Goal: Task Accomplishment & Management: Manage account settings

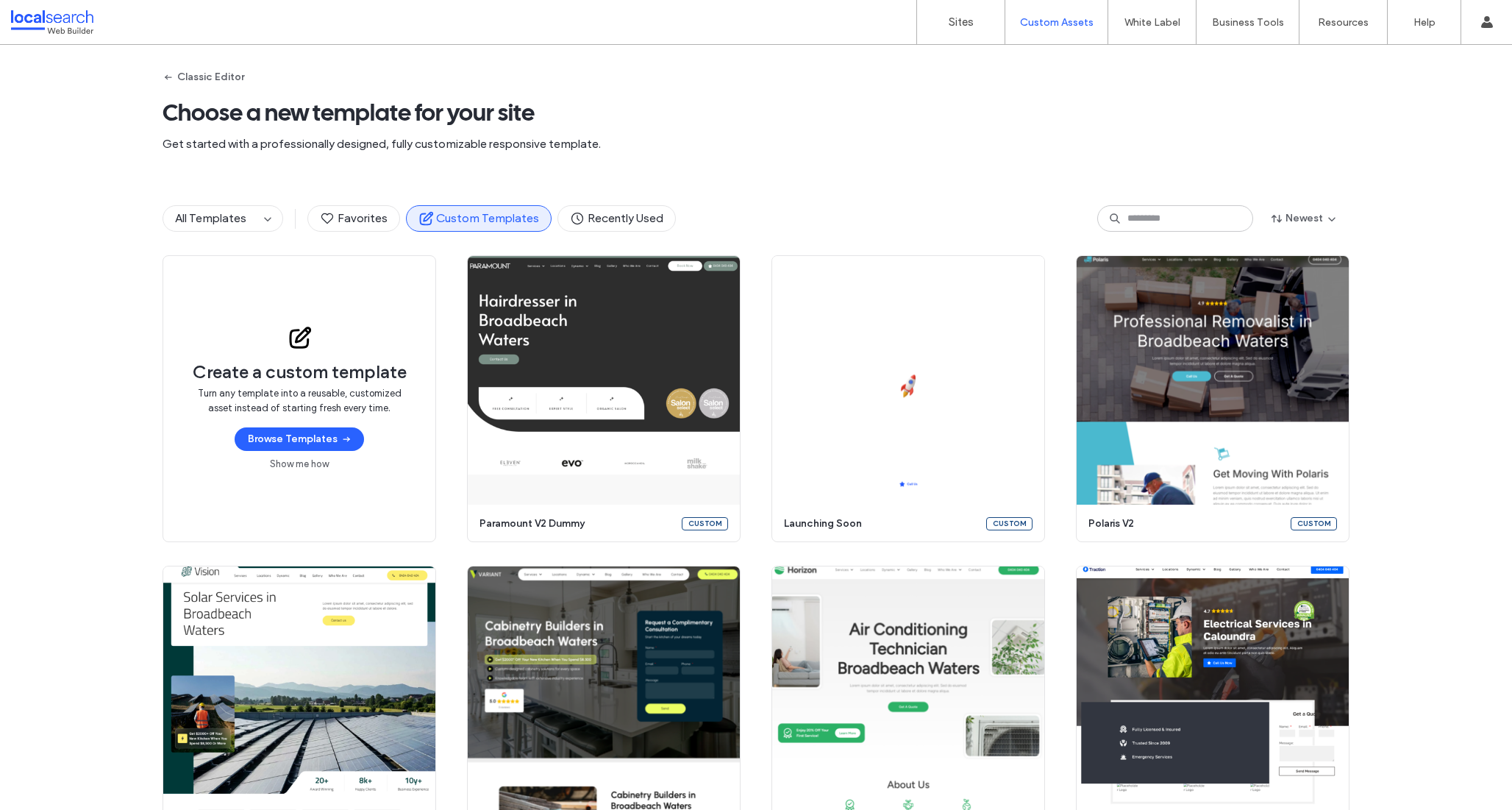
scroll to position [1511, 0]
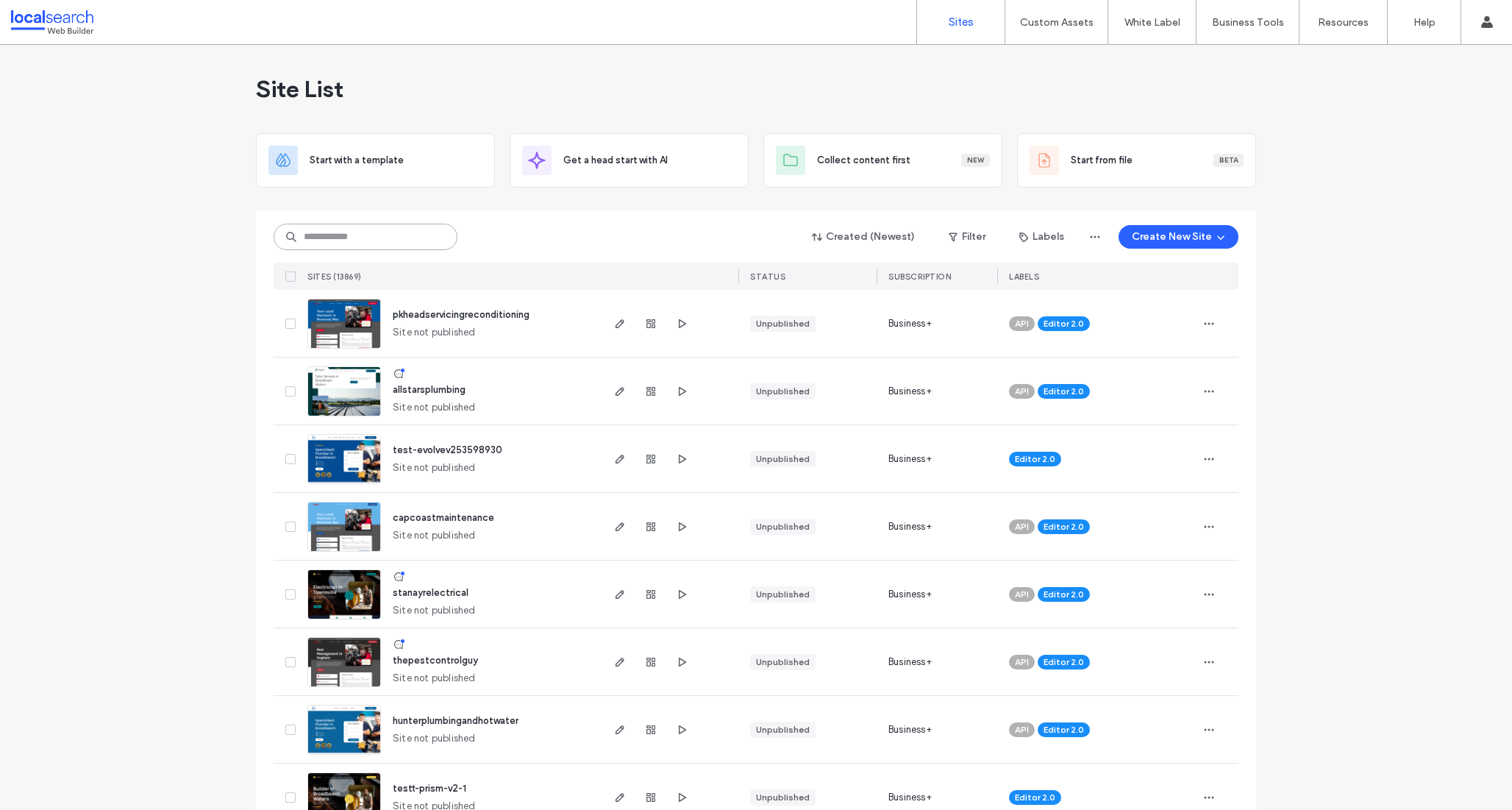
click at [337, 243] on input at bounding box center [366, 236] width 184 height 26
paste input "********"
click at [337, 243] on input "********" at bounding box center [366, 236] width 184 height 26
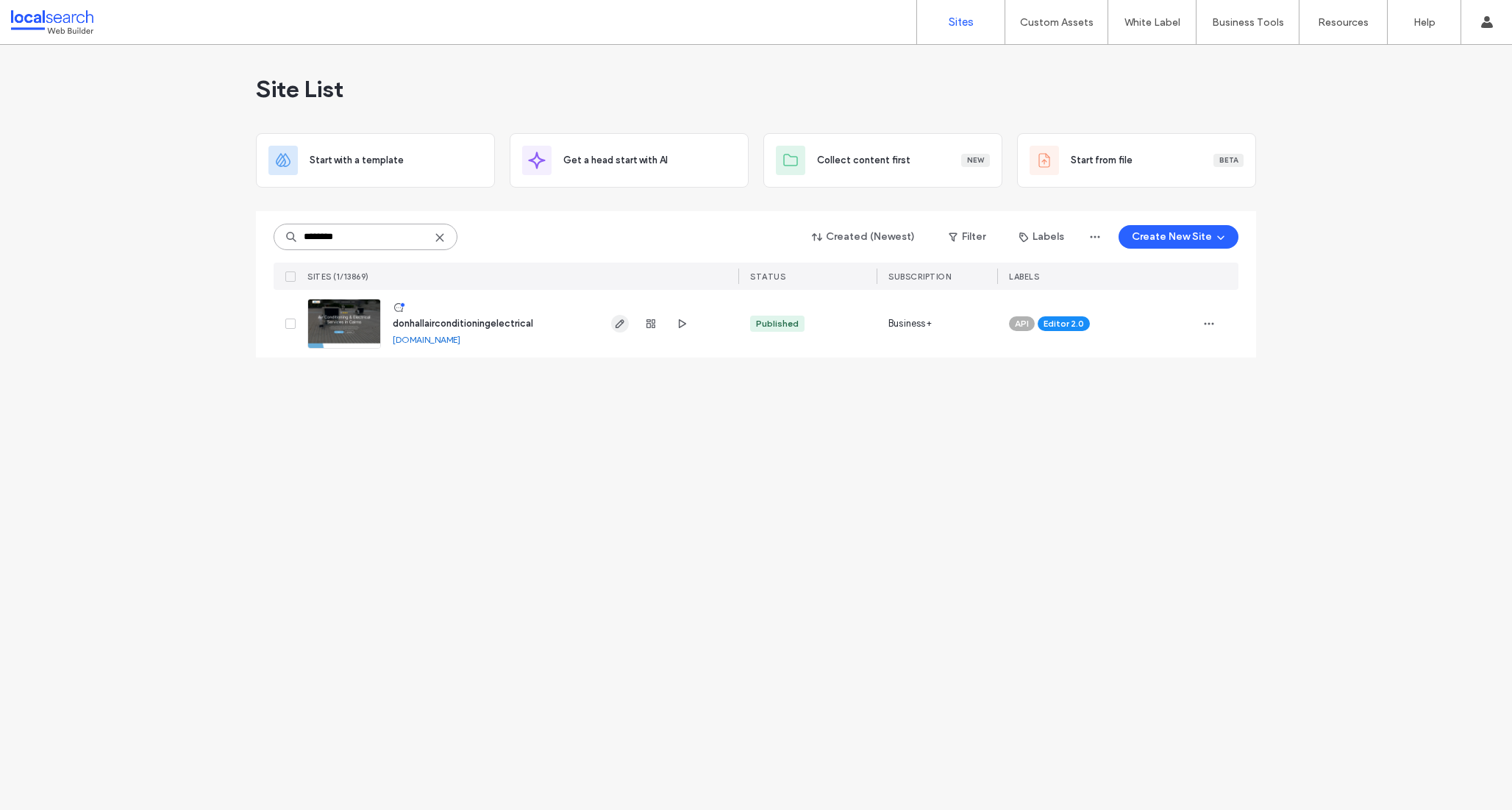
type input "********"
click at [614, 318] on icon "button" at bounding box center [620, 324] width 12 height 12
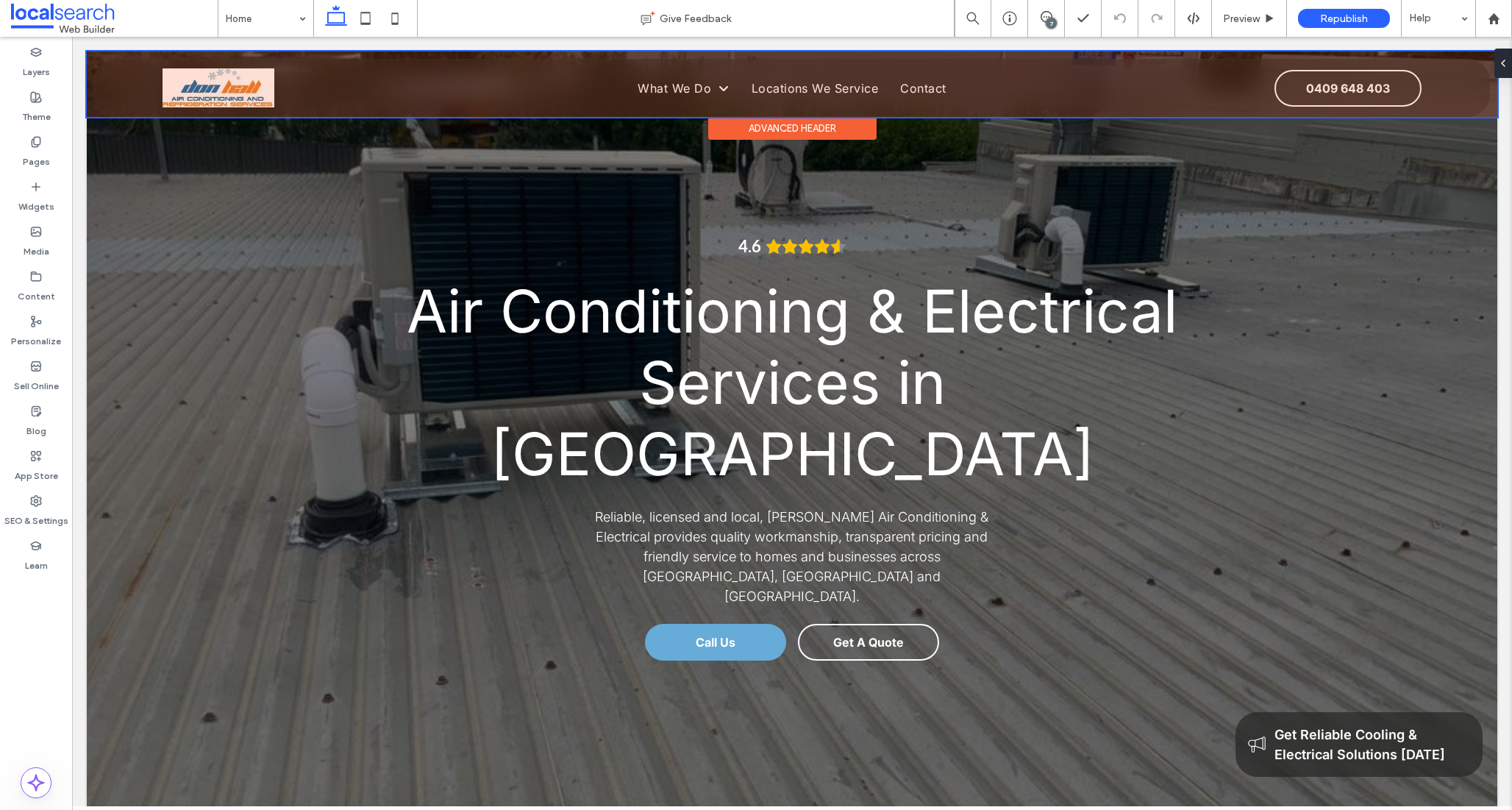
click at [258, 89] on div at bounding box center [792, 83] width 1411 height 65
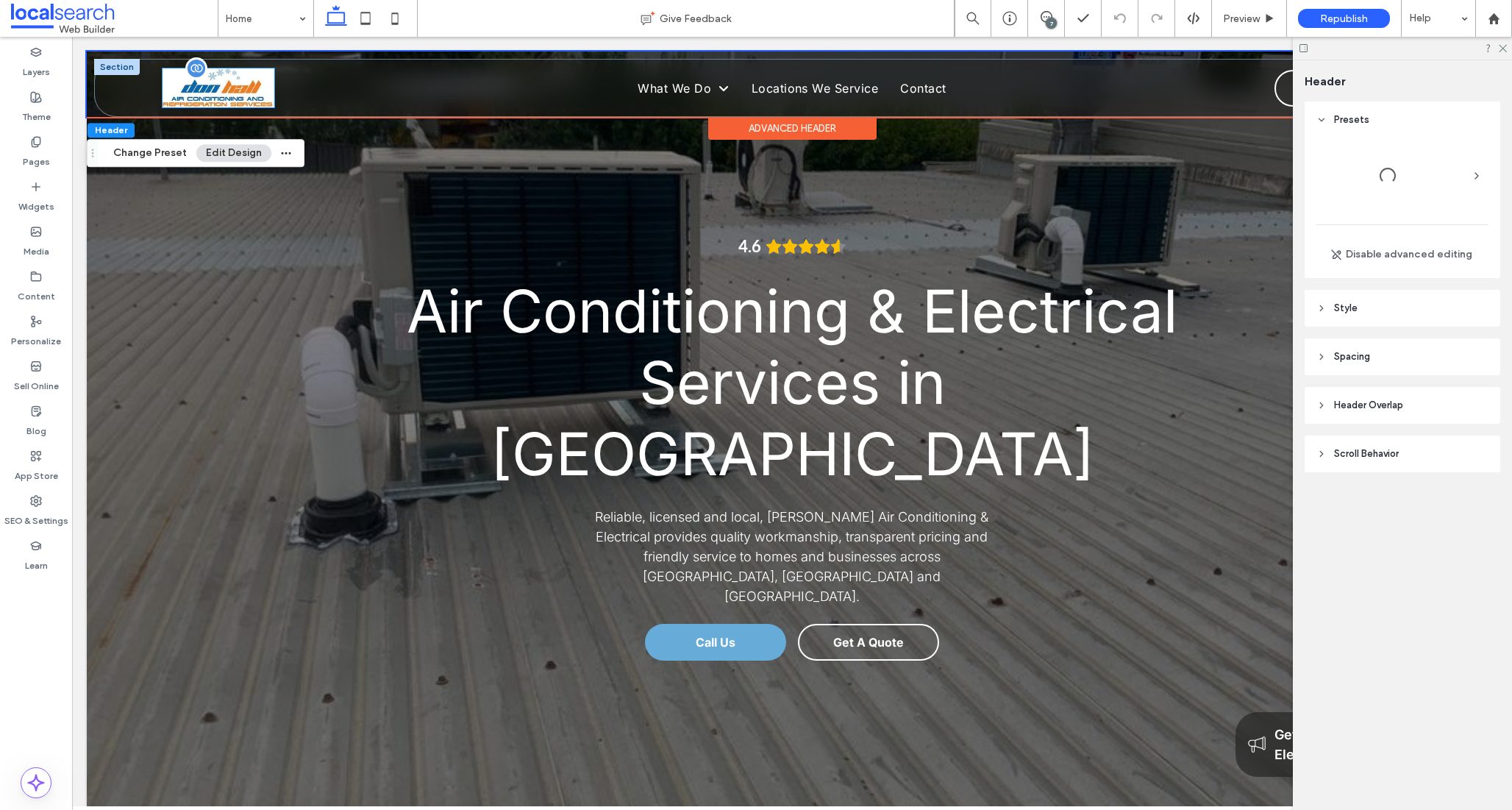
click at [243, 84] on img at bounding box center [218, 88] width 112 height 39
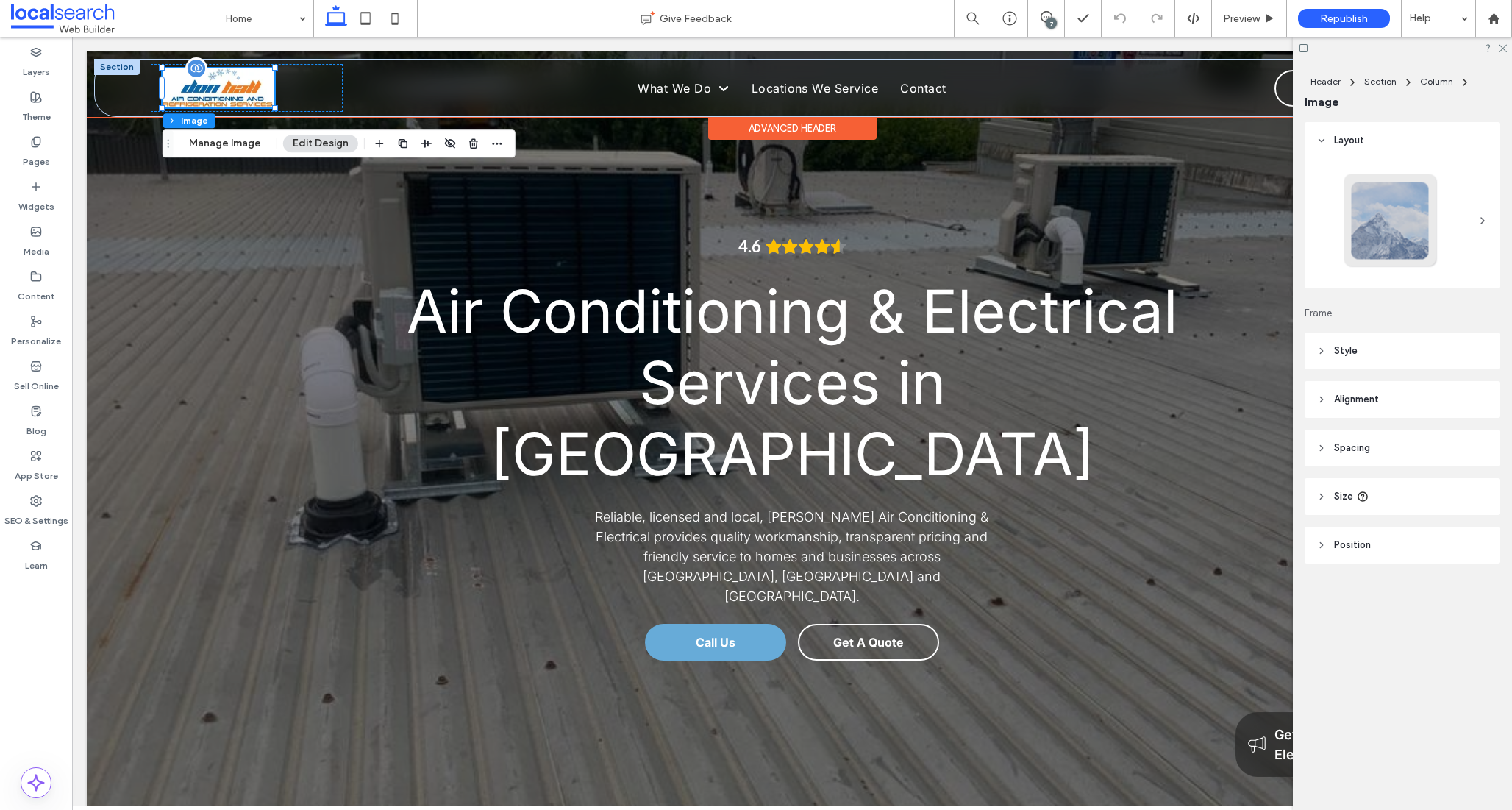
click at [243, 84] on img at bounding box center [218, 88] width 112 height 39
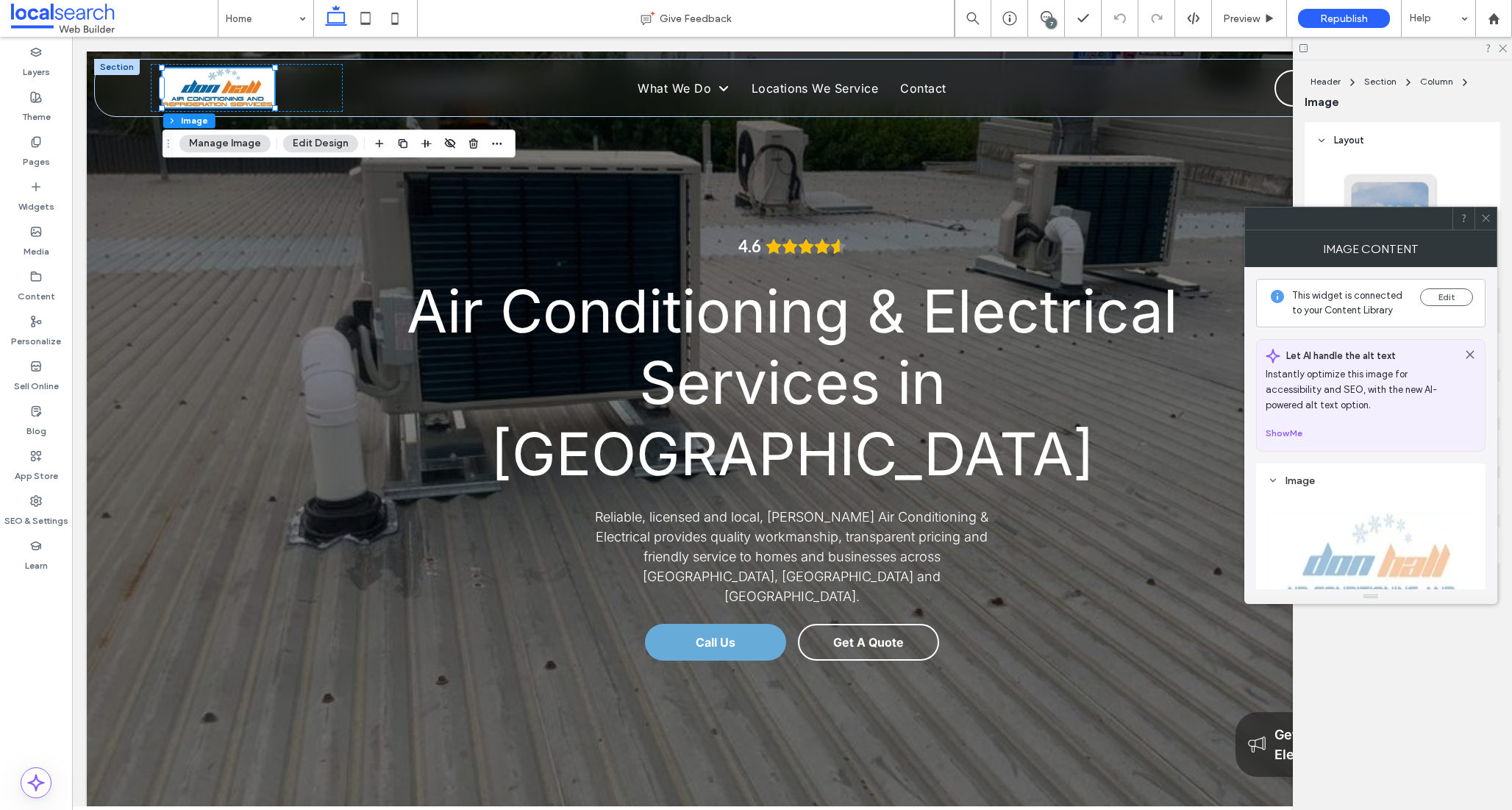
click at [1487, 215] on icon at bounding box center [1486, 218] width 11 height 11
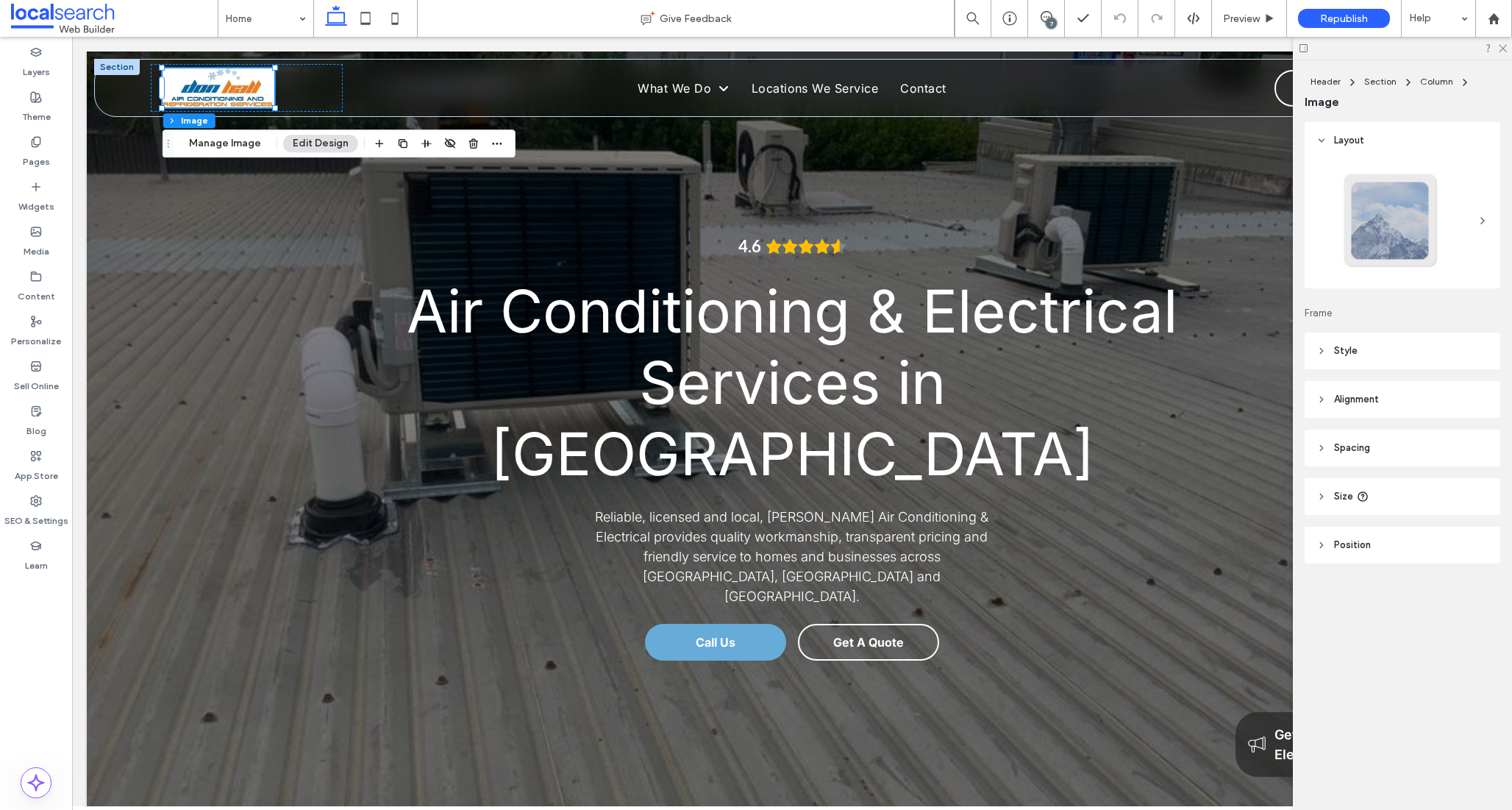
click at [1358, 346] on header "Style" at bounding box center [1403, 351] width 195 height 36
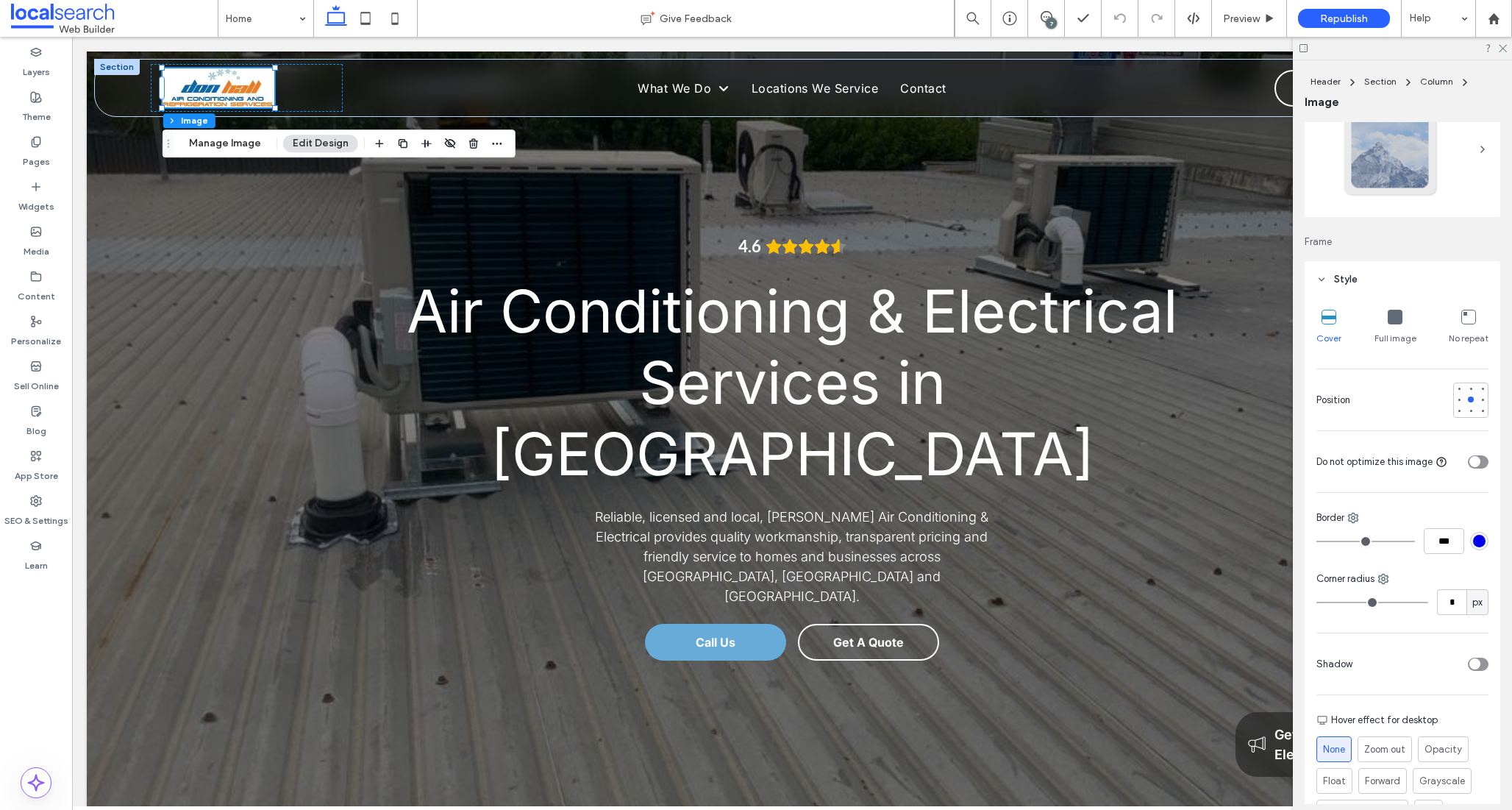
scroll to position [100, 0]
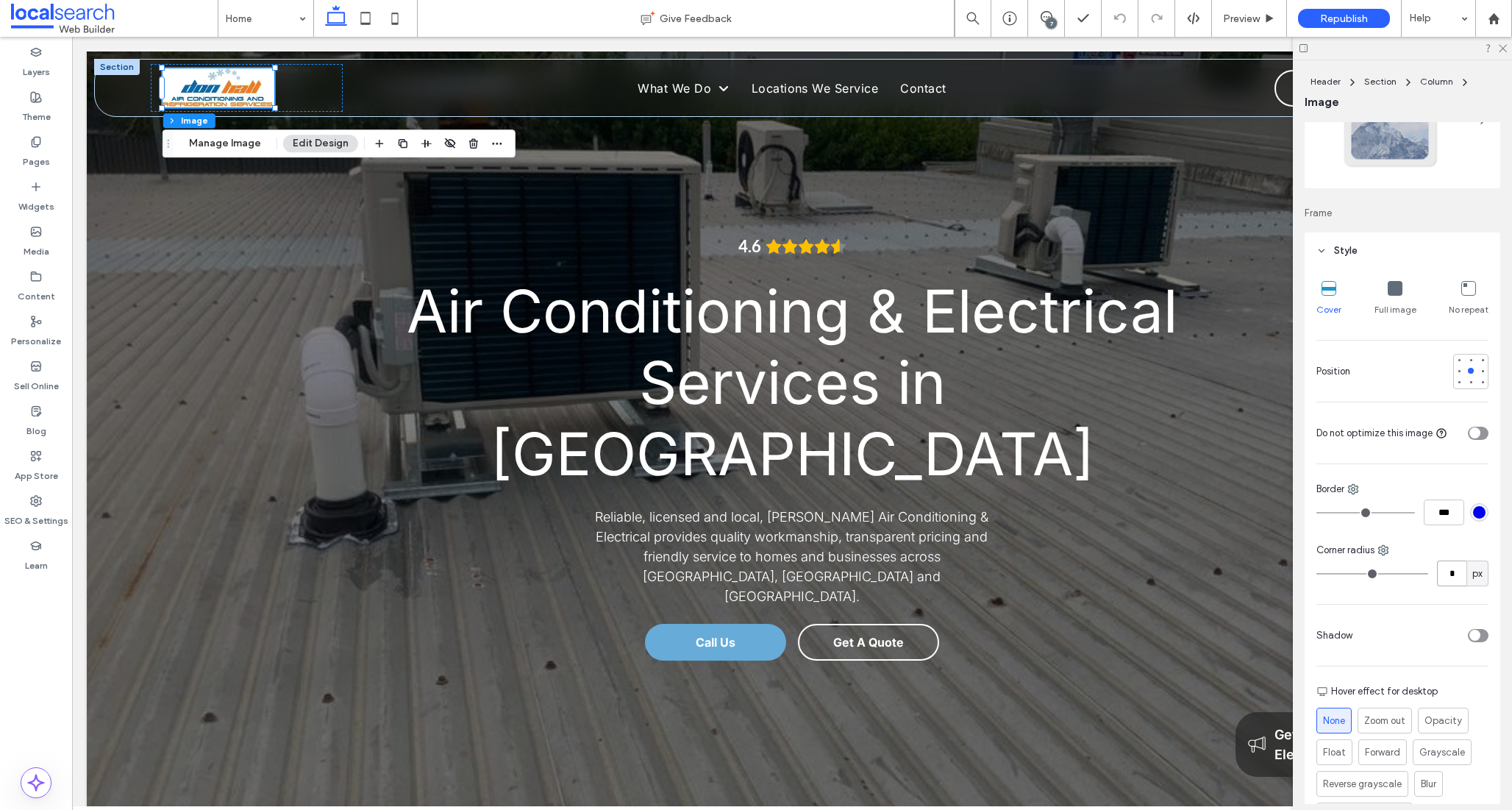
click at [1455, 565] on input "*" at bounding box center [1452, 573] width 30 height 26
type input "*"
click at [1443, 518] on input "***" at bounding box center [1444, 512] width 41 height 26
type input "*"
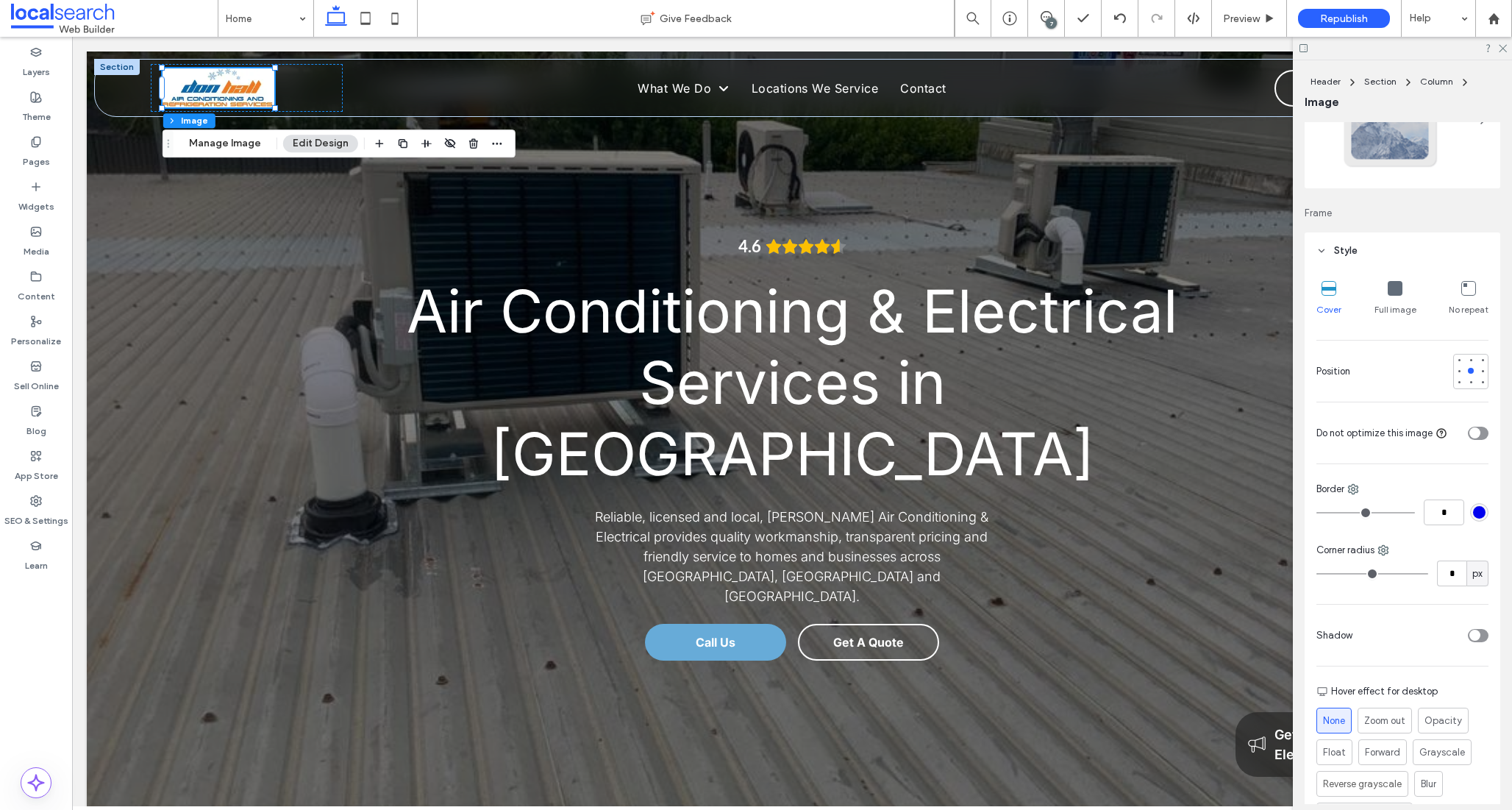
click at [1476, 510] on div "rgb(0, 0, 238)" at bounding box center [1480, 512] width 12 height 12
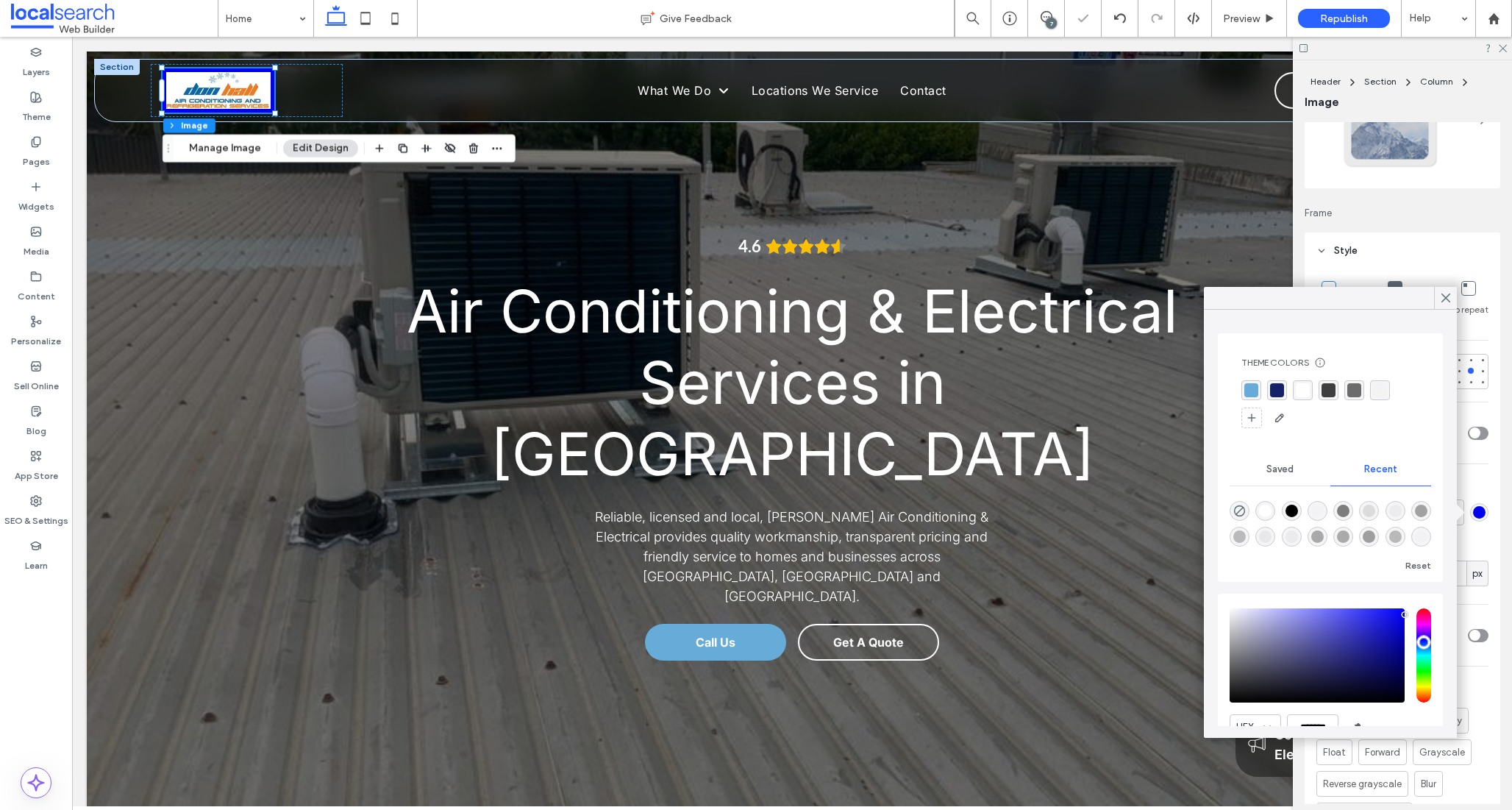
type input "*"
type input "***"
click at [1305, 392] on div "rgba(255, 255, 255, 1)" at bounding box center [1303, 390] width 14 height 14
click at [1446, 296] on use at bounding box center [1446, 298] width 7 height 8
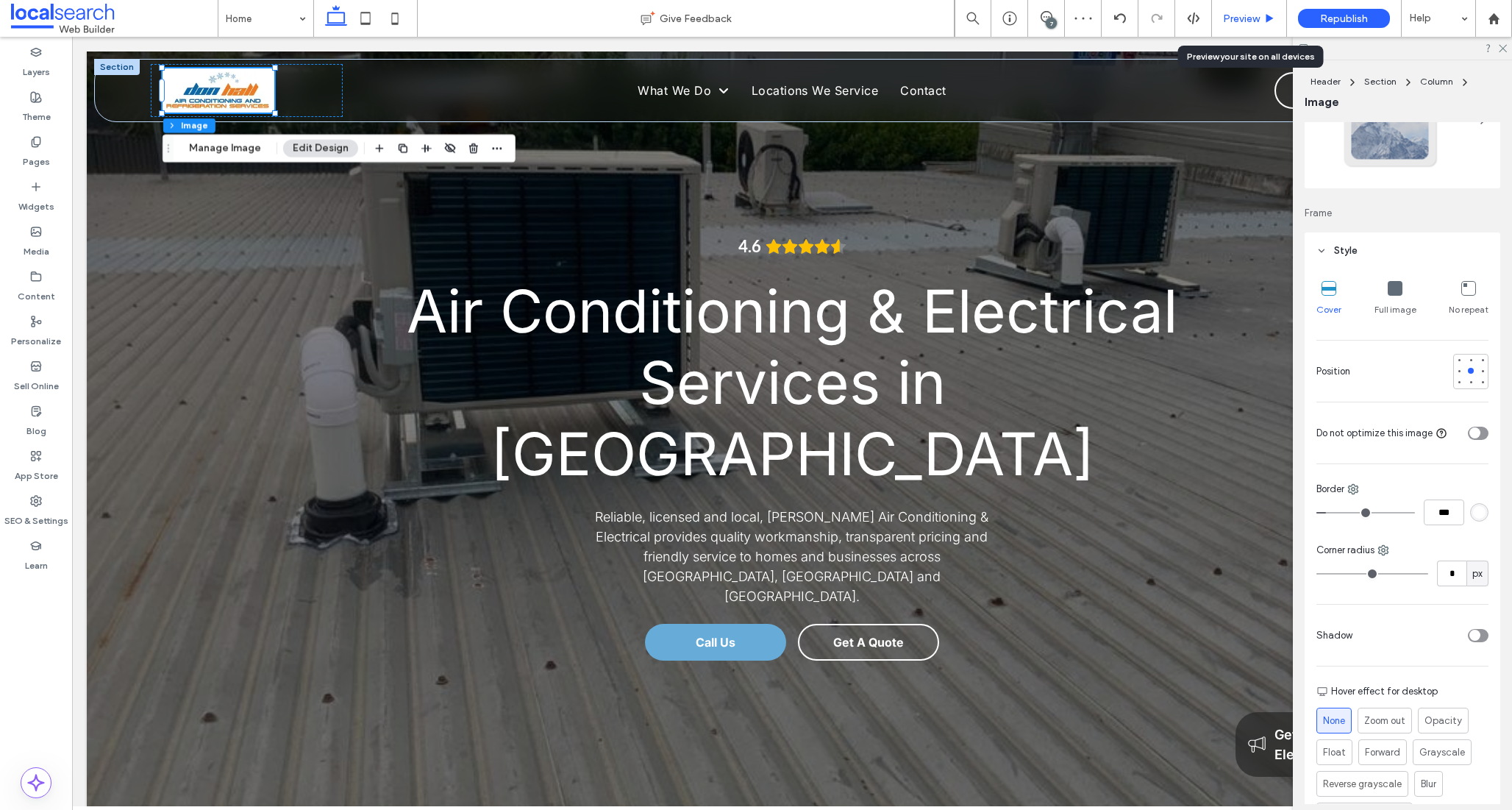
click at [1248, 24] on div "Preview" at bounding box center [1250, 18] width 75 height 36
click at [1247, 16] on span "Preview" at bounding box center [1242, 18] width 36 height 12
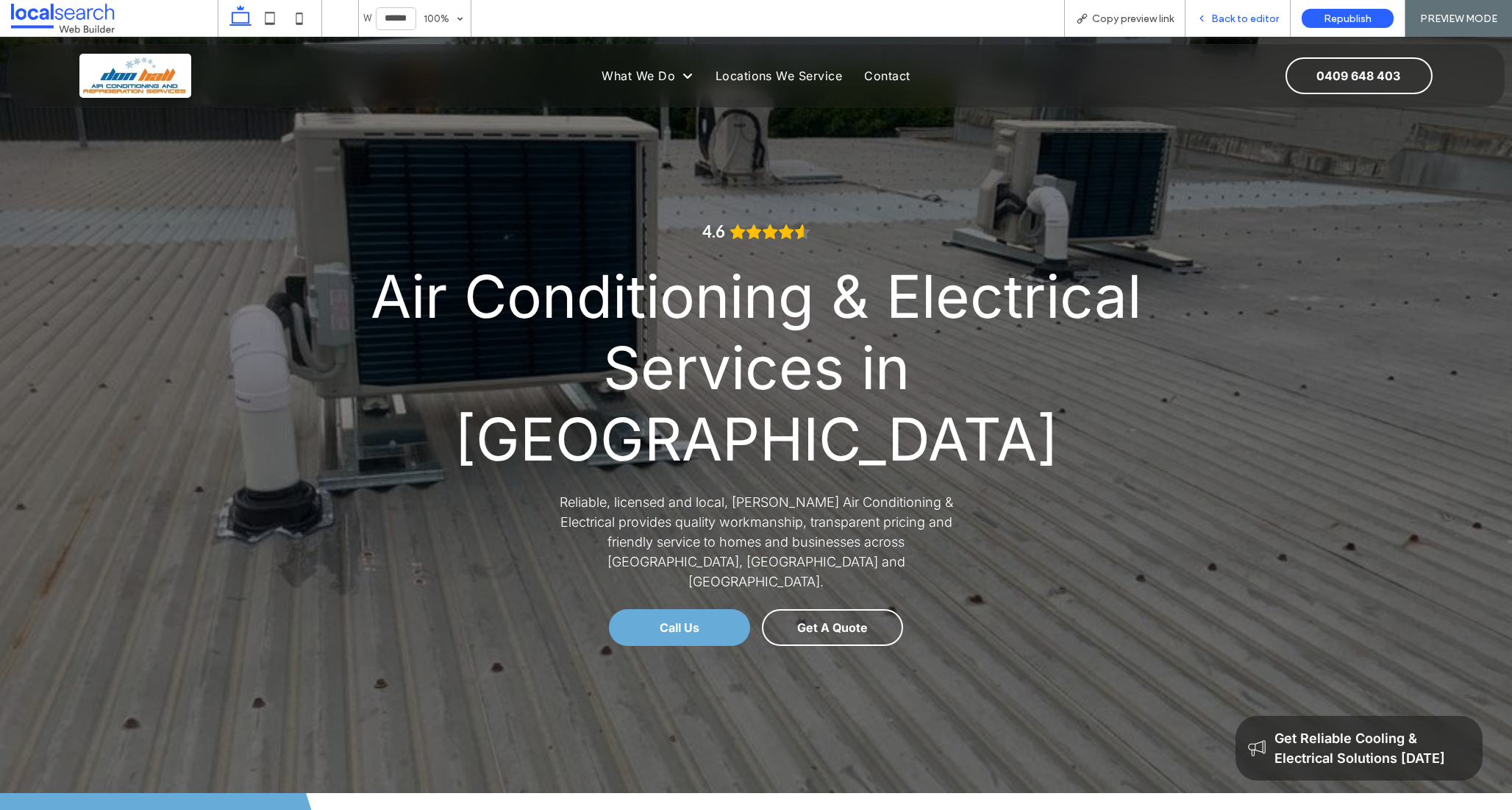
click at [1253, 15] on span "Back to editor" at bounding box center [1245, 18] width 68 height 12
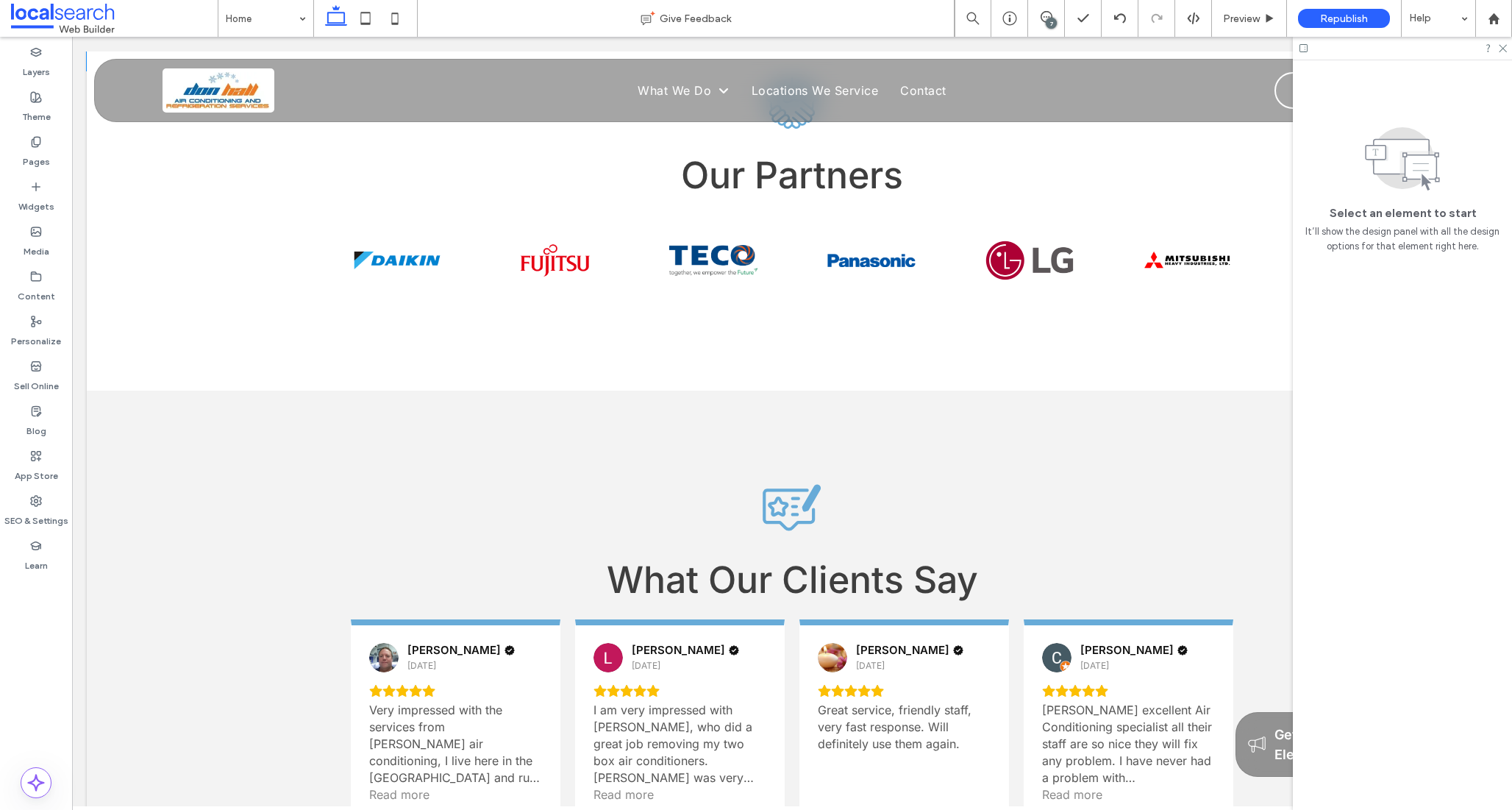
scroll to position [3644, 0]
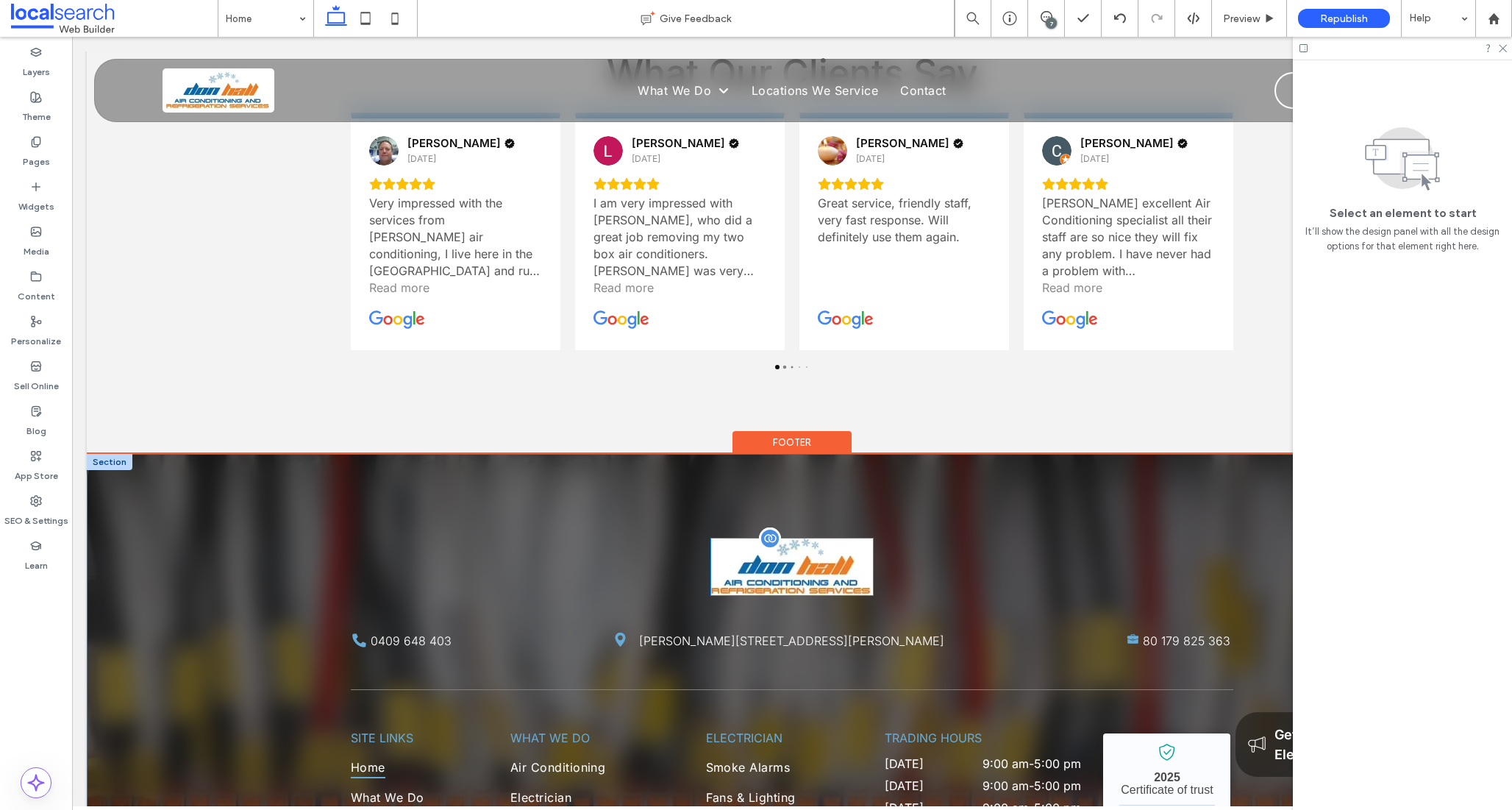
click at [824, 538] on img at bounding box center [792, 566] width 162 height 56
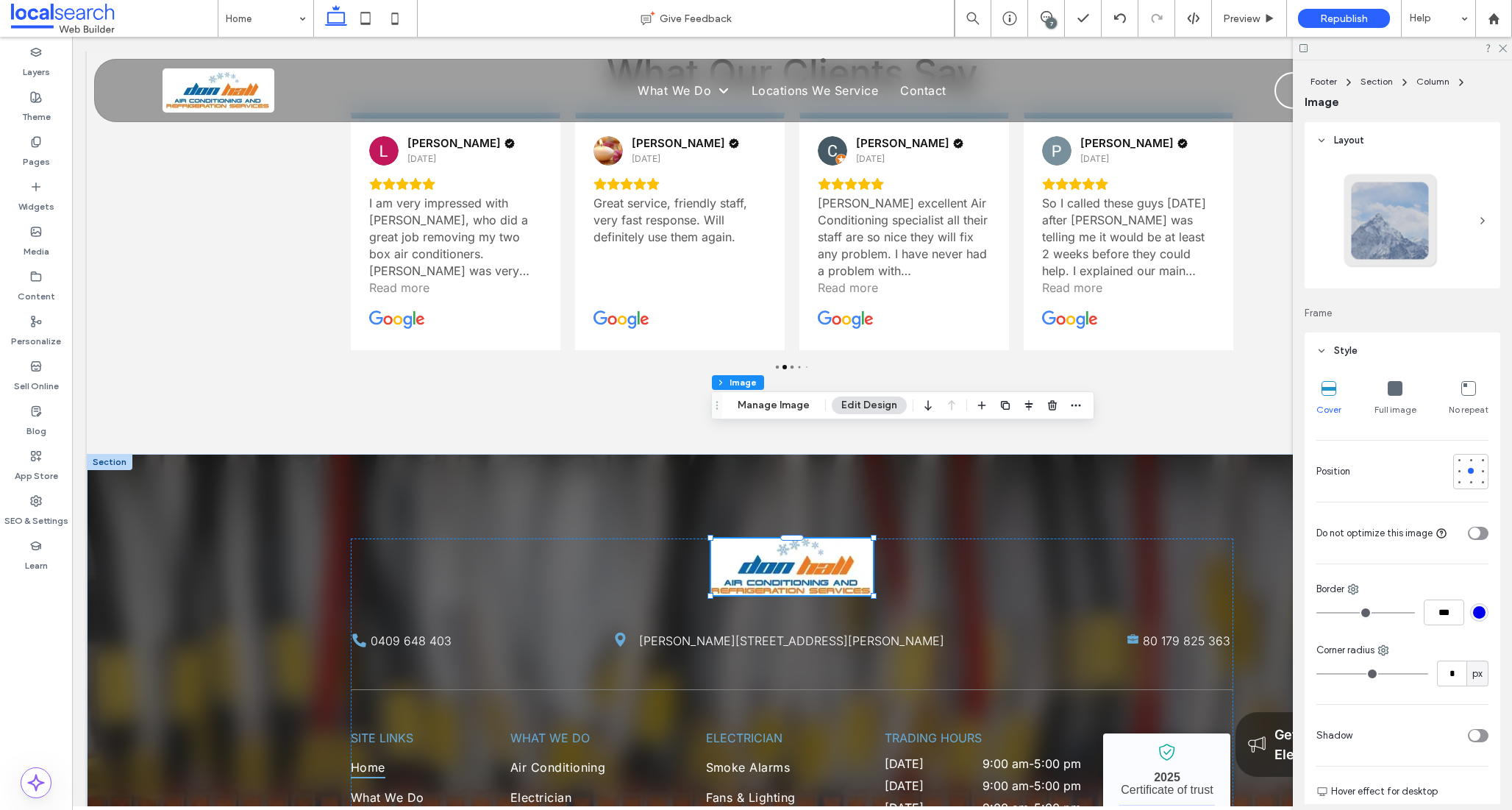
click at [1481, 609] on div "rgb(0, 0, 238)" at bounding box center [1480, 612] width 12 height 12
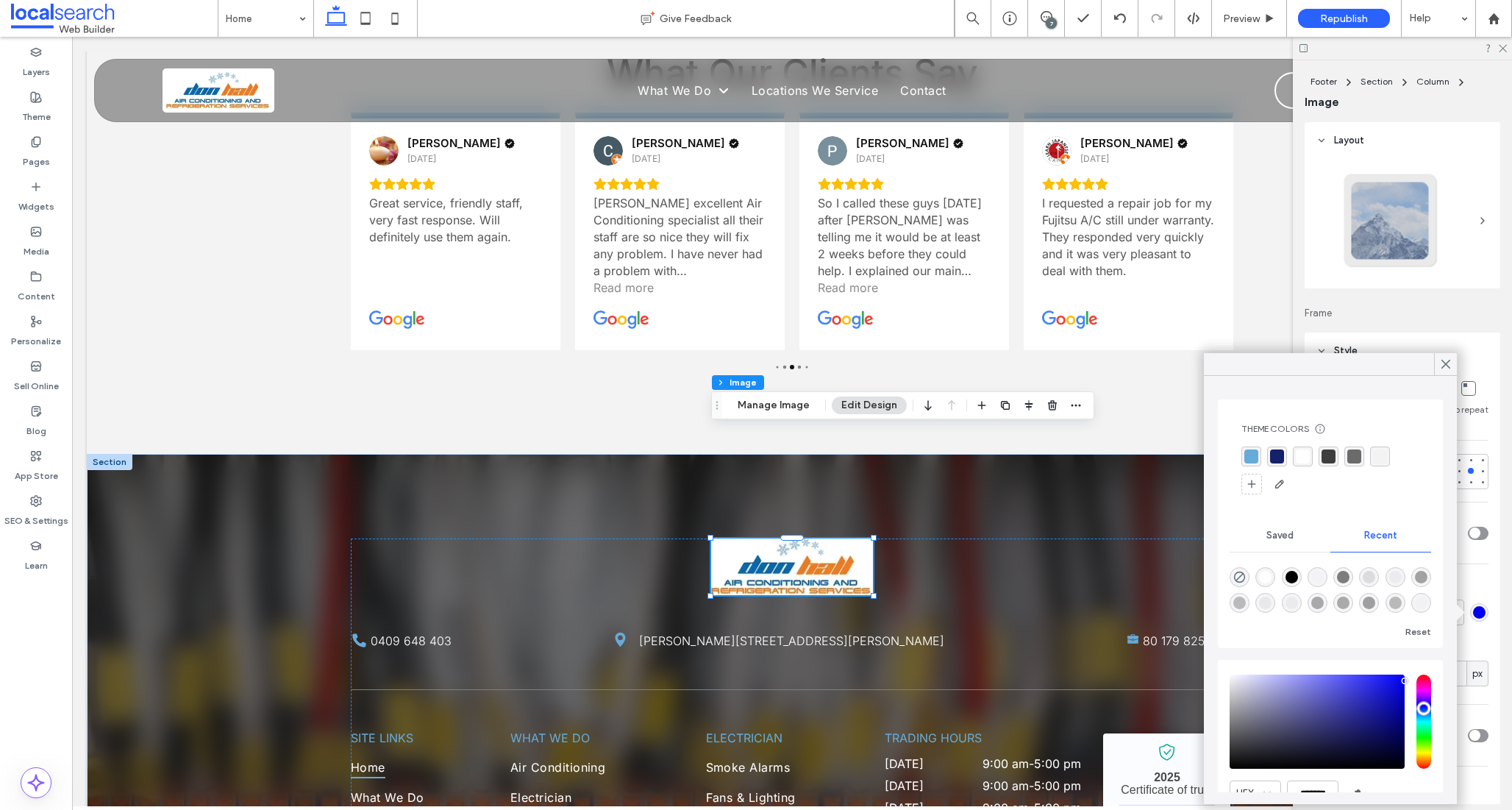
click at [1309, 453] on div "rgba(255, 255, 255, 1)" at bounding box center [1303, 457] width 14 height 14
click at [1436, 365] on div at bounding box center [1446, 364] width 23 height 22
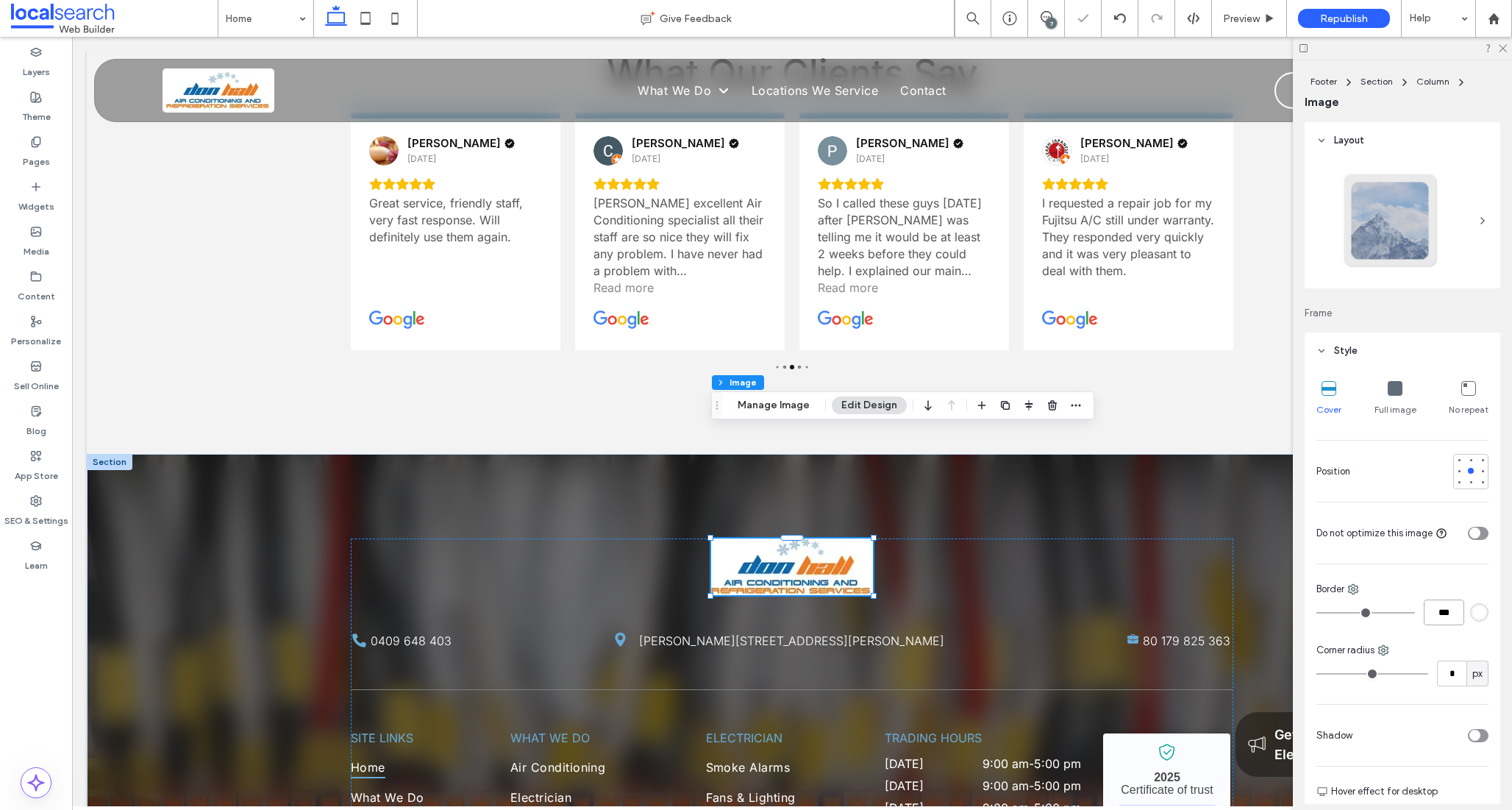
click at [1438, 606] on input "***" at bounding box center [1444, 612] width 41 height 26
type input "*"
click at [1460, 677] on input "*" at bounding box center [1452, 674] width 30 height 26
type input "*"
type input "***"
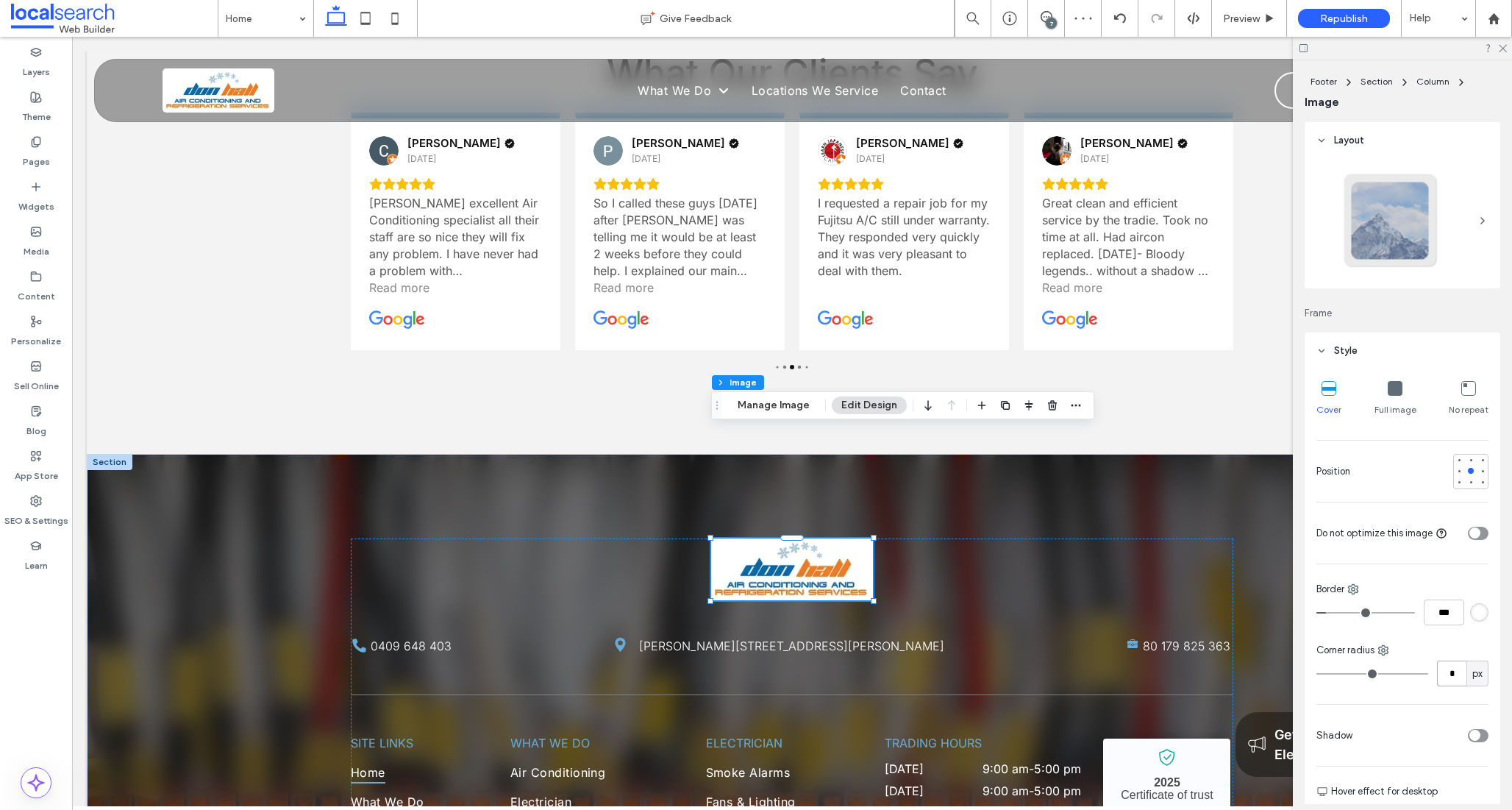
type input "*"
click at [1377, 692] on div "Cover Full image No repeat Position Do not optimize this image Border *** Corne…" at bounding box center [1403, 654] width 195 height 570
type input "*"
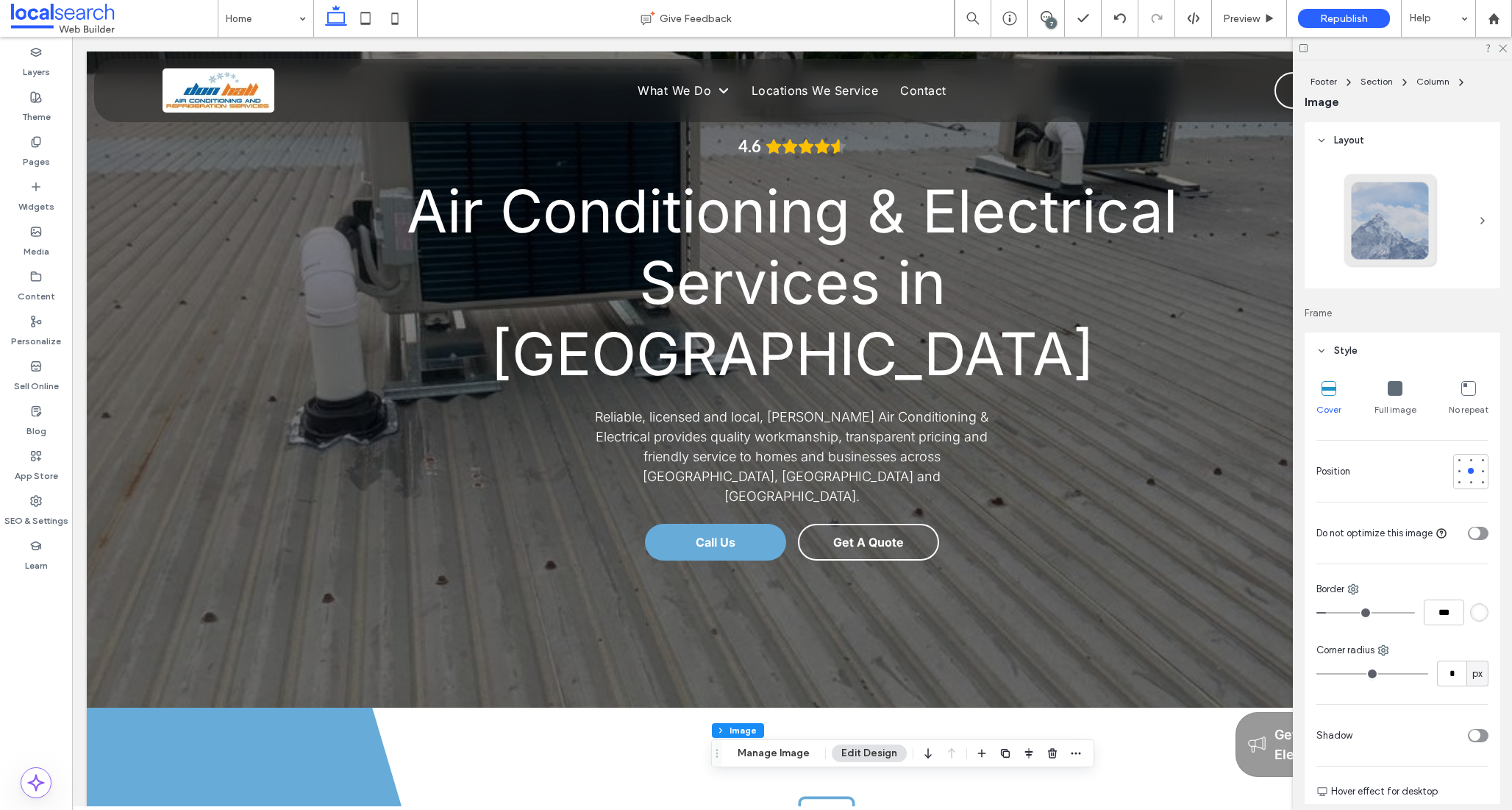
scroll to position [0, 0]
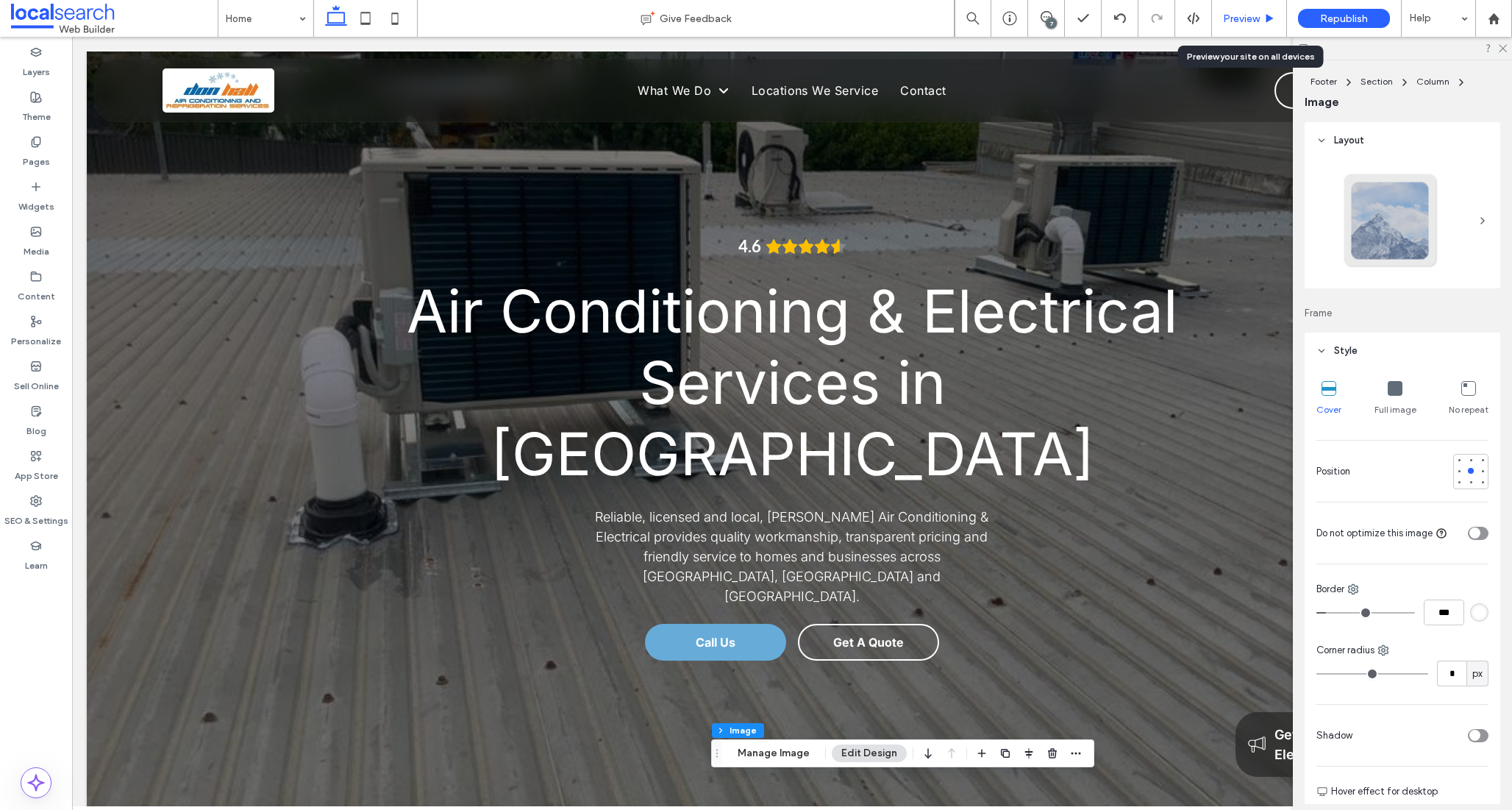
click at [1240, 14] on span "Preview" at bounding box center [1242, 18] width 36 height 12
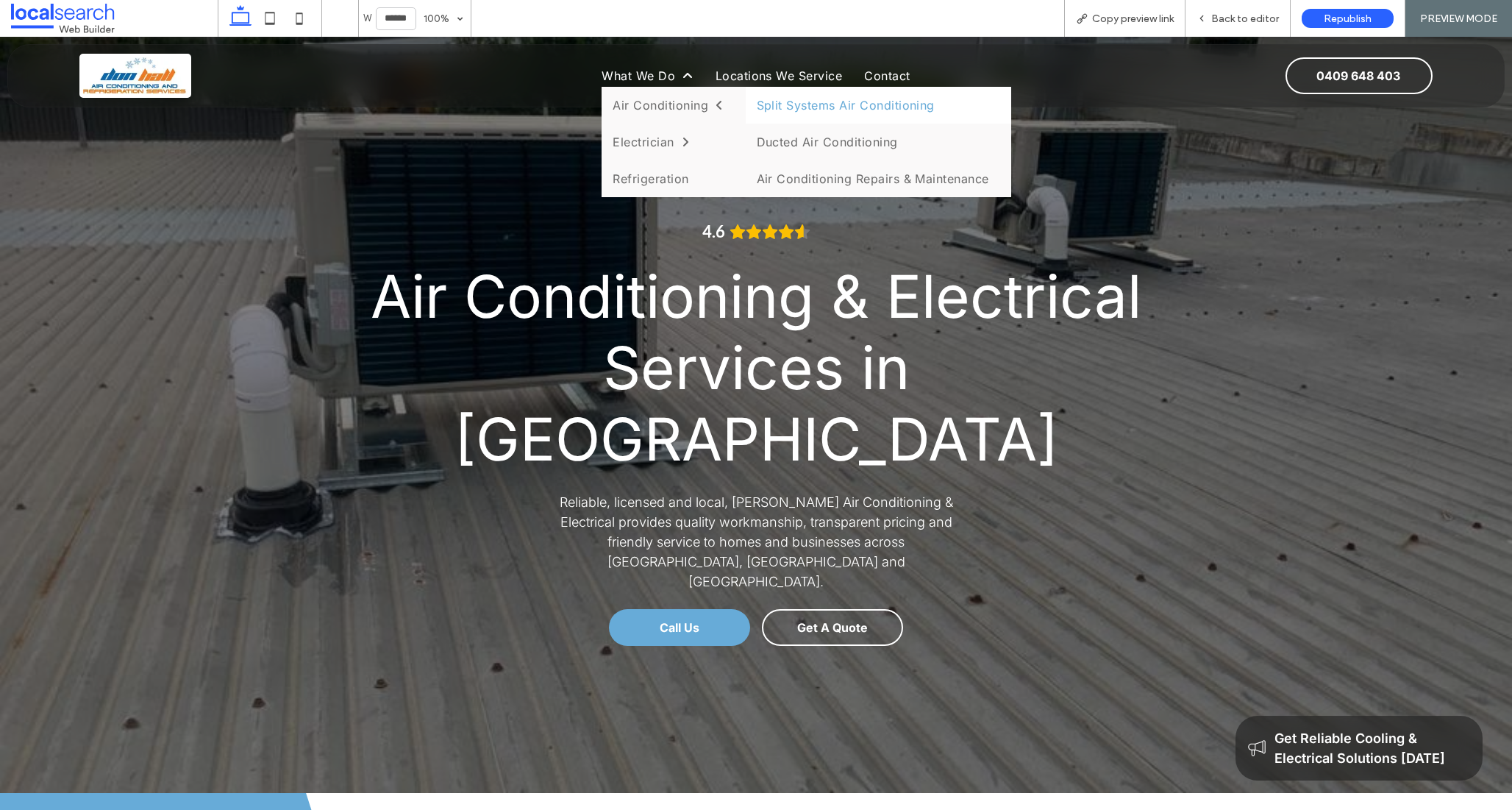
click at [793, 109] on link "Split Systems Air Conditioning" at bounding box center [879, 105] width 266 height 36
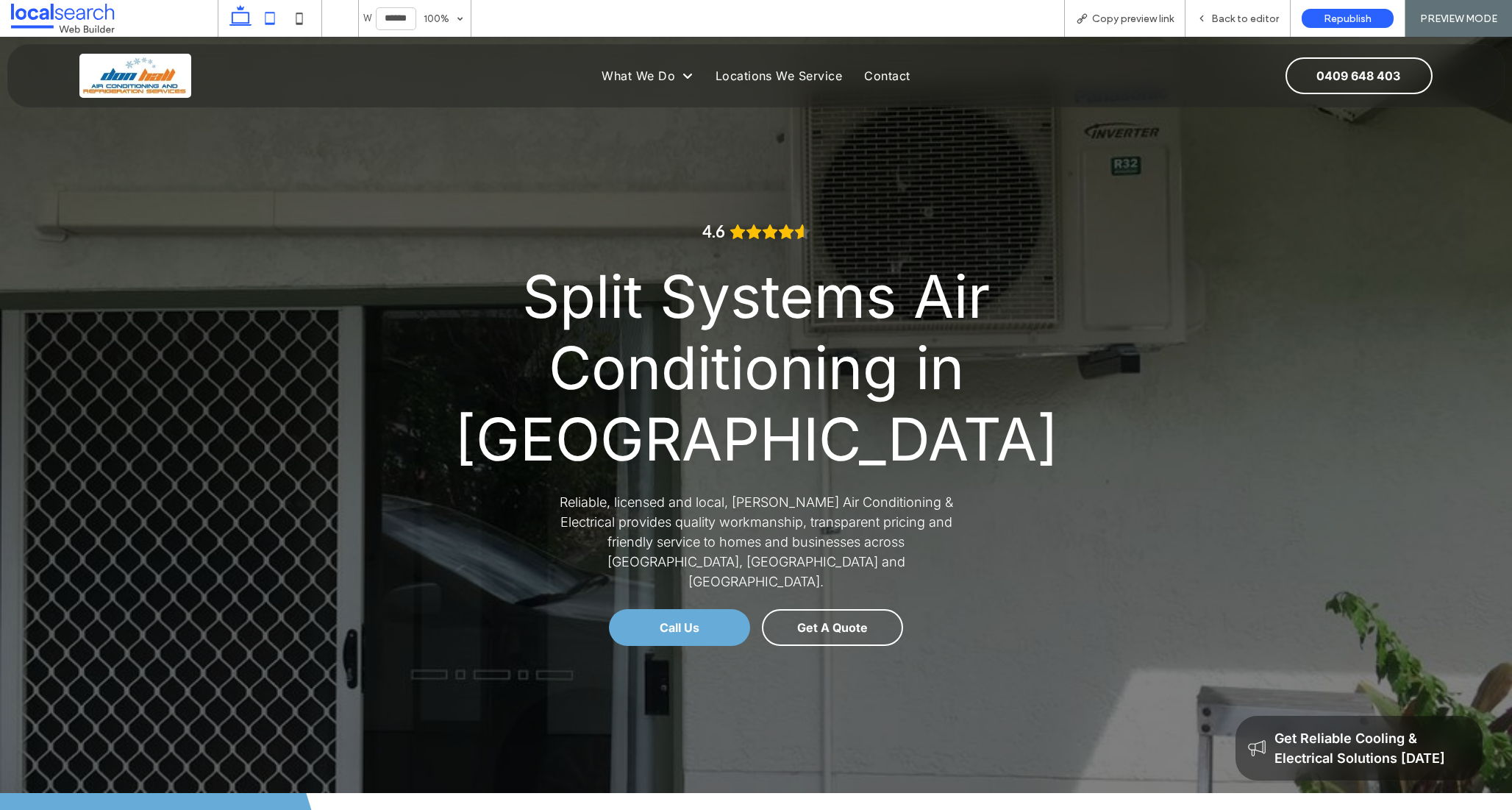
click at [261, 17] on icon at bounding box center [270, 18] width 30 height 30
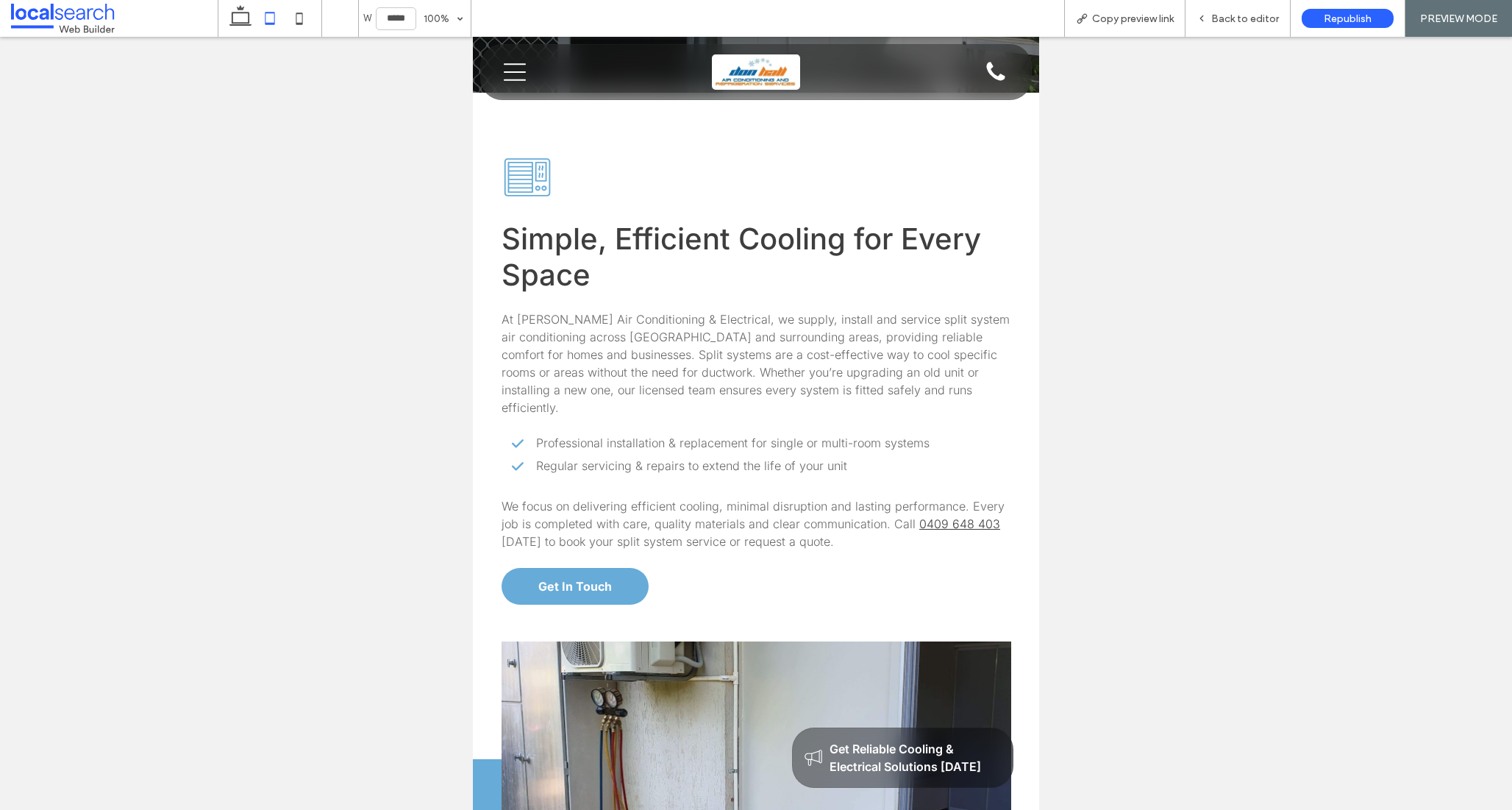
scroll to position [478, 0]
click at [294, 21] on icon at bounding box center [300, 18] width 30 height 30
type input "*****"
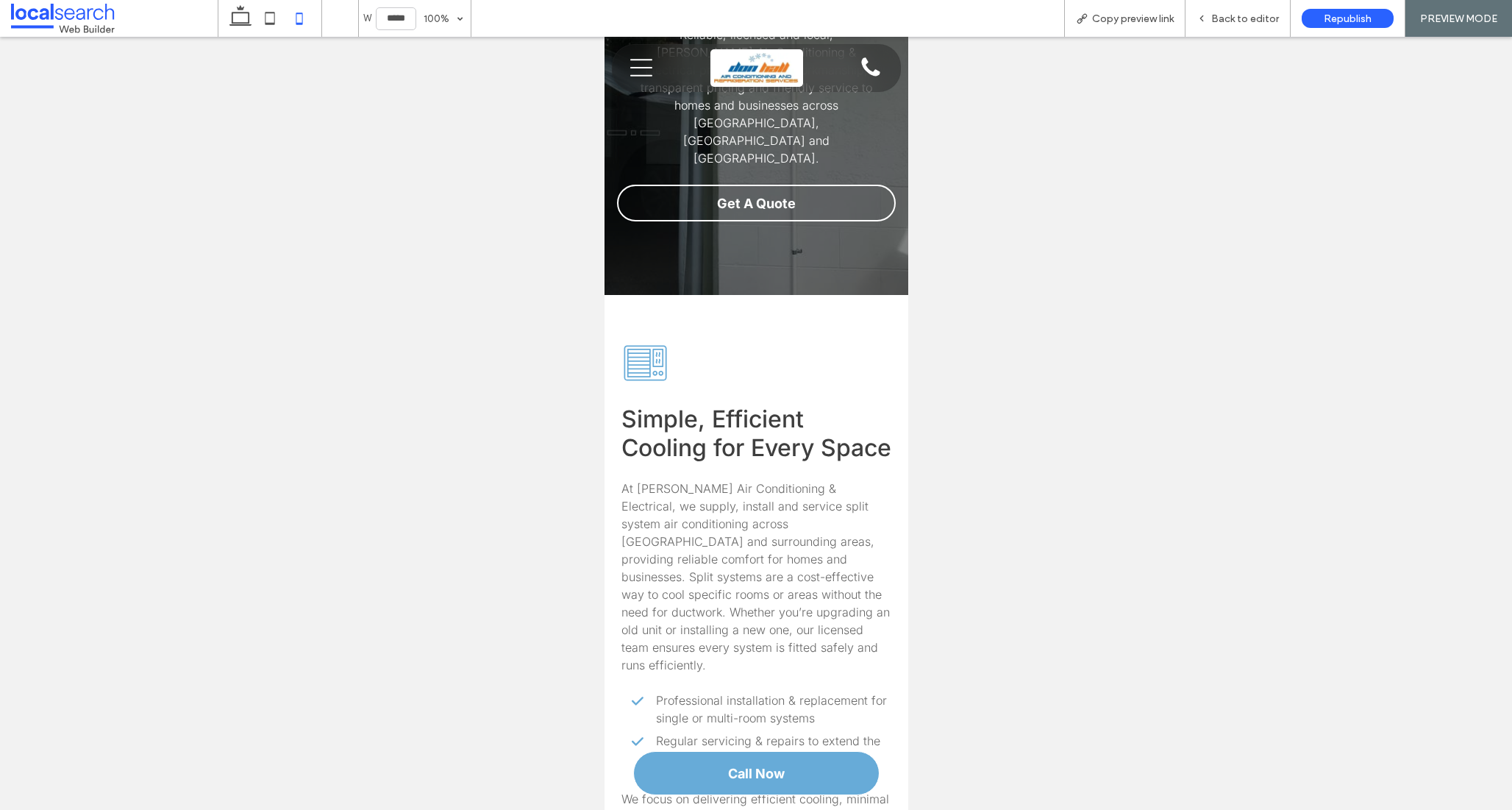
scroll to position [0, 0]
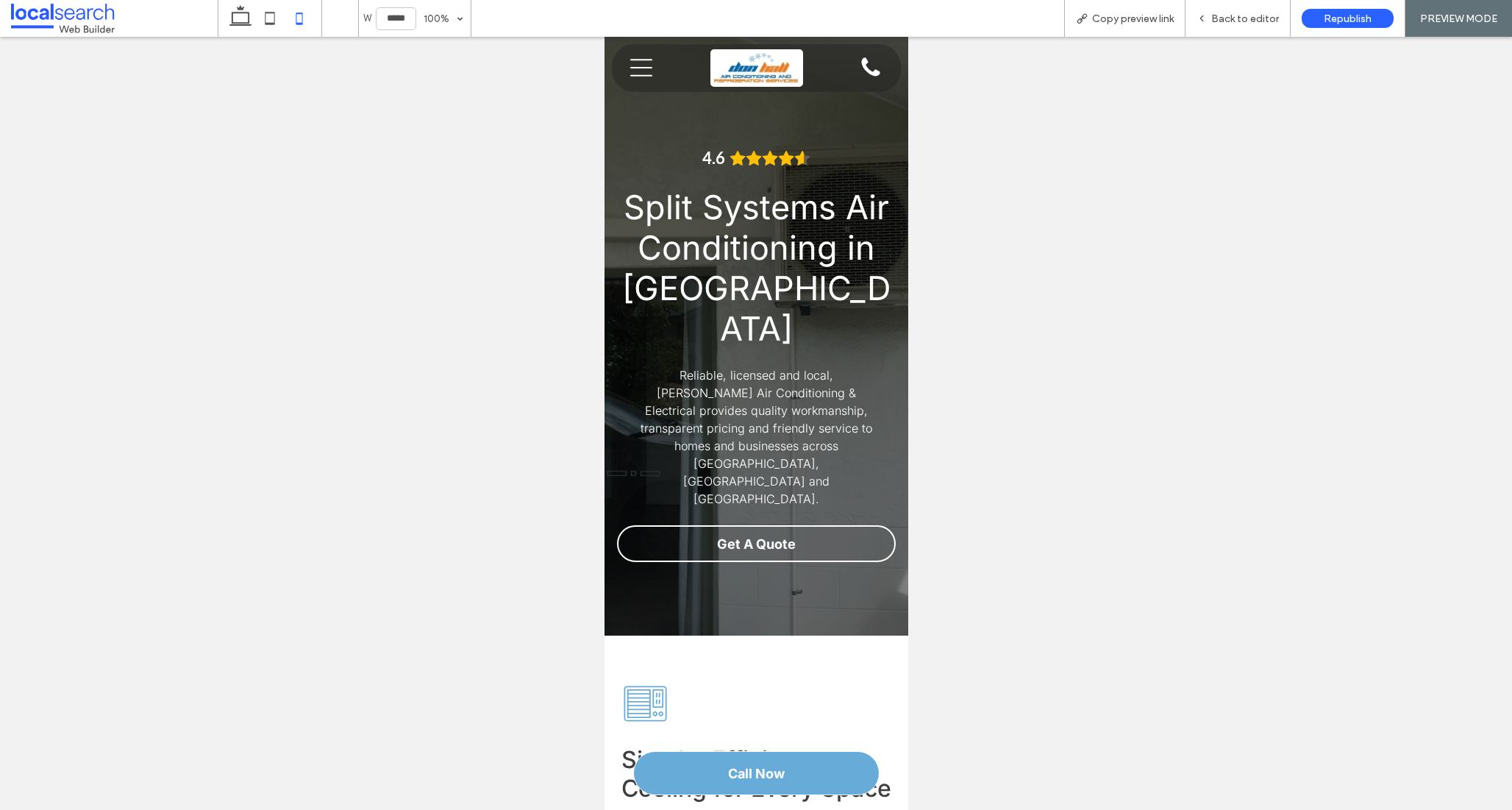
click at [642, 56] on div "Menu Icon" at bounding box center [652, 68] width 69 height 46
click at [638, 75] on icon "Menu Icon" at bounding box center [640, 67] width 22 height 22
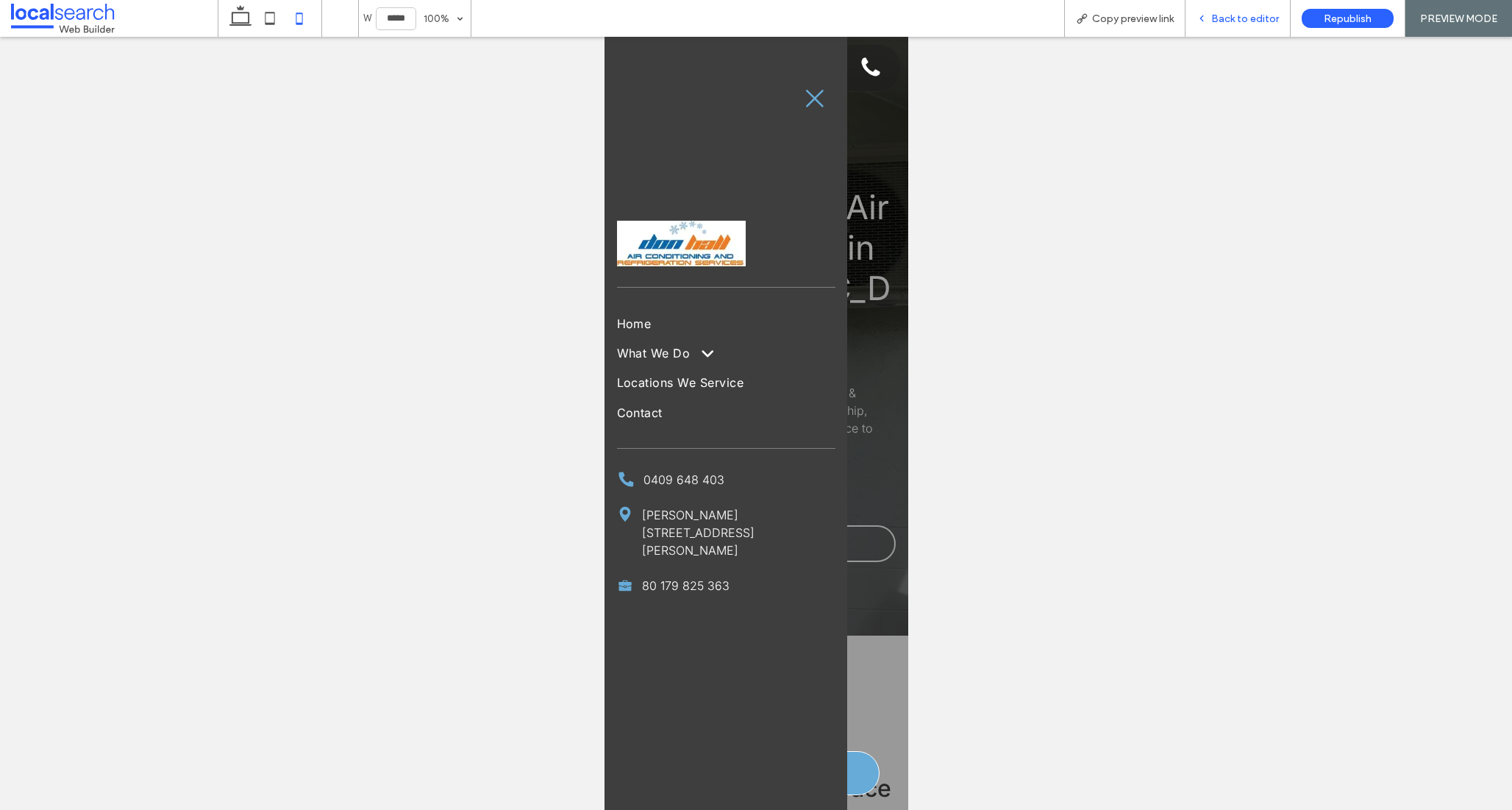
click at [1245, 16] on span "Back to editor" at bounding box center [1245, 18] width 68 height 12
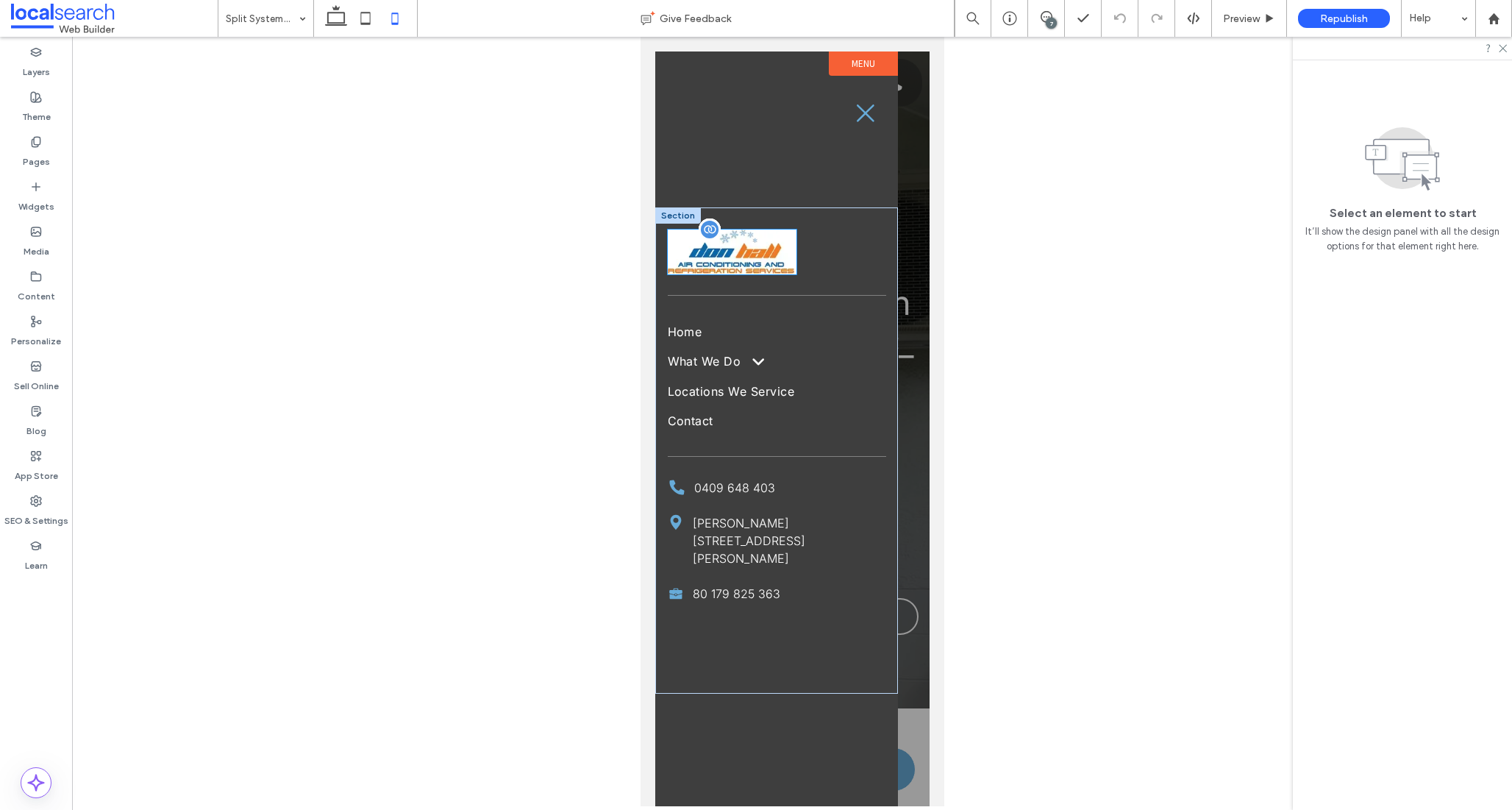
click at [719, 262] on img at bounding box center [731, 252] width 129 height 45
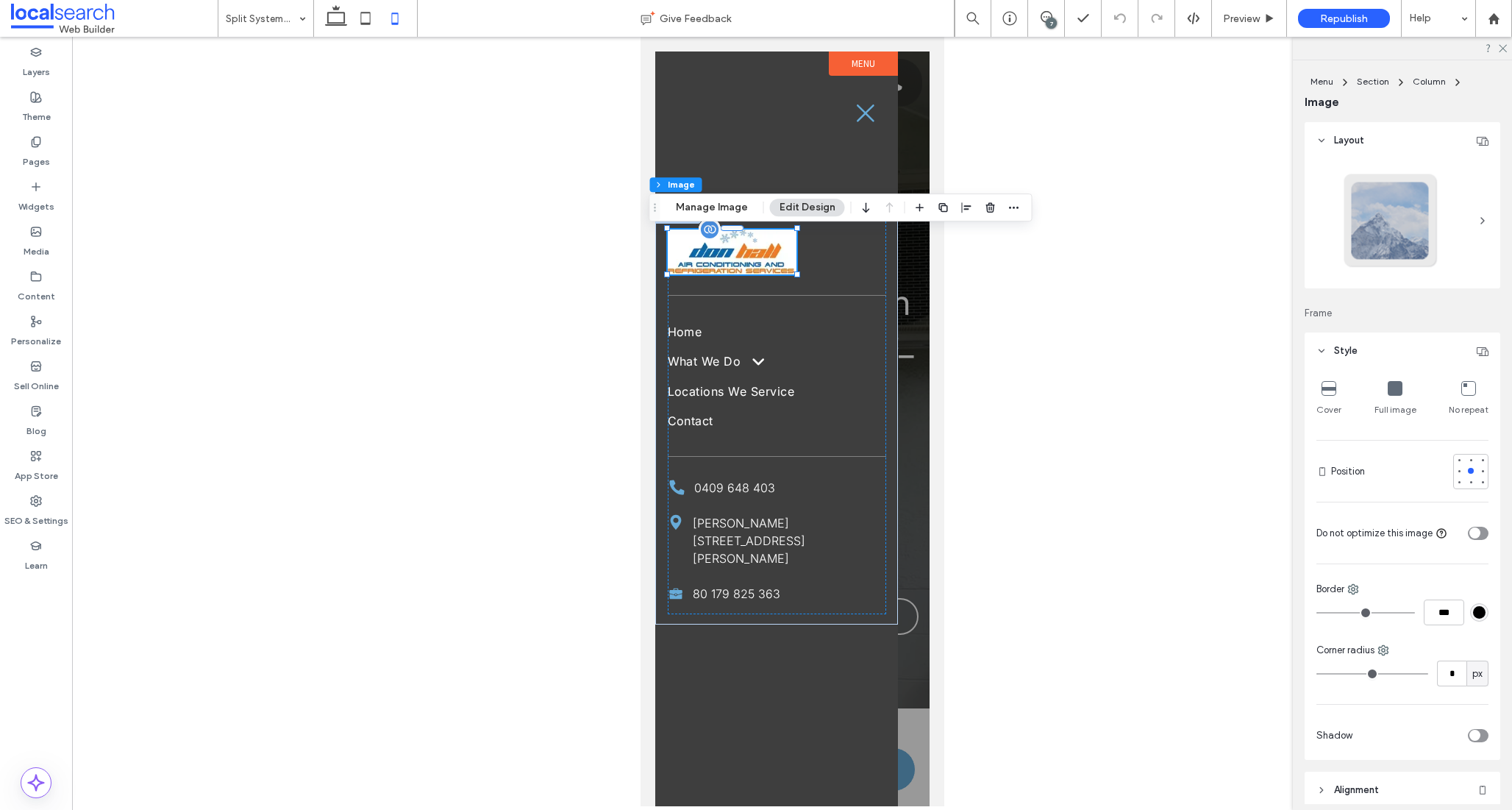
click at [719, 262] on img at bounding box center [731, 252] width 129 height 45
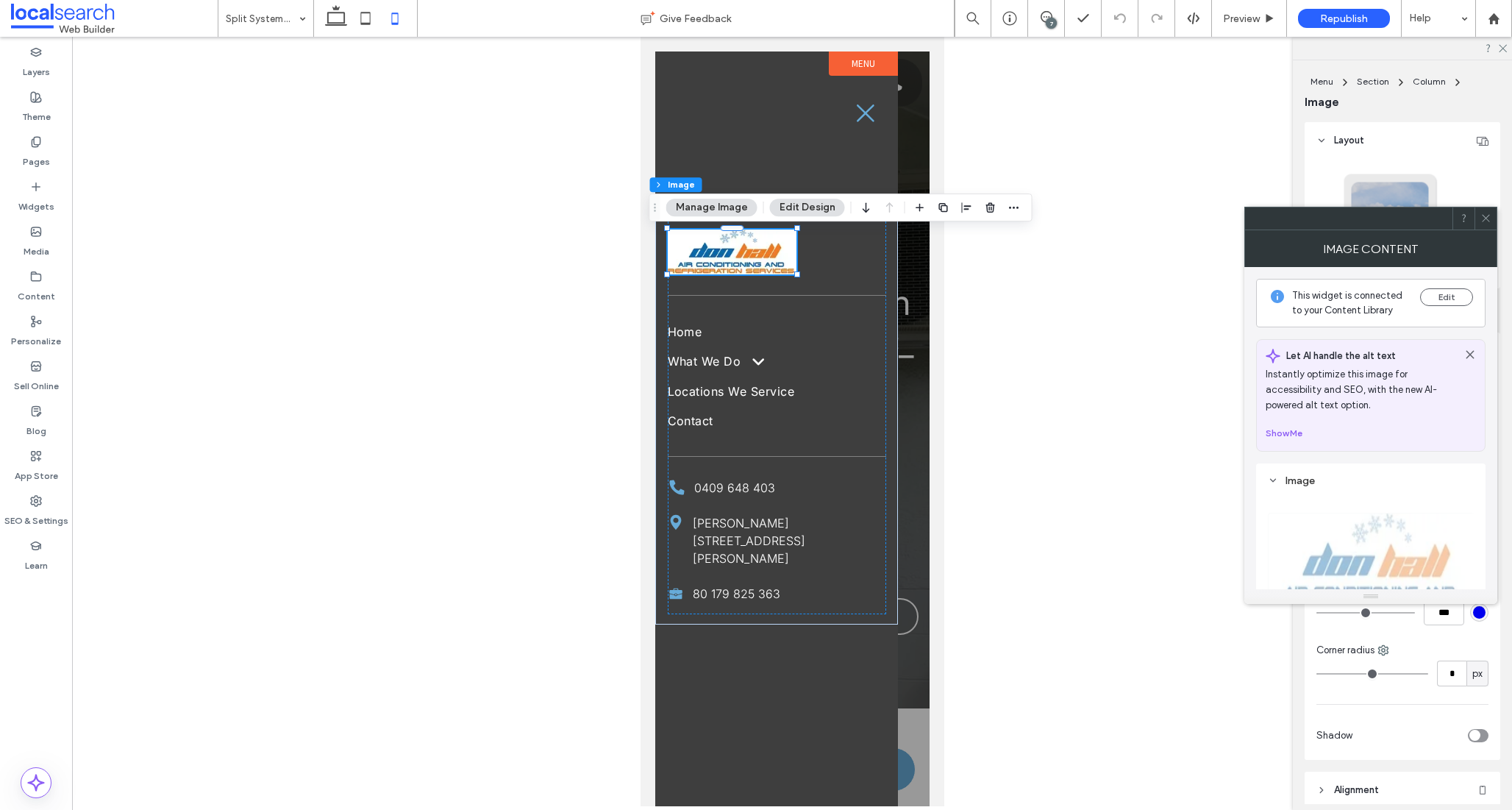
click at [1493, 214] on div at bounding box center [1485, 218] width 22 height 22
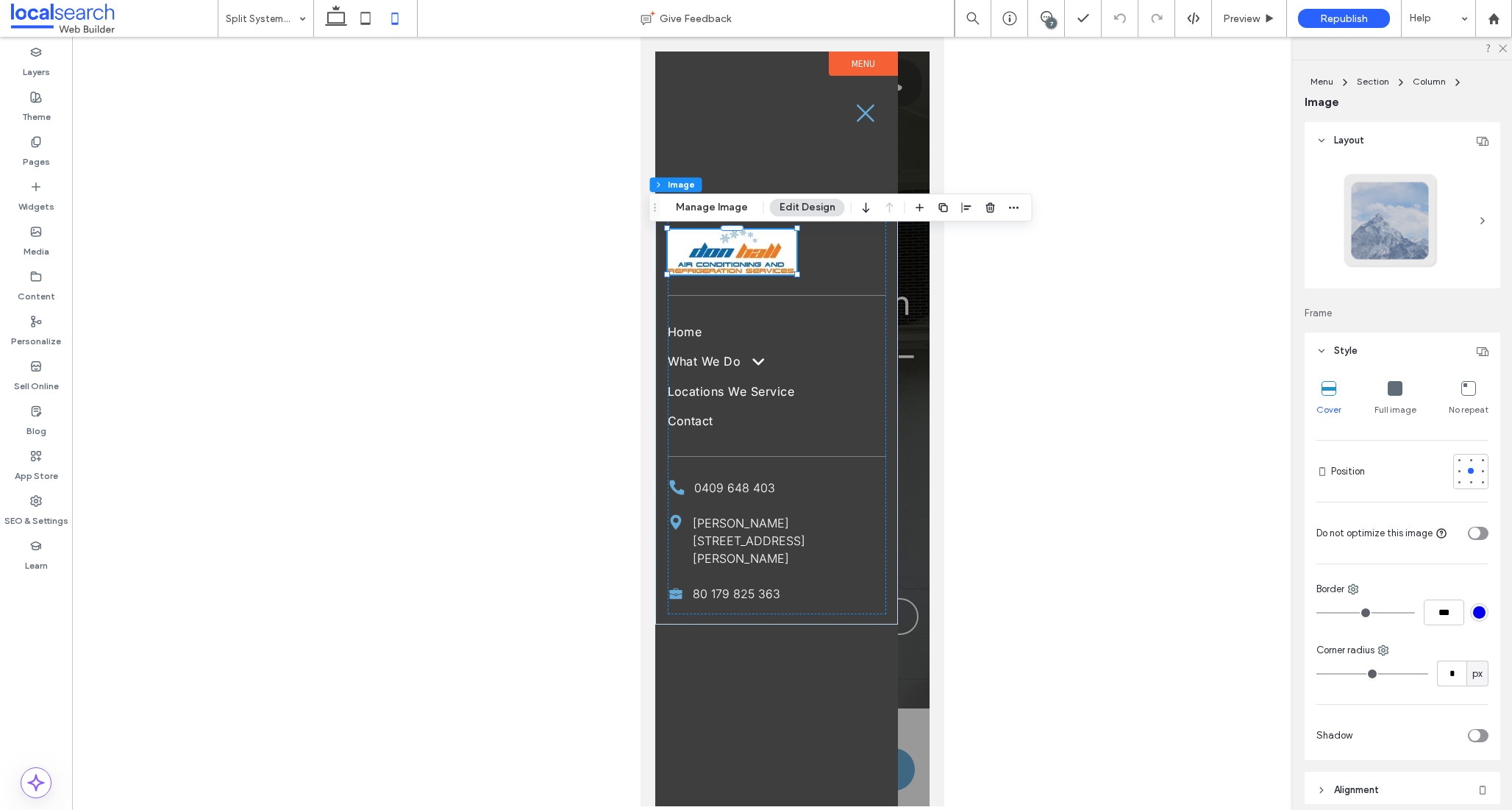
click at [1474, 614] on div "rgb(0, 0, 238)" at bounding box center [1480, 612] width 12 height 12
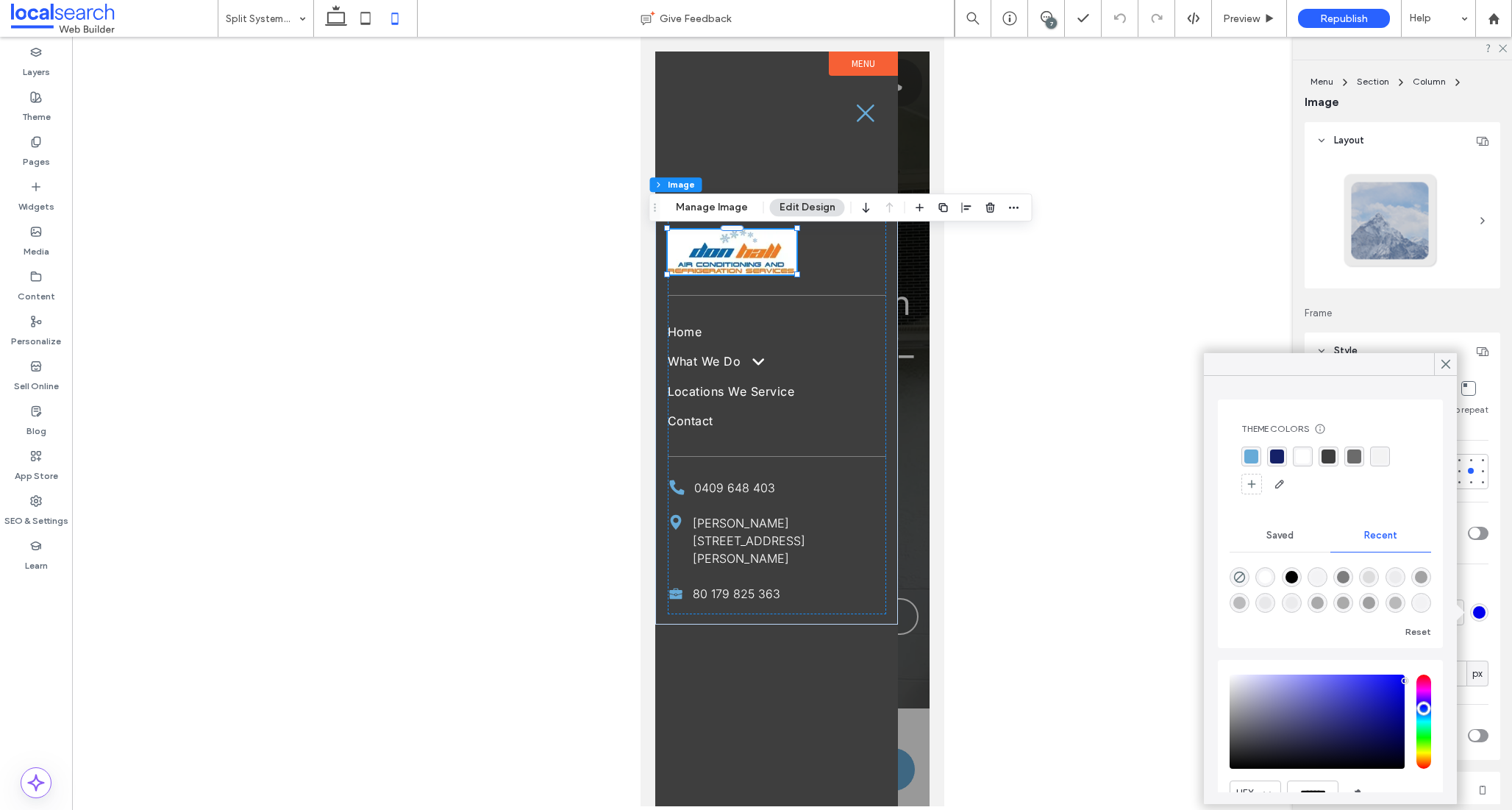
click at [1301, 452] on div "rgba(255, 255, 255, 1)" at bounding box center [1303, 457] width 14 height 14
click at [1451, 359] on icon at bounding box center [1446, 364] width 13 height 13
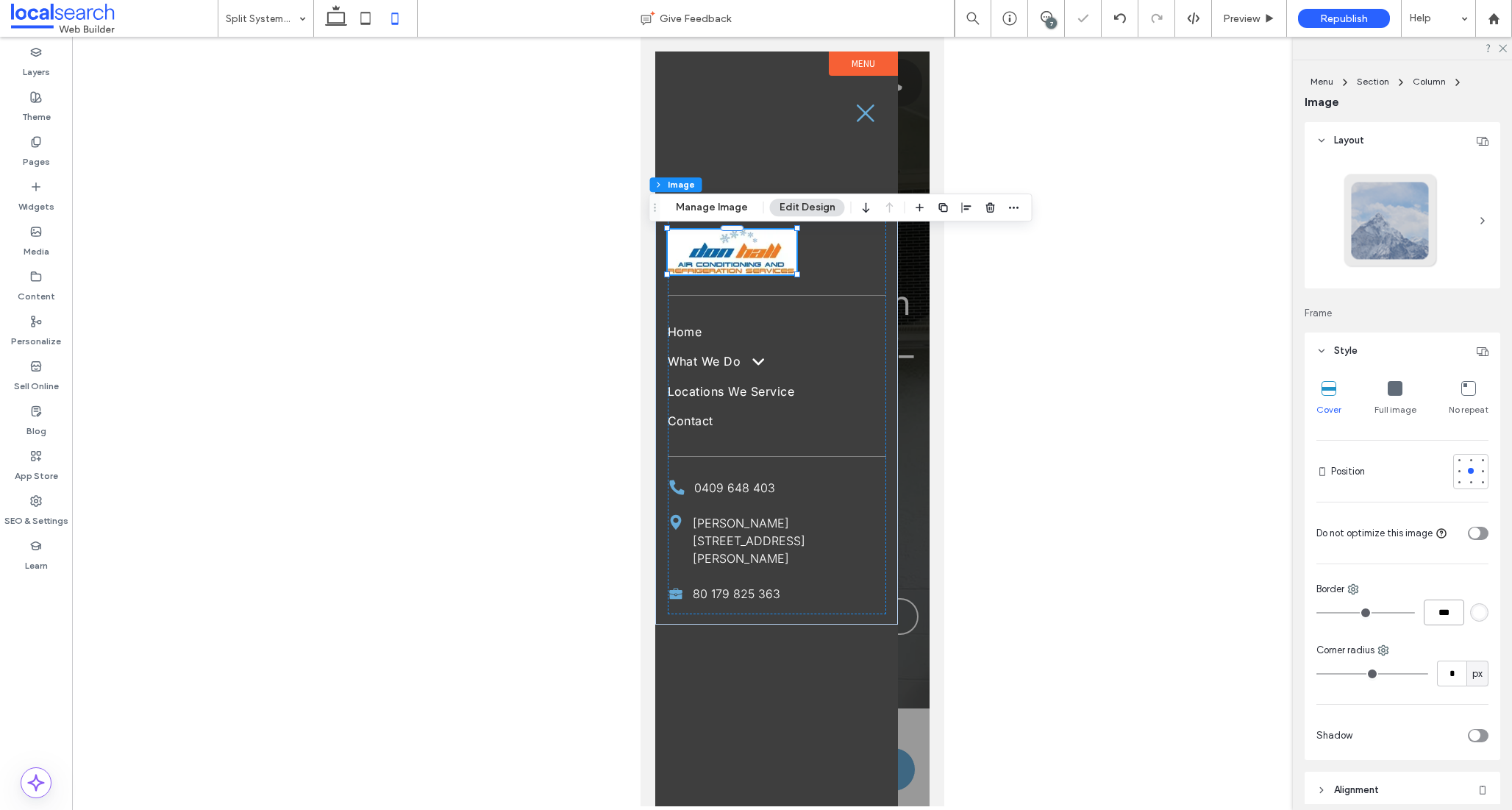
click at [1450, 619] on input "***" at bounding box center [1444, 612] width 41 height 26
type input "*"
click at [1462, 670] on input "*" at bounding box center [1452, 674] width 30 height 26
type input "*"
type input "***"
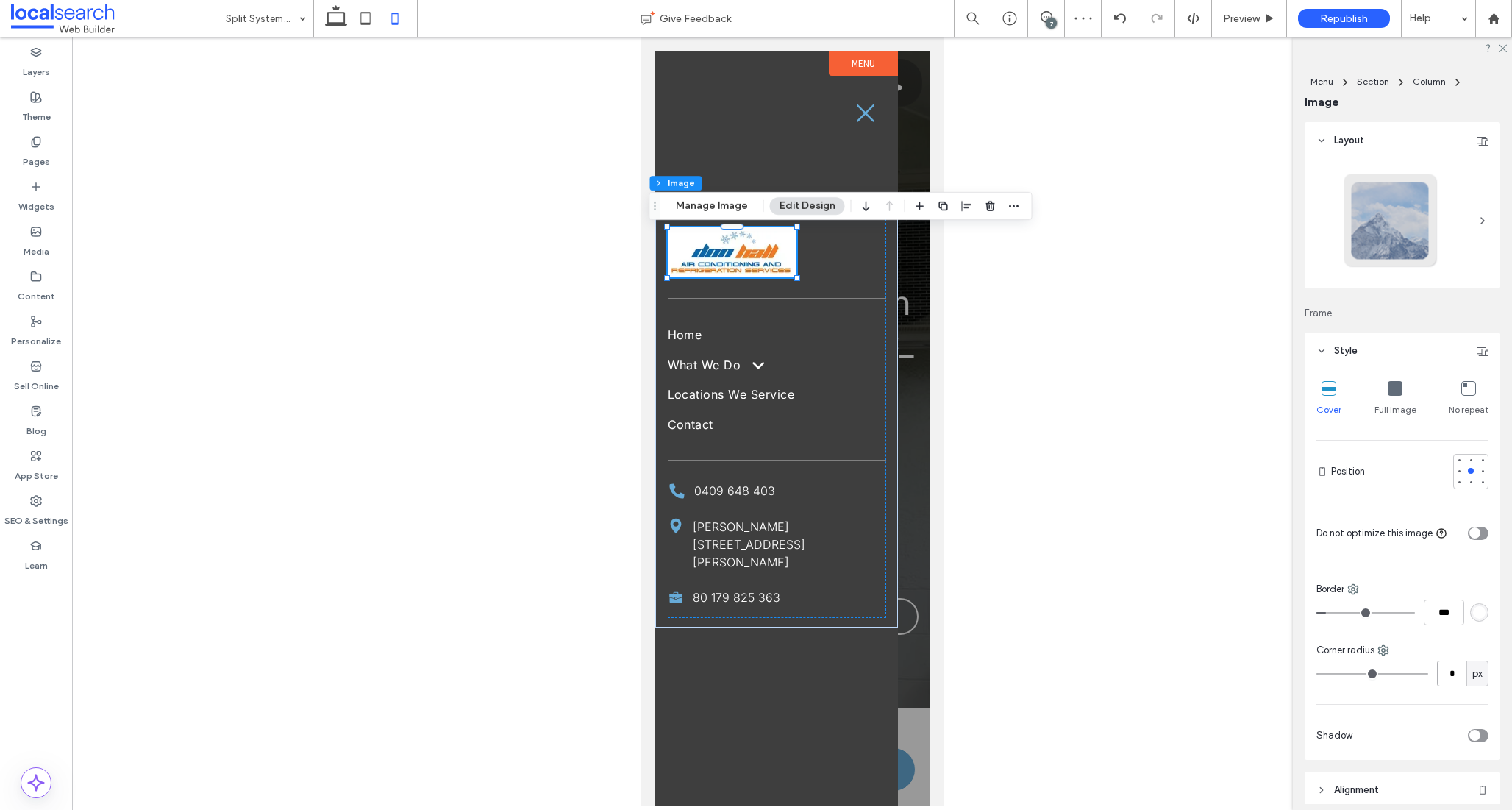
type input "*"
type input "**"
click at [1383, 675] on input "range" at bounding box center [1372, 674] width 112 height 2
type input "**"
type input "*"
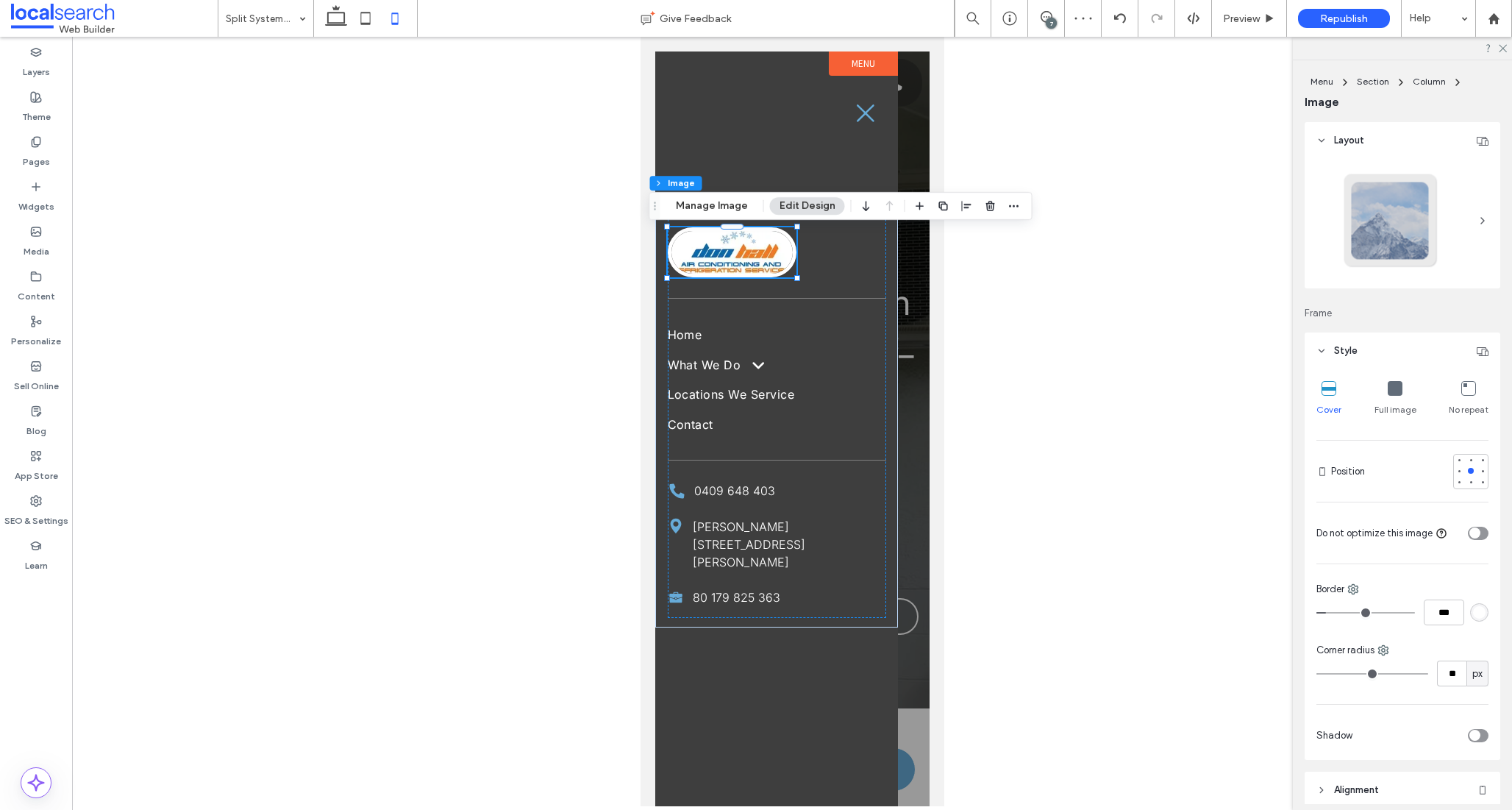
type input "*"
type input "**"
click at [1455, 674] on input "**" at bounding box center [1452, 674] width 30 height 26
type input "*"
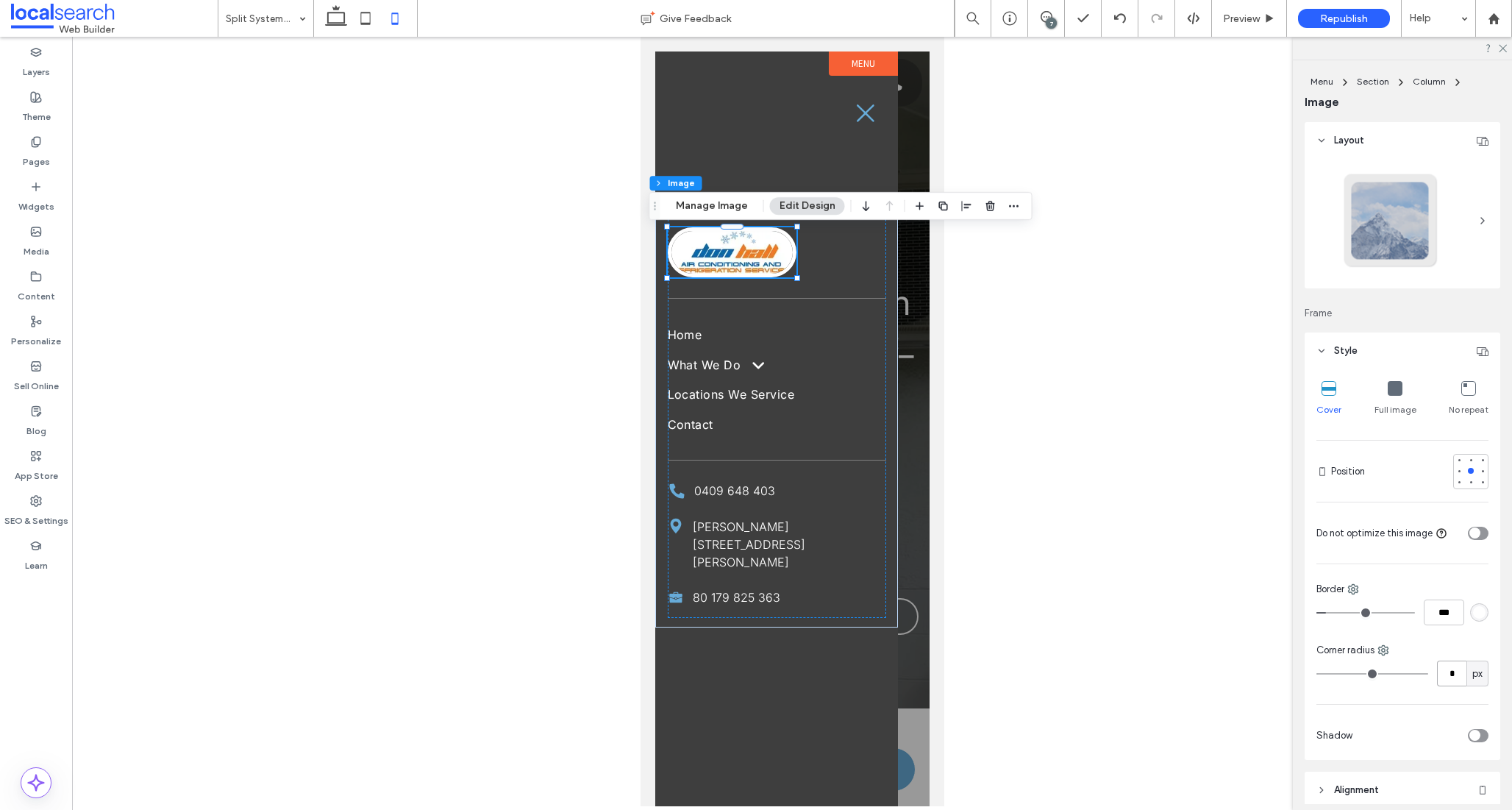
type input "*"
click at [1263, 4] on div "Preview" at bounding box center [1250, 18] width 75 height 36
click at [1257, 17] on span "Preview" at bounding box center [1242, 18] width 36 height 12
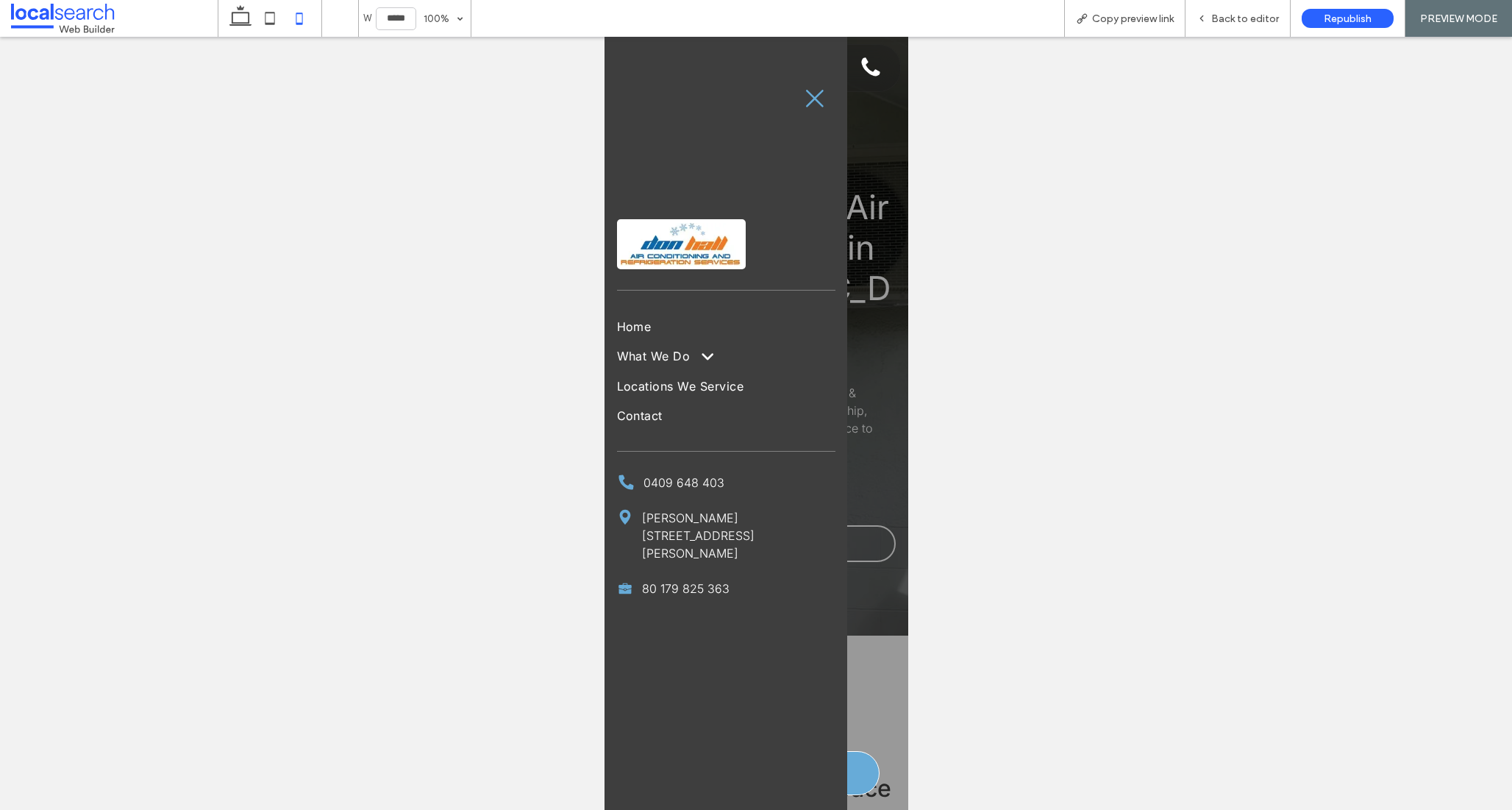
click at [695, 234] on img at bounding box center [681, 244] width 129 height 50
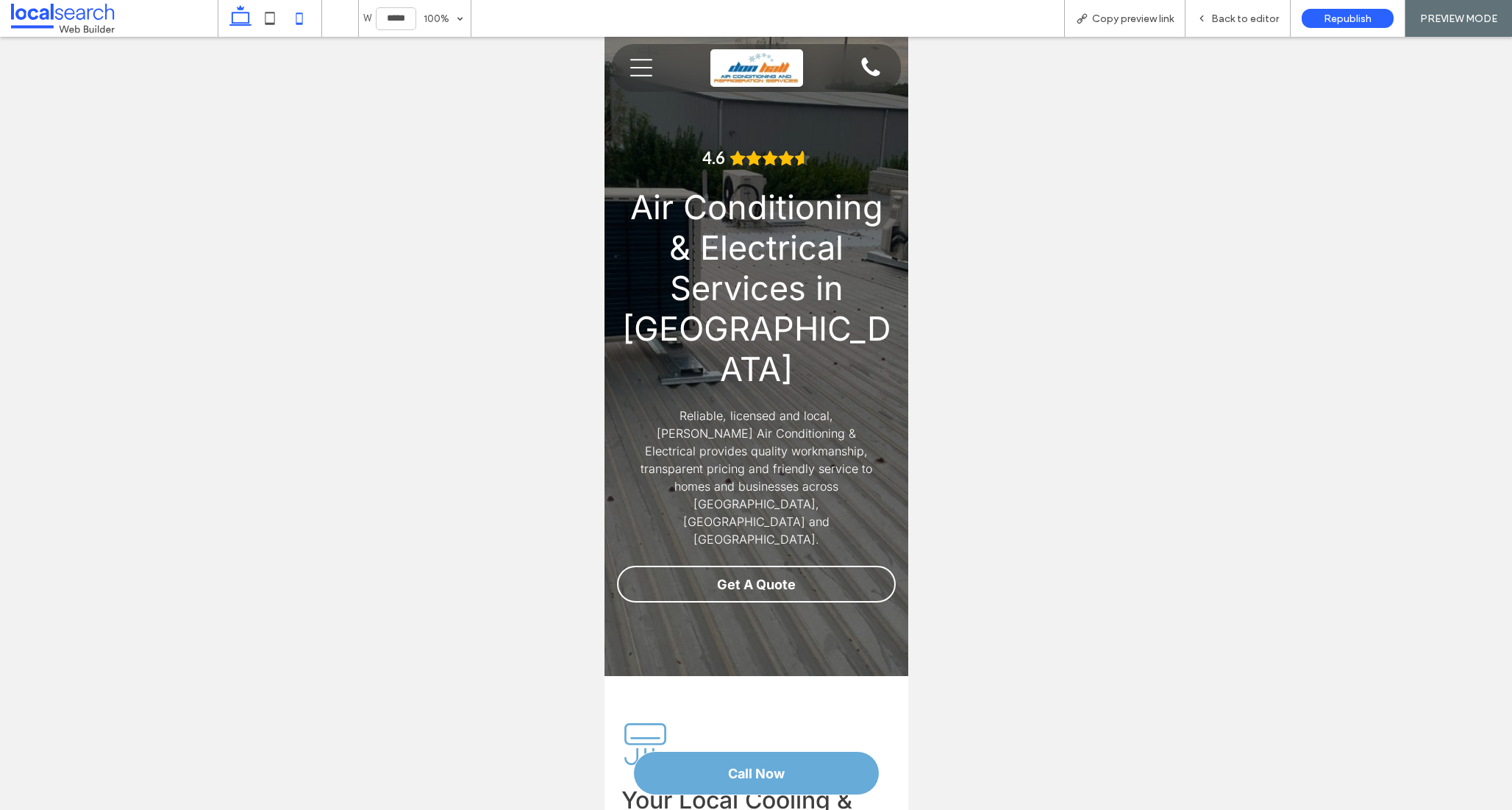
click at [243, 12] on use at bounding box center [240, 16] width 22 height 21
type input "******"
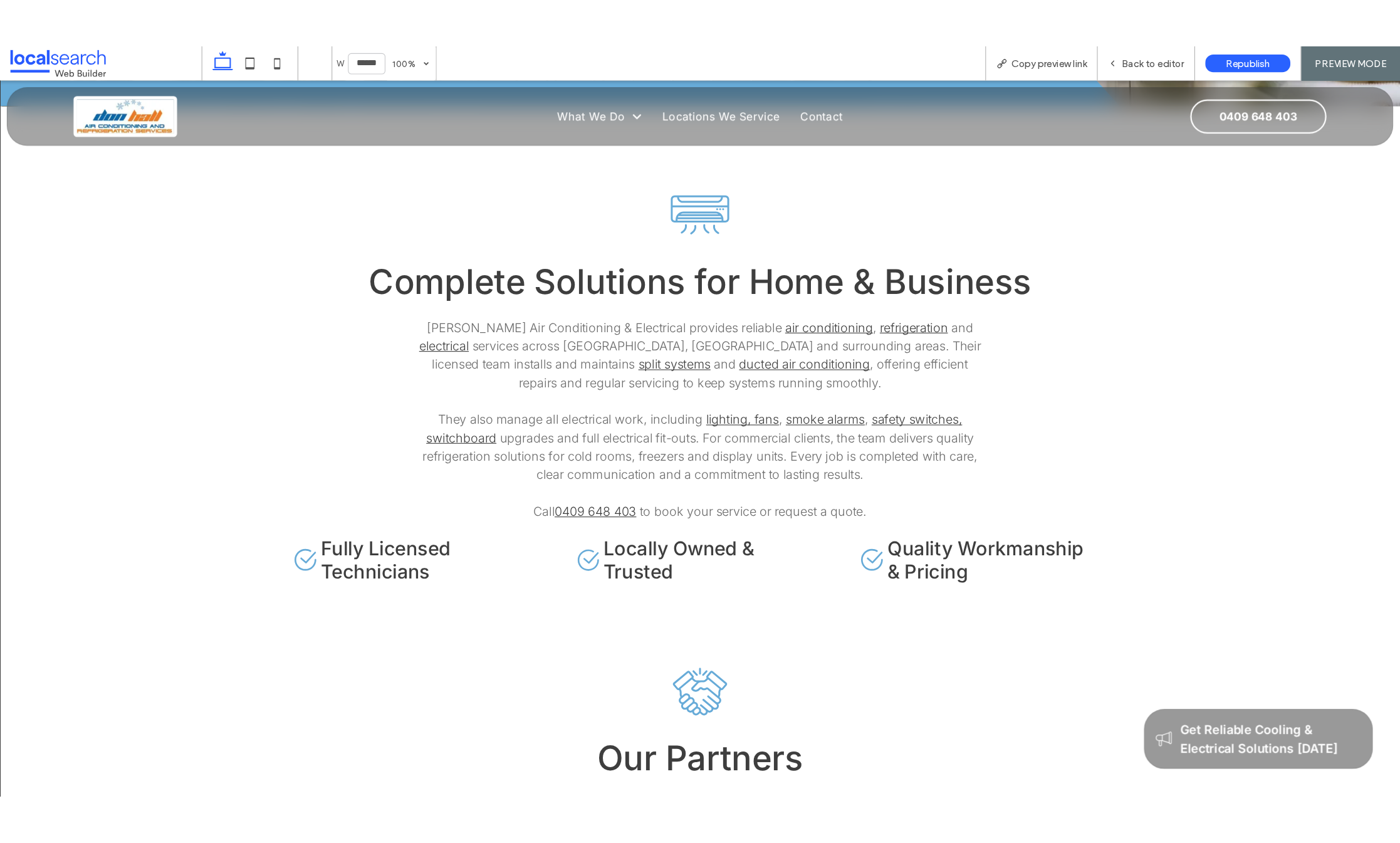
scroll to position [1998, 0]
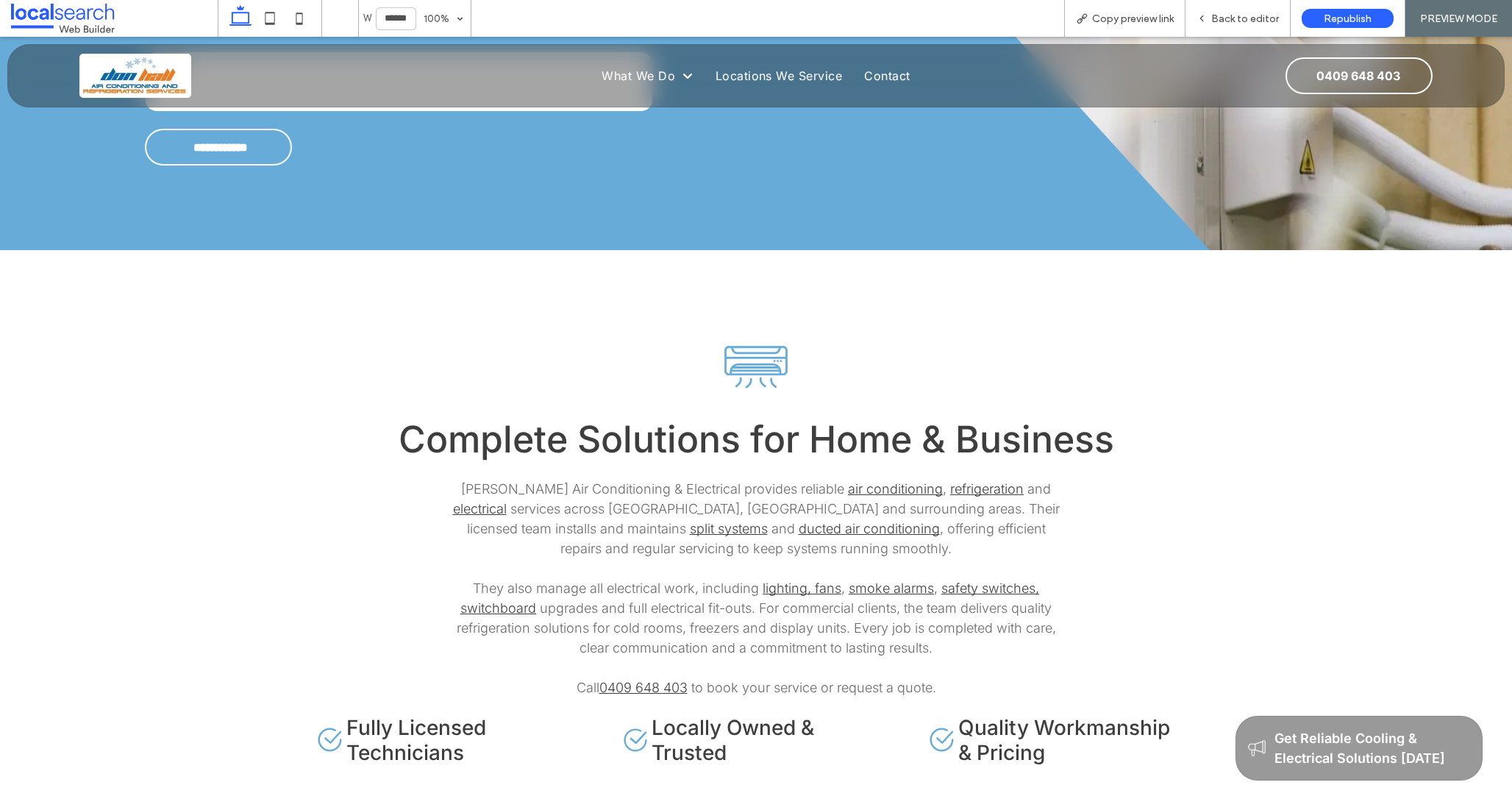
click at [0, 447] on html "Home What We Do Air Conditioning Split Systems Air Conditioning Ducted Air Cond…" at bounding box center [756, 126] width 1512 height 4866
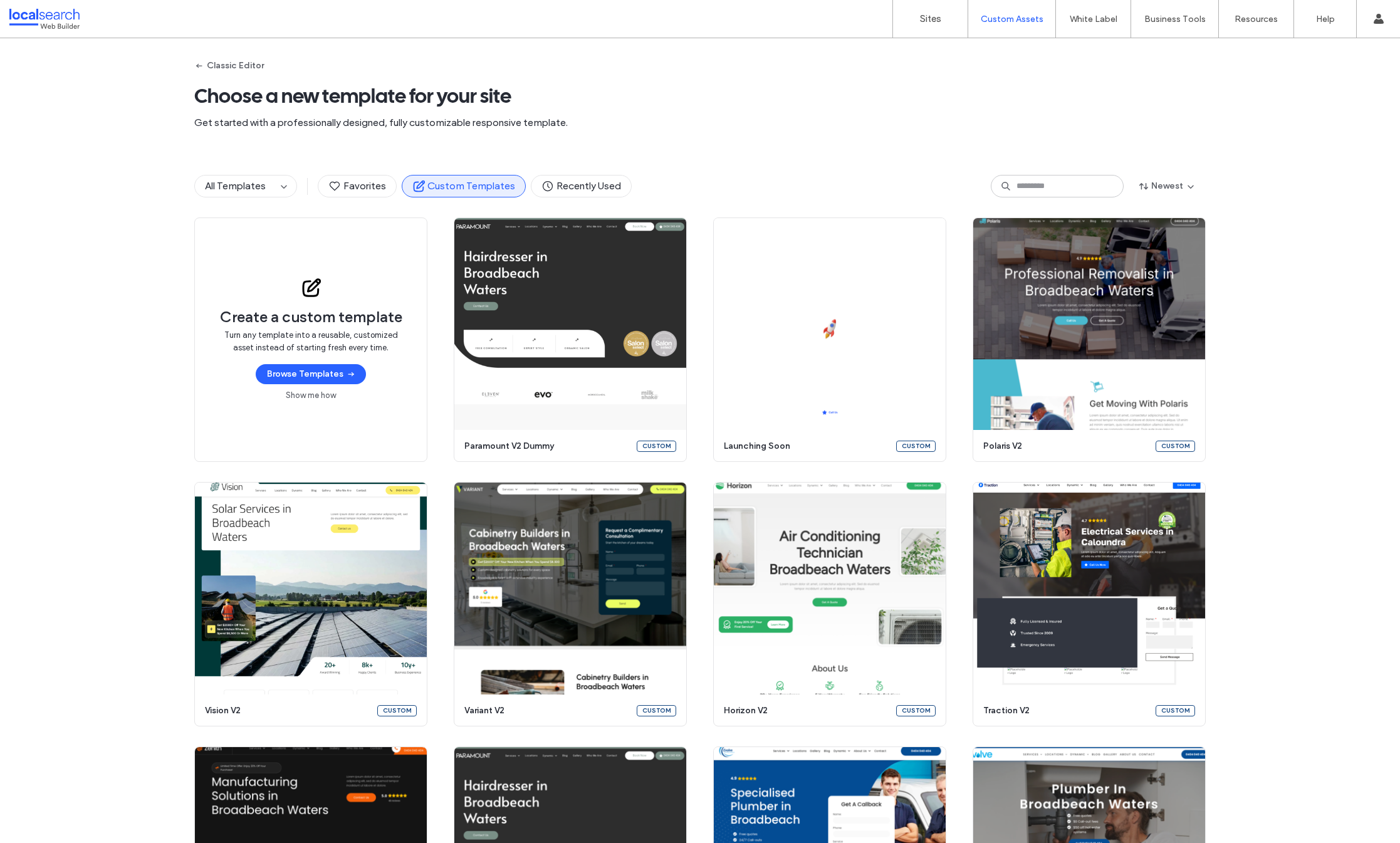
scroll to position [1289, 0]
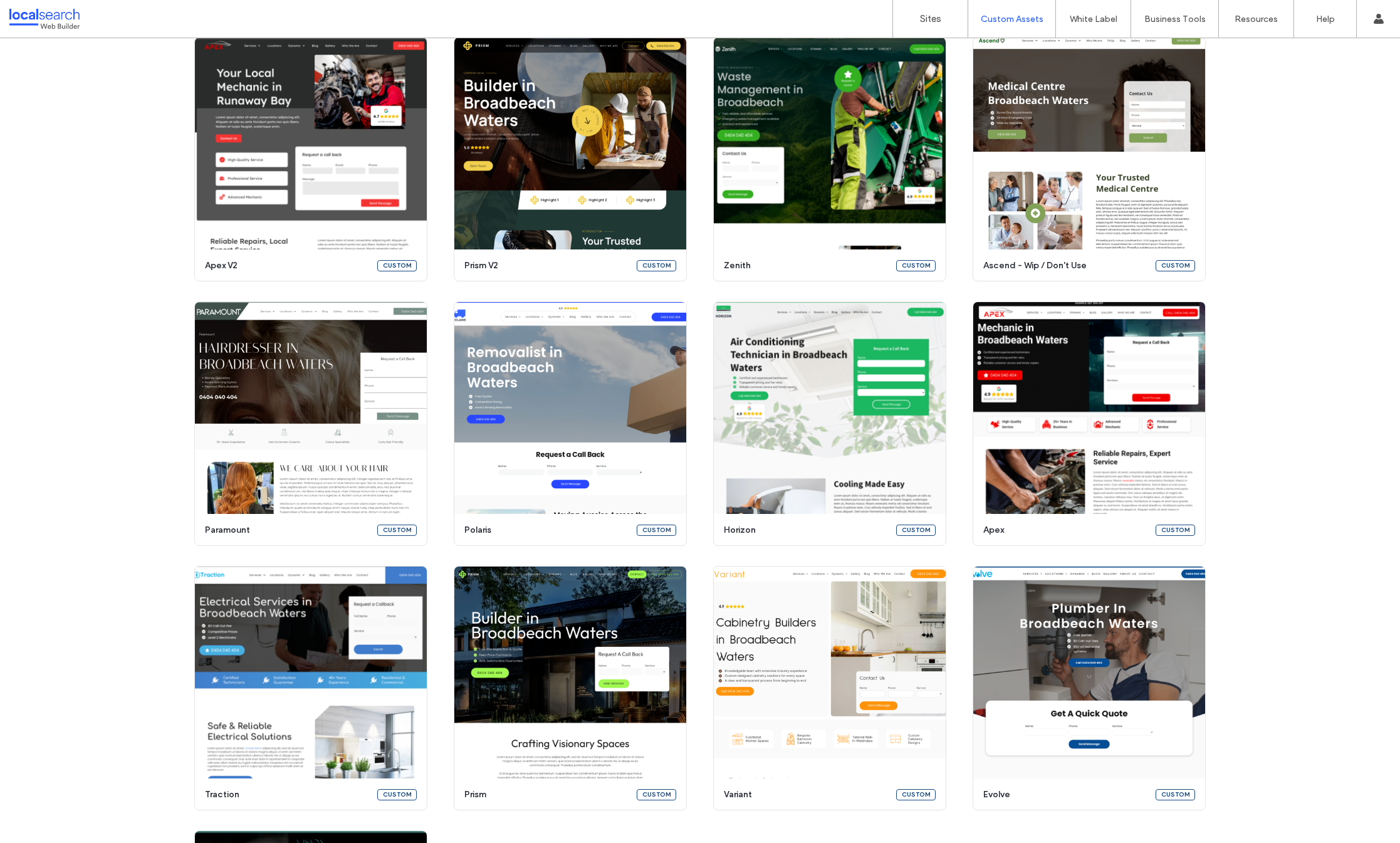
scroll to position [1226, 0]
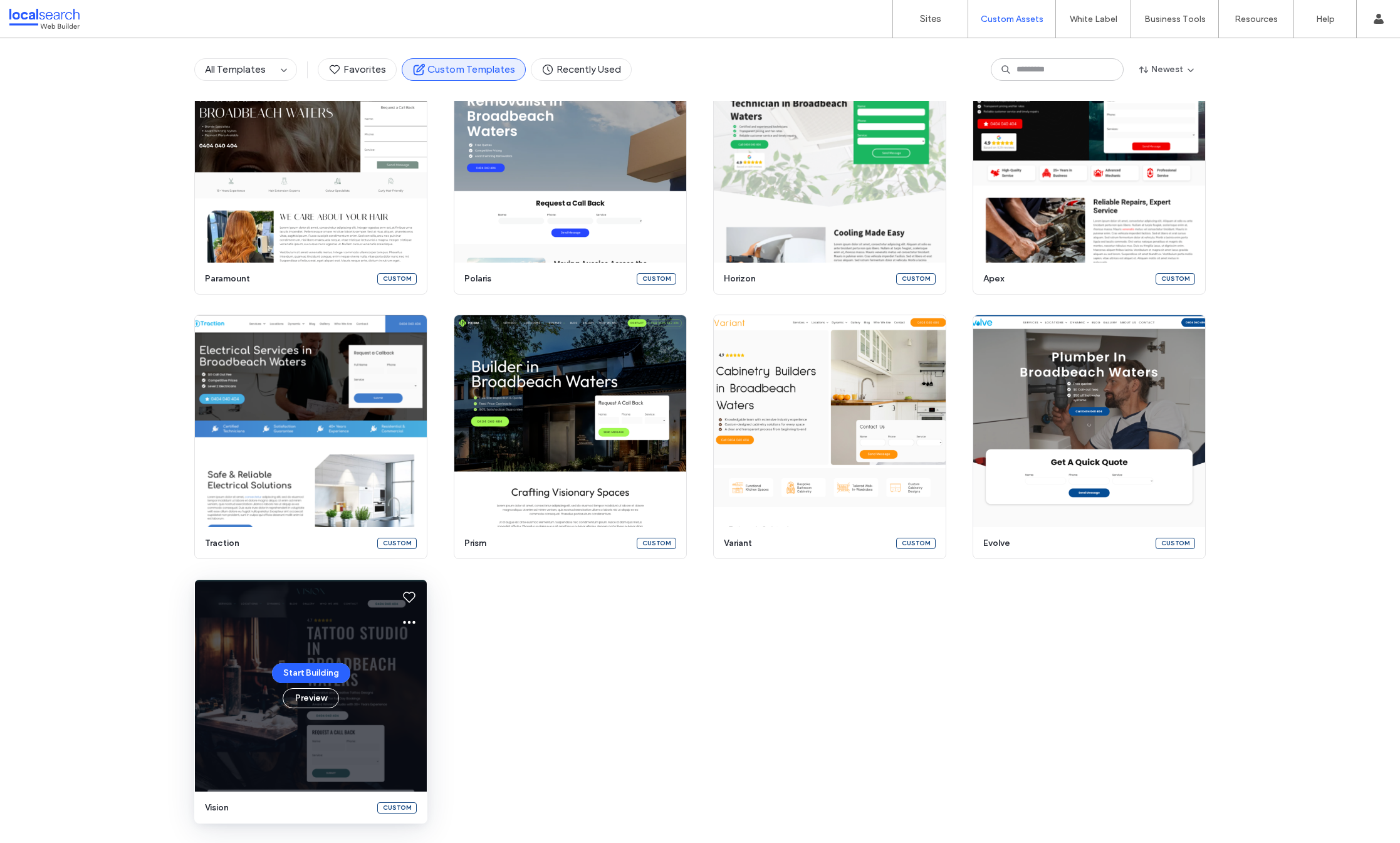
scroll to position [270, 0]
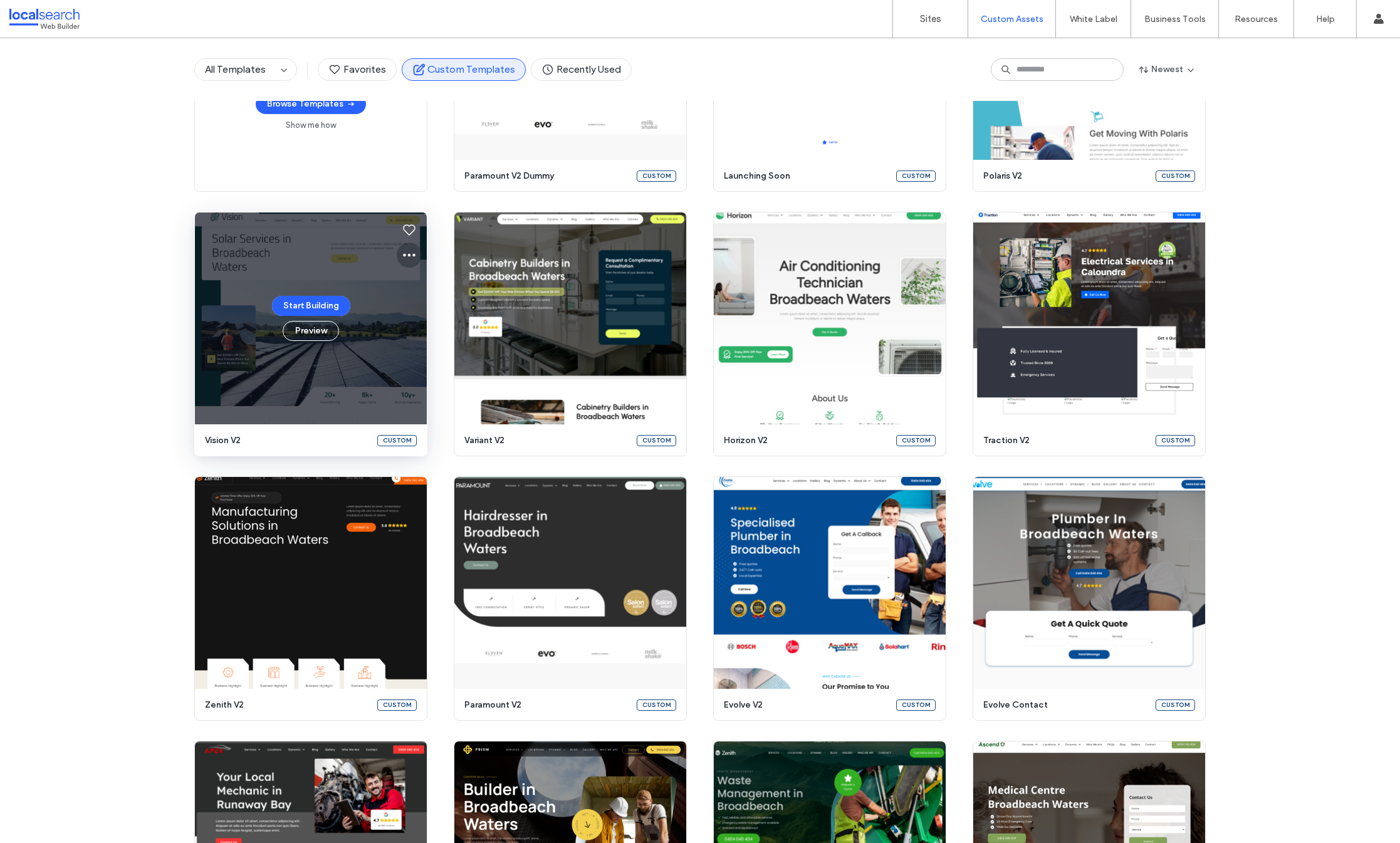
click at [403, 255] on icon at bounding box center [409, 255] width 15 height 15
click at [422, 312] on span "Edit template" at bounding box center [444, 314] width 53 height 13
click at [403, 258] on icon at bounding box center [409, 255] width 15 height 15
click at [433, 317] on span "Edit template" at bounding box center [444, 314] width 53 height 13
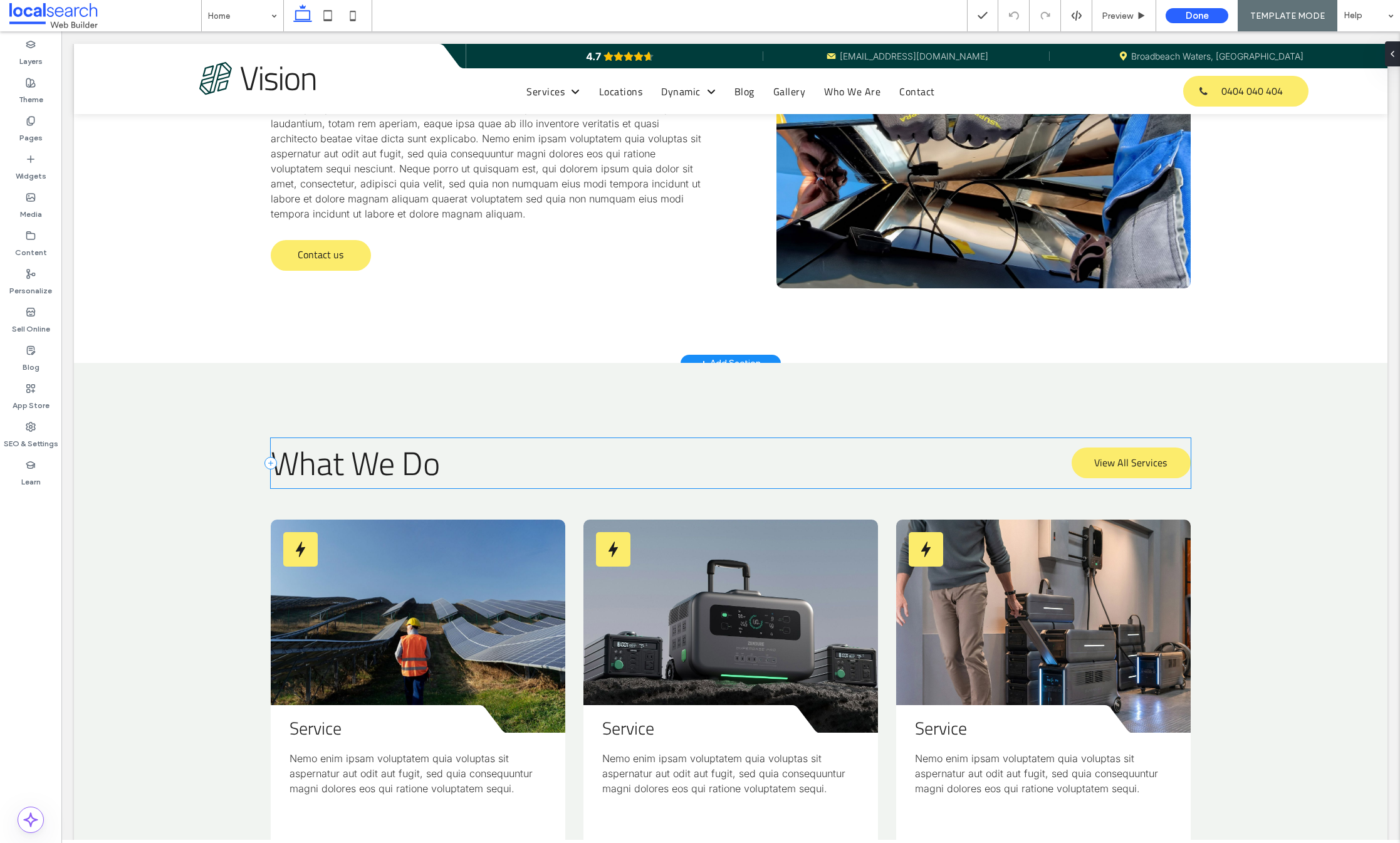
scroll to position [890, 0]
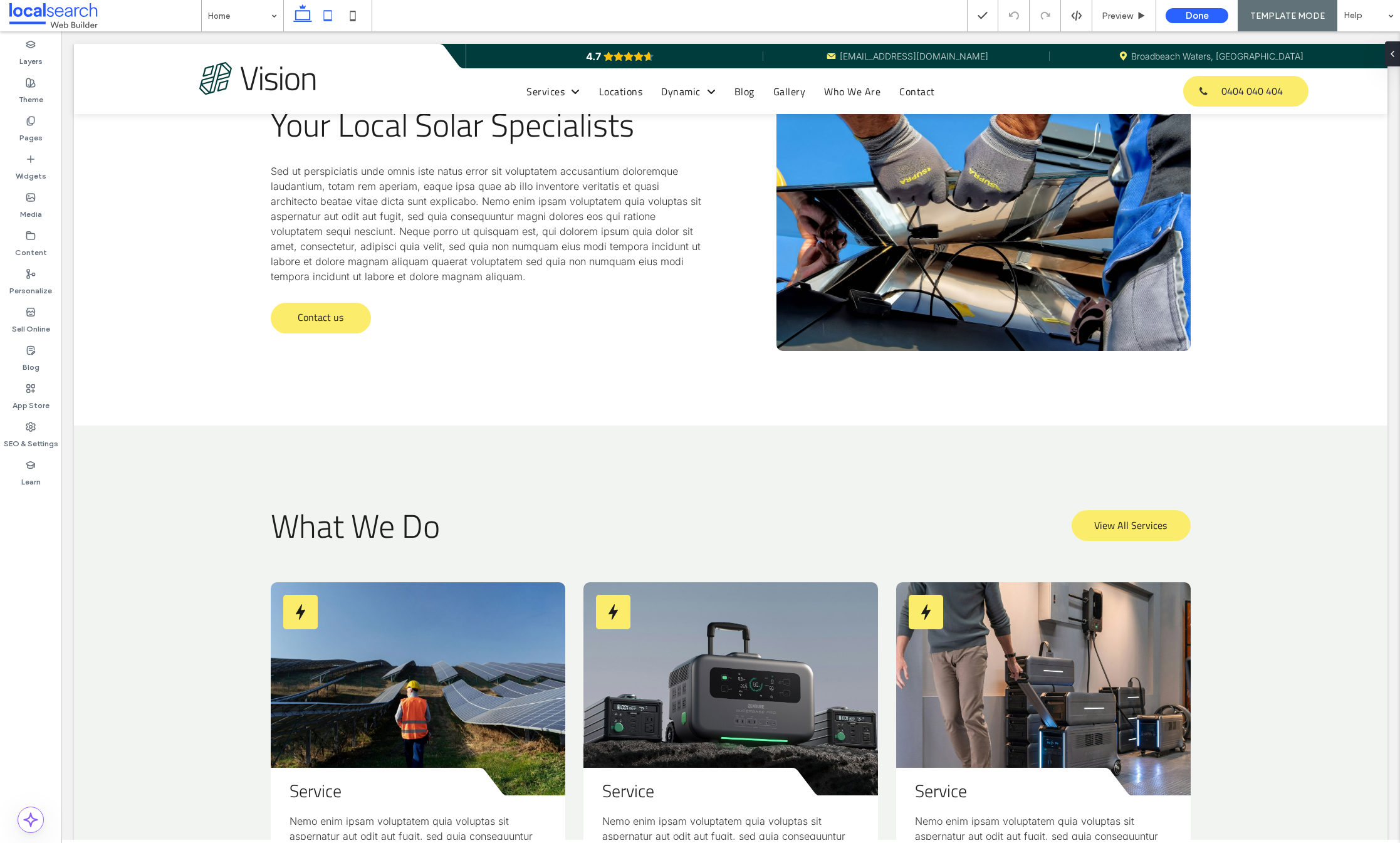
click at [330, 13] on icon at bounding box center [328, 16] width 25 height 25
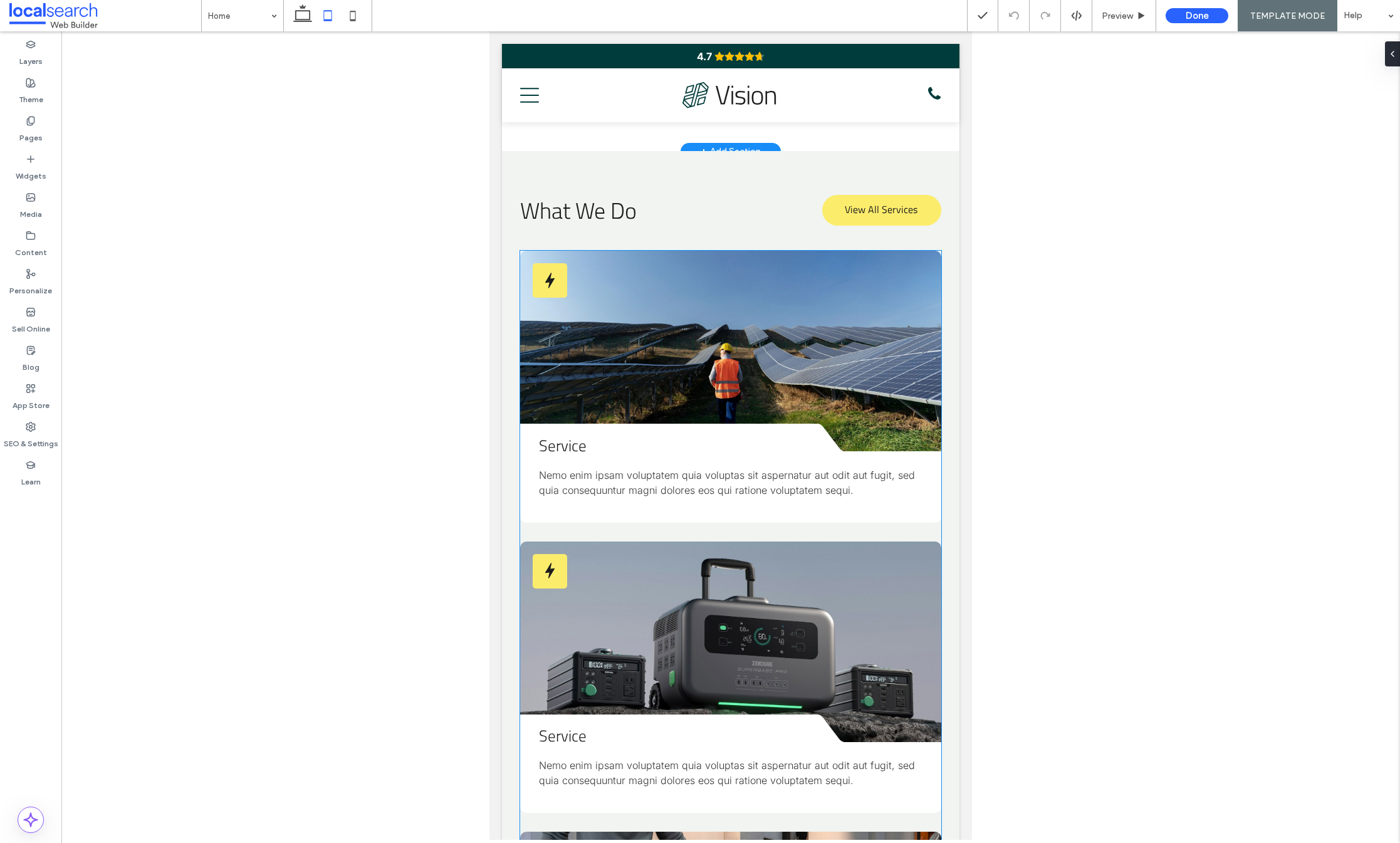
scroll to position [984, 0]
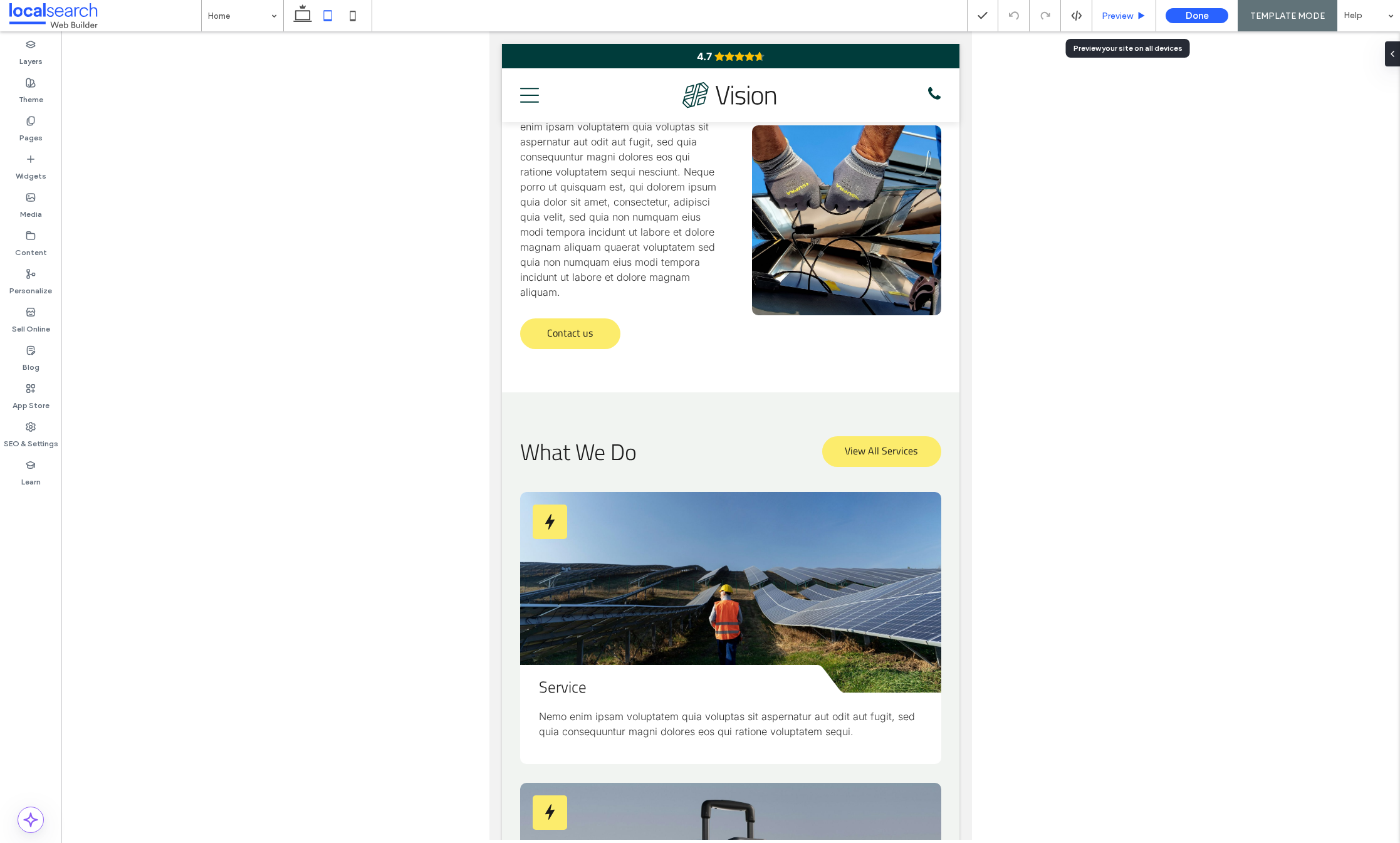
click at [1148, 10] on div "Preview" at bounding box center [1124, 16] width 64 height 10
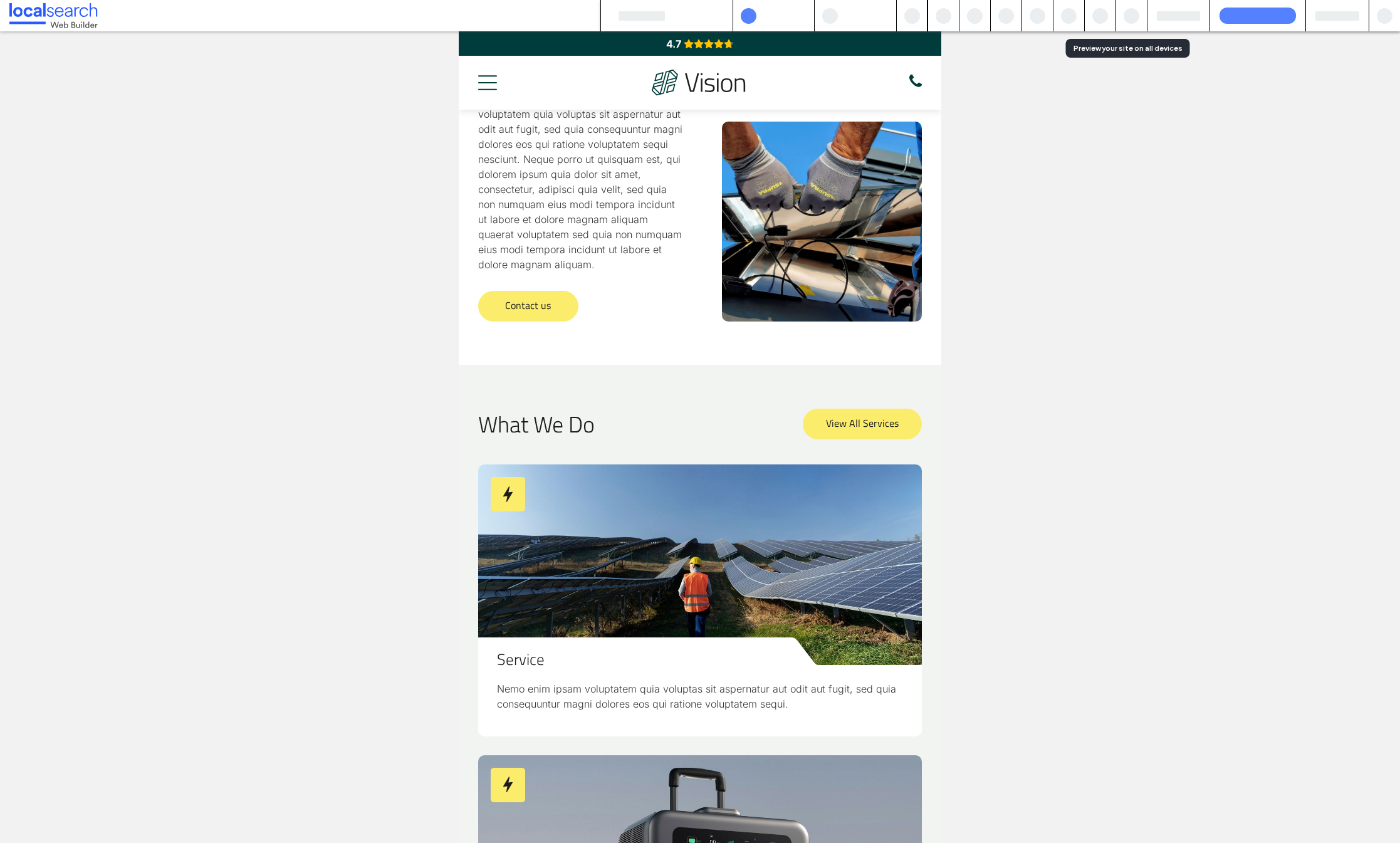
scroll to position [972, 0]
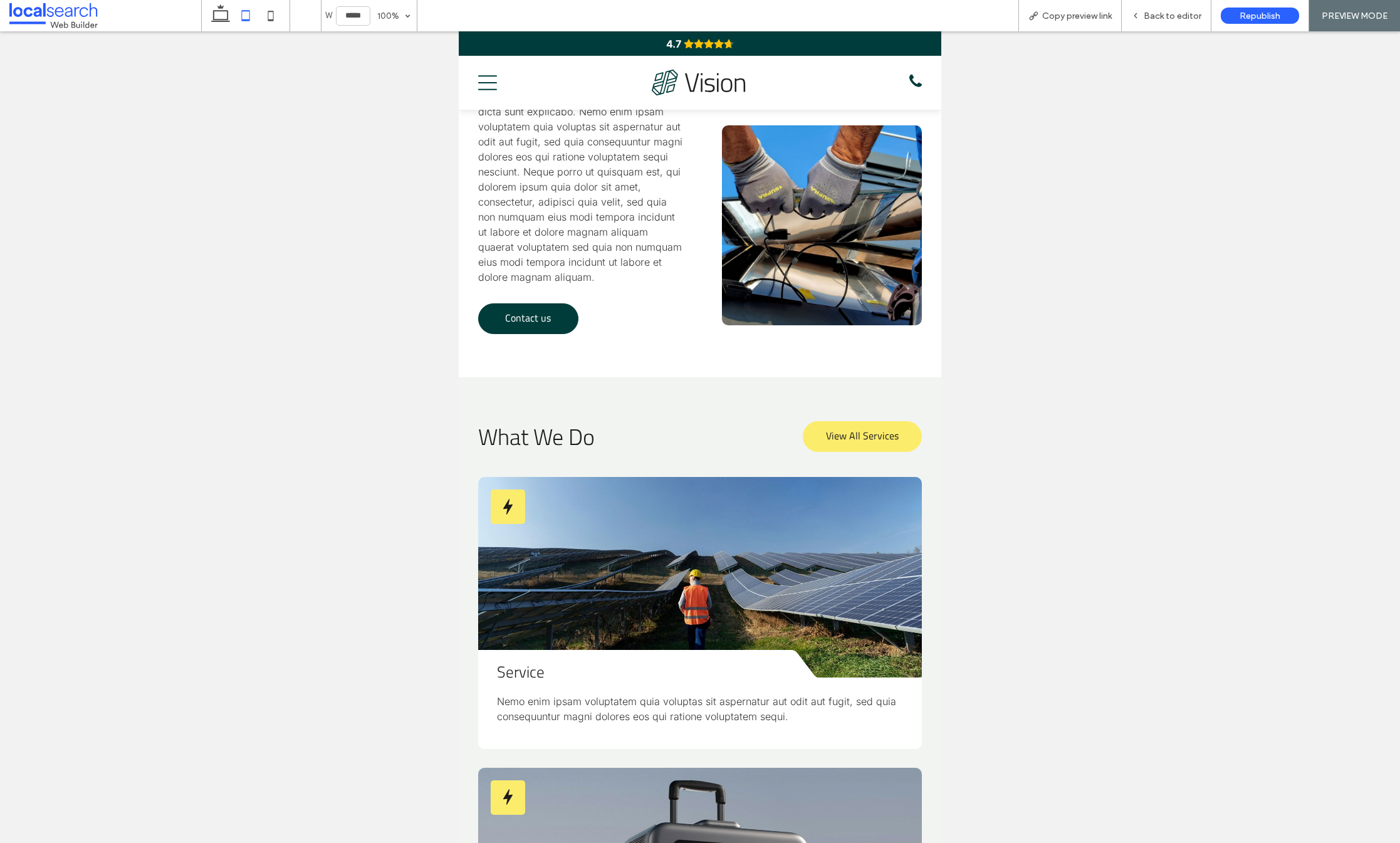
click at [526, 318] on span "Contact us" at bounding box center [528, 318] width 46 height 27
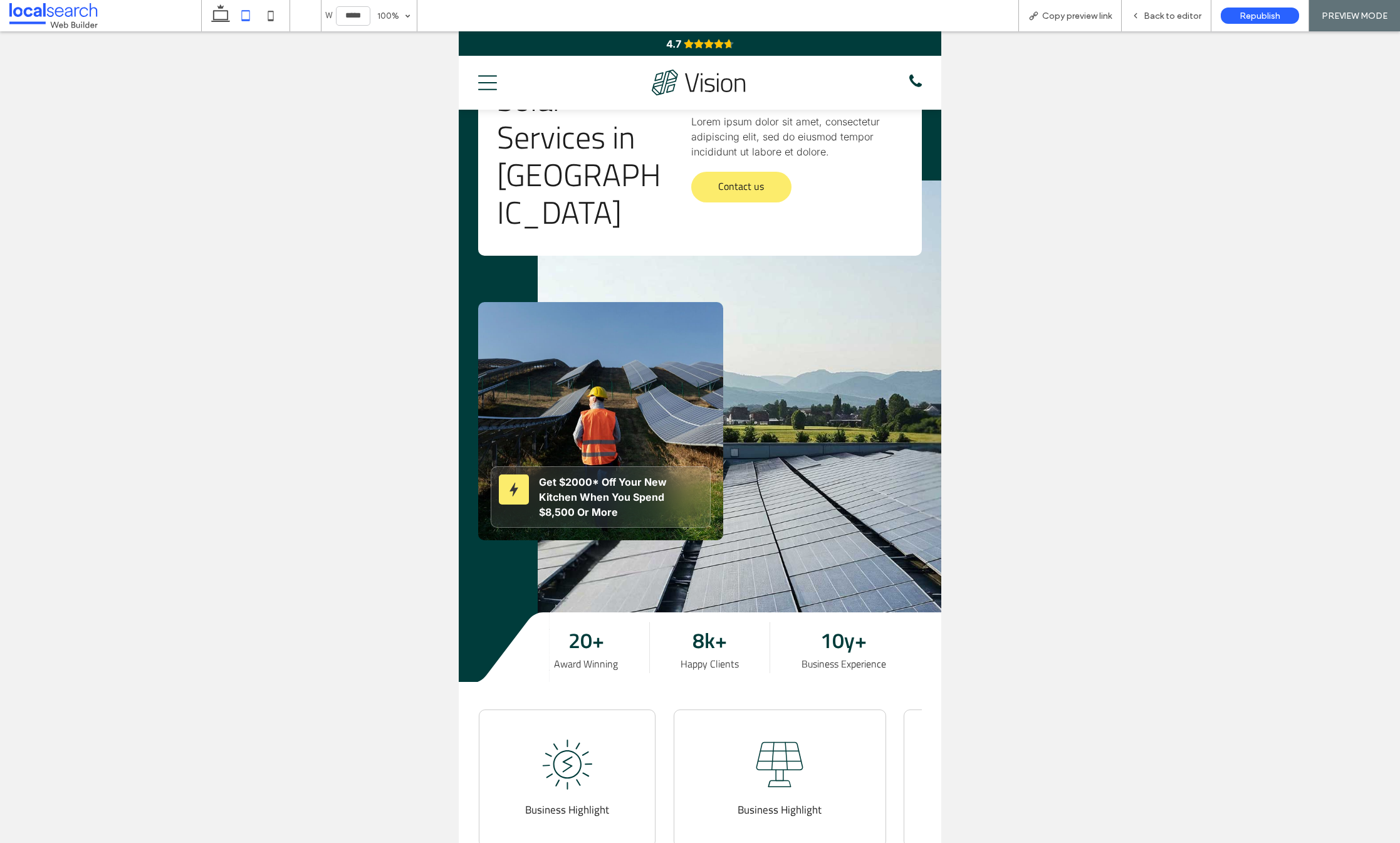
scroll to position [0, 0]
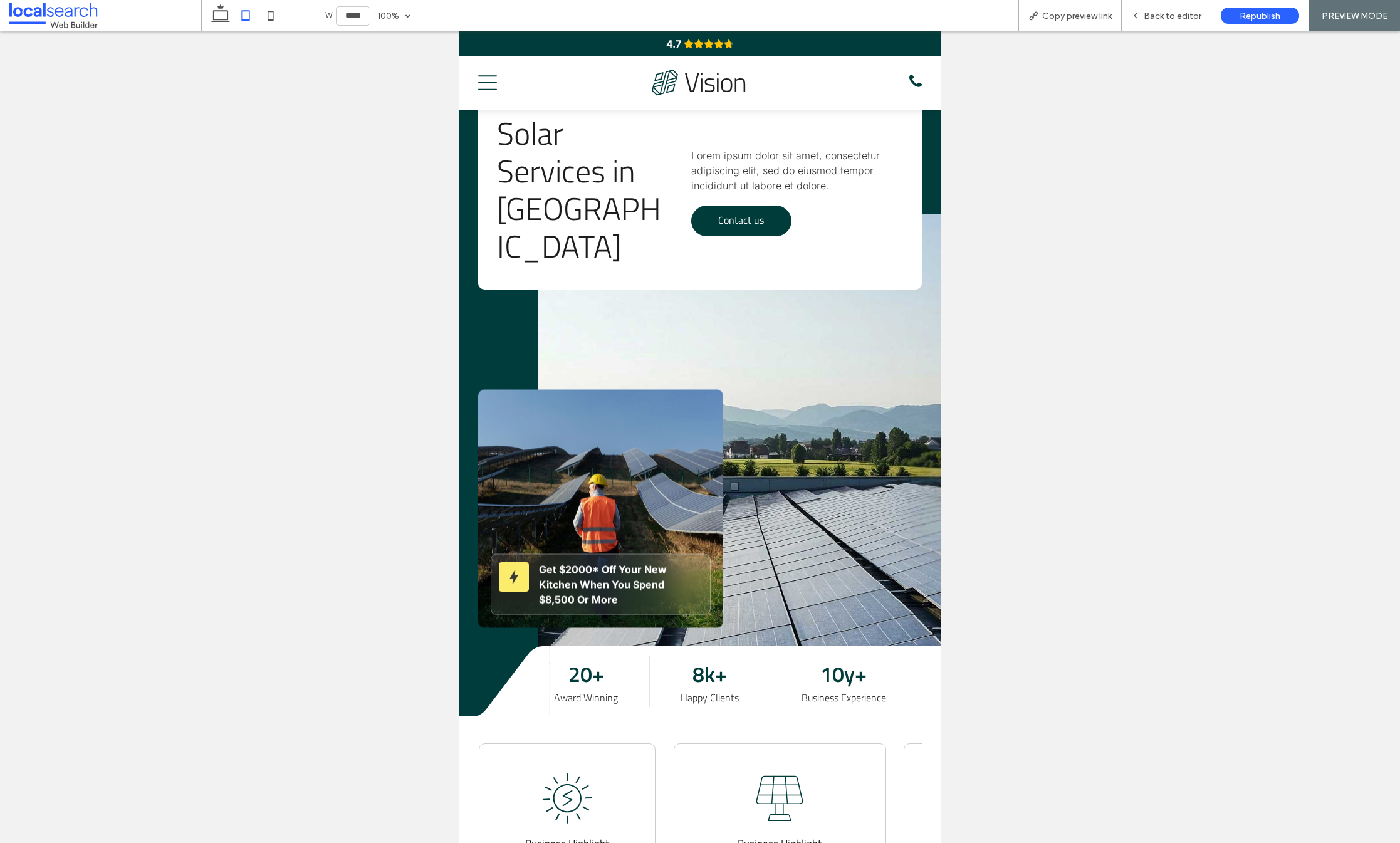
click at [739, 224] on span "Contact us" at bounding box center [741, 220] width 46 height 27
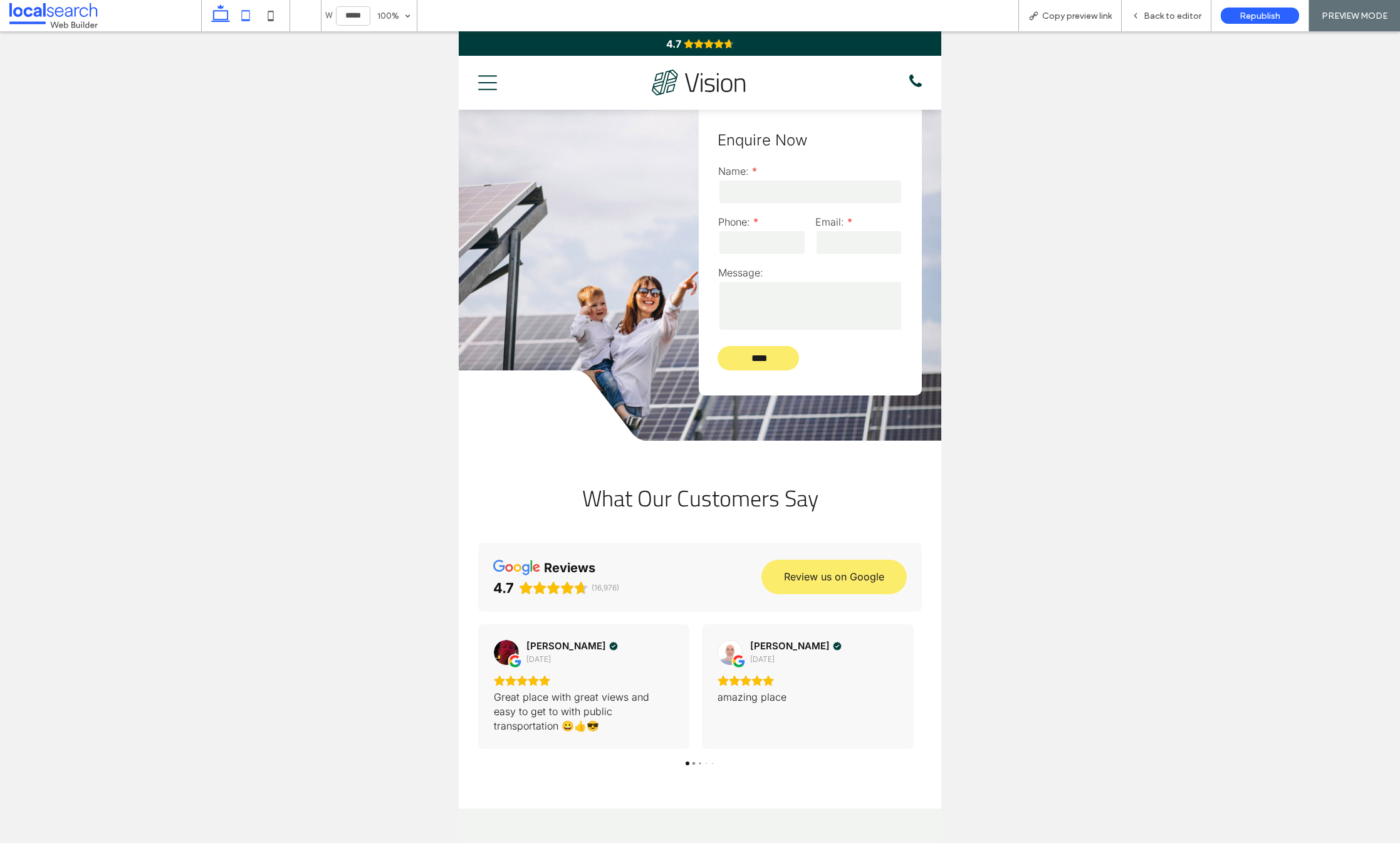
click at [226, 14] on icon at bounding box center [221, 16] width 25 height 25
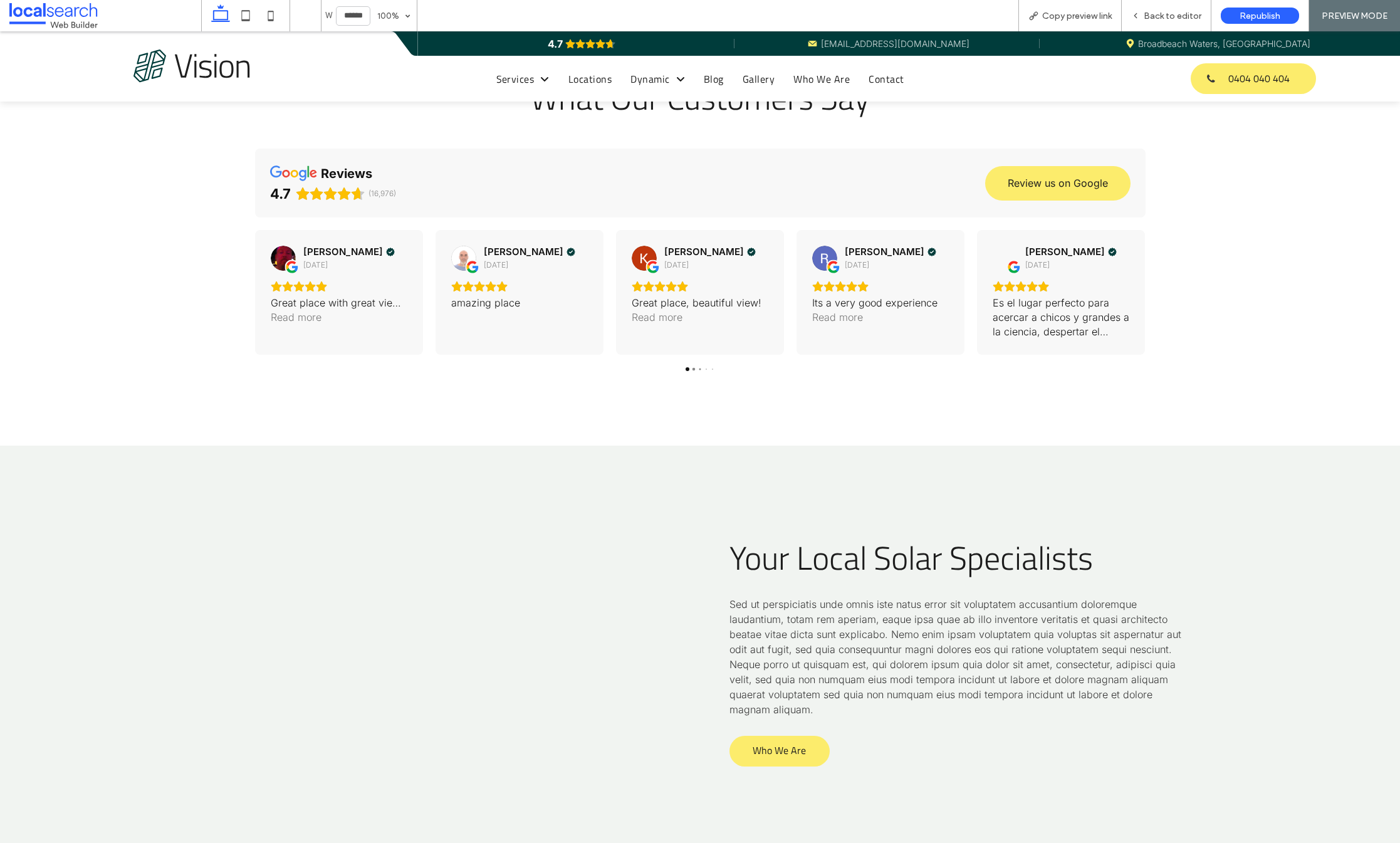
scroll to position [1189, 0]
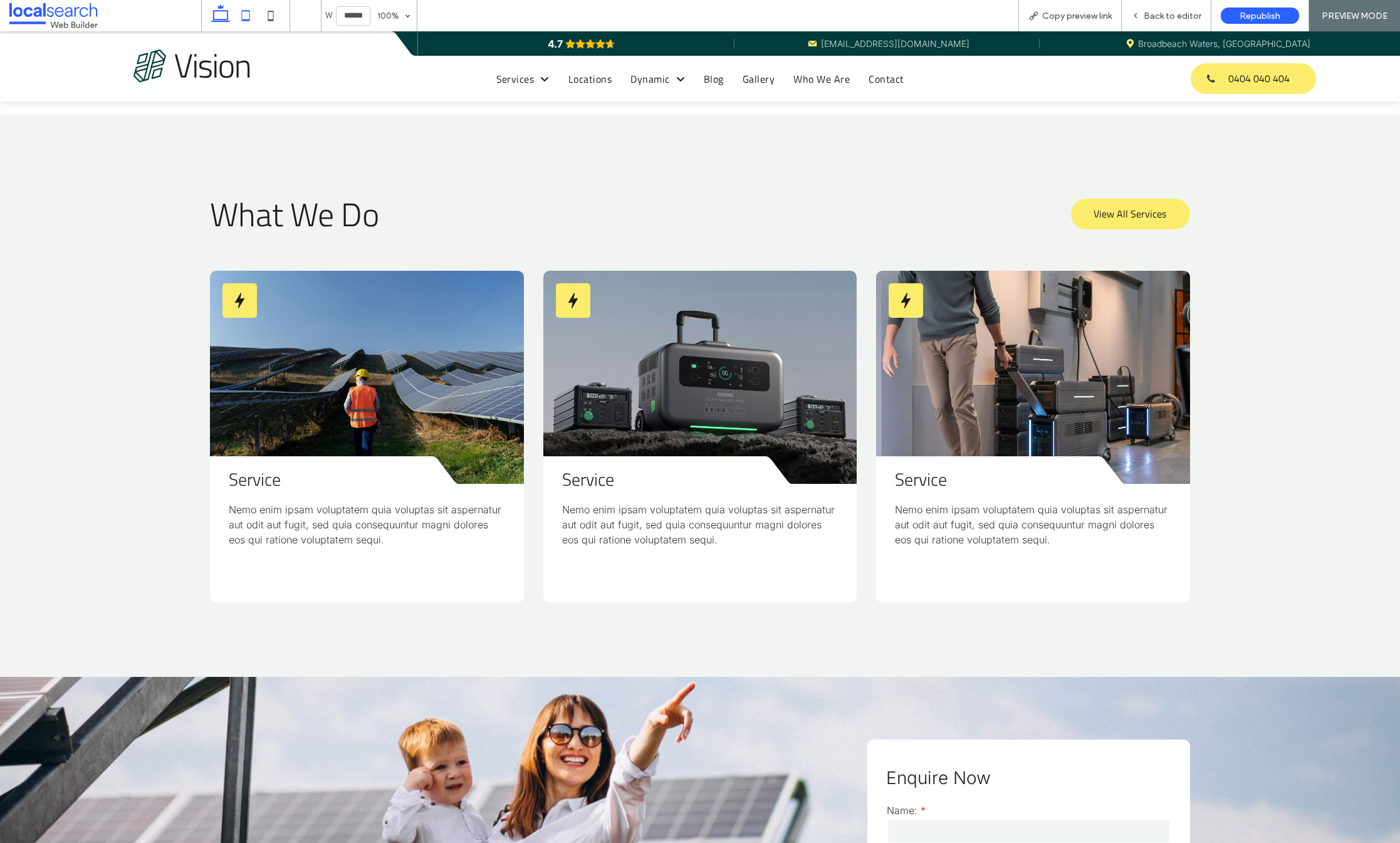
click at [248, 16] on icon at bounding box center [246, 16] width 25 height 25
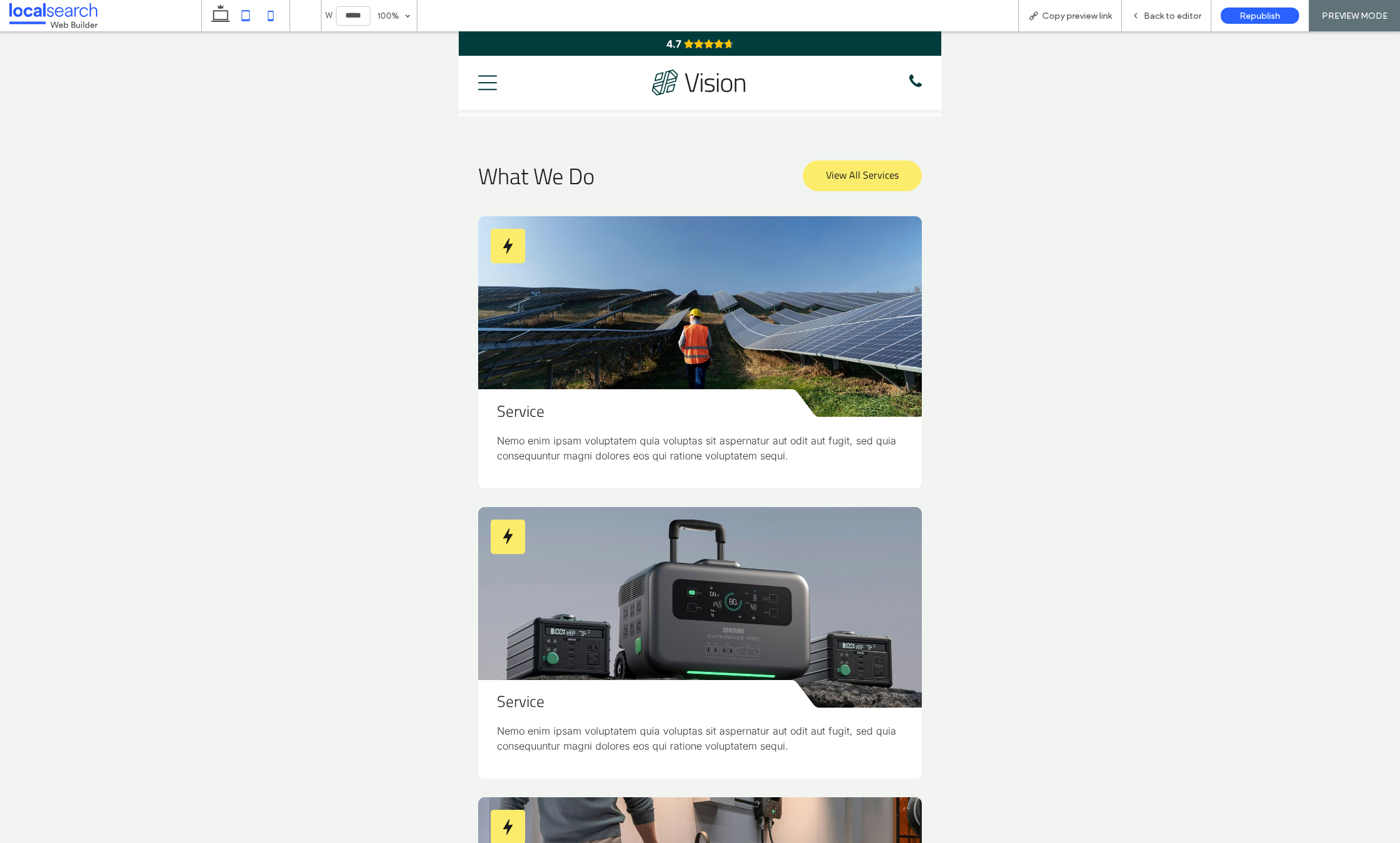
click at [272, 14] on icon at bounding box center [271, 16] width 25 height 25
type input "*****"
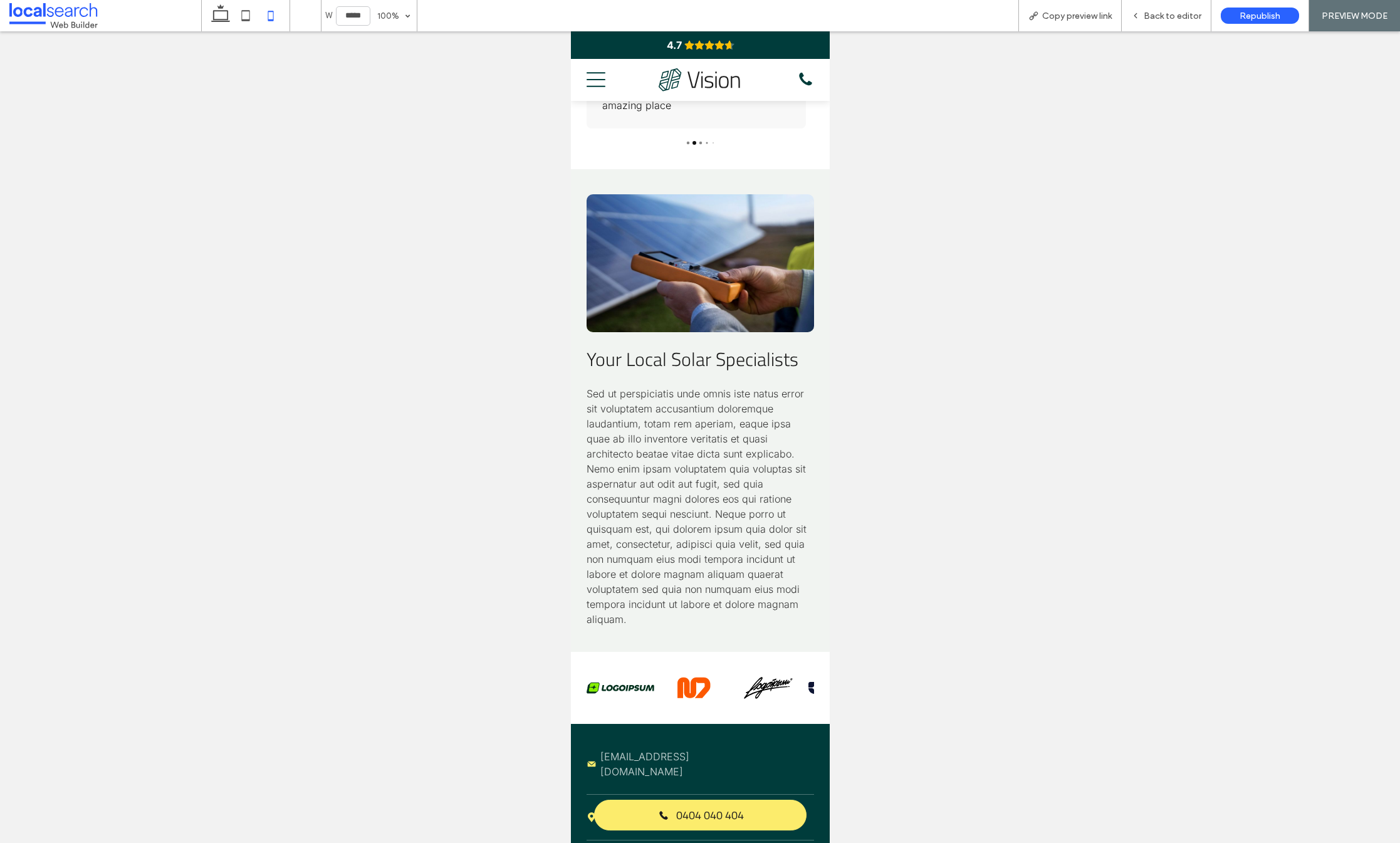
scroll to position [2677, 0]
click at [1173, 14] on span "Back to editor" at bounding box center [1173, 16] width 58 height 10
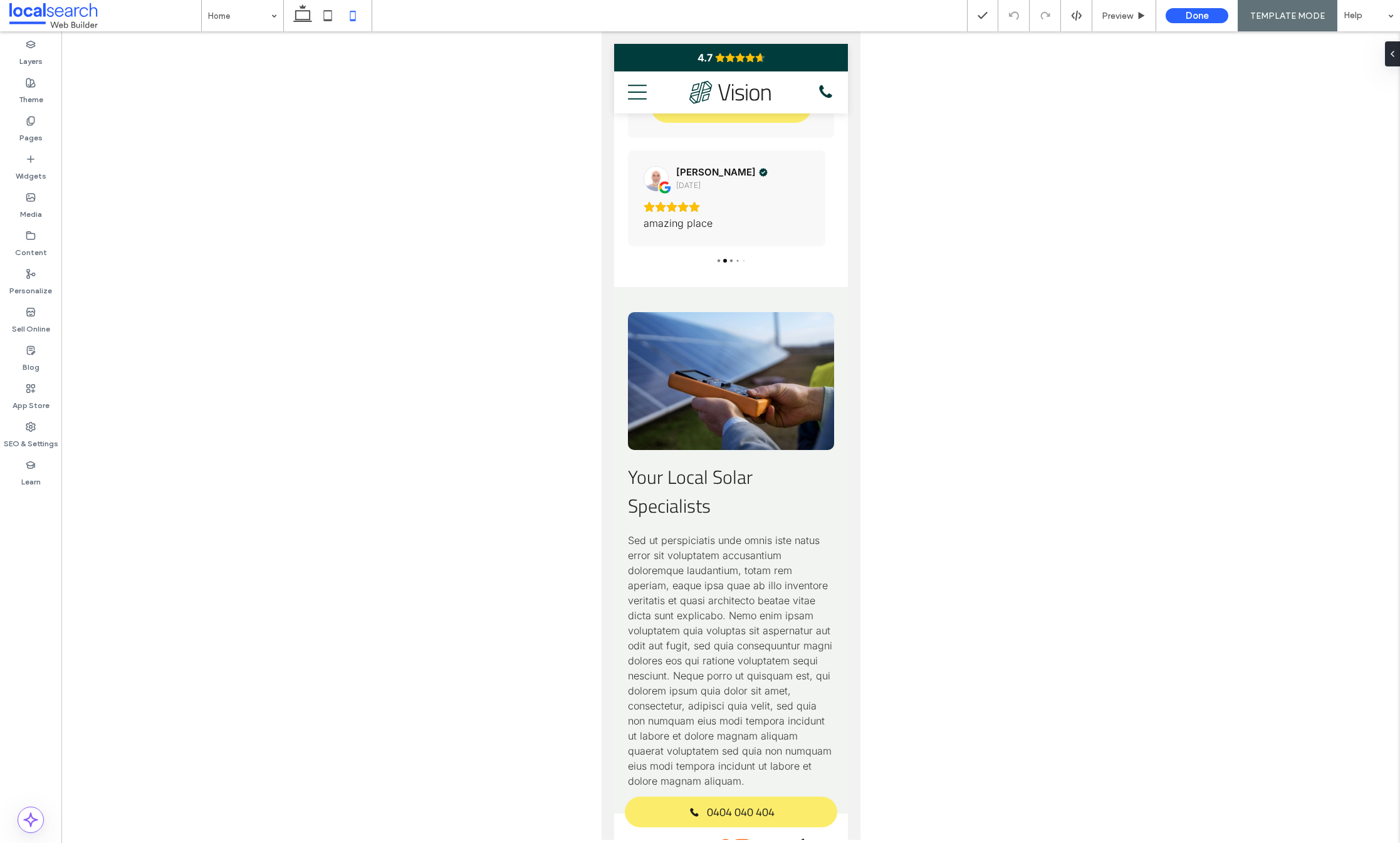
scroll to position [2748, 0]
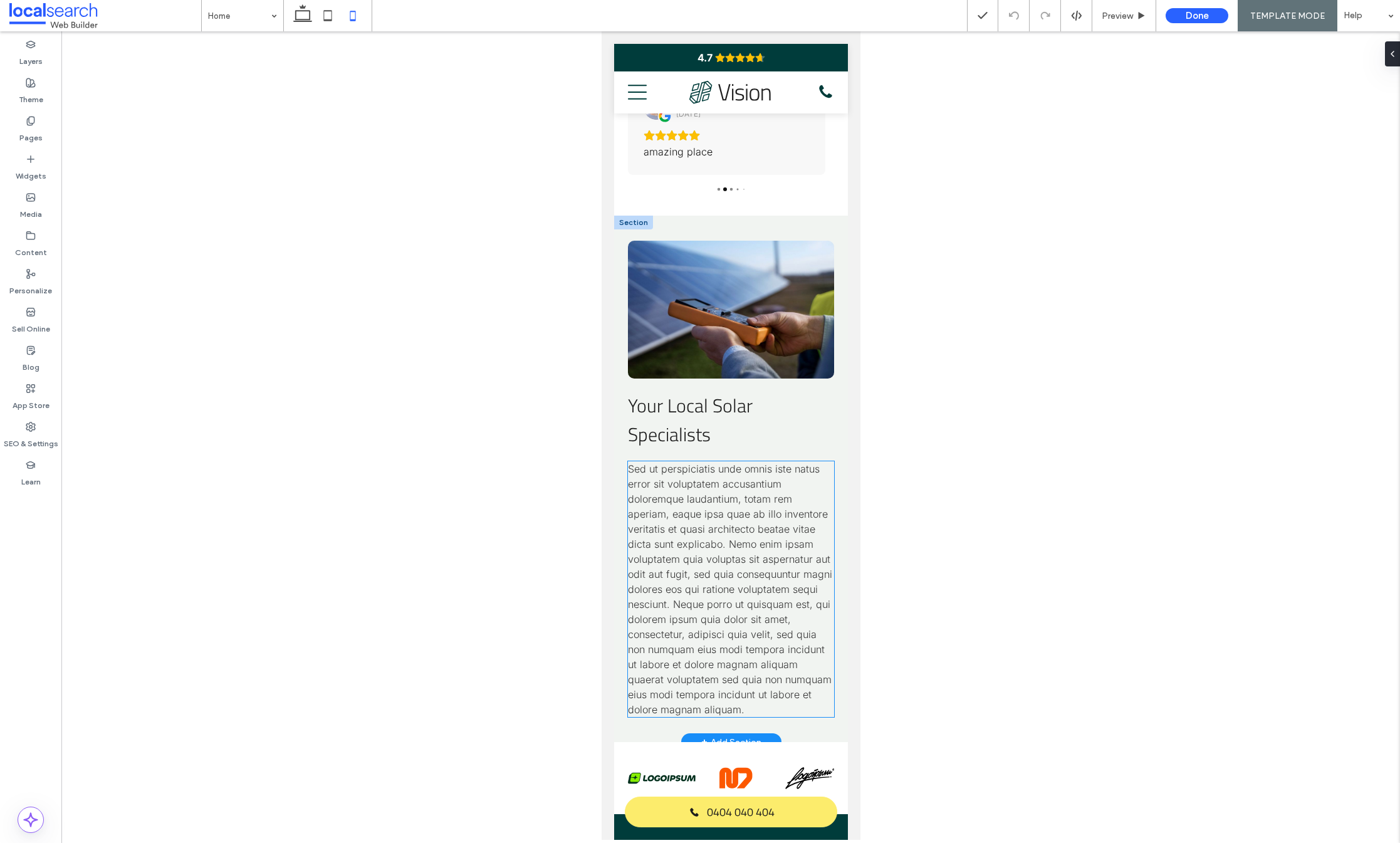
click at [665, 555] on span "Sed ut perspiciatis unde omnis iste natus error sit voluptatem accusantium dolo…" at bounding box center [730, 589] width 204 height 253
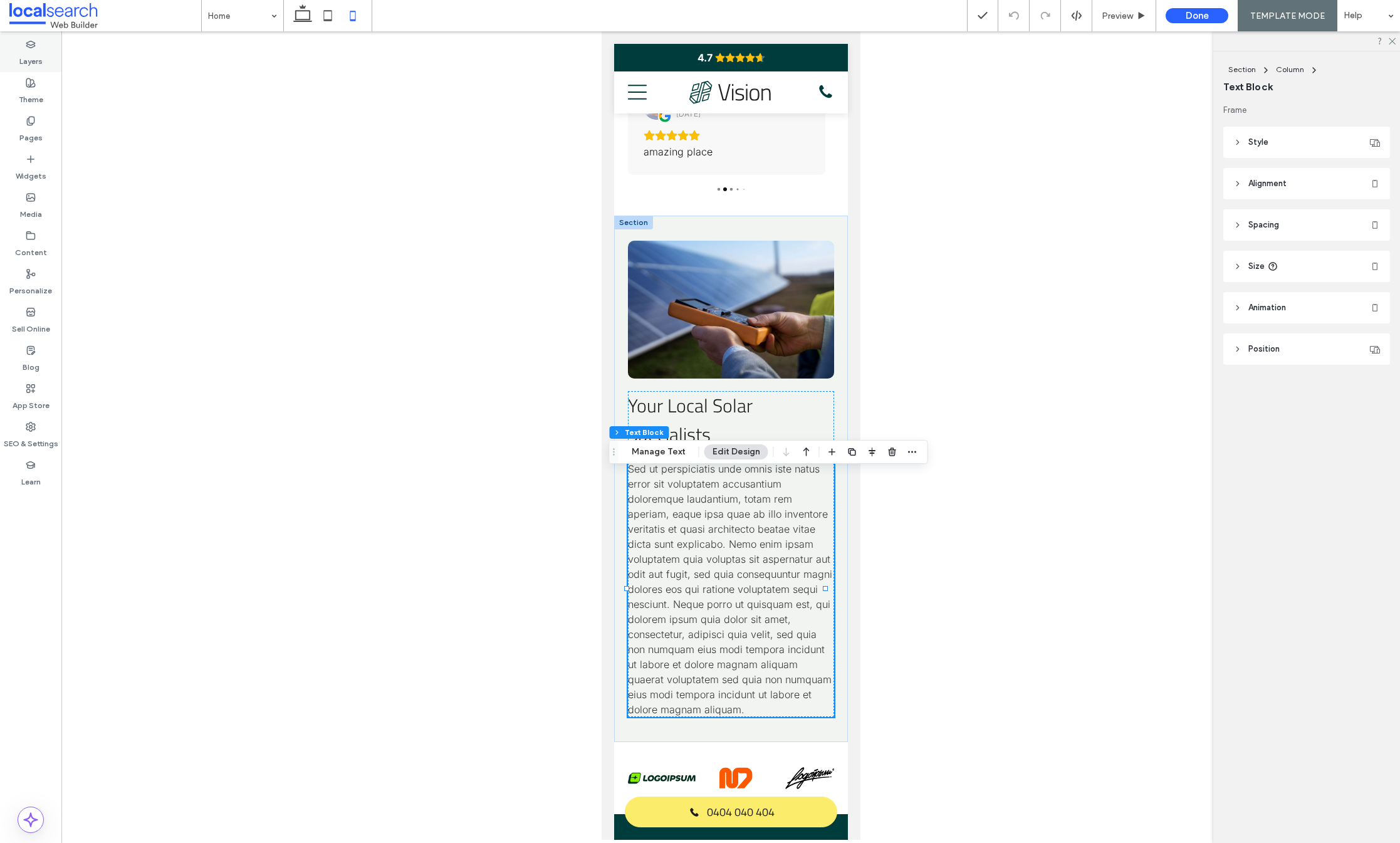
click at [39, 54] on label "Layers" at bounding box center [30, 58] width 23 height 18
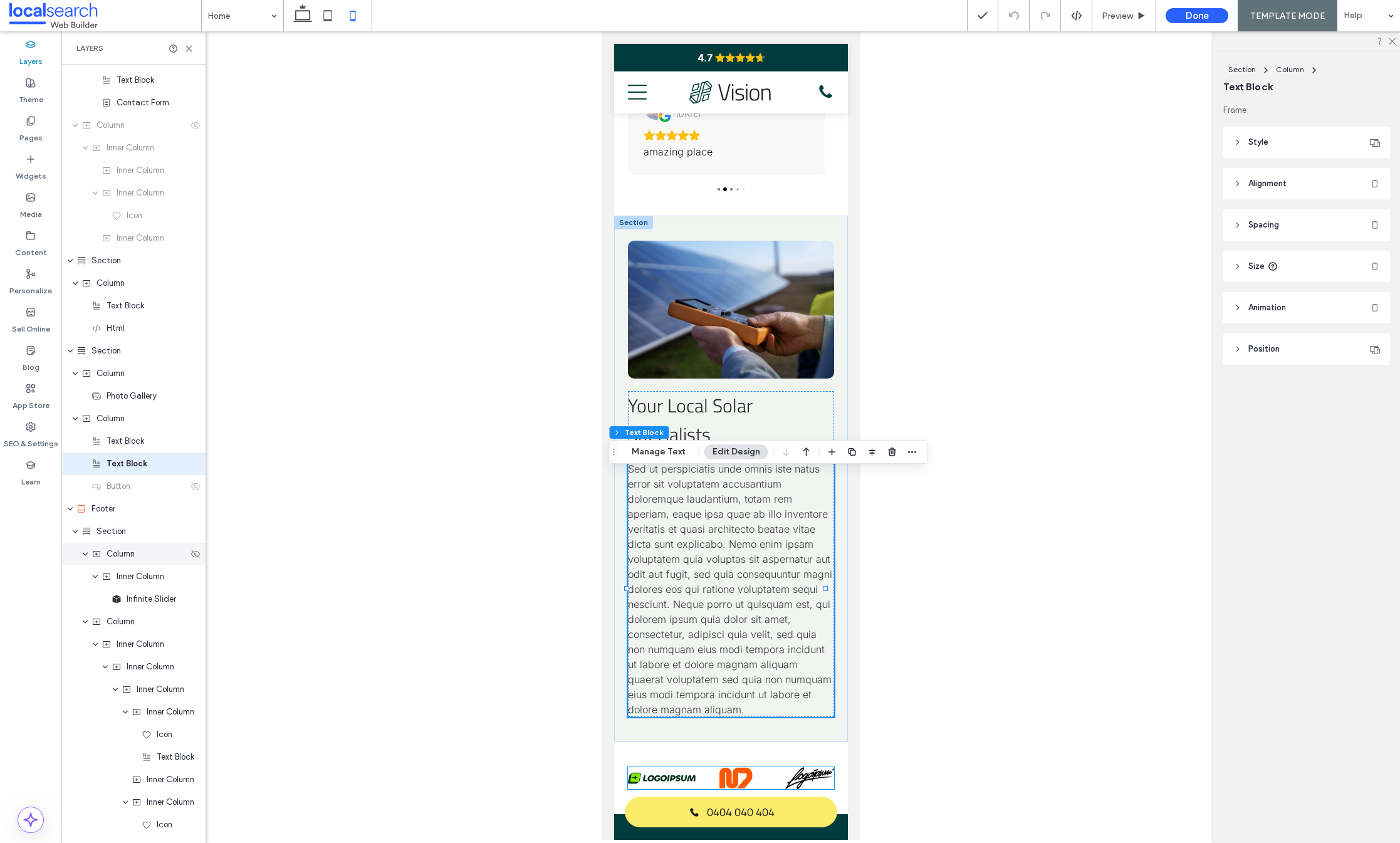
scroll to position [2669, 0]
click at [191, 476] on use at bounding box center [195, 476] width 9 height 8
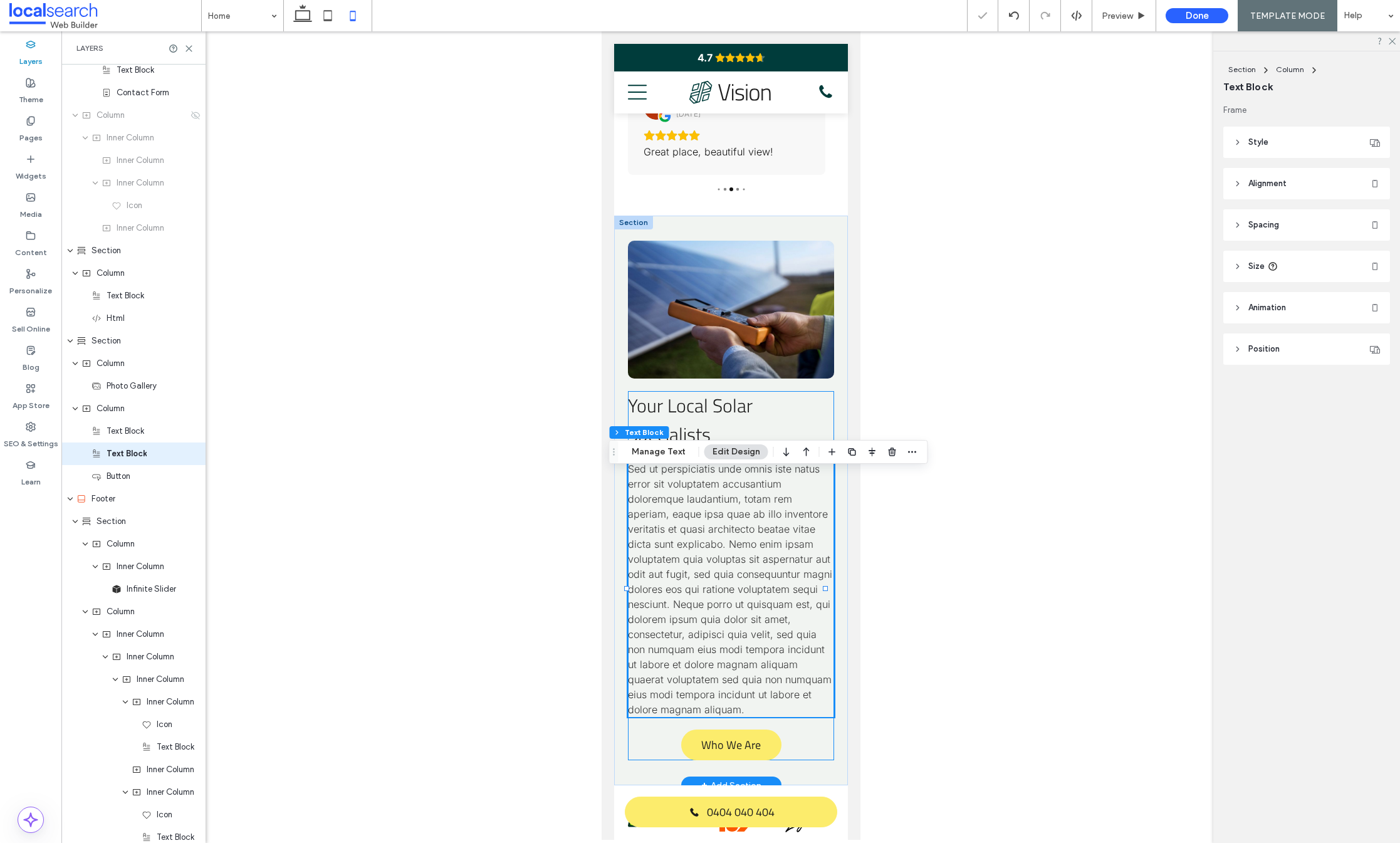
click at [779, 759] on div "Your Local Solar Specialists Sed ut perspiciatis unde omnis iste natus error si…" at bounding box center [730, 576] width 206 height 369
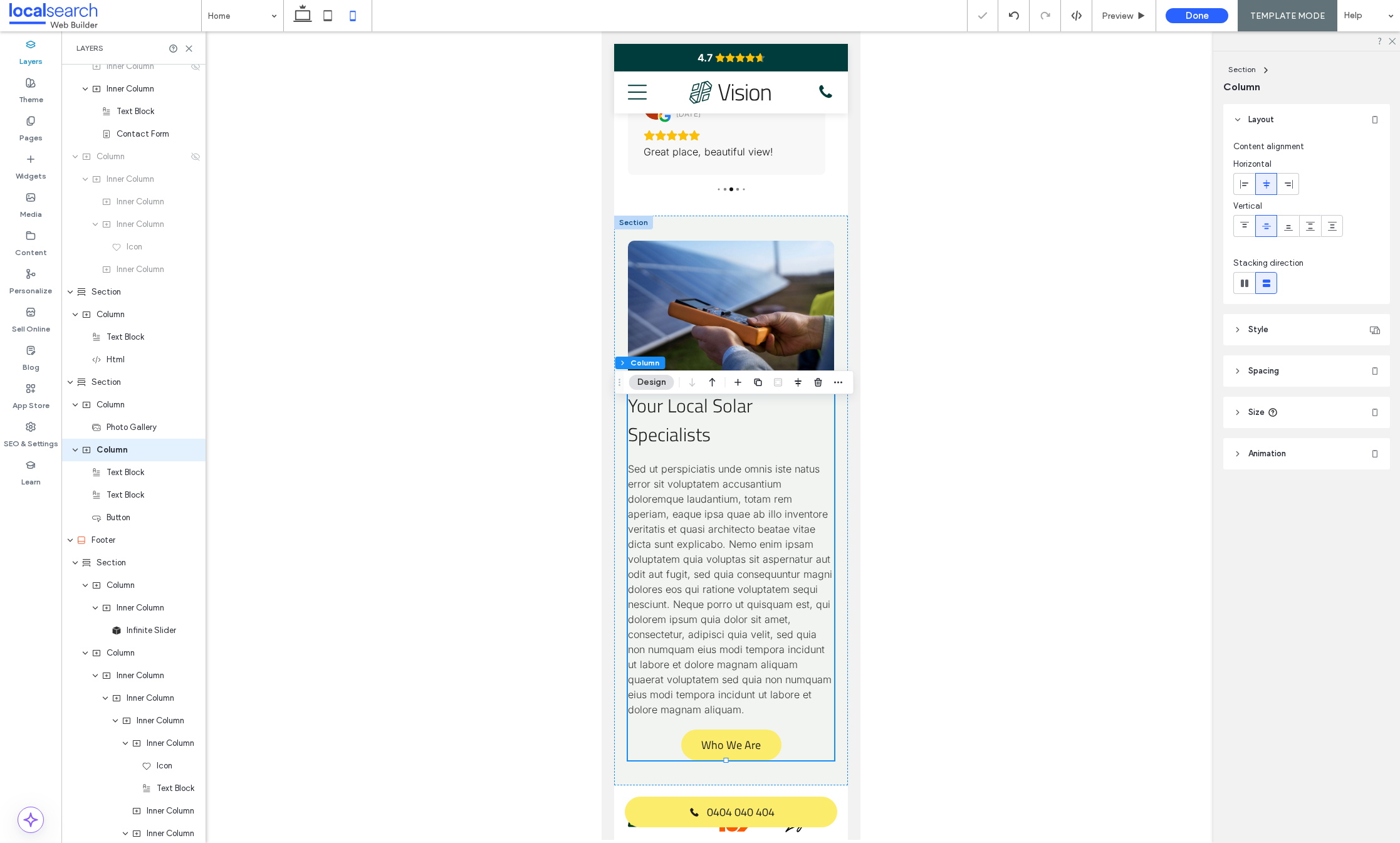
scroll to position [2624, 0]
click at [1244, 179] on icon at bounding box center [1245, 184] width 10 height 10
click at [1118, 19] on span "Preview" at bounding box center [1117, 16] width 31 height 10
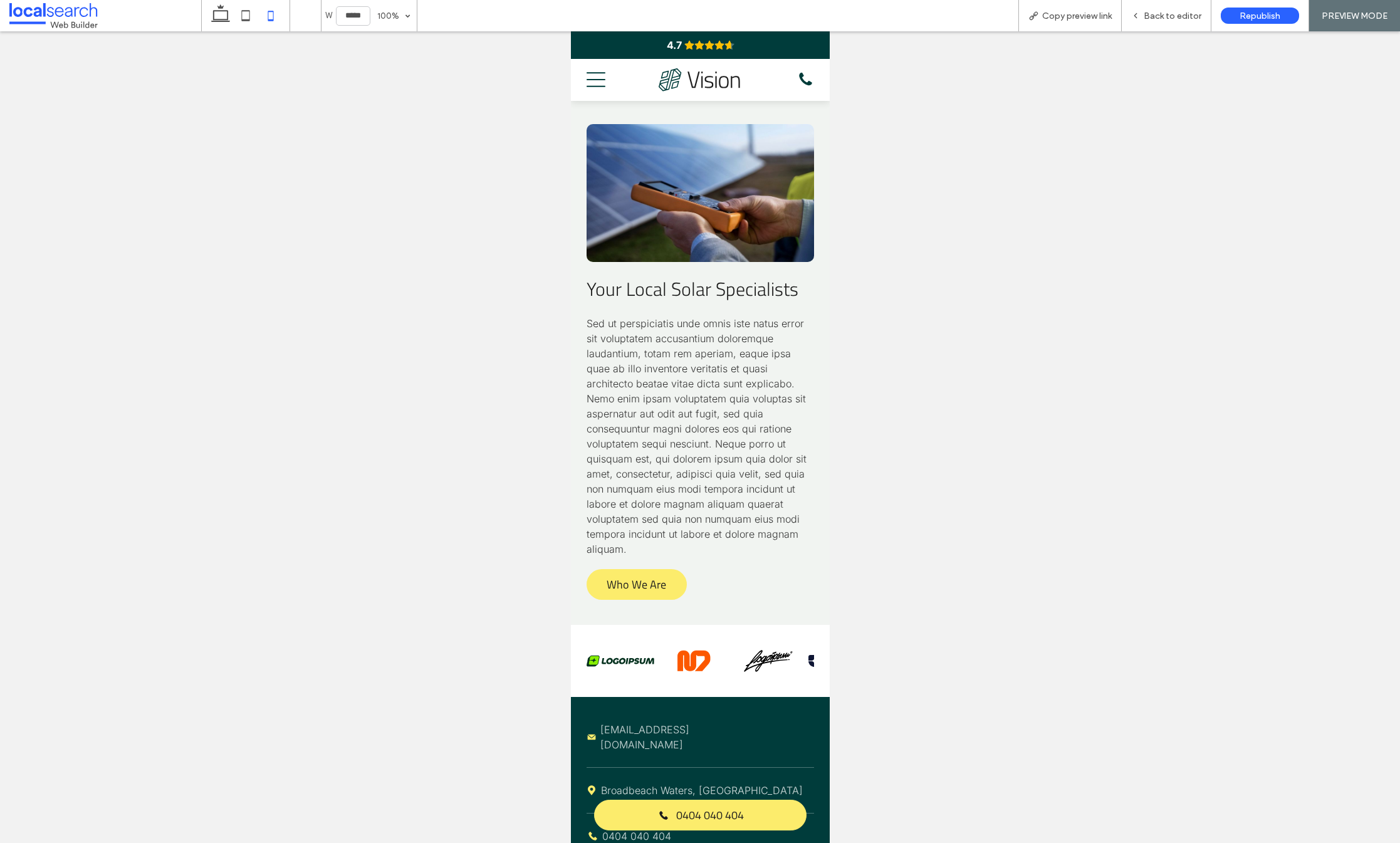
scroll to position [2677, 0]
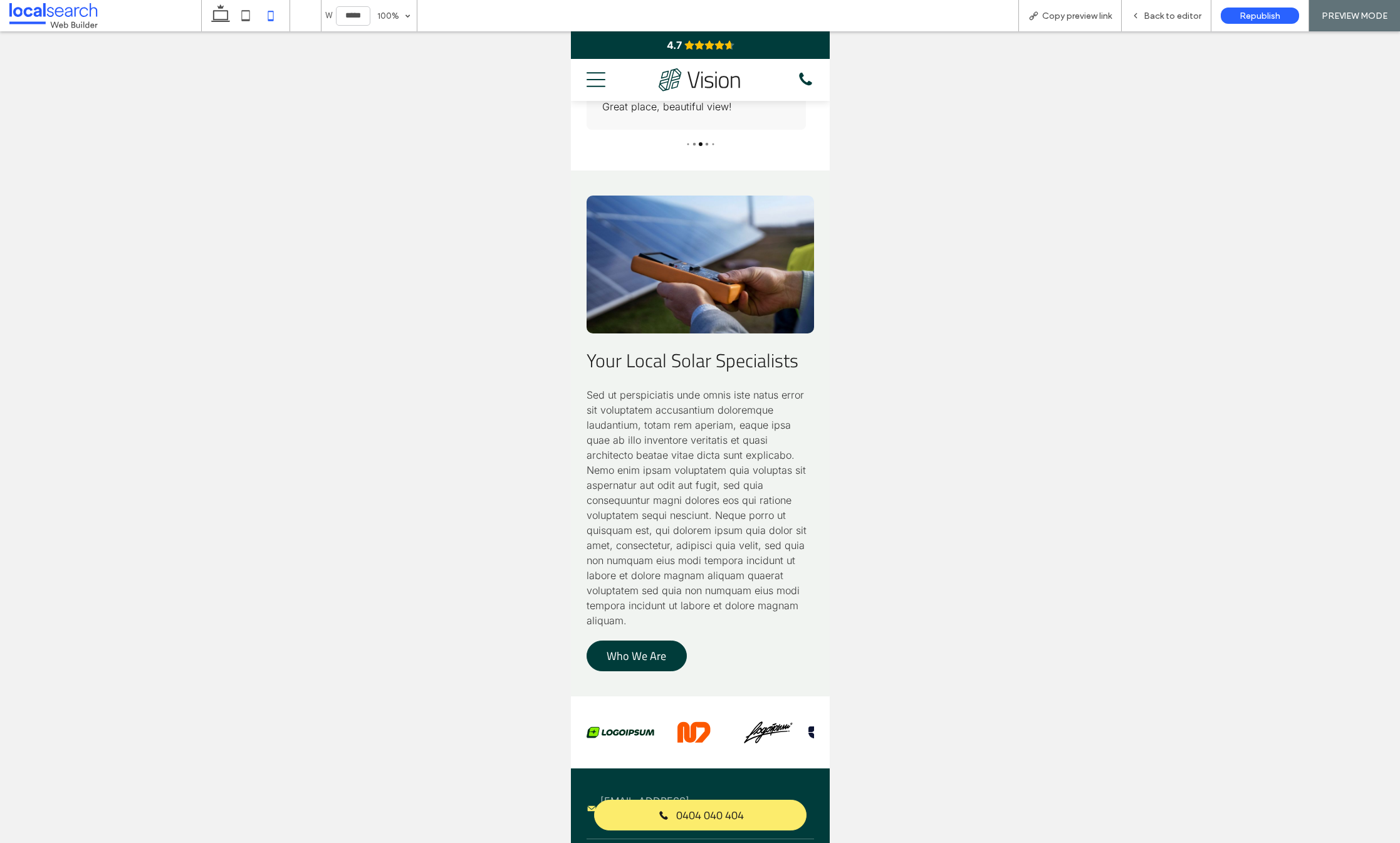
click at [650, 671] on span "Who We Are" at bounding box center [636, 656] width 59 height 30
click at [1160, 12] on span "Back to editor" at bounding box center [1173, 16] width 58 height 10
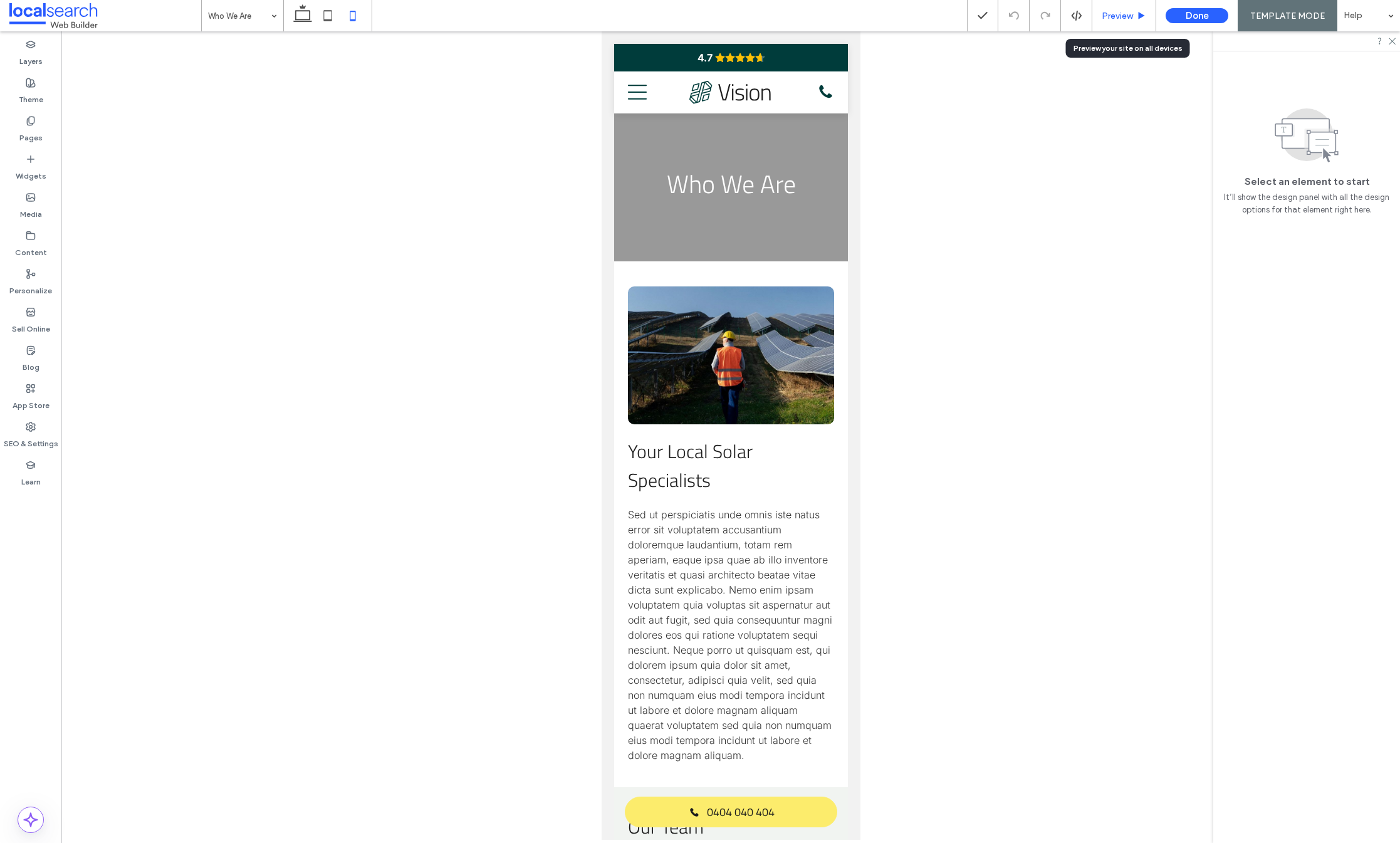
click at [1127, 15] on span "Preview" at bounding box center [1117, 16] width 31 height 10
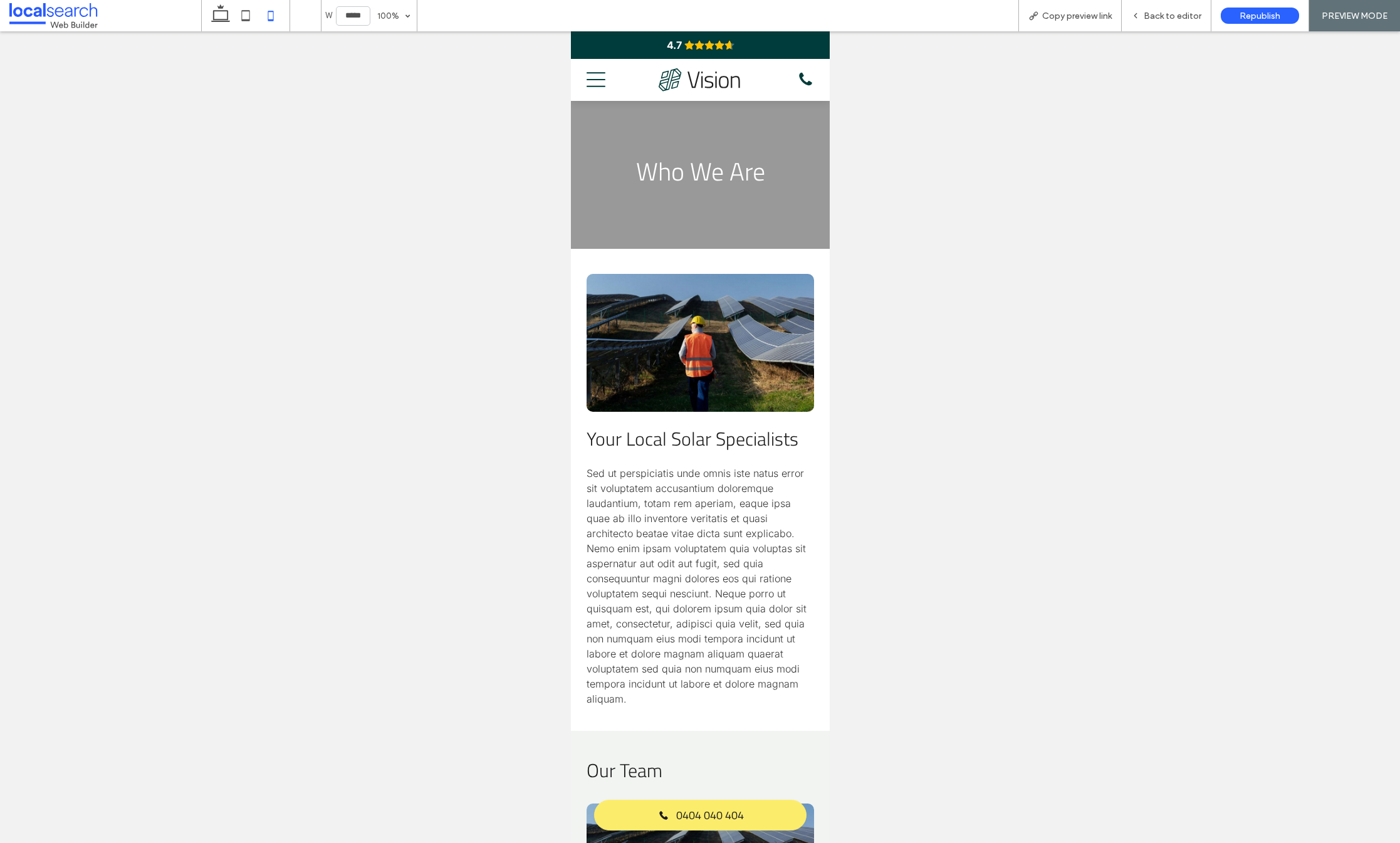
click at [599, 80] on icon at bounding box center [595, 80] width 18 height 15
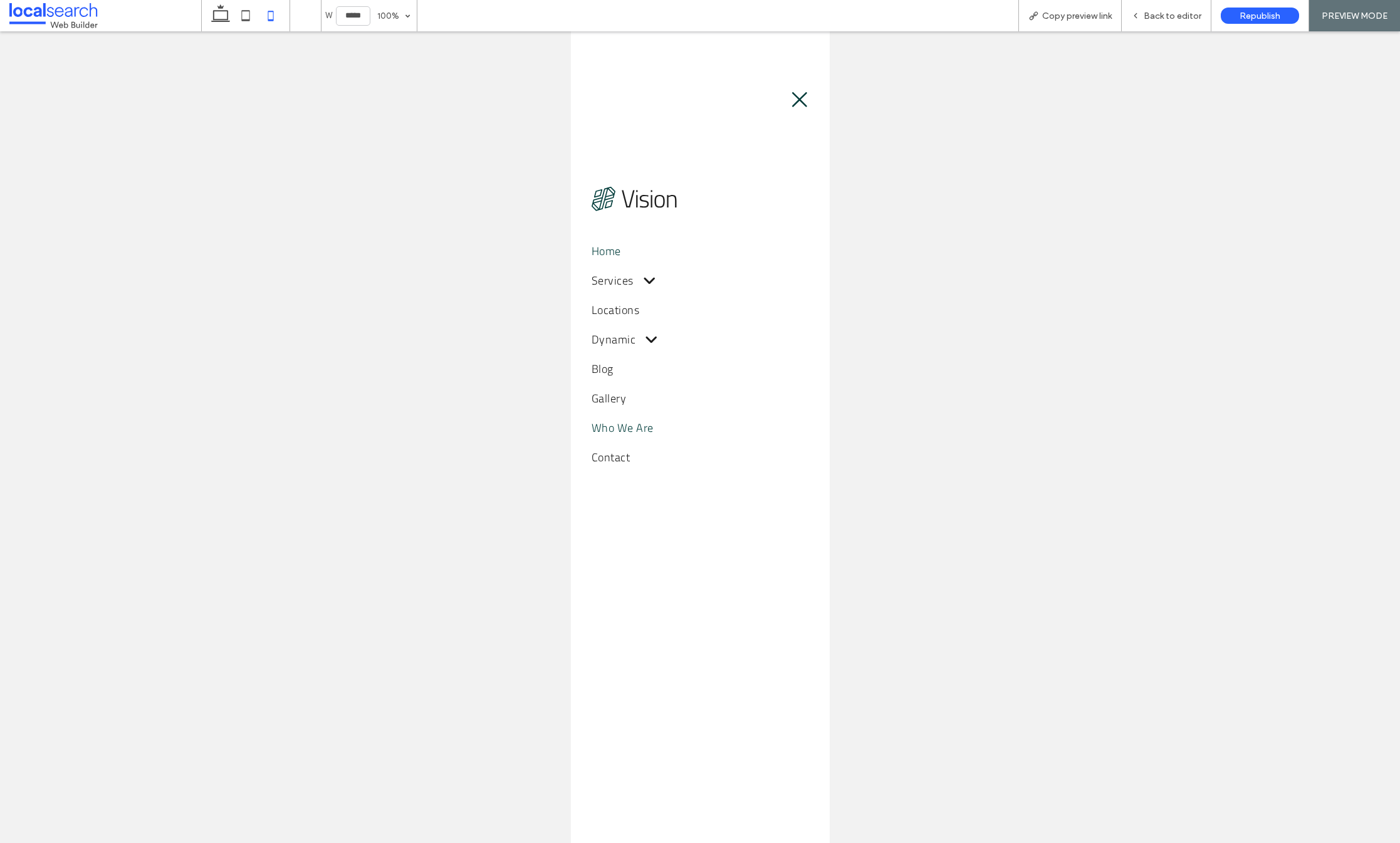
click at [608, 251] on span "Home" at bounding box center [606, 251] width 30 height 17
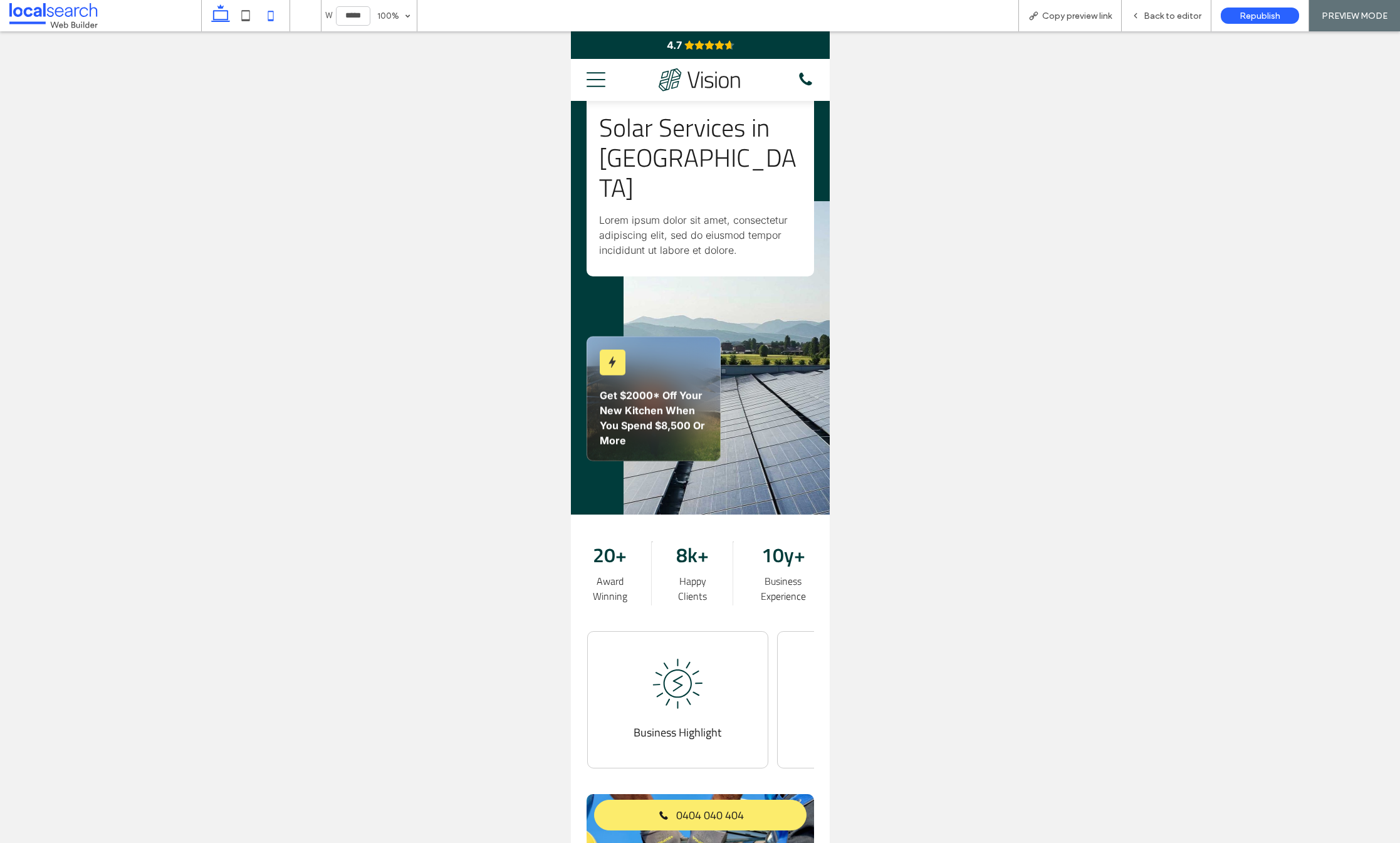
click at [215, 14] on icon at bounding box center [221, 16] width 25 height 25
type input "******"
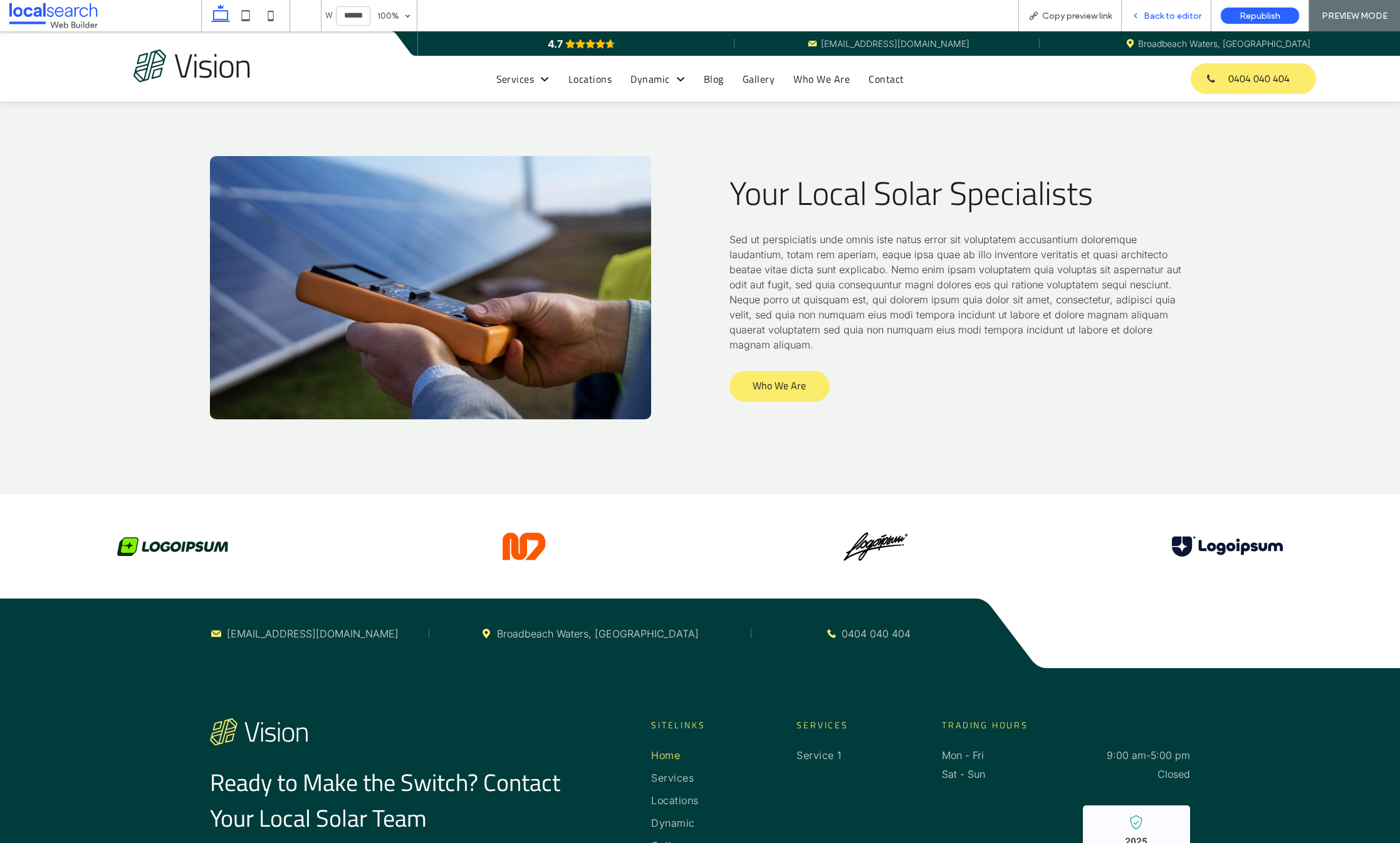
click at [1165, 19] on span "Back to editor" at bounding box center [1173, 16] width 58 height 10
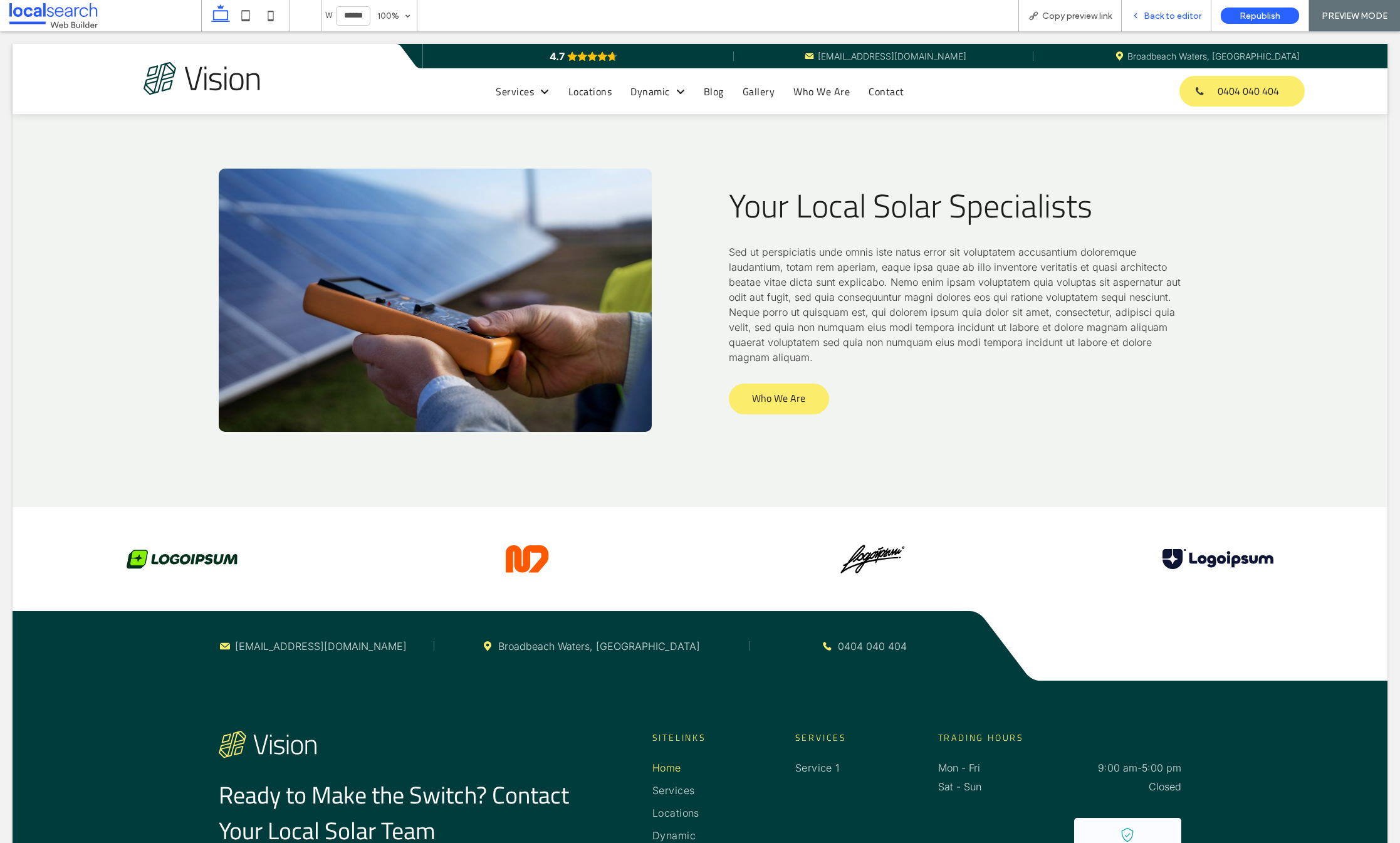
scroll to position [2677, 0]
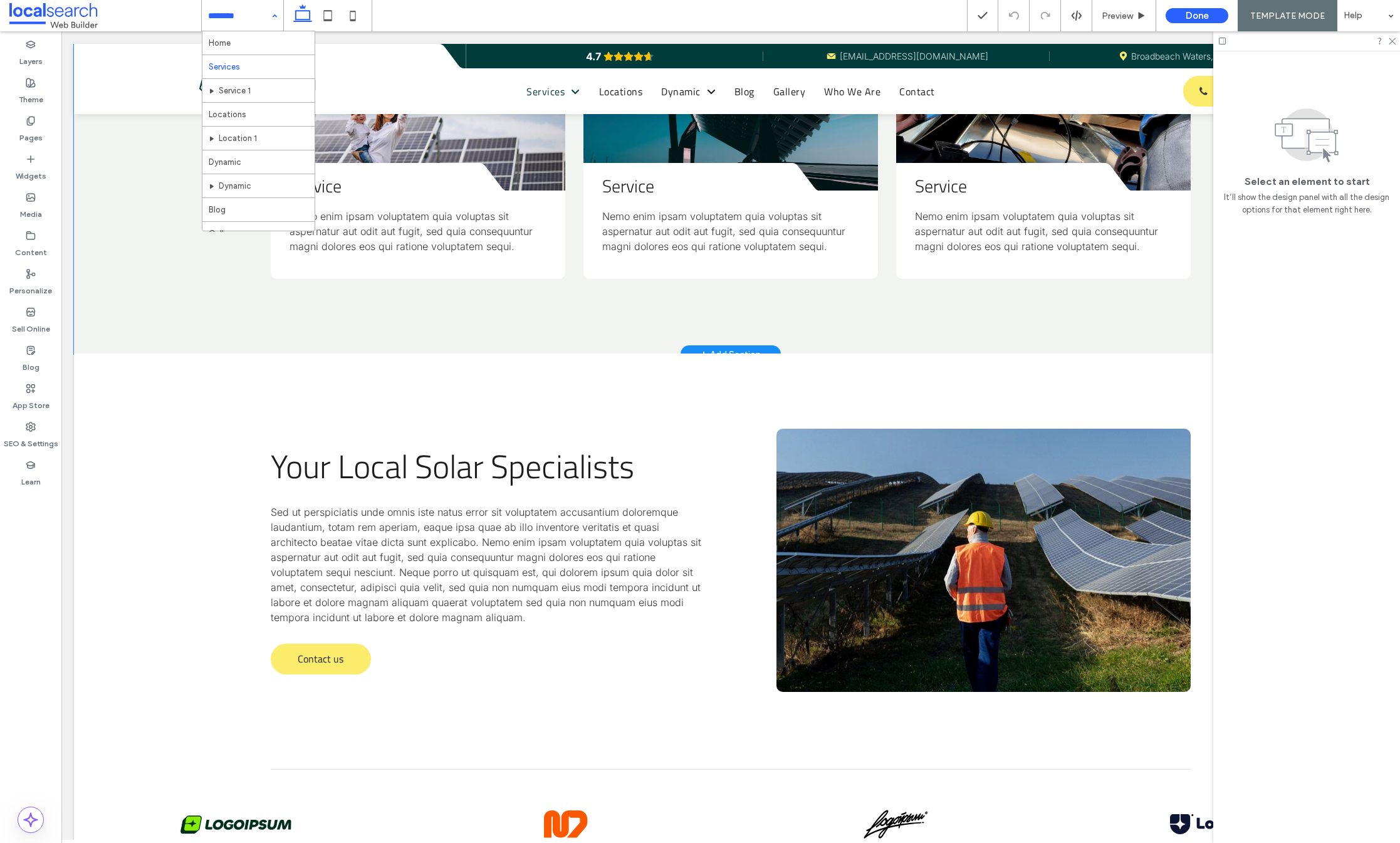
scroll to position [958, 0]
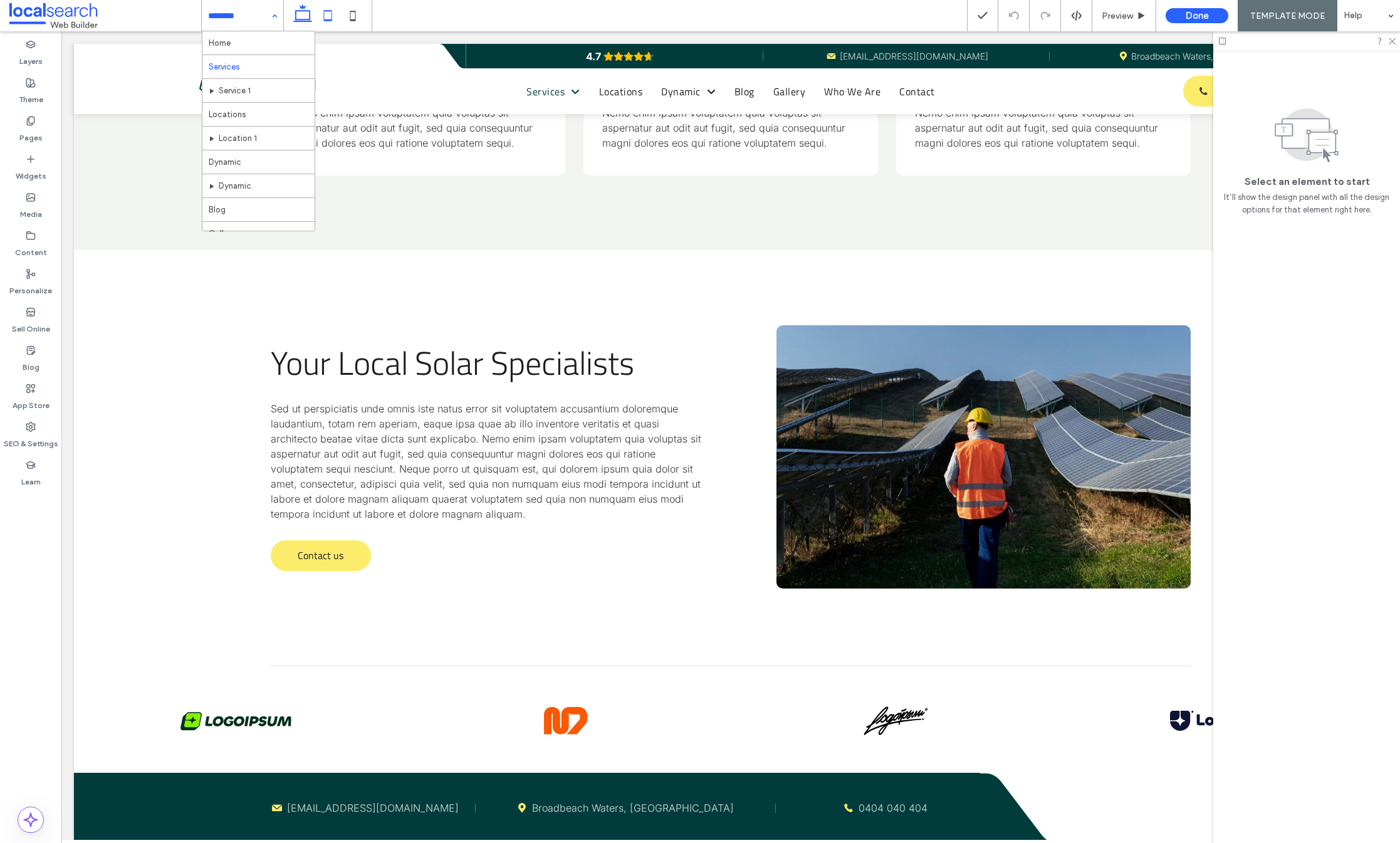
click at [322, 14] on icon at bounding box center [328, 16] width 25 height 25
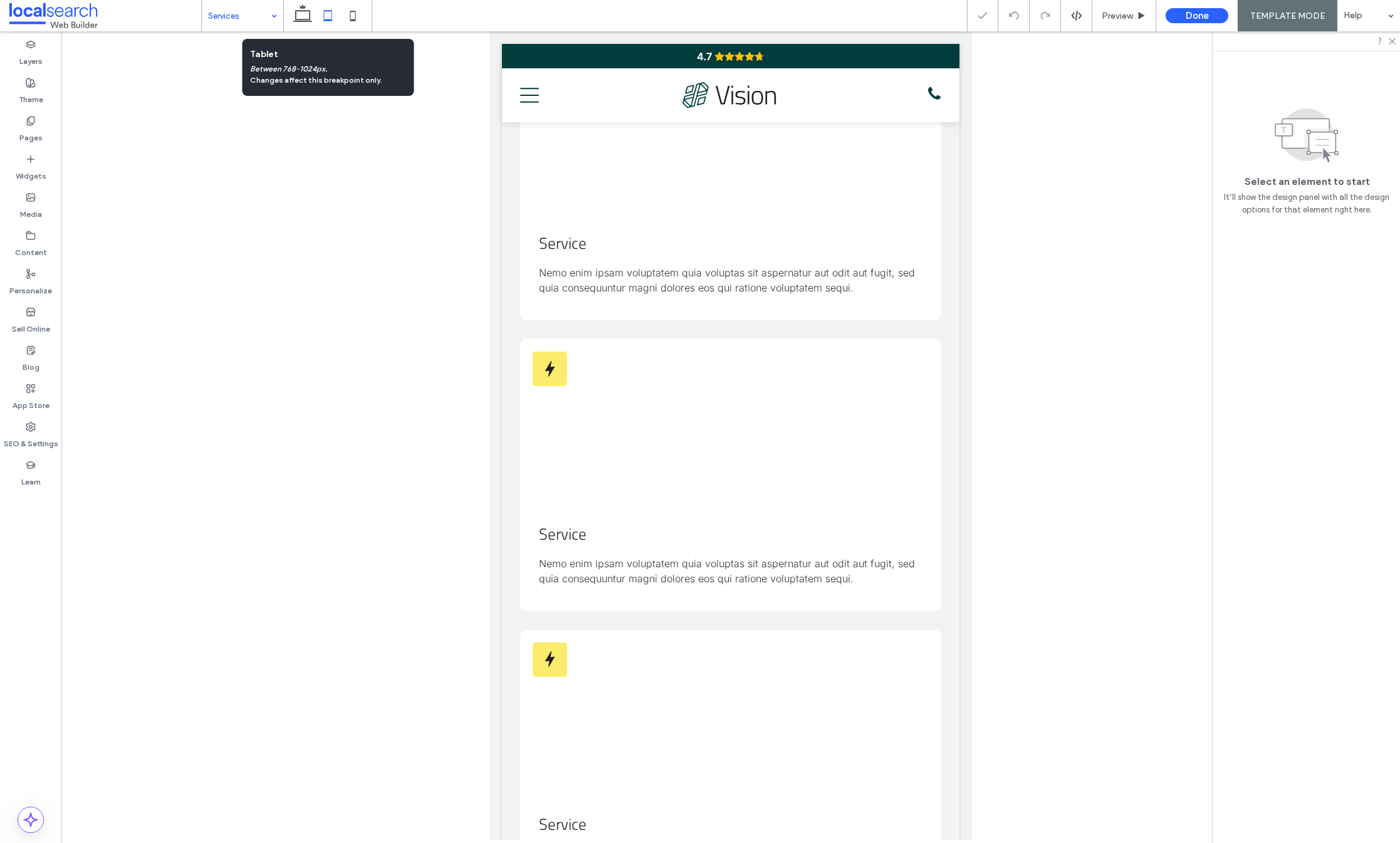
scroll to position [2072, 0]
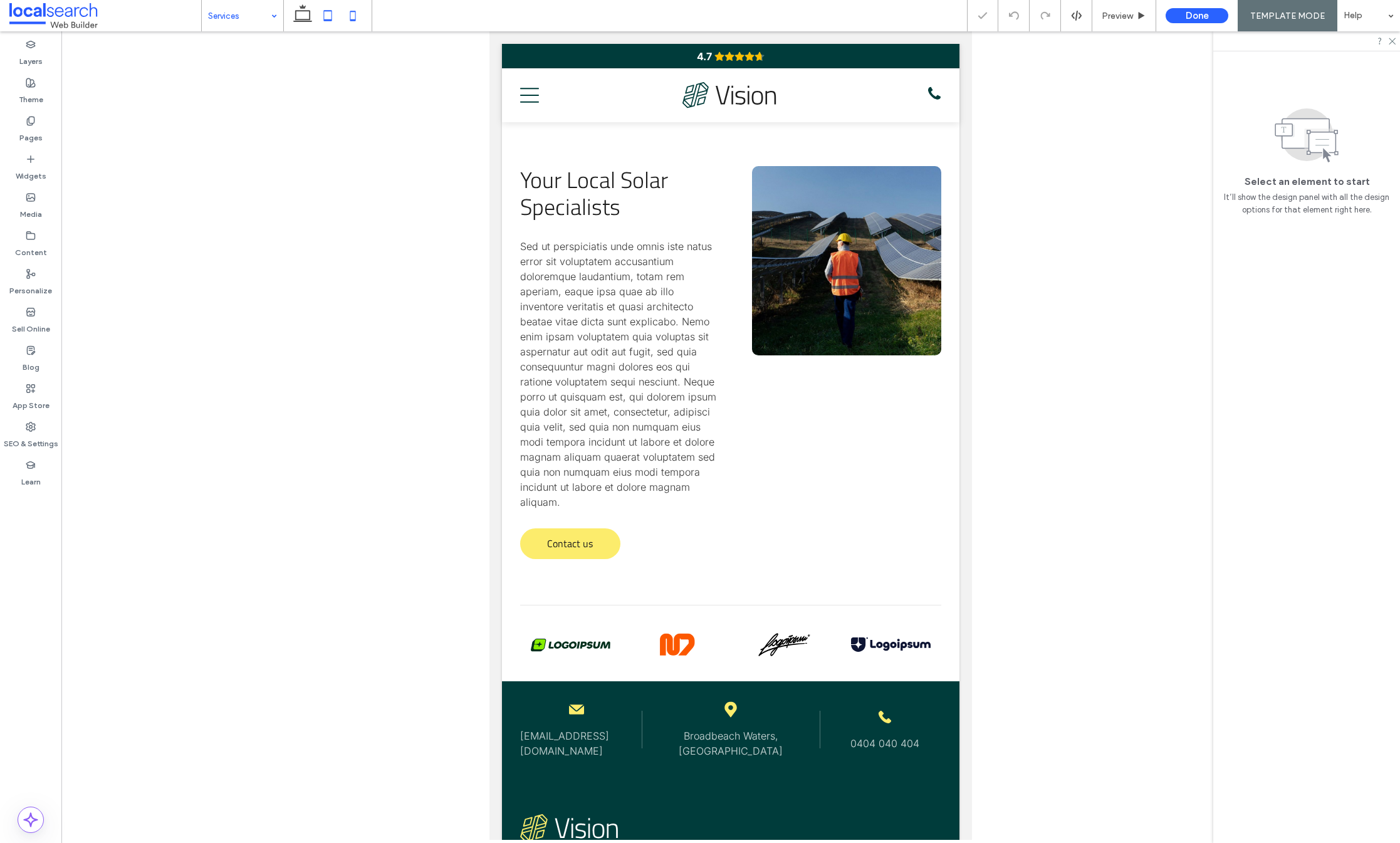
click at [354, 14] on icon at bounding box center [353, 16] width 25 height 25
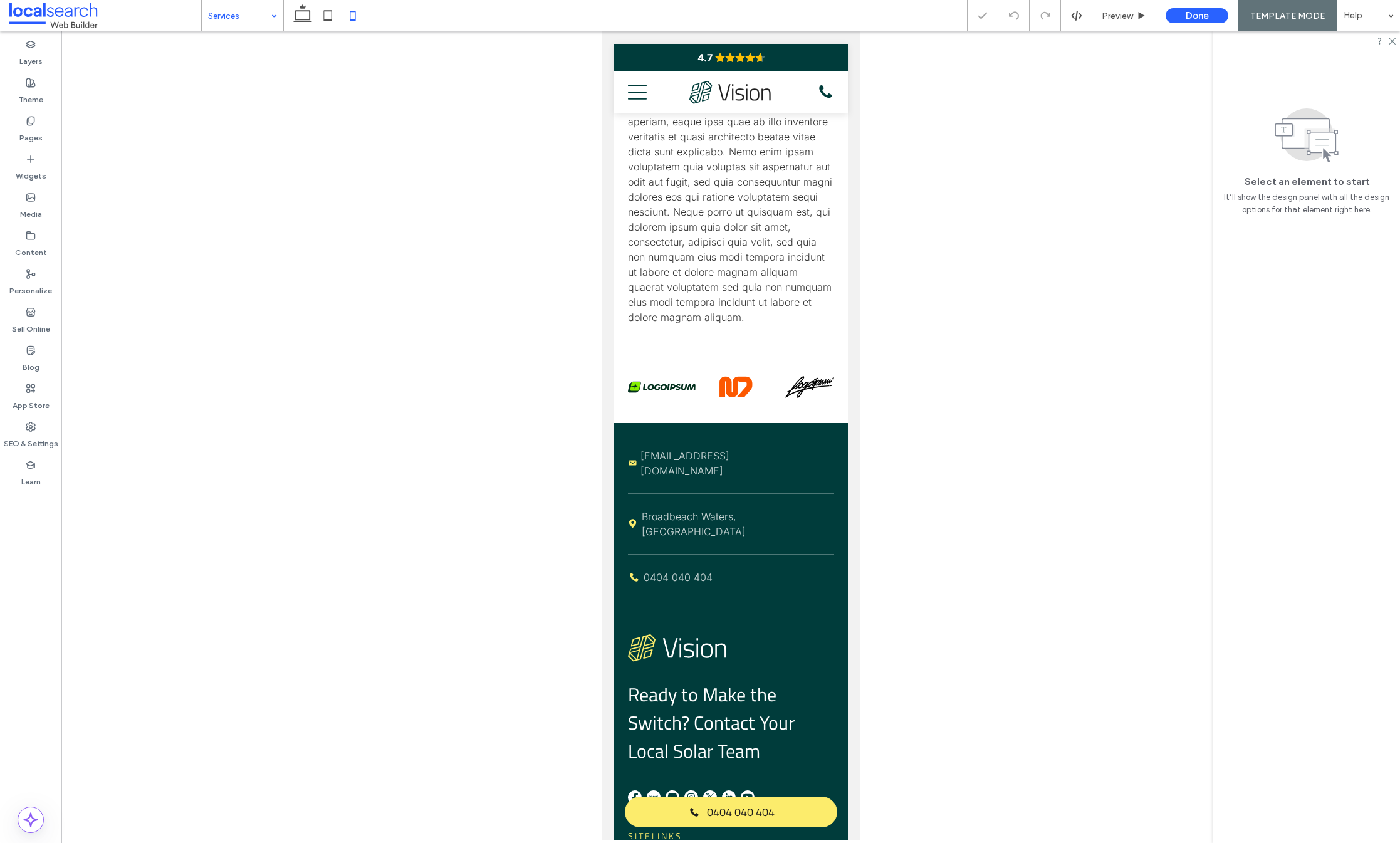
scroll to position [1781, 0]
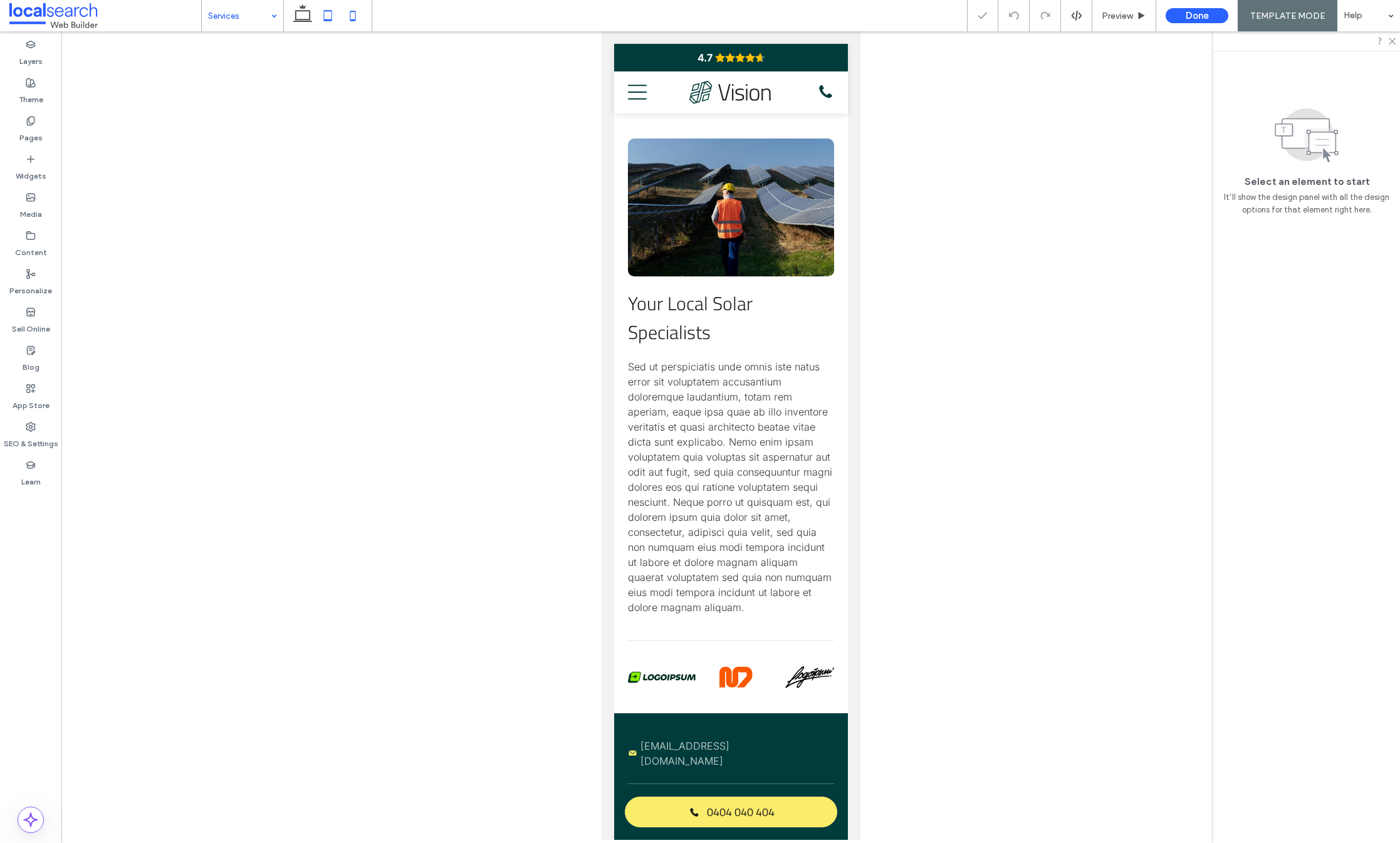
click at [324, 16] on use at bounding box center [328, 16] width 8 height 10
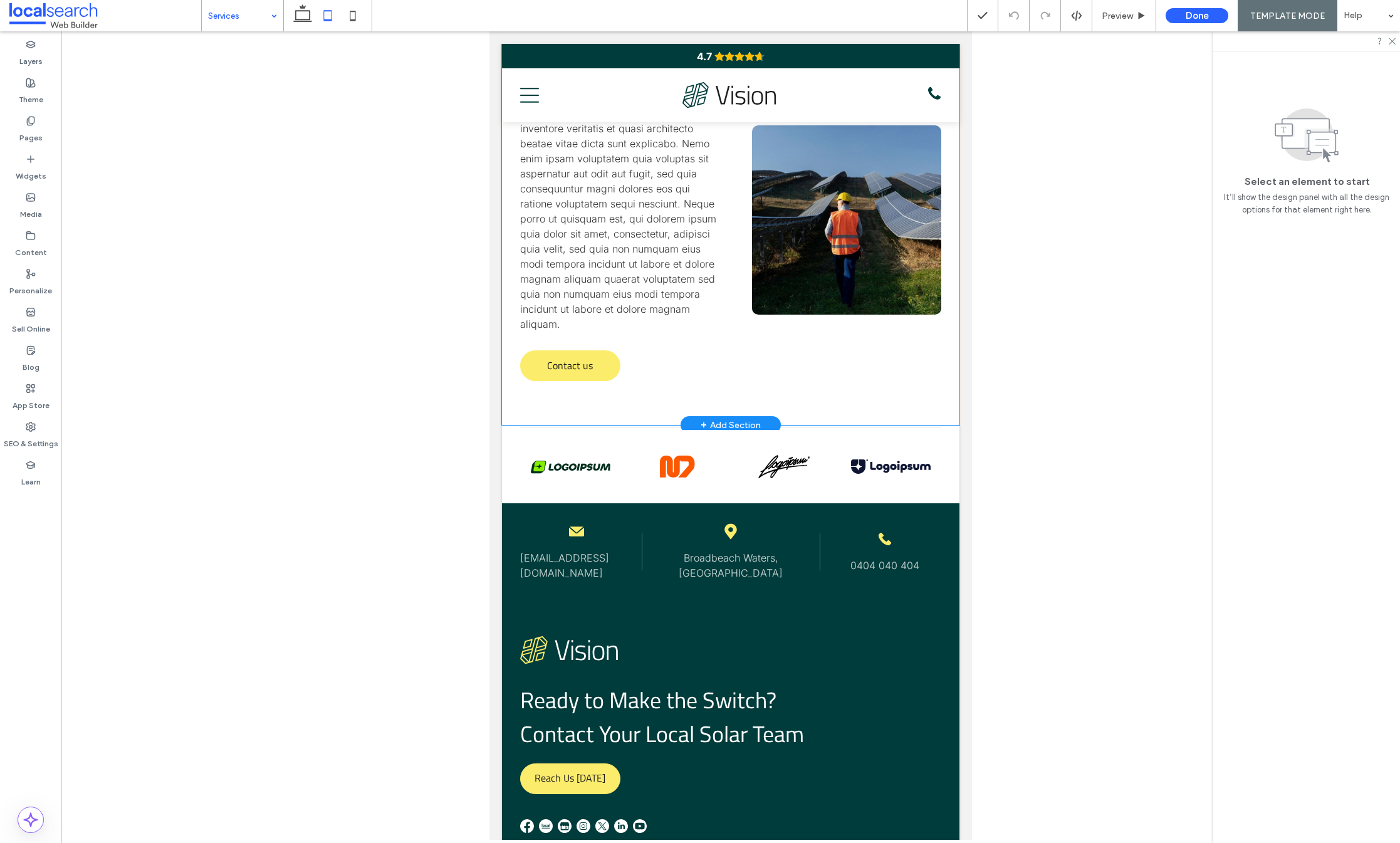
scroll to position [2250, 0]
click at [565, 373] on span "Contact us" at bounding box center [570, 365] width 46 height 27
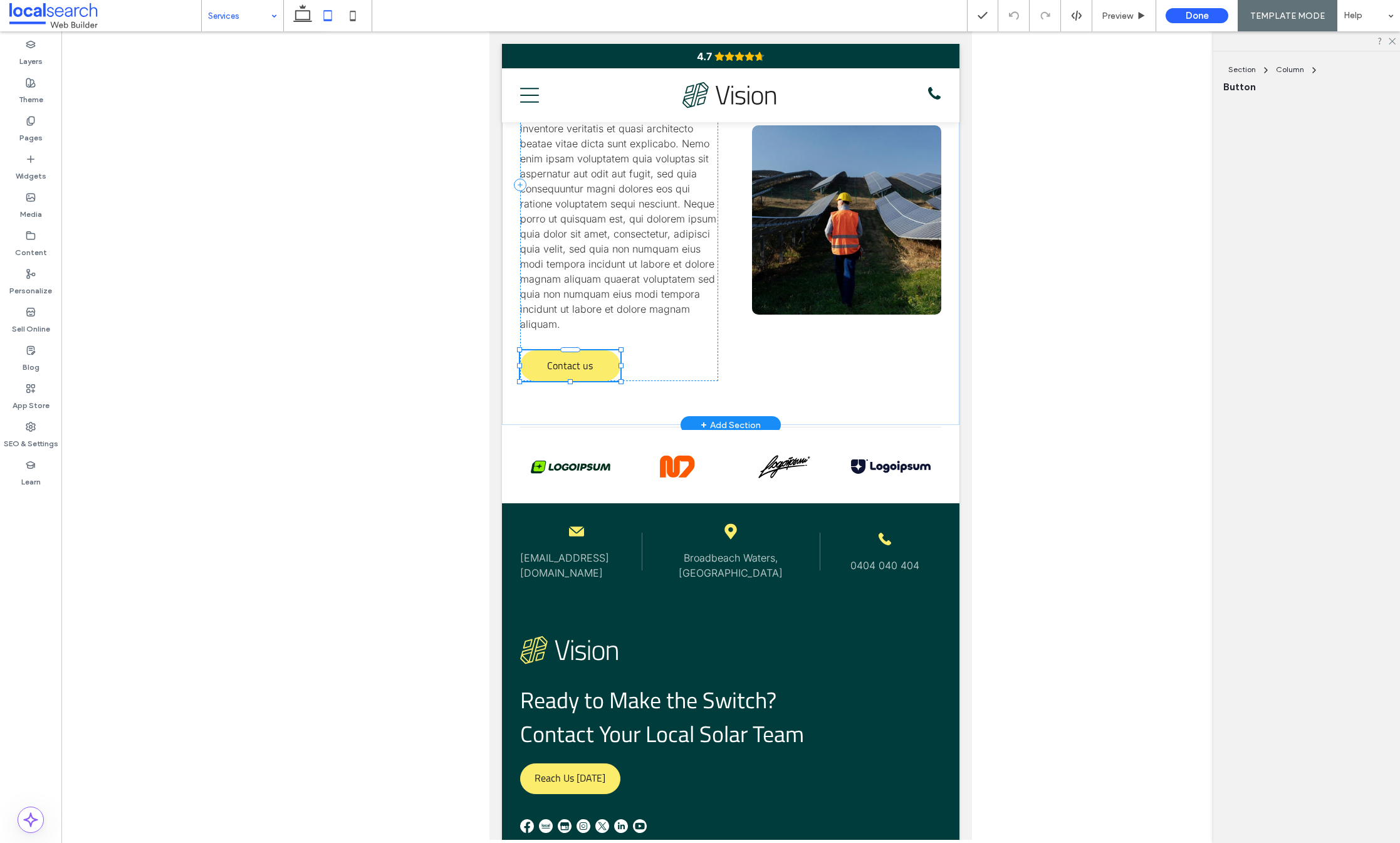
click at [568, 373] on span "Contact us" at bounding box center [570, 365] width 46 height 27
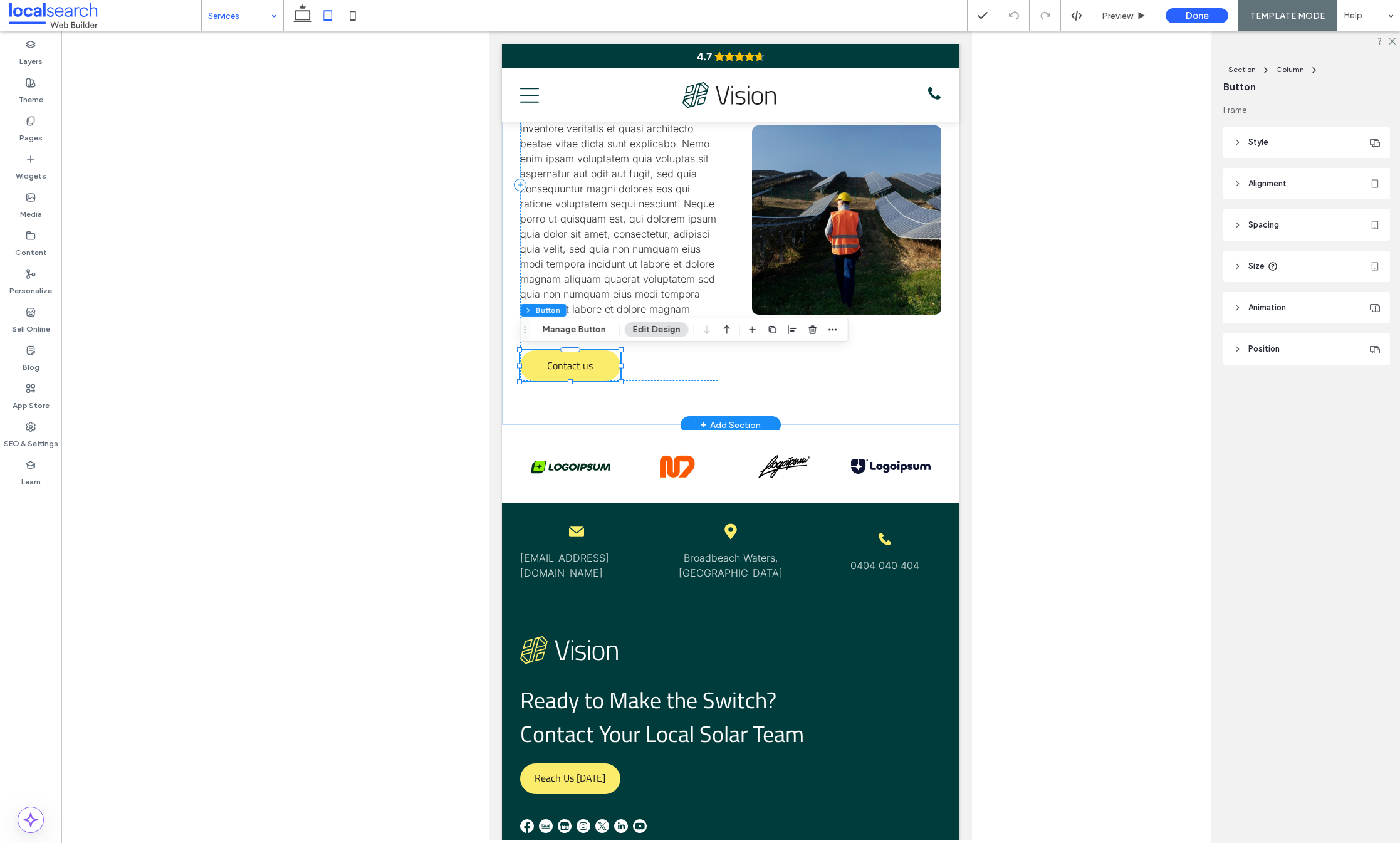
click at [568, 373] on span "Contact us" at bounding box center [570, 365] width 46 height 27
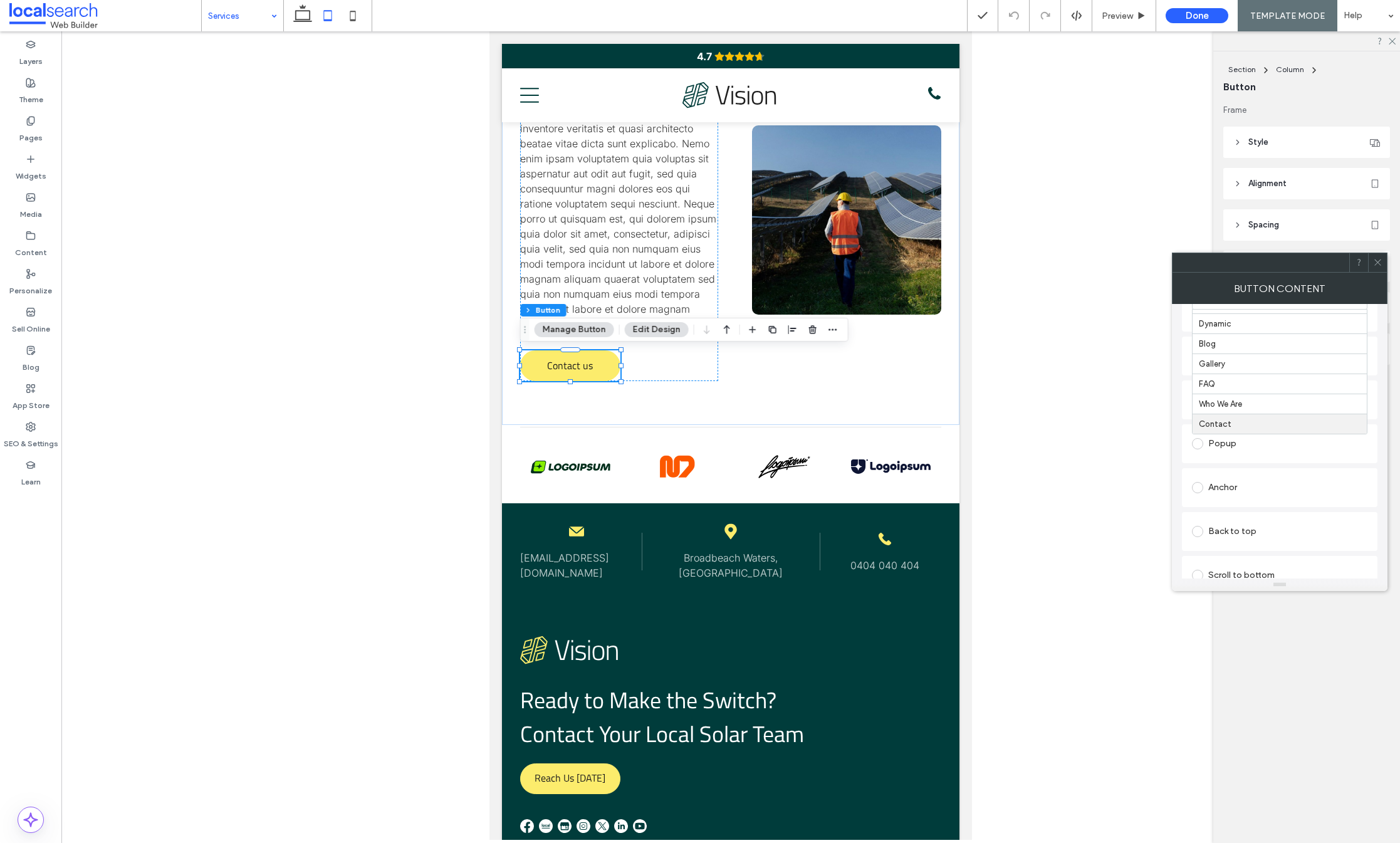
scroll to position [139, 0]
click at [1380, 263] on icon at bounding box center [1378, 262] width 10 height 10
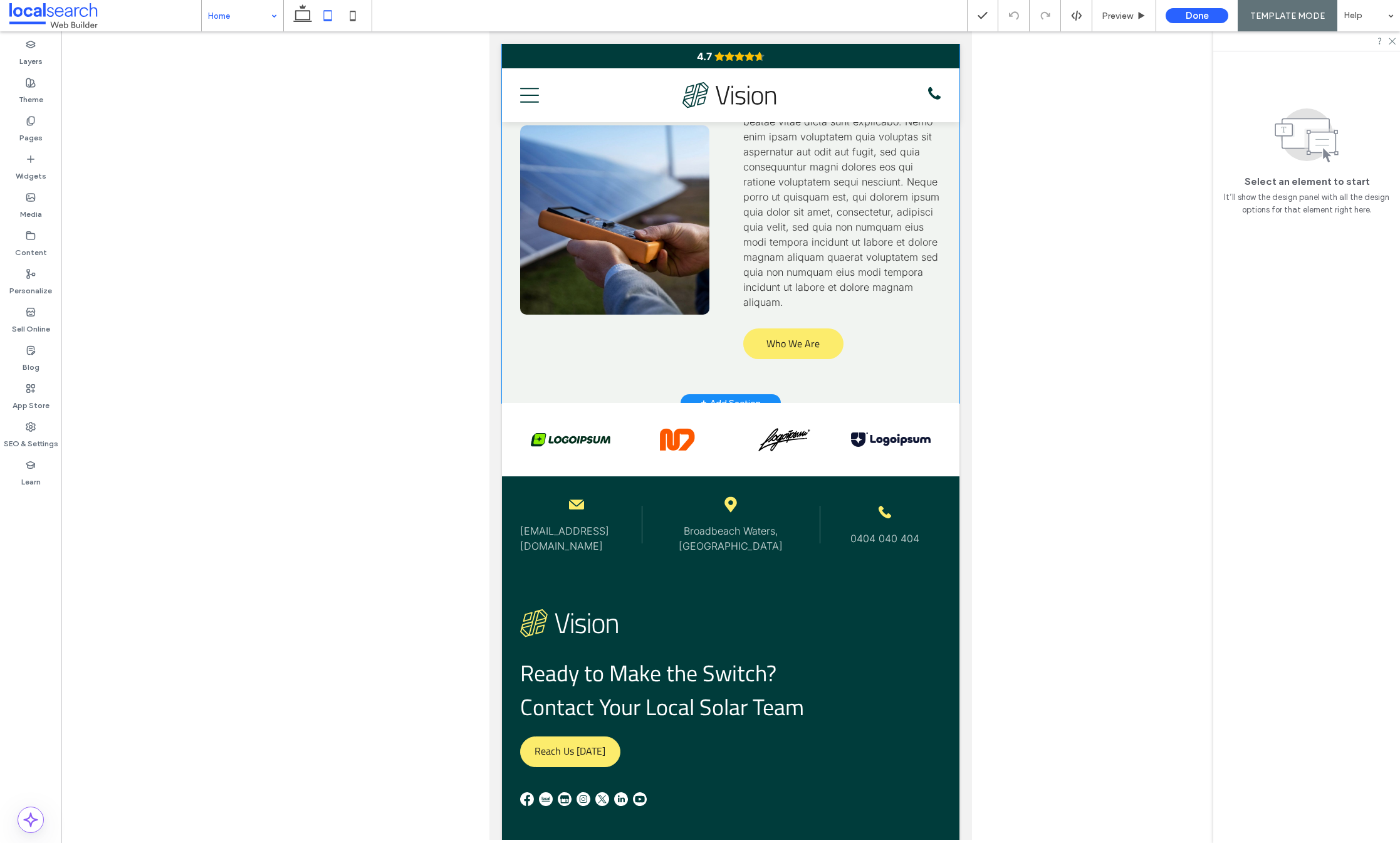
scroll to position [3251, 0]
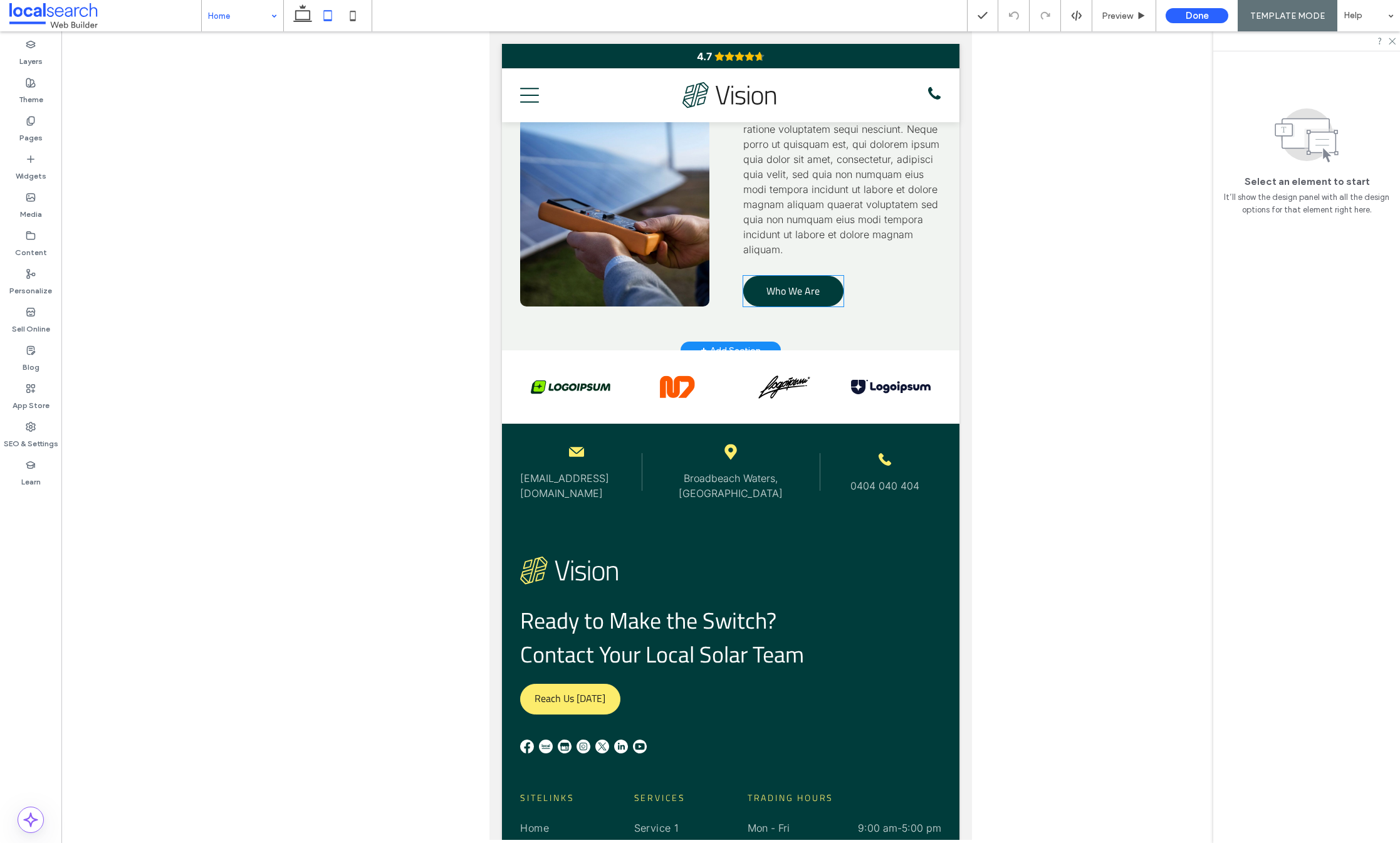
click at [809, 302] on span "Who We Are" at bounding box center [793, 290] width 53 height 27
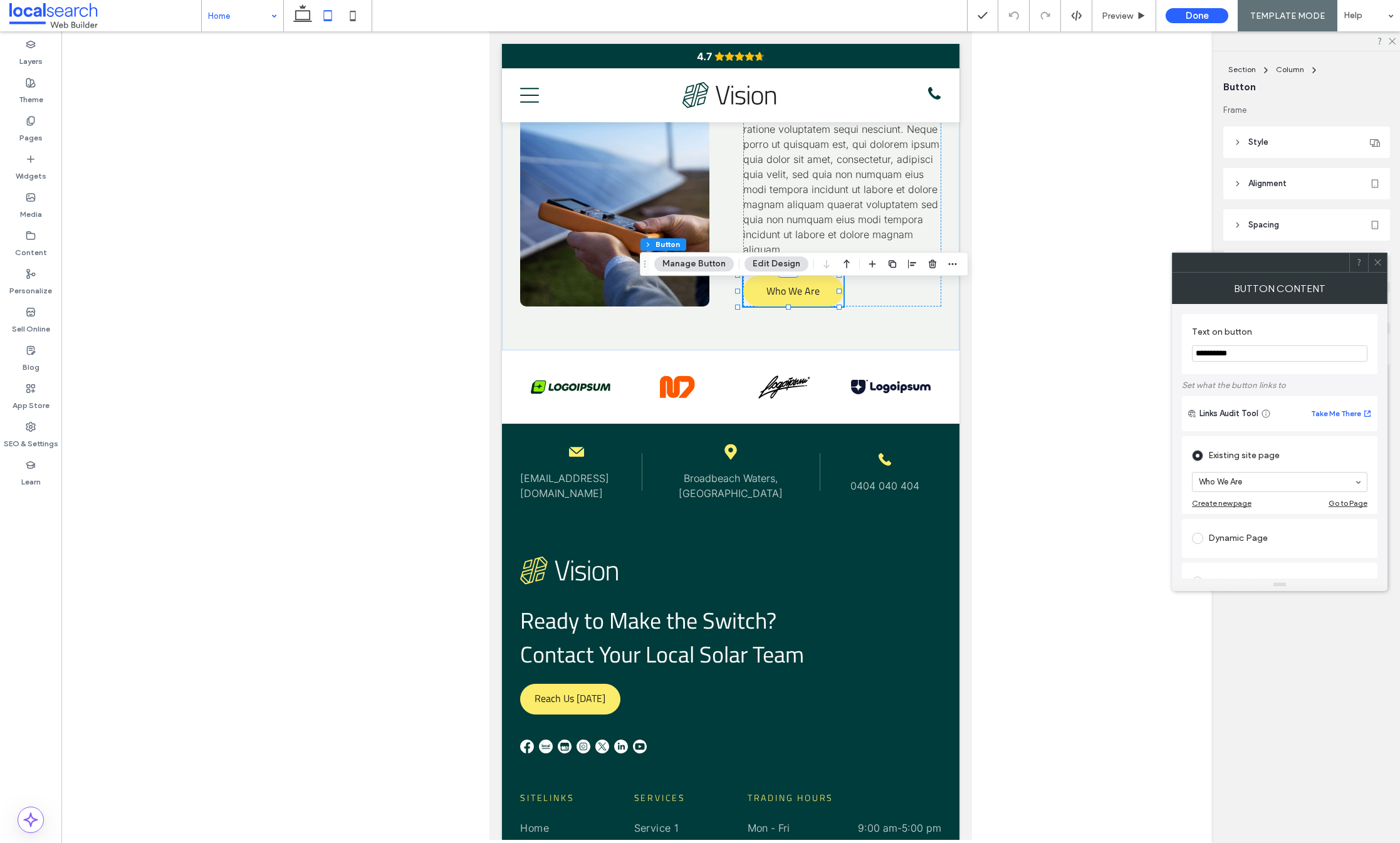
click at [1385, 264] on div at bounding box center [1377, 262] width 18 height 19
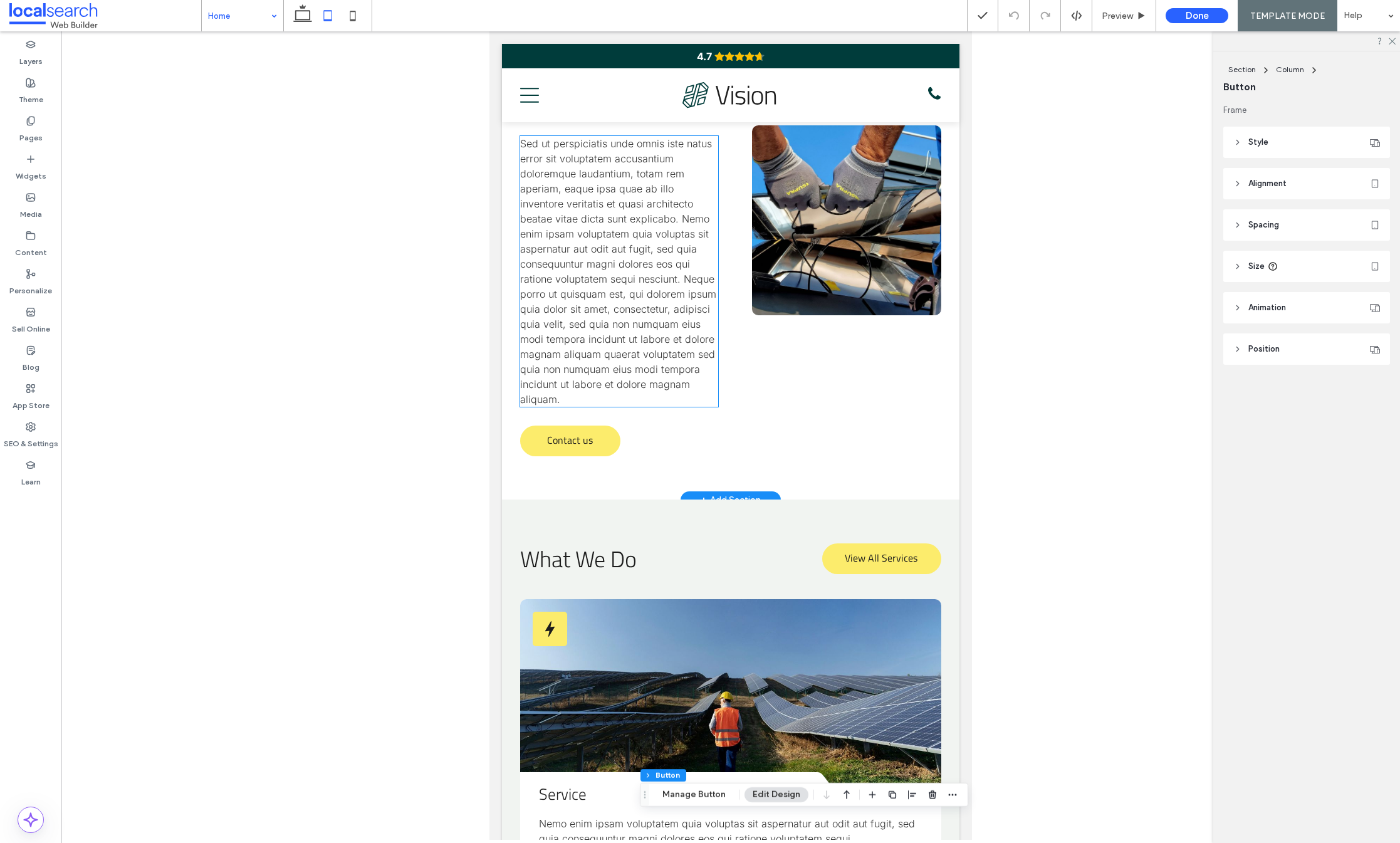
scroll to position [637, 0]
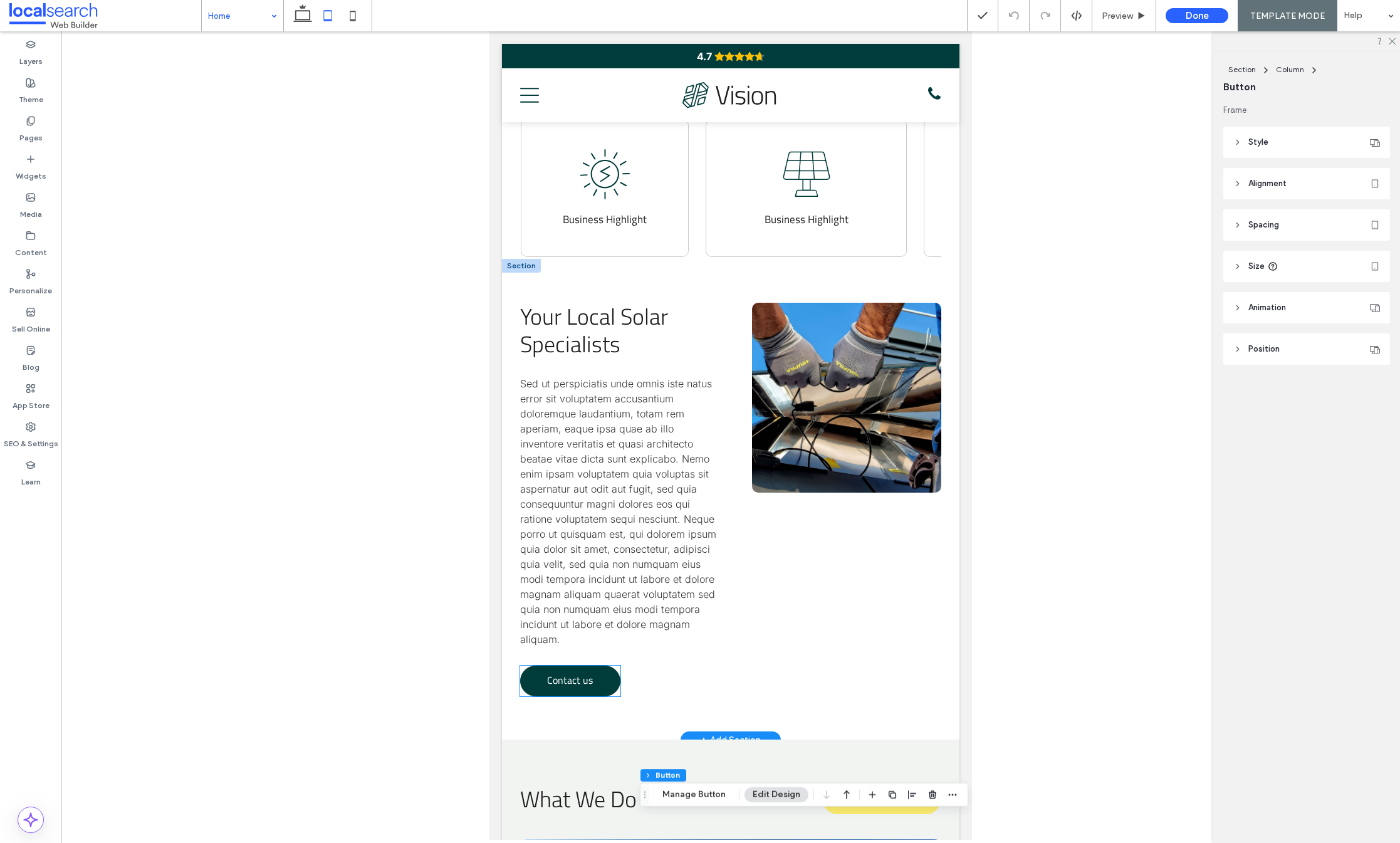
click at [540, 682] on link "Contact us" at bounding box center [571, 682] width 101 height 31
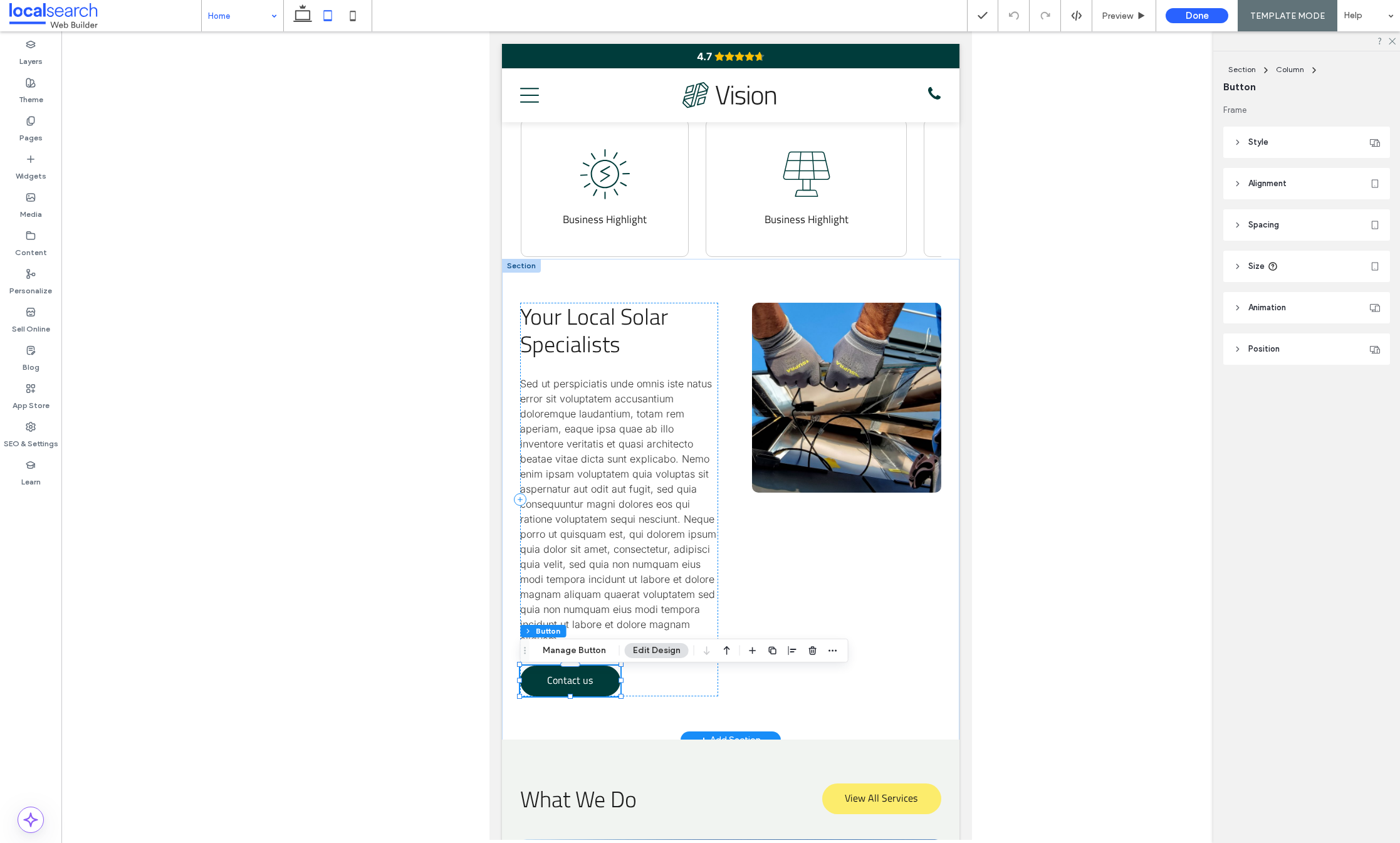
click at [540, 682] on link "Contact us" at bounding box center [571, 682] width 101 height 31
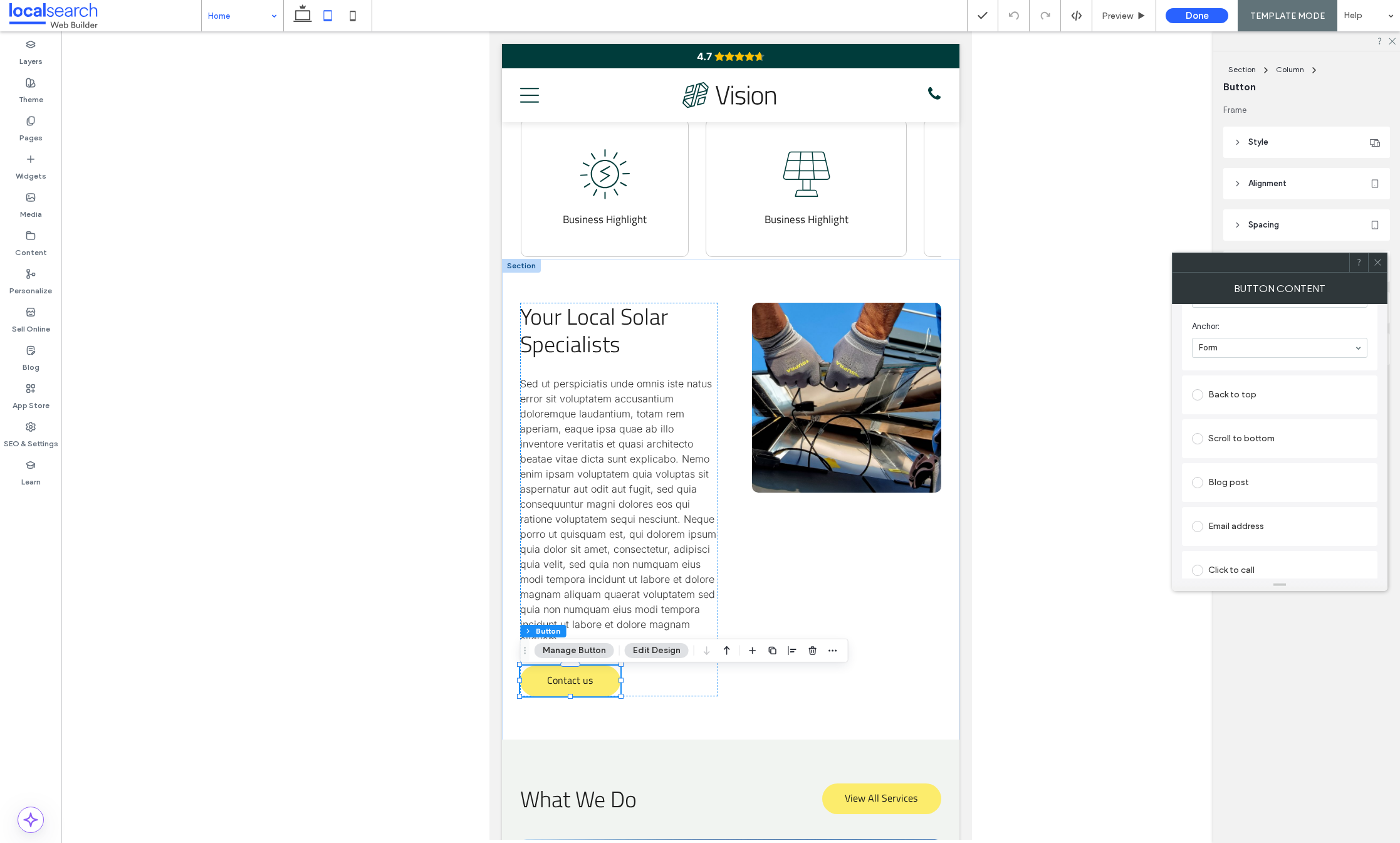
scroll to position [312, 0]
click at [1378, 258] on icon at bounding box center [1378, 262] width 10 height 10
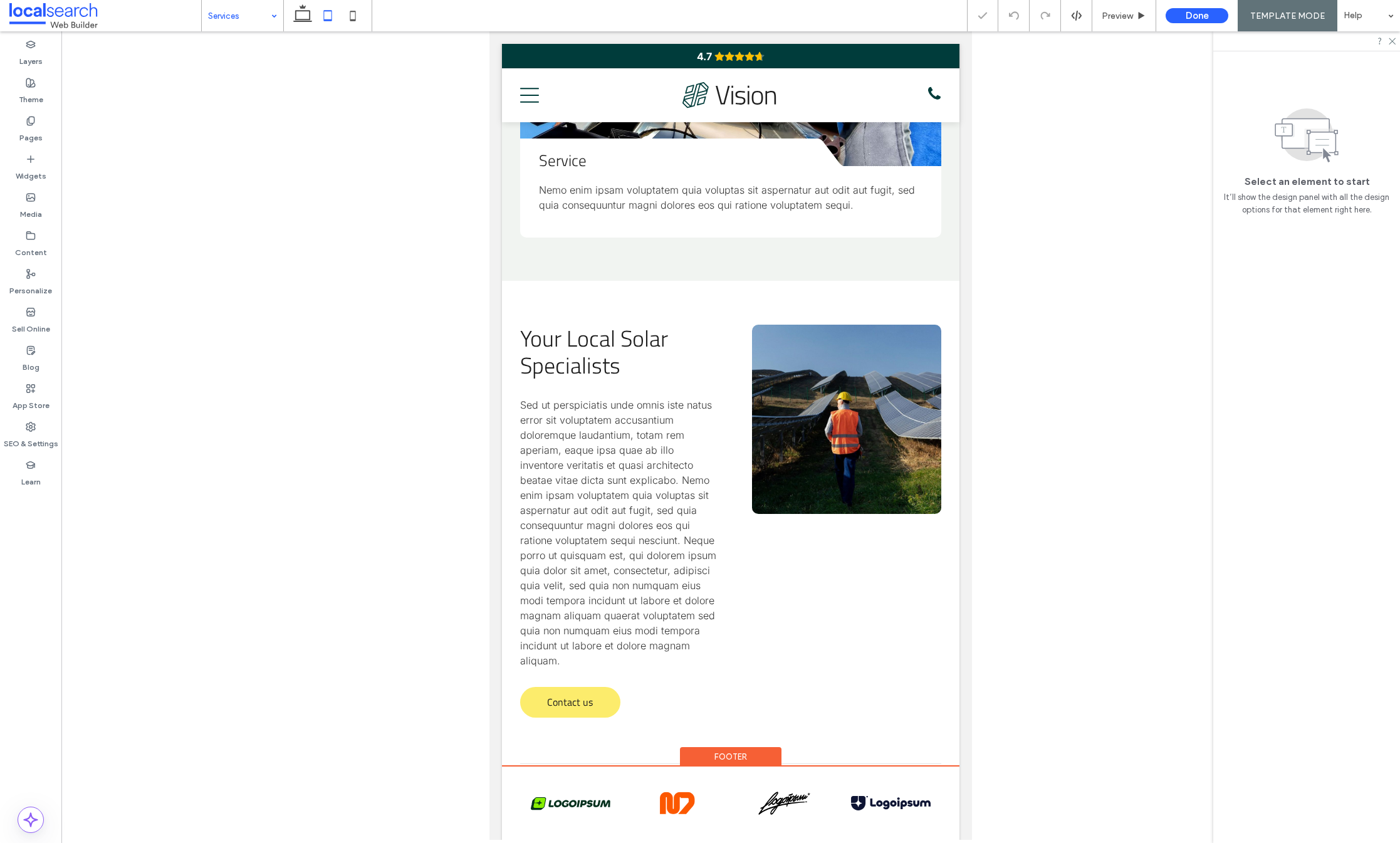
scroll to position [2385, 0]
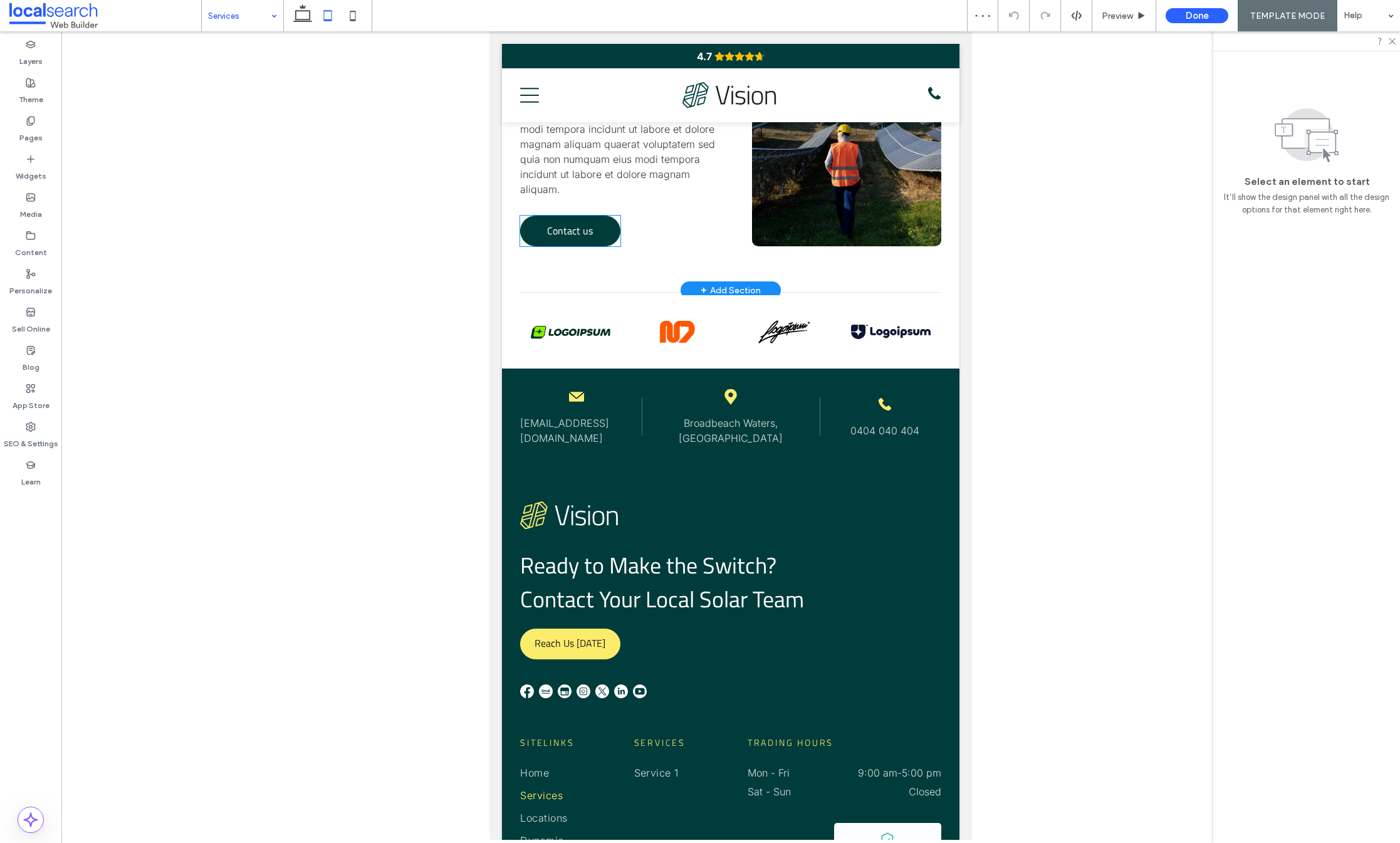
click at [580, 225] on span "Contact us" at bounding box center [570, 230] width 46 height 27
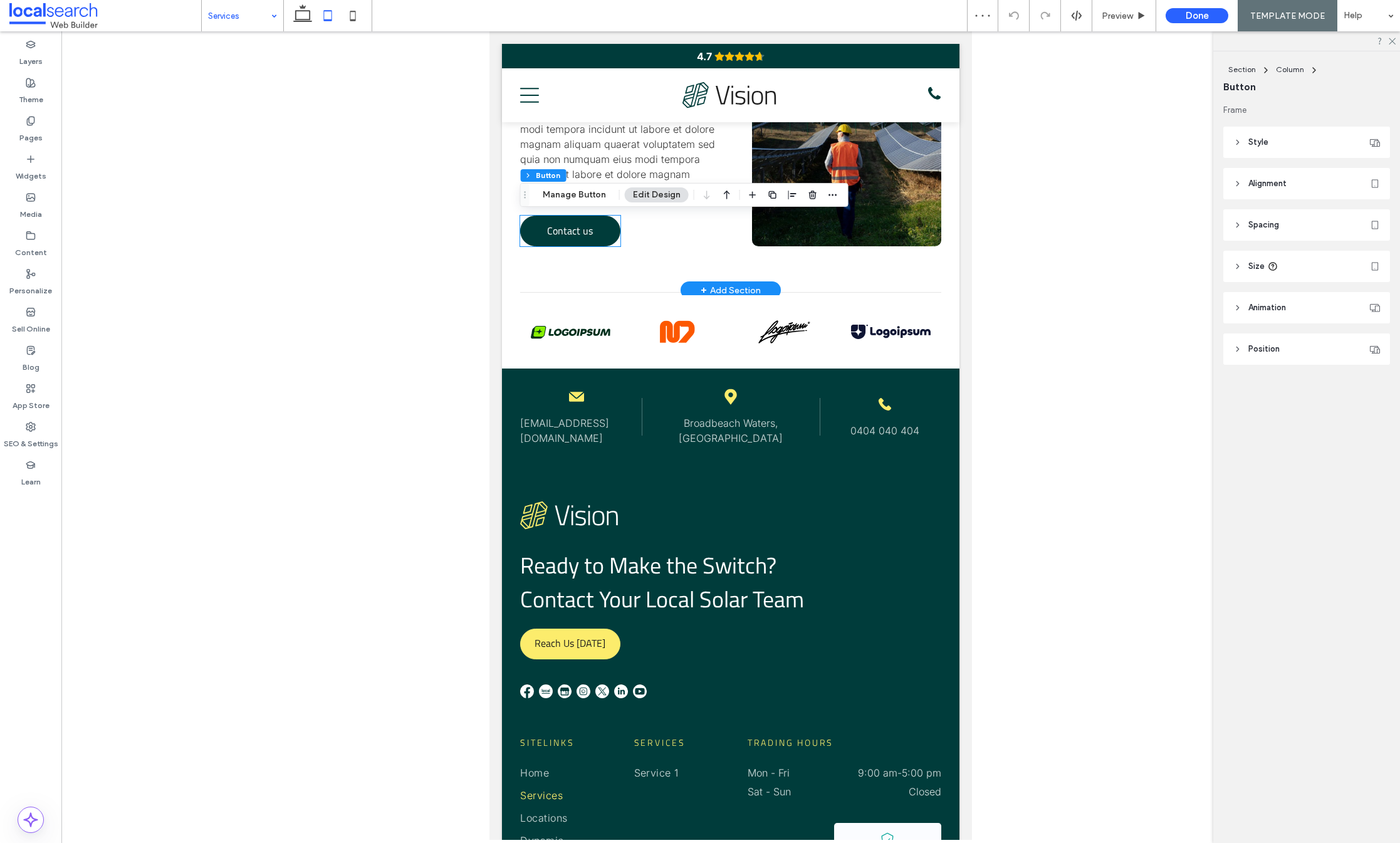
click at [580, 225] on span "Contact us" at bounding box center [570, 230] width 46 height 27
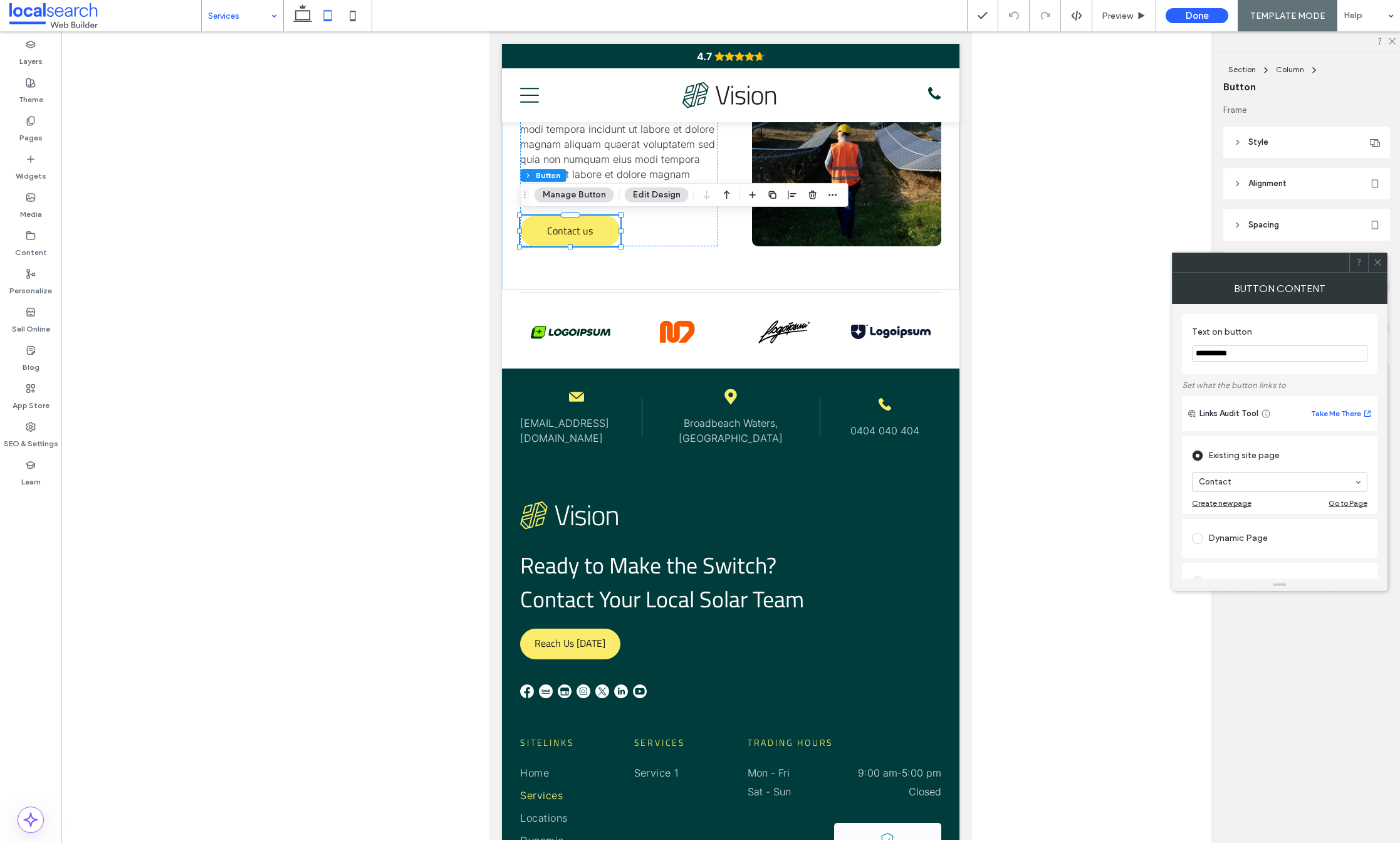
click at [1376, 258] on icon at bounding box center [1378, 262] width 10 height 10
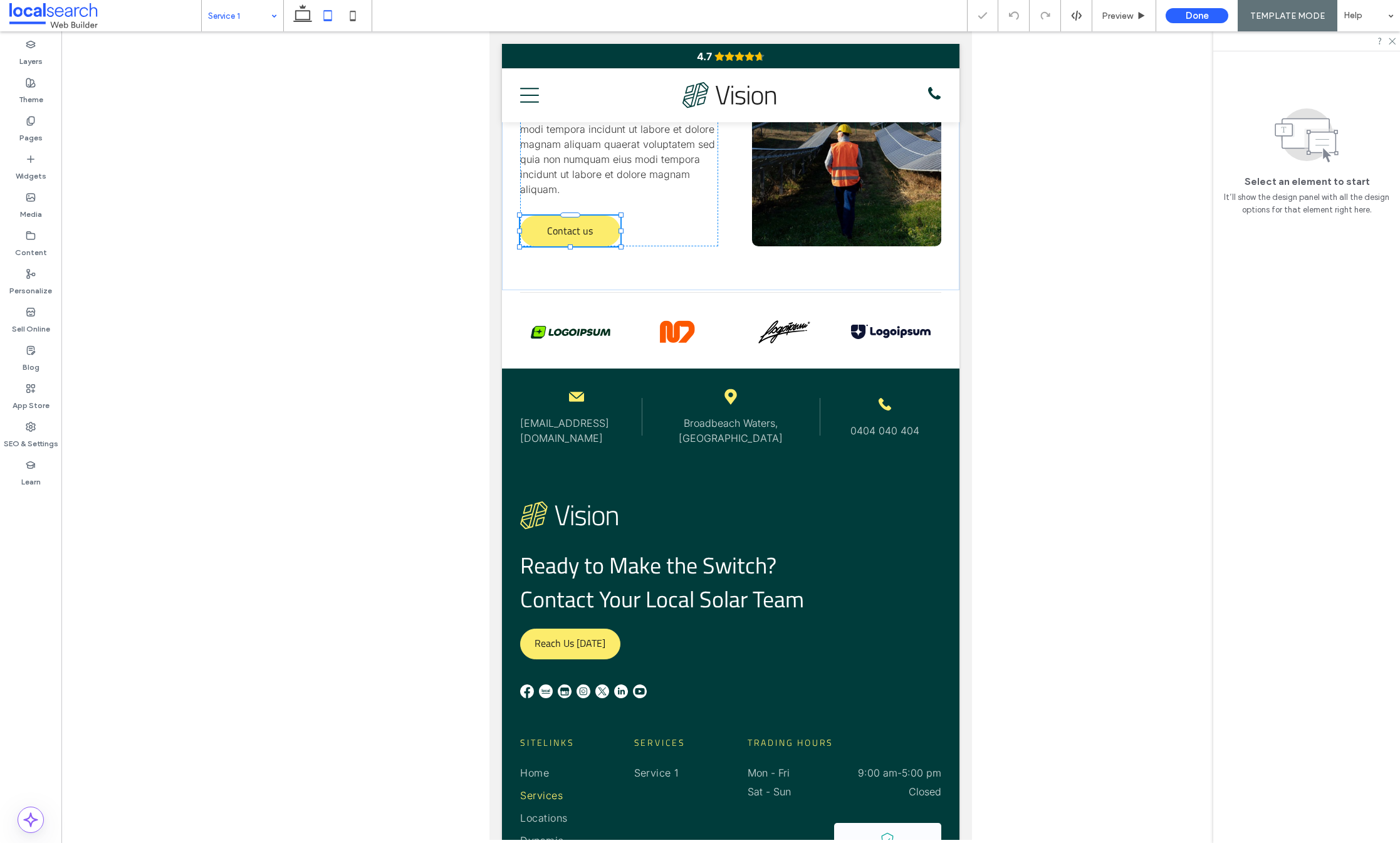
click at [254, 13] on input at bounding box center [239, 16] width 63 height 31
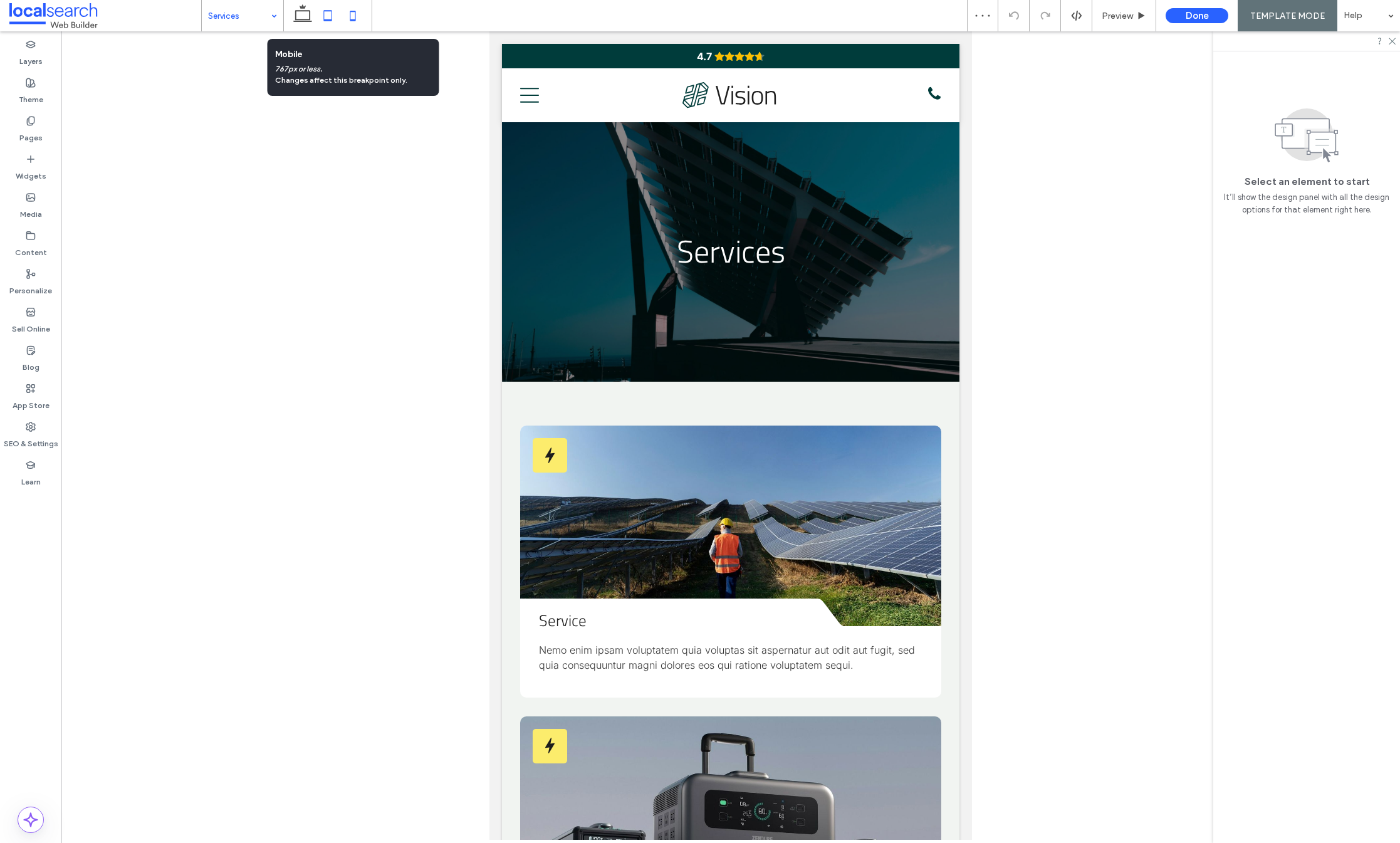
click at [350, 14] on use at bounding box center [353, 16] width 6 height 10
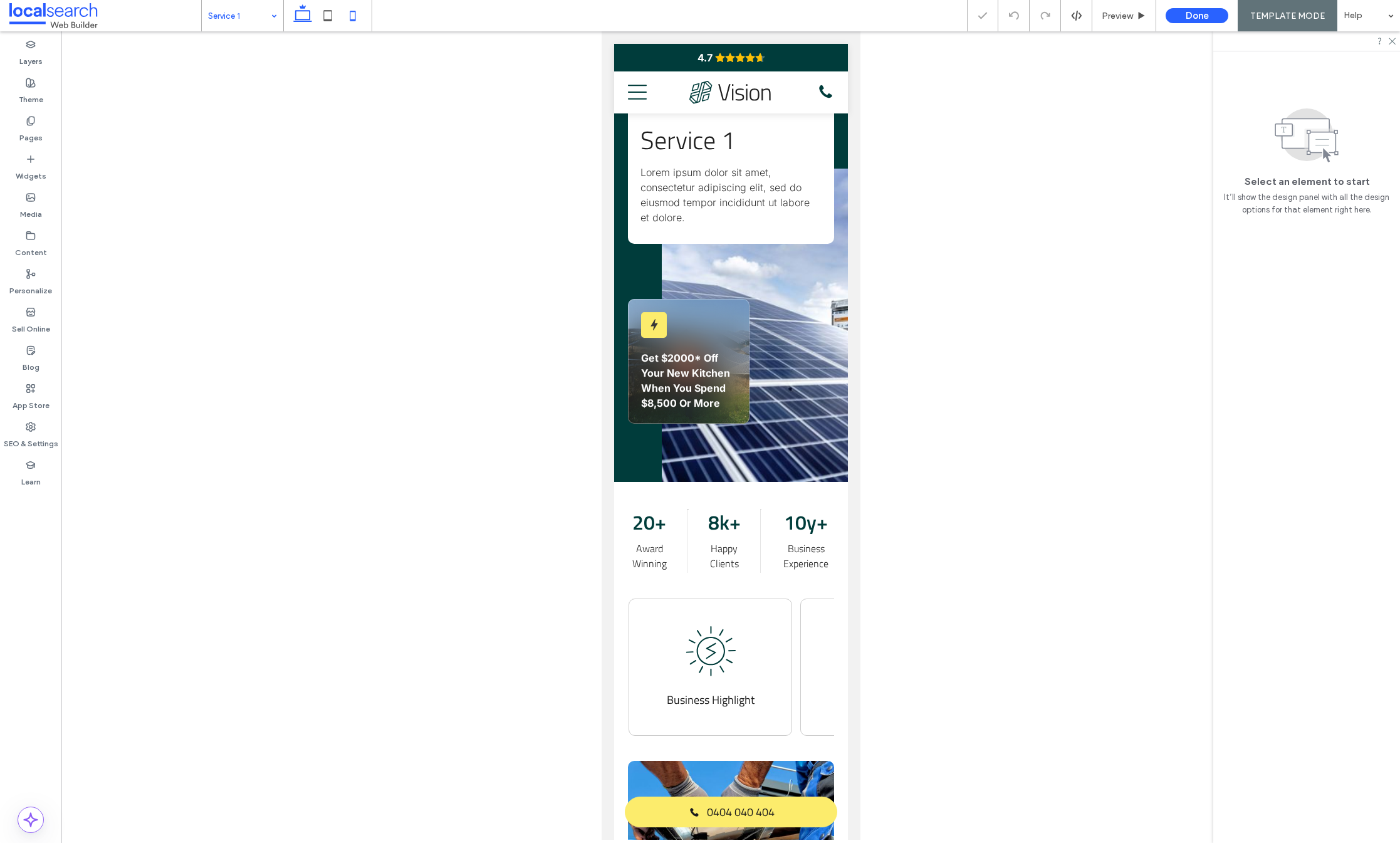
click at [306, 14] on icon at bounding box center [303, 16] width 25 height 25
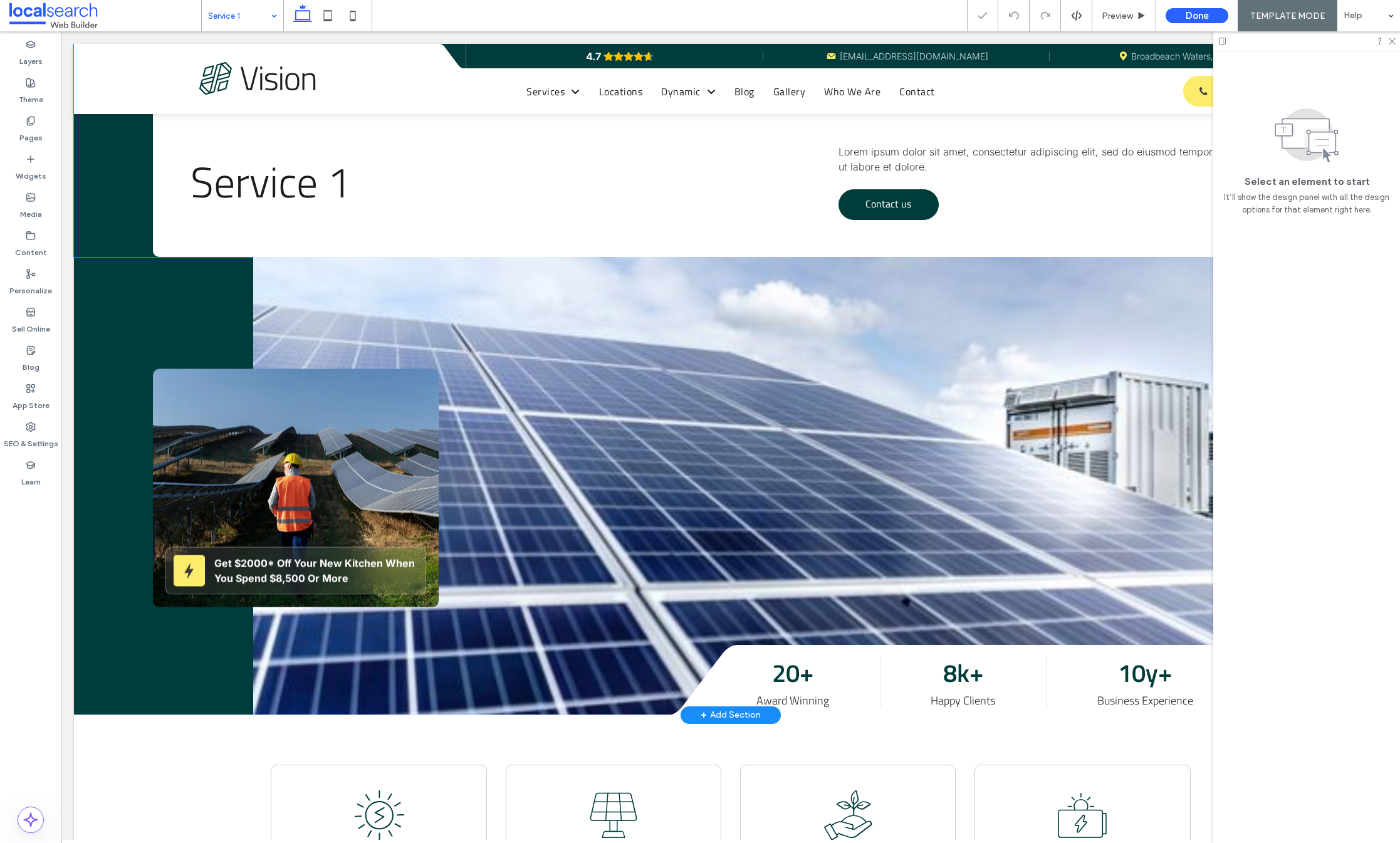
click at [847, 210] on link "Contact us" at bounding box center [889, 205] width 101 height 31
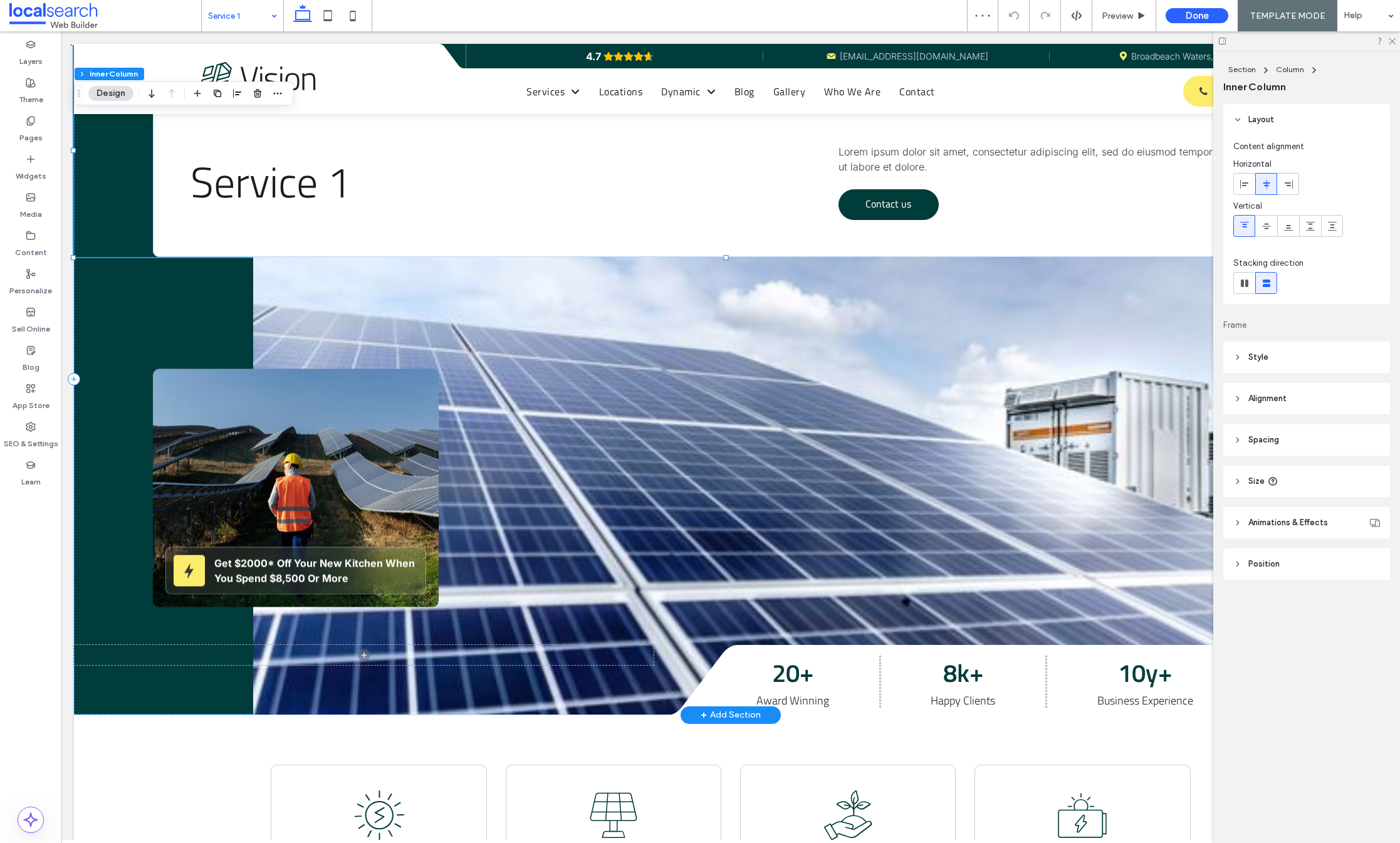
click at [847, 210] on link "Contact us" at bounding box center [889, 205] width 101 height 31
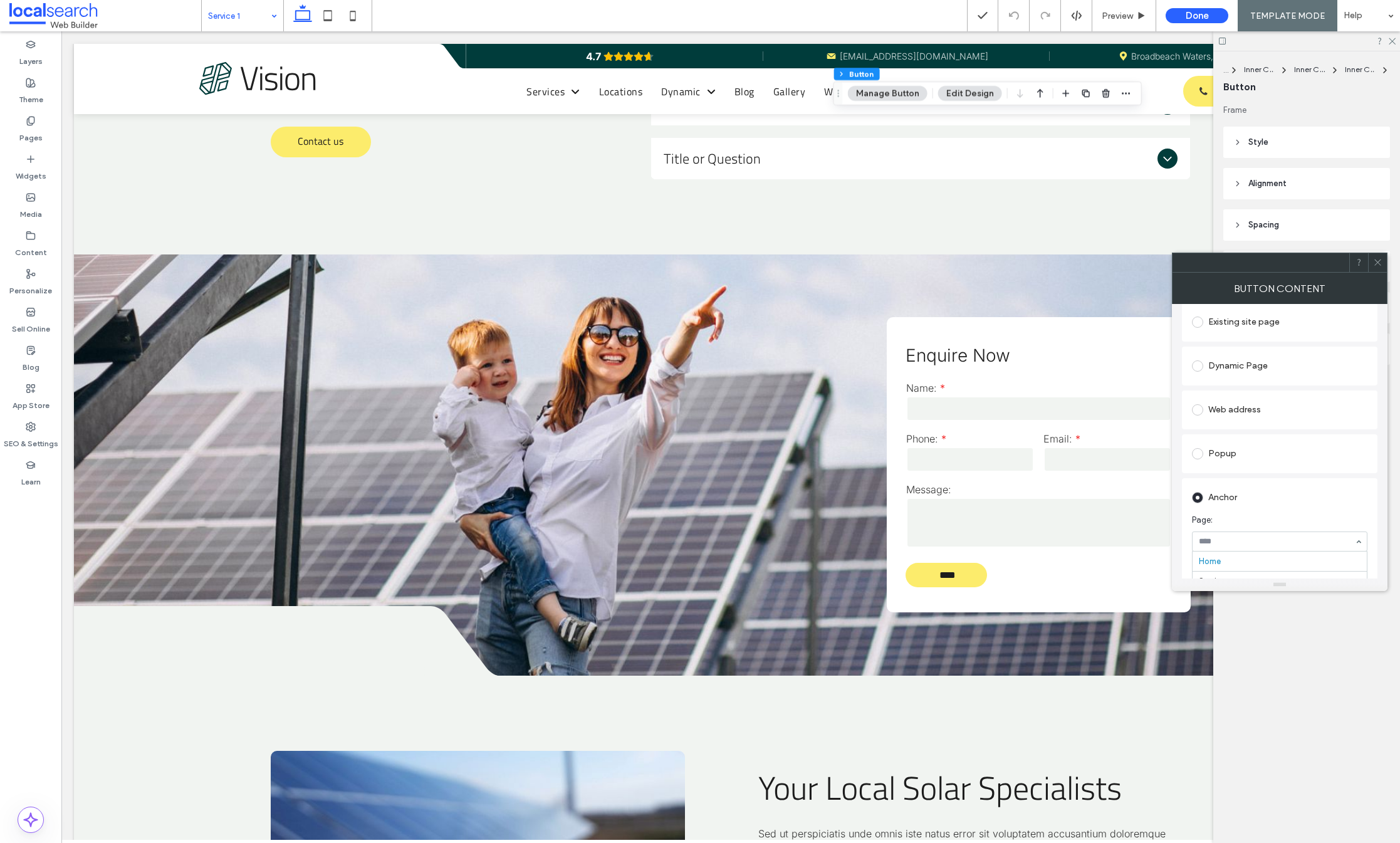
scroll to position [354, 0]
click at [1301, 494] on div "Blog post" at bounding box center [1279, 507] width 175 height 27
click at [1234, 387] on div "Anchor" at bounding box center [1279, 383] width 175 height 20
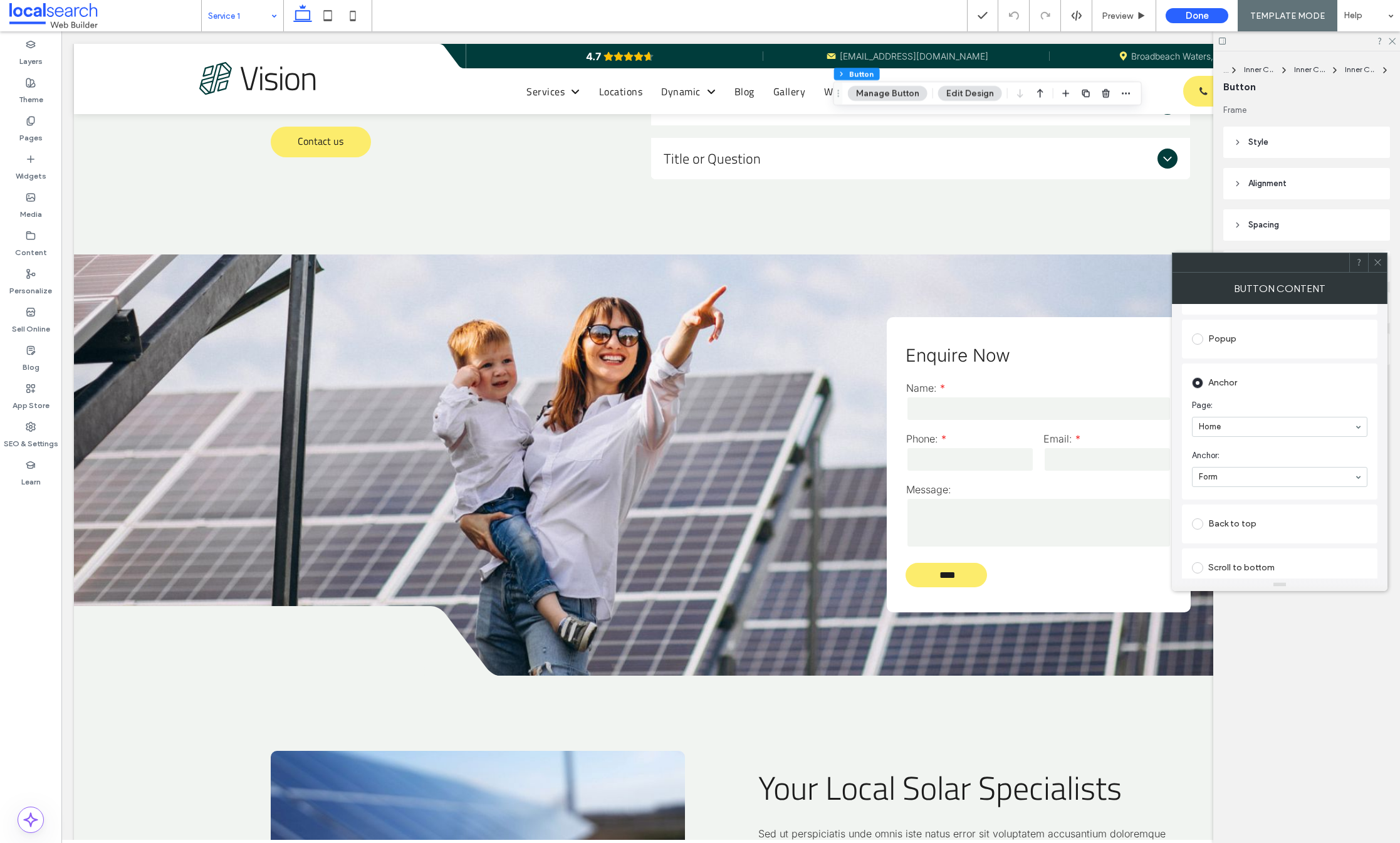
click at [1272, 407] on span "Page:" at bounding box center [1277, 406] width 170 height 13
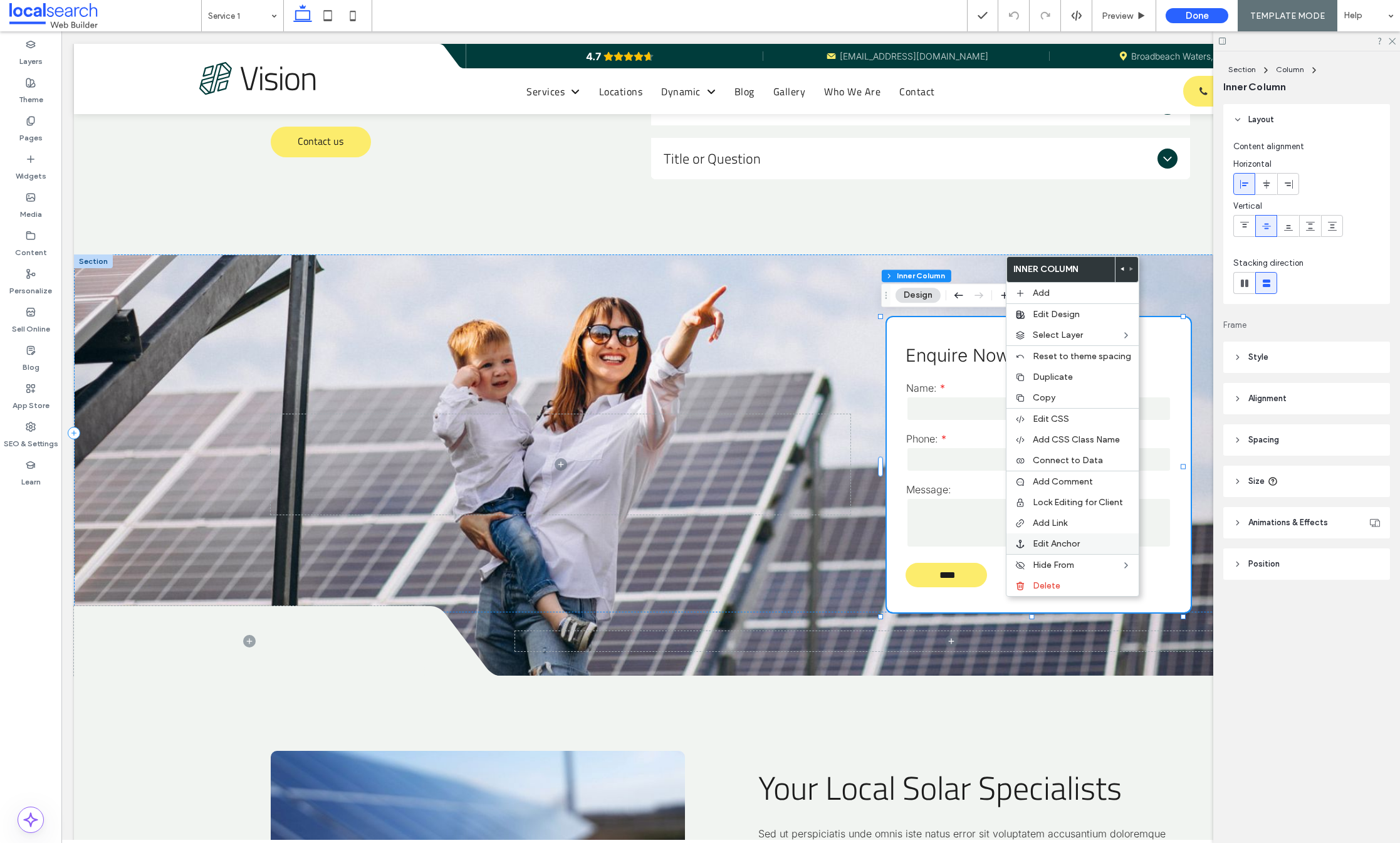
click at [1076, 540] on span "Edit Anchor" at bounding box center [1057, 544] width 47 height 10
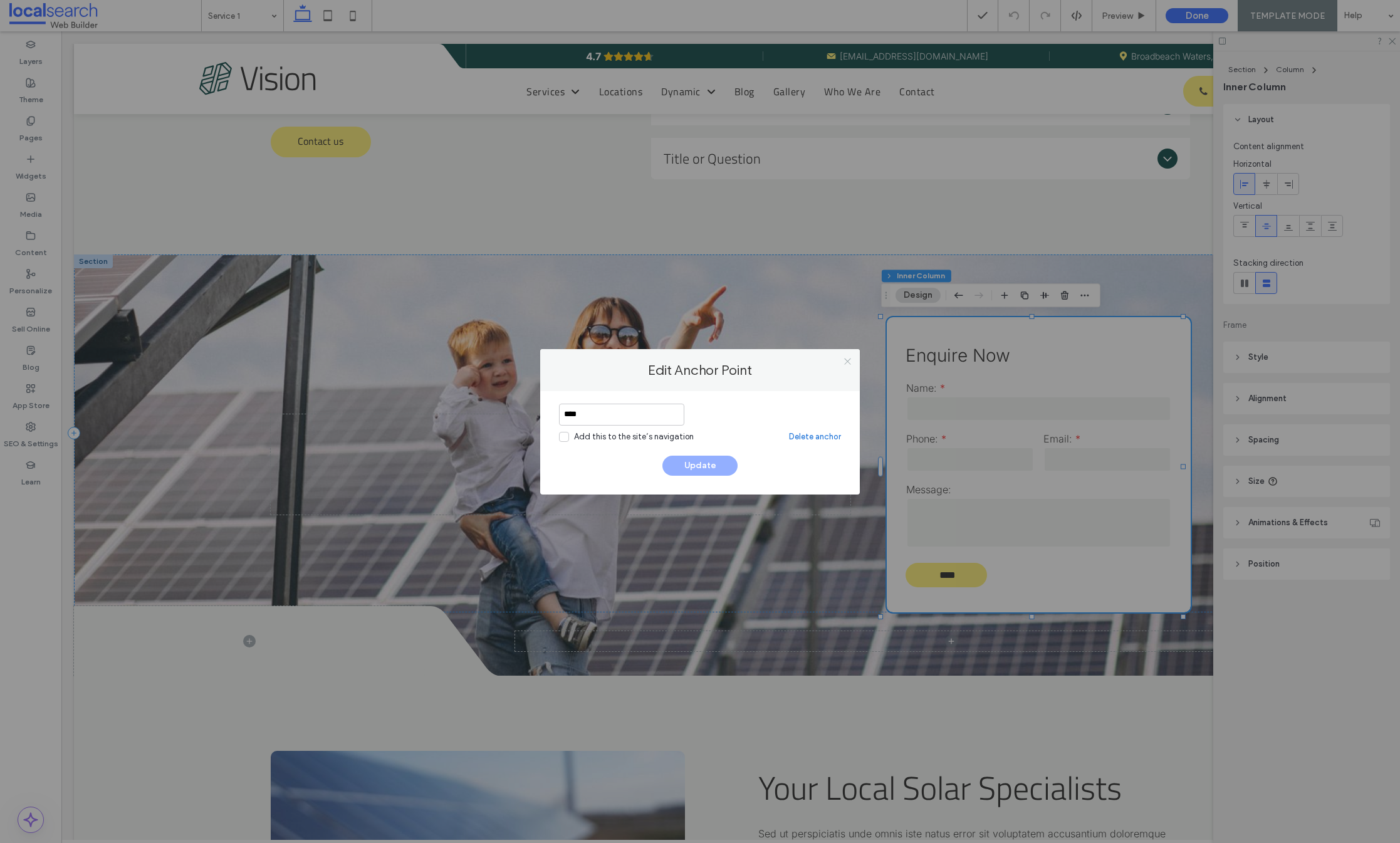
click at [851, 358] on icon at bounding box center [847, 361] width 10 height 10
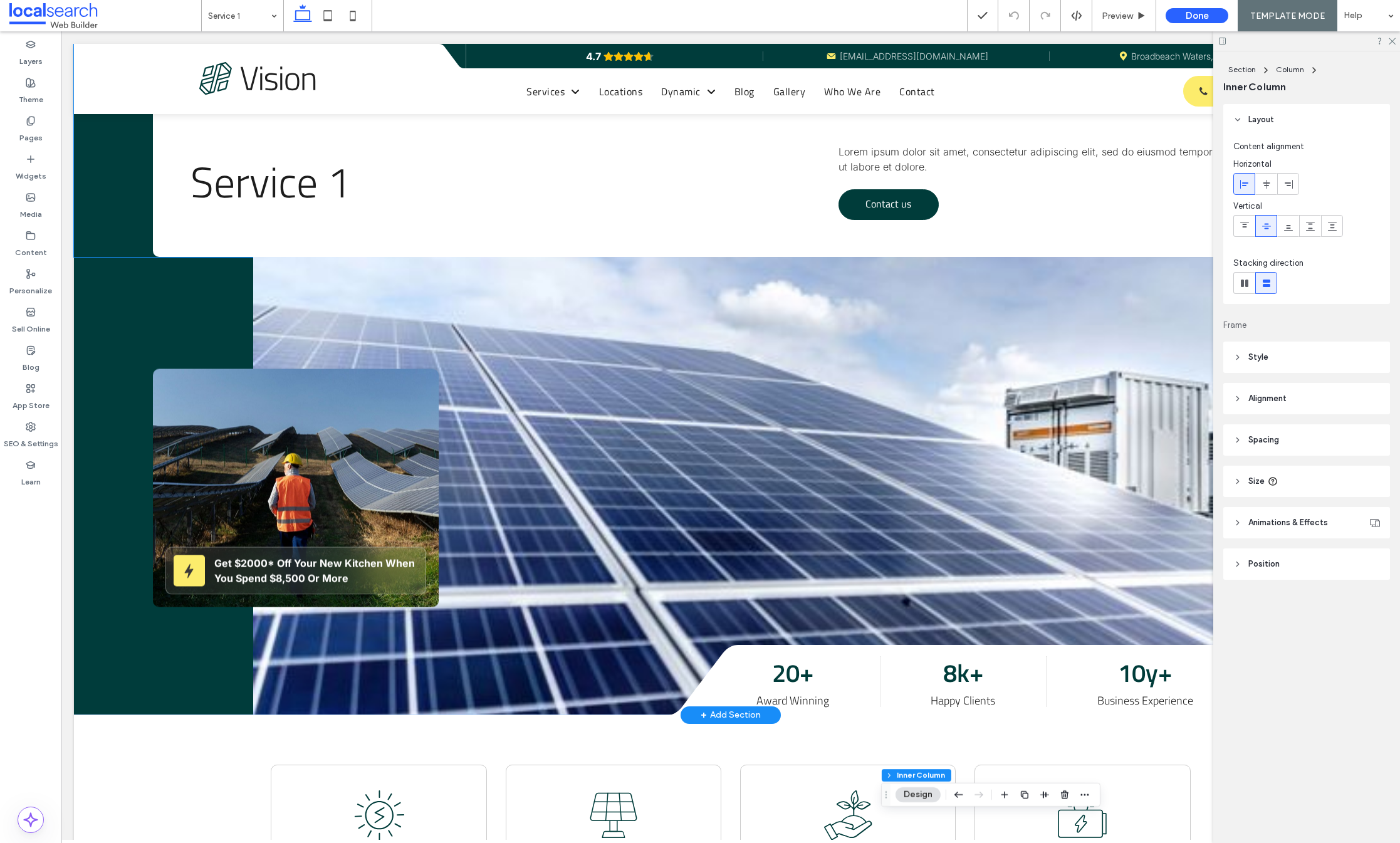
click at [895, 209] on span "Contact us" at bounding box center [889, 204] width 46 height 27
click at [910, 207] on link "Contact us" at bounding box center [889, 205] width 101 height 31
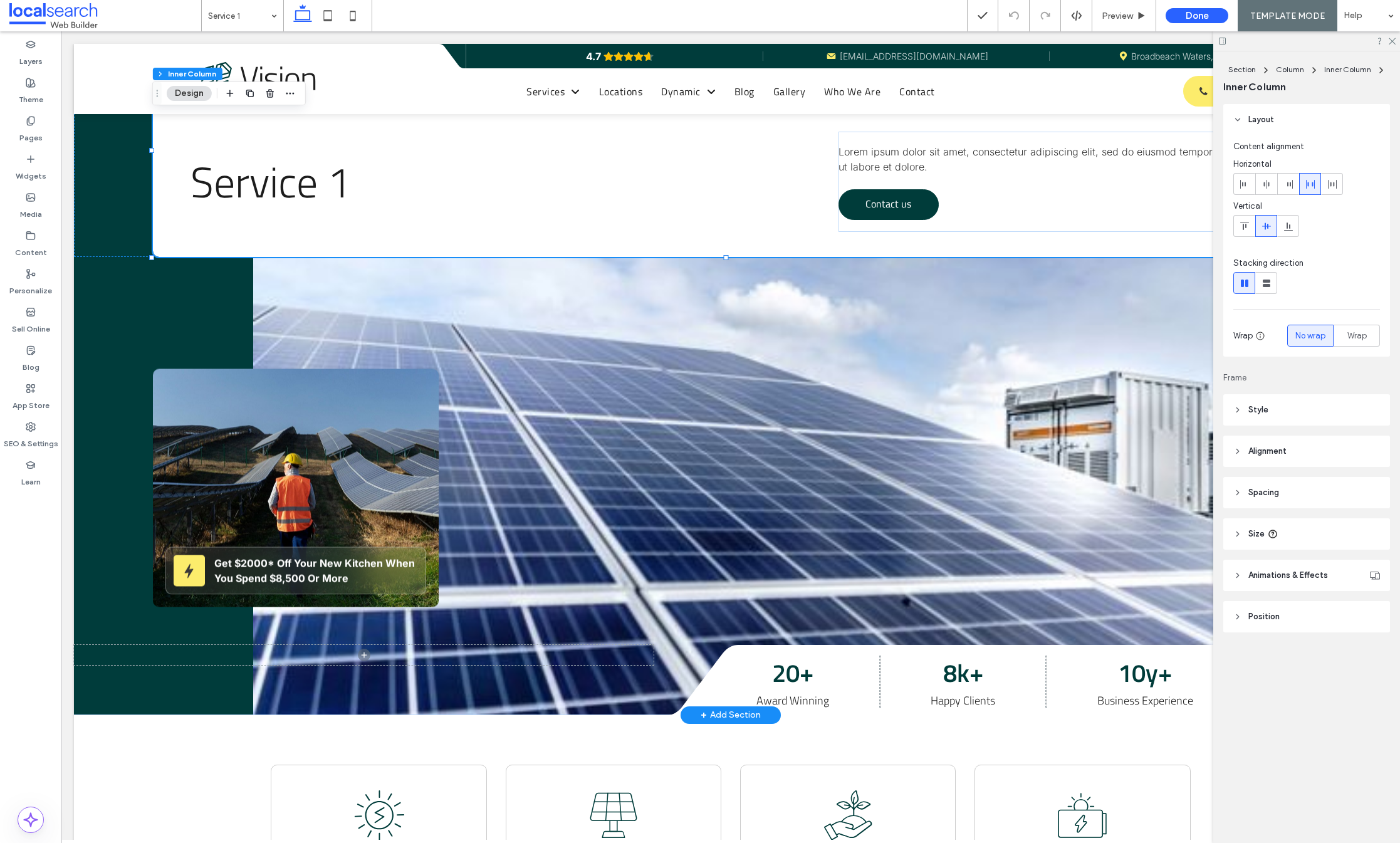
click at [913, 207] on link "Contact us" at bounding box center [889, 205] width 101 height 31
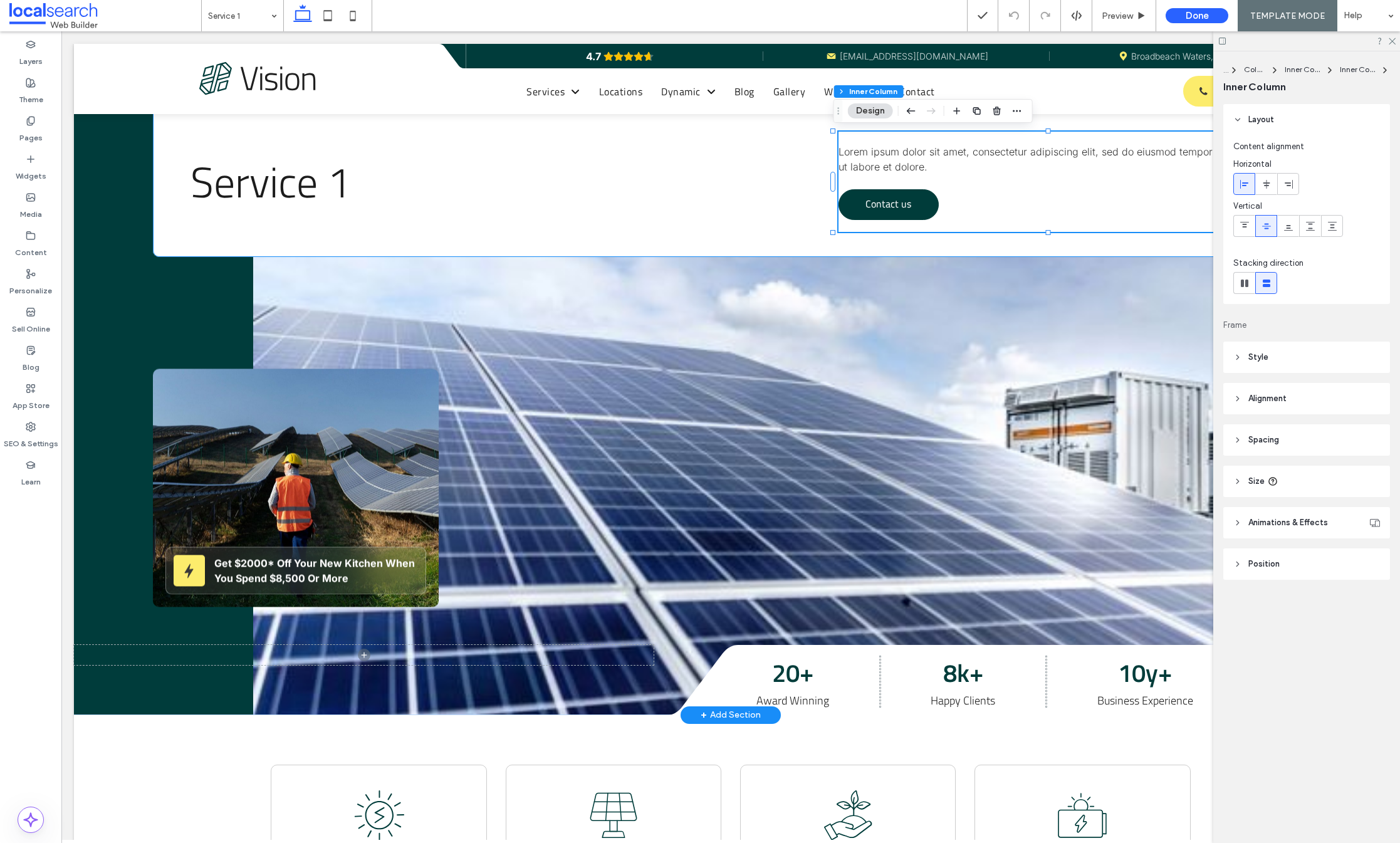
click at [919, 207] on link "Contact us" at bounding box center [889, 205] width 101 height 31
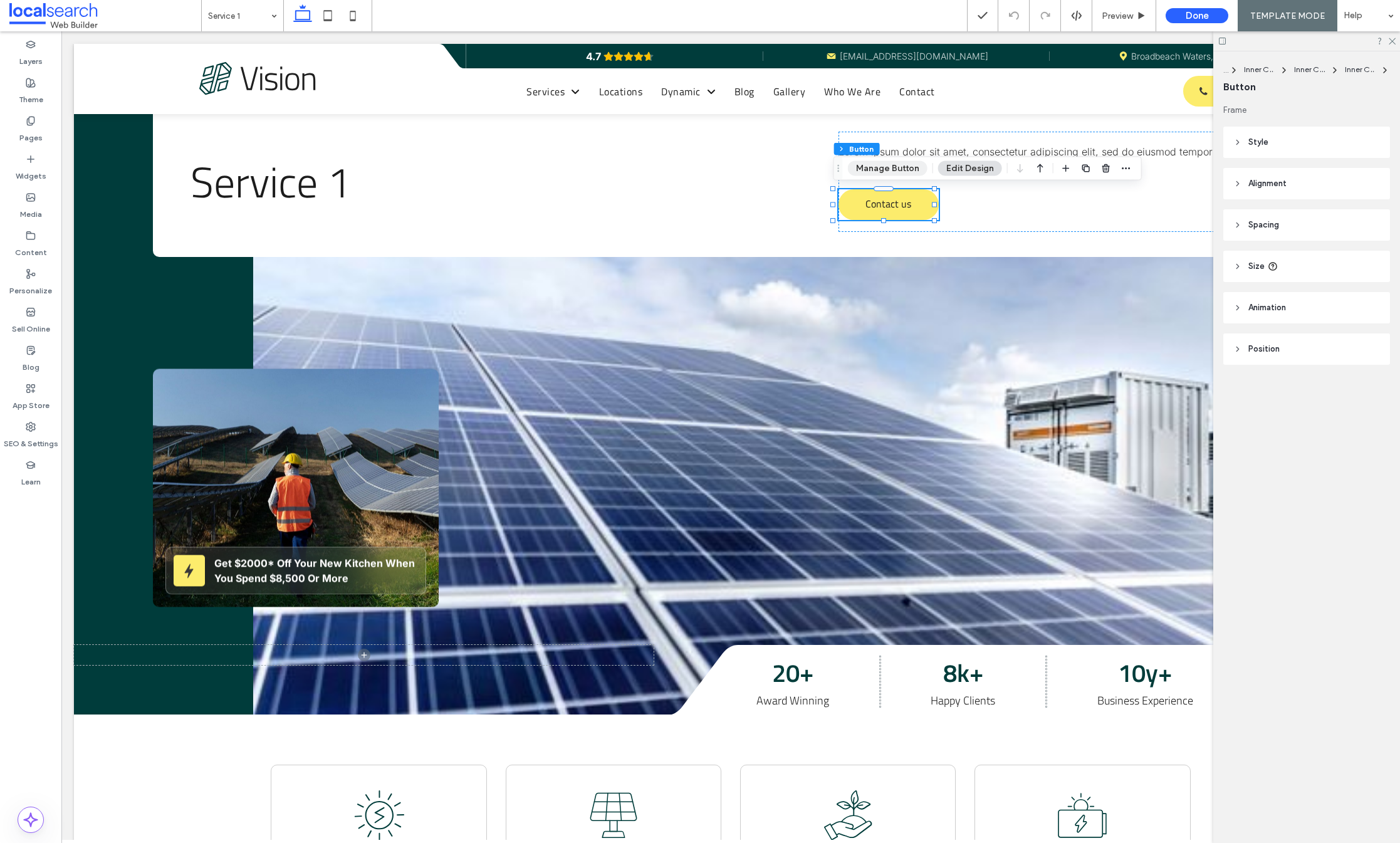
click at [887, 170] on button "Manage Button" at bounding box center [888, 169] width 80 height 15
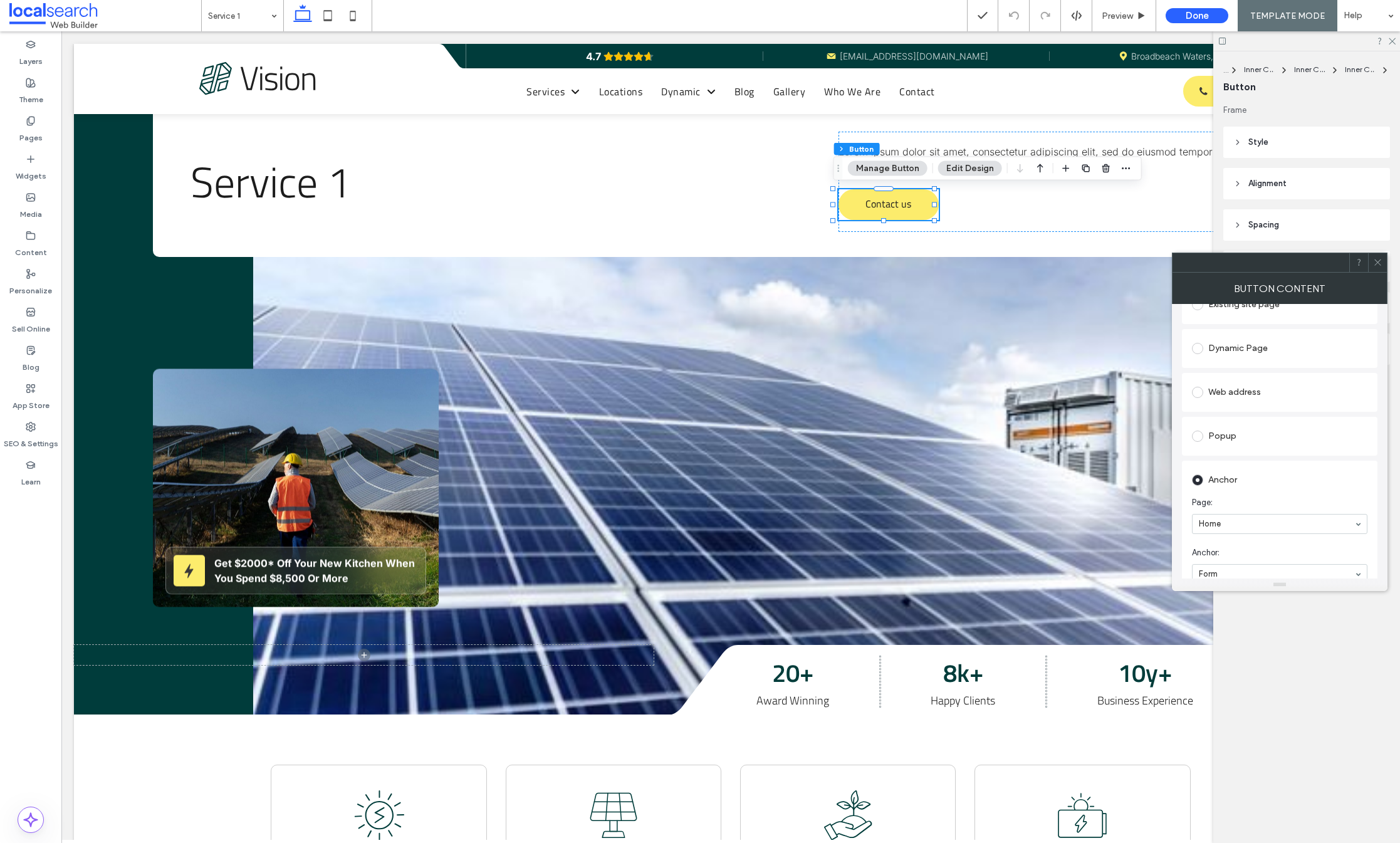
scroll to position [207, 0]
click at [1386, 267] on div at bounding box center [1377, 262] width 18 height 19
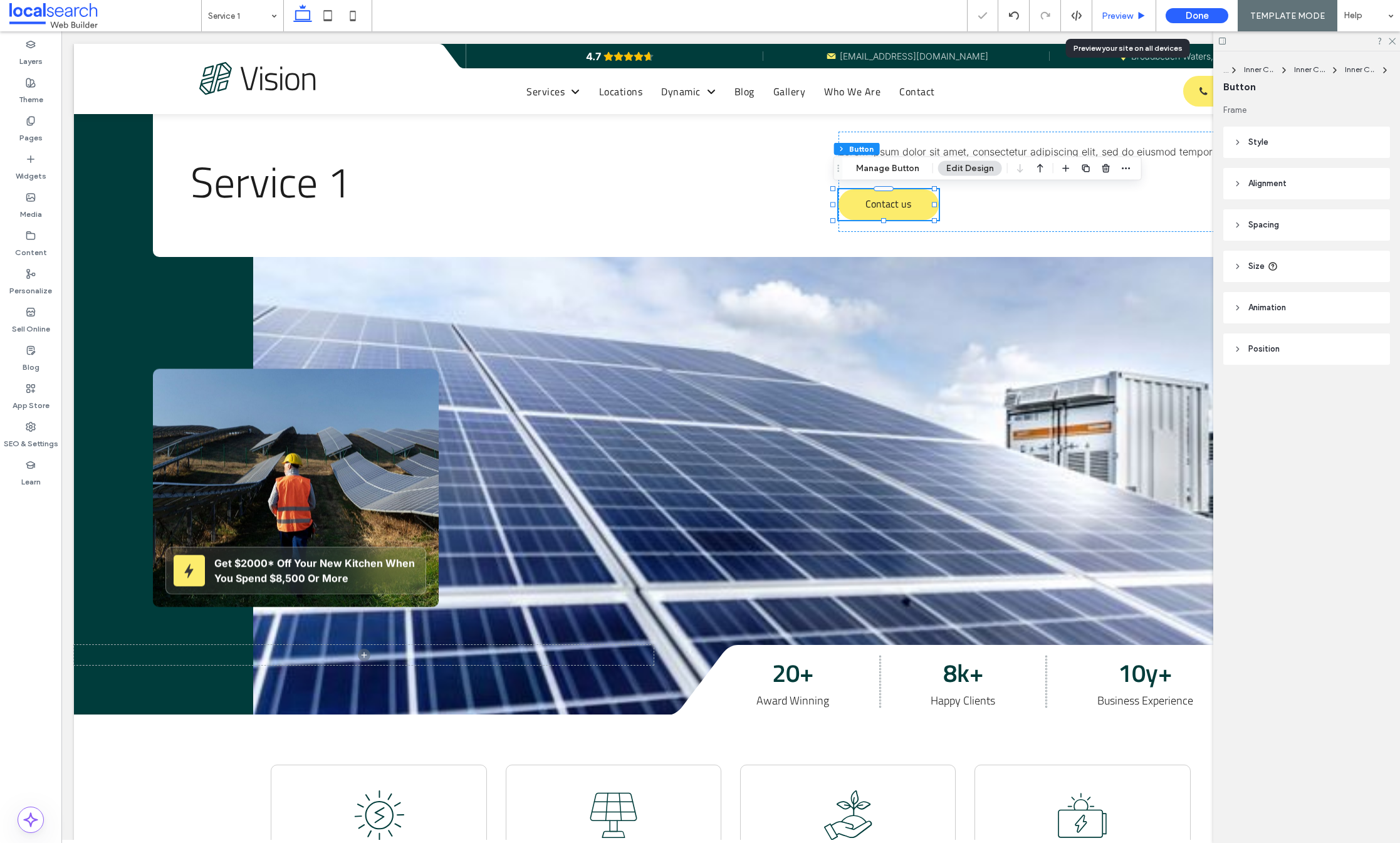
click at [1140, 14] on icon at bounding box center [1141, 16] width 10 height 10
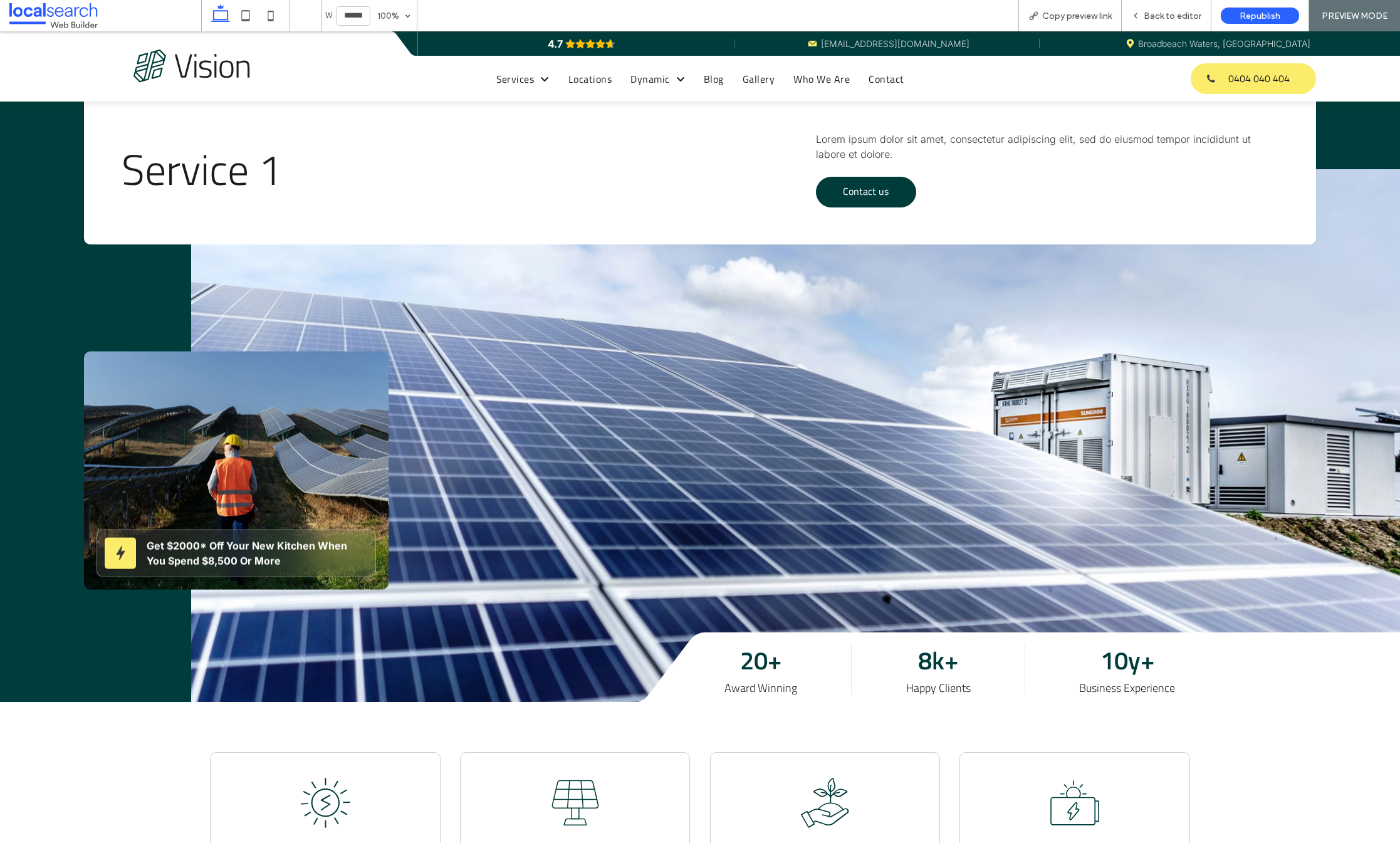
click at [843, 188] on span "Contact us" at bounding box center [866, 191] width 46 height 27
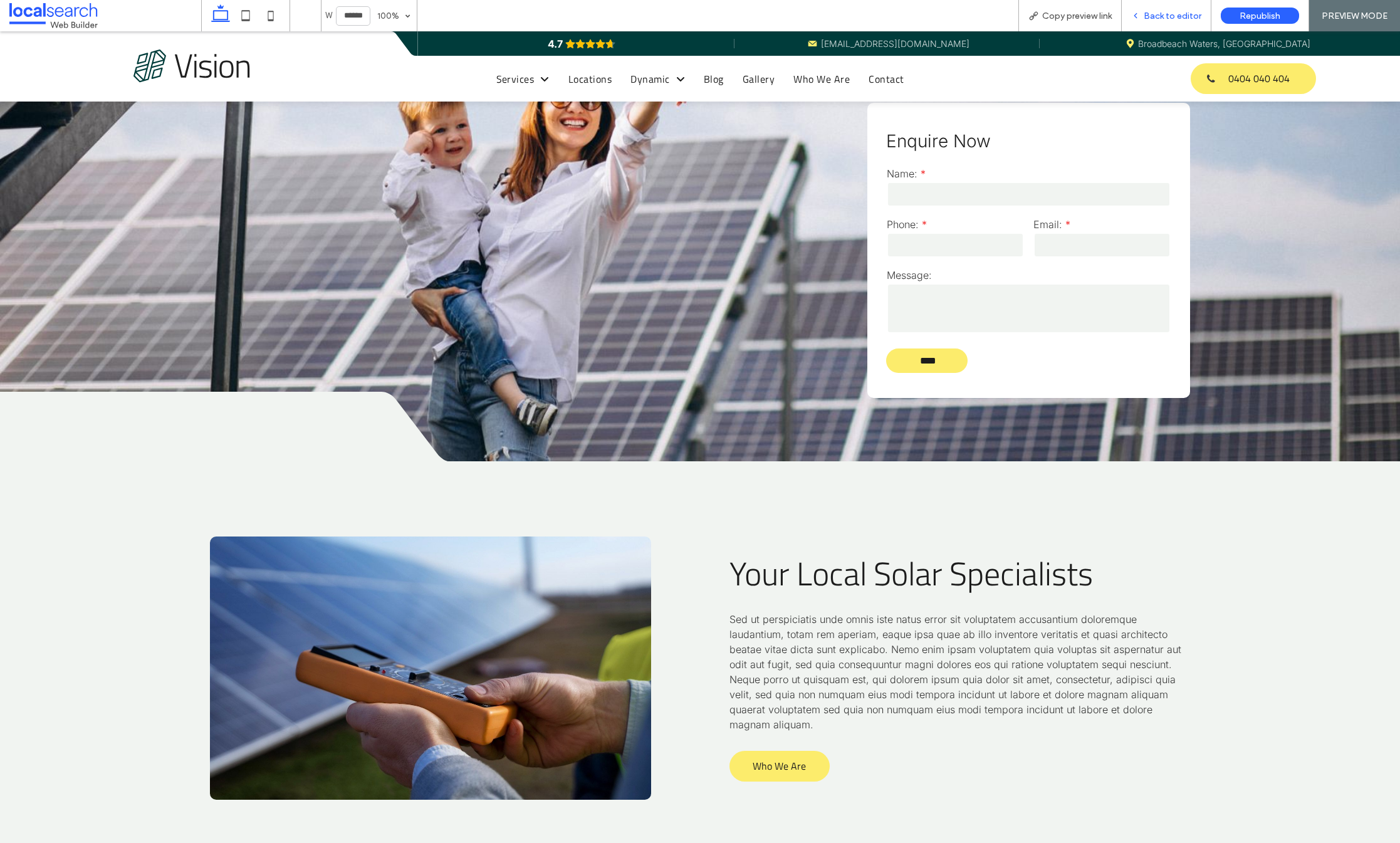
click at [1162, 22] on div "Back to editor" at bounding box center [1166, 16] width 90 height 31
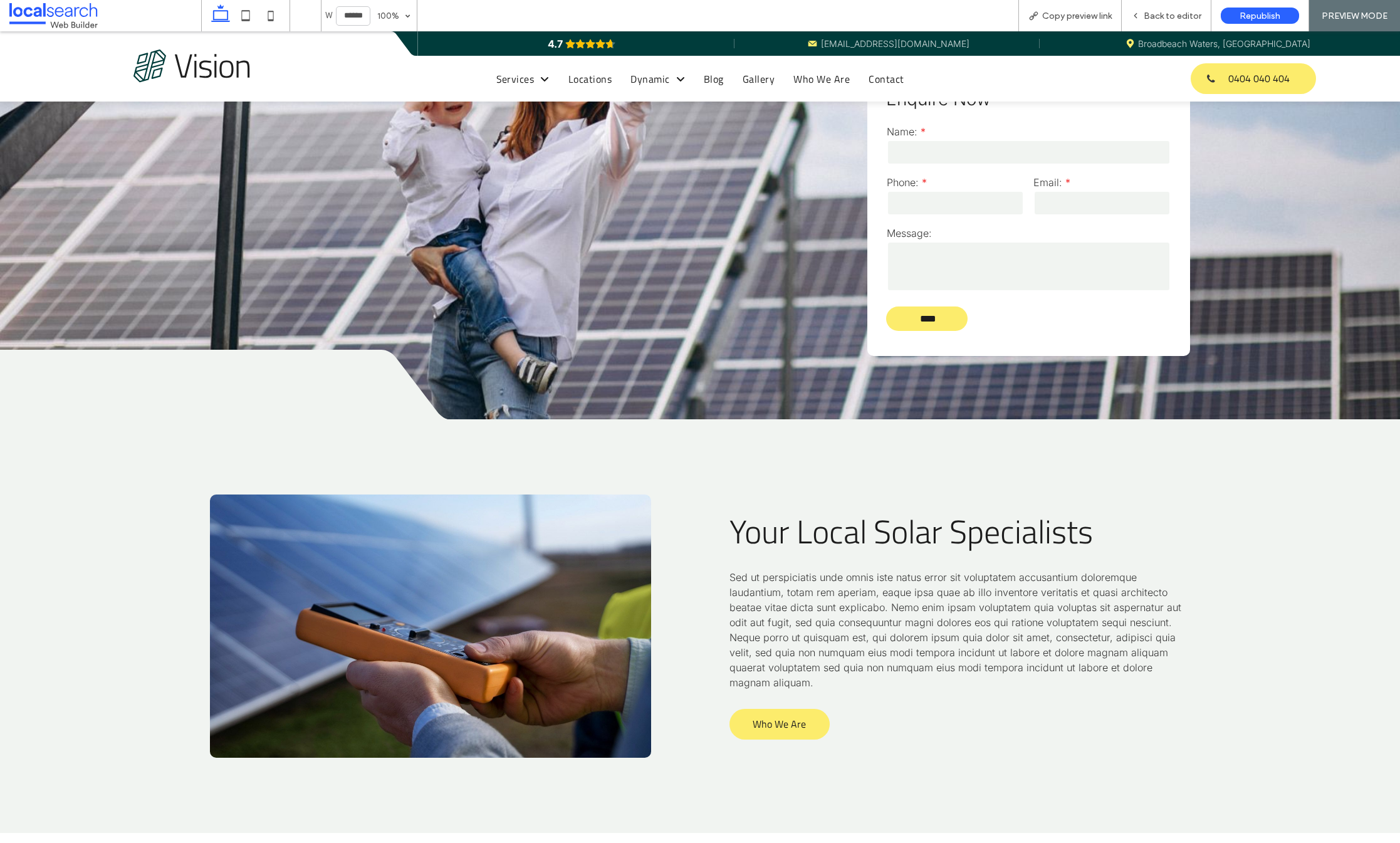
scroll to position [1889, 0]
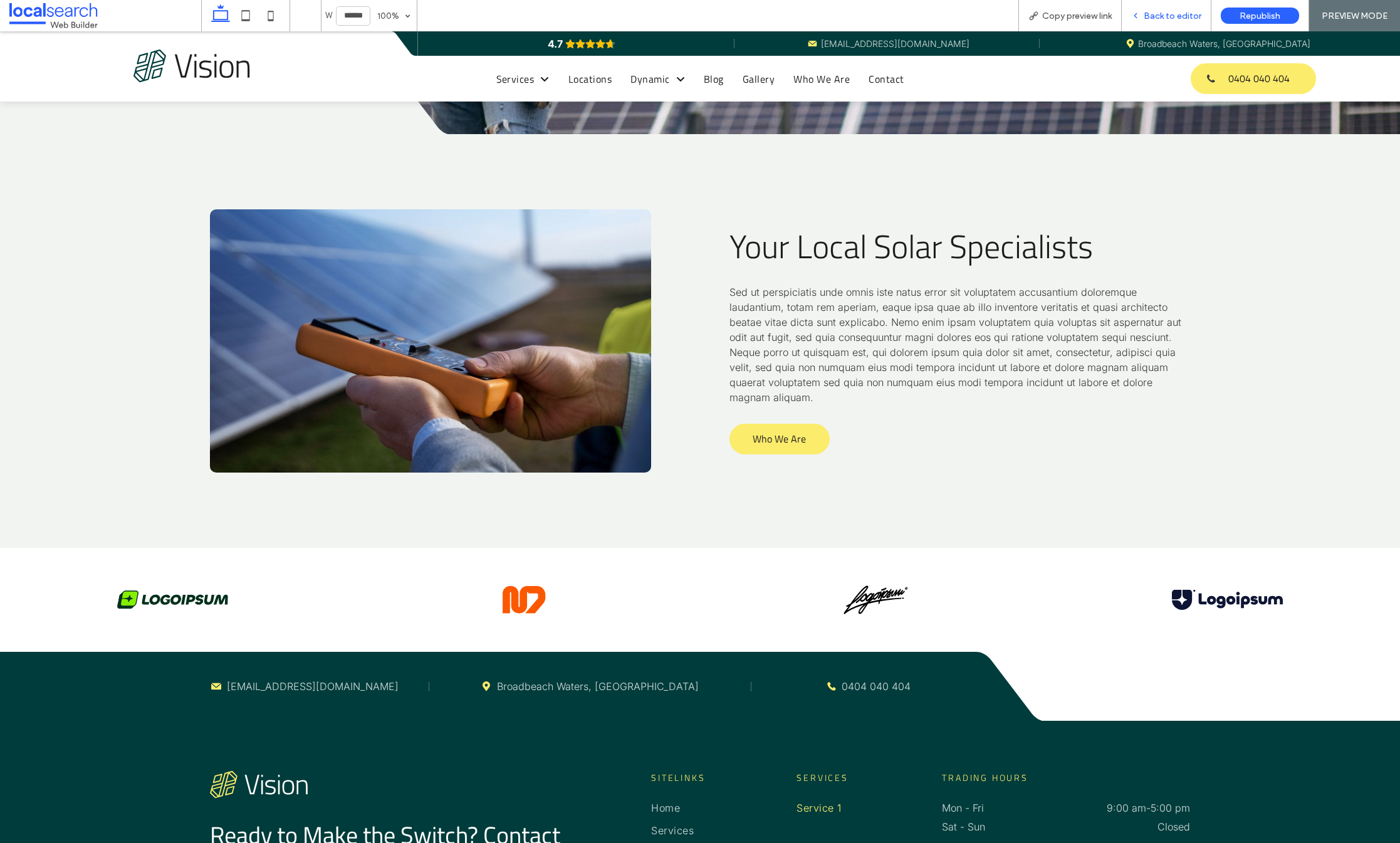
click at [1154, 17] on span "Back to editor" at bounding box center [1173, 16] width 58 height 10
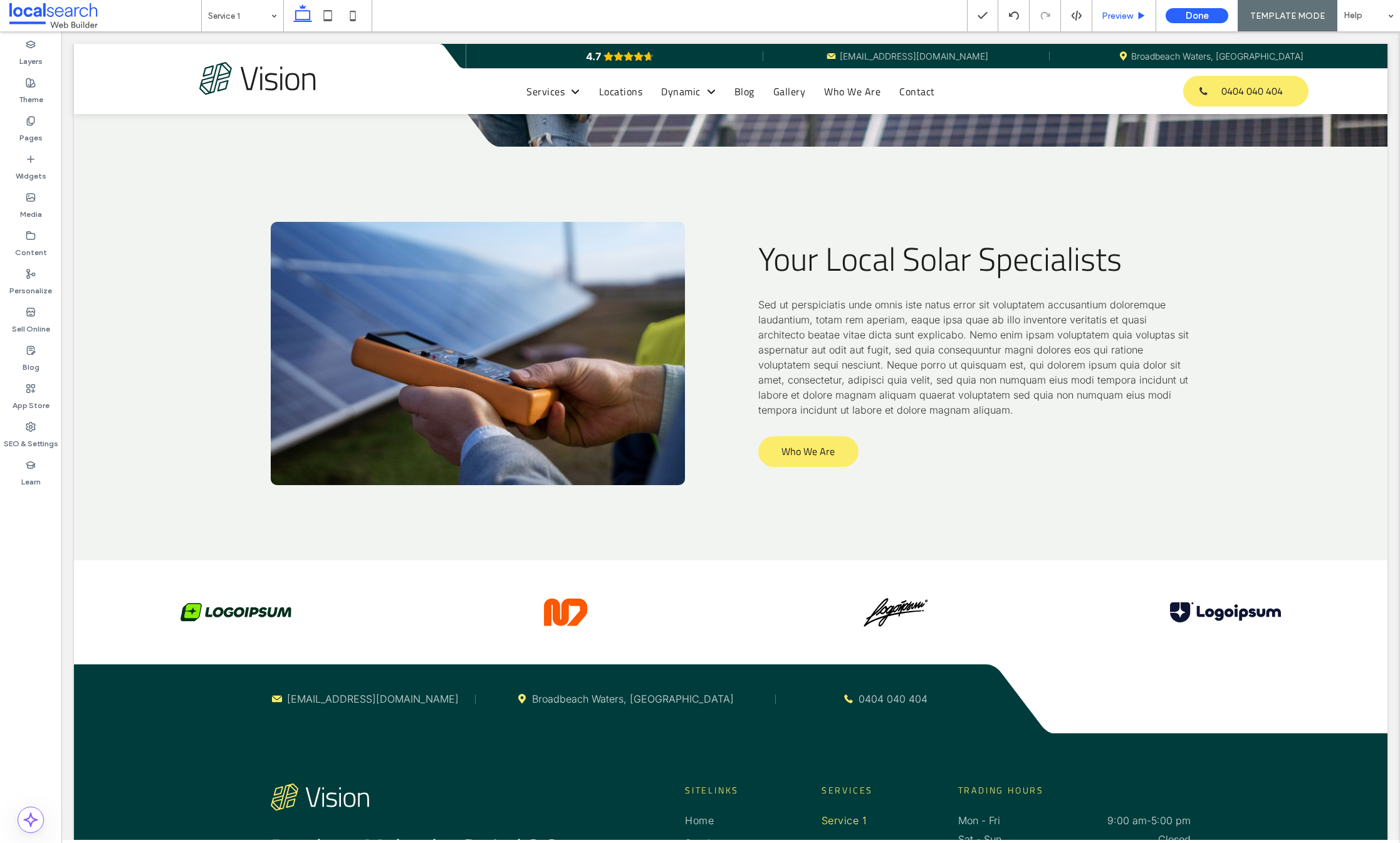
scroll to position [1901, 0]
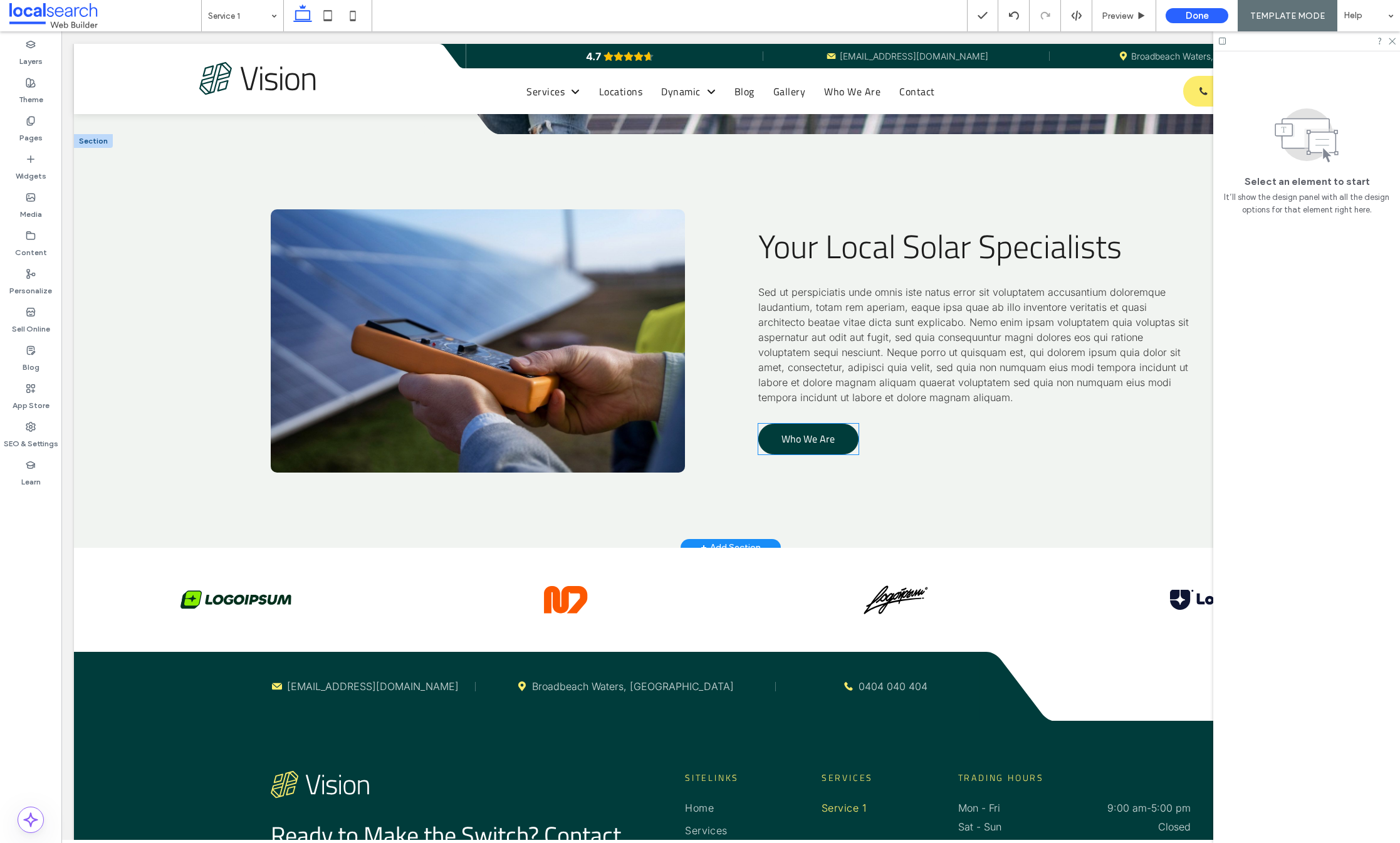
click at [825, 444] on span "Who We Are" at bounding box center [808, 438] width 53 height 27
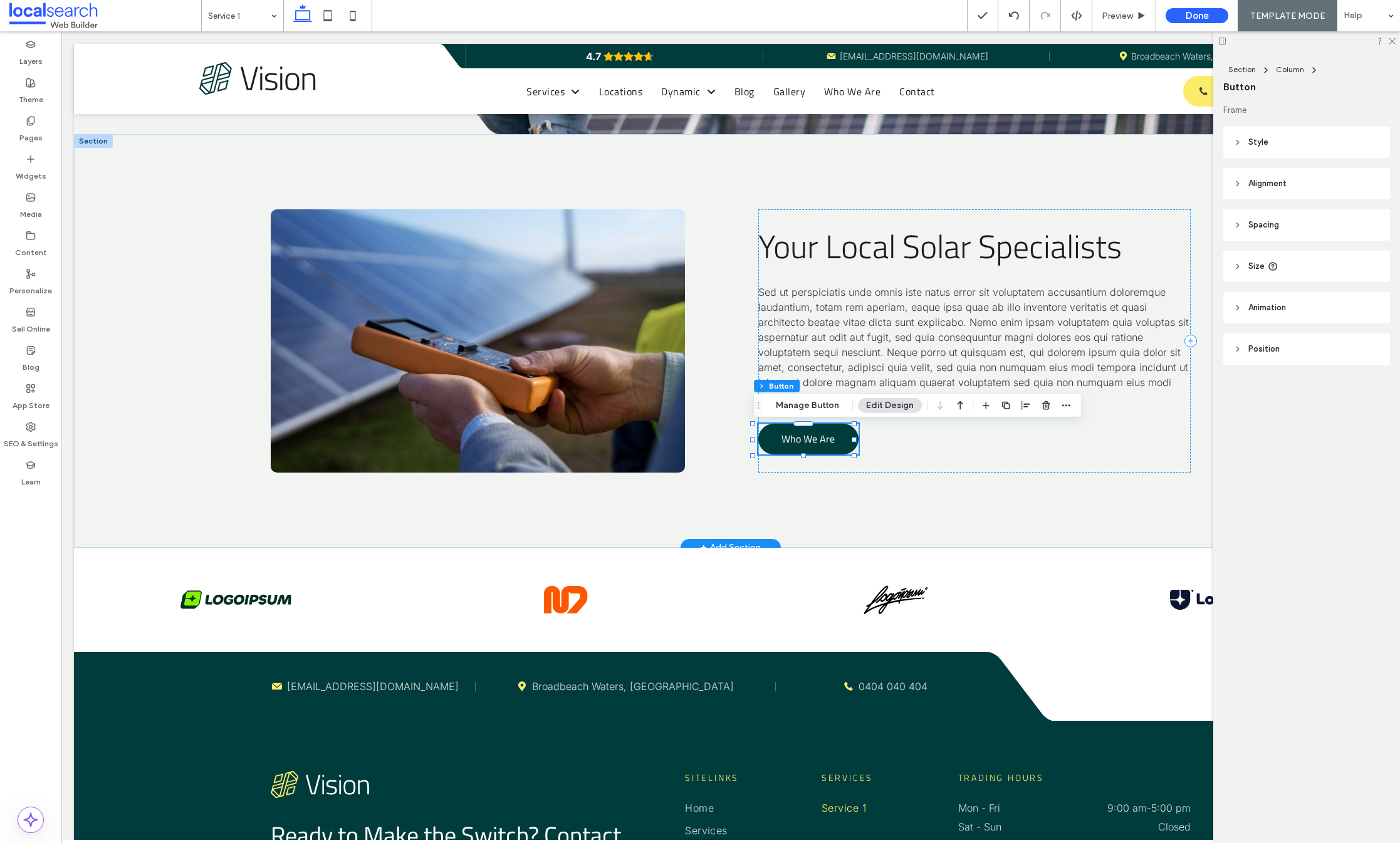
click at [825, 444] on span "Who We Are" at bounding box center [808, 438] width 53 height 27
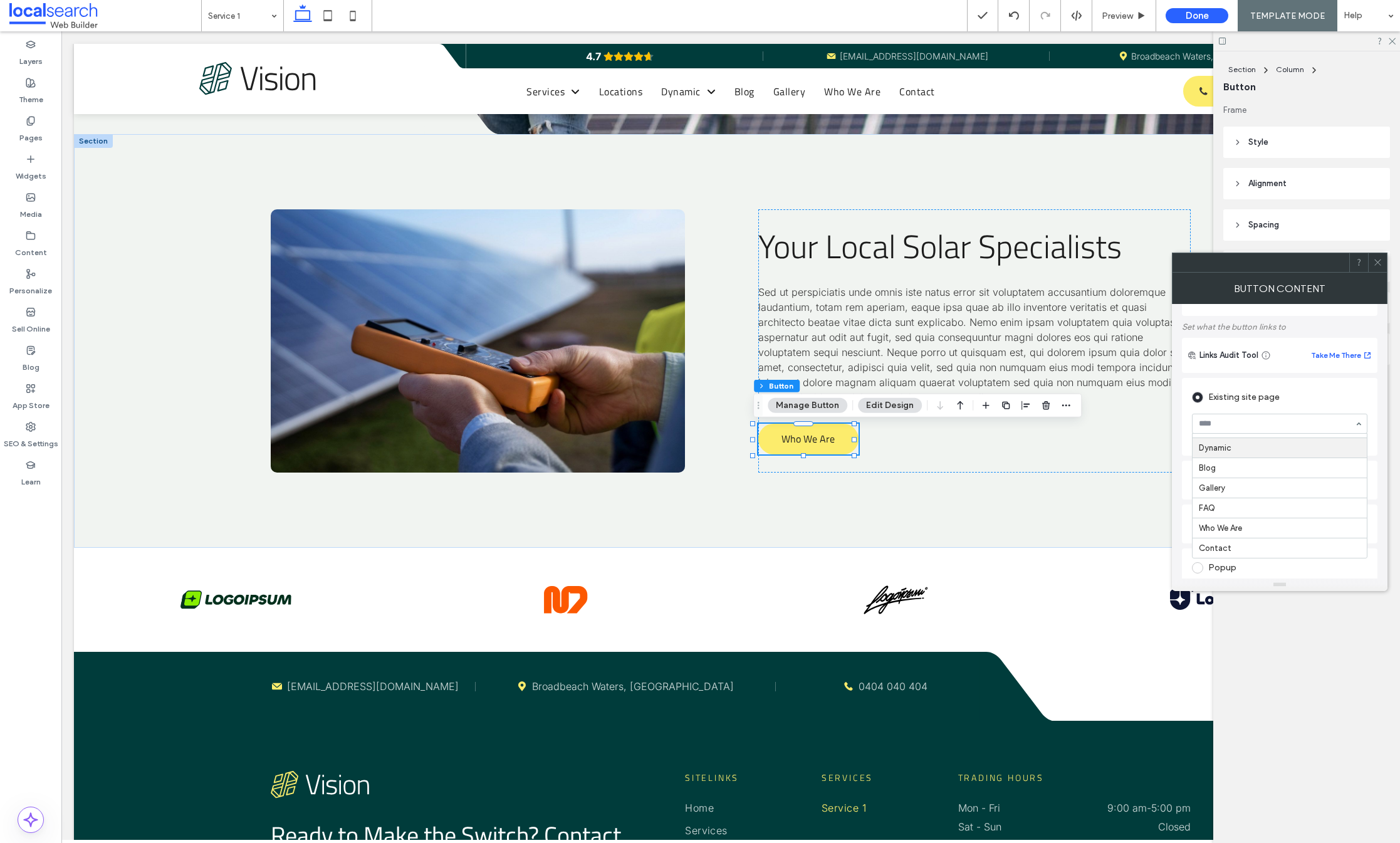
scroll to position [100, 0]
click at [327, 14] on icon at bounding box center [328, 16] width 25 height 25
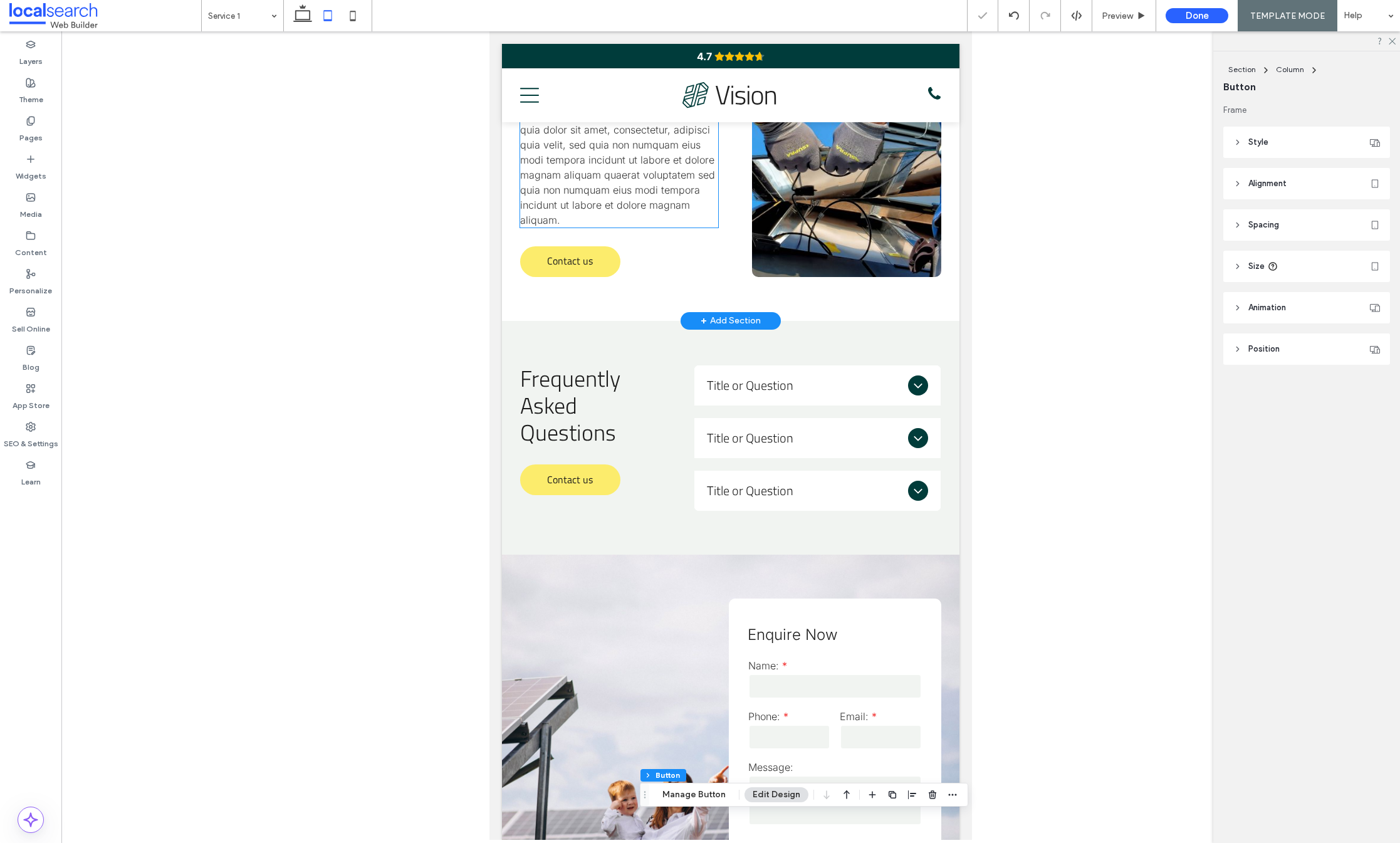
scroll to position [0, 0]
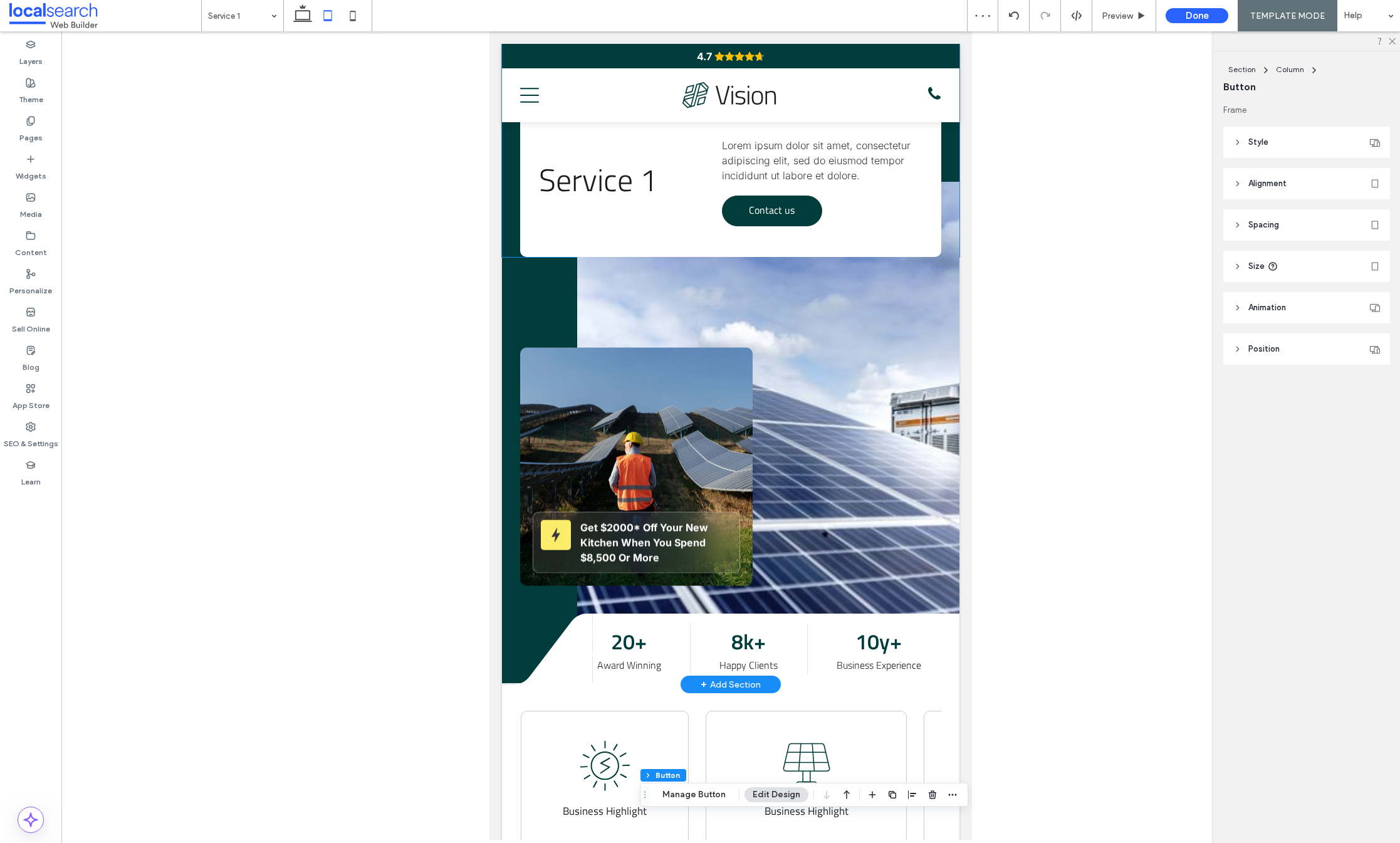
click at [749, 212] on span "Contact us" at bounding box center [772, 209] width 46 height 27
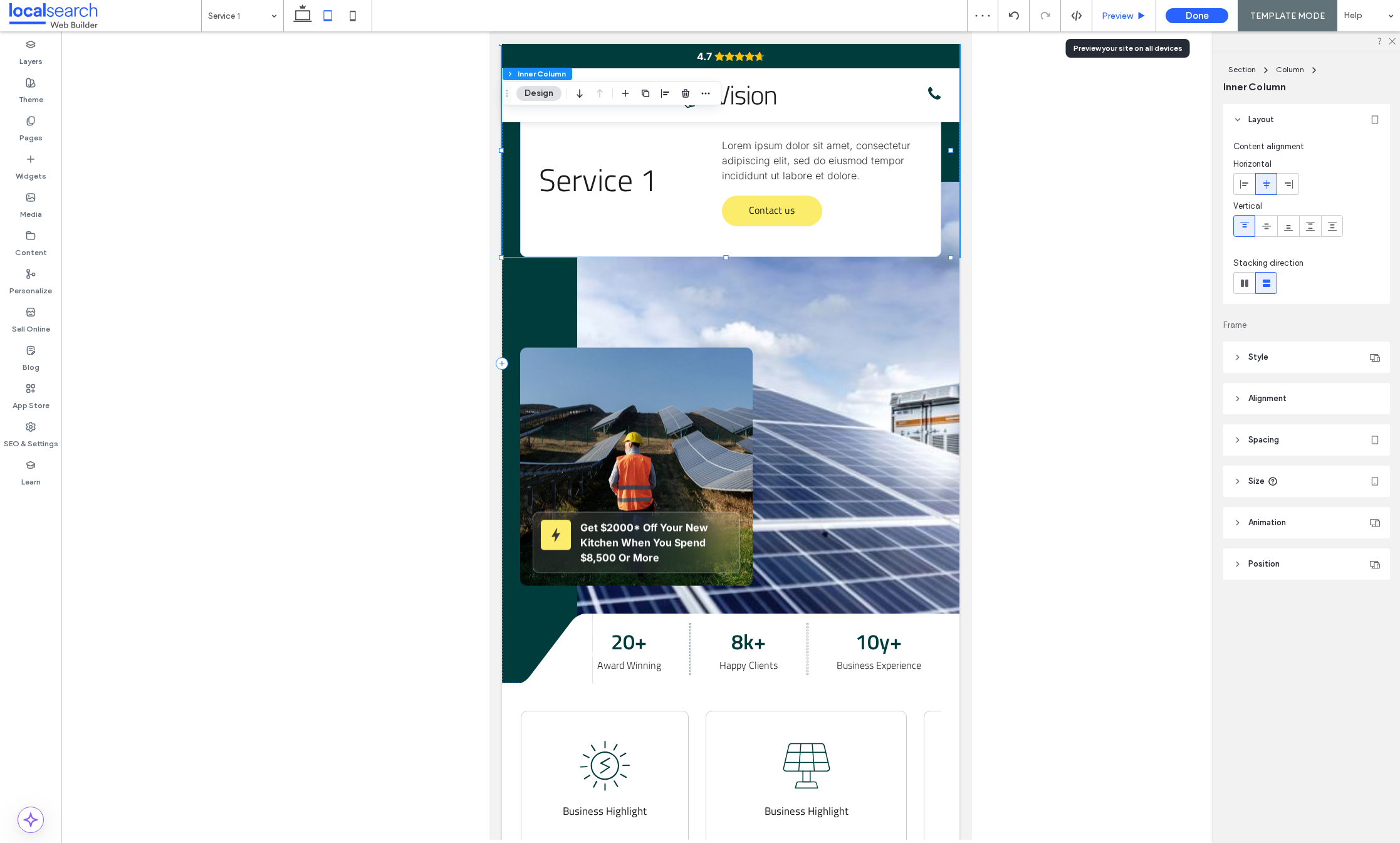
drag, startPoint x: 1116, startPoint y: 14, endPoint x: 401, endPoint y: 112, distance: 721.7
click at [1116, 14] on span "Preview" at bounding box center [1117, 16] width 31 height 10
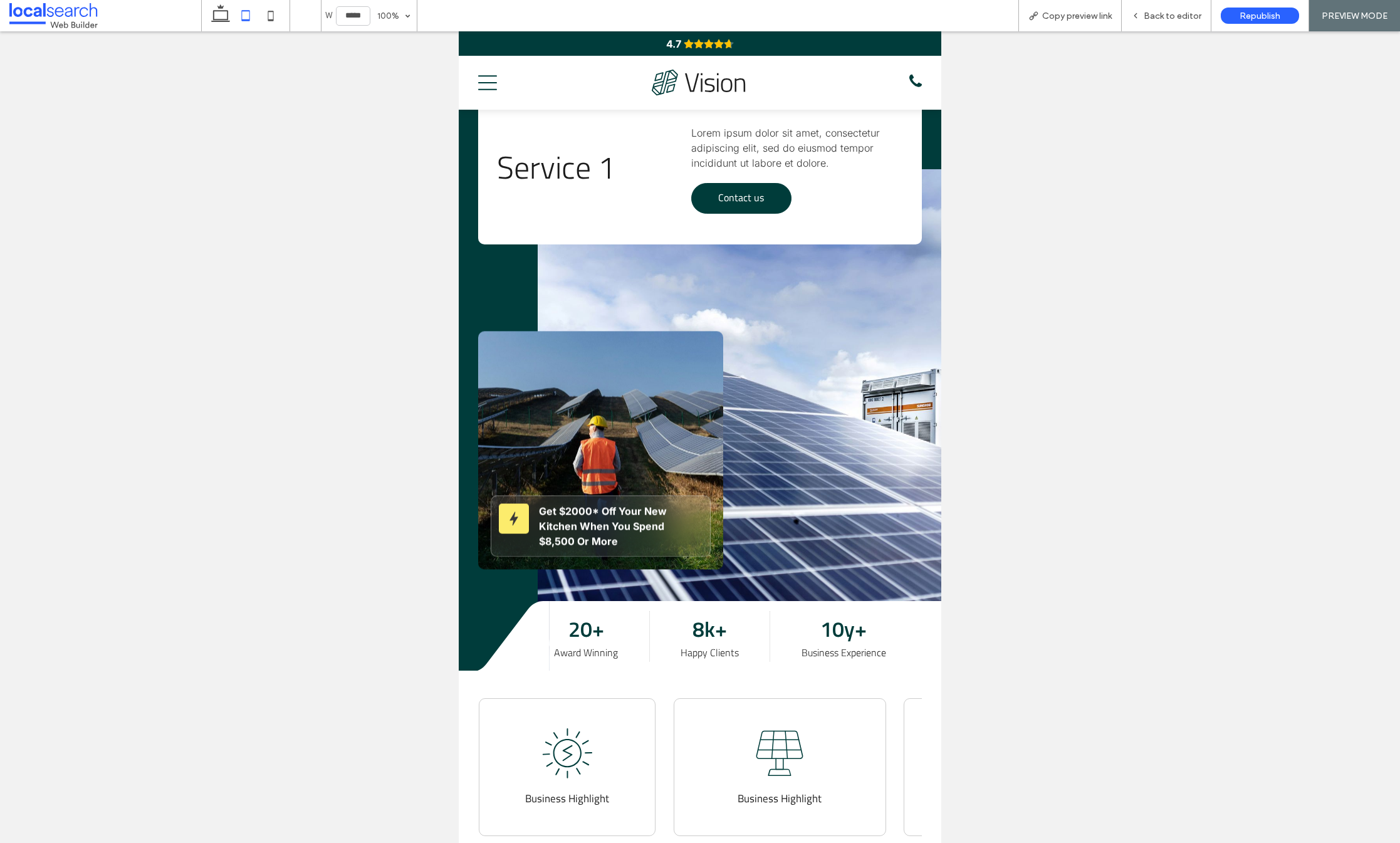
click at [730, 195] on span "Contact us" at bounding box center [741, 197] width 46 height 27
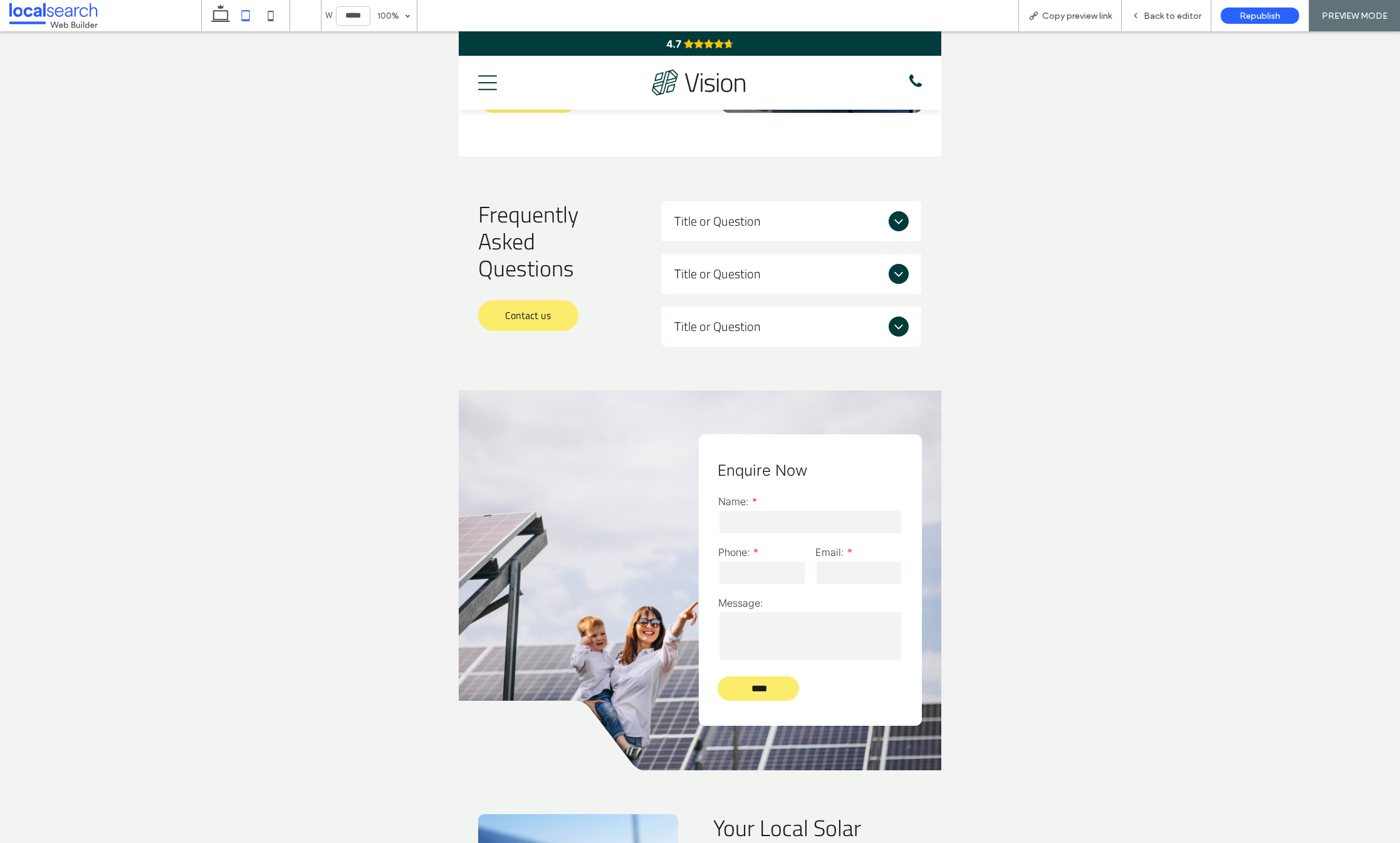
scroll to position [1047, 0]
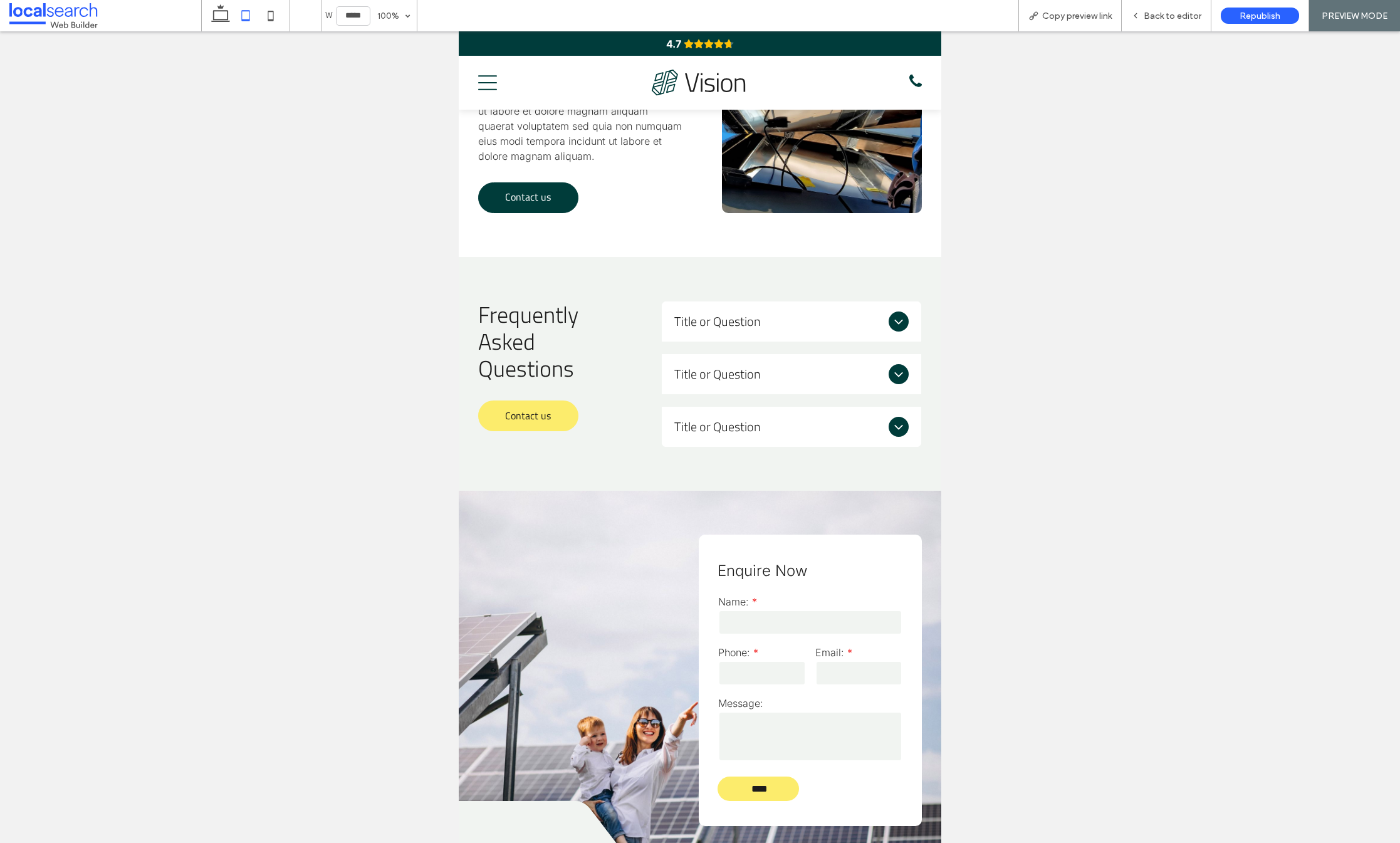
click at [518, 203] on span "Contact us" at bounding box center [528, 196] width 46 height 27
click at [1169, 15] on span "Back to editor" at bounding box center [1173, 16] width 58 height 10
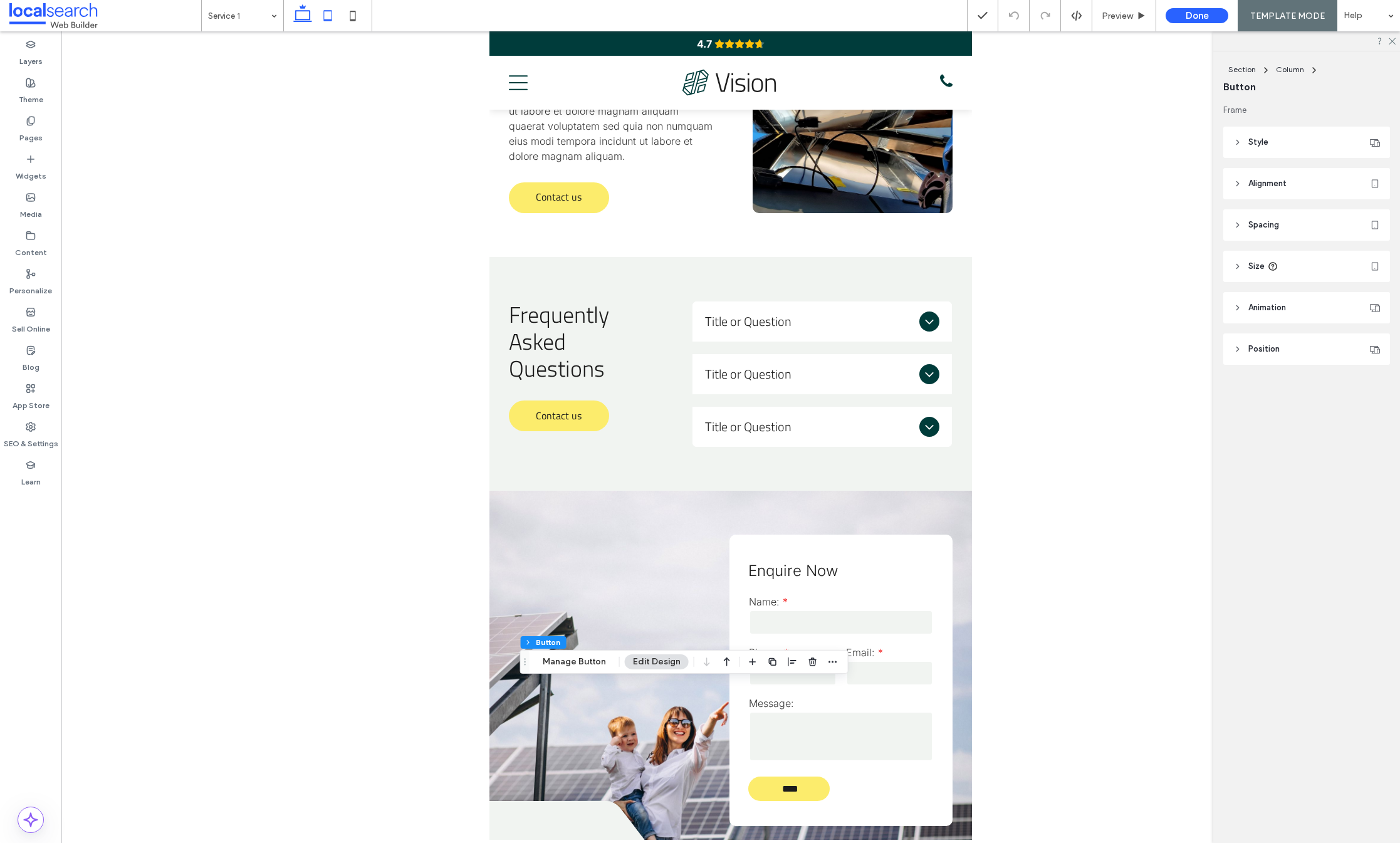
click at [310, 11] on icon at bounding box center [303, 16] width 25 height 25
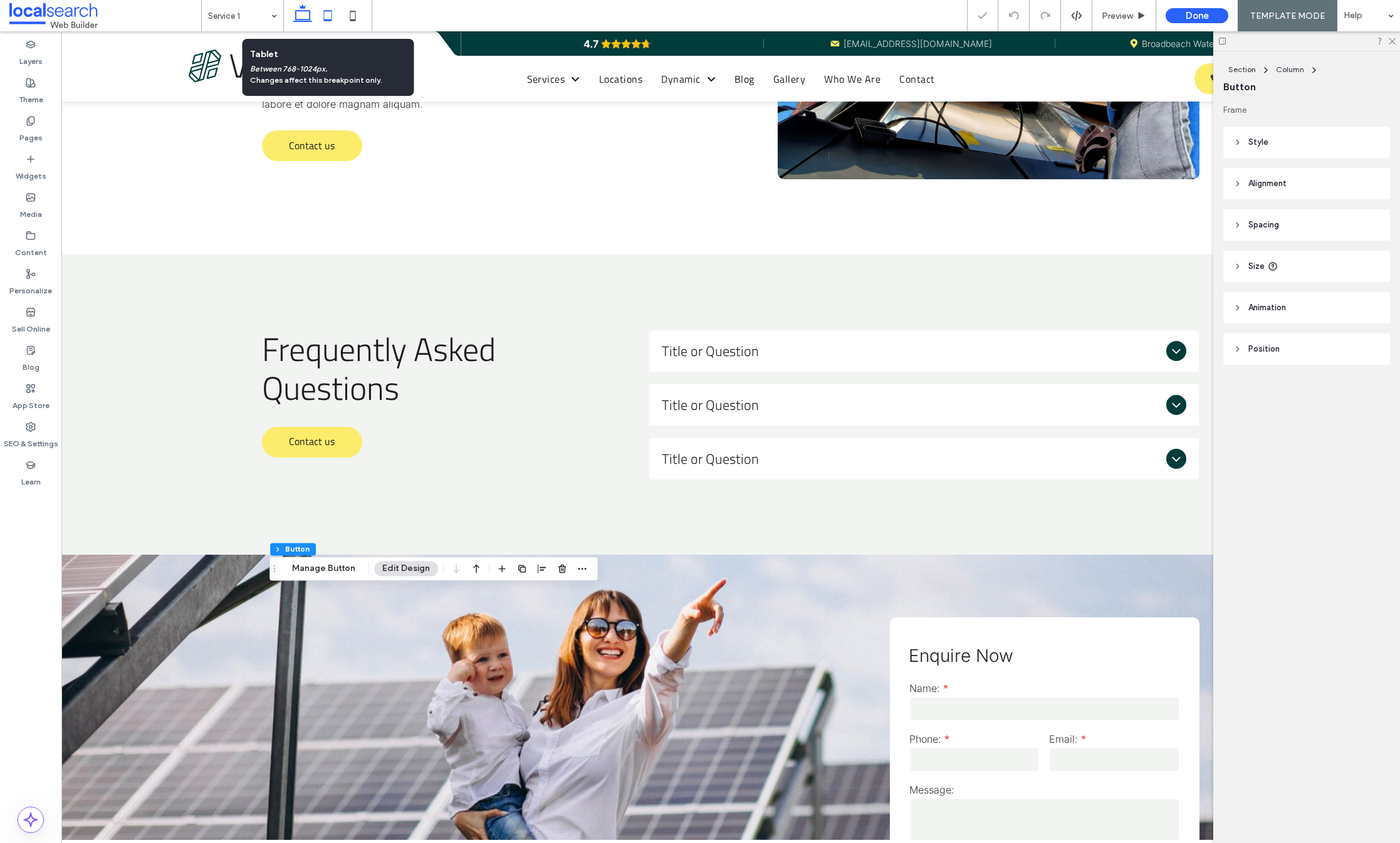
click at [322, 11] on icon at bounding box center [328, 16] width 25 height 25
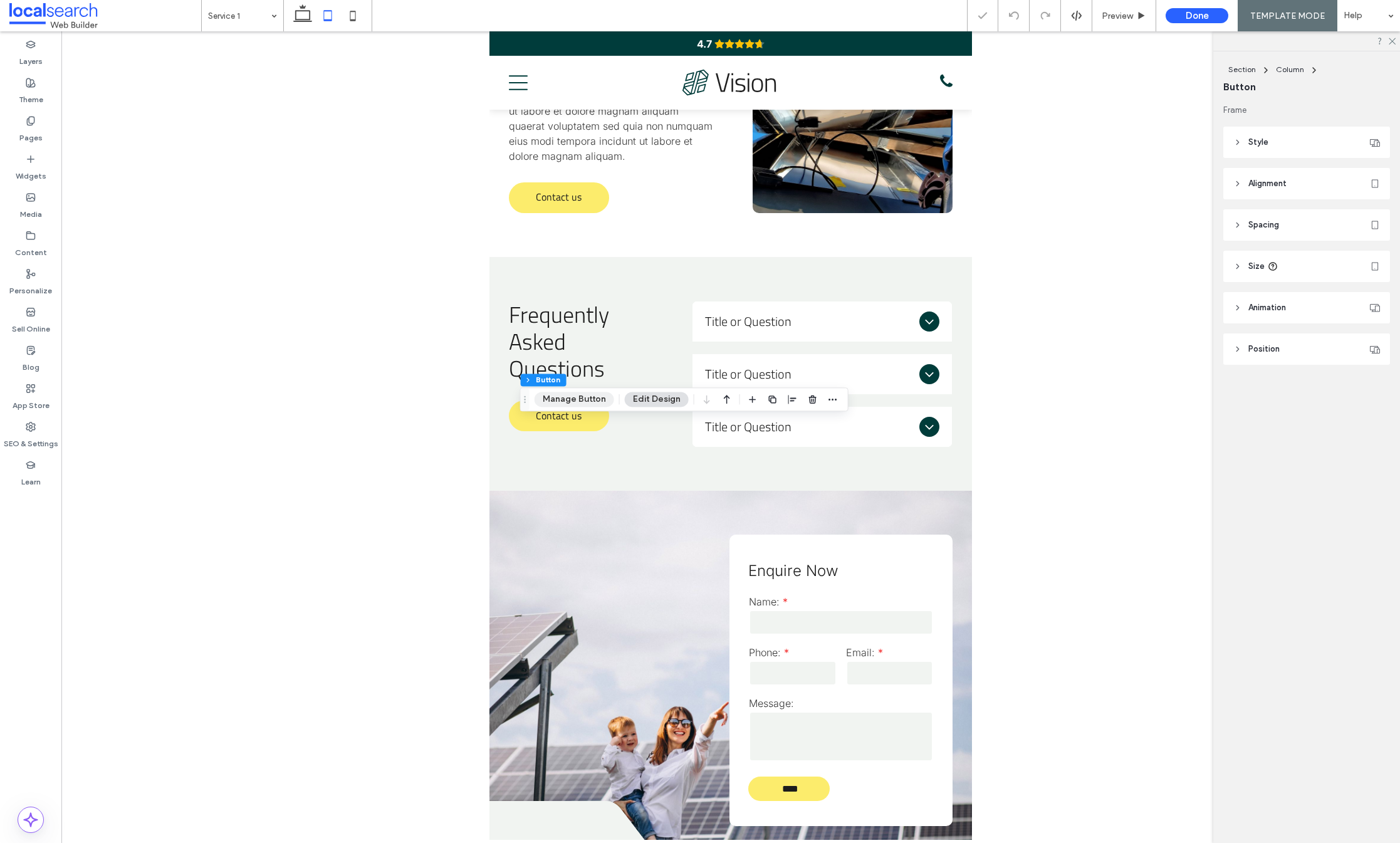
click at [588, 398] on button "Manage Button" at bounding box center [574, 399] width 80 height 15
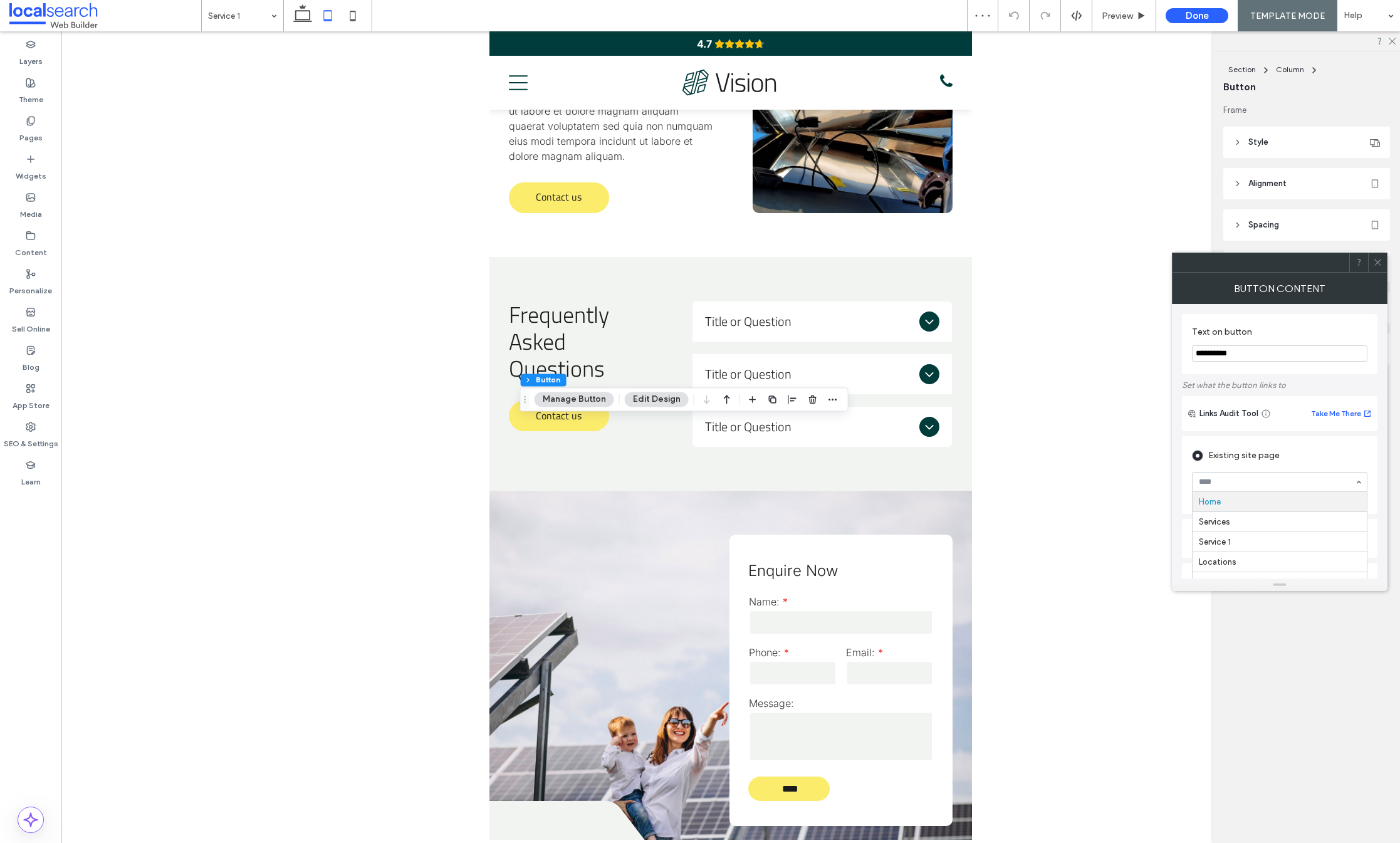
click at [1316, 454] on div "Existing site page" at bounding box center [1279, 455] width 175 height 20
click at [1234, 449] on div "Anchor" at bounding box center [1279, 453] width 175 height 20
click at [1275, 466] on section "Page: Home Services Service 1 Locations Location 1 Dynamic Blog Gallery FAQ Who…" at bounding box center [1279, 488] width 175 height 50
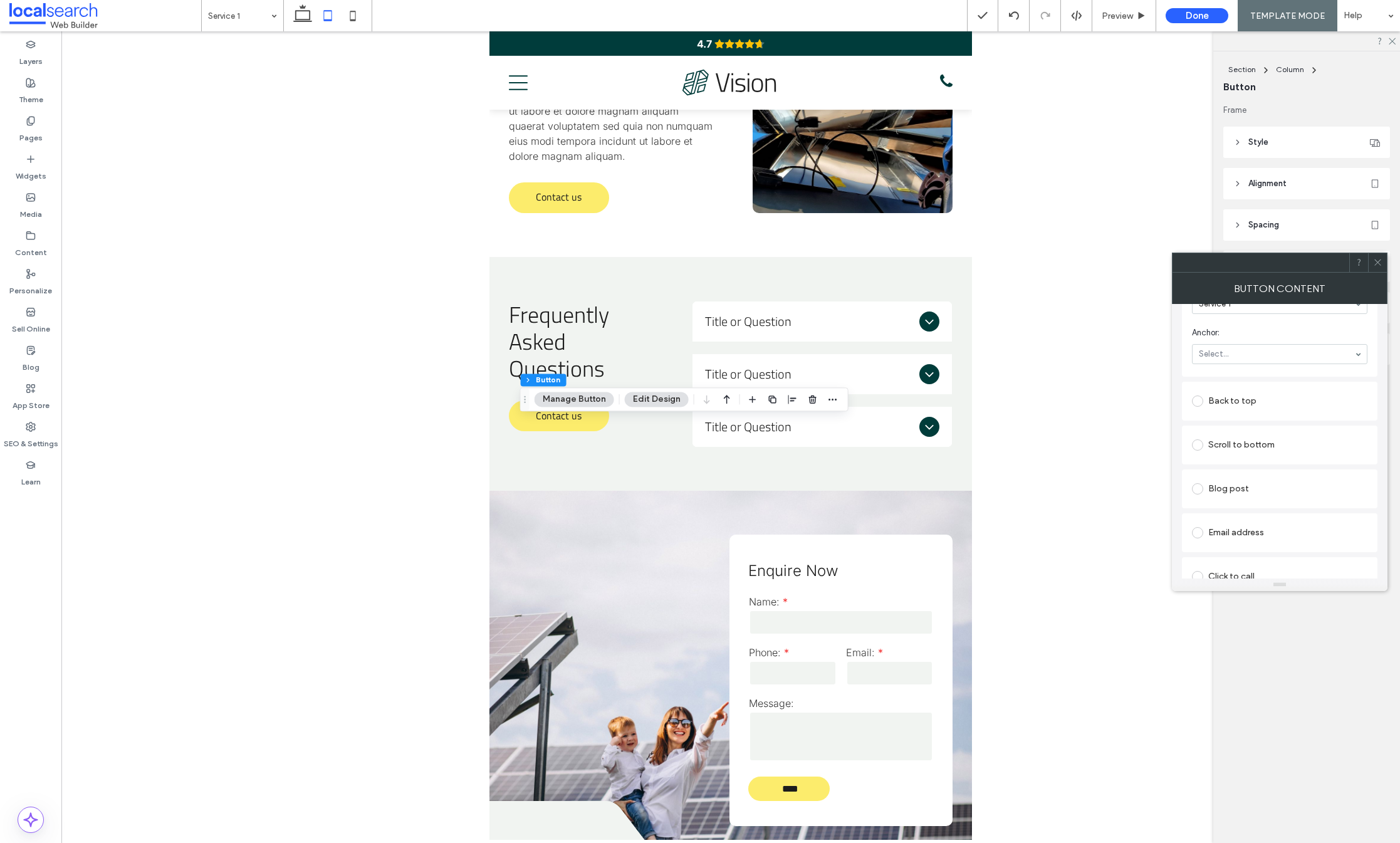
scroll to position [322, 0]
click at [1234, 394] on section "Anchor: Select..." at bounding box center [1279, 395] width 175 height 50
click at [1376, 264] on use at bounding box center [1377, 263] width 6 height 6
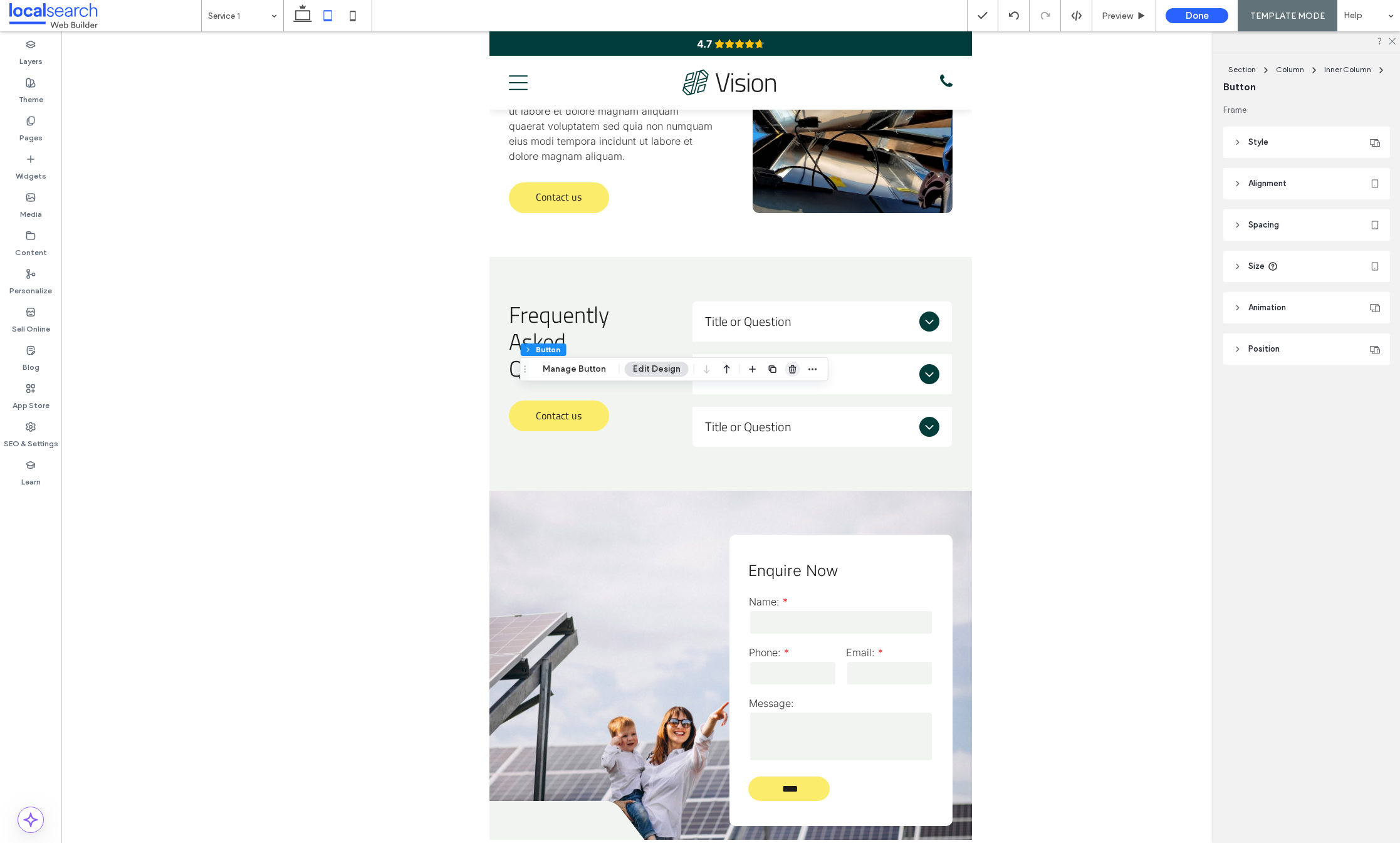
click at [790, 369] on icon "button" at bounding box center [793, 369] width 10 height 10
click at [1276, 223] on span "Spacing" at bounding box center [1264, 225] width 31 height 13
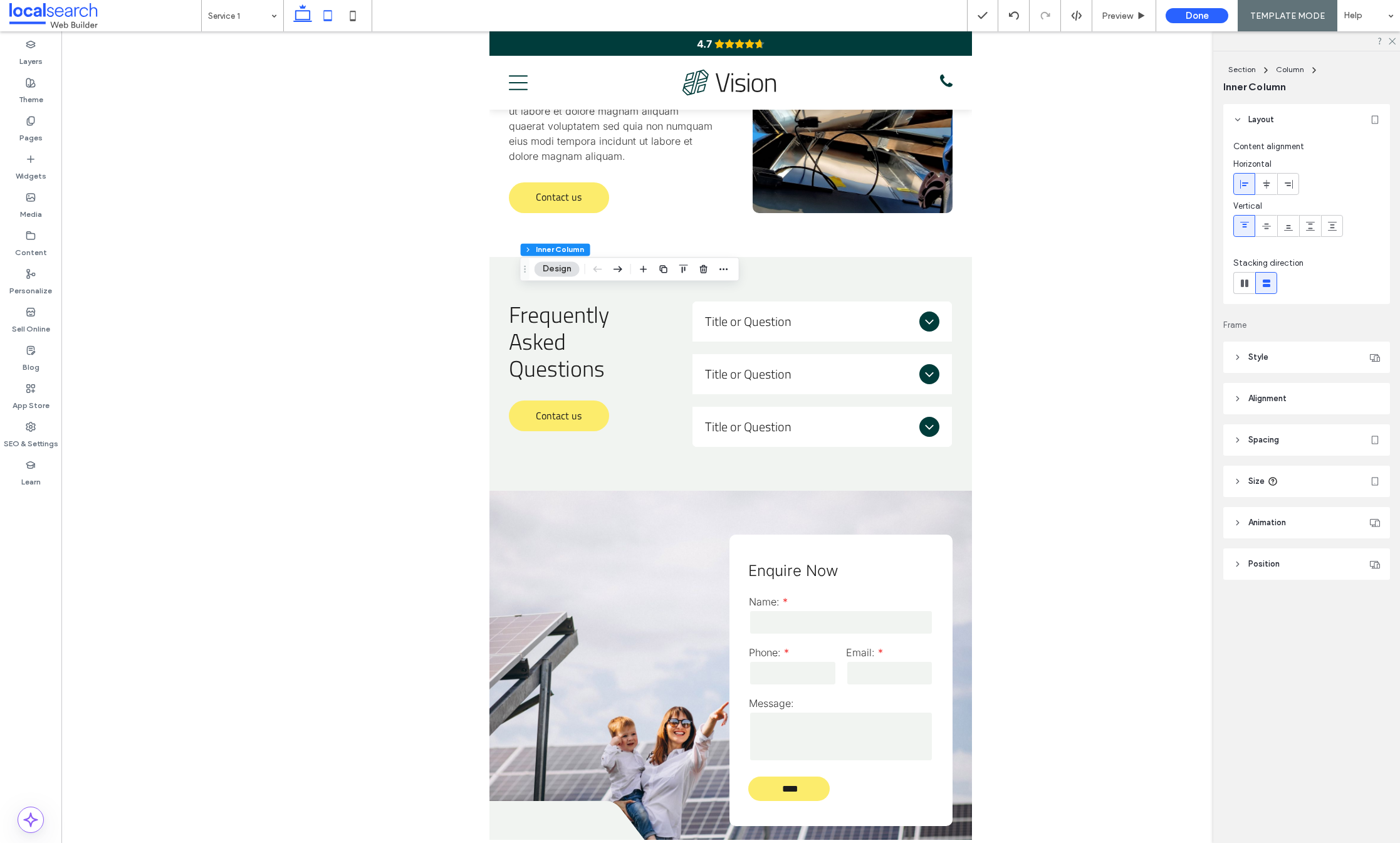
click at [300, 14] on icon at bounding box center [303, 16] width 25 height 25
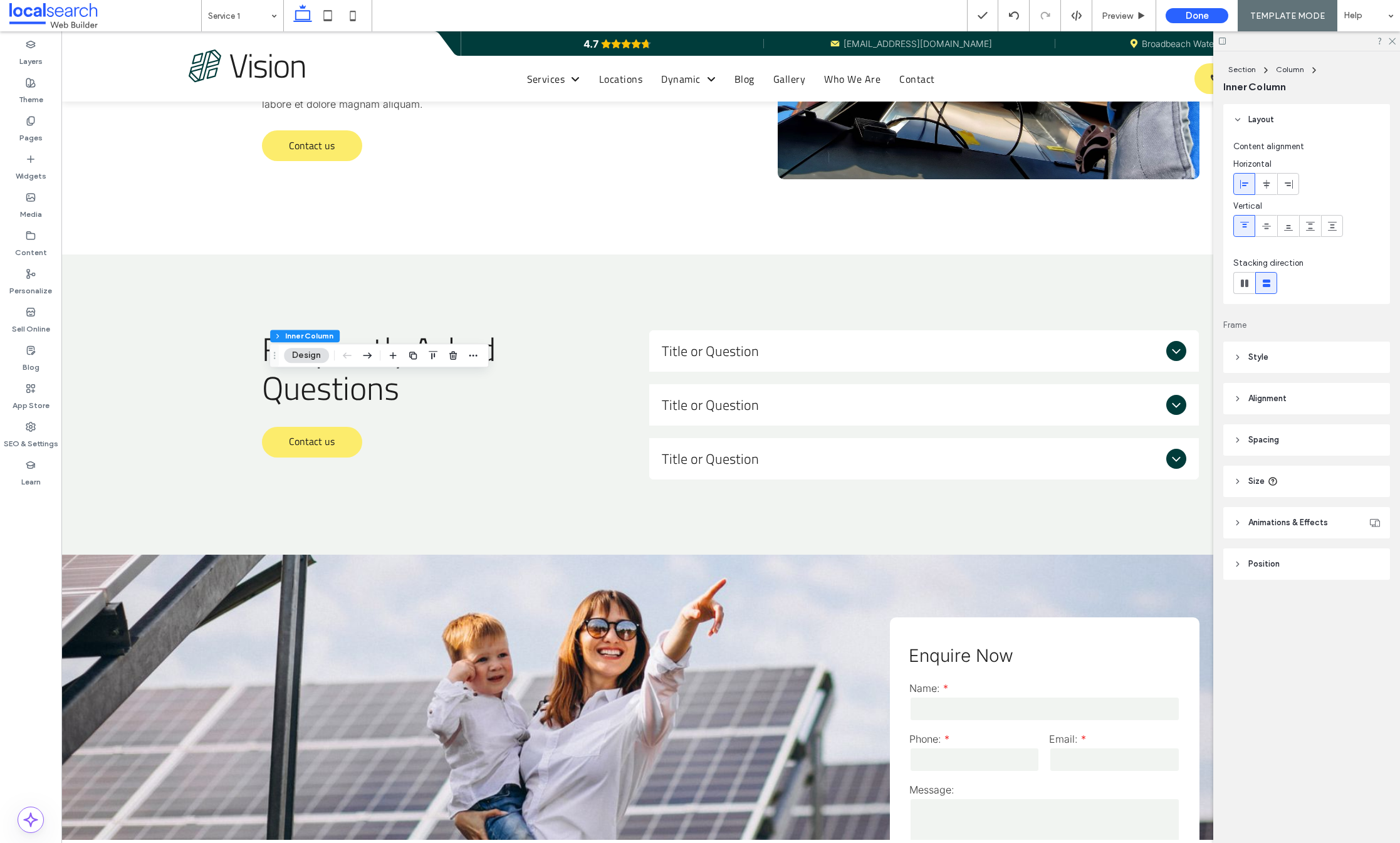
click at [1297, 472] on header "Size" at bounding box center [1306, 481] width 166 height 31
click at [1367, 545] on span "px" at bounding box center [1370, 550] width 9 height 13
click at [1370, 659] on span "A" at bounding box center [1370, 659] width 5 height 13
type input "*"
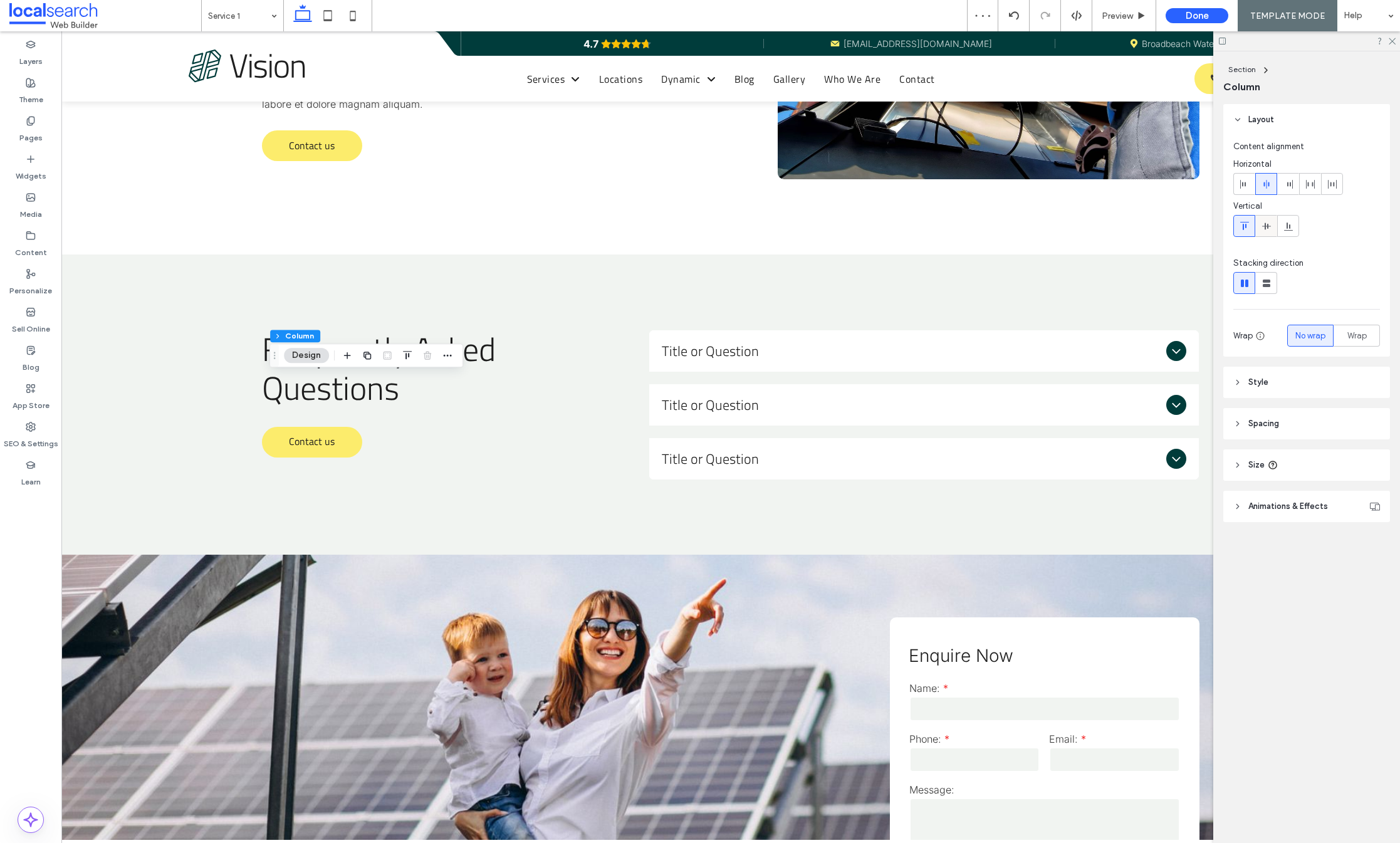
click at [1271, 228] on icon at bounding box center [1267, 226] width 10 height 10
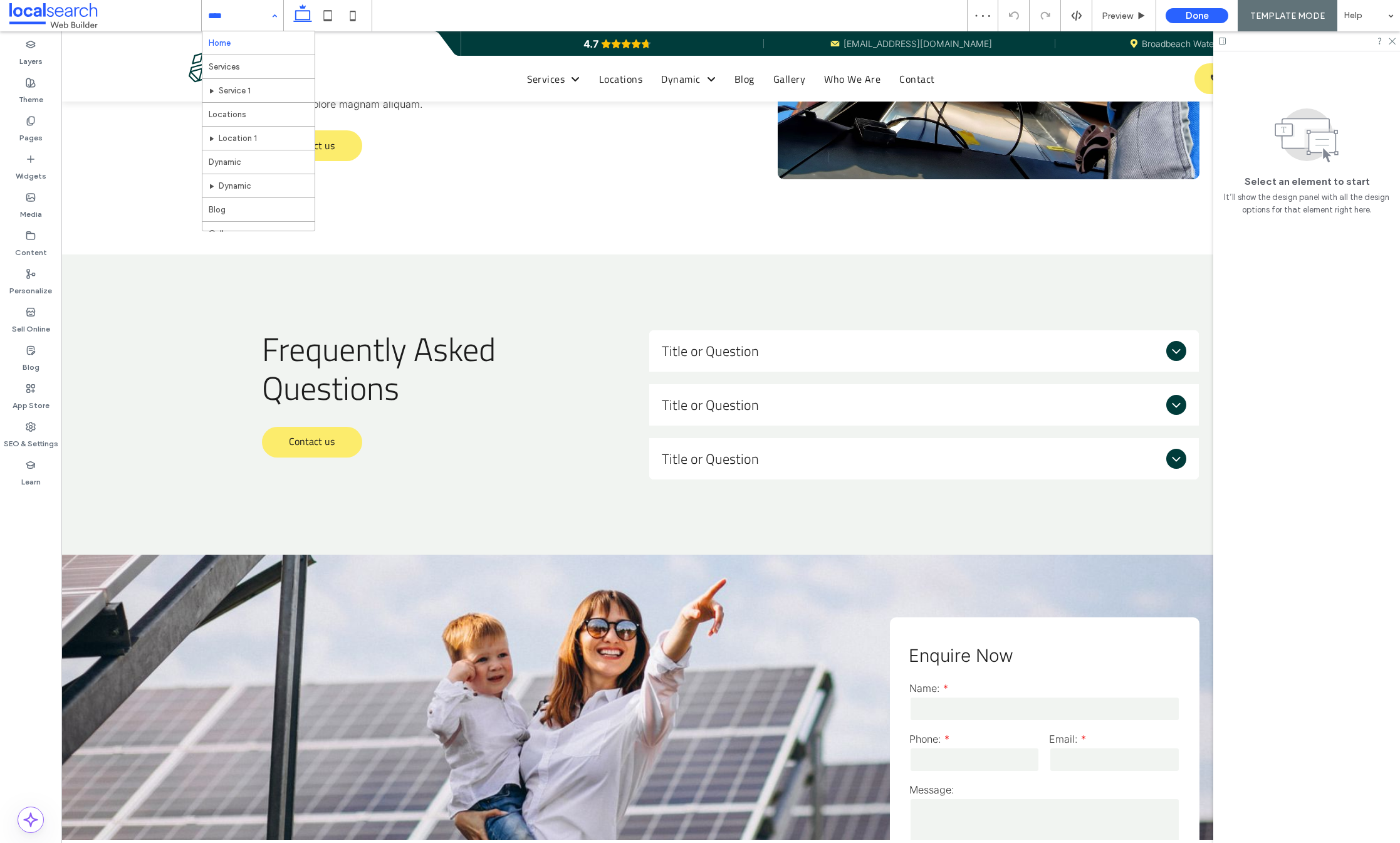
click at [259, 9] on input at bounding box center [239, 16] width 63 height 31
click at [248, 15] on input at bounding box center [239, 16] width 63 height 31
click at [241, 13] on input at bounding box center [239, 16] width 63 height 31
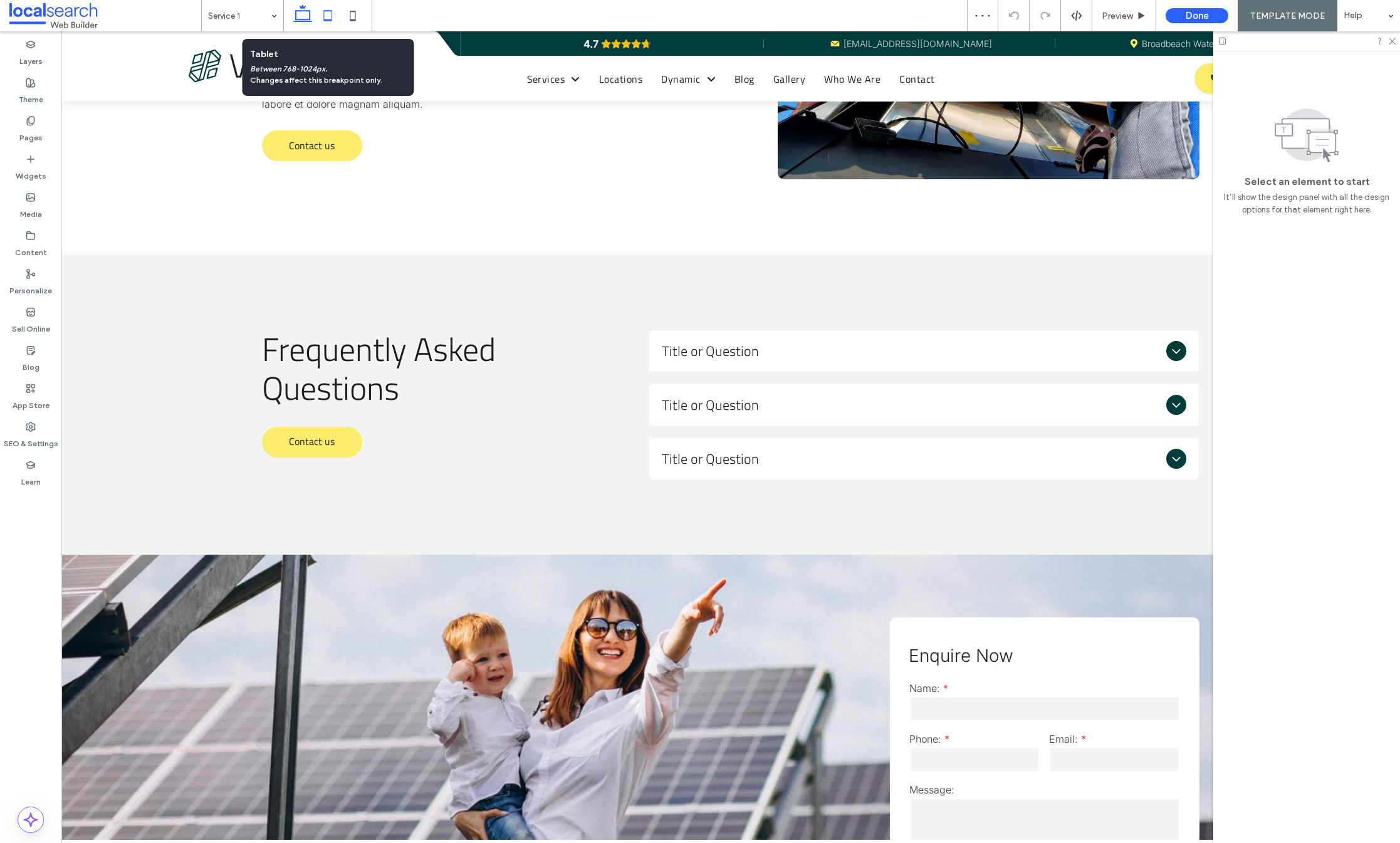
click at [324, 15] on icon at bounding box center [328, 16] width 25 height 25
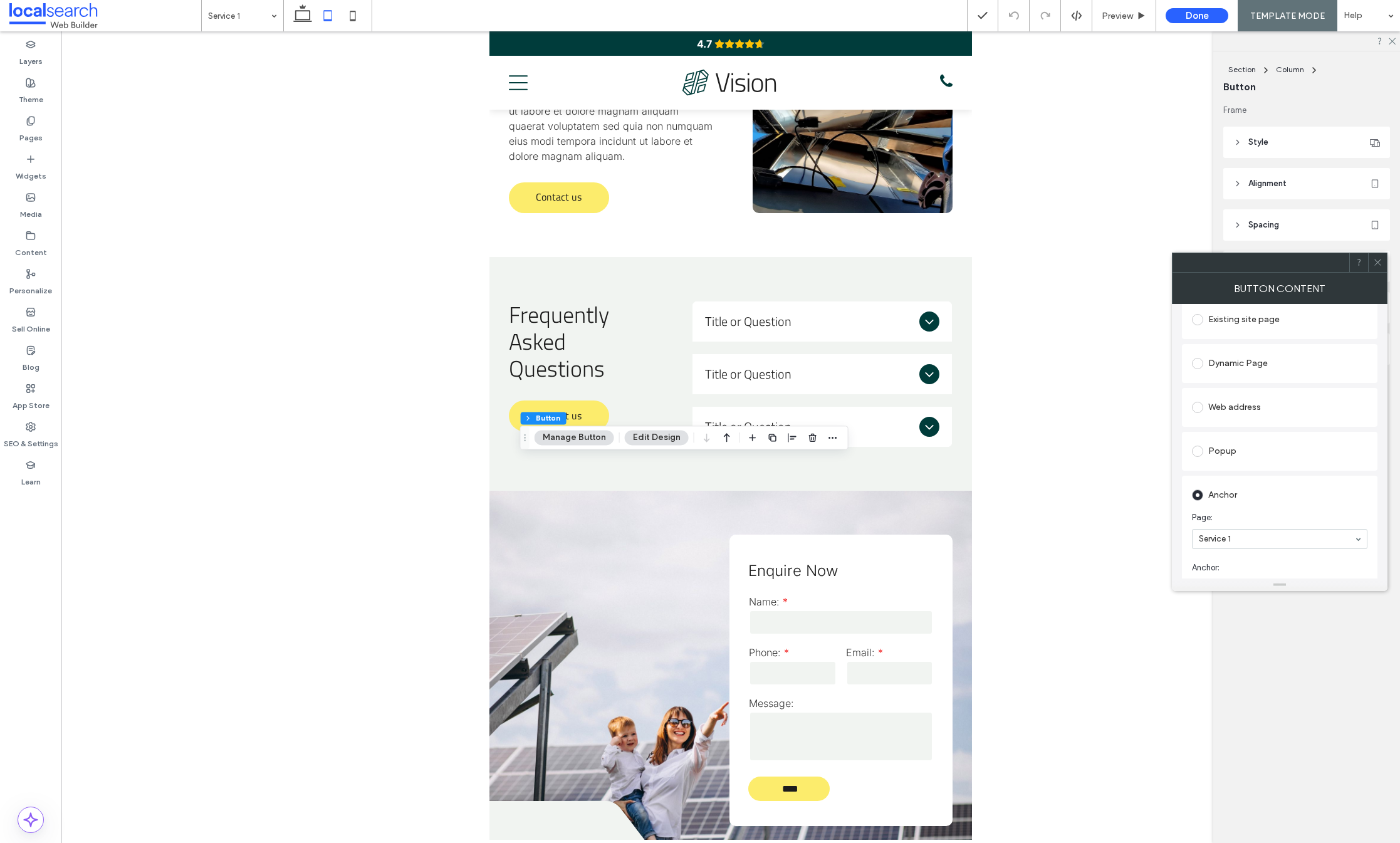
scroll to position [137, 0]
click at [1376, 258] on icon at bounding box center [1378, 262] width 10 height 10
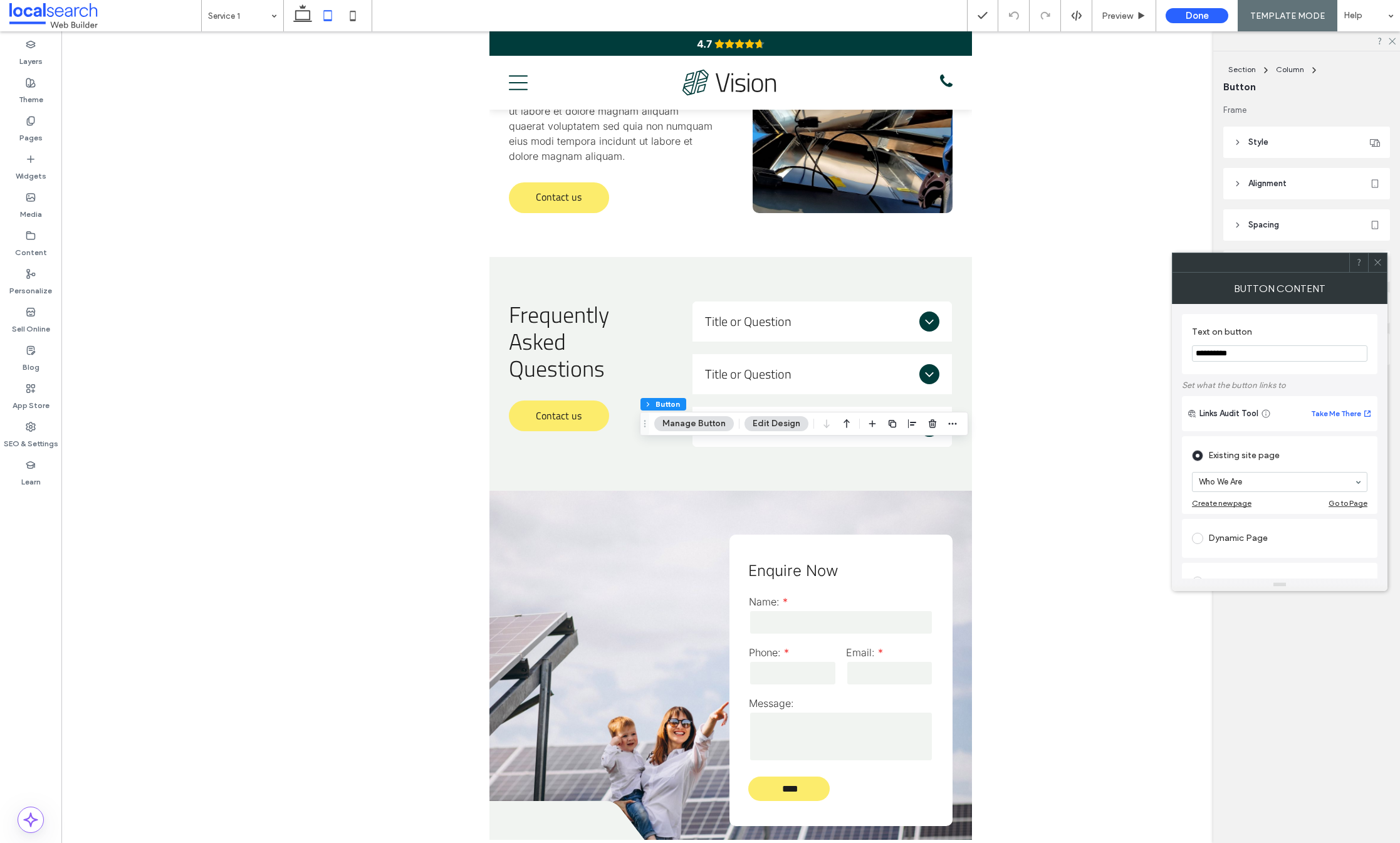
click at [1374, 261] on icon at bounding box center [1378, 262] width 10 height 10
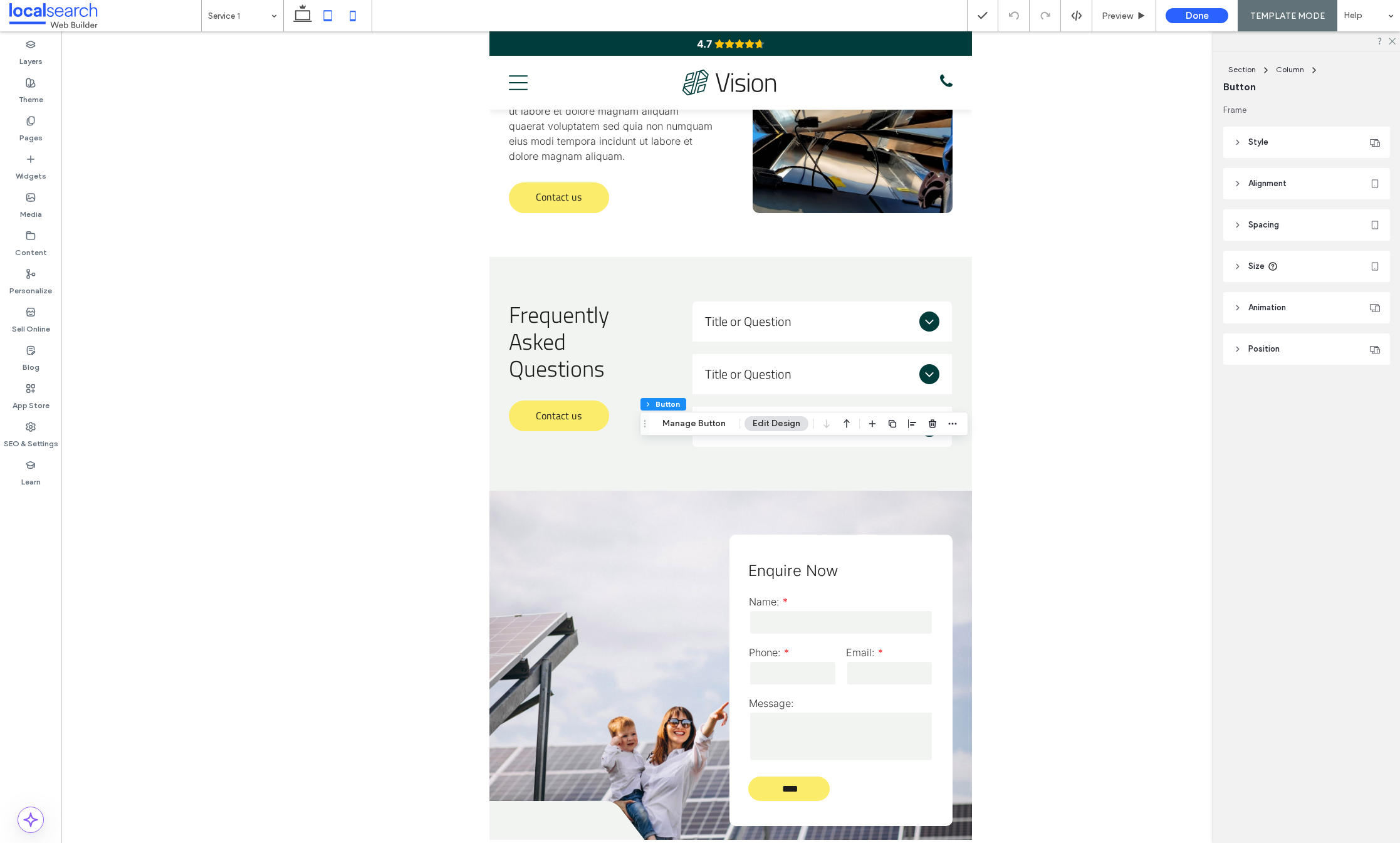
click at [352, 11] on use at bounding box center [353, 16] width 6 height 10
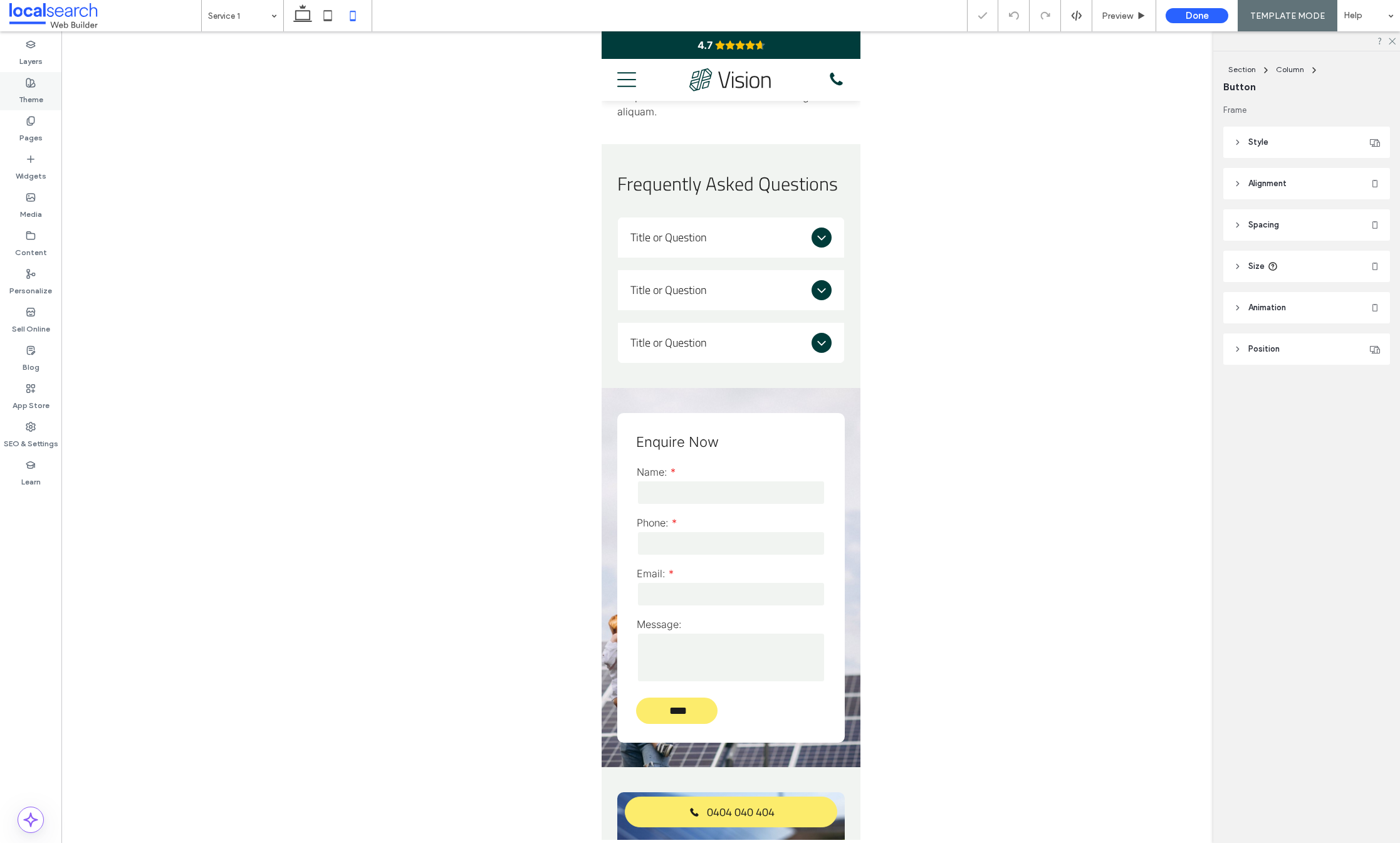
click at [24, 82] on div "Theme" at bounding box center [30, 91] width 61 height 38
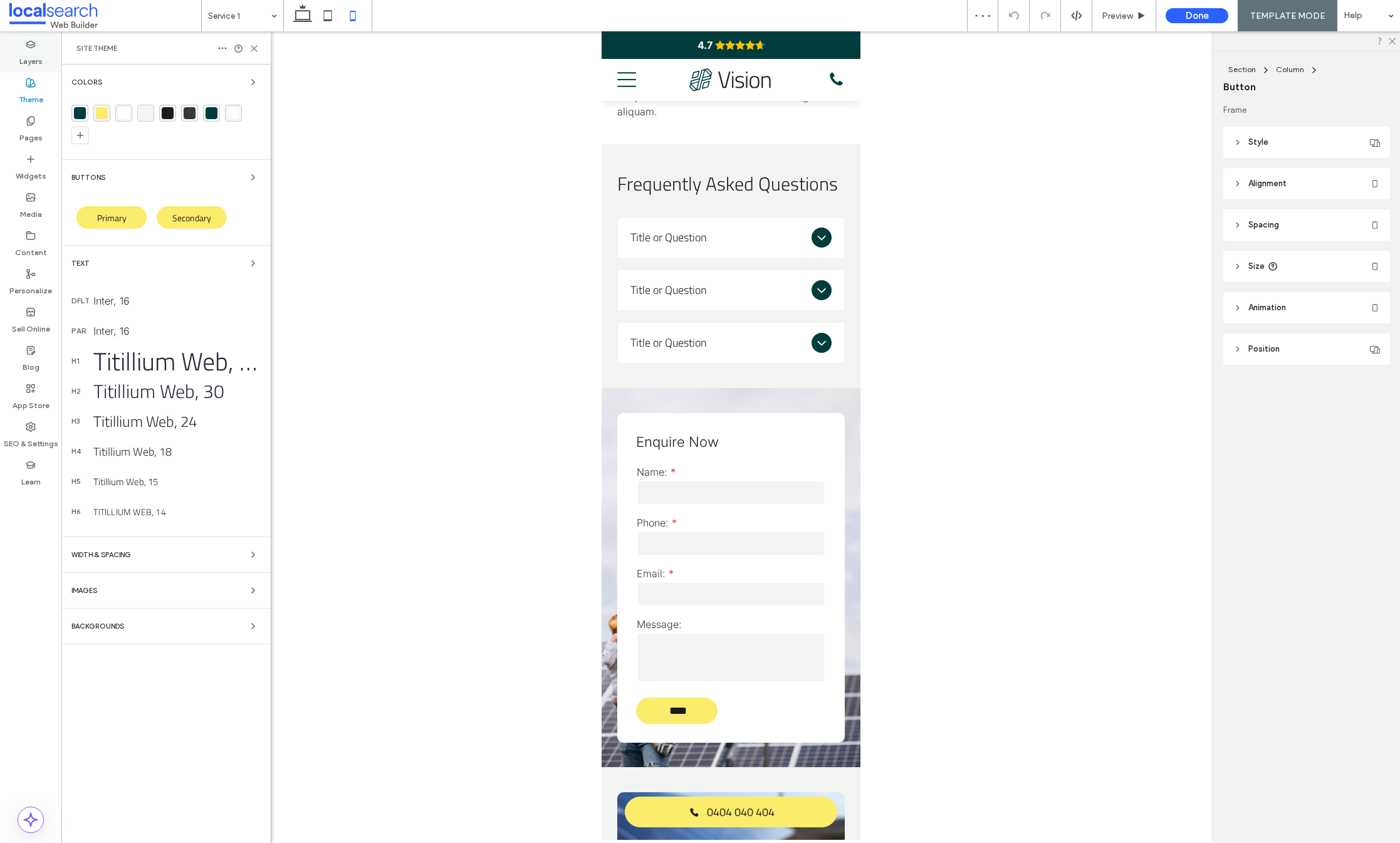
click at [33, 54] on label "Layers" at bounding box center [30, 58] width 23 height 18
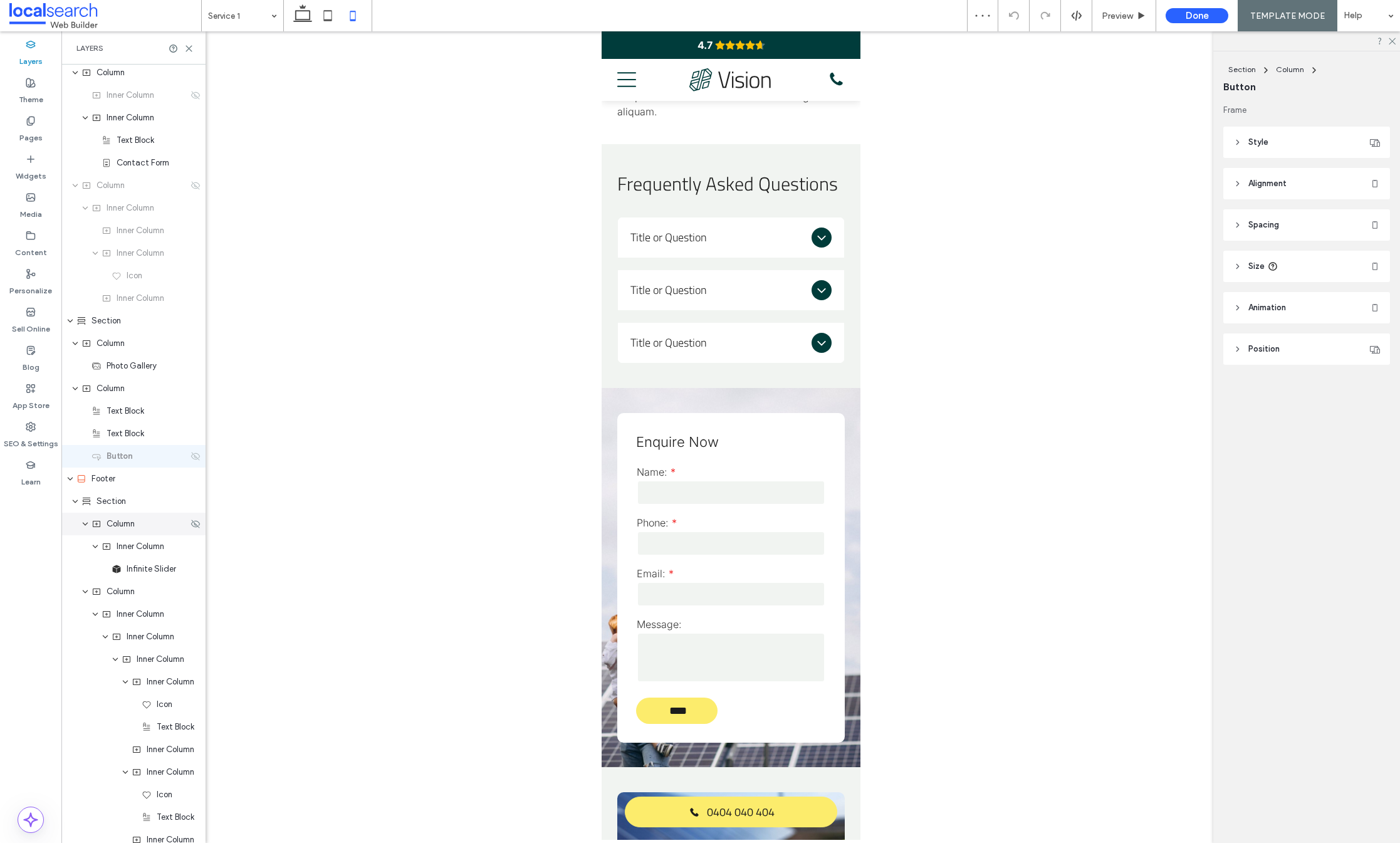
scroll to position [1992, 0]
click at [190, 454] on icon at bounding box center [195, 454] width 10 height 10
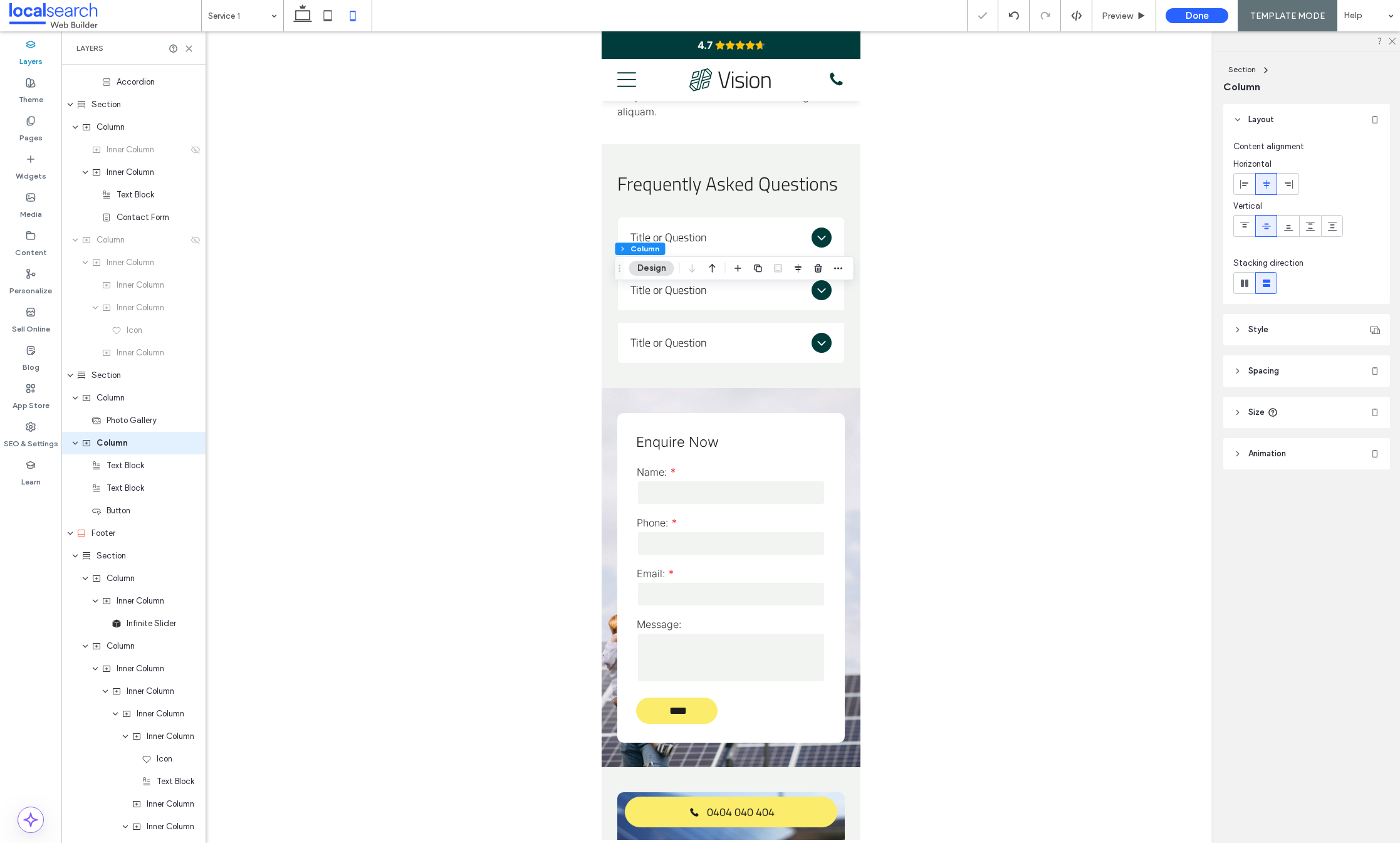
scroll to position [1924, 0]
drag, startPoint x: 1243, startPoint y: 187, endPoint x: 997, endPoint y: 308, distance: 274.1
click at [1243, 187] on icon at bounding box center [1245, 184] width 10 height 10
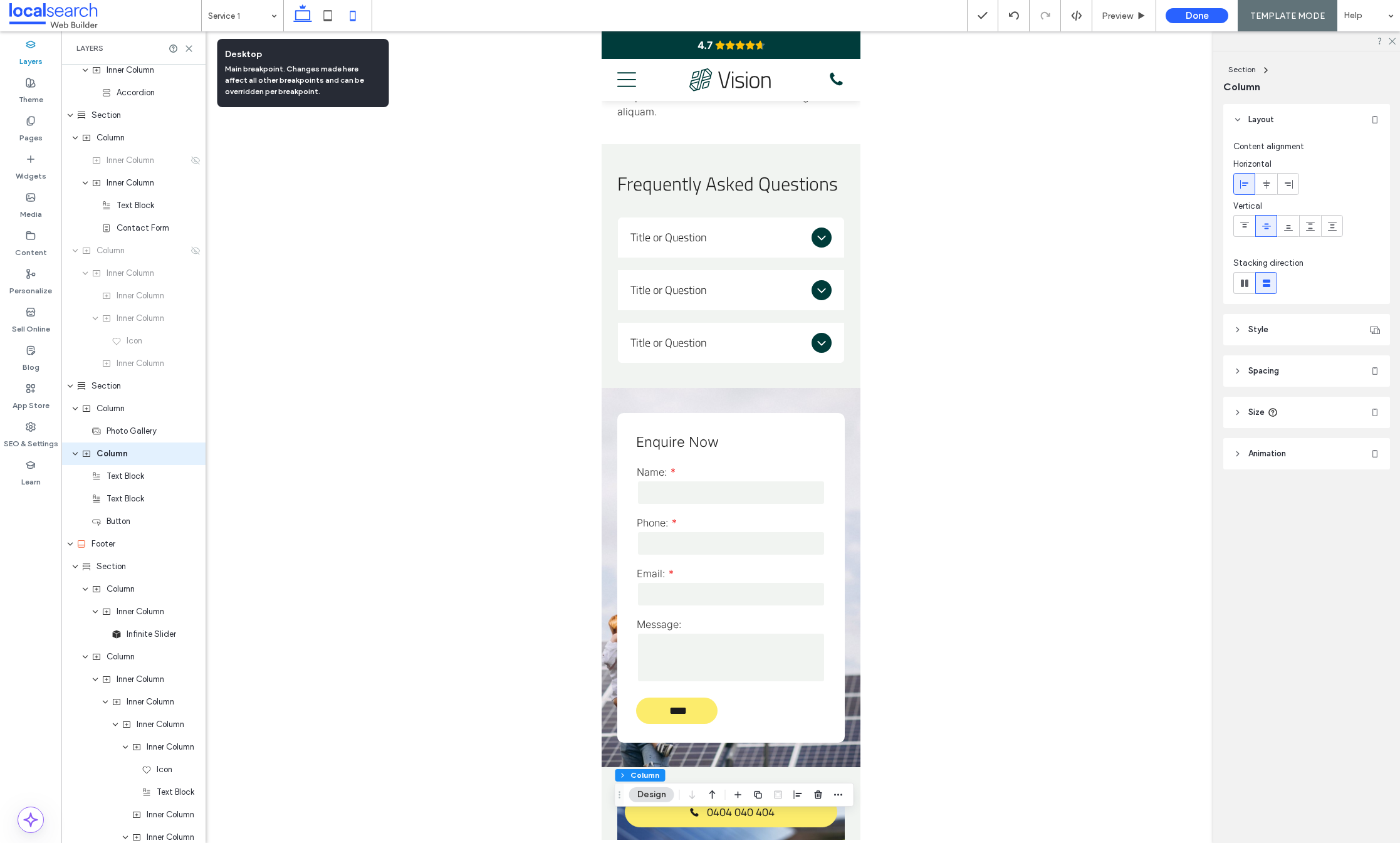
click at [299, 13] on icon at bounding box center [303, 16] width 25 height 25
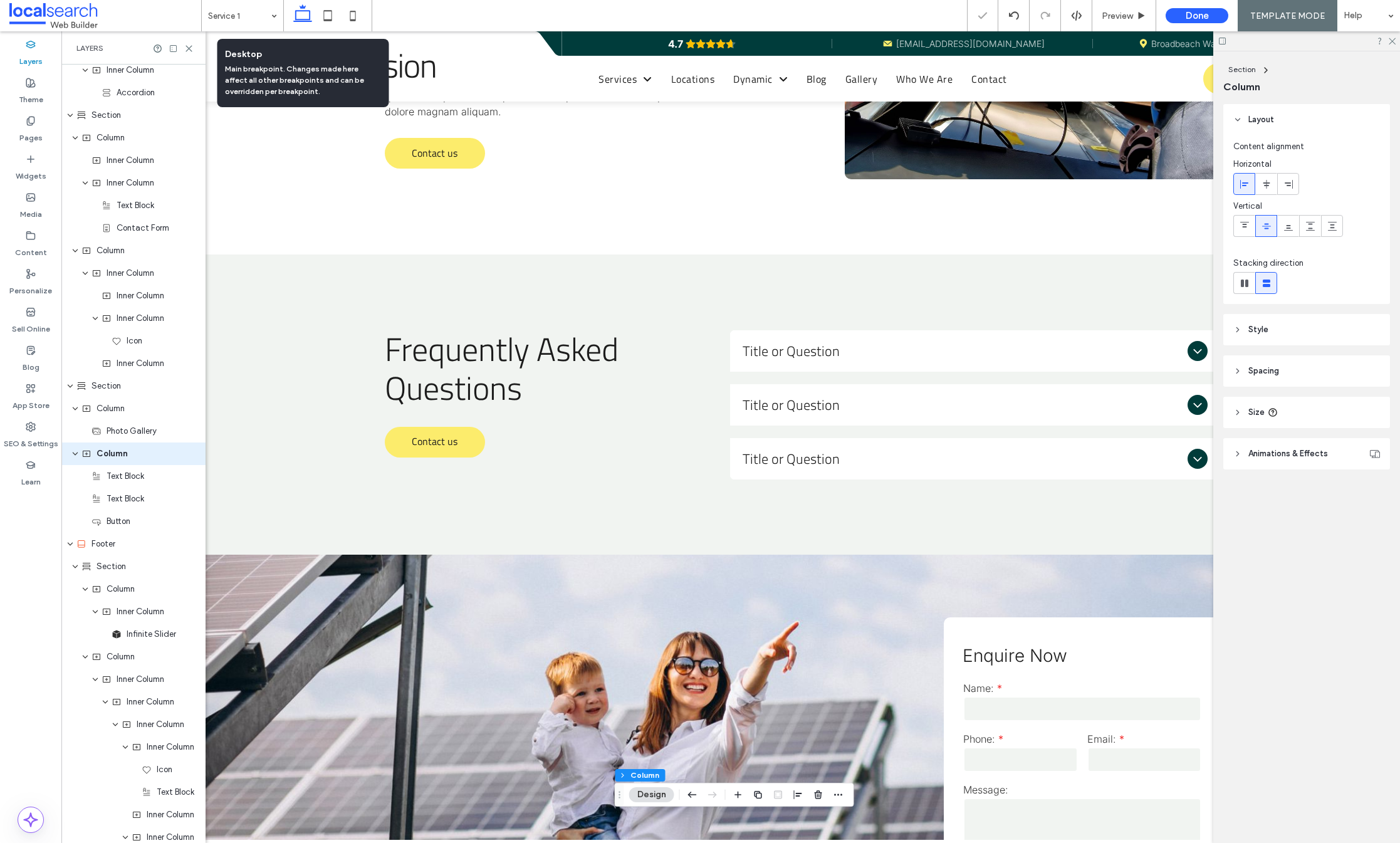
type input "**"
type input "****"
type input "**"
type input "***"
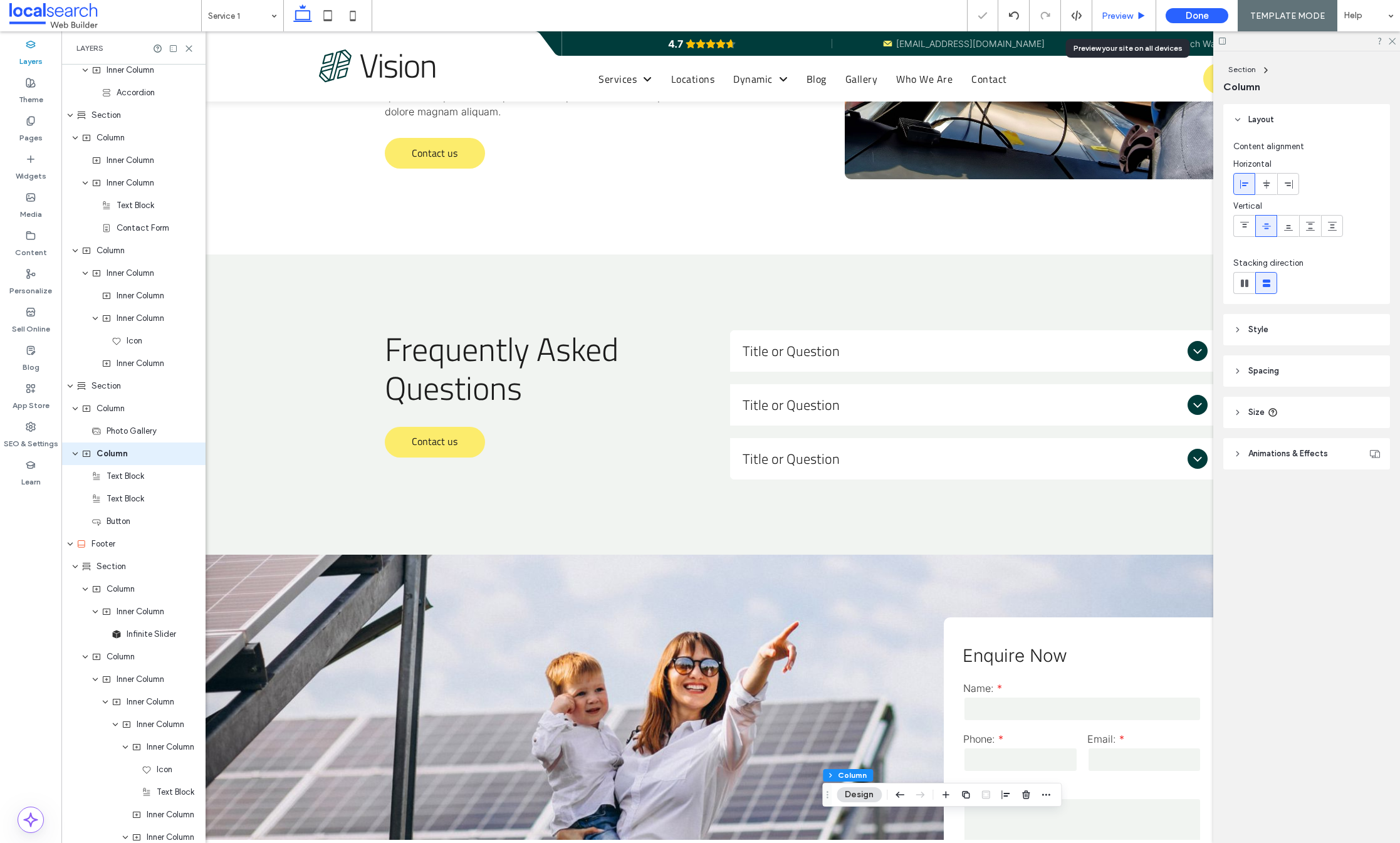
click at [1114, 11] on span "Preview" at bounding box center [1117, 16] width 31 height 10
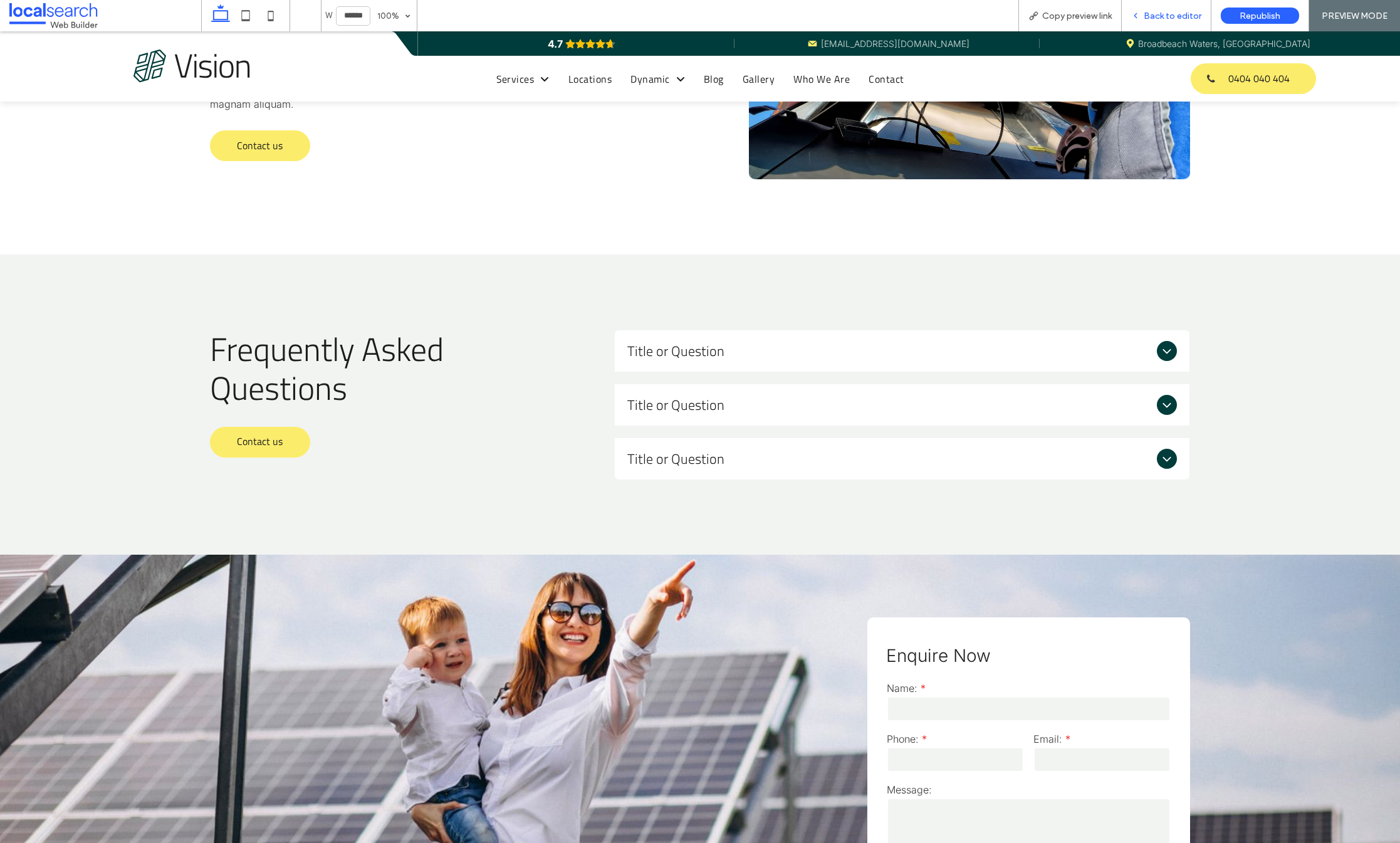
click at [1167, 16] on span "Back to editor" at bounding box center [1173, 16] width 58 height 10
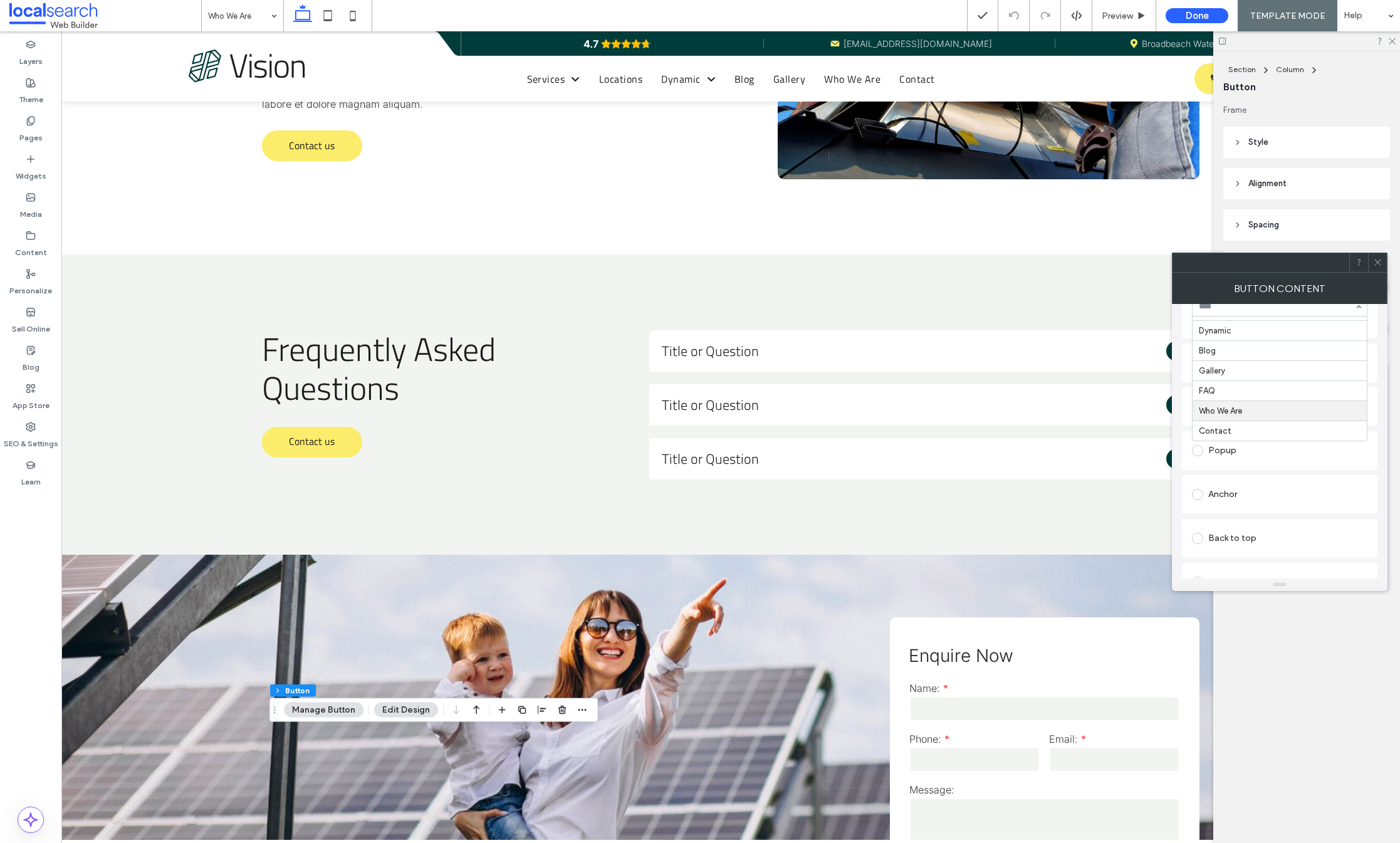
scroll to position [321, 0]
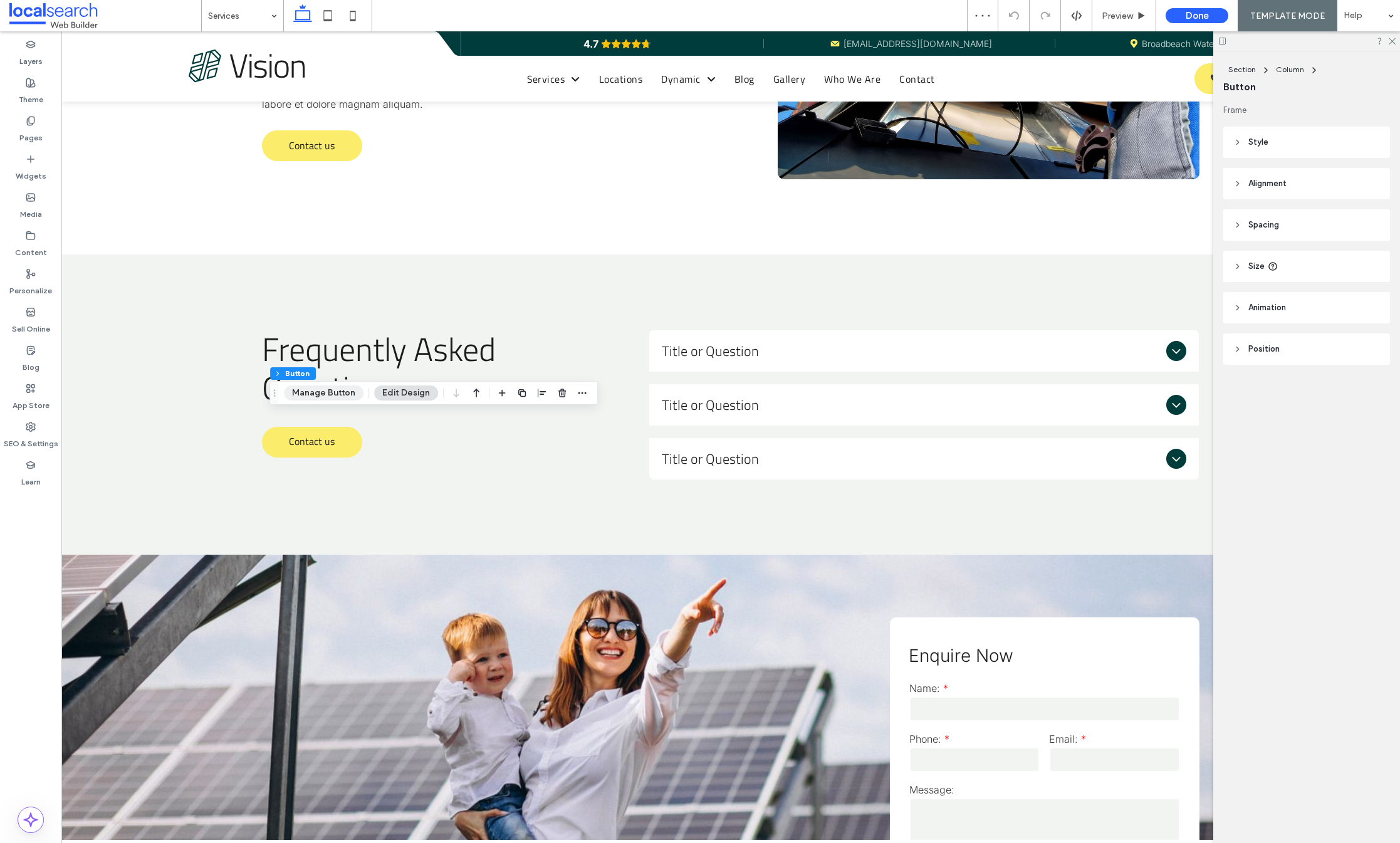
click at [326, 394] on button "Manage Button" at bounding box center [324, 393] width 80 height 15
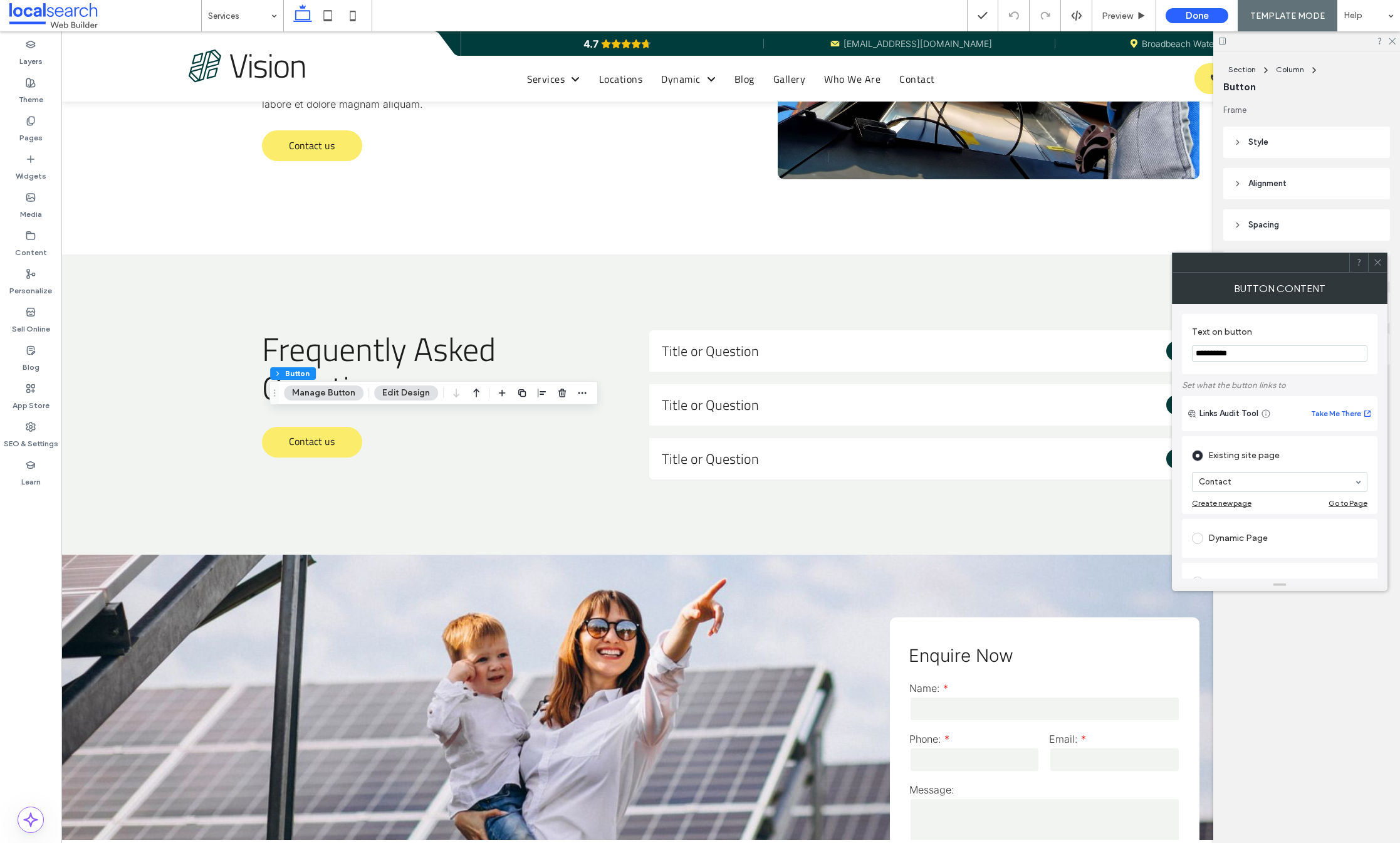
click at [1375, 261] on icon at bounding box center [1378, 262] width 10 height 10
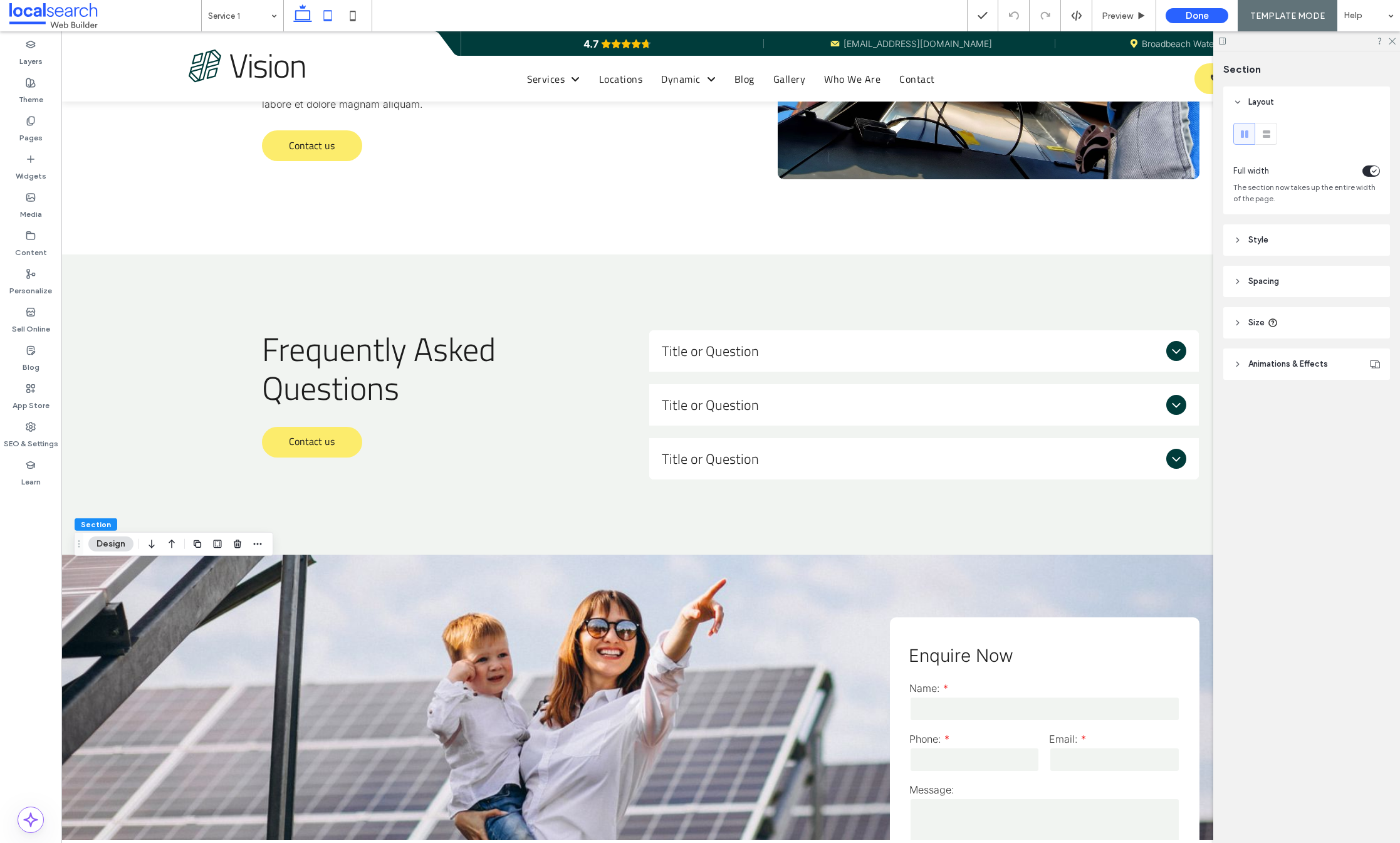
click at [330, 14] on icon at bounding box center [328, 16] width 25 height 25
type input "**"
type input "*"
type input "**"
type input "***"
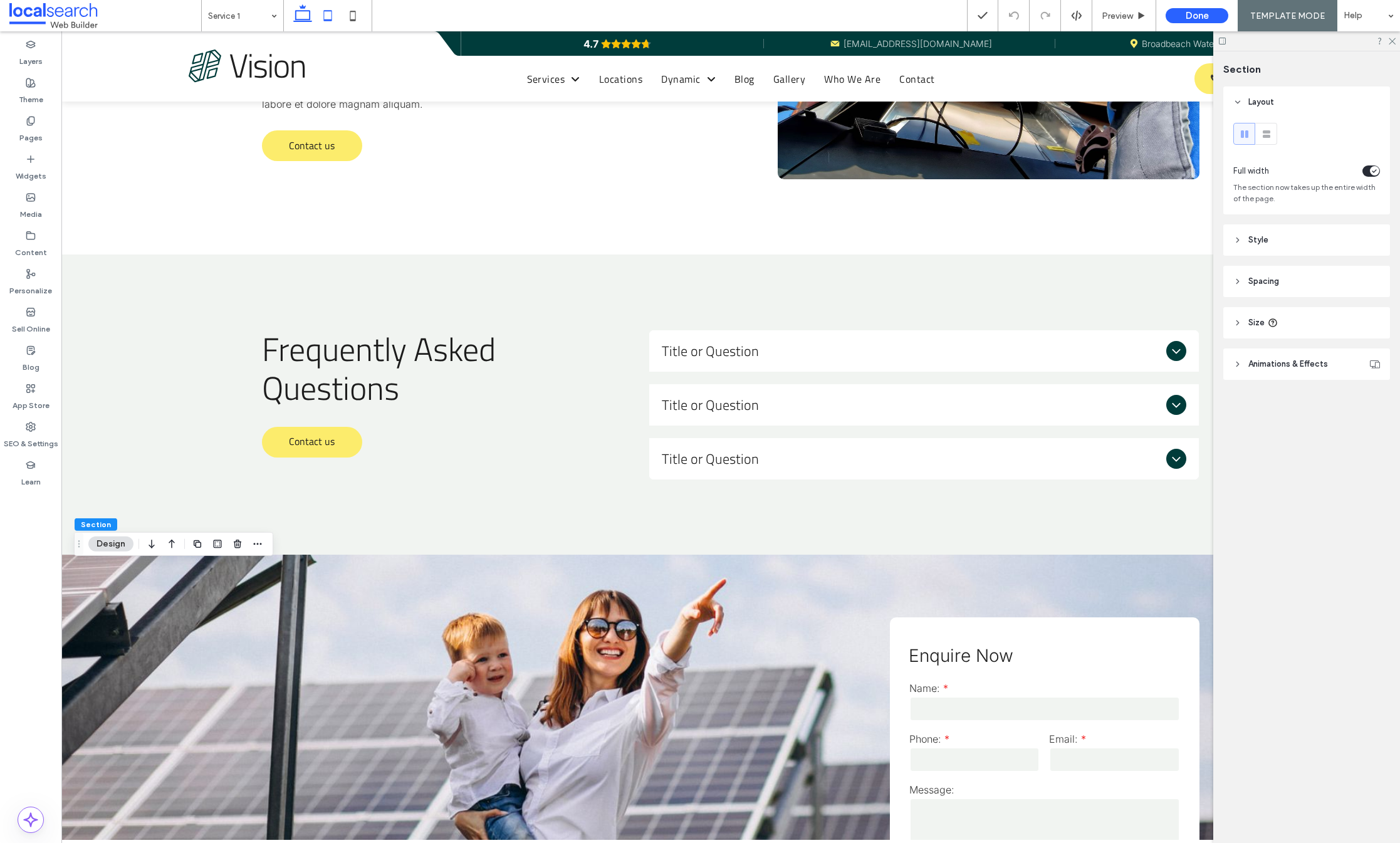
type input "***"
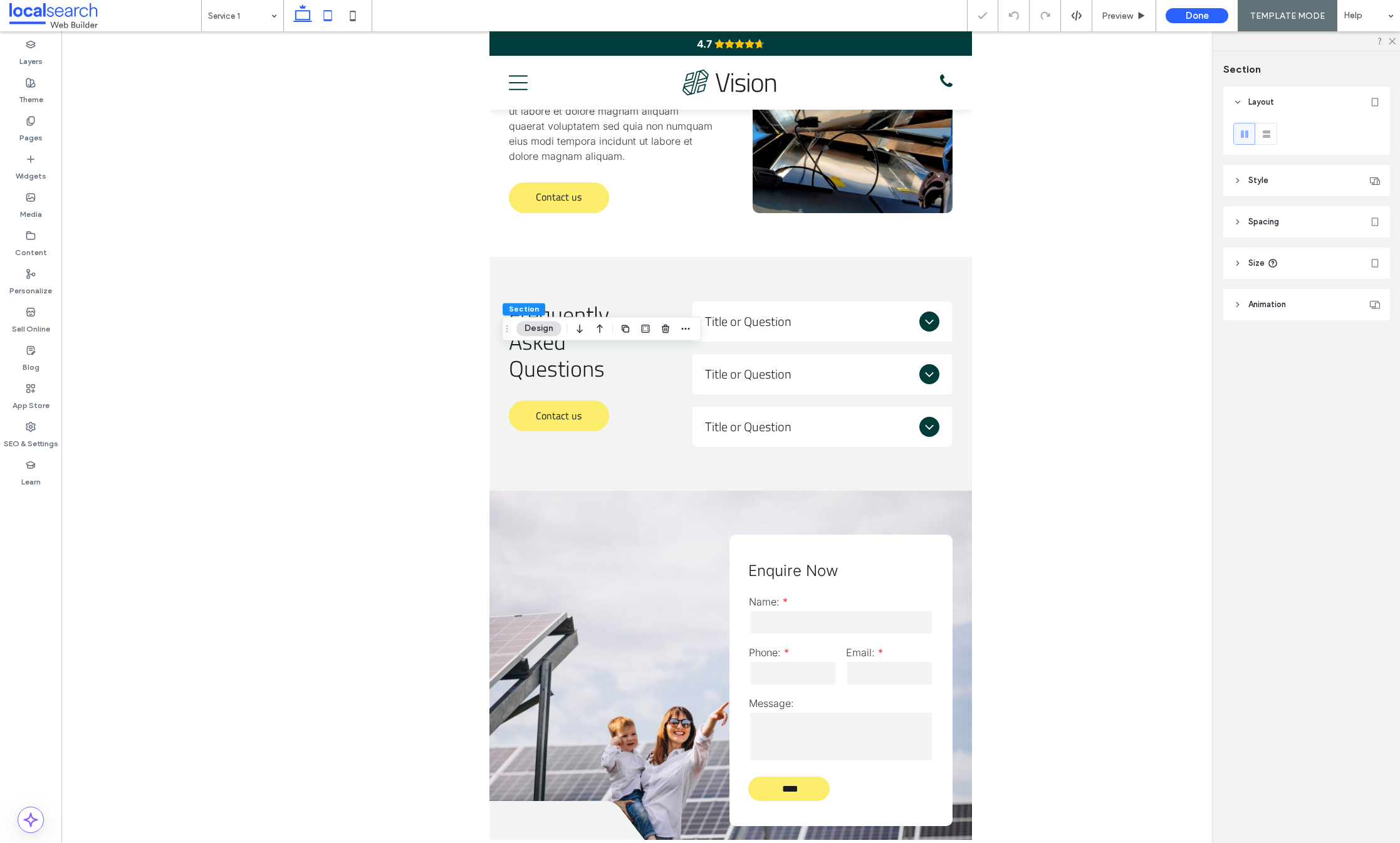
click at [303, 13] on icon at bounding box center [303, 16] width 25 height 25
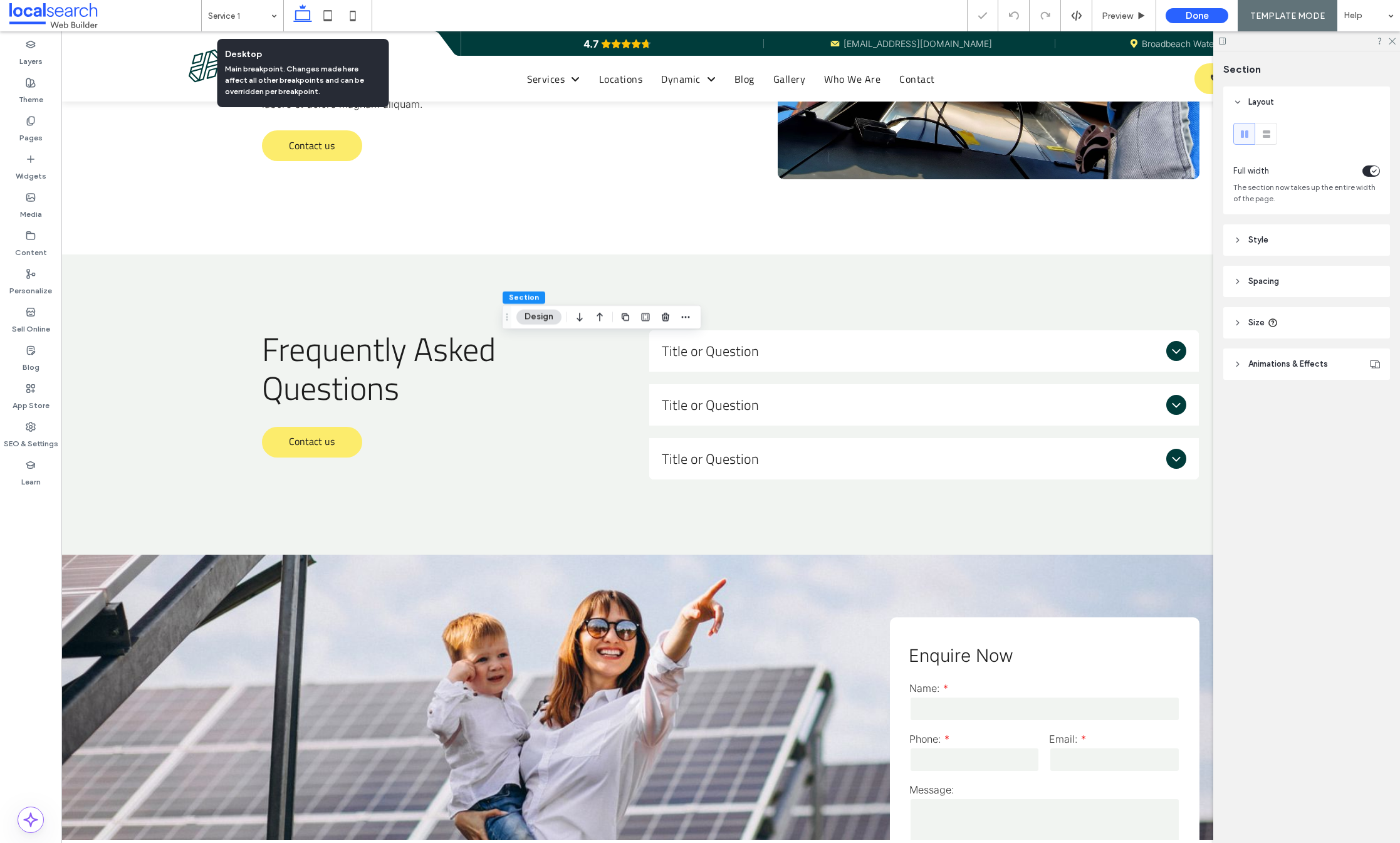
type input "**"
type input "*"
type input "**"
type input "*"
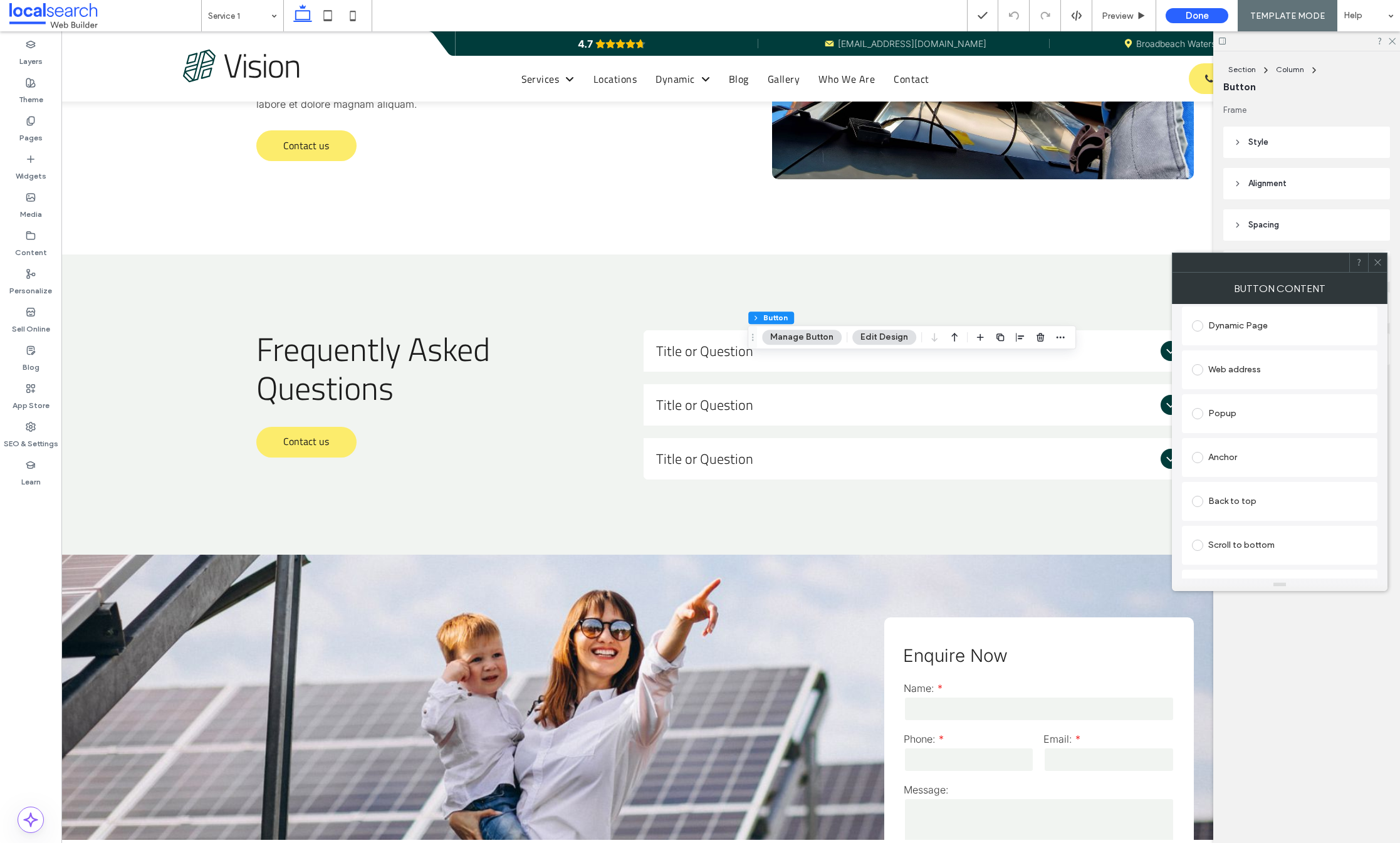
scroll to position [375, 0]
click at [329, 15] on icon at bounding box center [328, 16] width 25 height 25
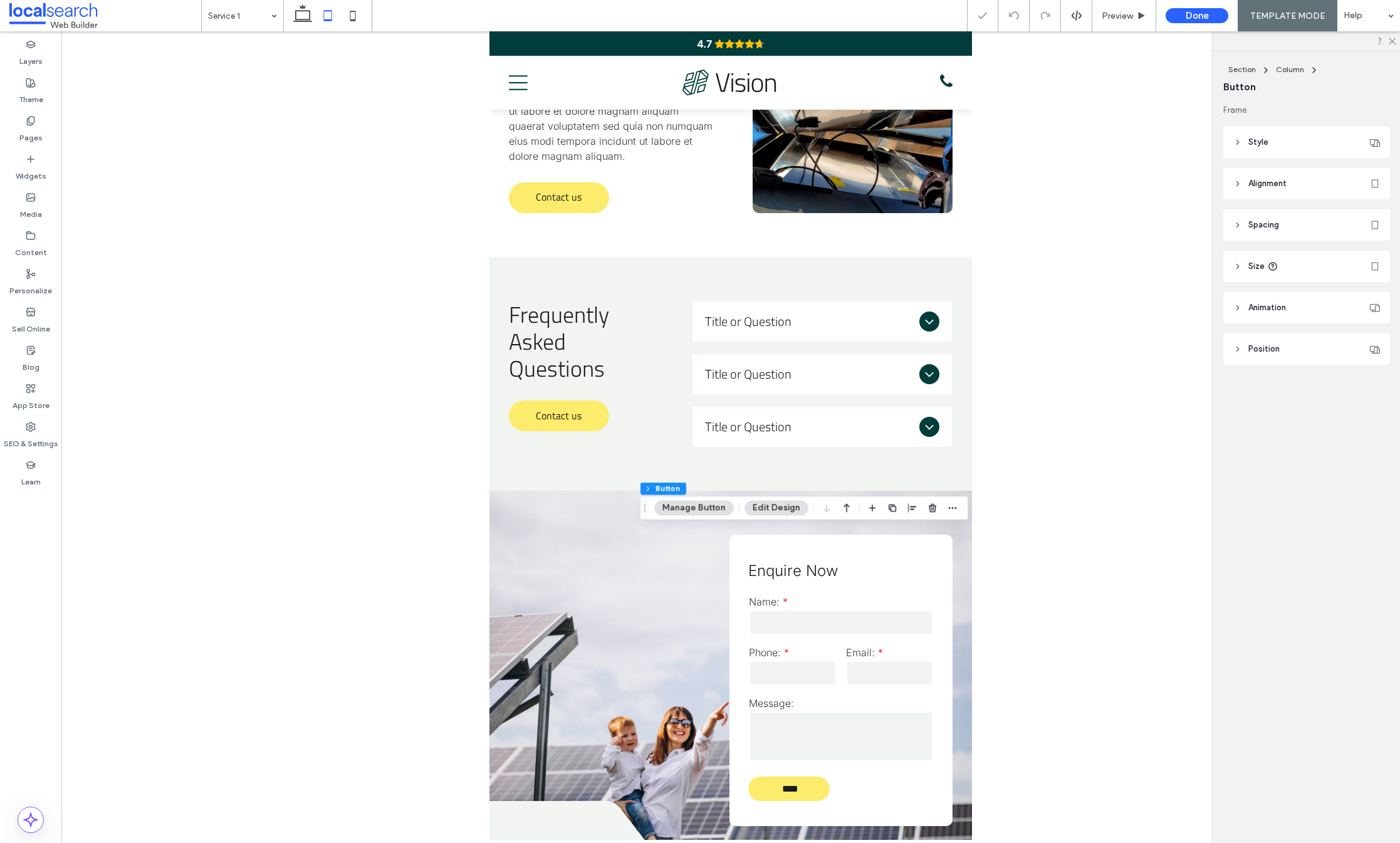
scroll to position [0, 0]
click at [350, 13] on icon at bounding box center [353, 16] width 25 height 25
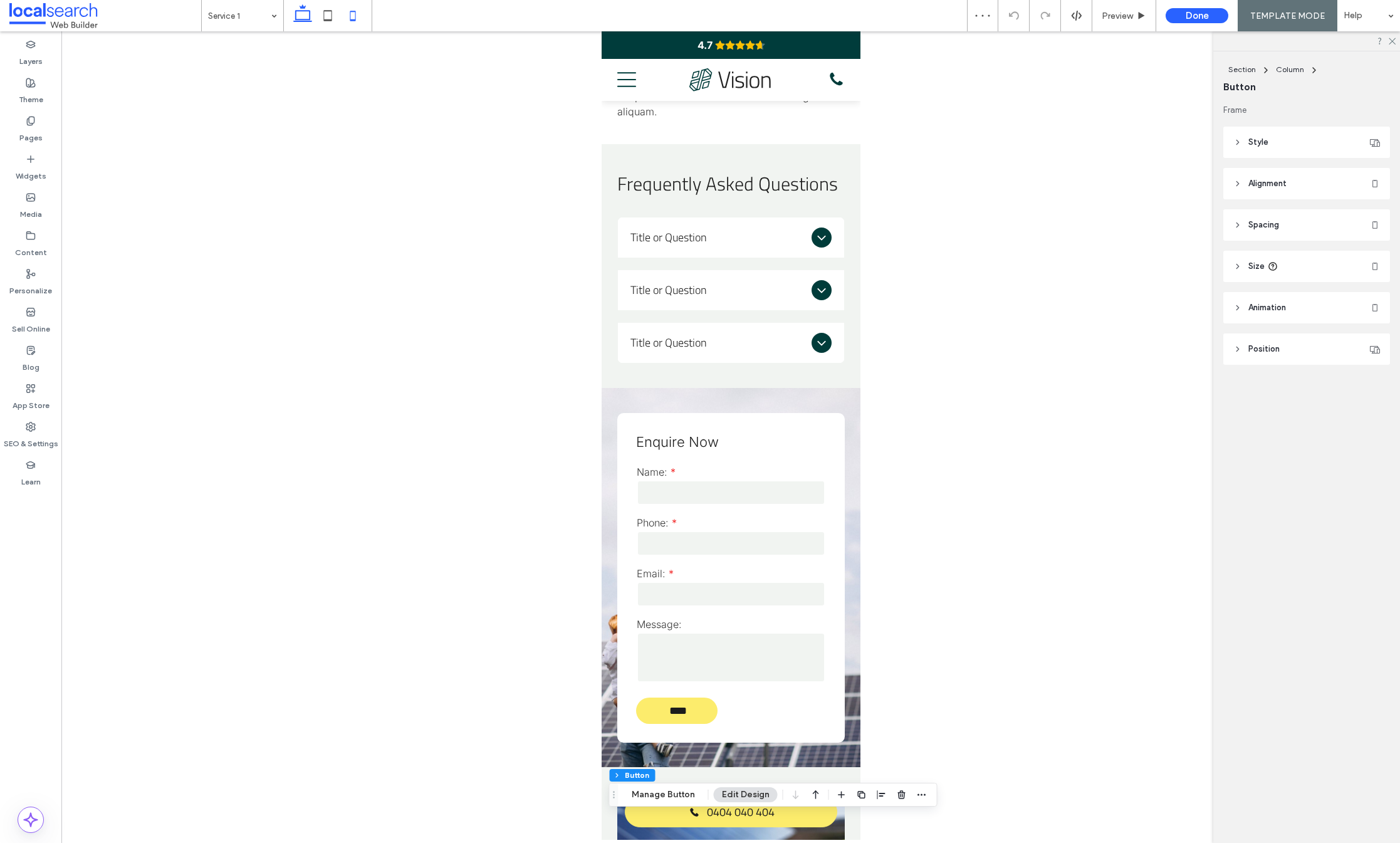
click at [301, 14] on icon at bounding box center [303, 16] width 25 height 25
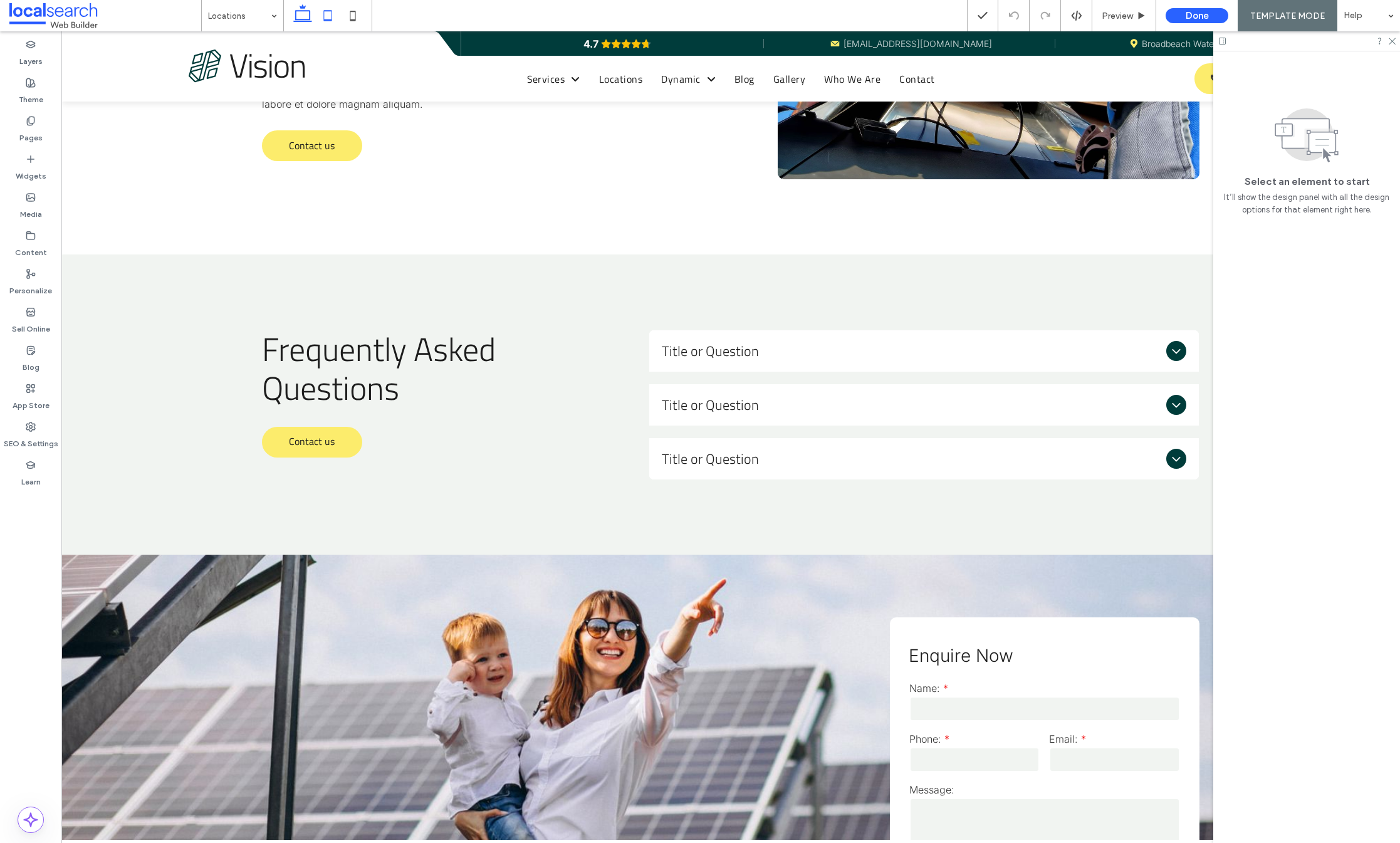
click at [336, 16] on icon at bounding box center [328, 16] width 25 height 25
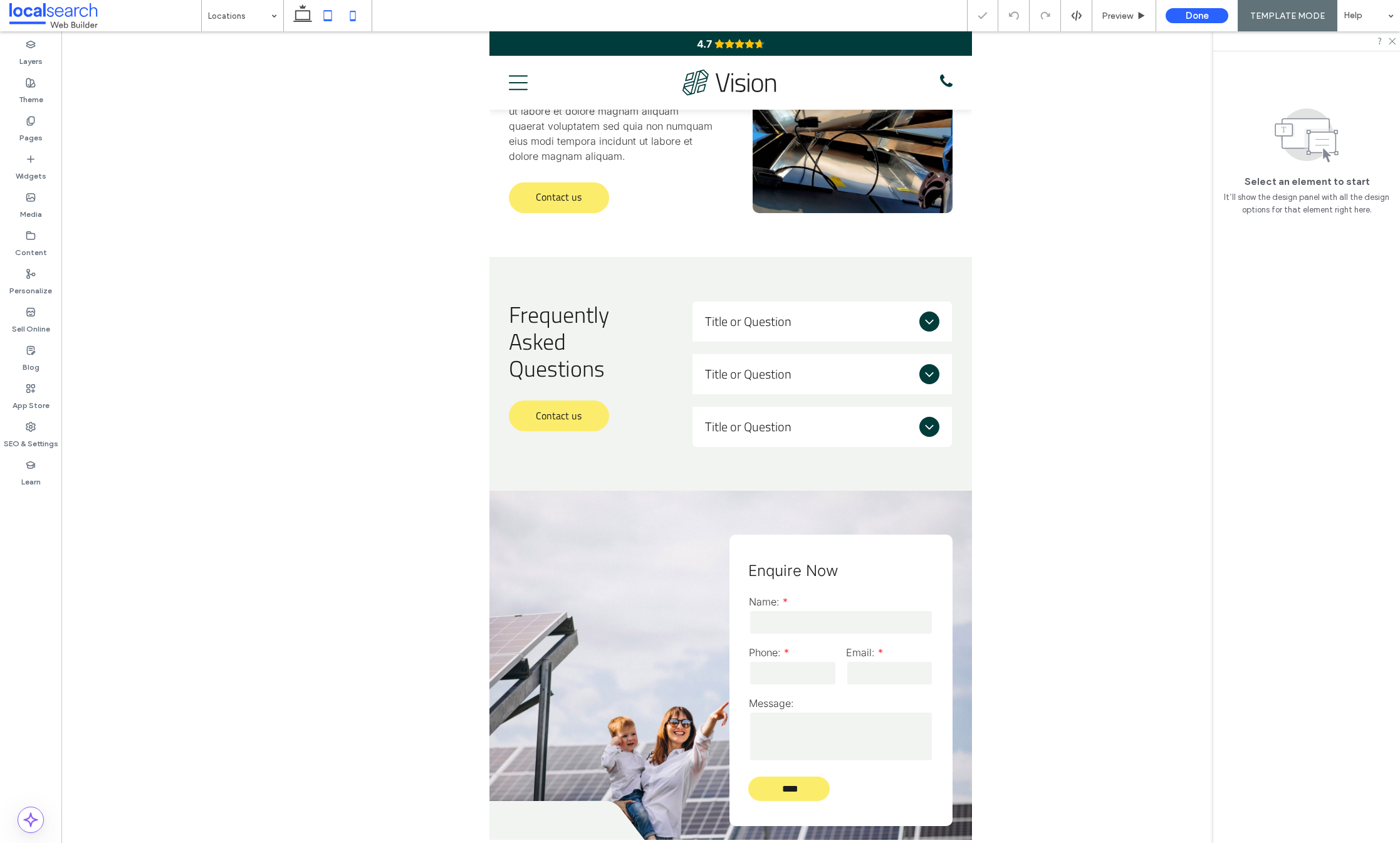
click at [352, 17] on icon at bounding box center [353, 16] width 25 height 25
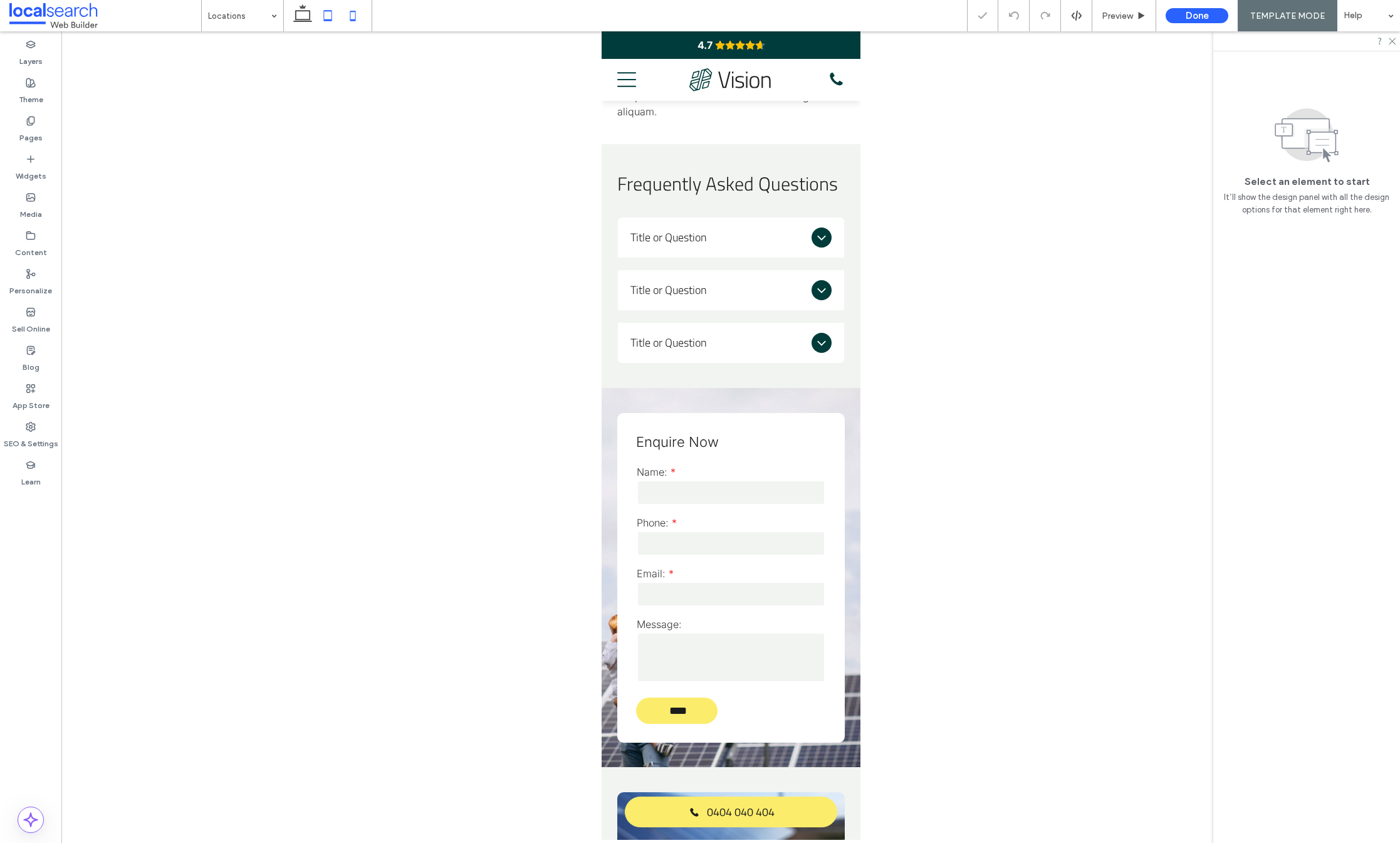
click at [326, 13] on icon at bounding box center [328, 16] width 25 height 25
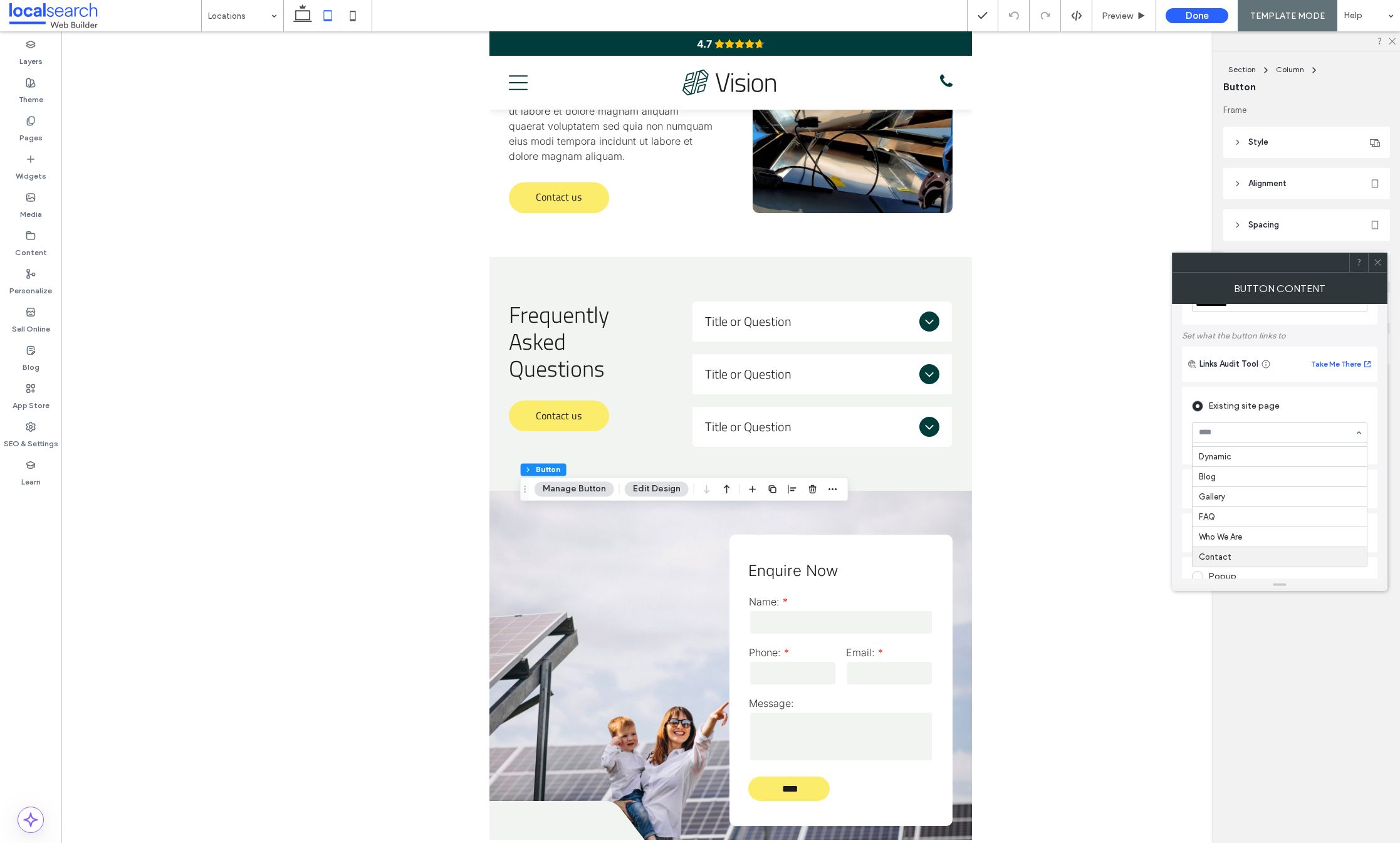
scroll to position [56, 0]
click at [1374, 258] on icon at bounding box center [1378, 262] width 10 height 10
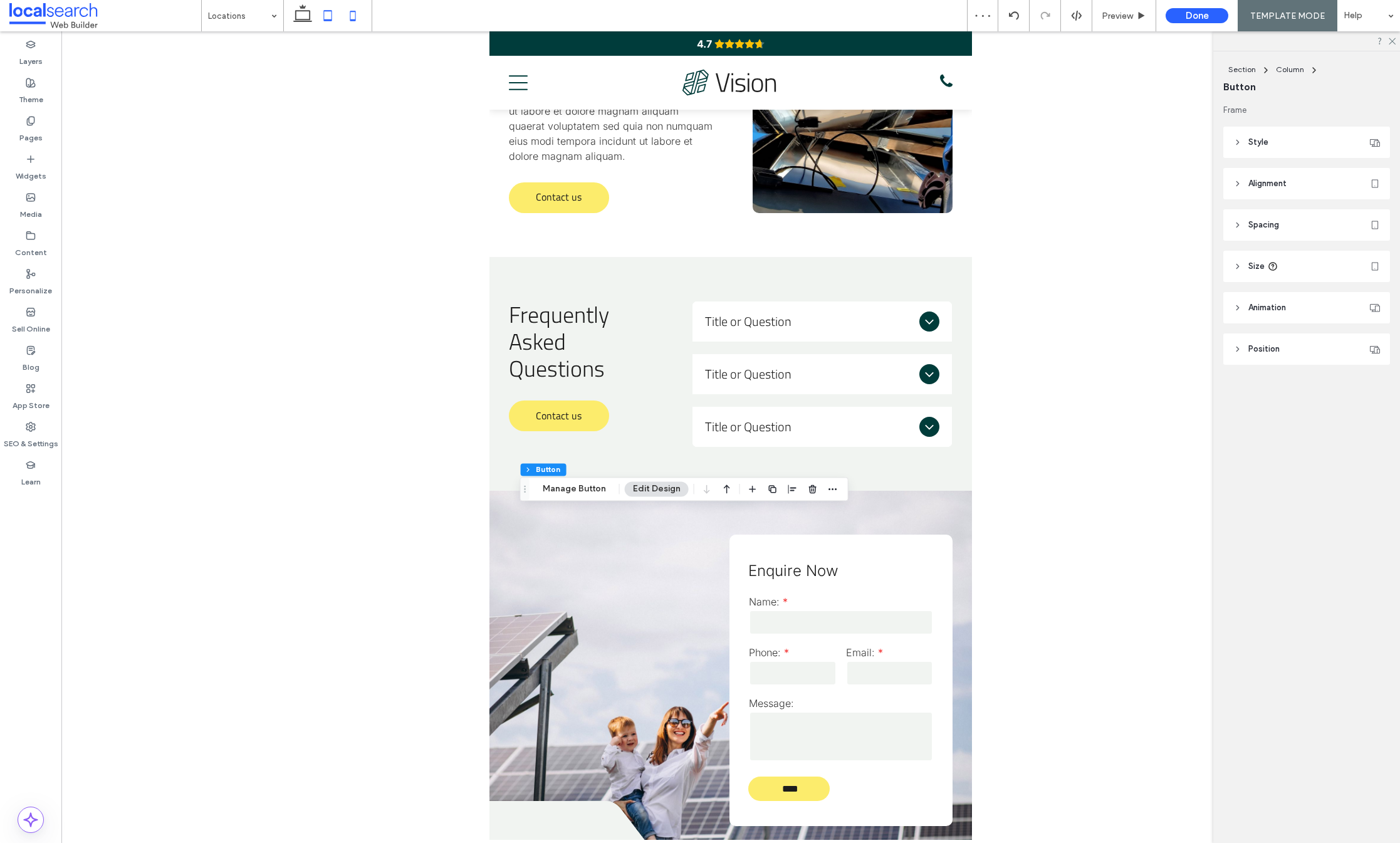
click at [353, 17] on icon at bounding box center [353, 16] width 25 height 25
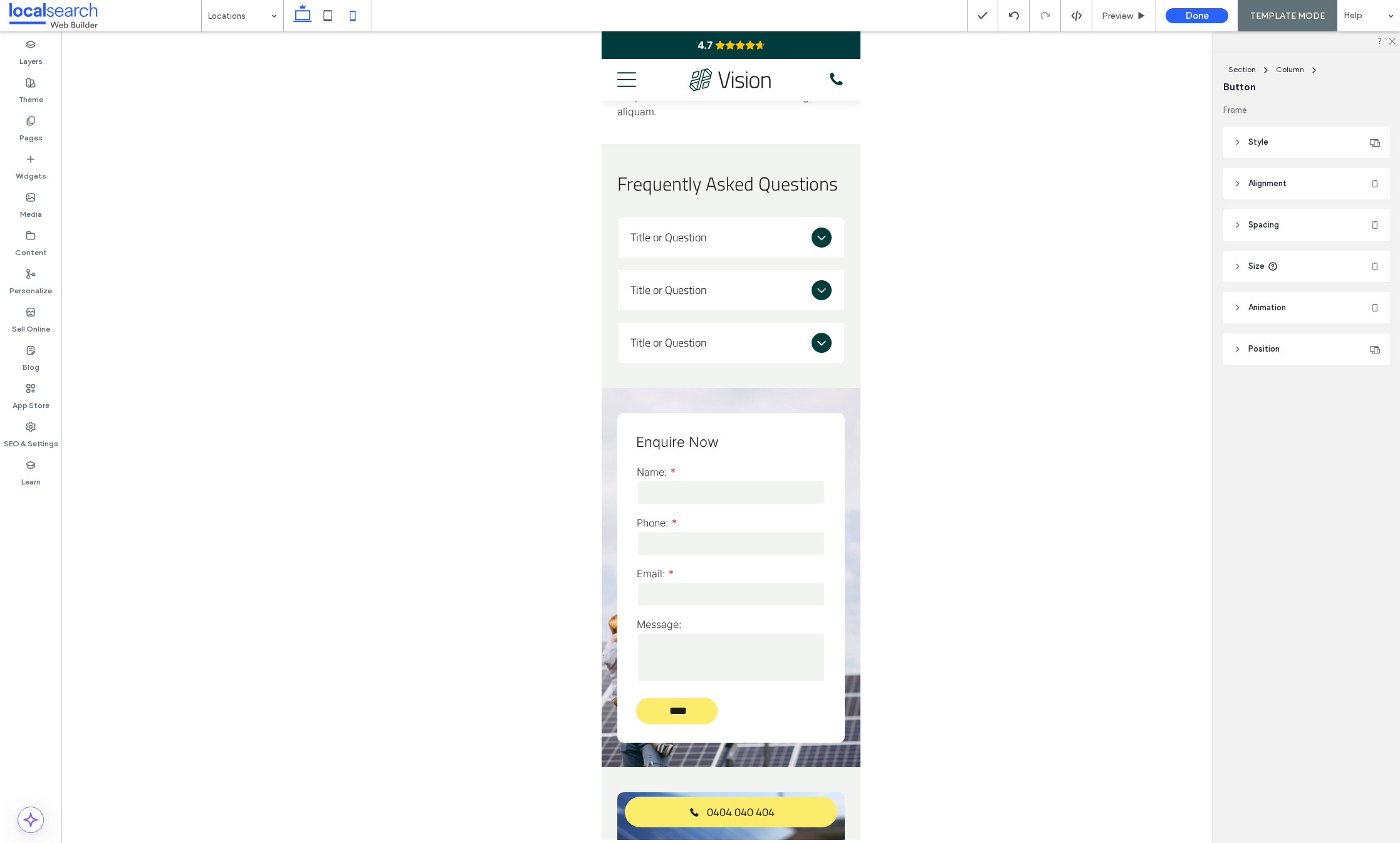
click at [305, 16] on icon at bounding box center [303, 16] width 25 height 25
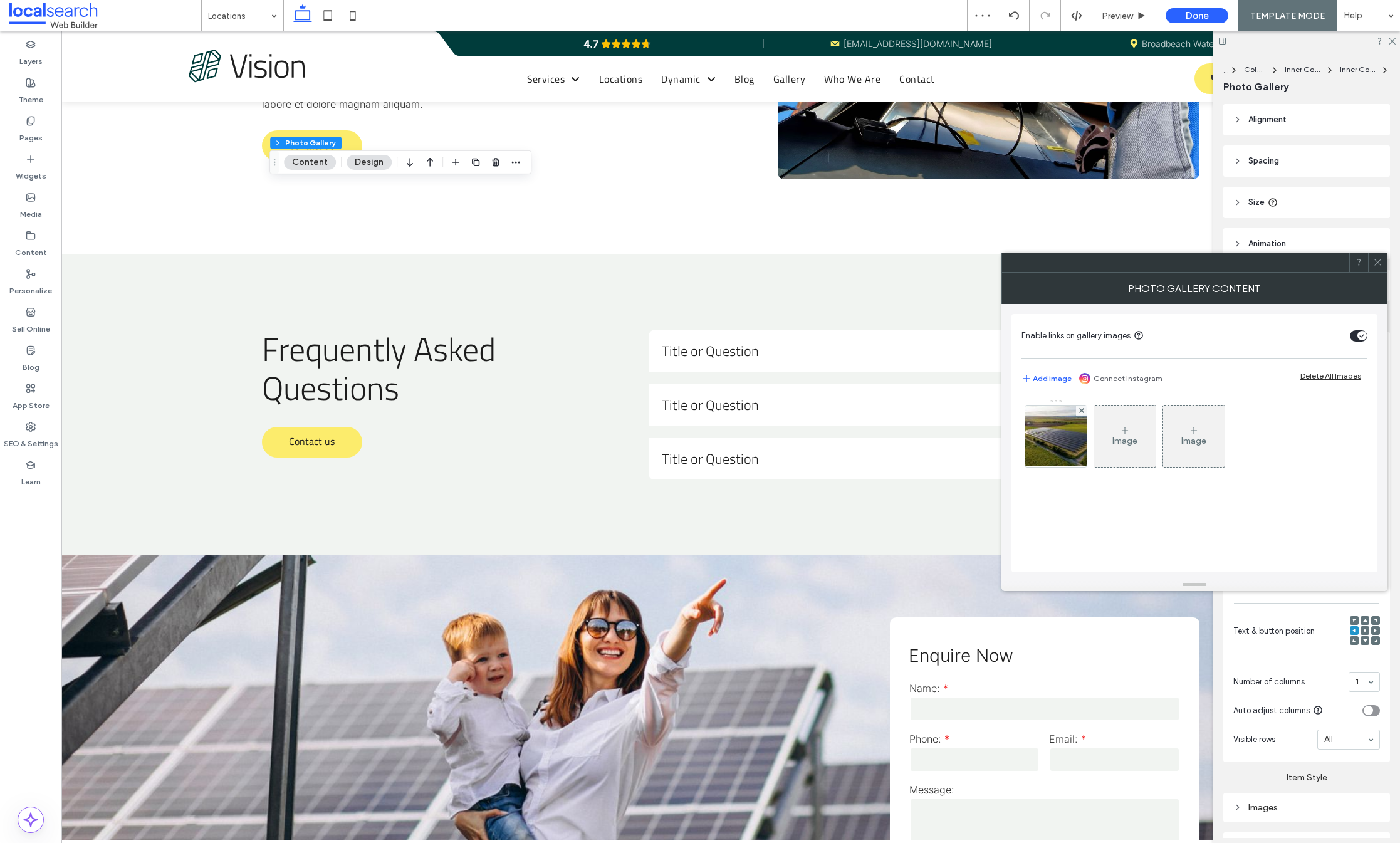
click at [1378, 265] on icon at bounding box center [1378, 262] width 10 height 10
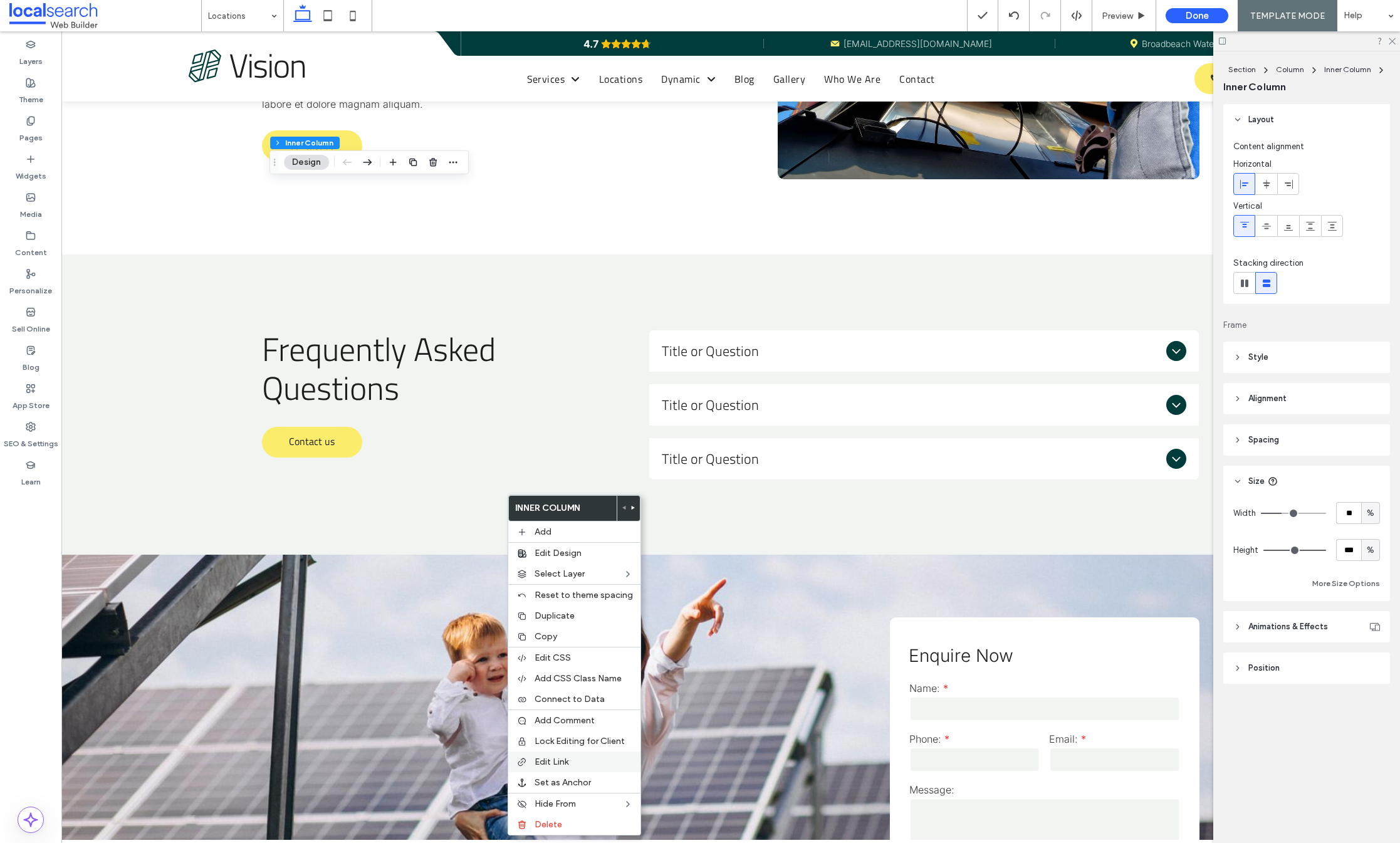
click at [572, 762] on label "Edit Link" at bounding box center [583, 762] width 98 height 10
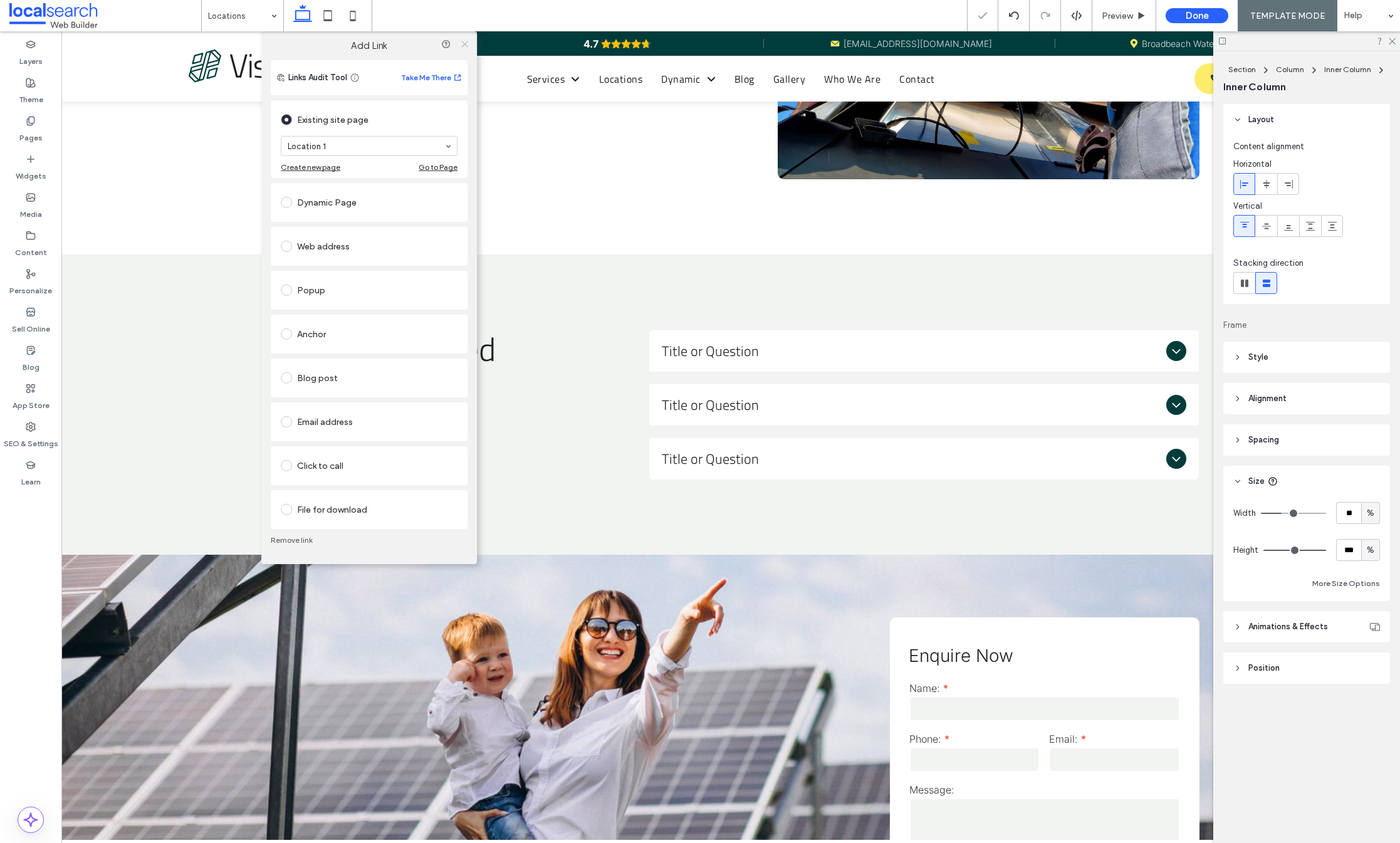
click at [463, 41] on icon at bounding box center [465, 44] width 10 height 10
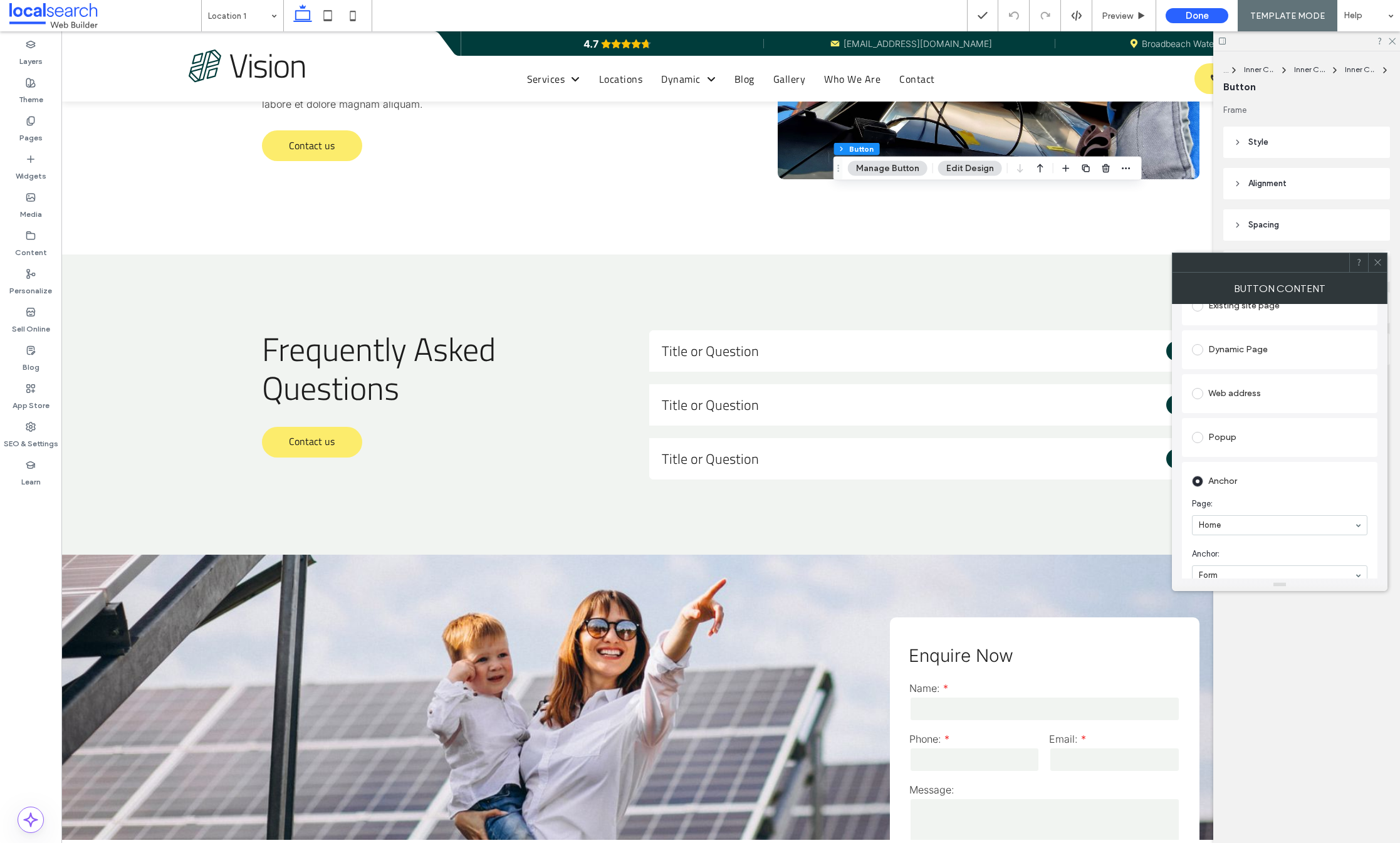
scroll to position [158, 0]
click at [1375, 261] on icon at bounding box center [1378, 262] width 10 height 10
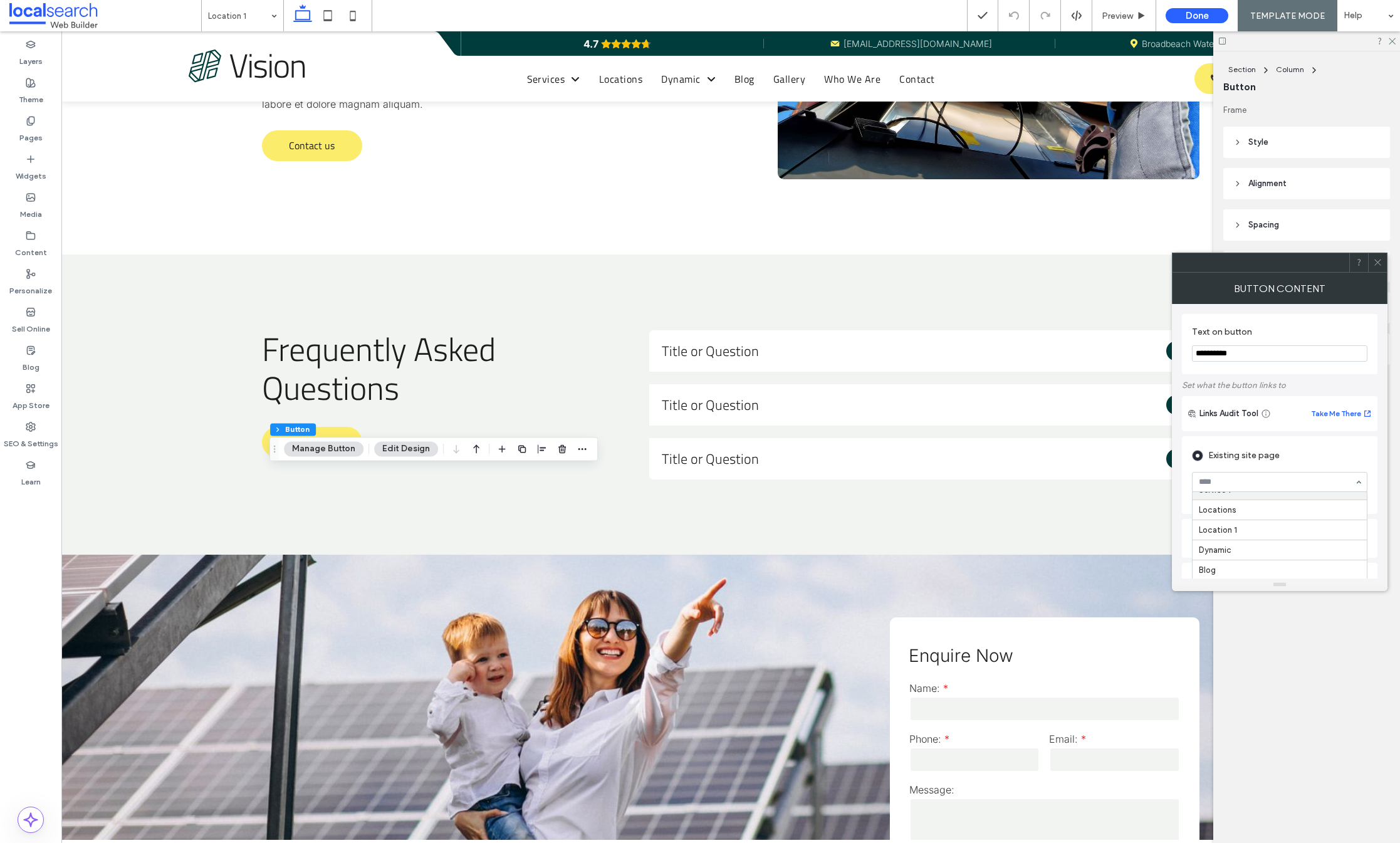
scroll to position [103, 0]
click at [1309, 392] on label "Set what the button links to" at bounding box center [1279, 386] width 195 height 22
click at [1238, 515] on div "Anchor" at bounding box center [1279, 518] width 175 height 20
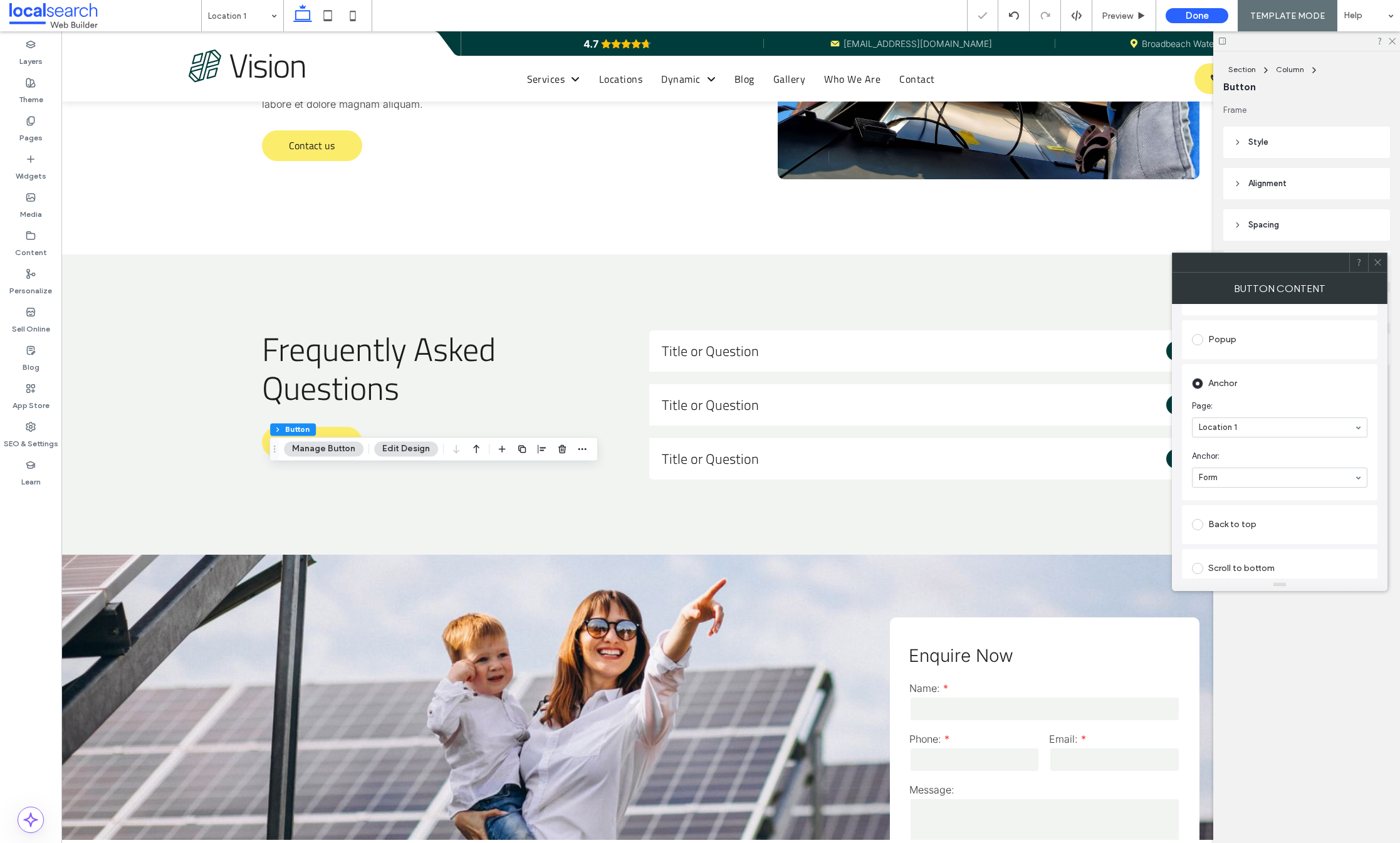
click at [1375, 263] on icon at bounding box center [1378, 262] width 10 height 10
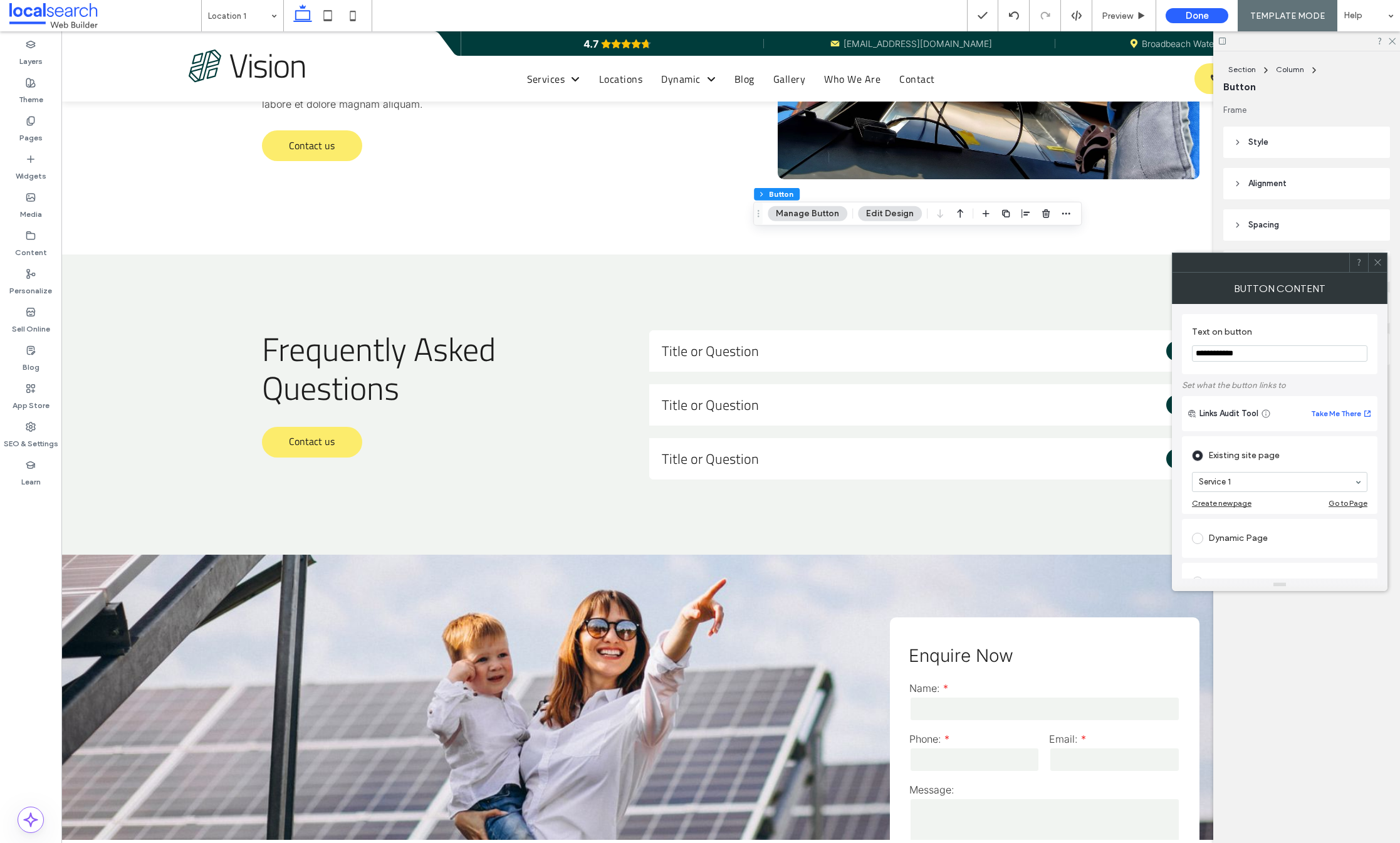
click at [1374, 267] on span at bounding box center [1378, 262] width 10 height 19
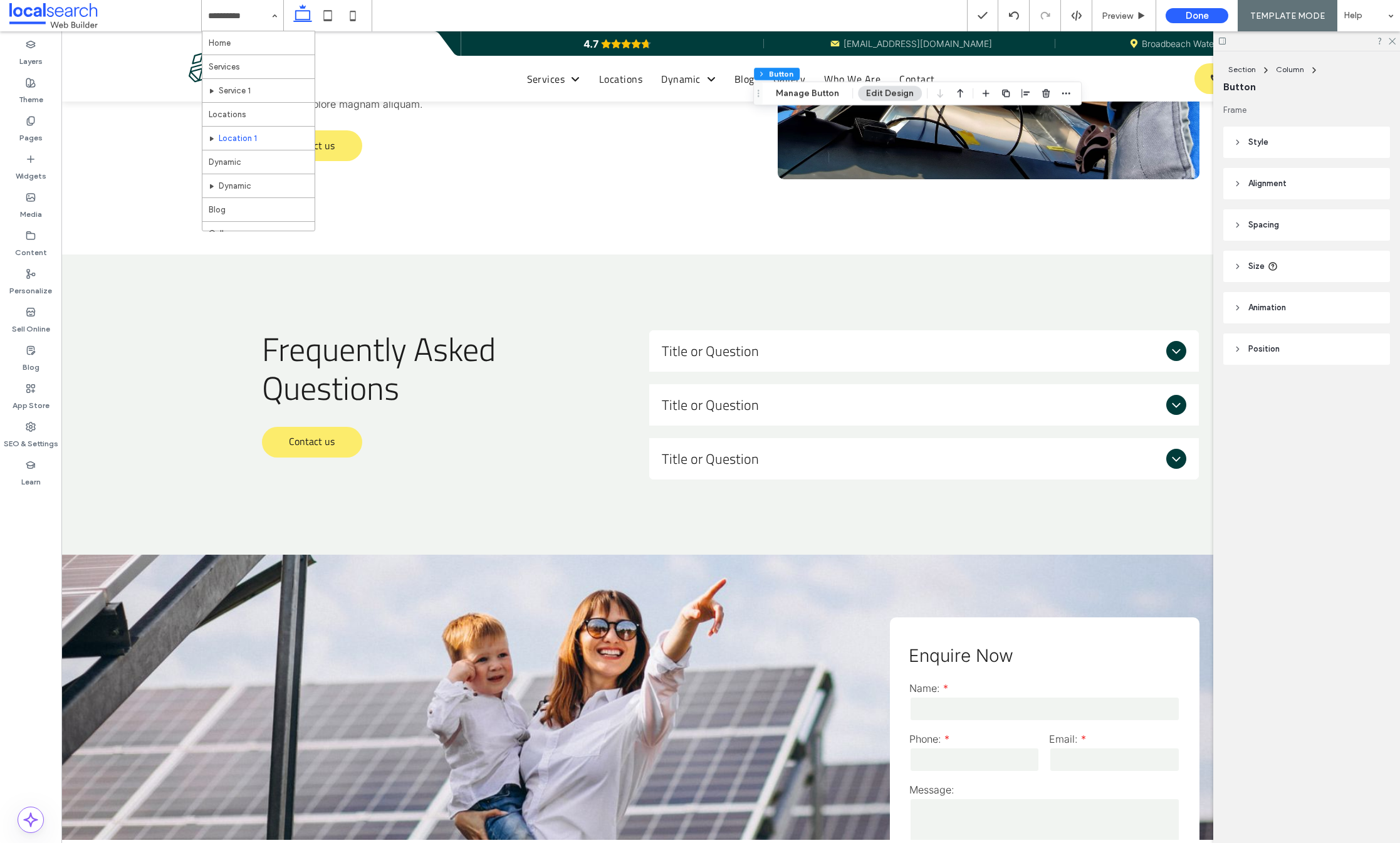
click at [240, 12] on input at bounding box center [239, 16] width 63 height 31
click at [326, 21] on use at bounding box center [328, 16] width 8 height 10
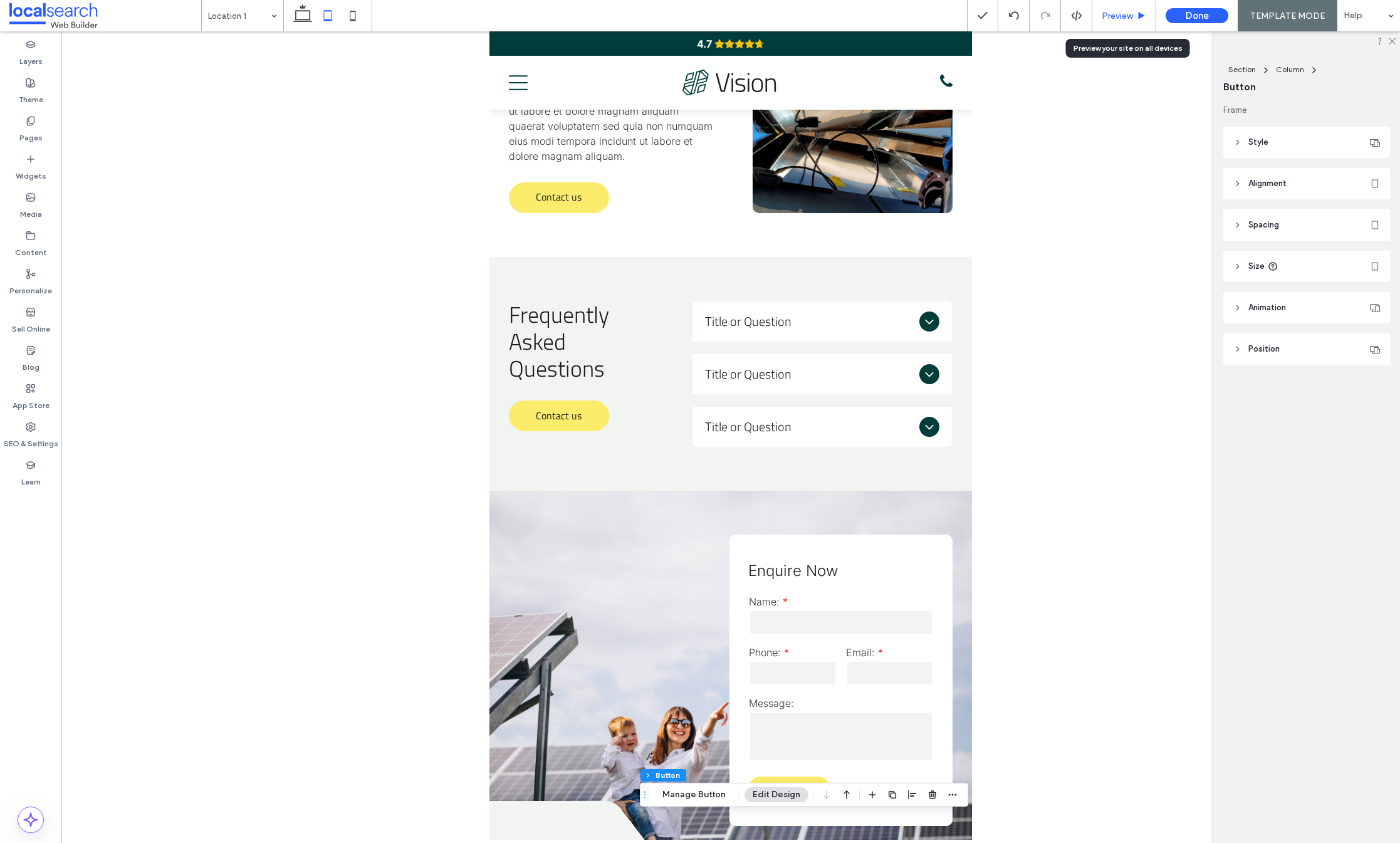
click at [1131, 19] on span "Preview" at bounding box center [1117, 16] width 31 height 10
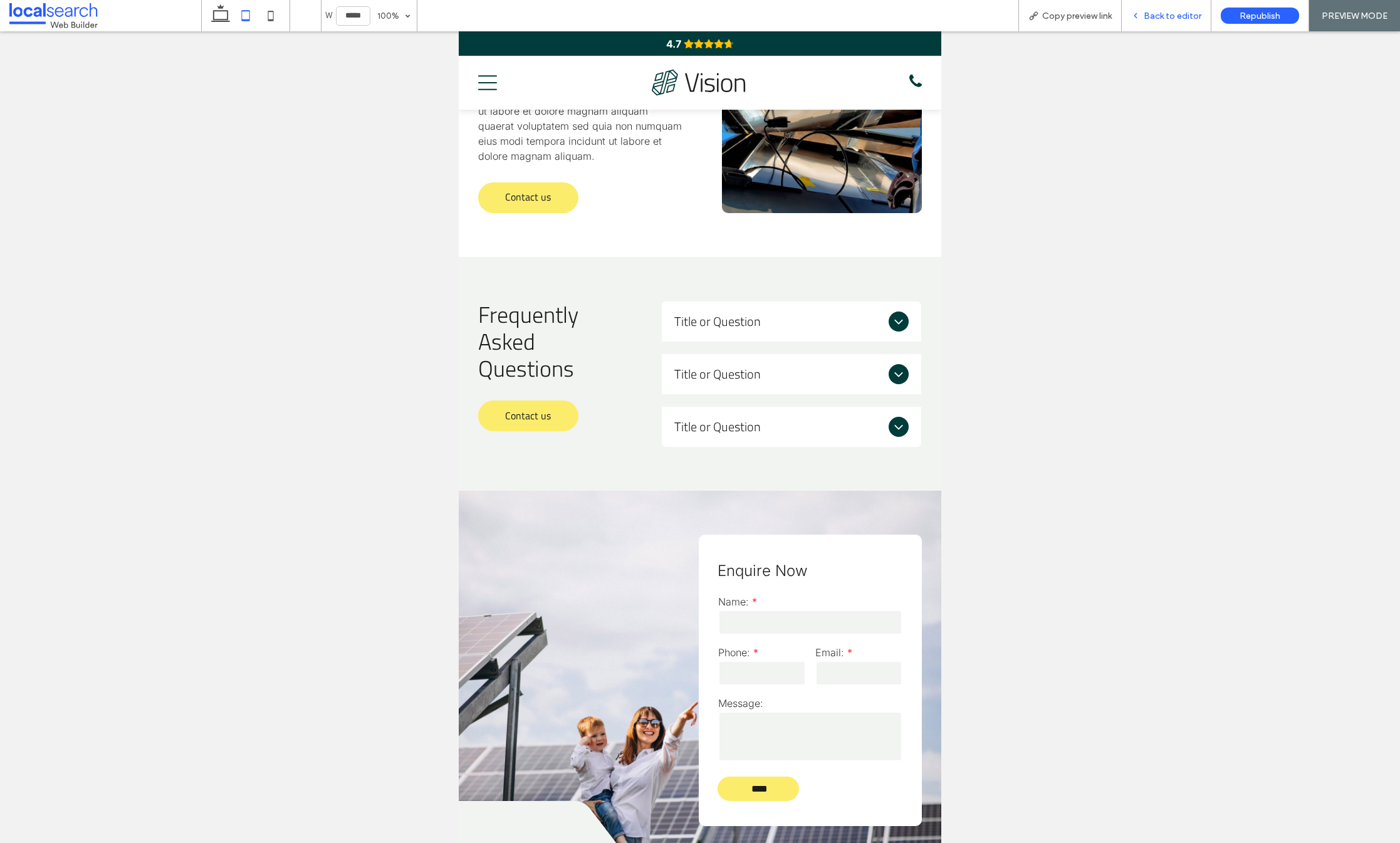
click at [1170, 7] on div "Back to editor" at bounding box center [1166, 16] width 90 height 31
click at [1172, 14] on span "Back to editor" at bounding box center [1173, 16] width 58 height 10
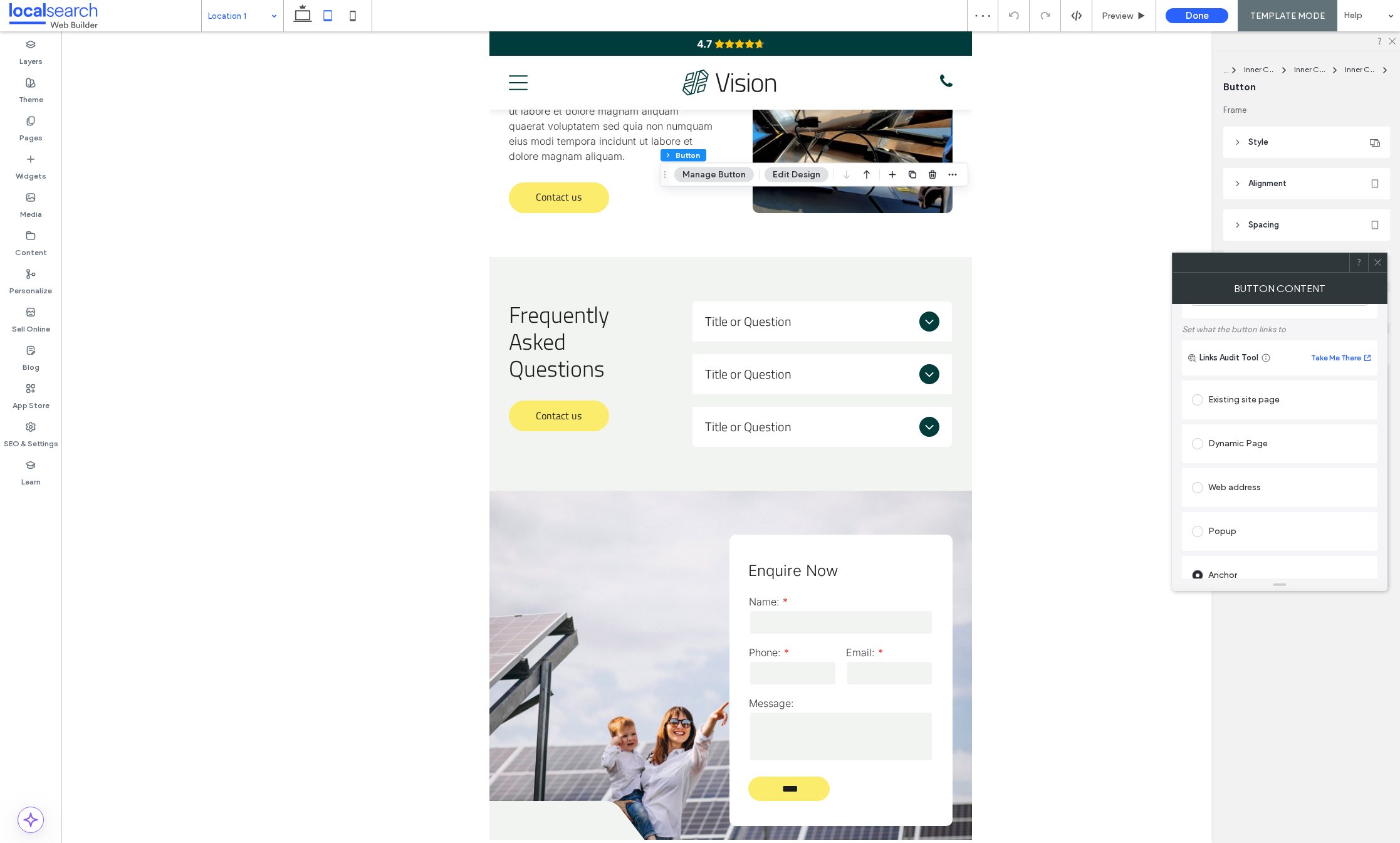
scroll to position [226, 0]
drag, startPoint x: 1218, startPoint y: 523, endPoint x: 1247, endPoint y: 490, distance: 43.9
click at [1379, 258] on icon at bounding box center [1378, 262] width 10 height 10
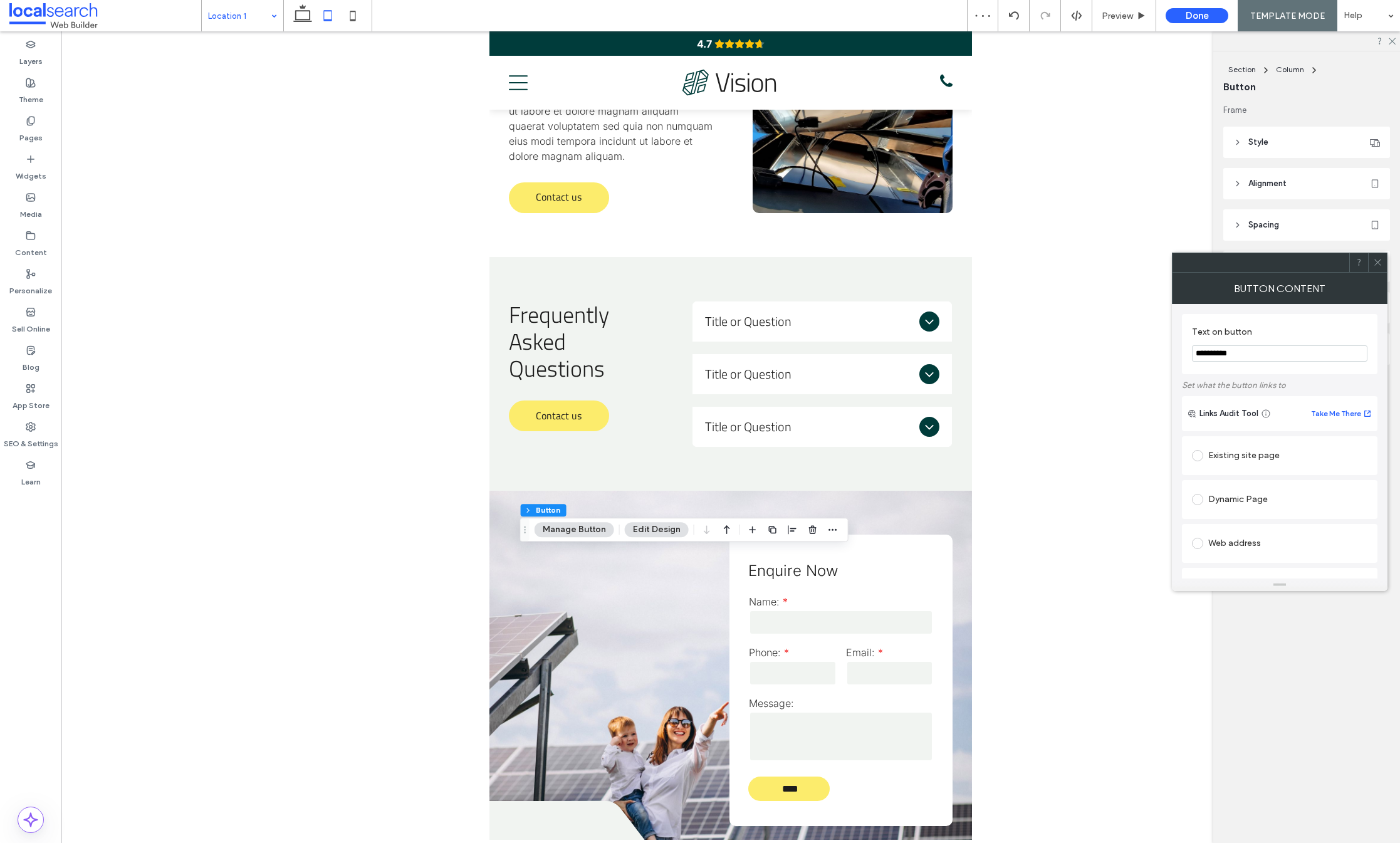
scroll to position [248, 0]
click at [1379, 261] on icon at bounding box center [1378, 262] width 10 height 10
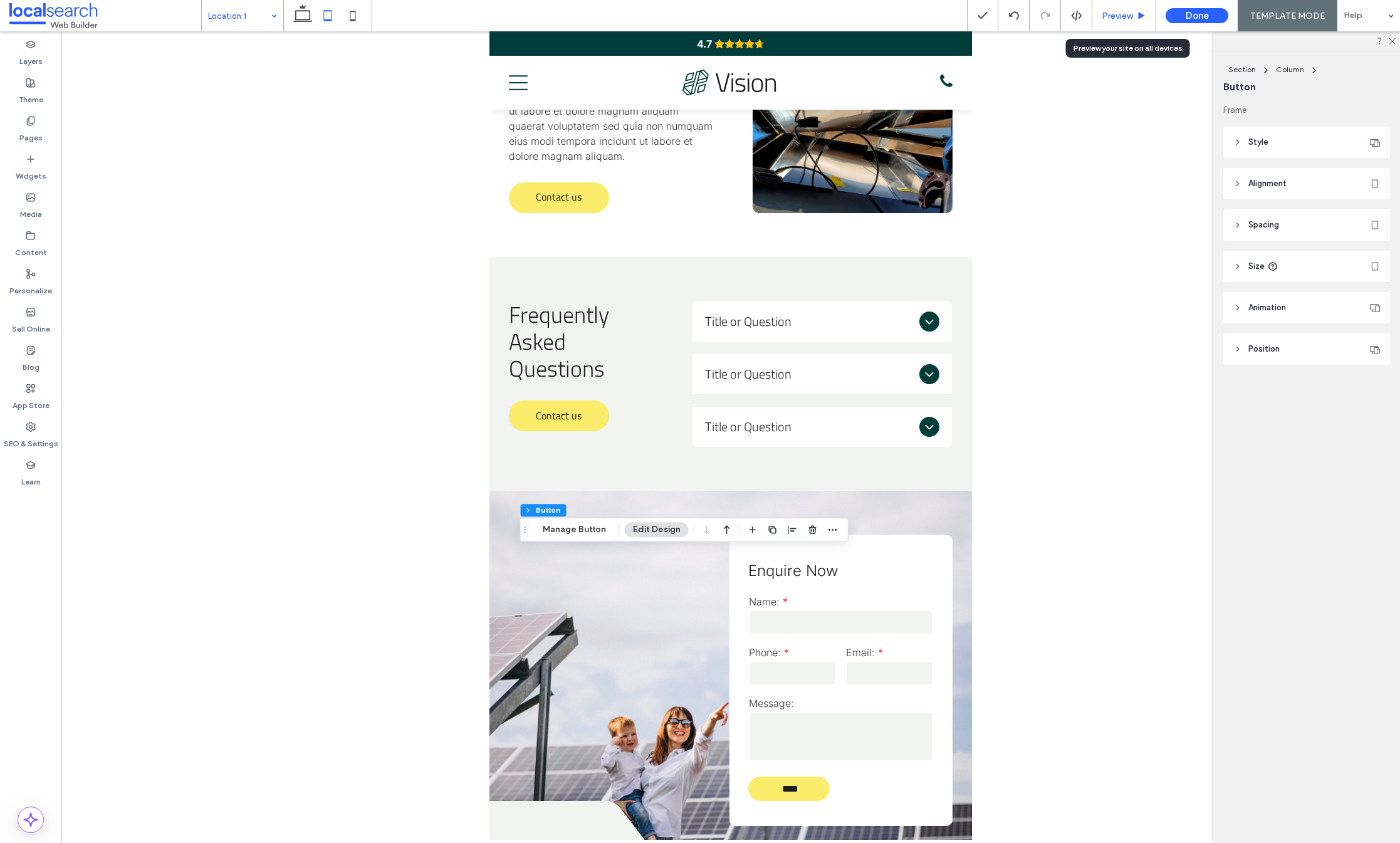
click at [1134, 8] on div "Preview" at bounding box center [1124, 16] width 64 height 31
click at [1133, 11] on span "Preview" at bounding box center [1117, 16] width 31 height 10
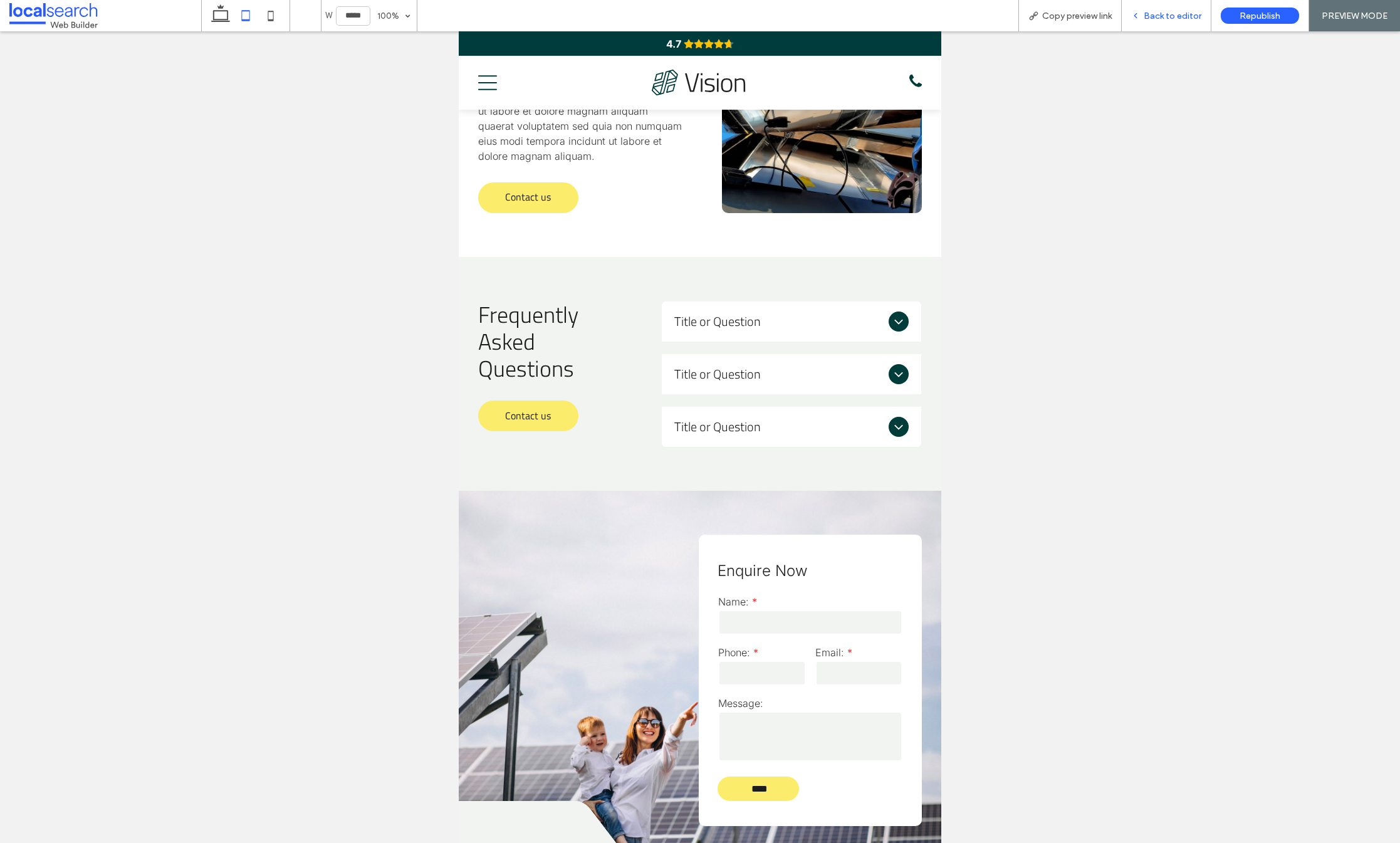
click at [1152, 17] on span "Back to editor" at bounding box center [1173, 16] width 58 height 10
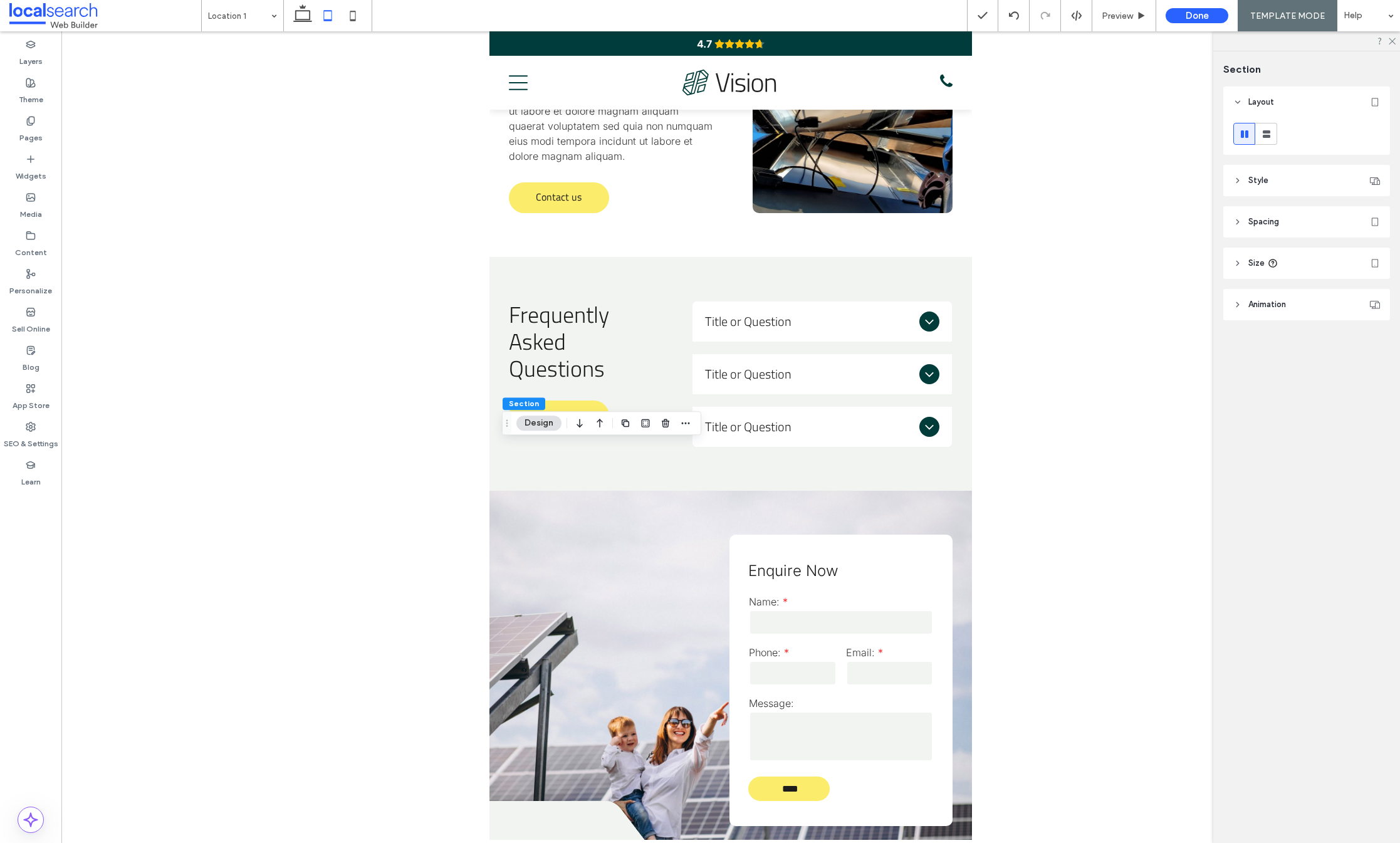
click at [1263, 221] on span "Spacing" at bounding box center [1264, 221] width 31 height 13
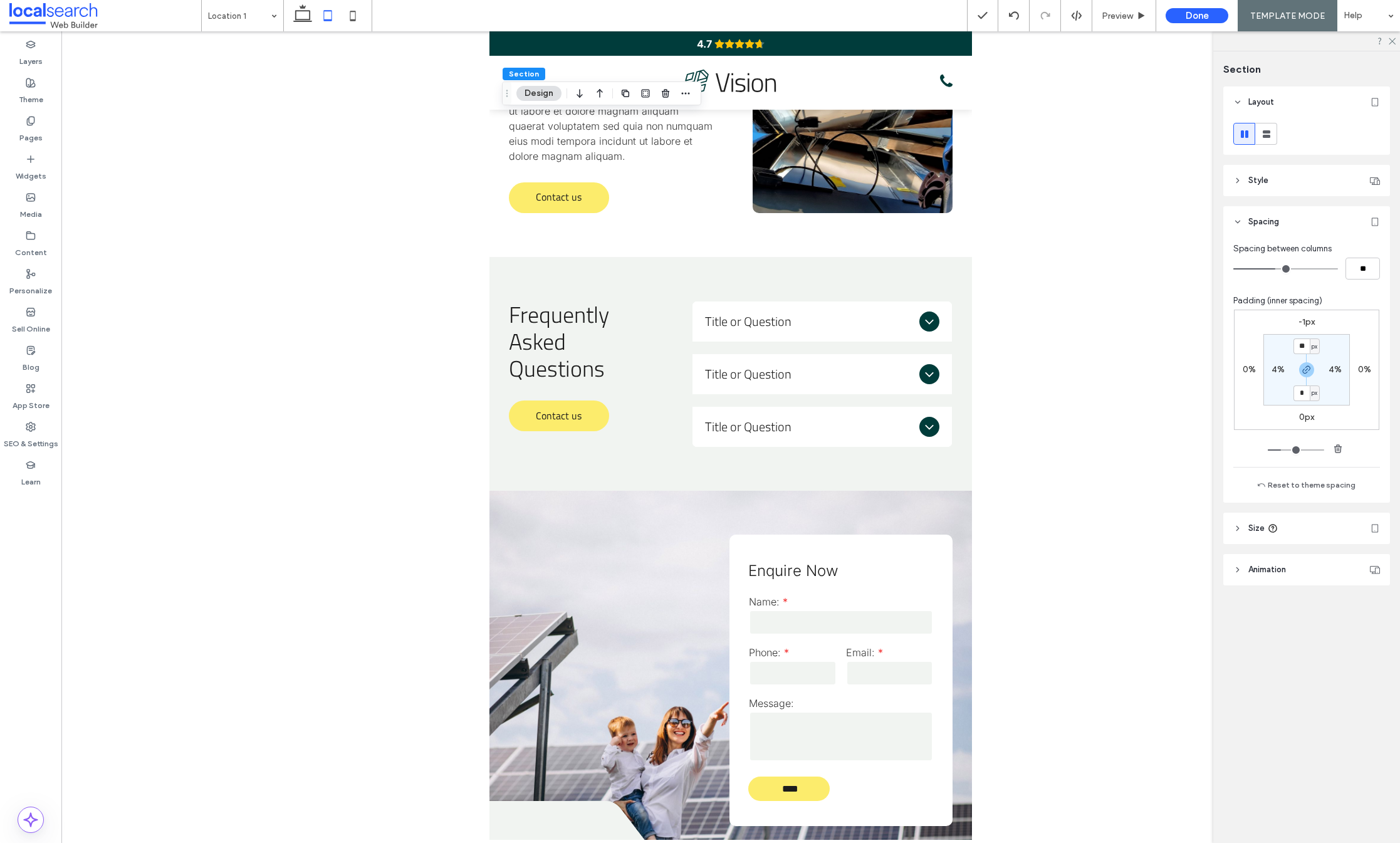
click at [1299, 394] on input "*" at bounding box center [1302, 393] width 16 height 16
type input "**"
click at [1340, 406] on div "-1px 0% 0px 0% ** px 4% ** px 4%" at bounding box center [1307, 369] width 146 height 121
click at [1297, 392] on input "*" at bounding box center [1302, 393] width 16 height 16
type input "**"
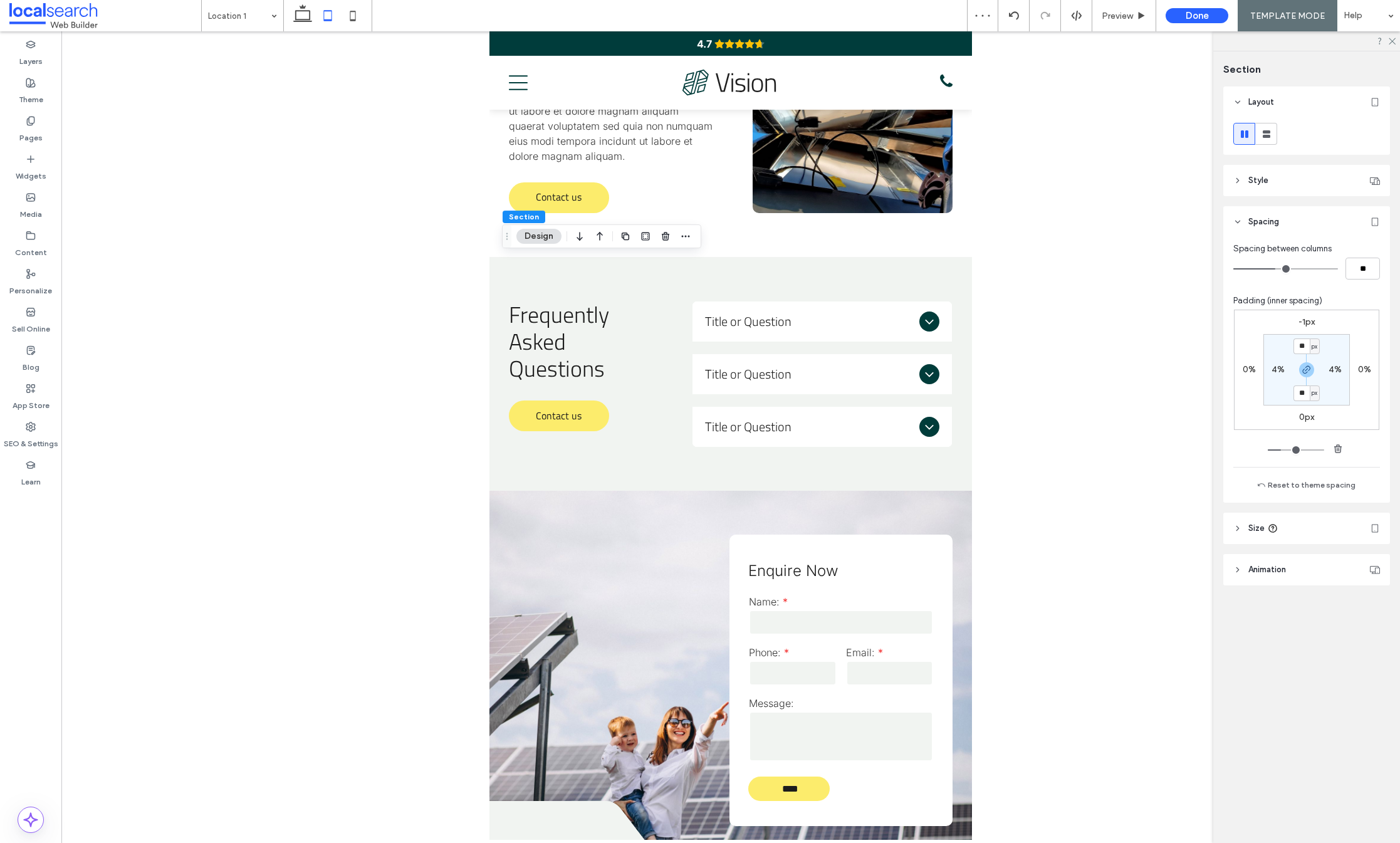
click at [1336, 408] on div "-1px 0% 0px 0% ** px 4% ** px 4%" at bounding box center [1307, 369] width 146 height 121
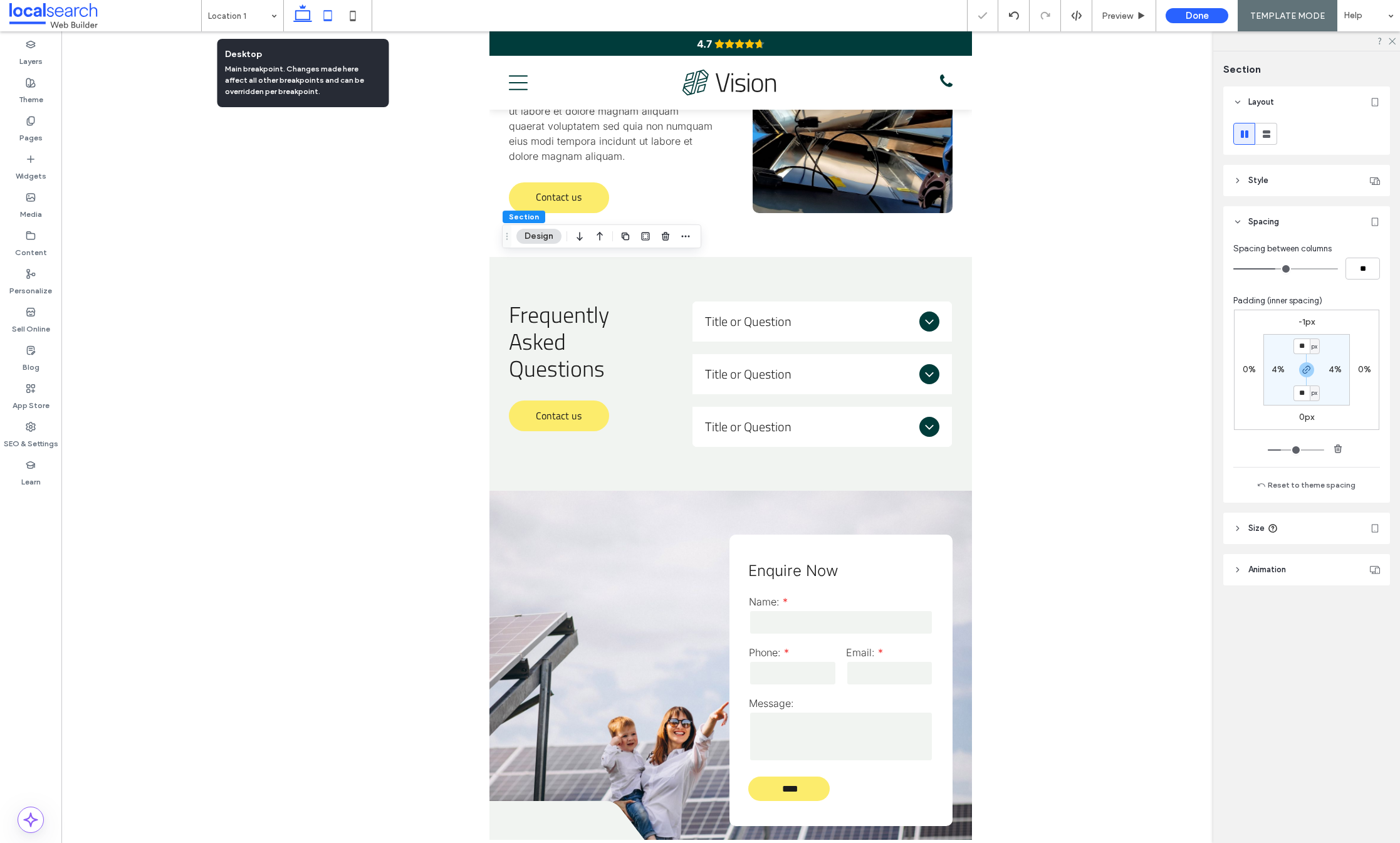
click at [306, 14] on icon at bounding box center [303, 16] width 25 height 25
type input "***"
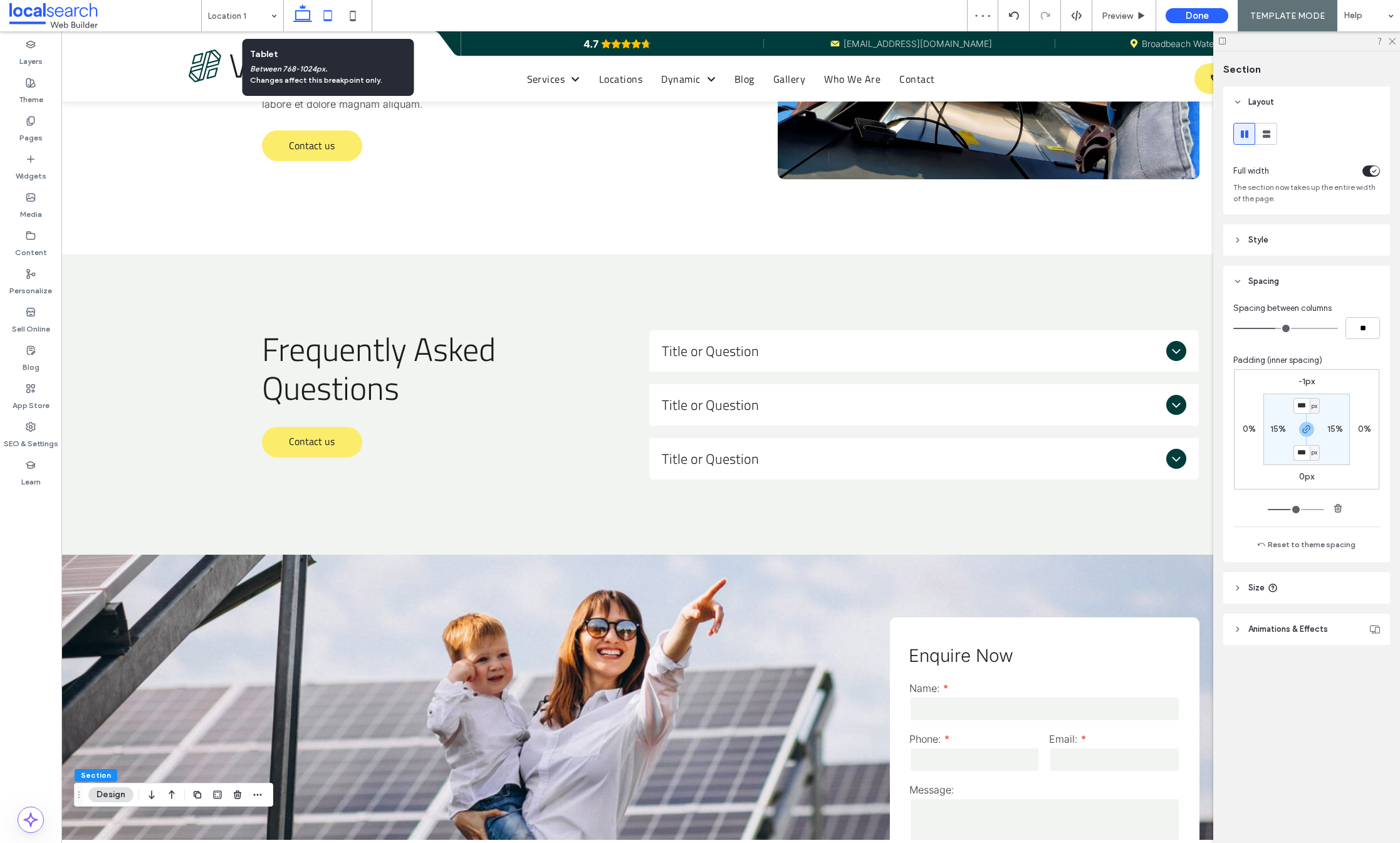
click at [329, 18] on icon at bounding box center [328, 16] width 25 height 25
type input "**"
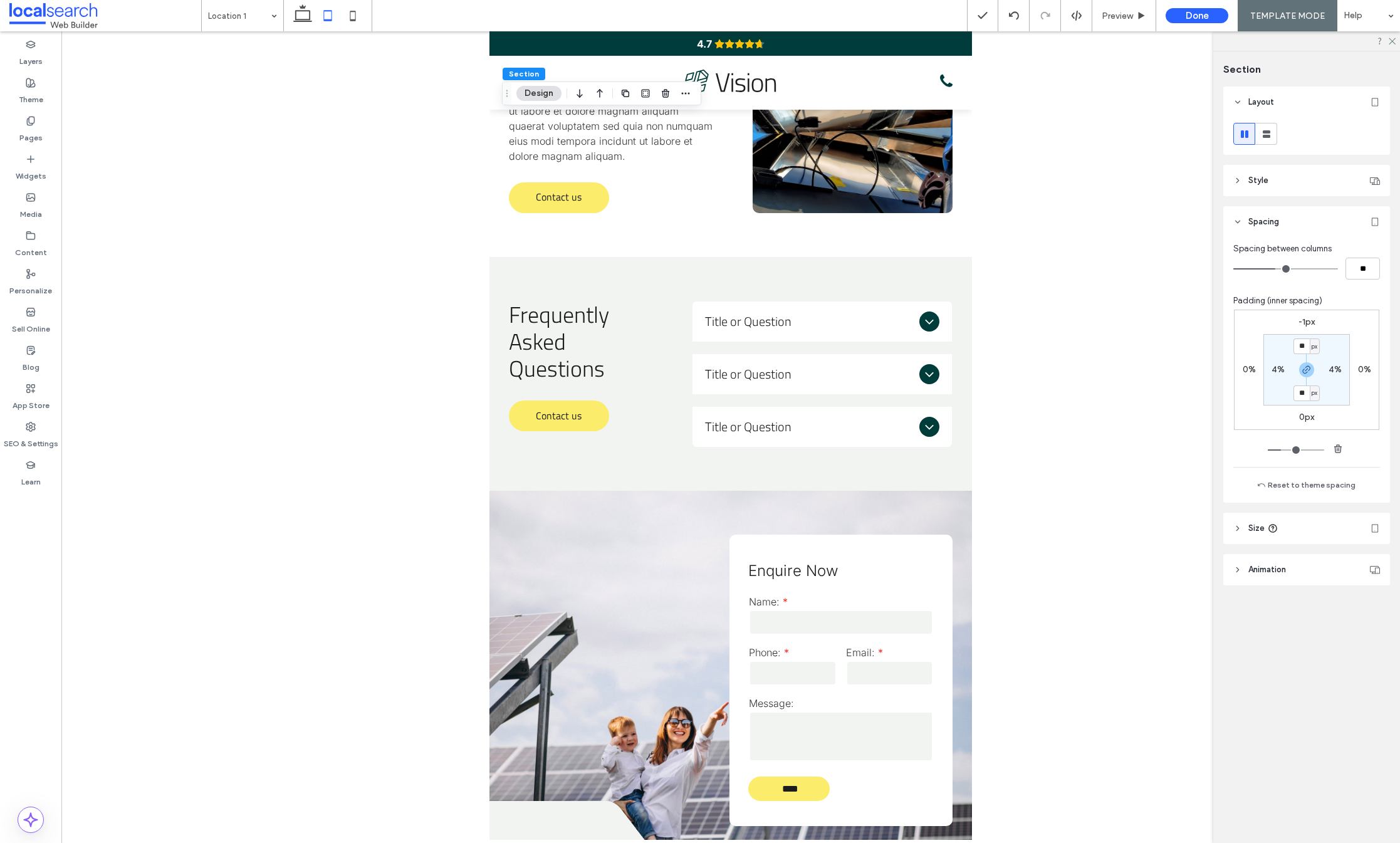
click at [352, 16] on icon at bounding box center [353, 16] width 25 height 25
type input "**"
type input "*"
type input "**"
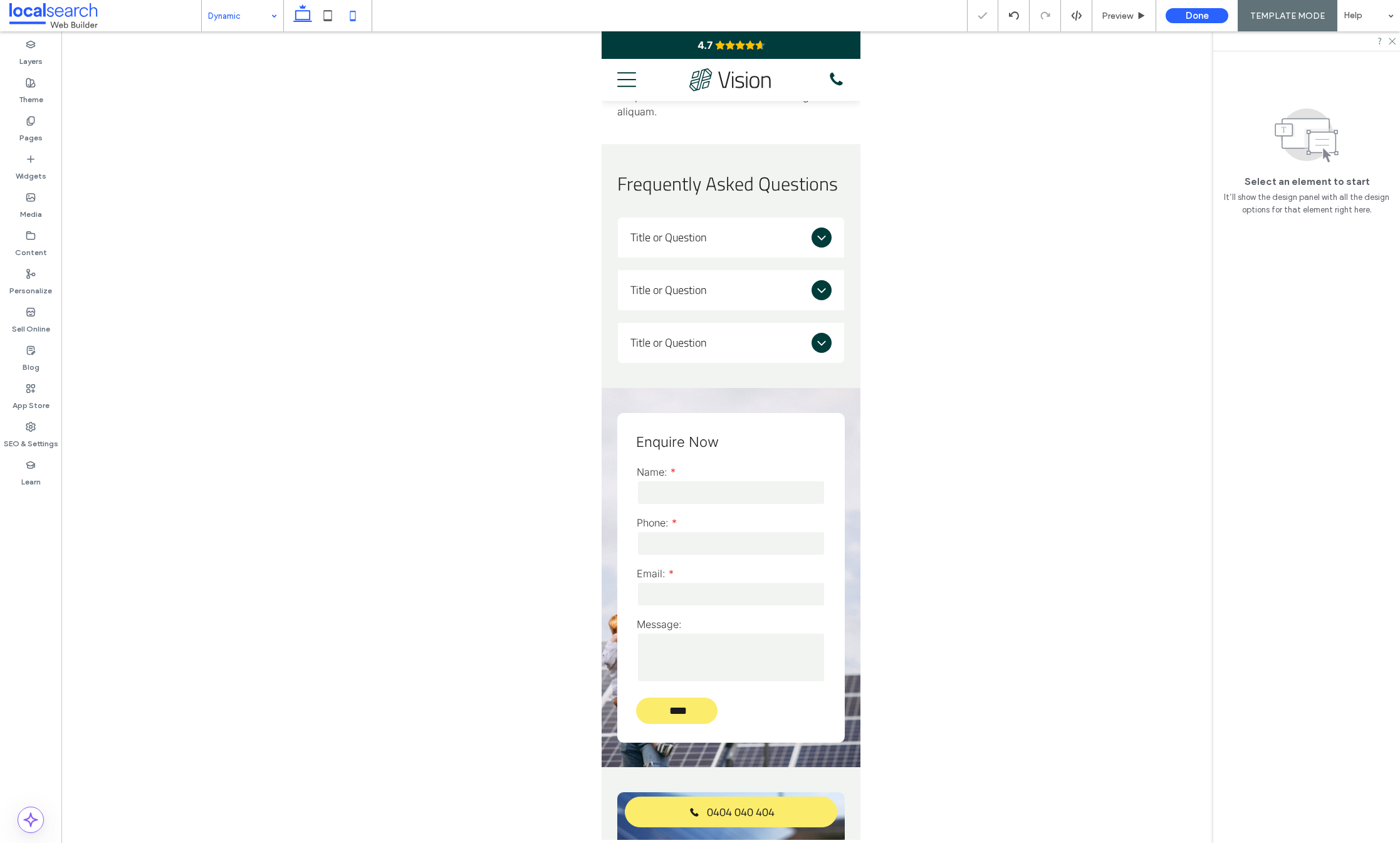
click at [309, 19] on use at bounding box center [302, 13] width 18 height 18
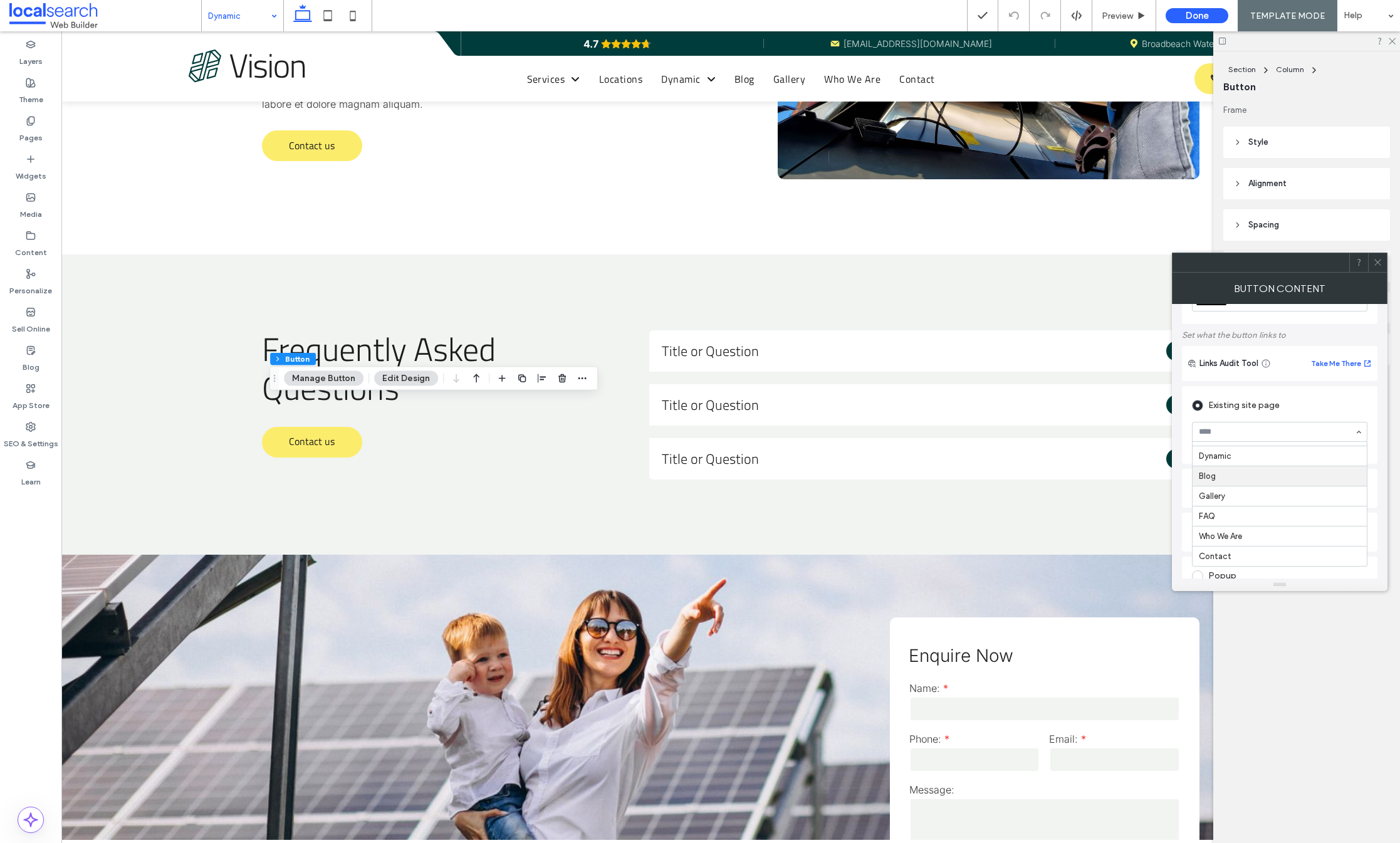
scroll to position [198, 0]
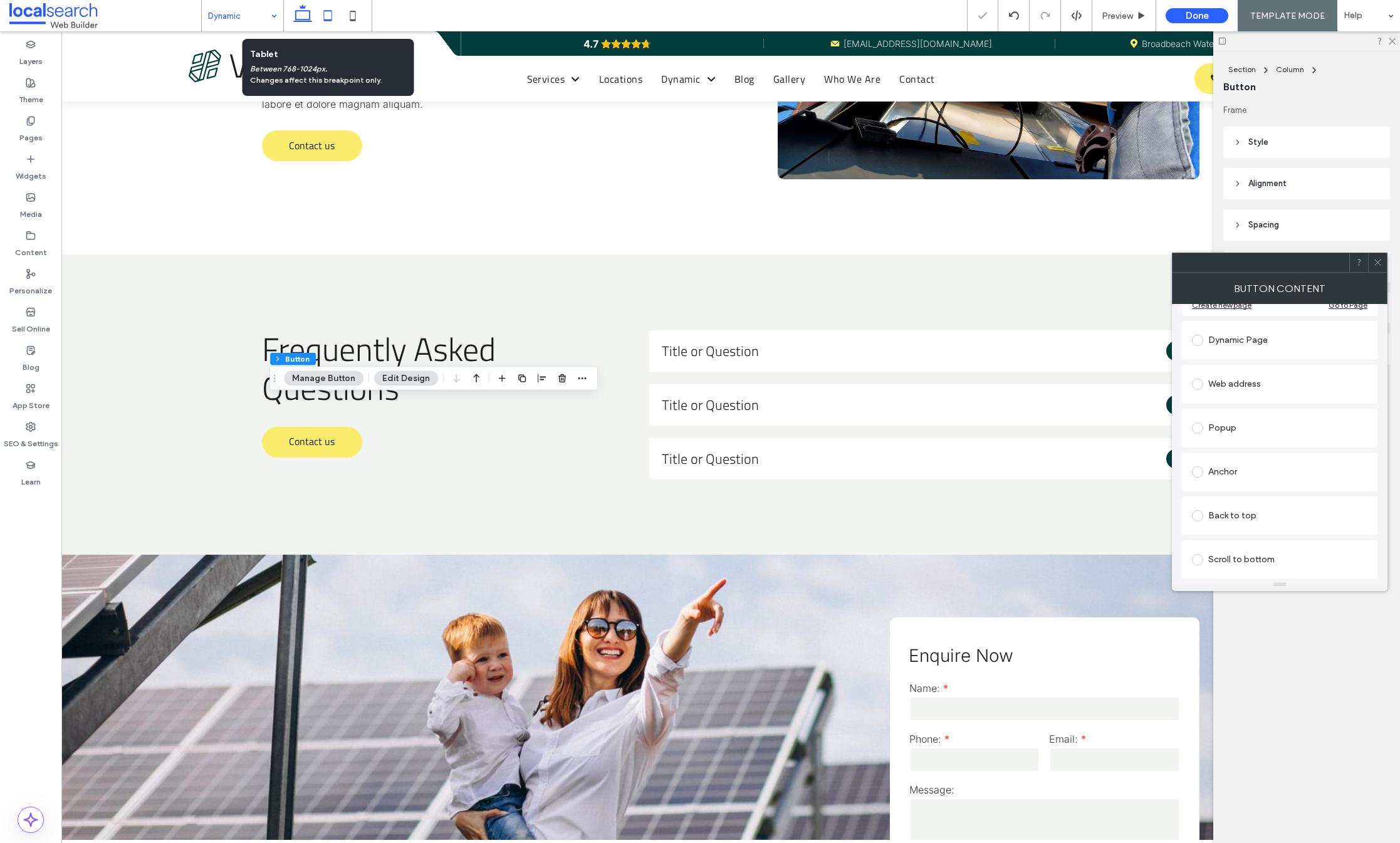
click at [331, 13] on icon at bounding box center [328, 16] width 25 height 25
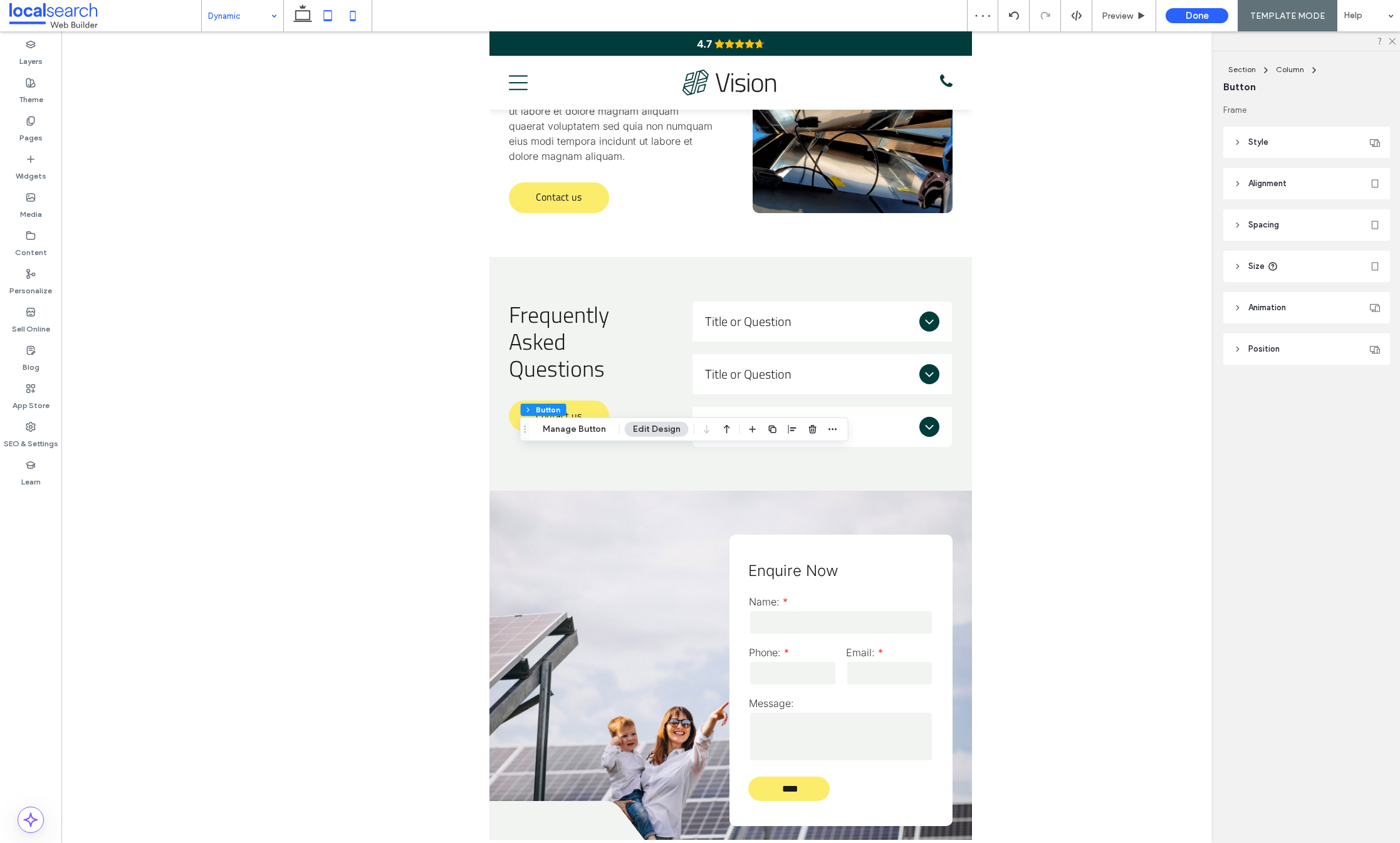
click at [351, 19] on icon at bounding box center [353, 16] width 25 height 25
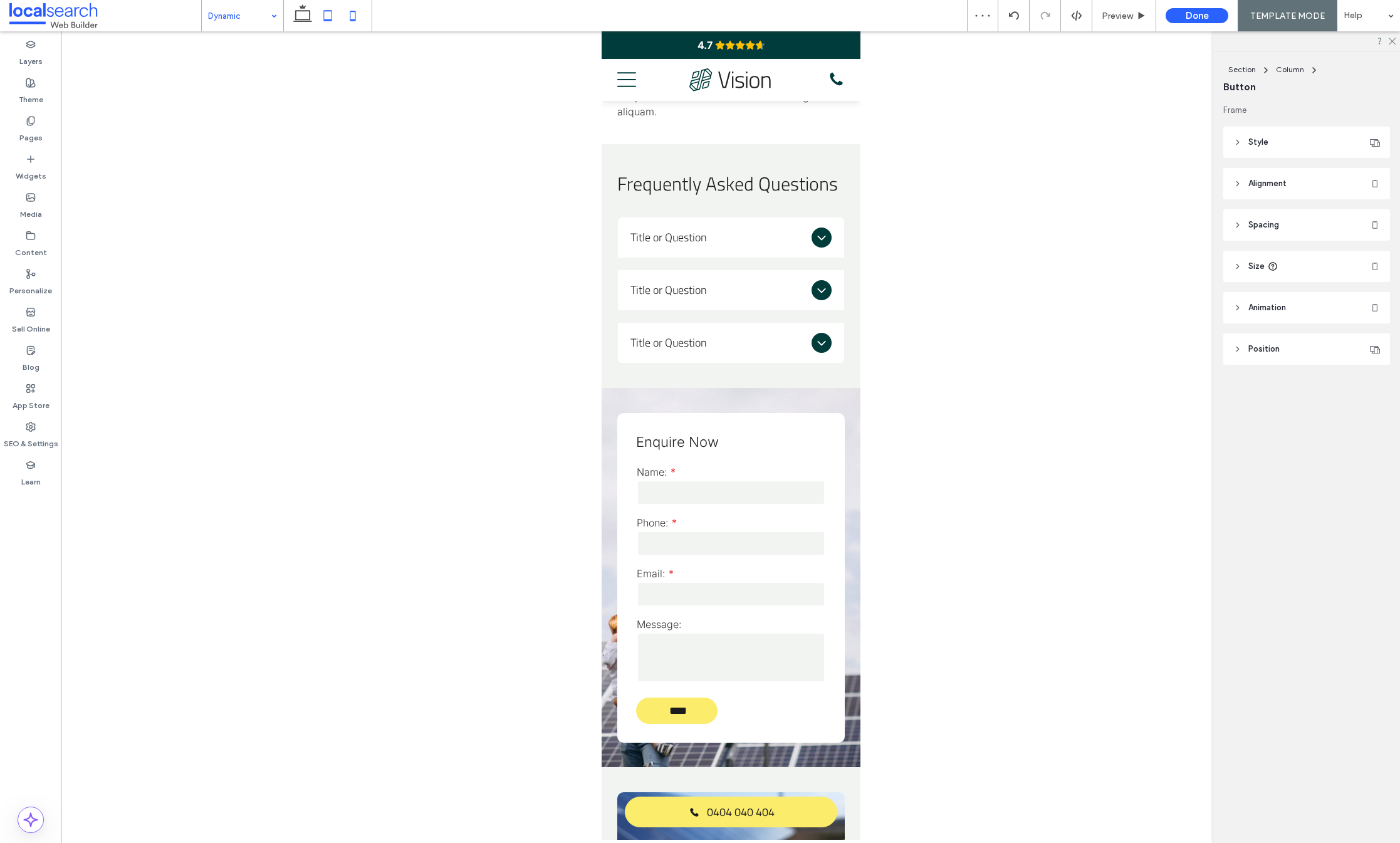
click at [326, 19] on icon at bounding box center [328, 16] width 25 height 25
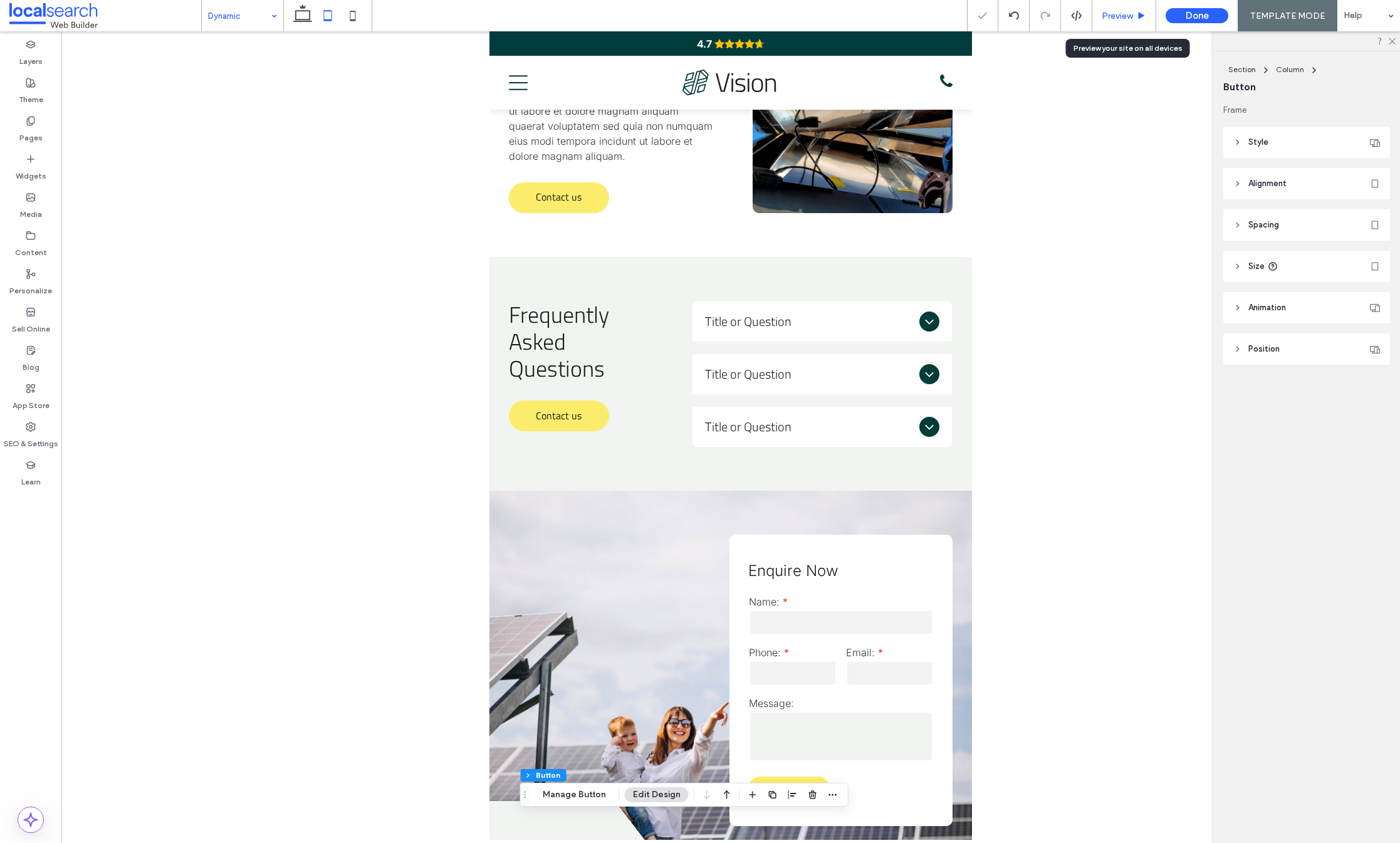
click at [1121, 14] on span "Preview" at bounding box center [1117, 16] width 31 height 10
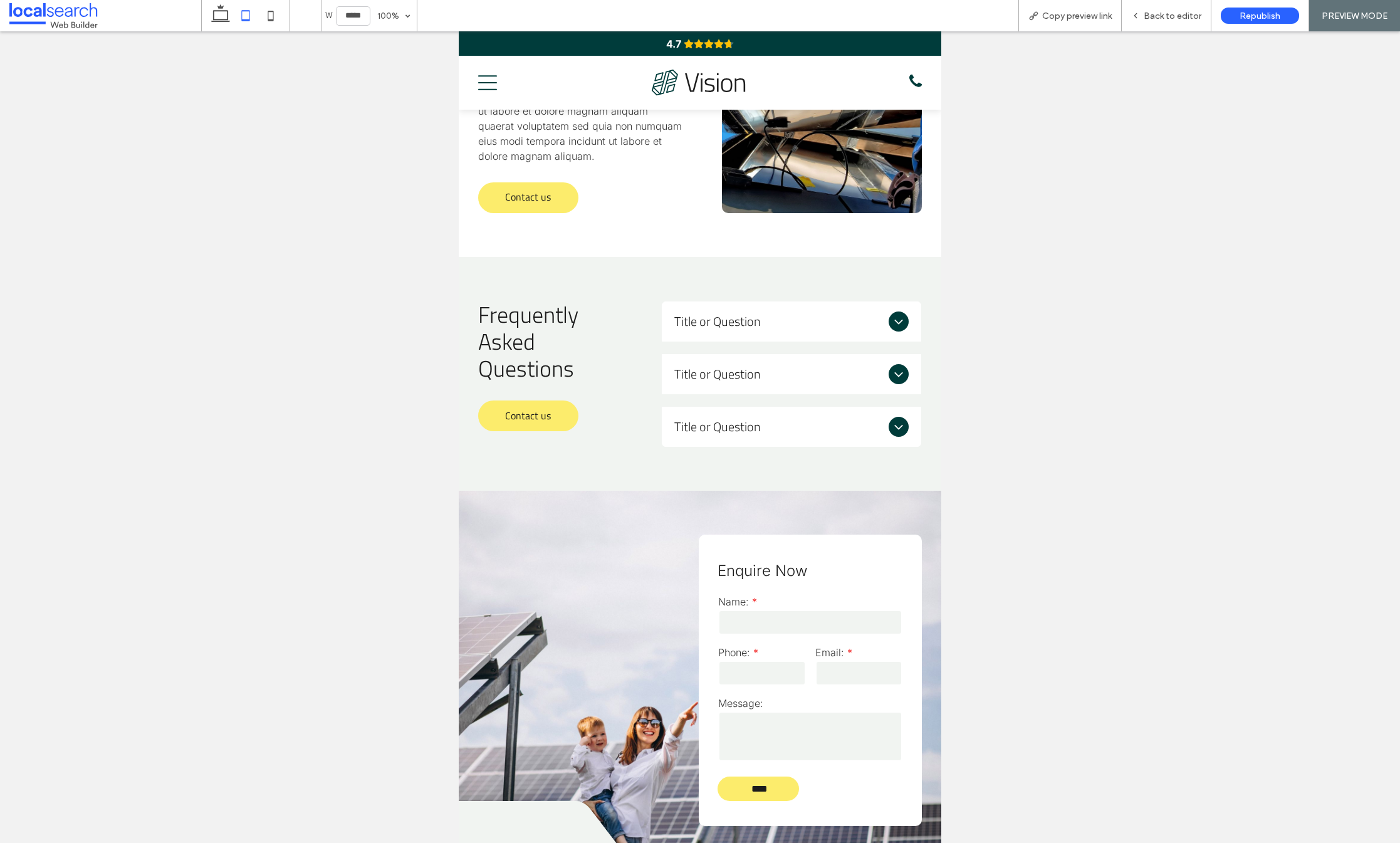
click at [225, 17] on div "W ***** 100% Copy preview link Back to editor Republish PREVIEW MODE Design Pan…" at bounding box center [700, 421] width 1400 height 843
click at [225, 17] on icon at bounding box center [221, 16] width 25 height 25
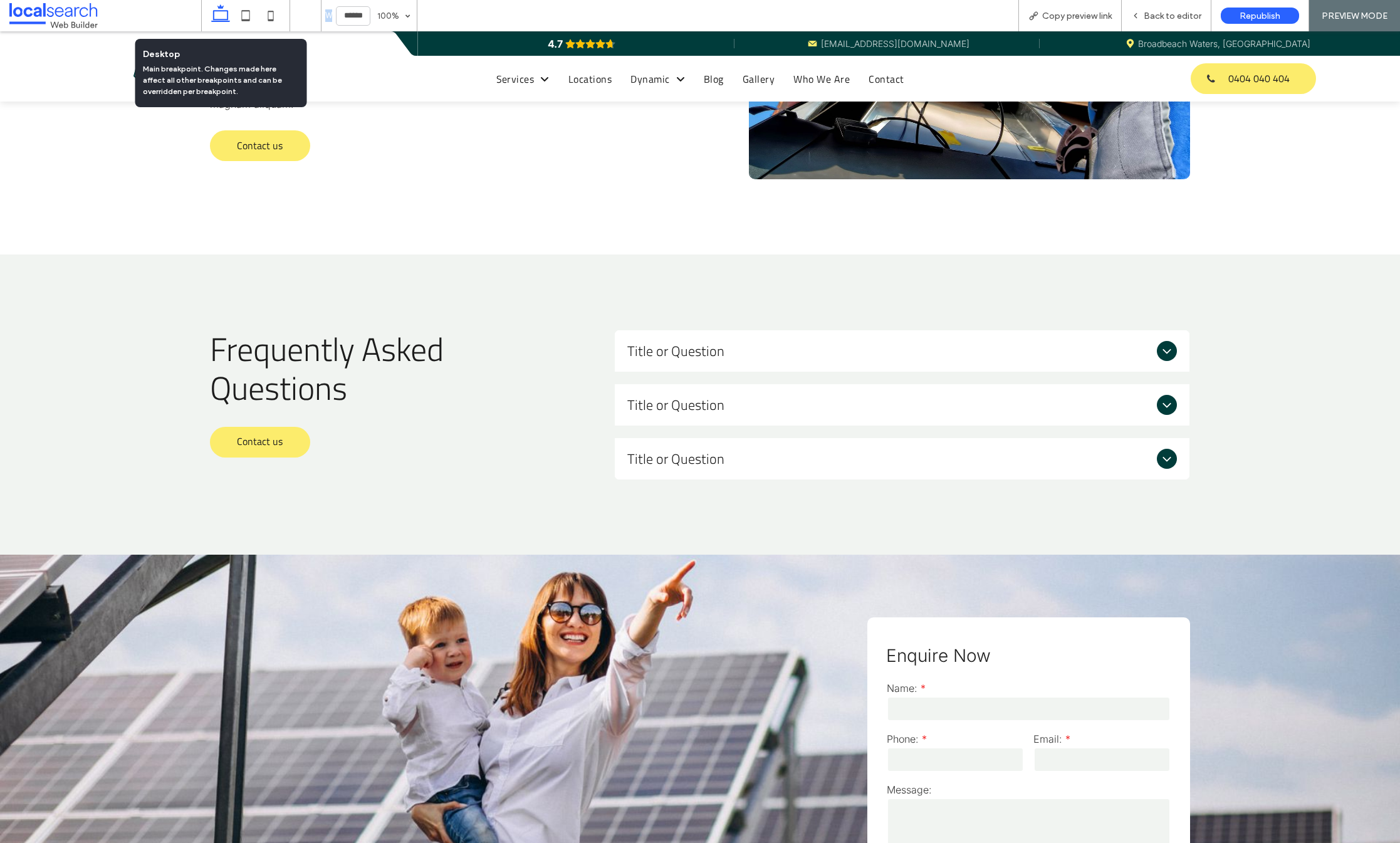
type input "******"
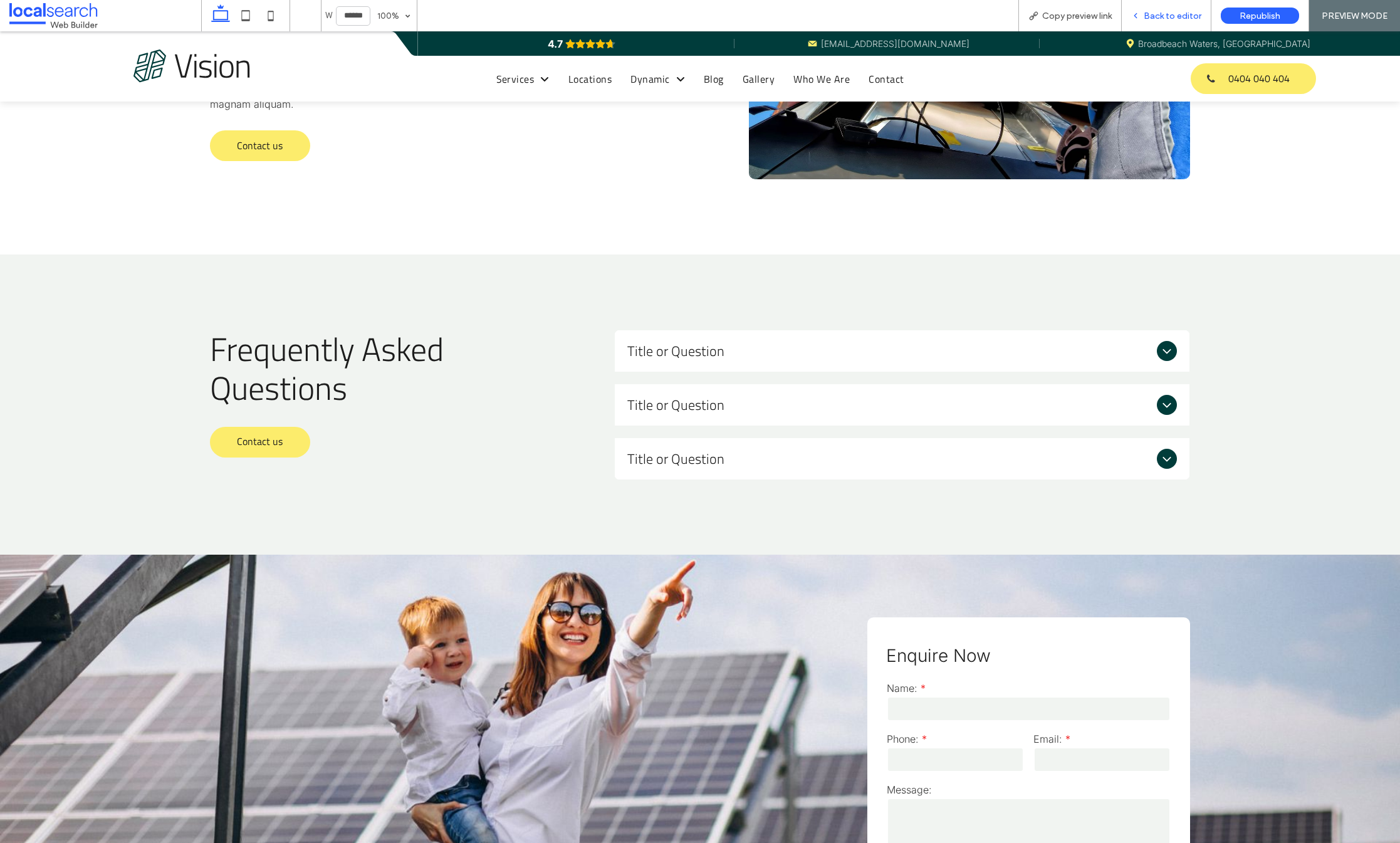
click at [1171, 12] on span "Back to editor" at bounding box center [1173, 16] width 58 height 10
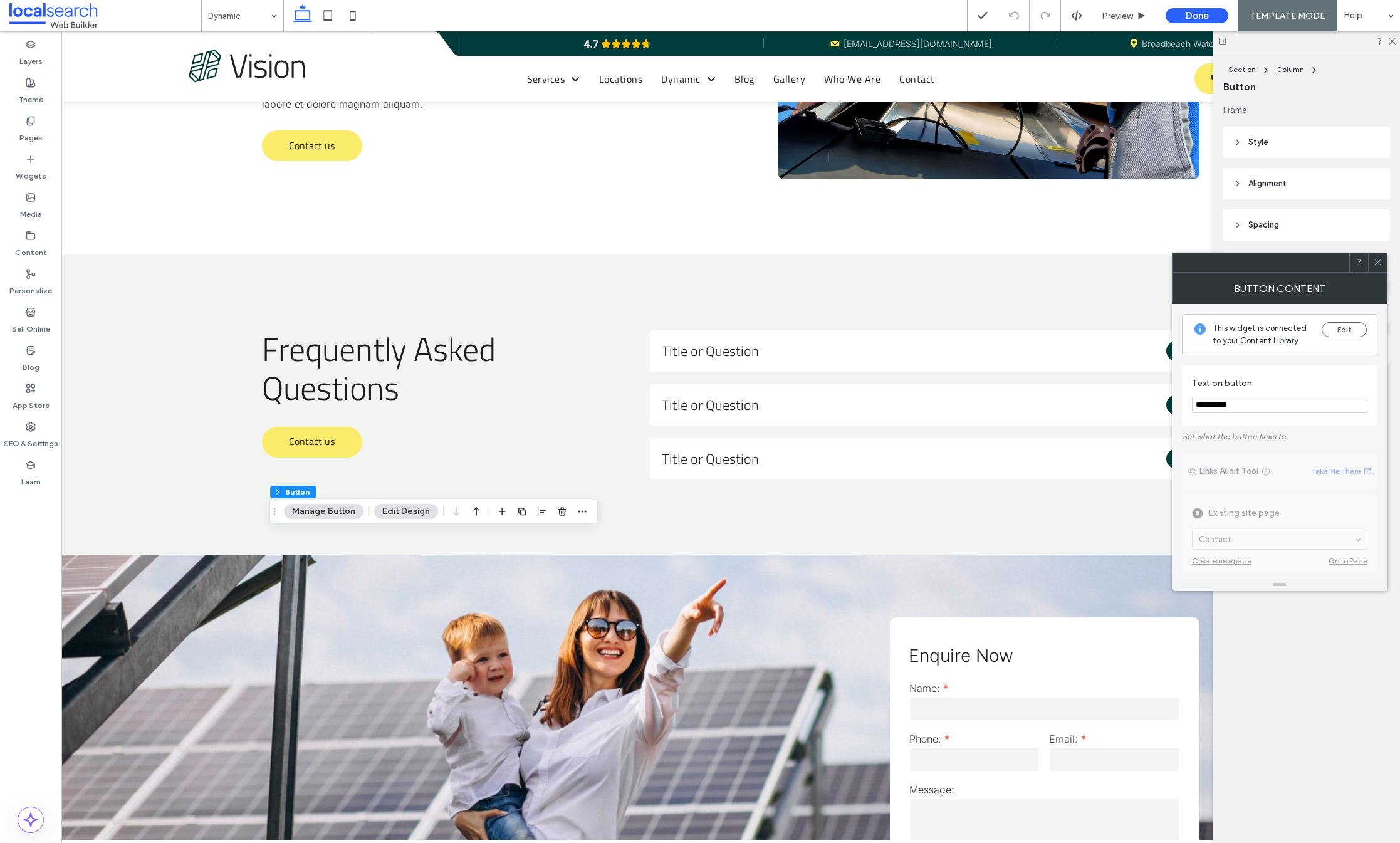
click at [1387, 261] on div at bounding box center [1377, 262] width 18 height 19
click at [1379, 266] on icon at bounding box center [1378, 262] width 10 height 10
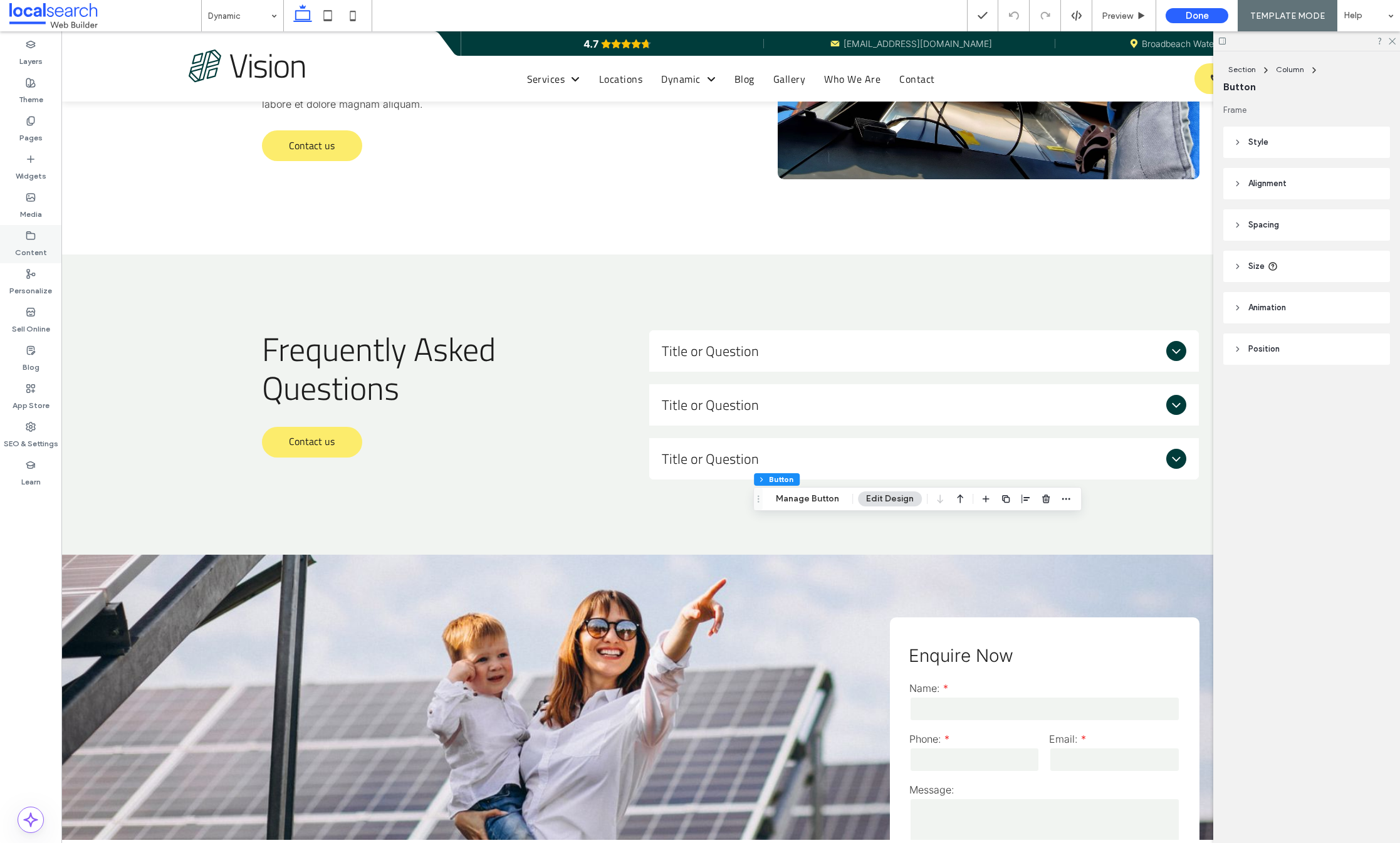
click at [28, 244] on label "Content" at bounding box center [30, 249] width 32 height 18
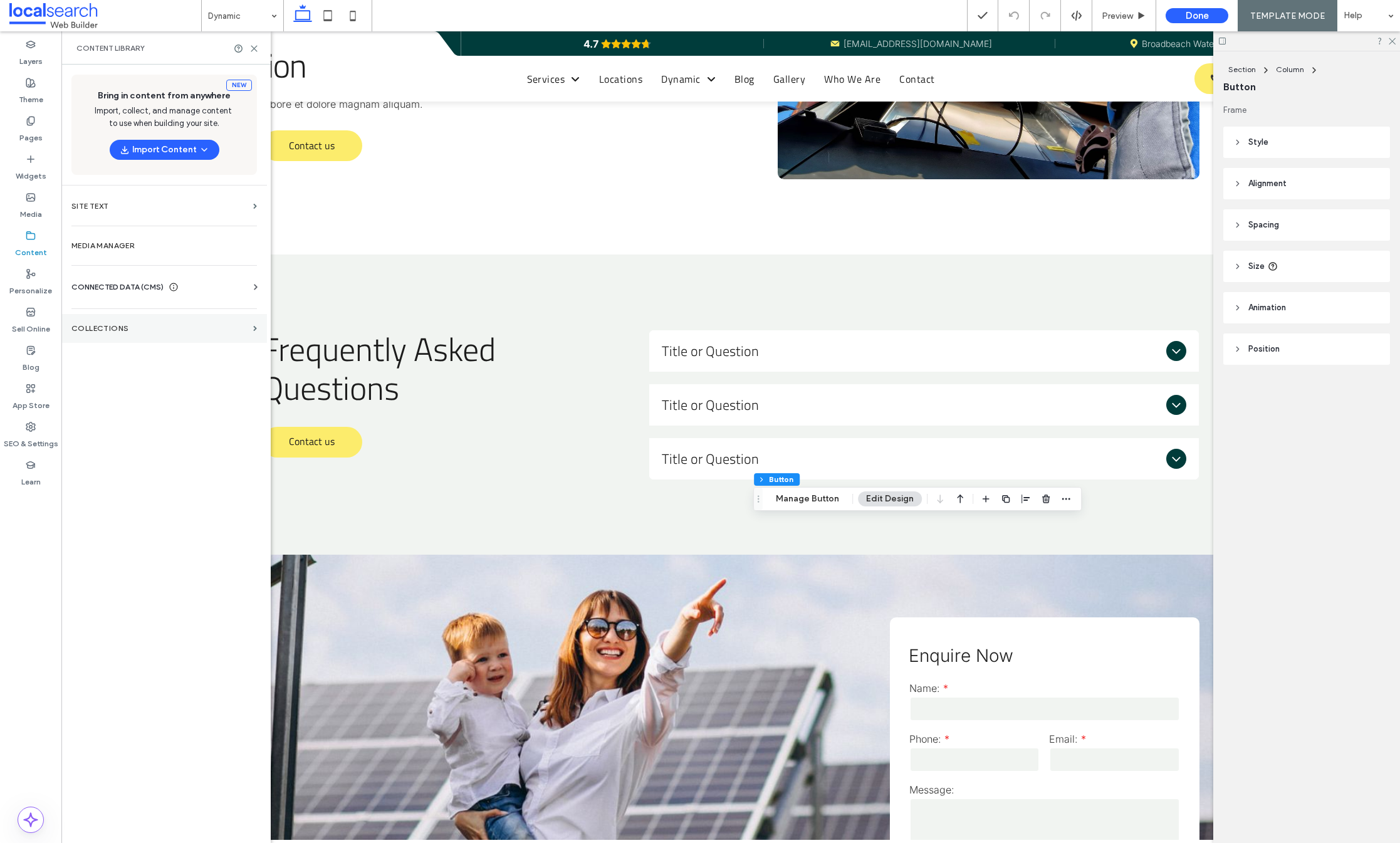
click at [111, 333] on section "Collections" at bounding box center [164, 328] width 206 height 29
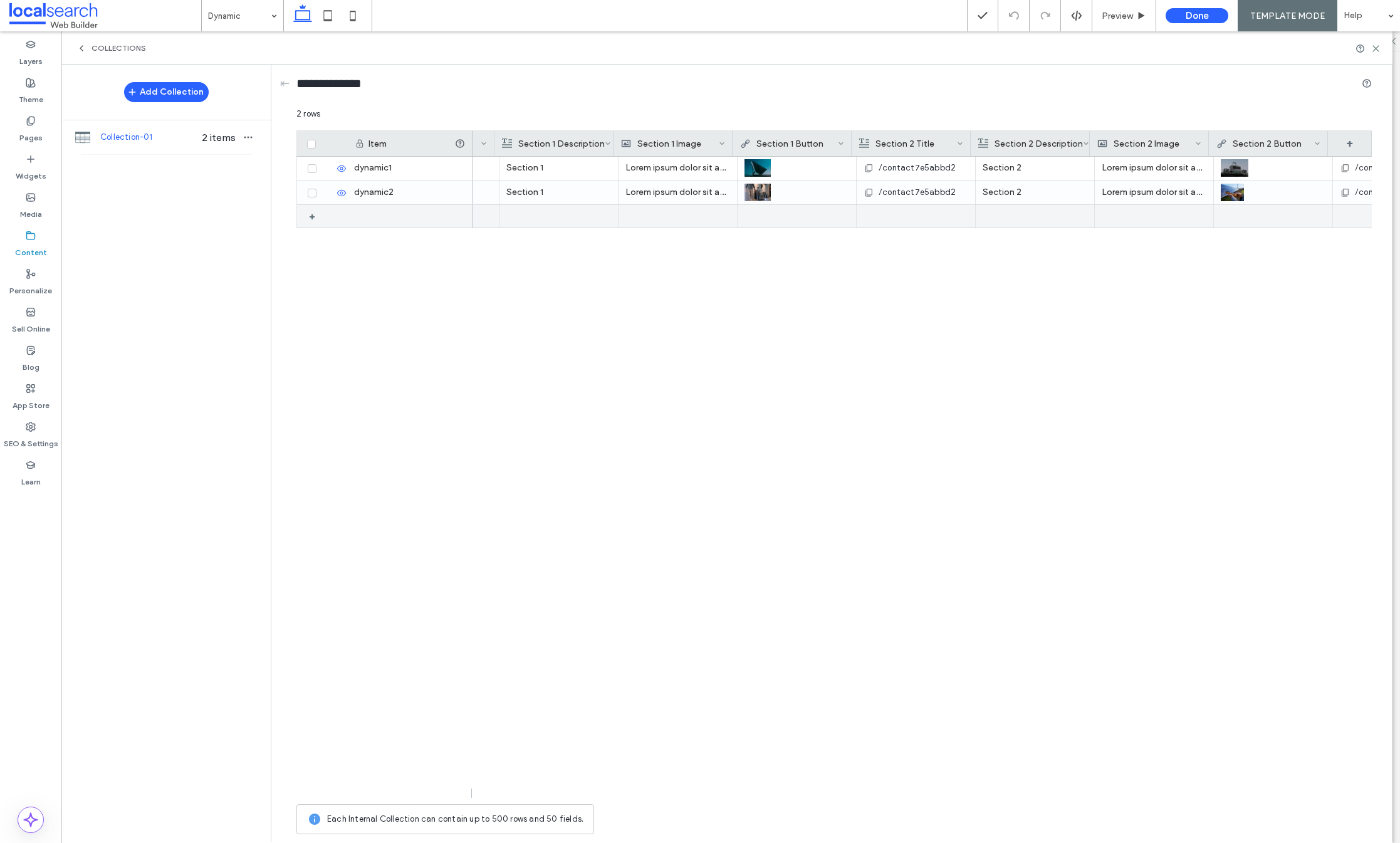
scroll to position [0, 334]
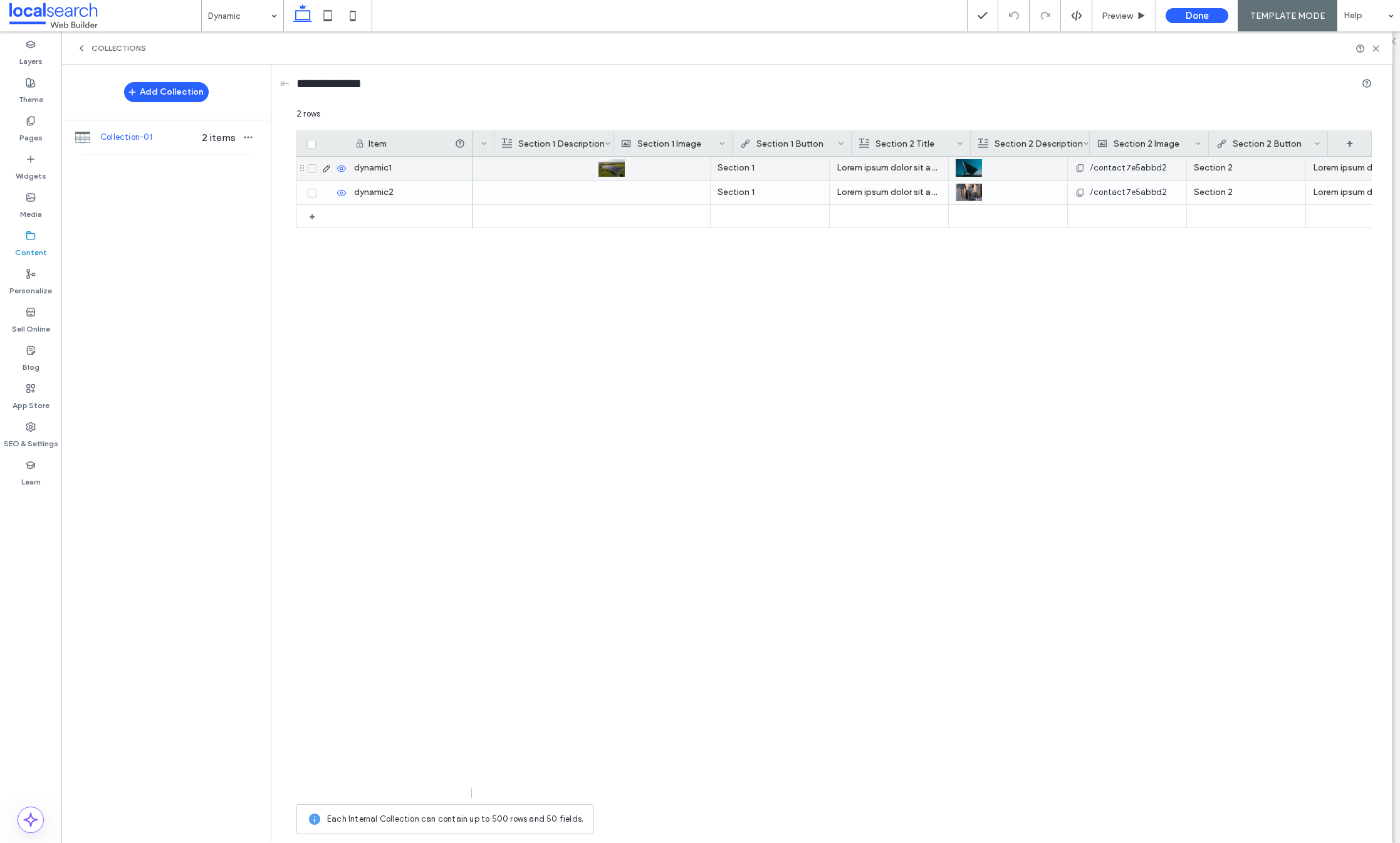
scroll to position [0, 334]
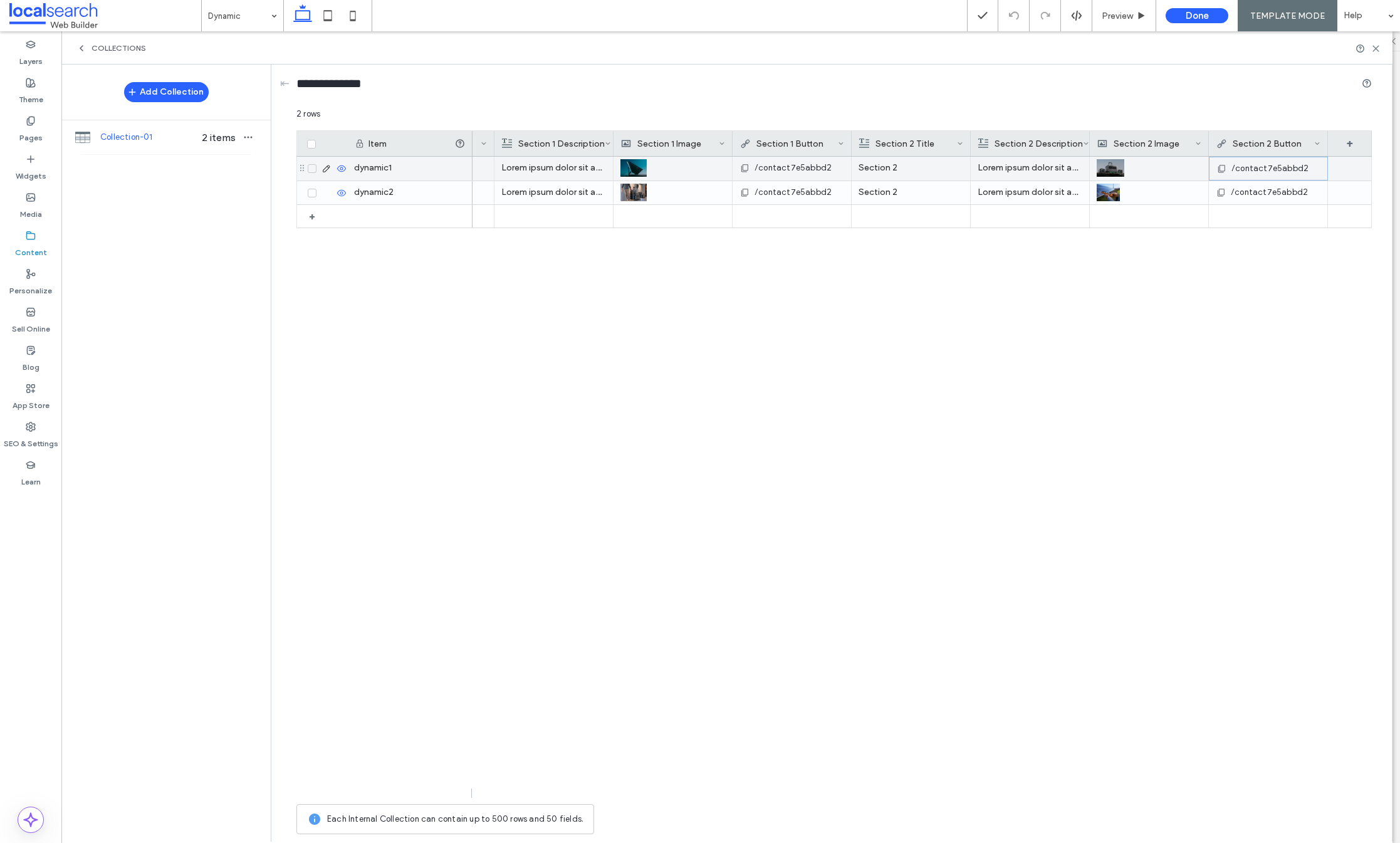
click at [1251, 169] on span "/contact7e5abbd2" at bounding box center [1270, 168] width 77 height 13
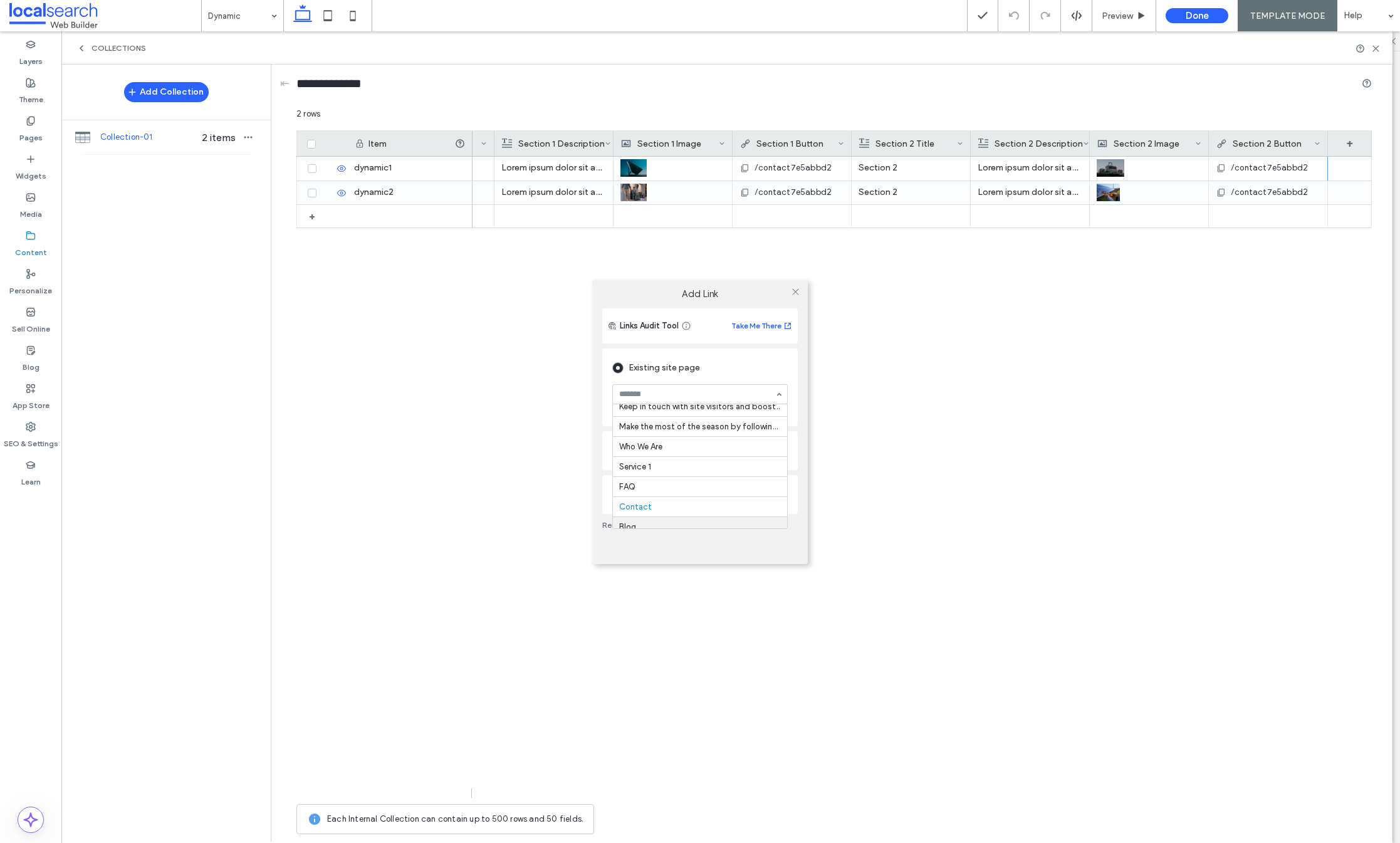
scroll to position [132, 0]
click at [1281, 171] on div "Add Link Links Audit Tool Take Me There Existing site page Who We Are Go to Pag…" at bounding box center [700, 421] width 1400 height 843
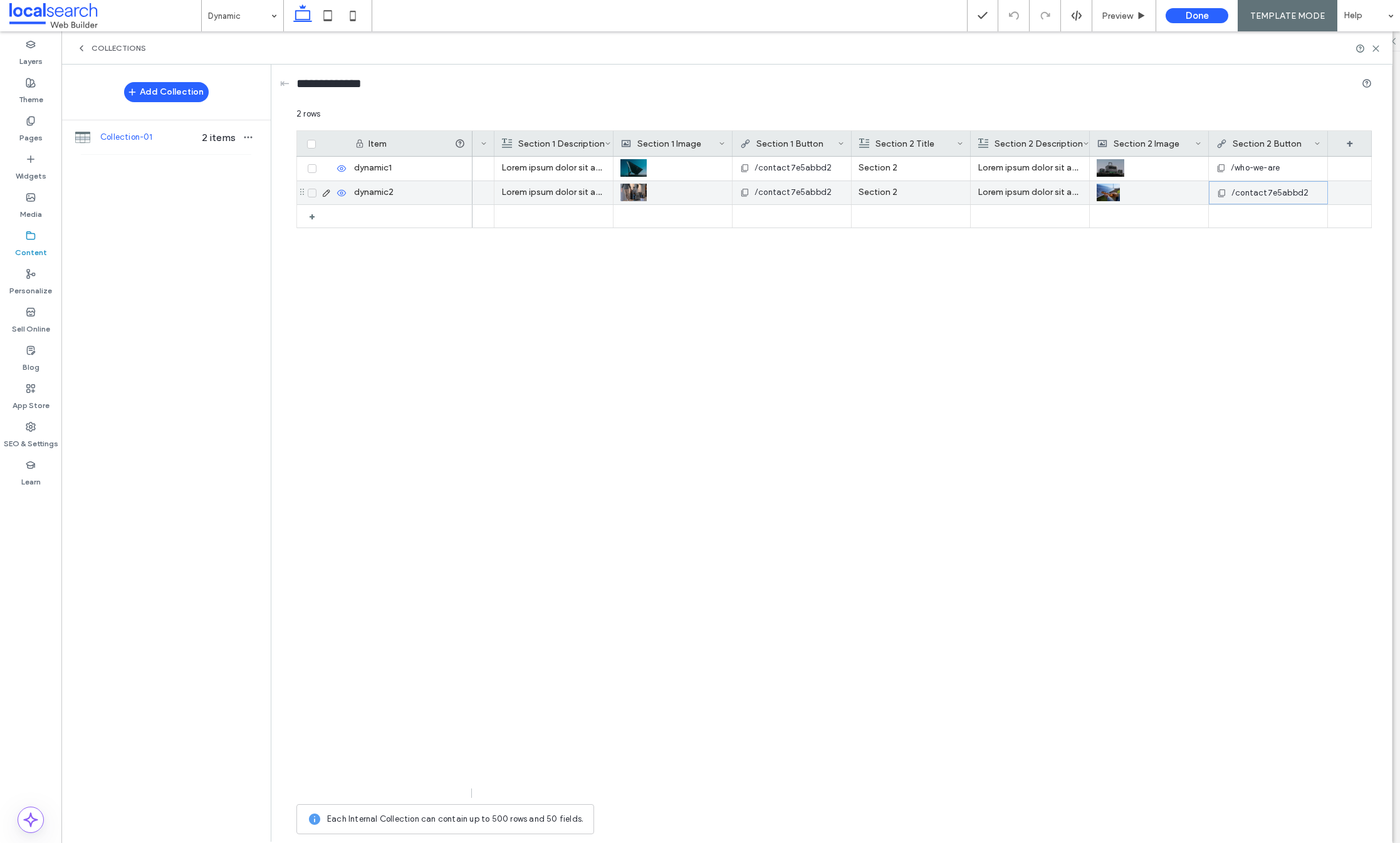
click at [1275, 189] on span "/contact7e5abbd2" at bounding box center [1270, 192] width 77 height 13
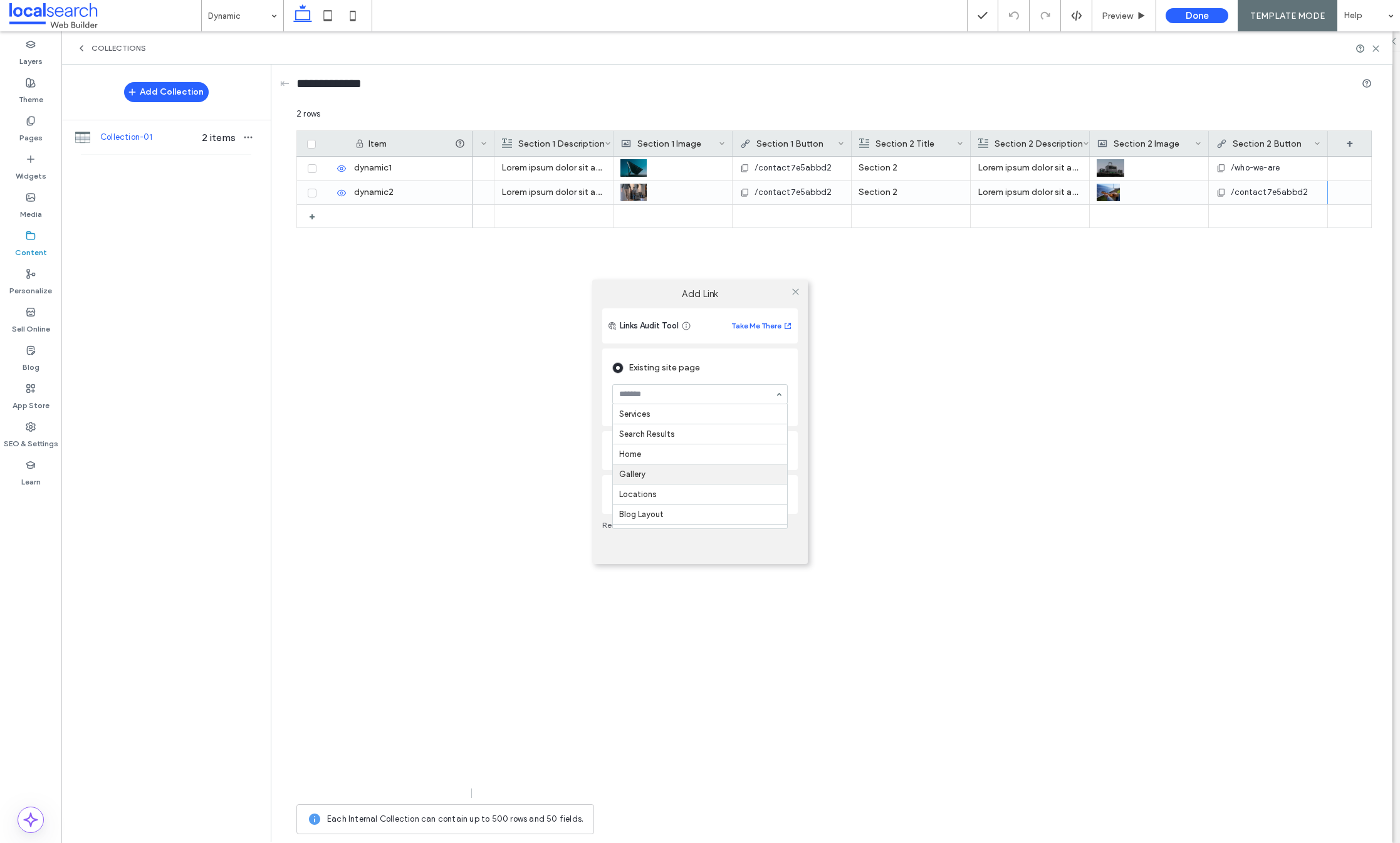
scroll to position [109, 0]
click at [1372, 49] on div "Add Link Links Audit Tool Take Me There Existing site page Who We Are Go to Pag…" at bounding box center [700, 421] width 1400 height 843
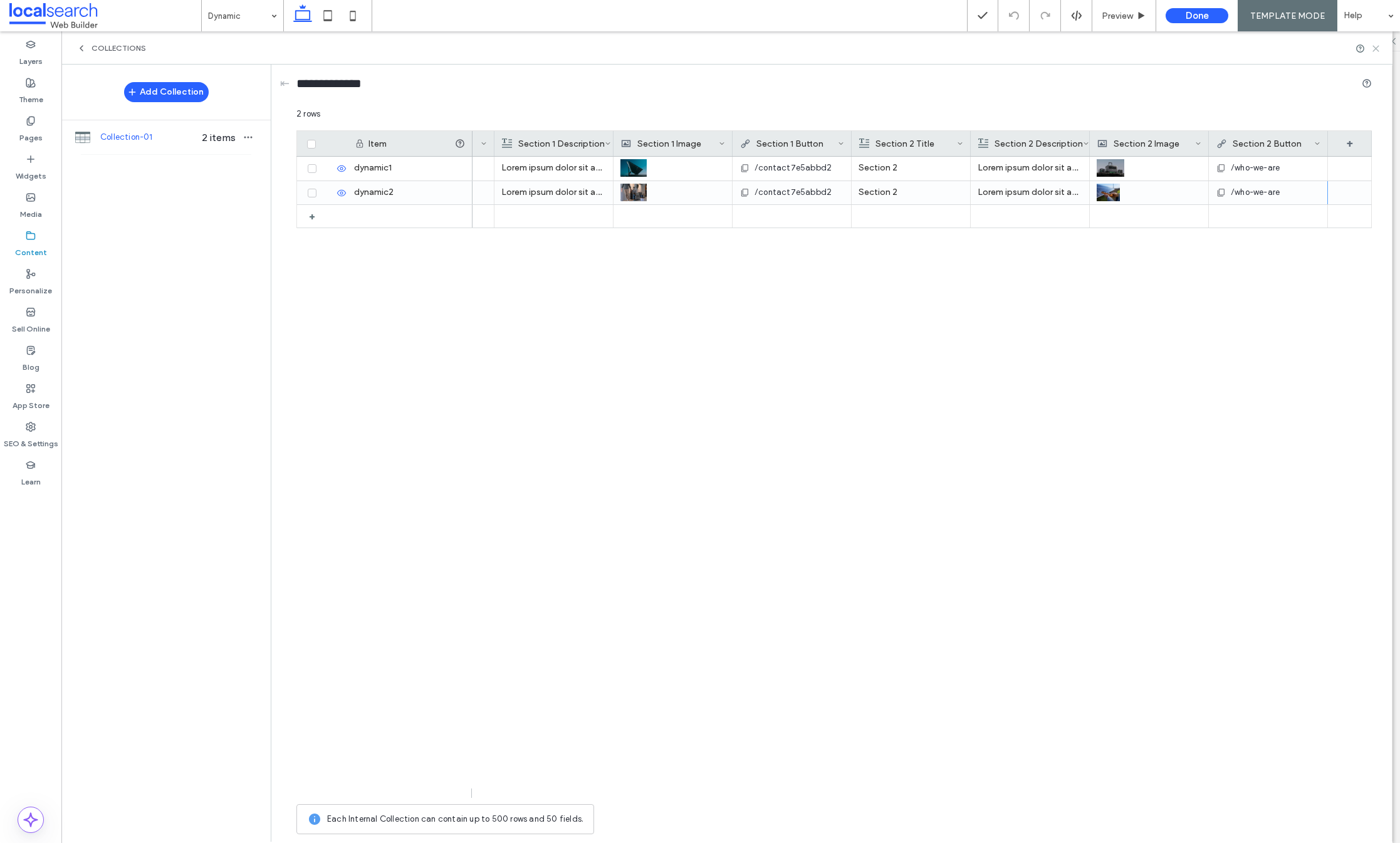
click at [1373, 46] on icon at bounding box center [1376, 48] width 10 height 10
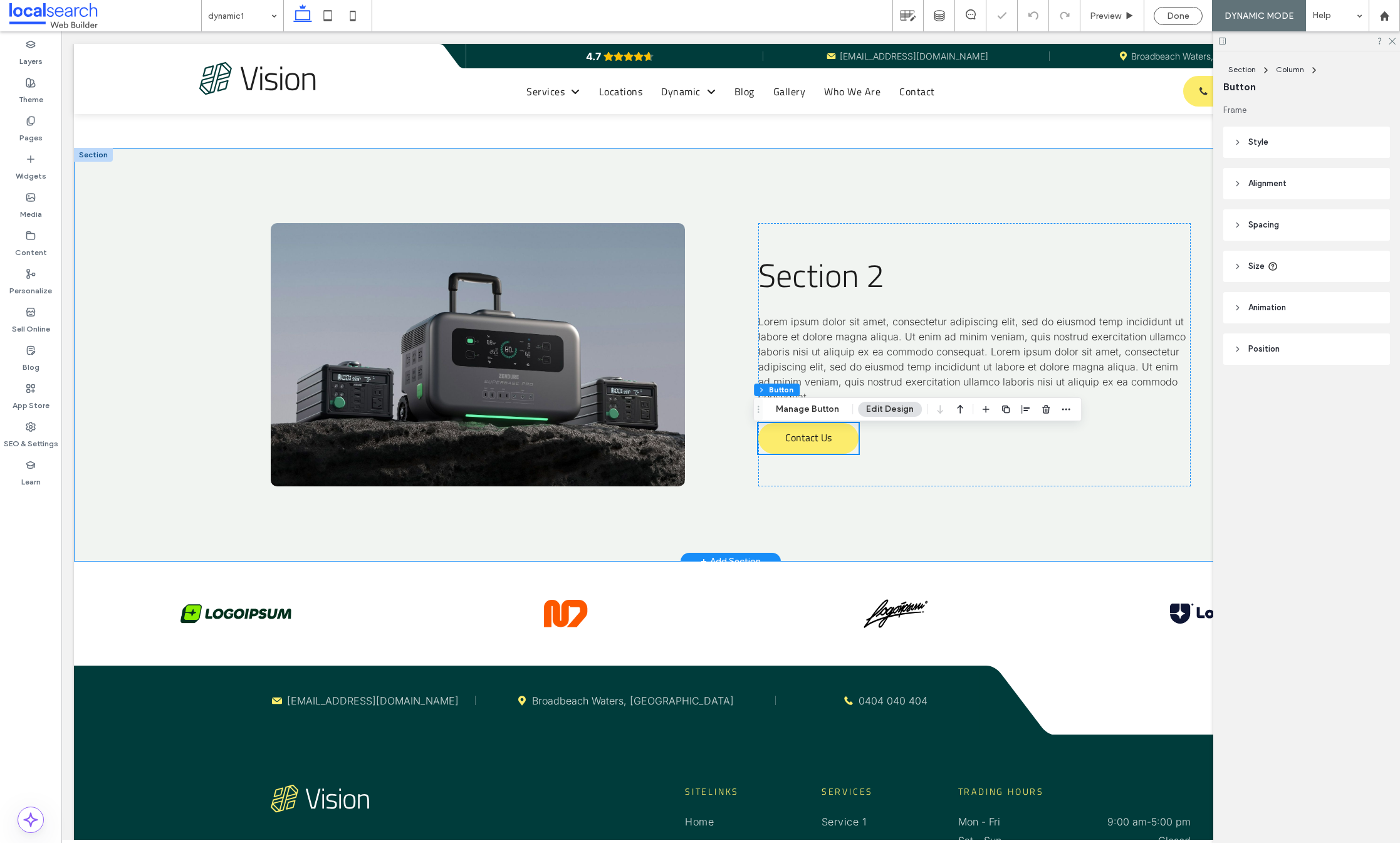
scroll to position [713, 0]
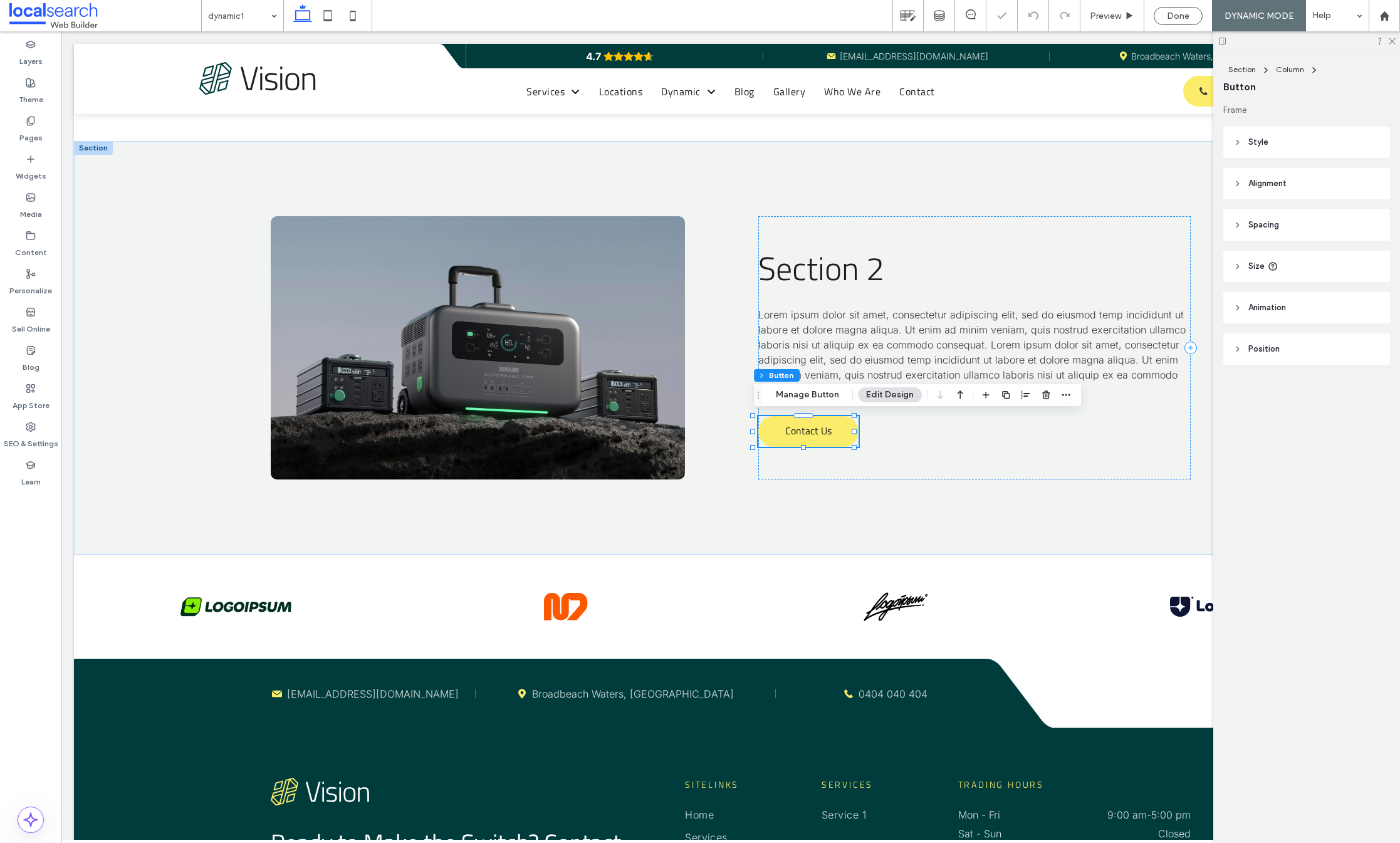
click at [801, 383] on div "Section Column Button Manage Button Edit Design" at bounding box center [918, 395] width 329 height 24
click at [801, 393] on button "Manage Button" at bounding box center [808, 394] width 80 height 15
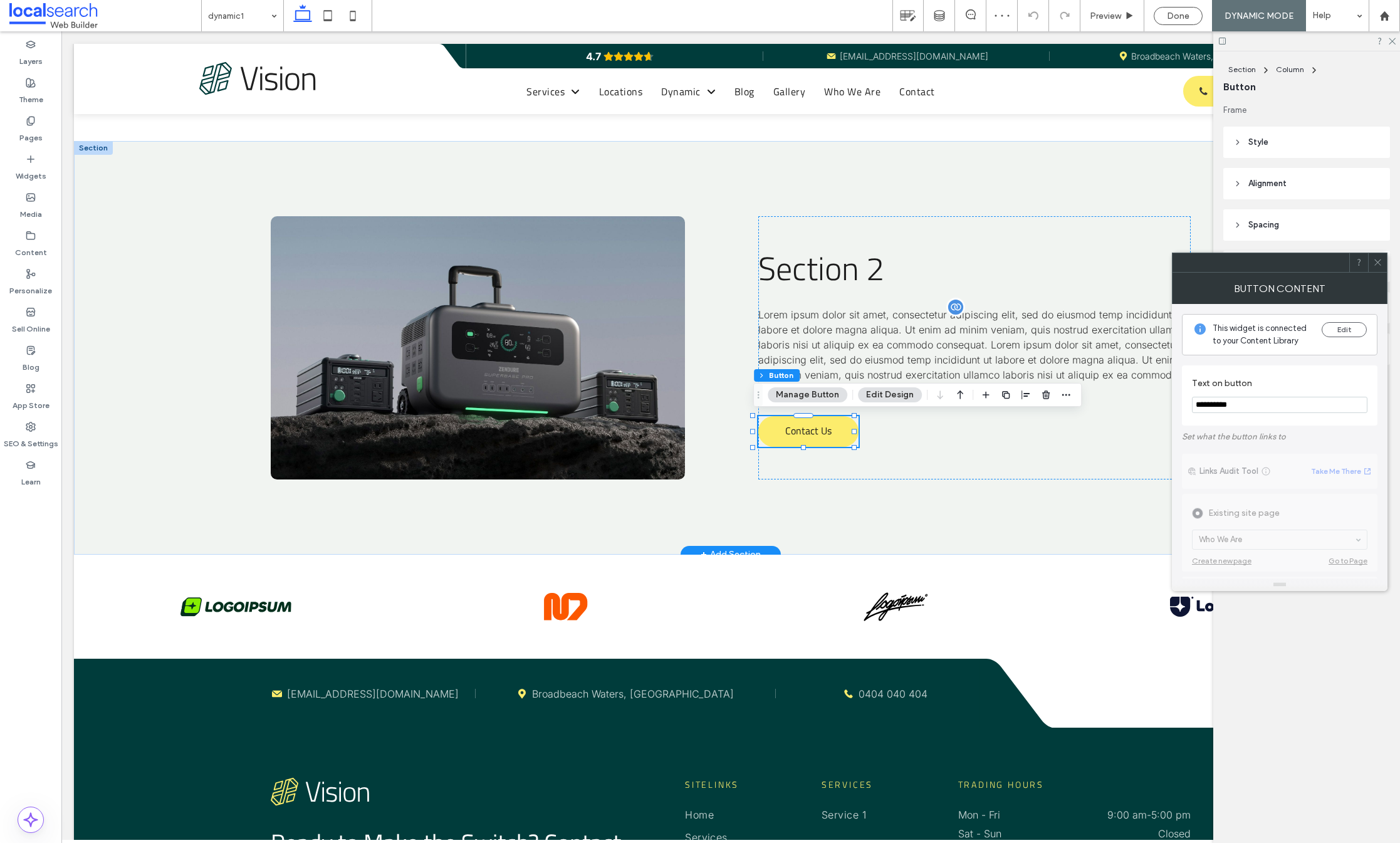
drag, startPoint x: 1328, startPoint y: 437, endPoint x: 920, endPoint y: 376, distance: 412.5
type input "**********"
click at [1375, 263] on icon at bounding box center [1378, 262] width 10 height 10
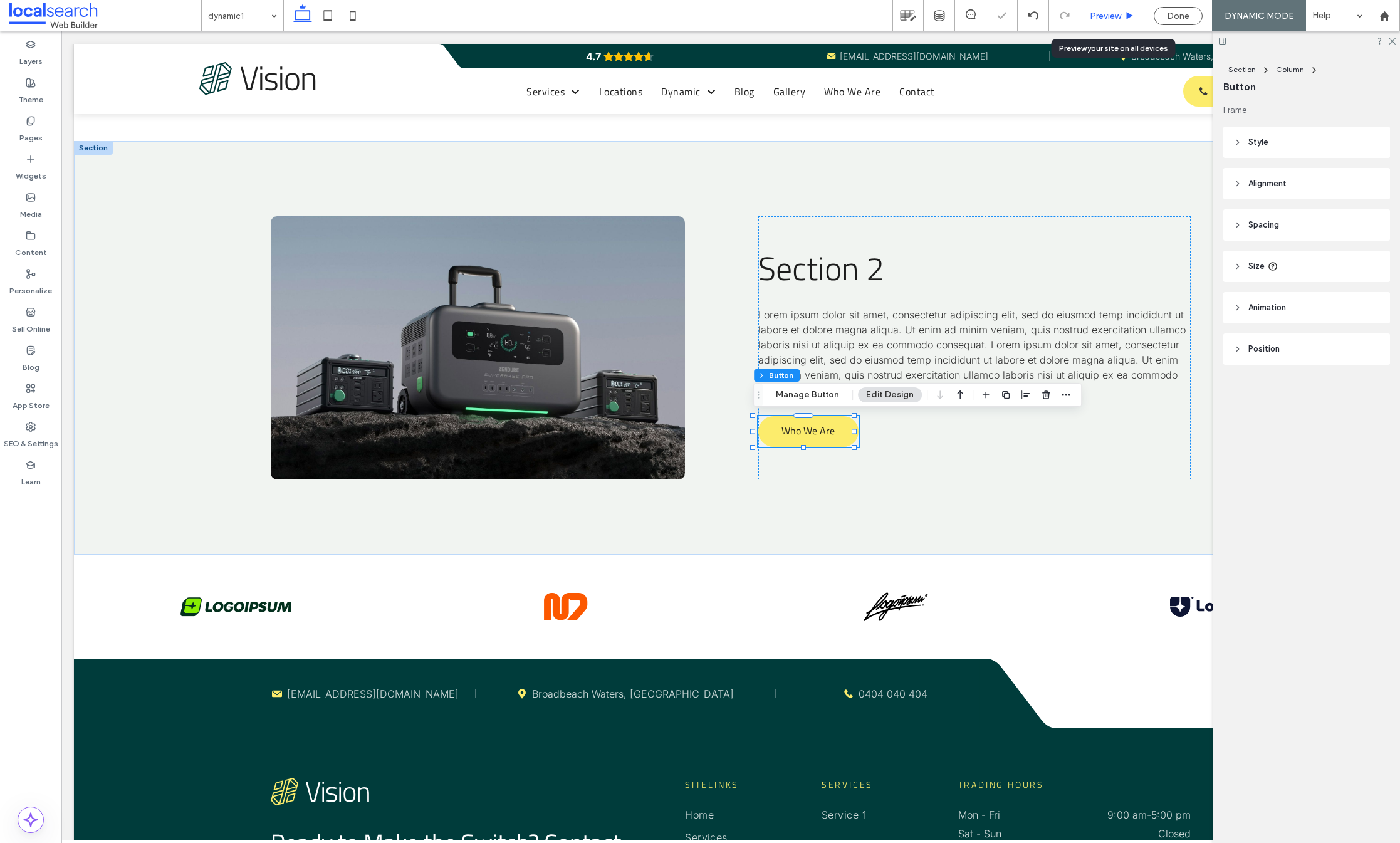
click at [1108, 16] on span "Preview" at bounding box center [1105, 16] width 31 height 10
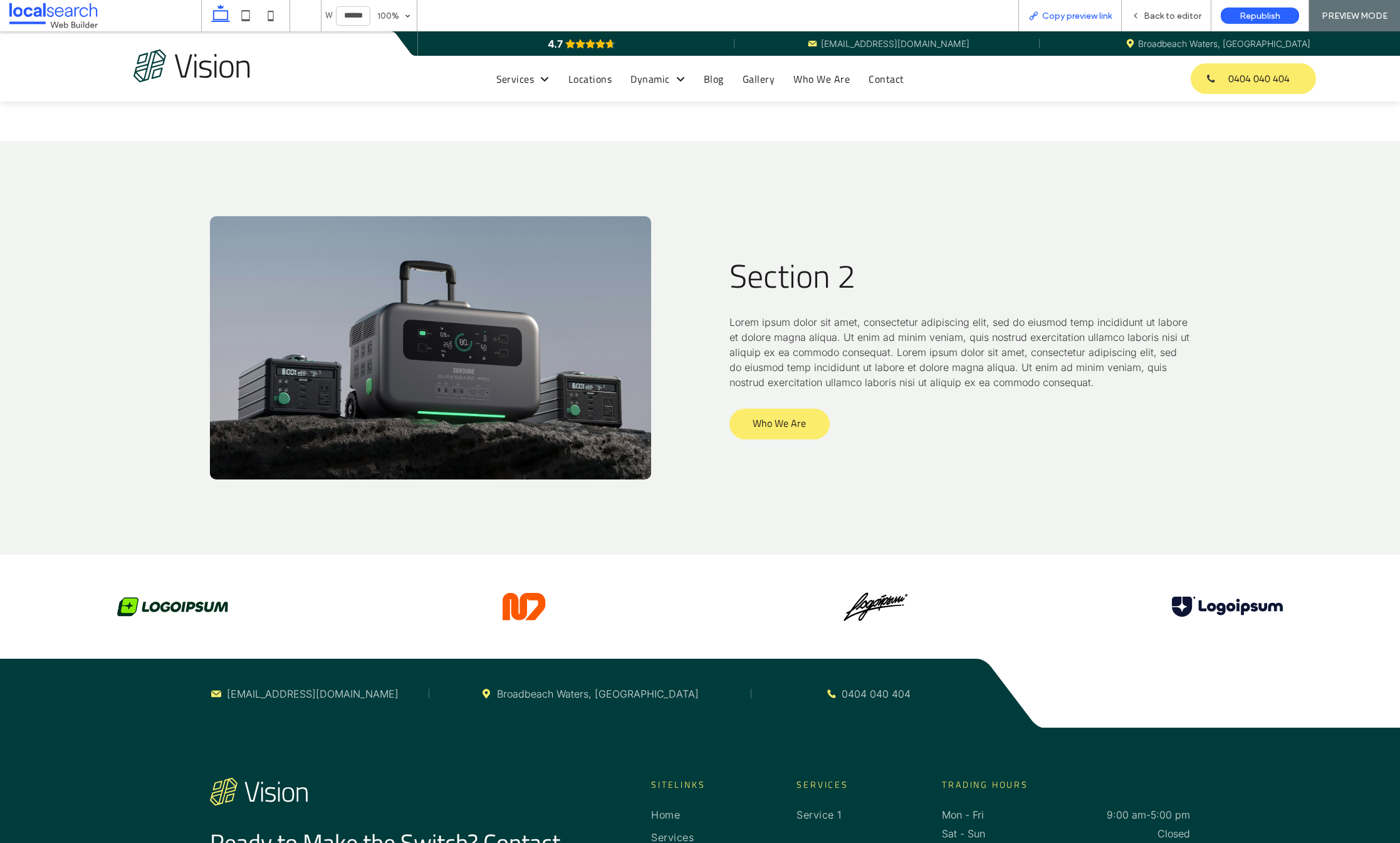
scroll to position [693, 0]
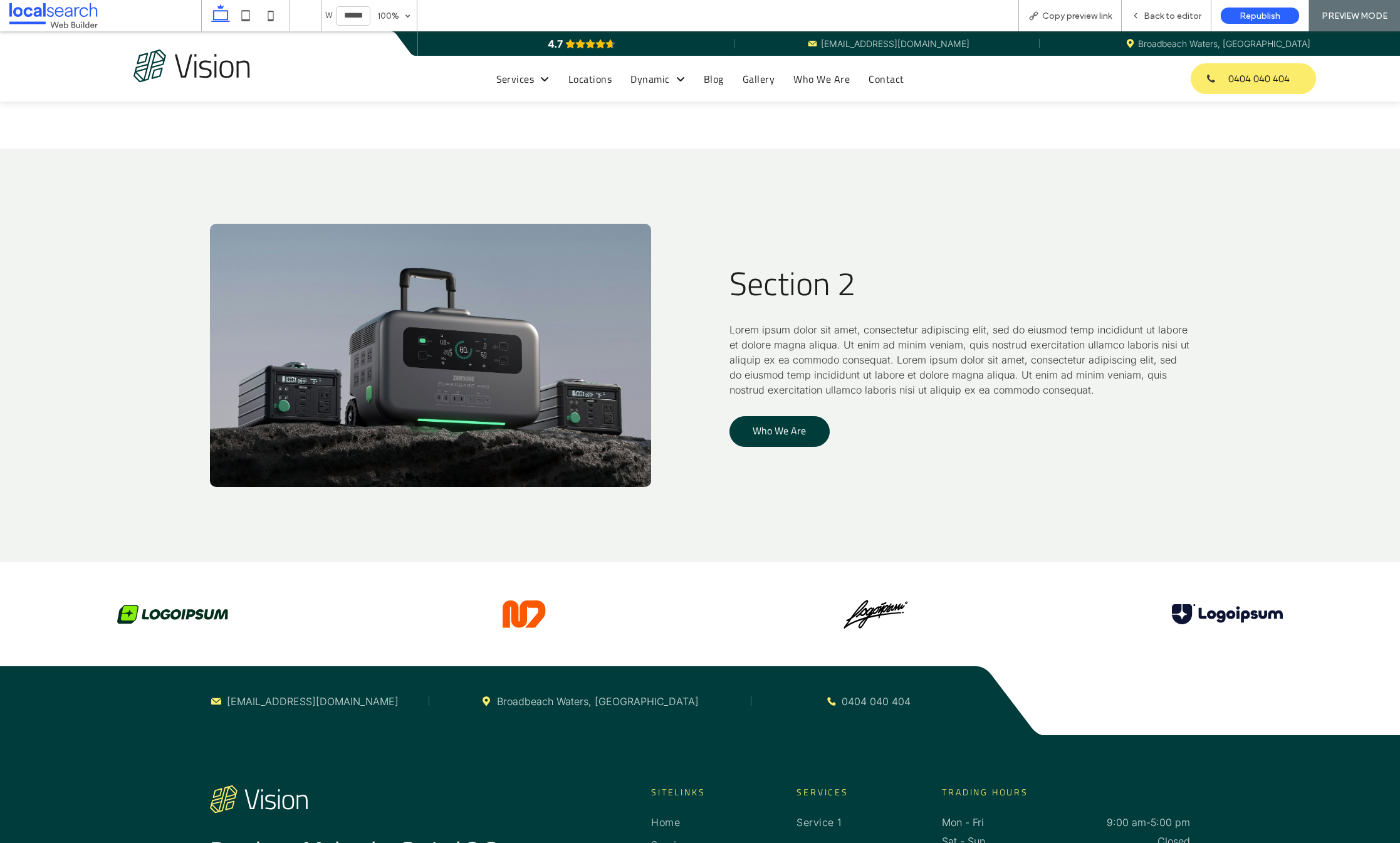
click at [798, 438] on span "Who We Are" at bounding box center [779, 430] width 53 height 27
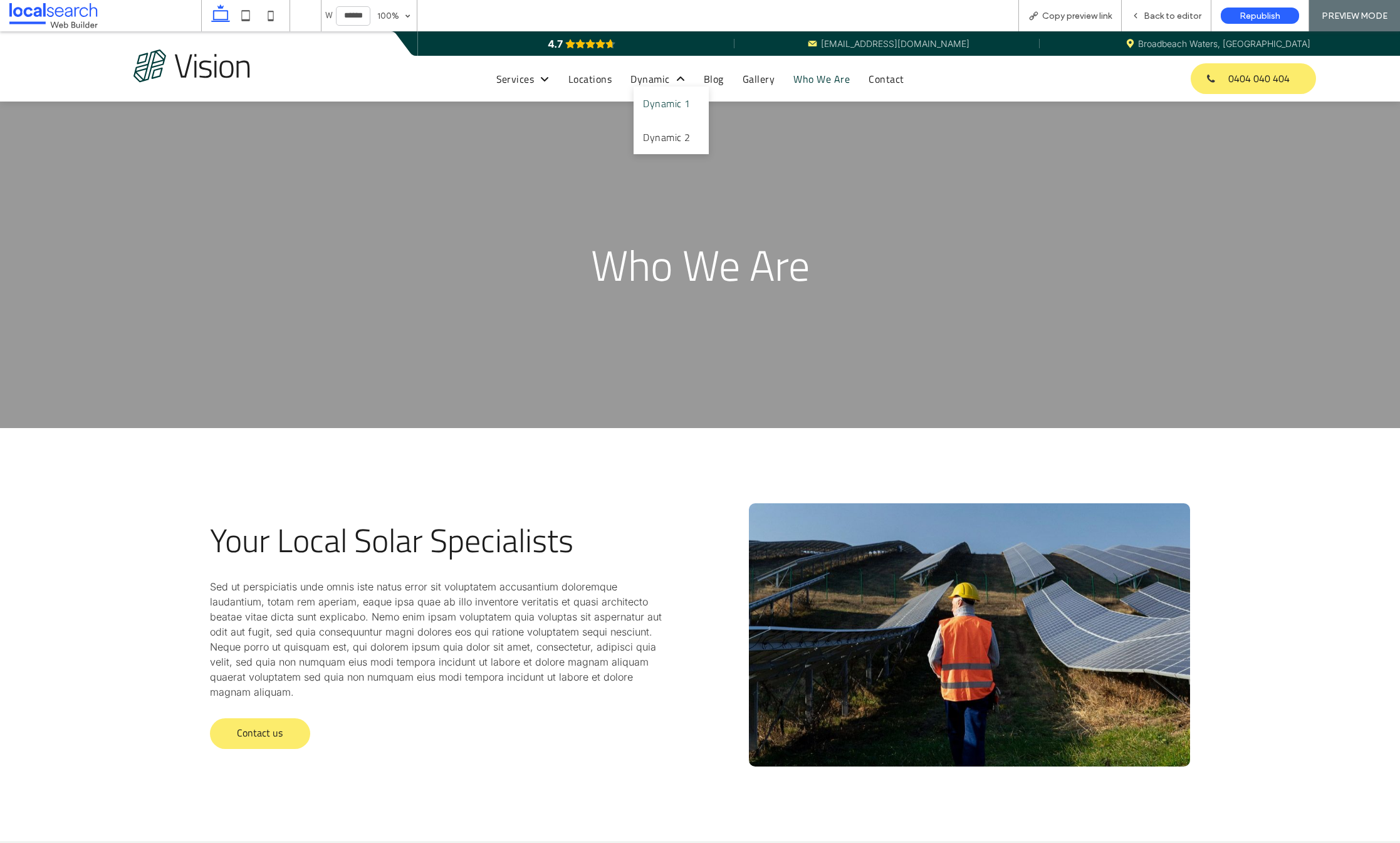
click at [669, 106] on span "Dynamic 1" at bounding box center [667, 104] width 47 height 15
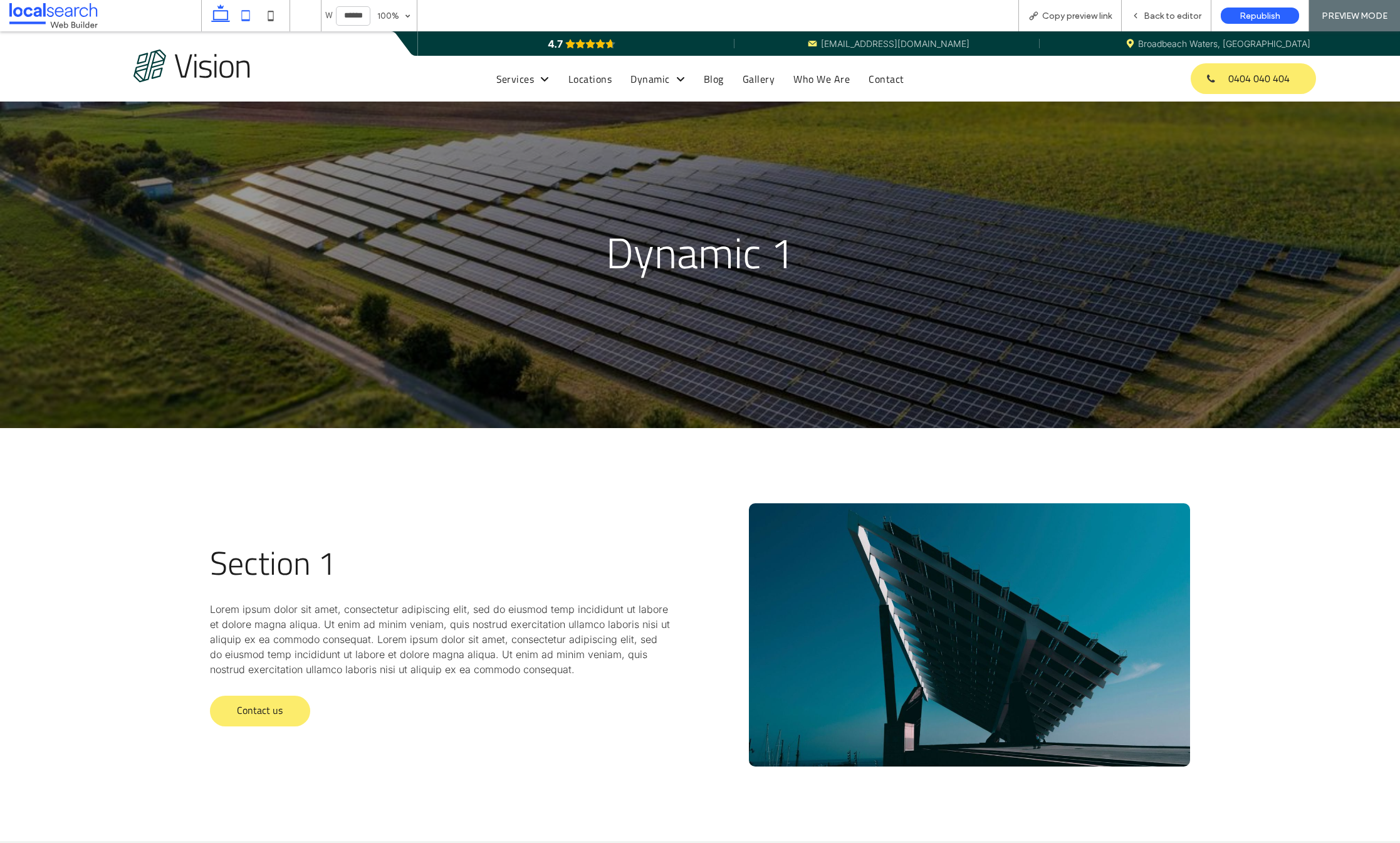
click at [240, 10] on icon at bounding box center [246, 16] width 25 height 25
type input "*****"
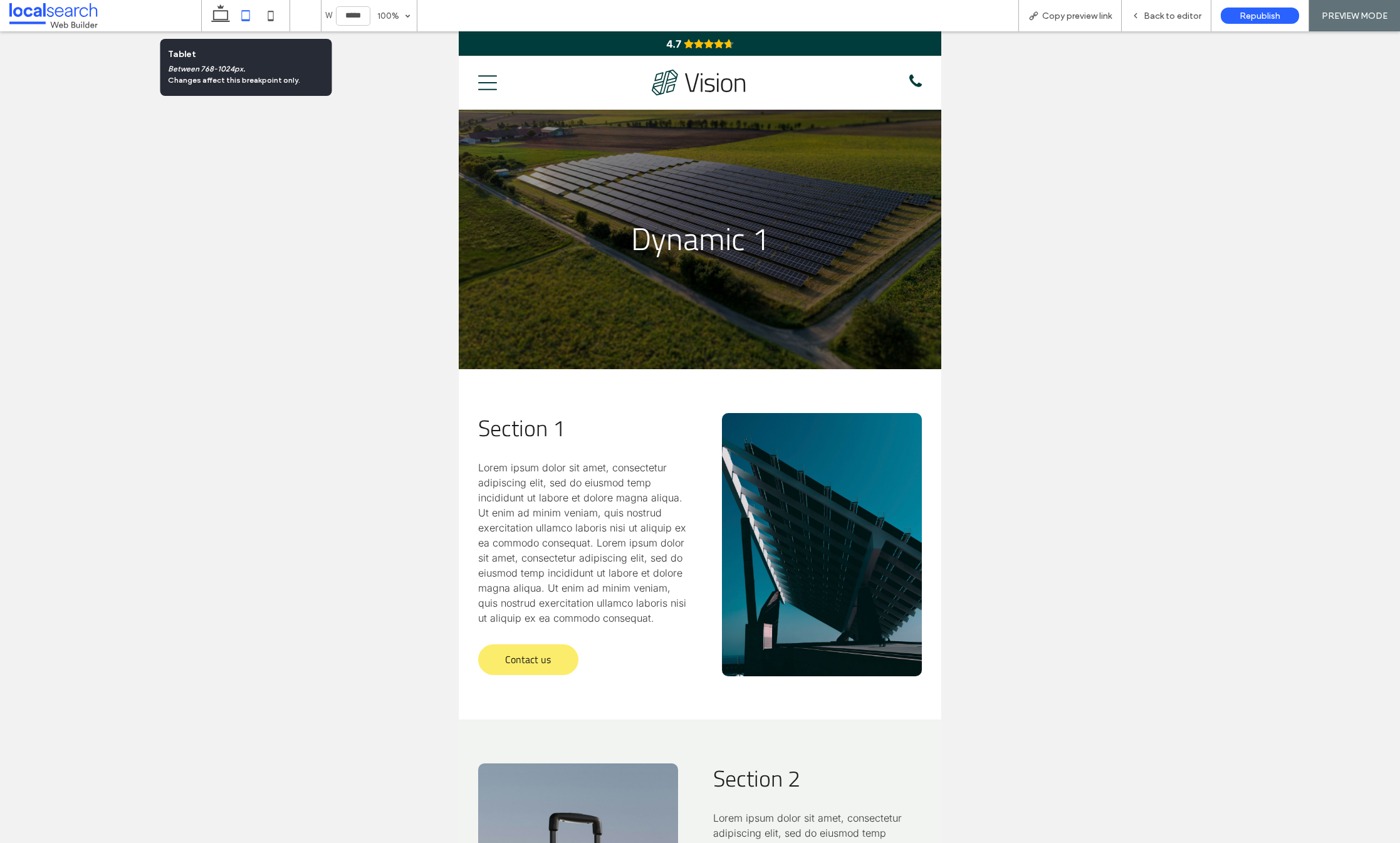
scroll to position [599, 0]
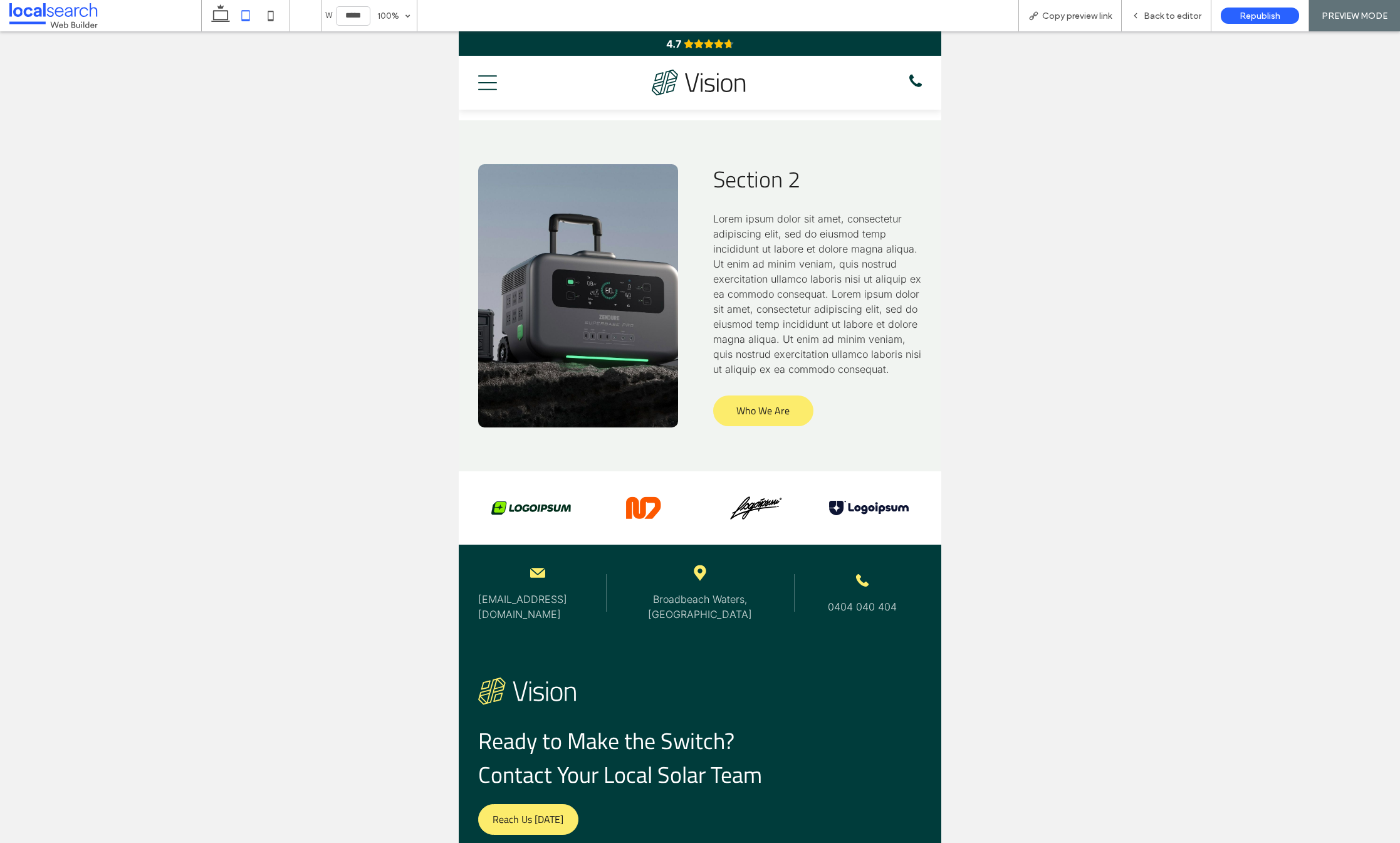
drag, startPoint x: 1175, startPoint y: 17, endPoint x: 1084, endPoint y: 119, distance: 136.7
click at [1175, 17] on span "Back to editor" at bounding box center [1173, 16] width 58 height 10
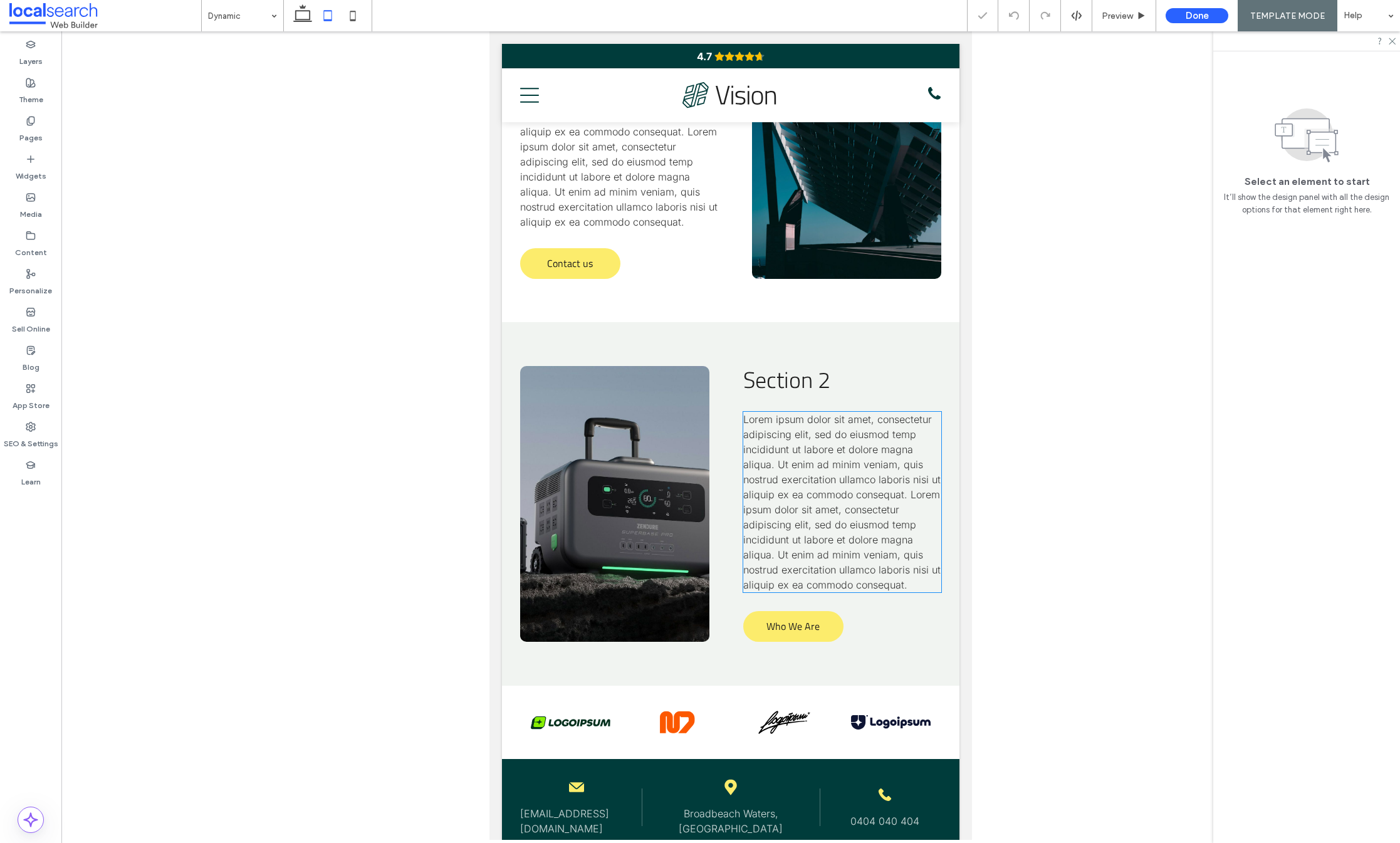
scroll to position [9, 0]
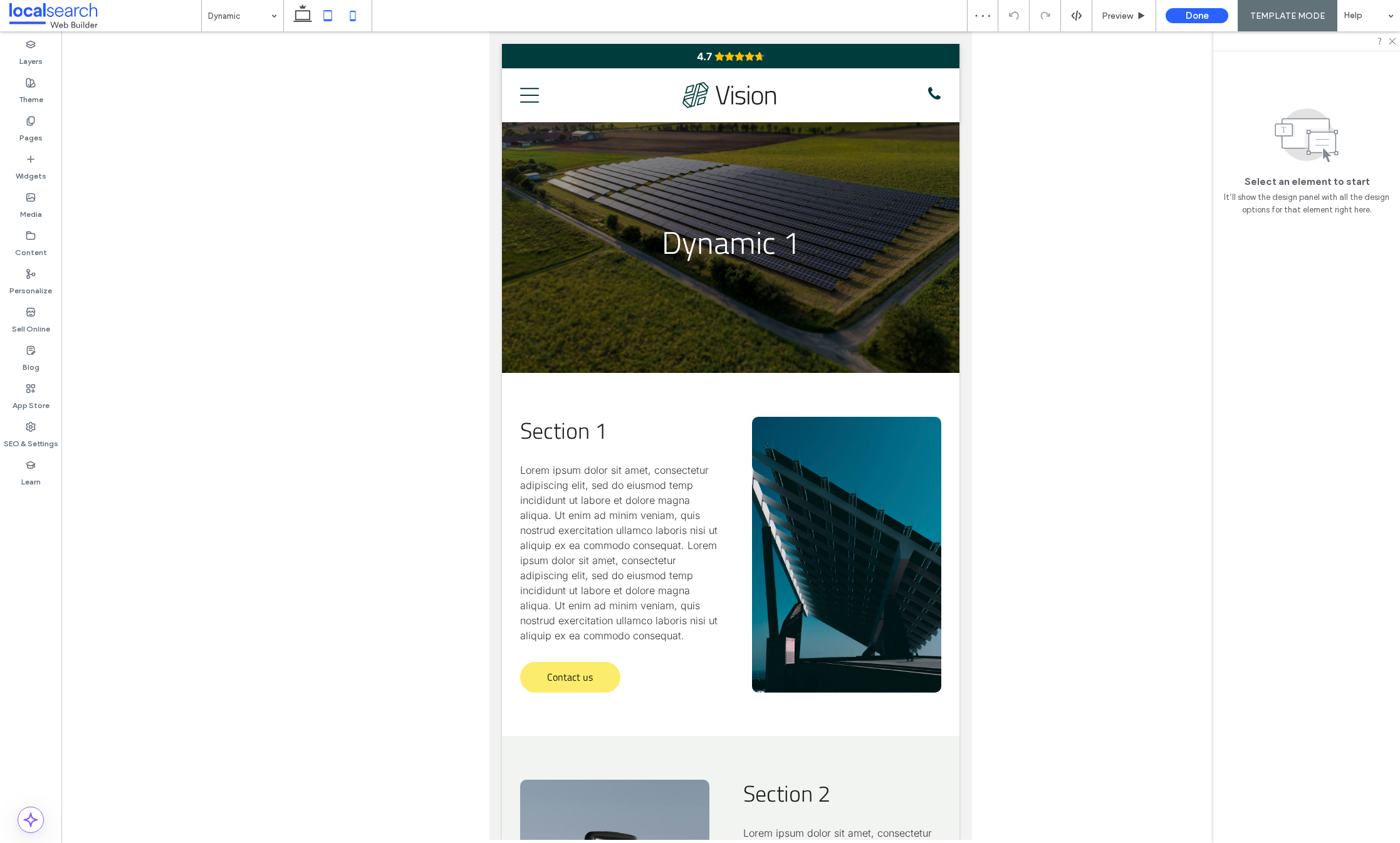
click at [352, 14] on icon at bounding box center [353, 16] width 25 height 25
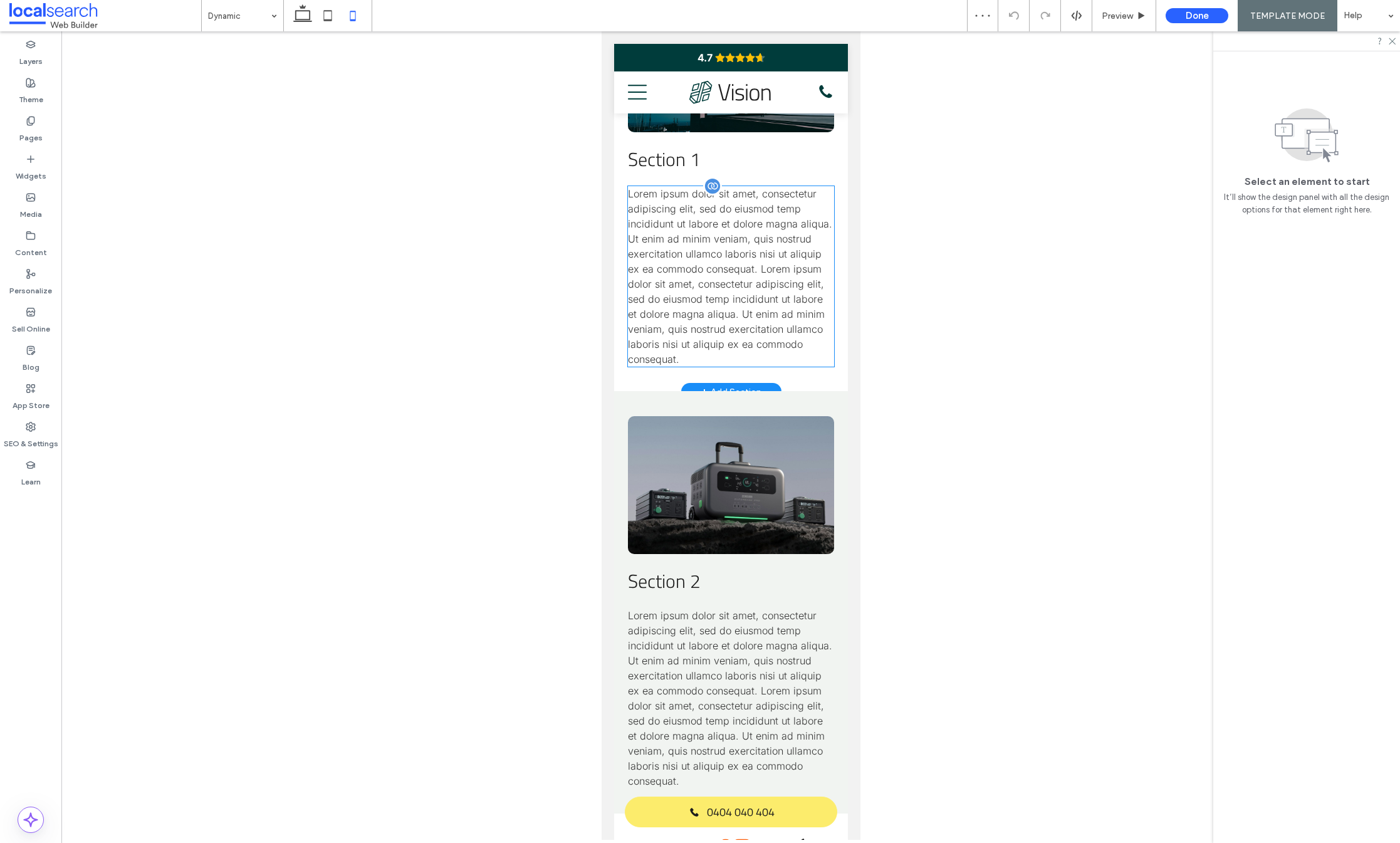
scroll to position [556, 0]
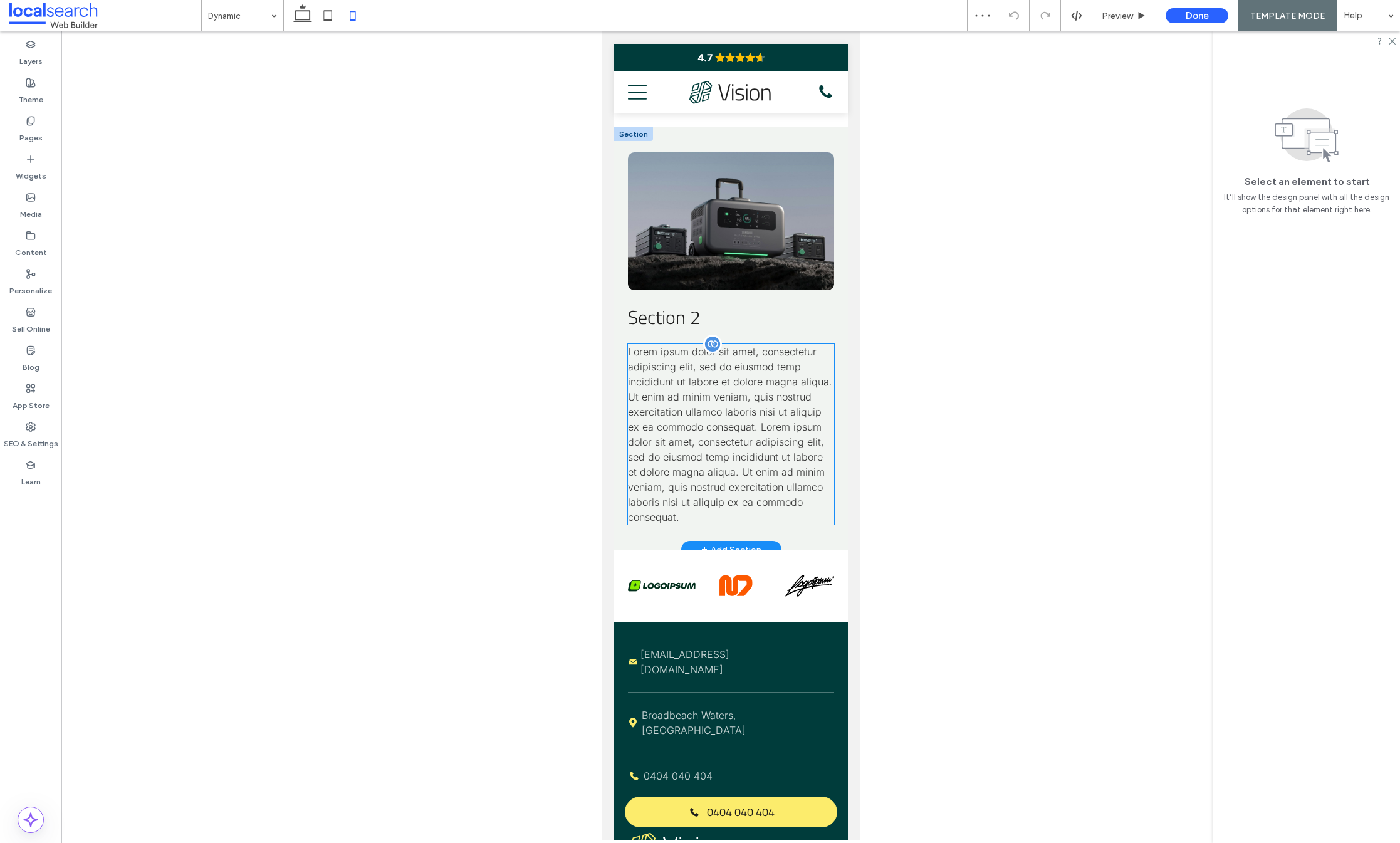
click at [723, 454] on span "Lorem ipsum dolor sit amet, consectetur adipiscing elit, sed do eiusmod temp in…" at bounding box center [730, 434] width 204 height 178
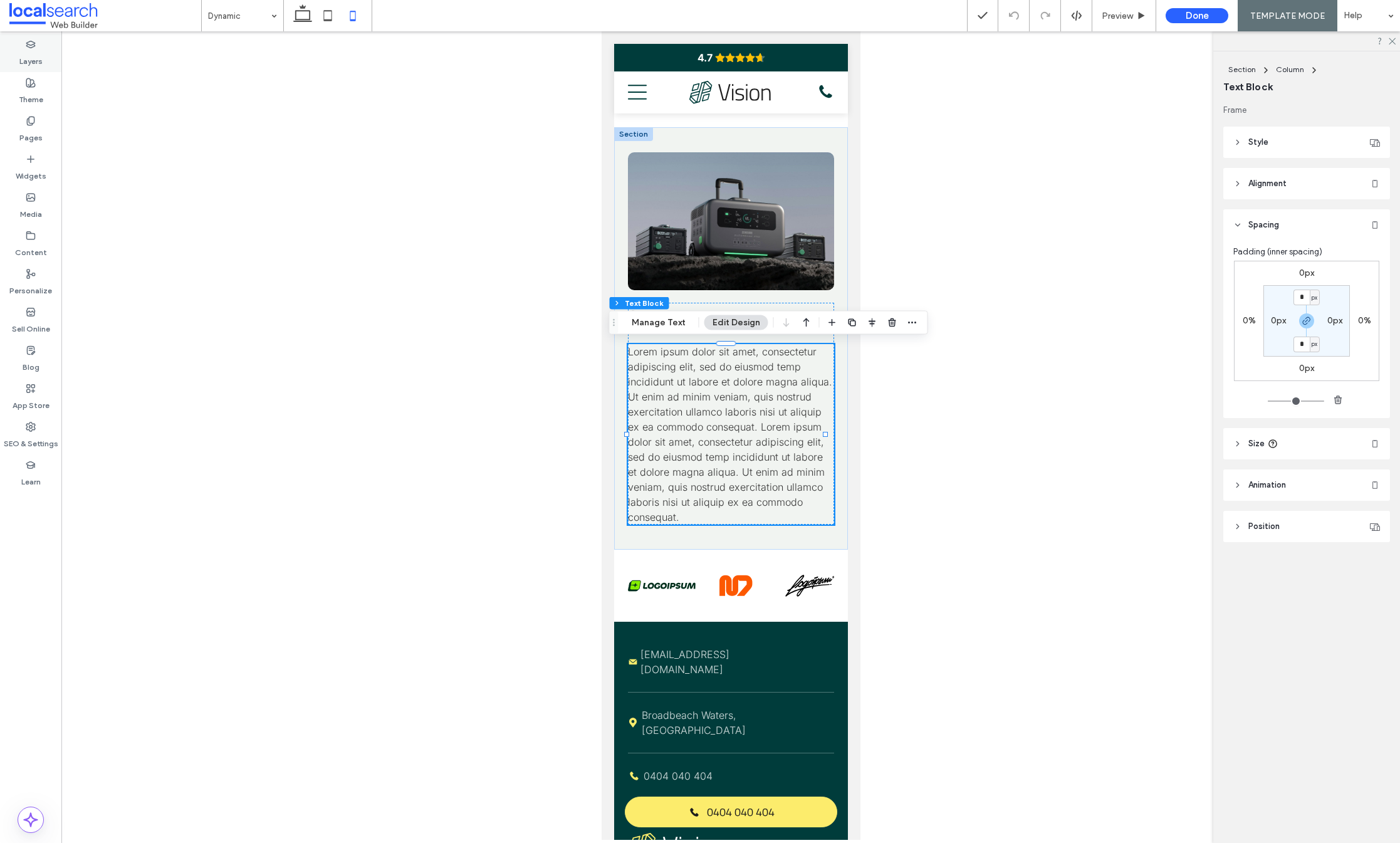
click at [31, 44] on use at bounding box center [30, 44] width 8 height 7
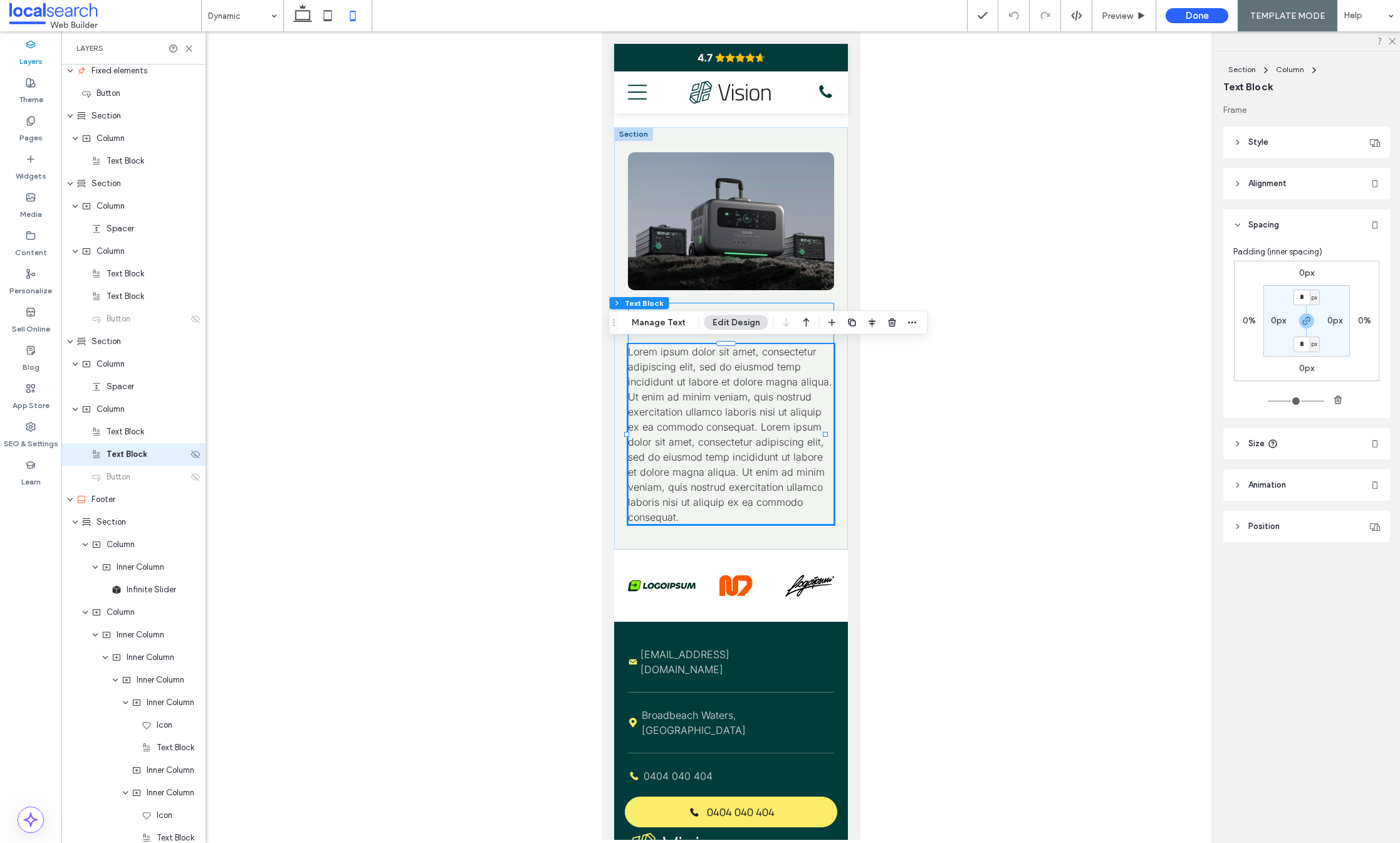
scroll to position [570, 0]
click at [190, 478] on icon at bounding box center [195, 477] width 10 height 10
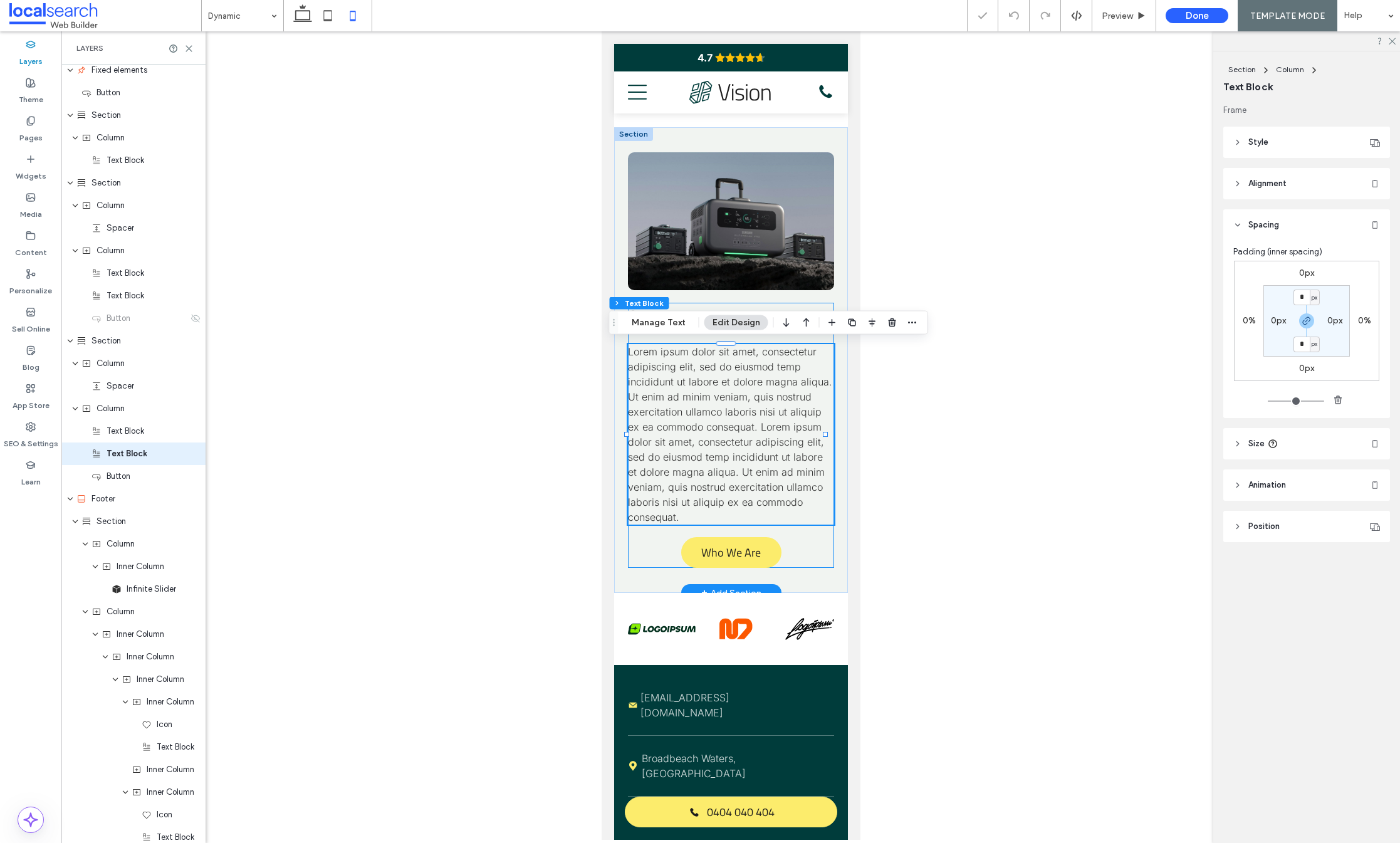
click at [813, 548] on div "Section 2 Lorem ipsum dolor sit amet, consectetur adipiscing elit, sed do eiusm…" at bounding box center [730, 435] width 206 height 265
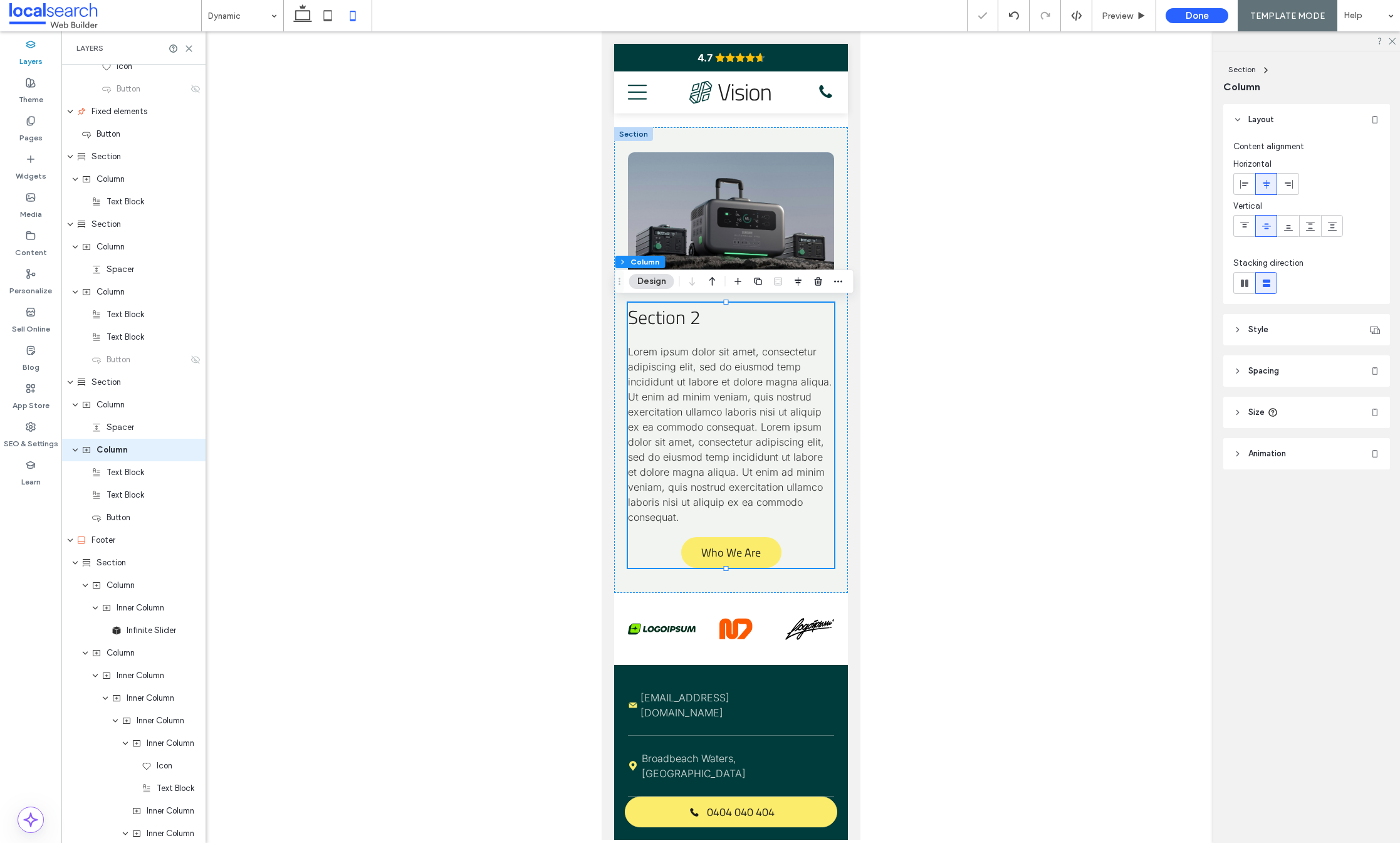
scroll to position [525, 0]
click at [1247, 180] on icon at bounding box center [1245, 184] width 10 height 10
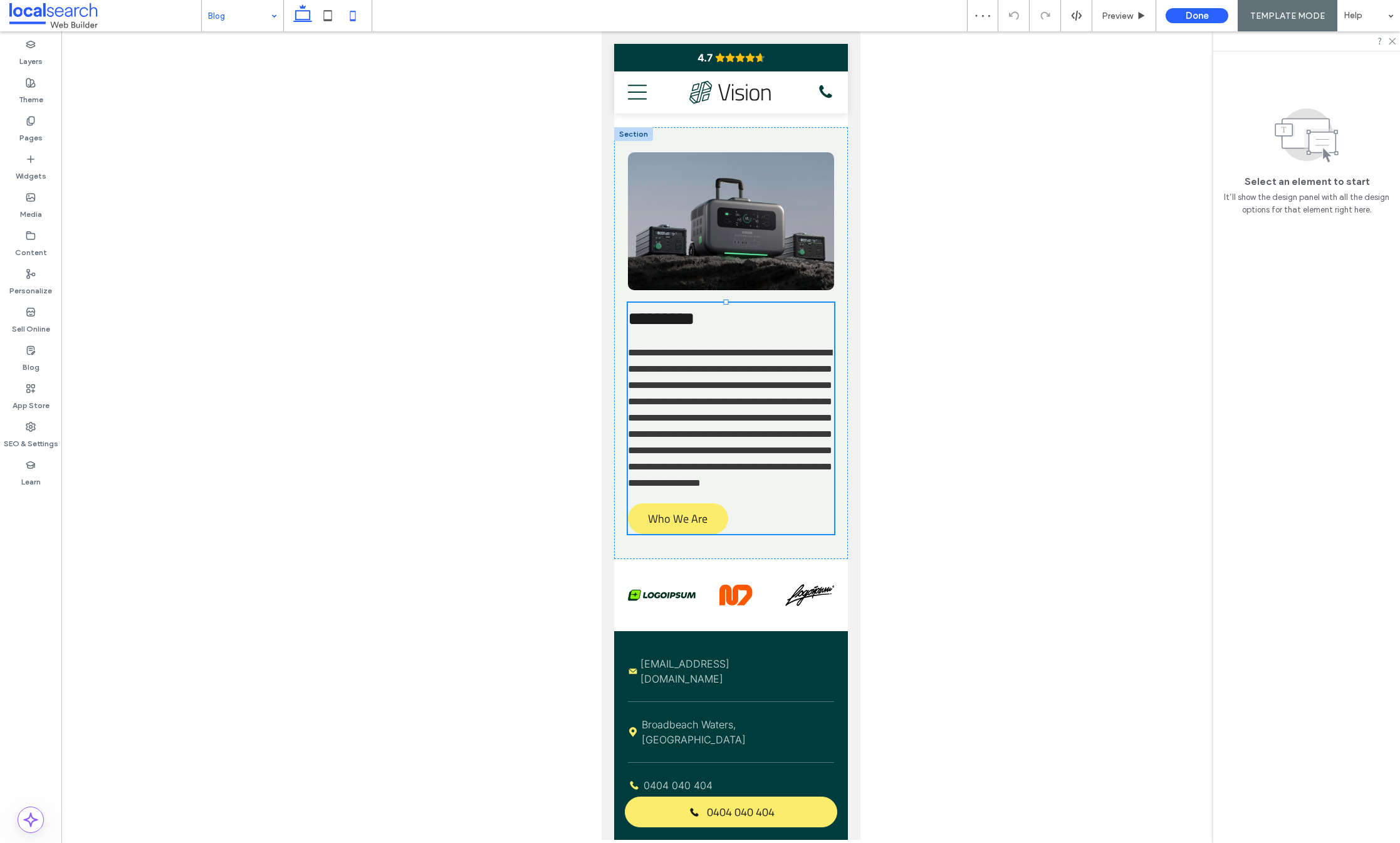
click at [302, 17] on icon at bounding box center [303, 16] width 25 height 25
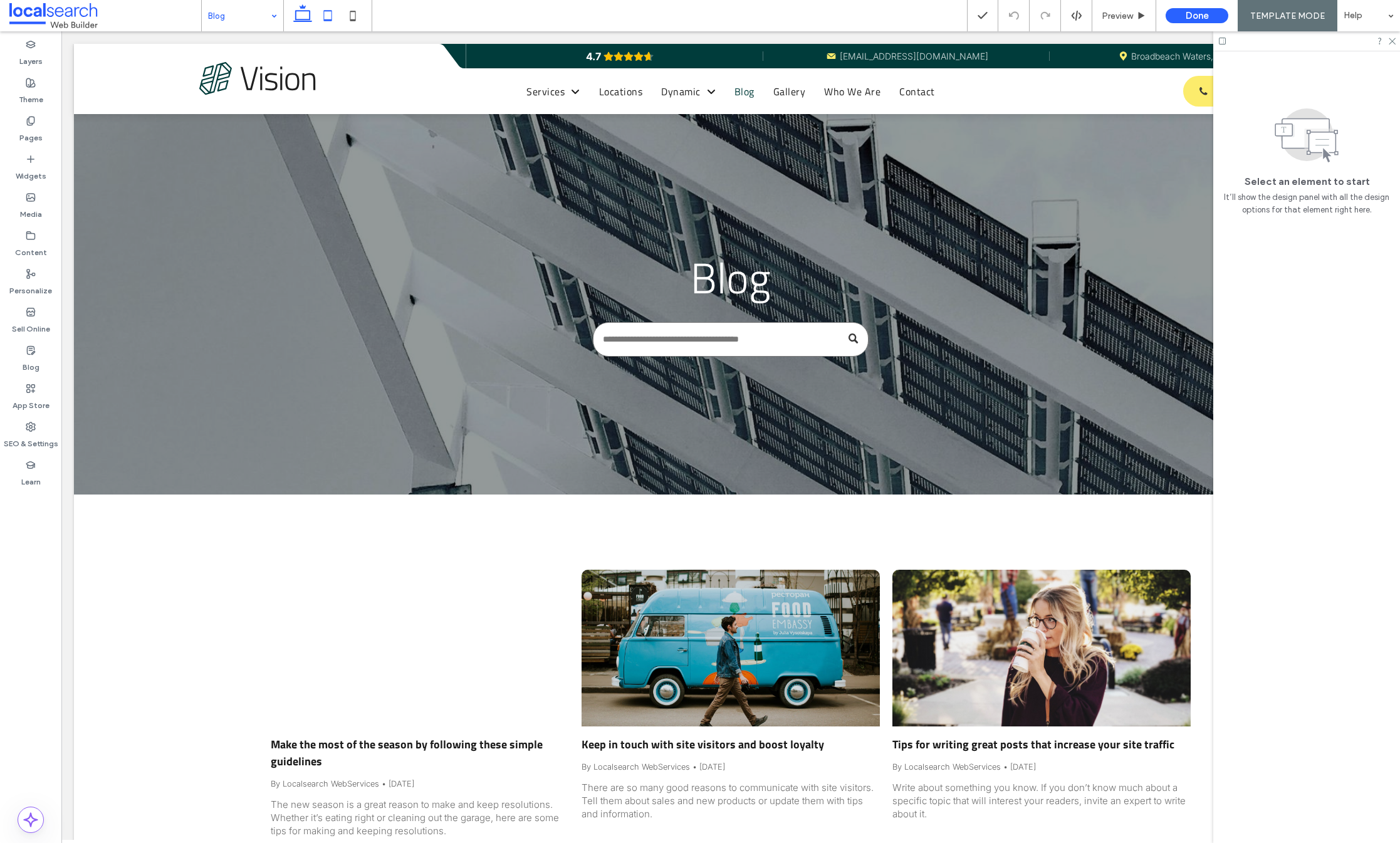
click at [327, 7] on icon at bounding box center [328, 16] width 25 height 25
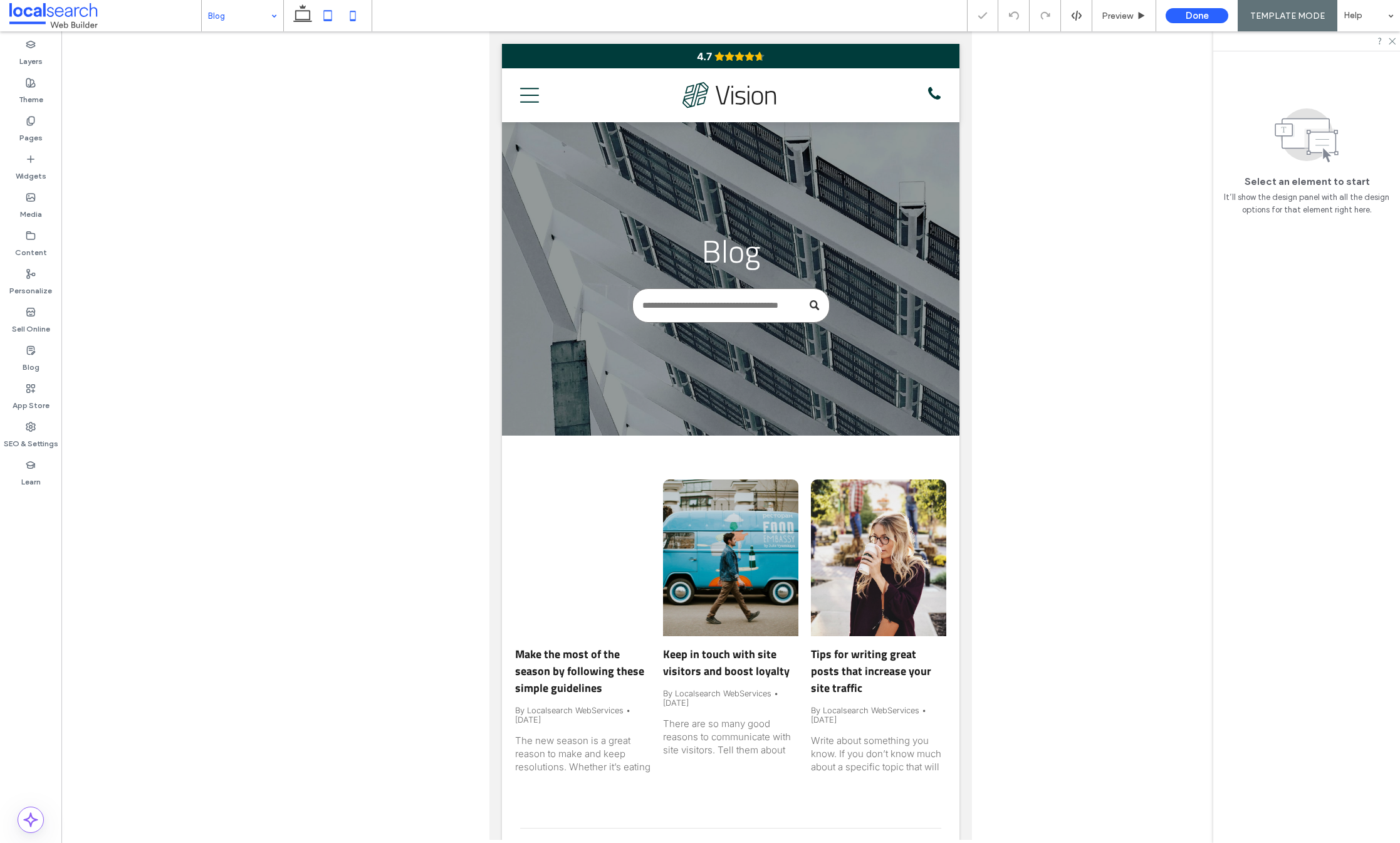
click at [343, 10] on icon at bounding box center [353, 16] width 25 height 25
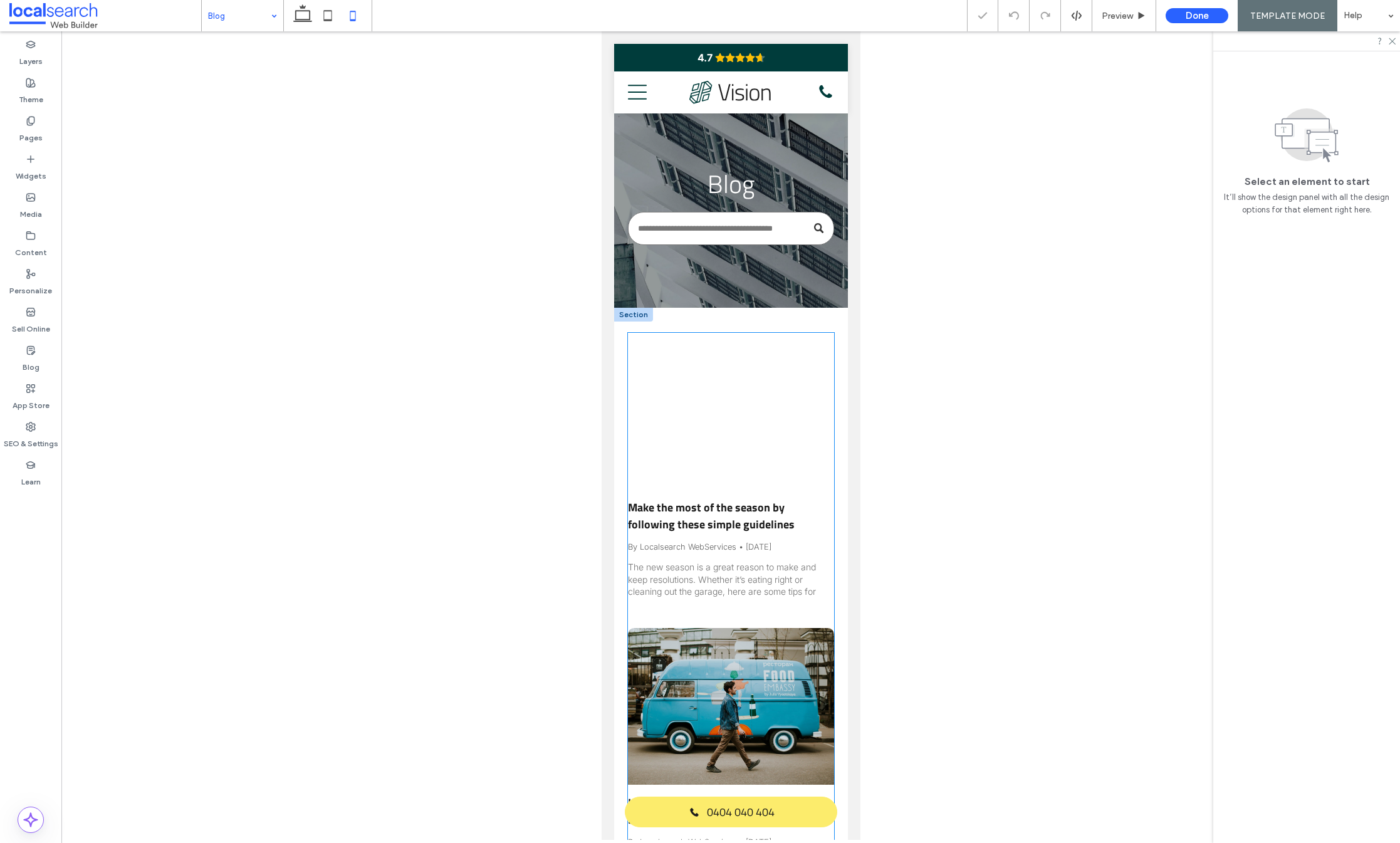
click at [707, 453] on div at bounding box center [730, 412] width 218 height 166
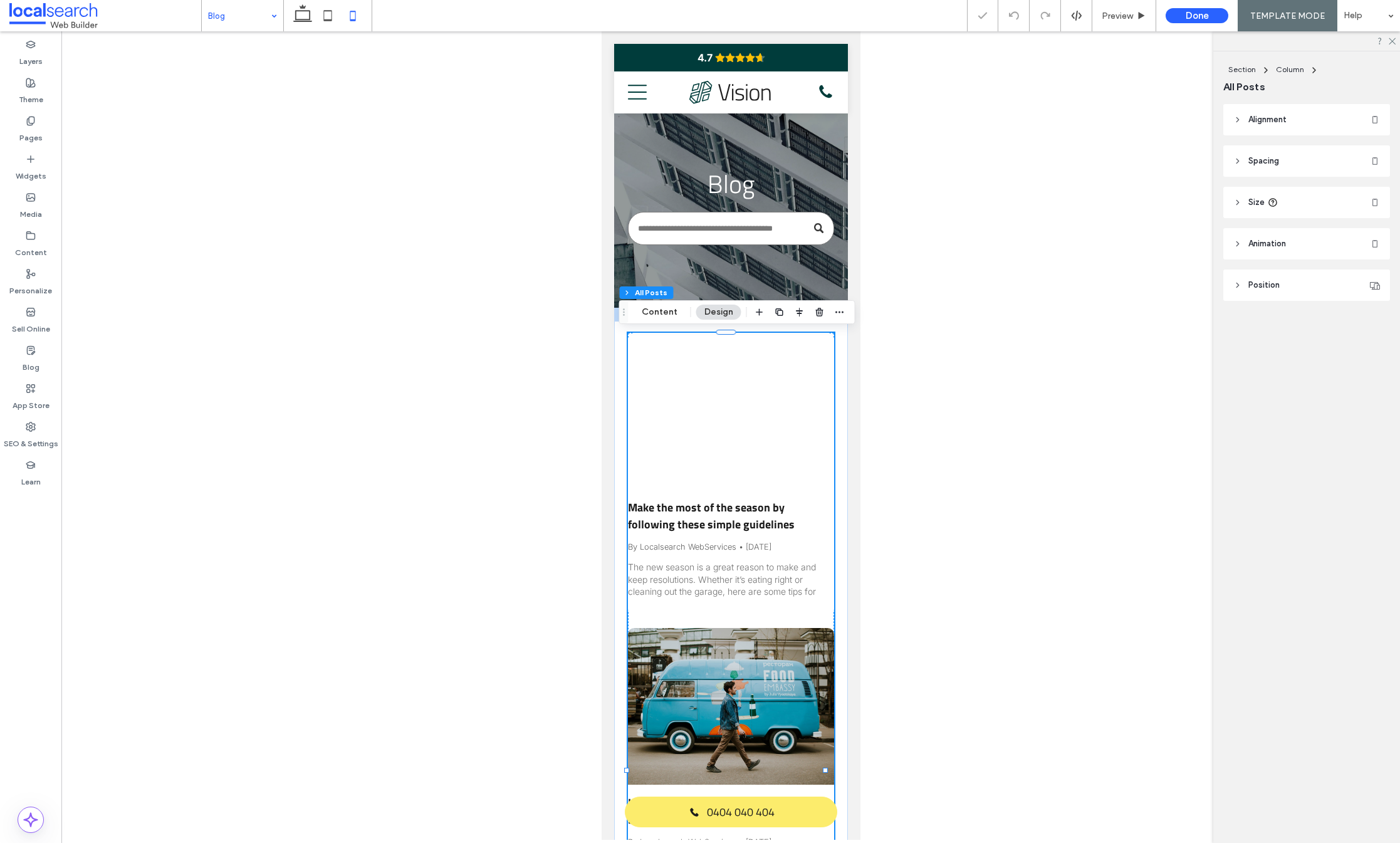
click at [707, 453] on div at bounding box center [730, 412] width 218 height 166
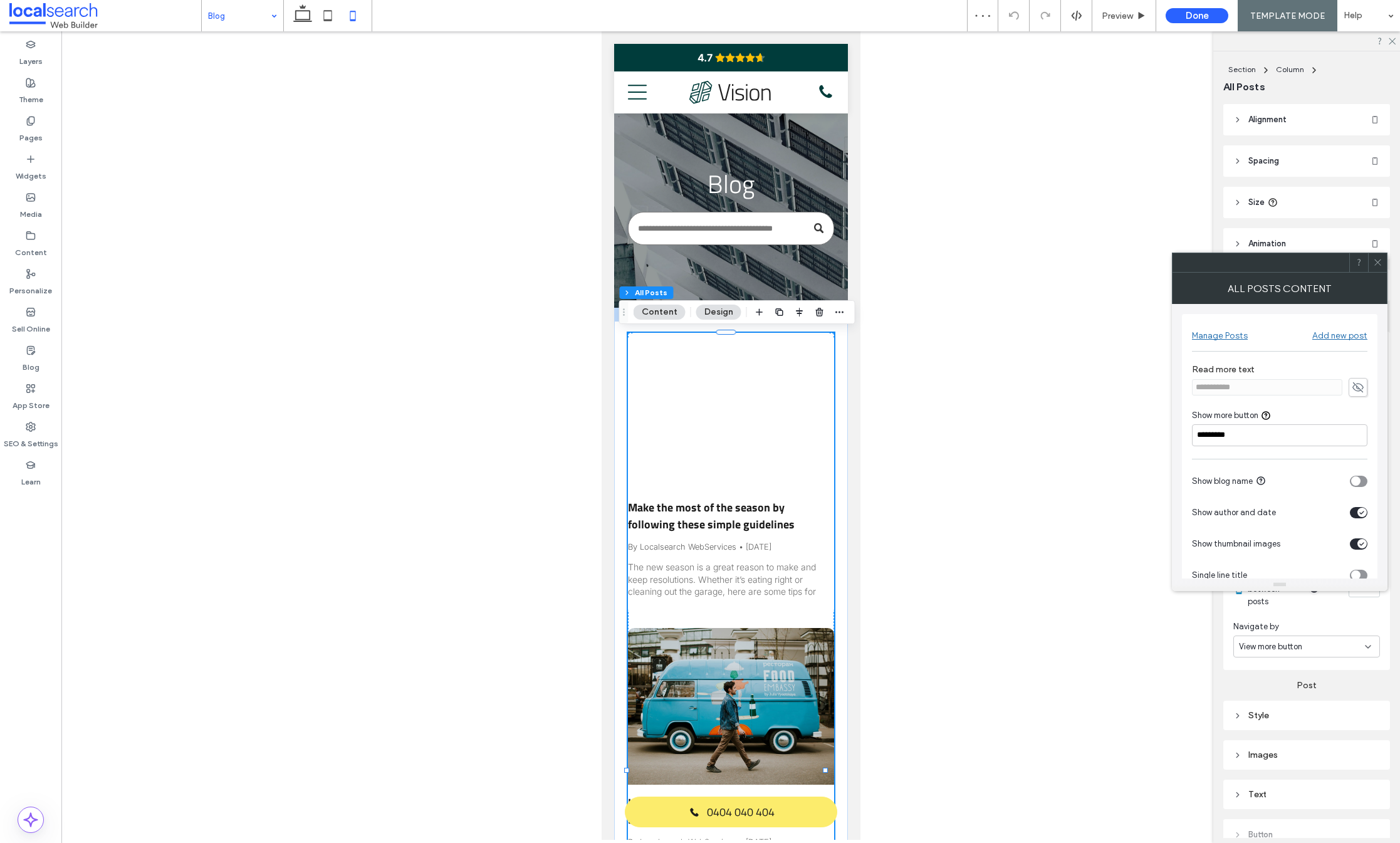
click at [773, 379] on div at bounding box center [730, 412] width 218 height 166
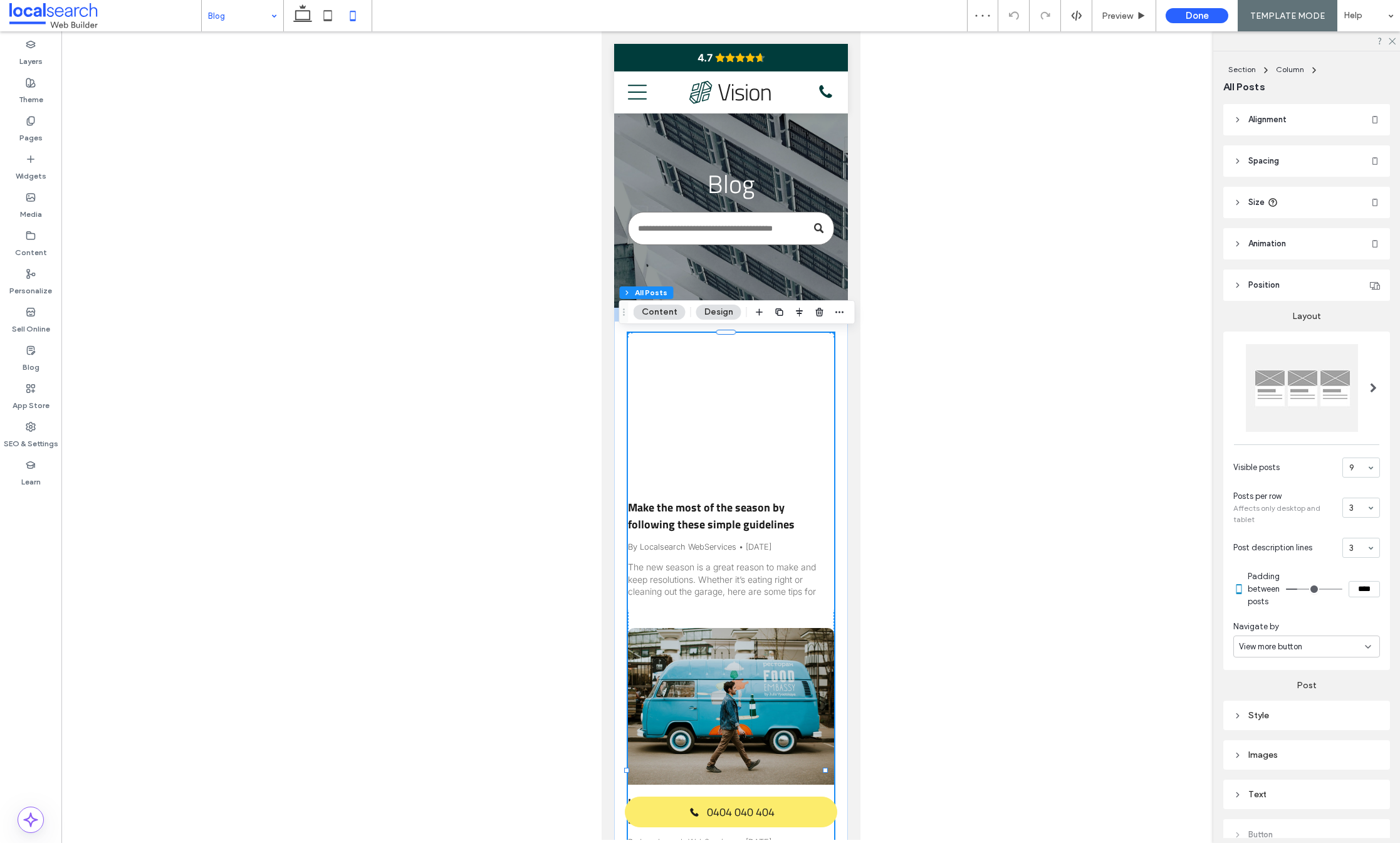
click at [773, 379] on div at bounding box center [730, 412] width 218 height 166
click at [657, 312] on button "Content" at bounding box center [659, 312] width 52 height 15
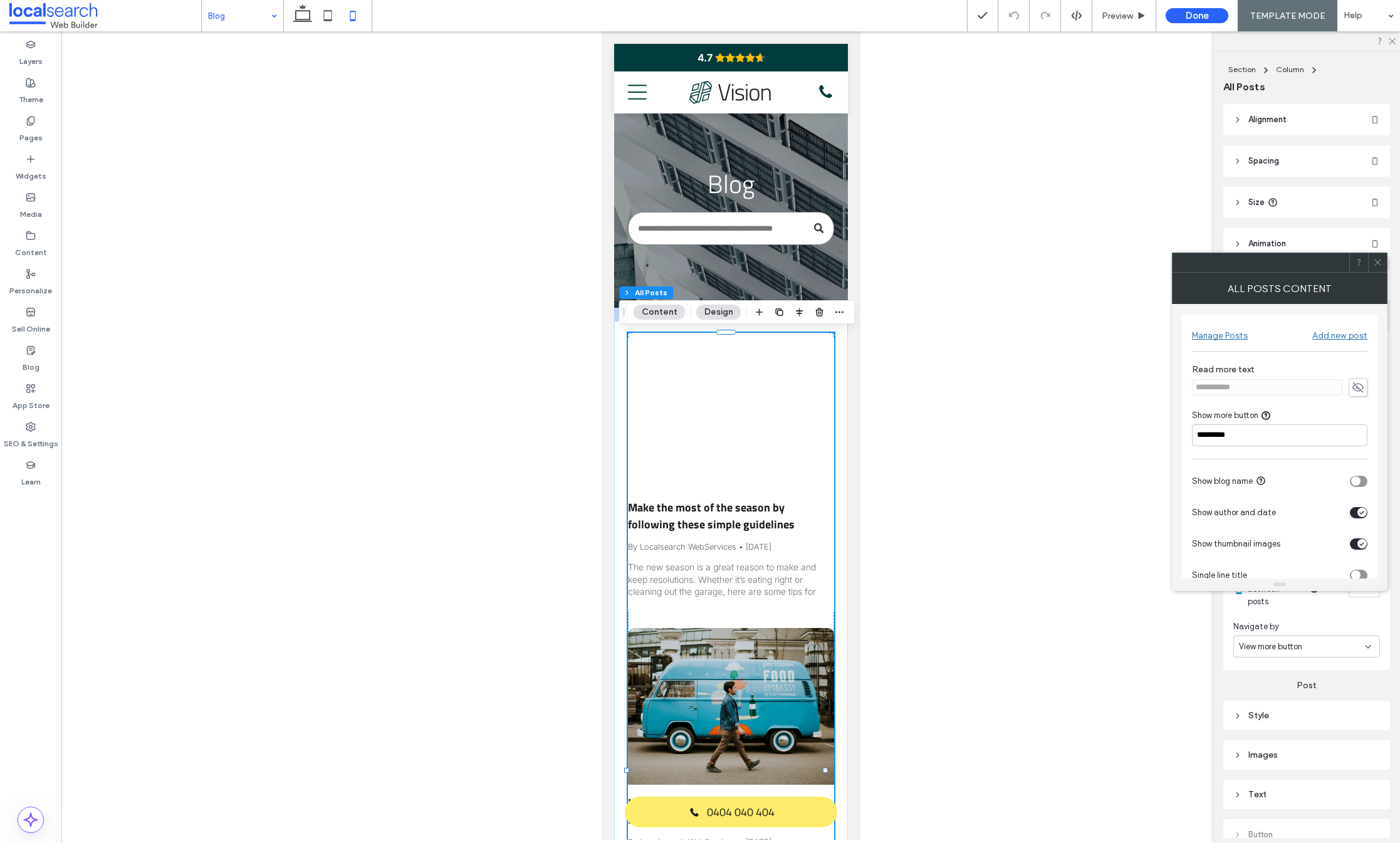
click at [1239, 332] on div "Manage Posts" at bounding box center [1219, 335] width 55 height 10
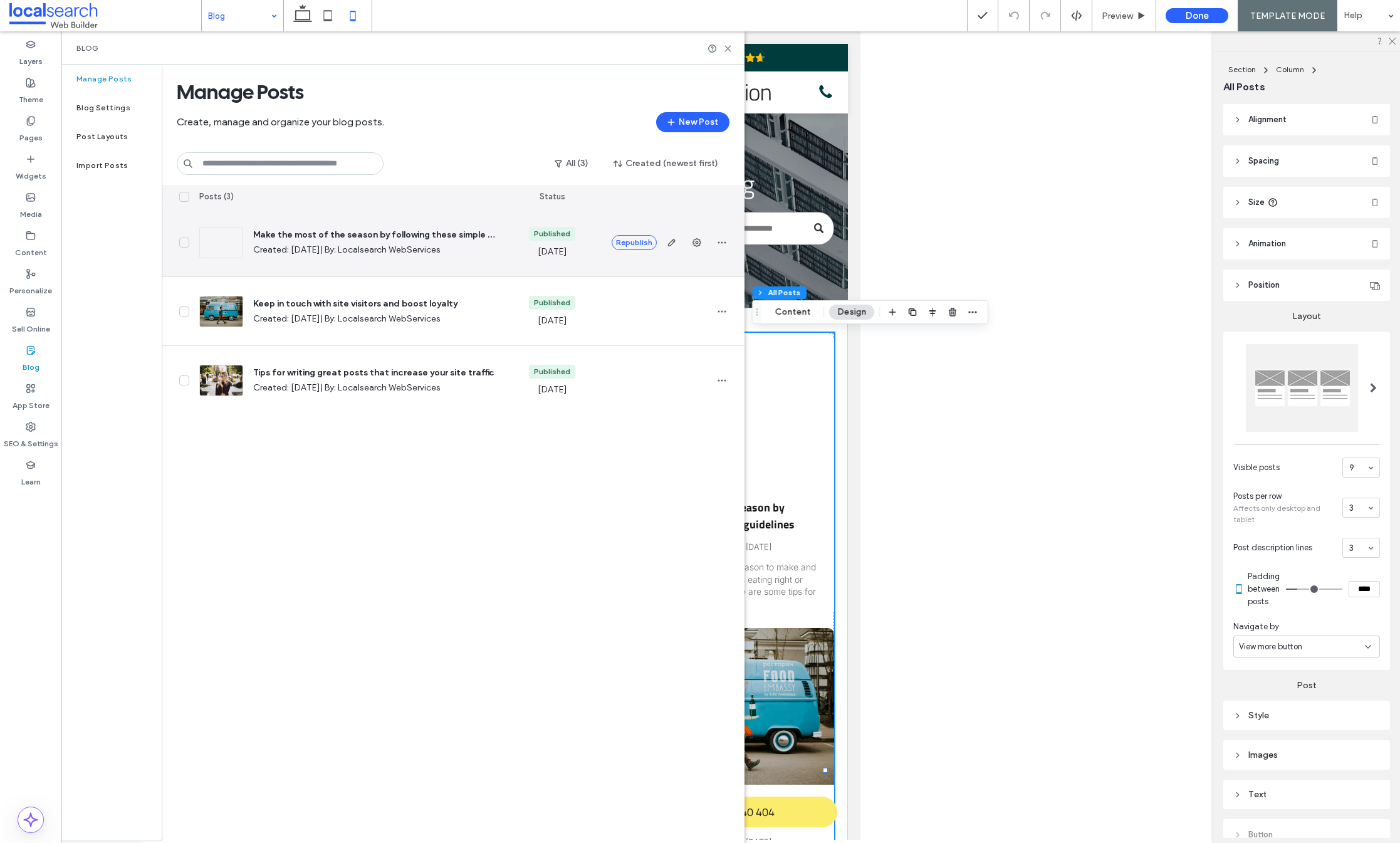
click at [673, 244] on icon "button" at bounding box center [672, 243] width 10 height 10
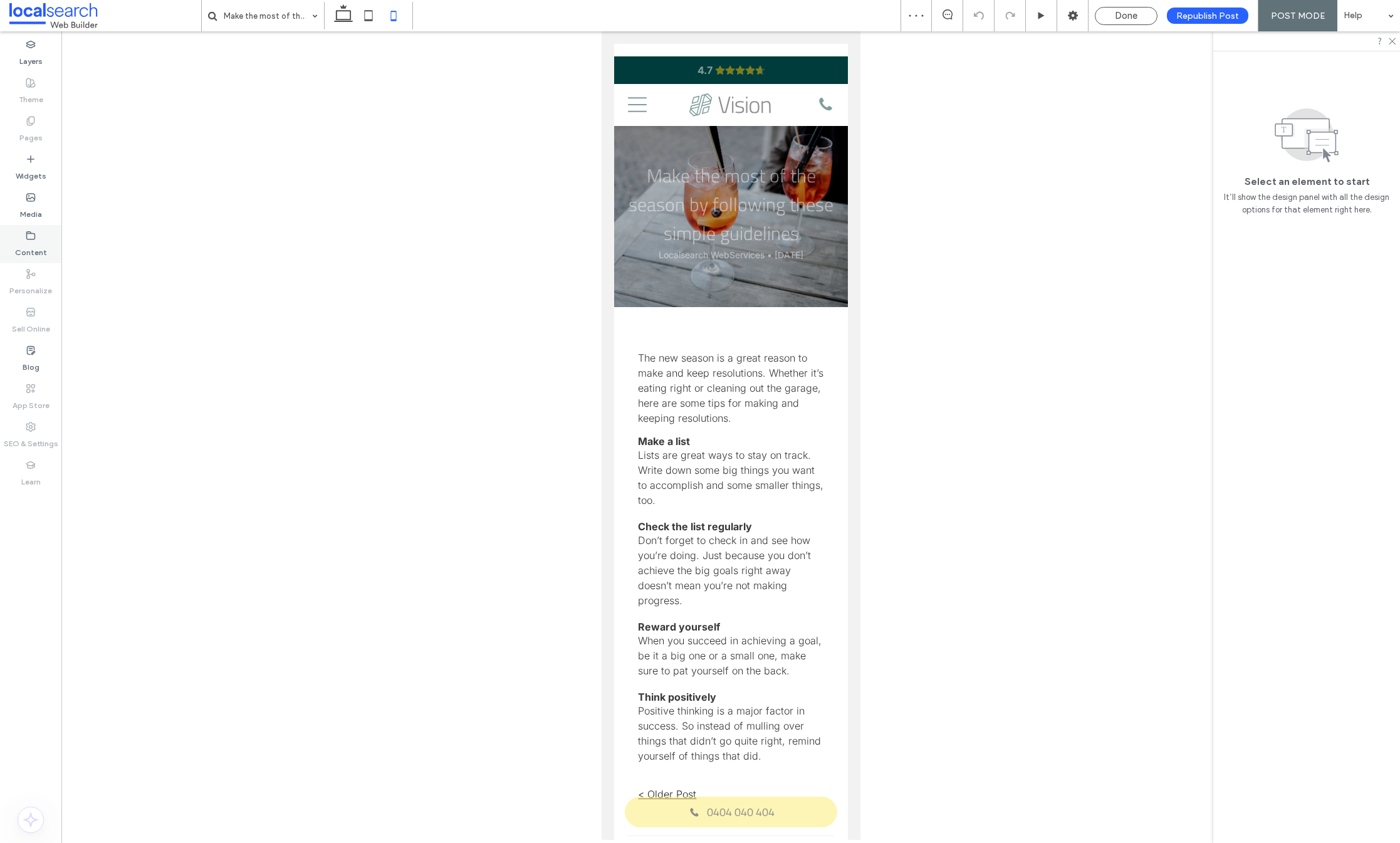
click at [32, 248] on label "Content" at bounding box center [30, 249] width 32 height 18
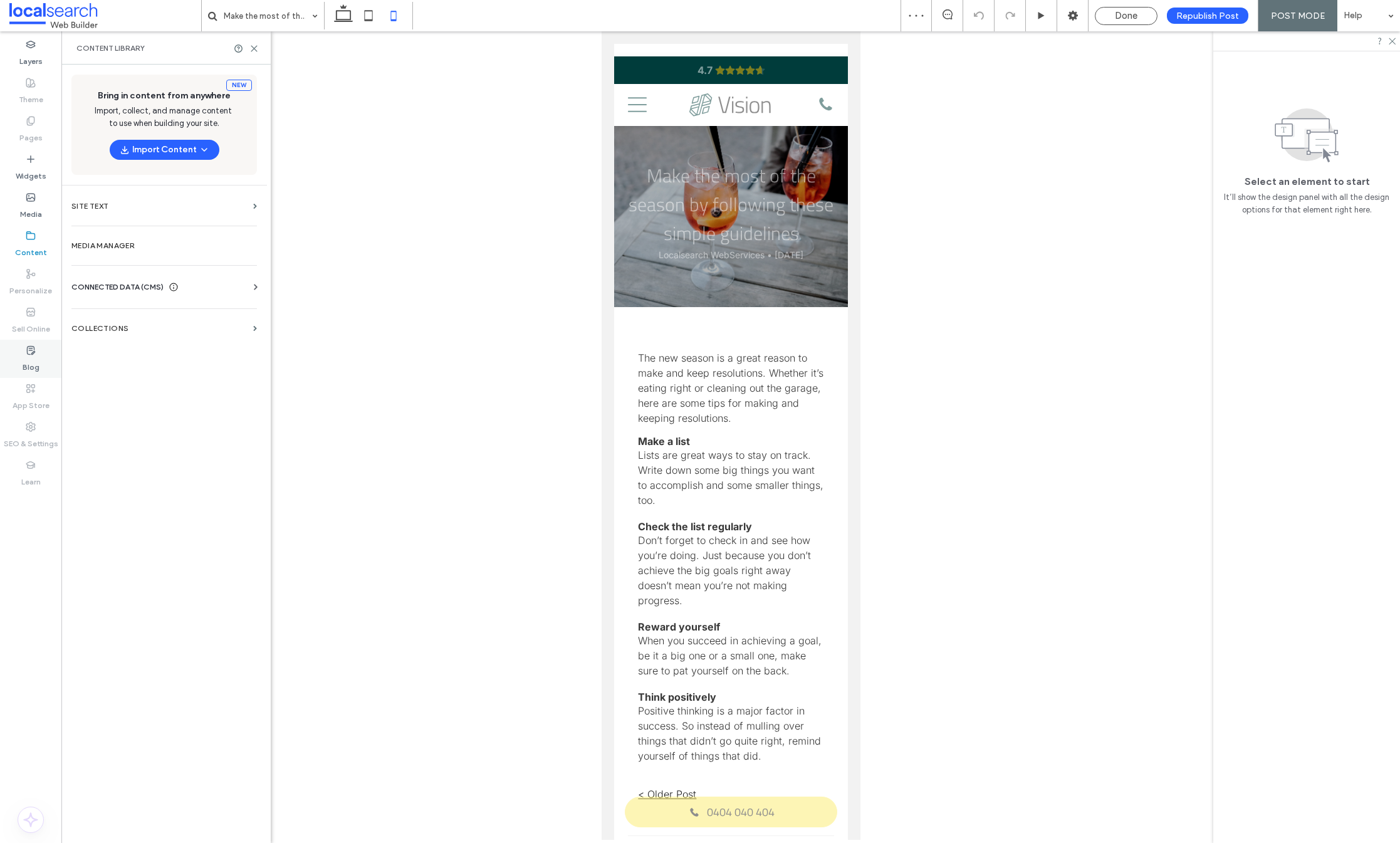
click at [37, 371] on label "Blog" at bounding box center [30, 364] width 17 height 18
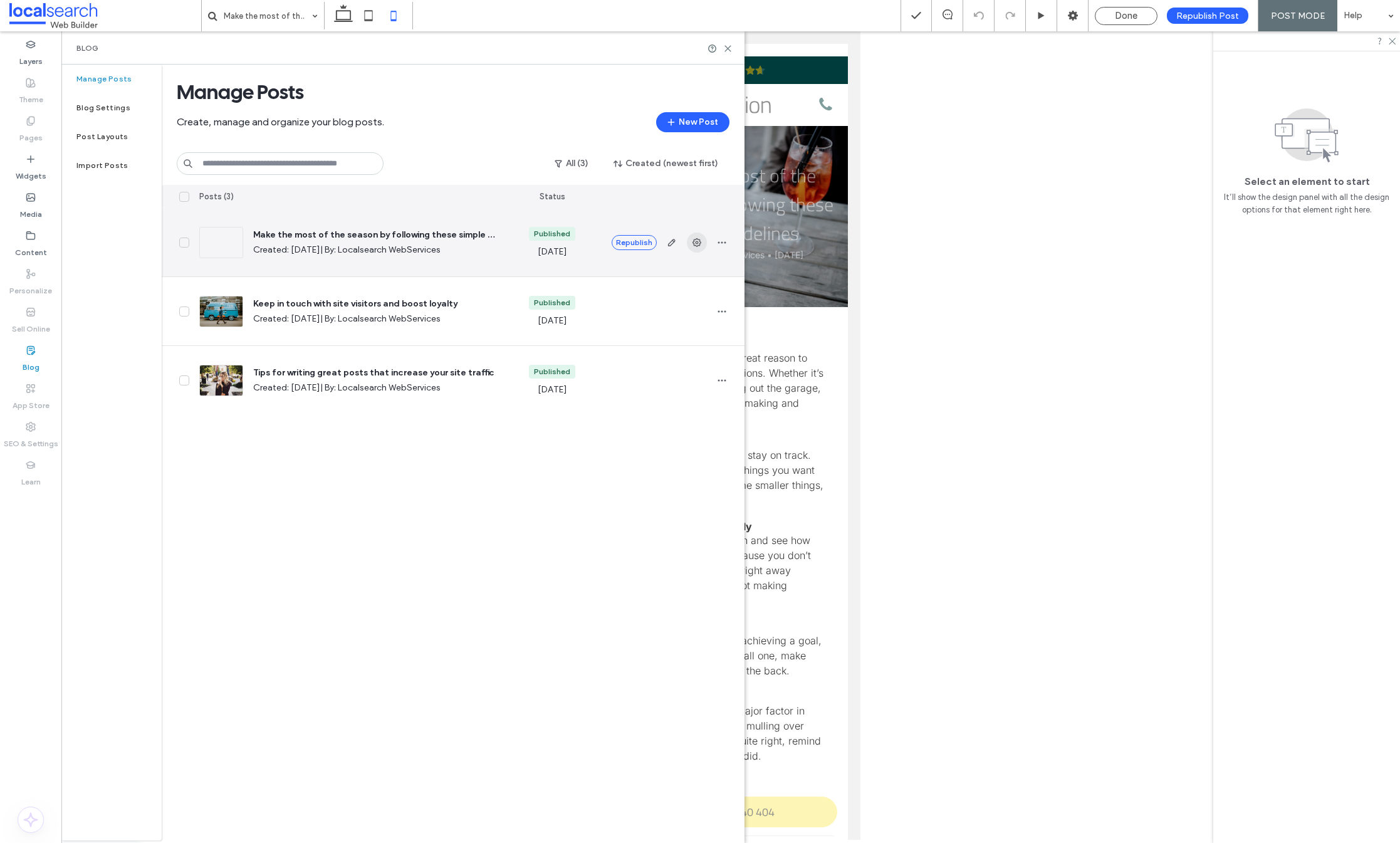
click at [700, 242] on use "button" at bounding box center [697, 243] width 9 height 9
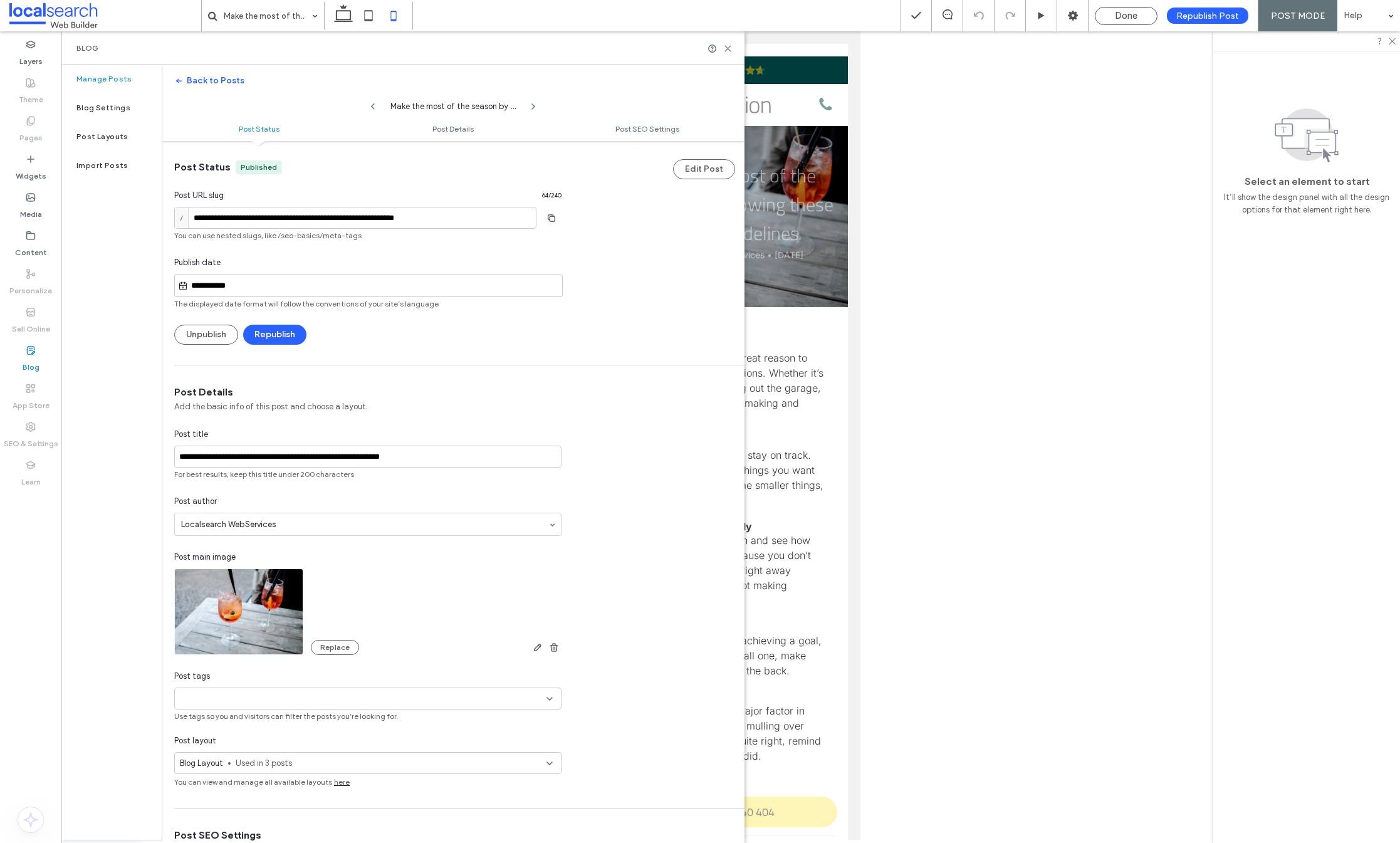
scroll to position [423, 0]
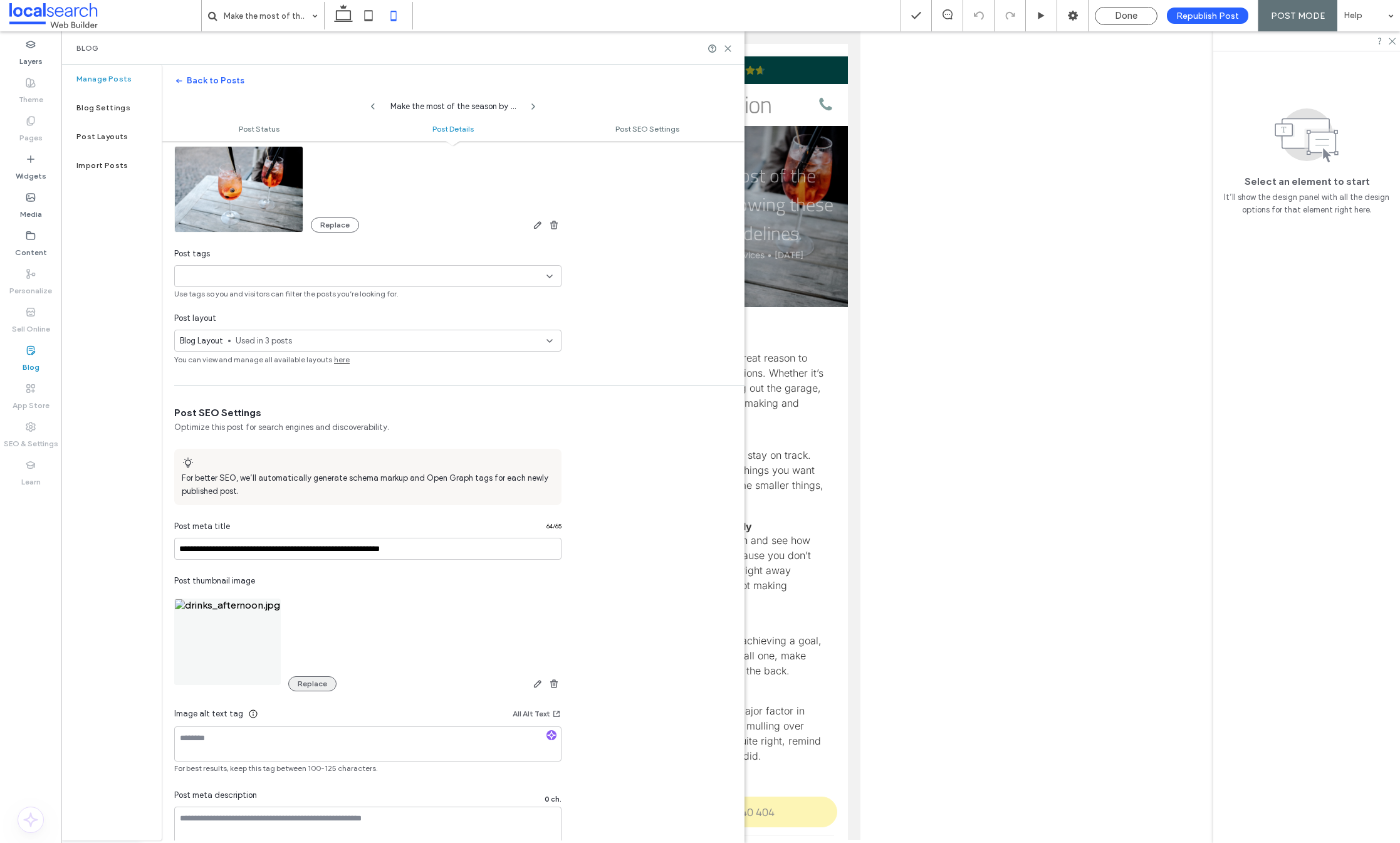
click at [297, 676] on button "Replace" at bounding box center [312, 684] width 48 height 15
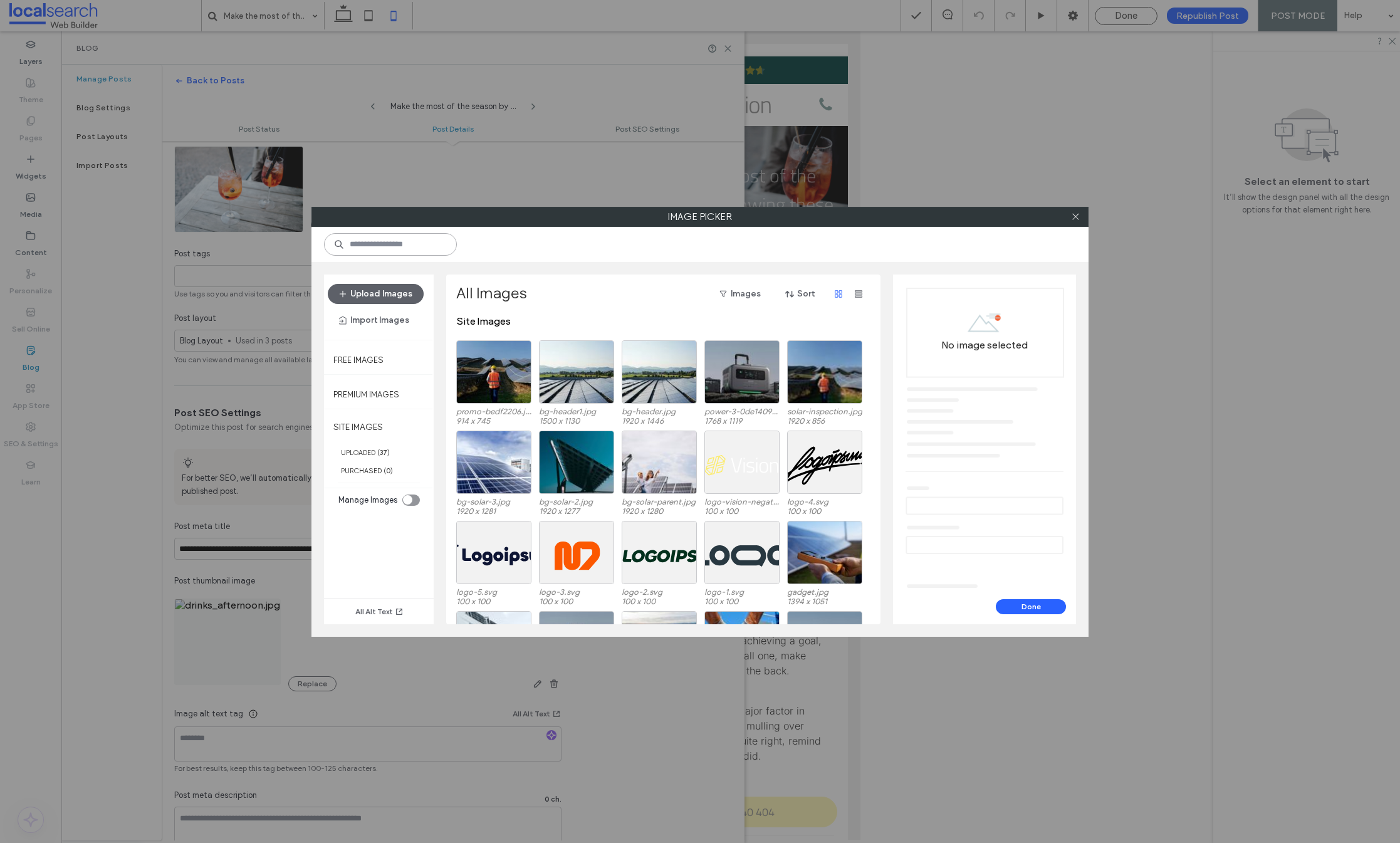
click at [391, 252] on input at bounding box center [391, 244] width 133 height 22
type input "*****"
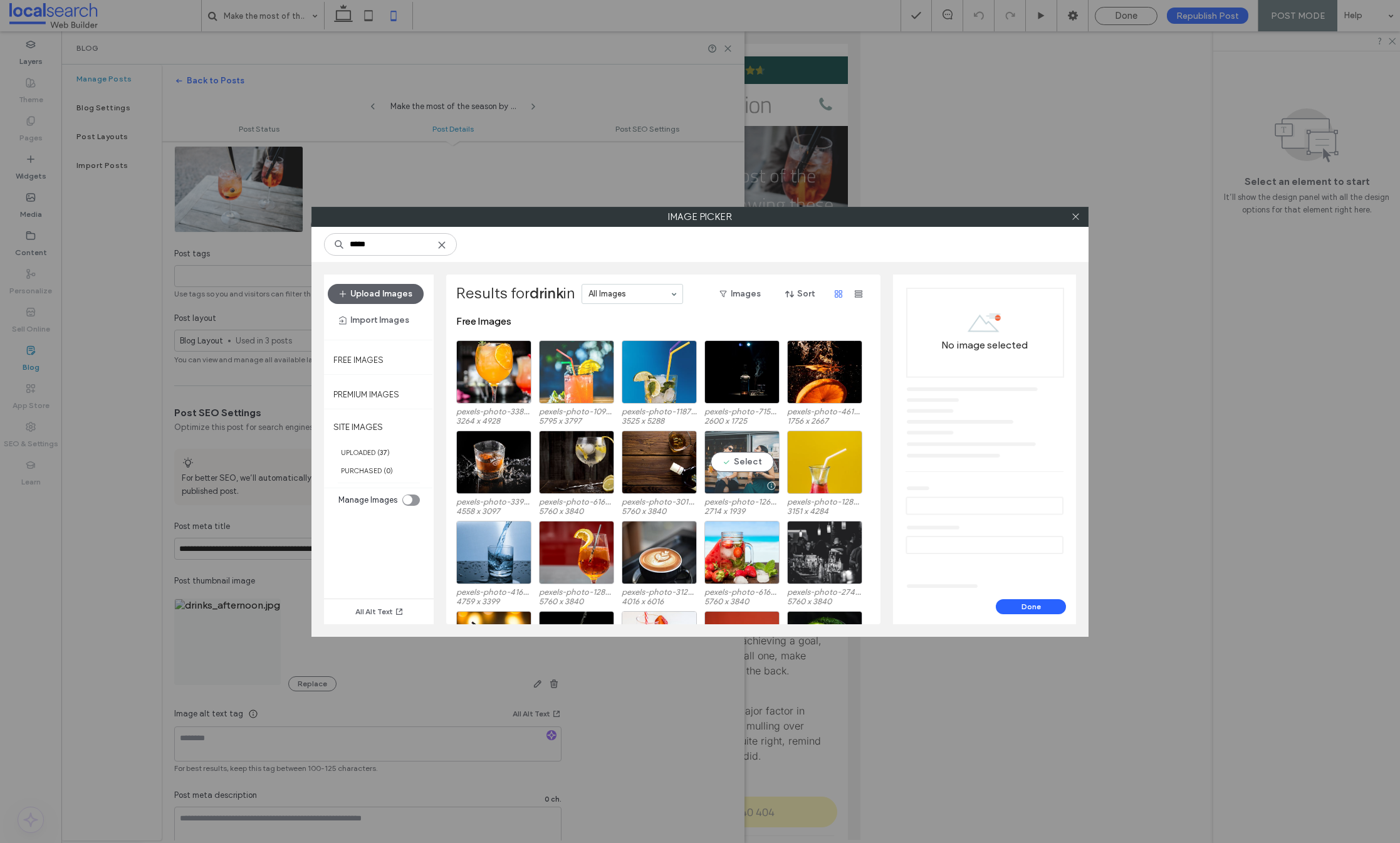
click at [742, 457] on div "Select" at bounding box center [742, 463] width 75 height 64
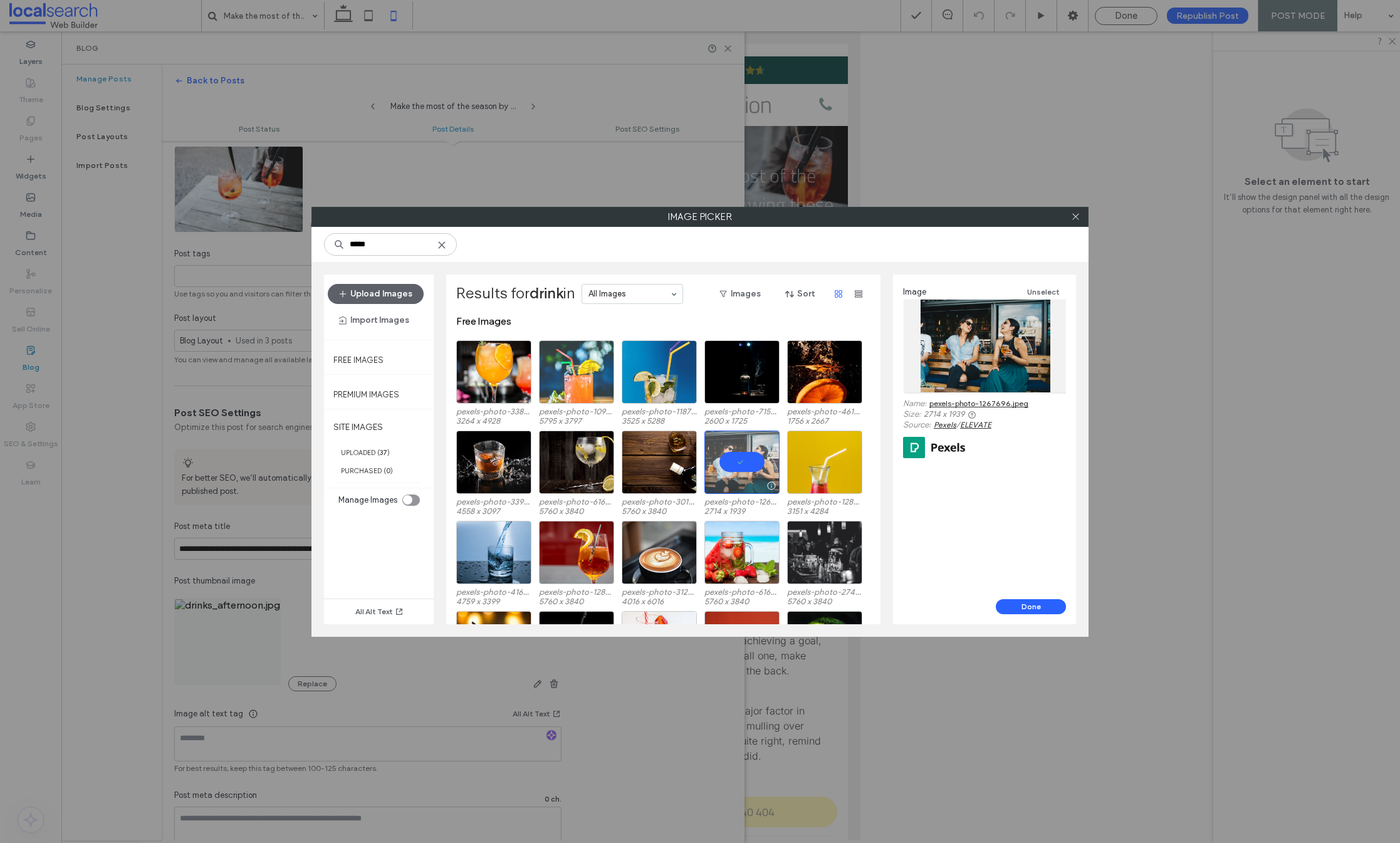
click at [742, 457] on div at bounding box center [742, 463] width 75 height 64
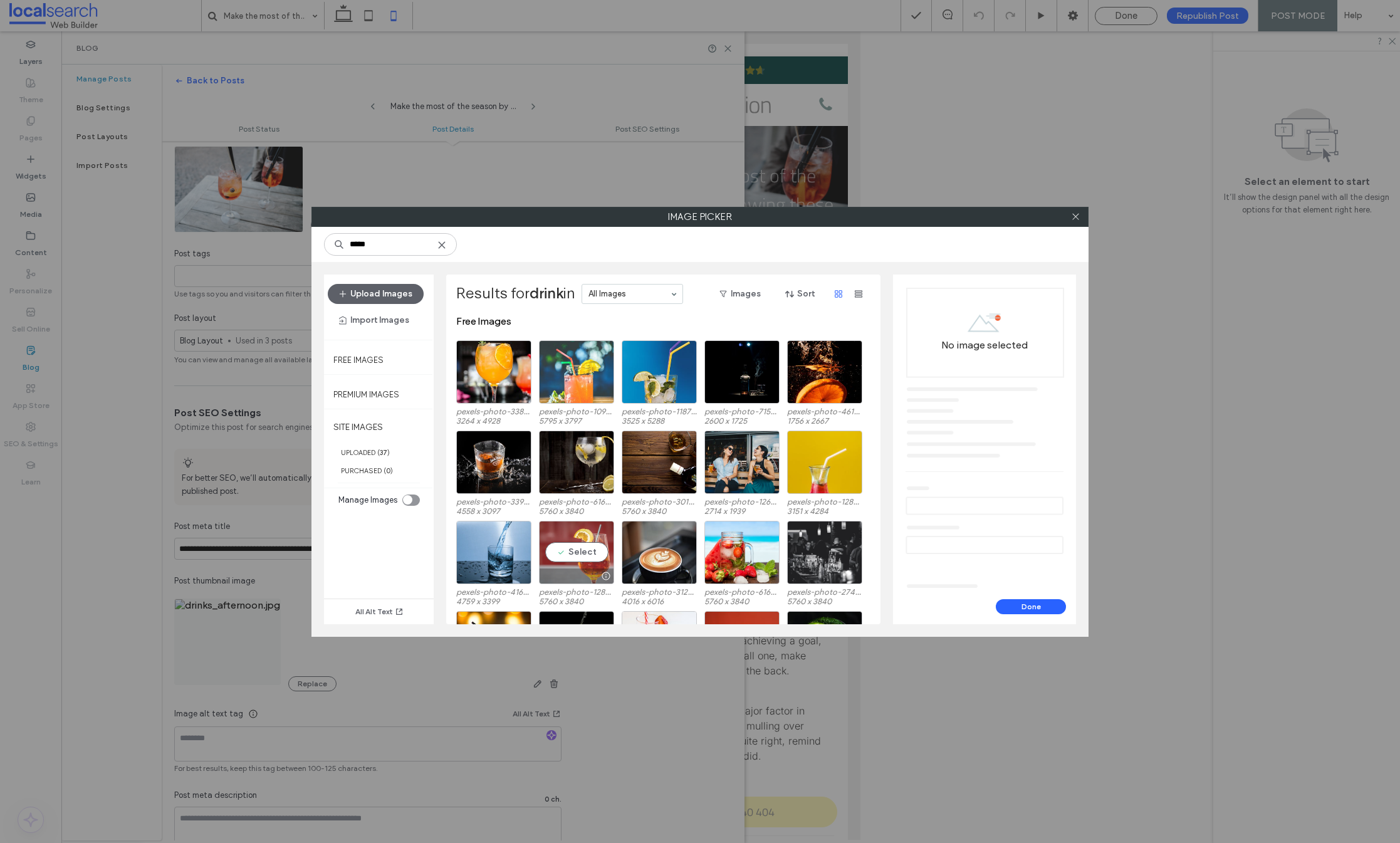
click at [571, 557] on div "Select" at bounding box center [576, 553] width 75 height 64
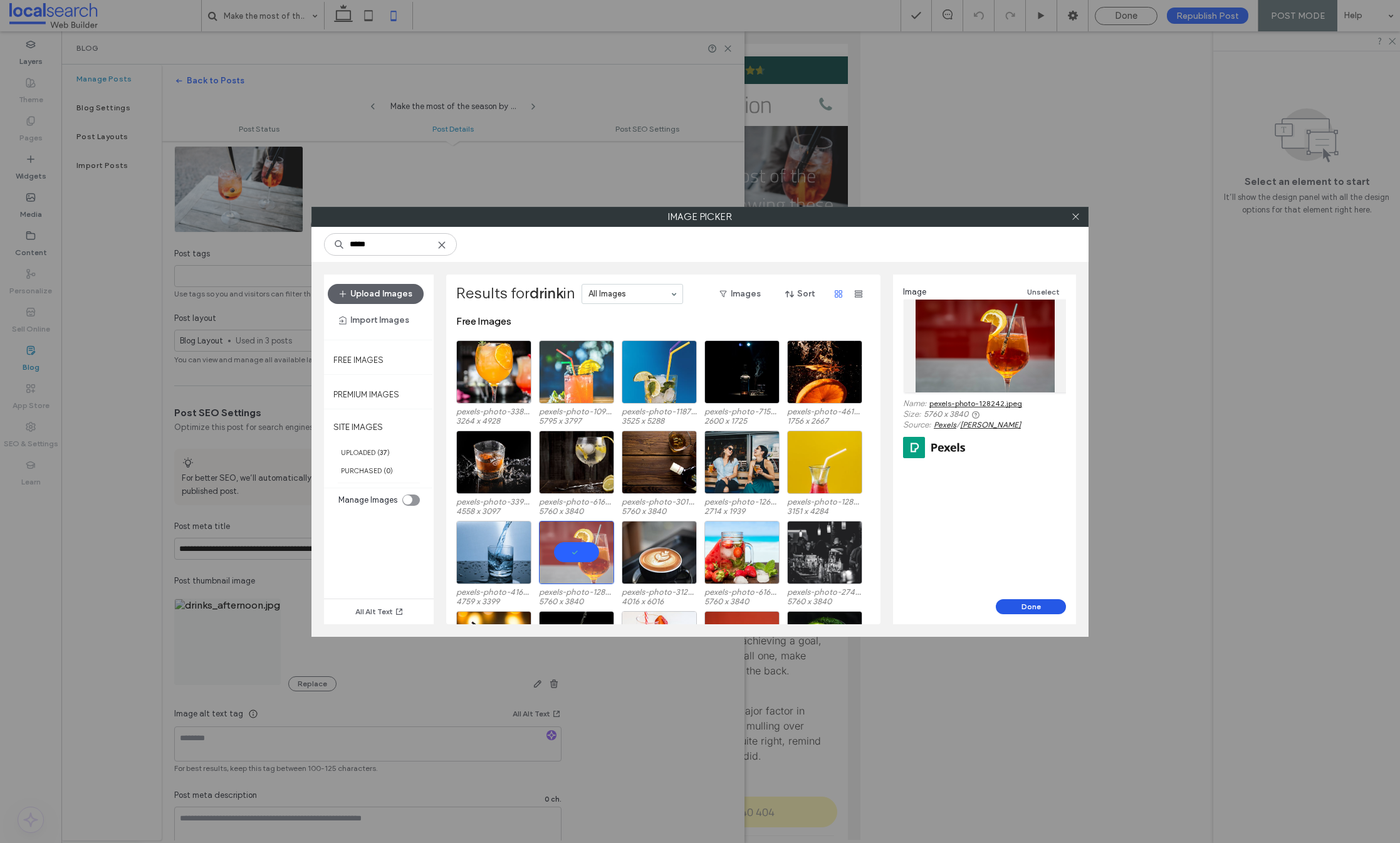
click at [1040, 605] on button "Done" at bounding box center [1031, 607] width 70 height 15
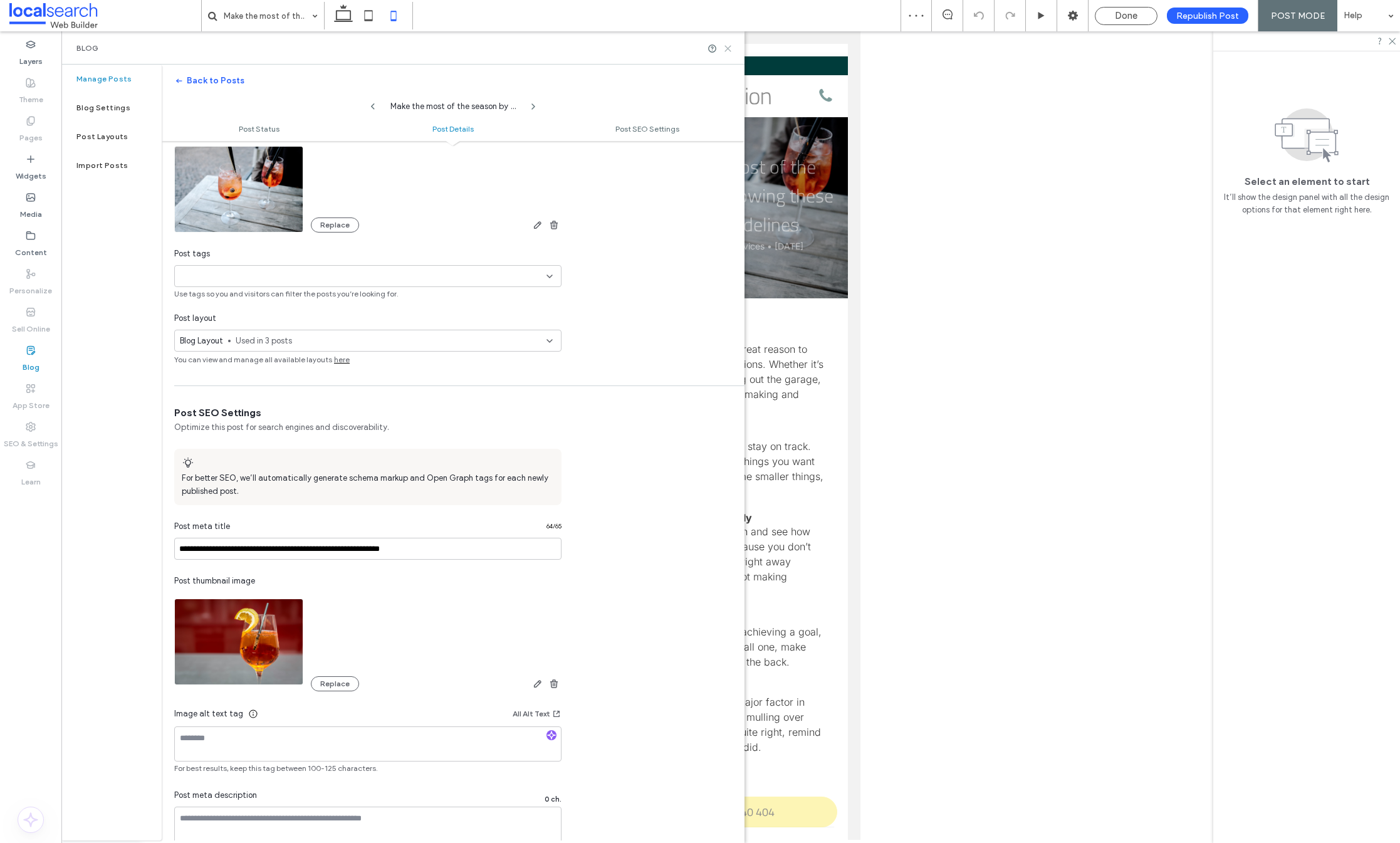
scroll to position [0, 0]
click at [727, 47] on icon at bounding box center [727, 48] width 10 height 10
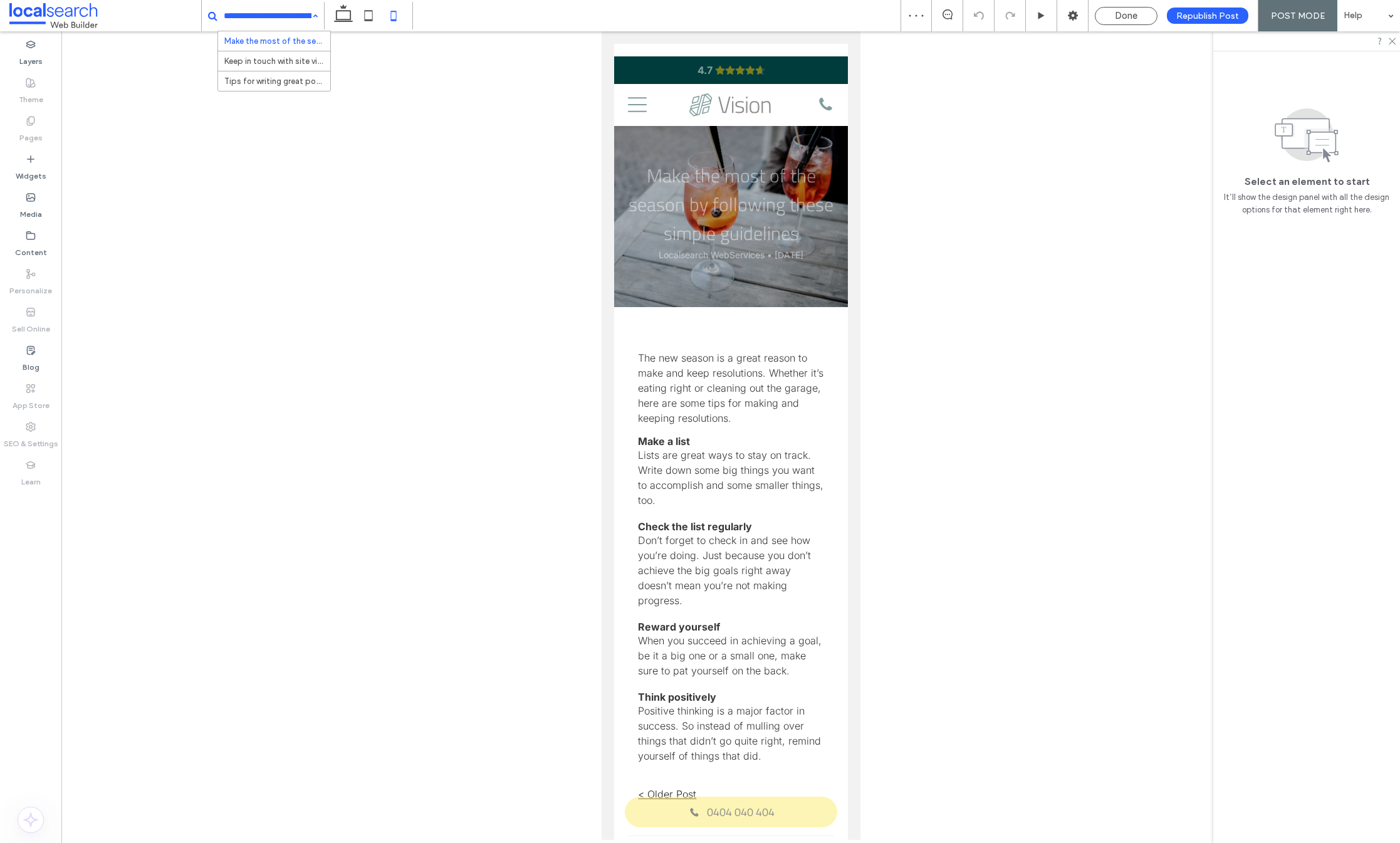
click at [248, 16] on input at bounding box center [267, 16] width 88 height 31
click at [1046, 19] on icon at bounding box center [1041, 16] width 10 height 10
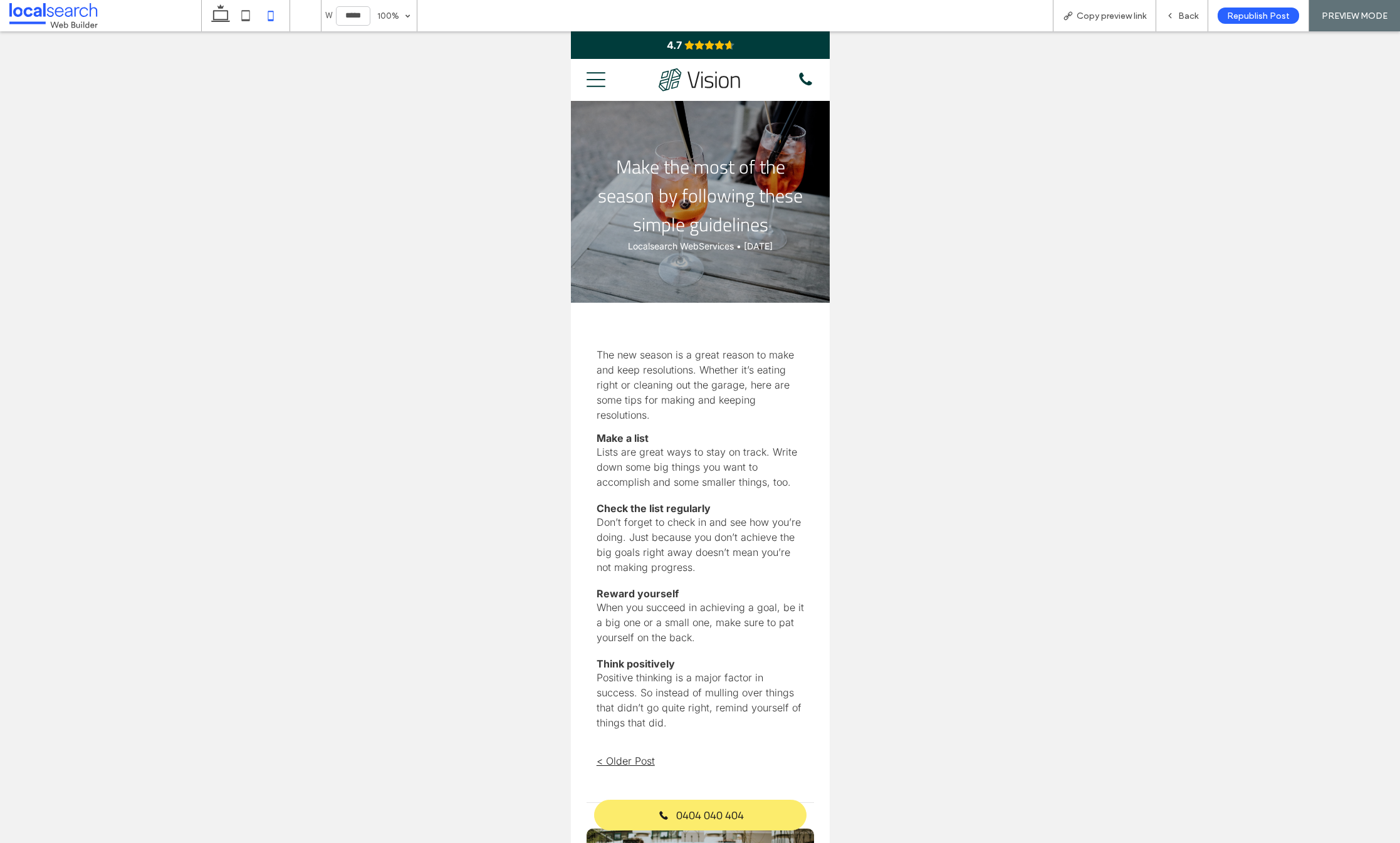
click at [681, 81] on img at bounding box center [699, 79] width 84 height 23
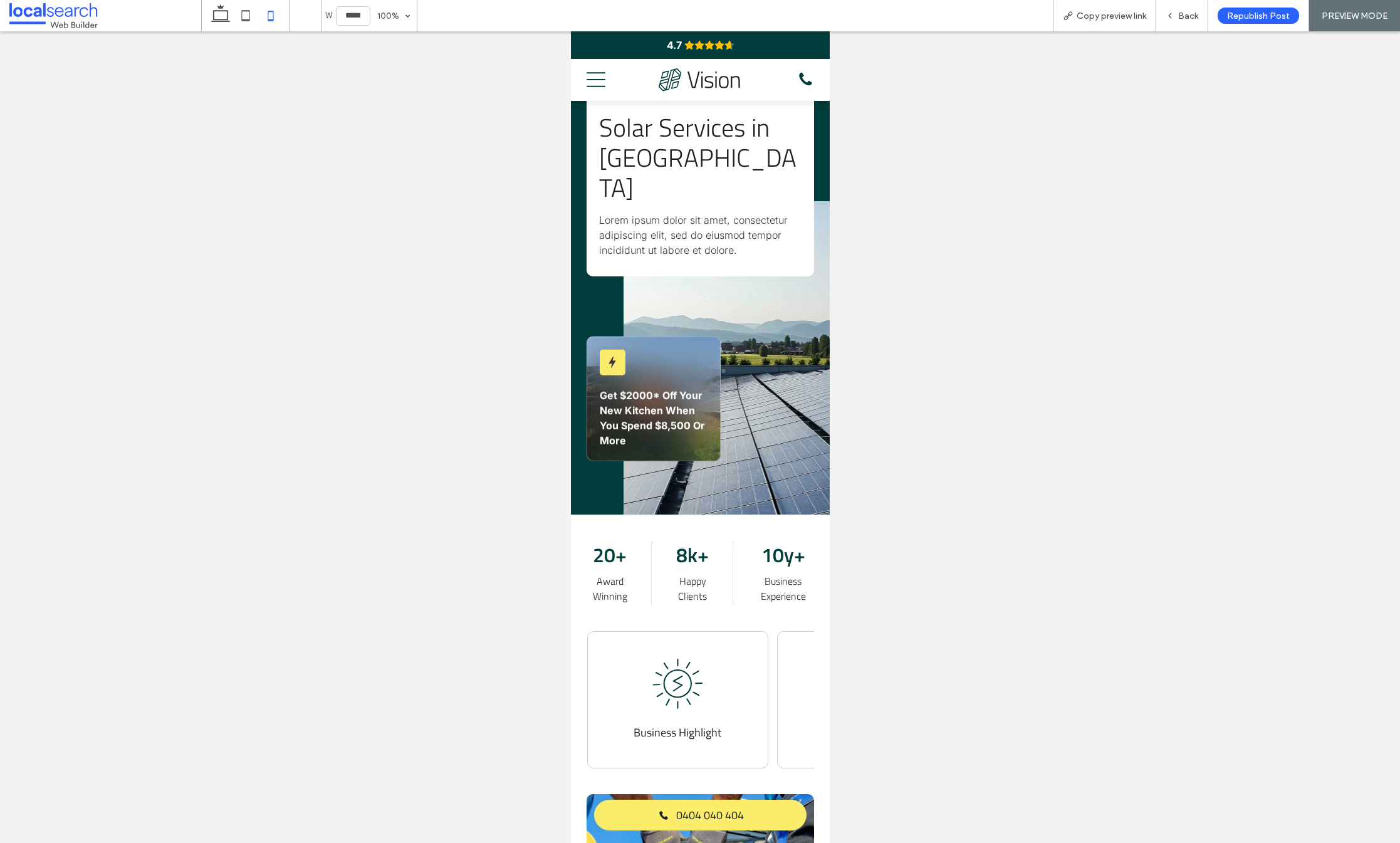
click at [592, 77] on icon "Mobile icon Mobile" at bounding box center [595, 79] width 18 height 19
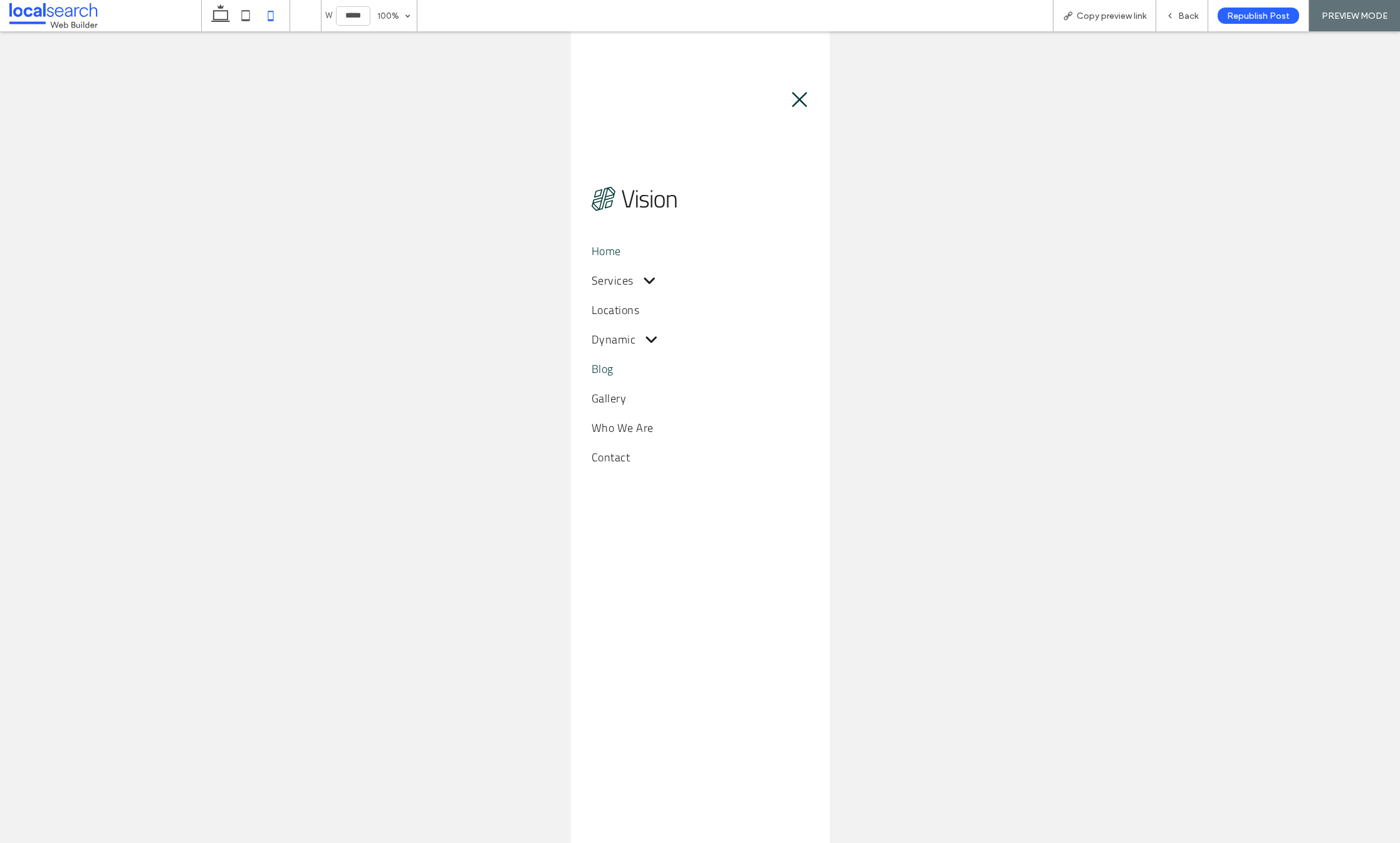
drag, startPoint x: 604, startPoint y: 377, endPoint x: 1174, endPoint y: 408, distance: 570.8
click at [604, 377] on span "Blog" at bounding box center [602, 369] width 22 height 17
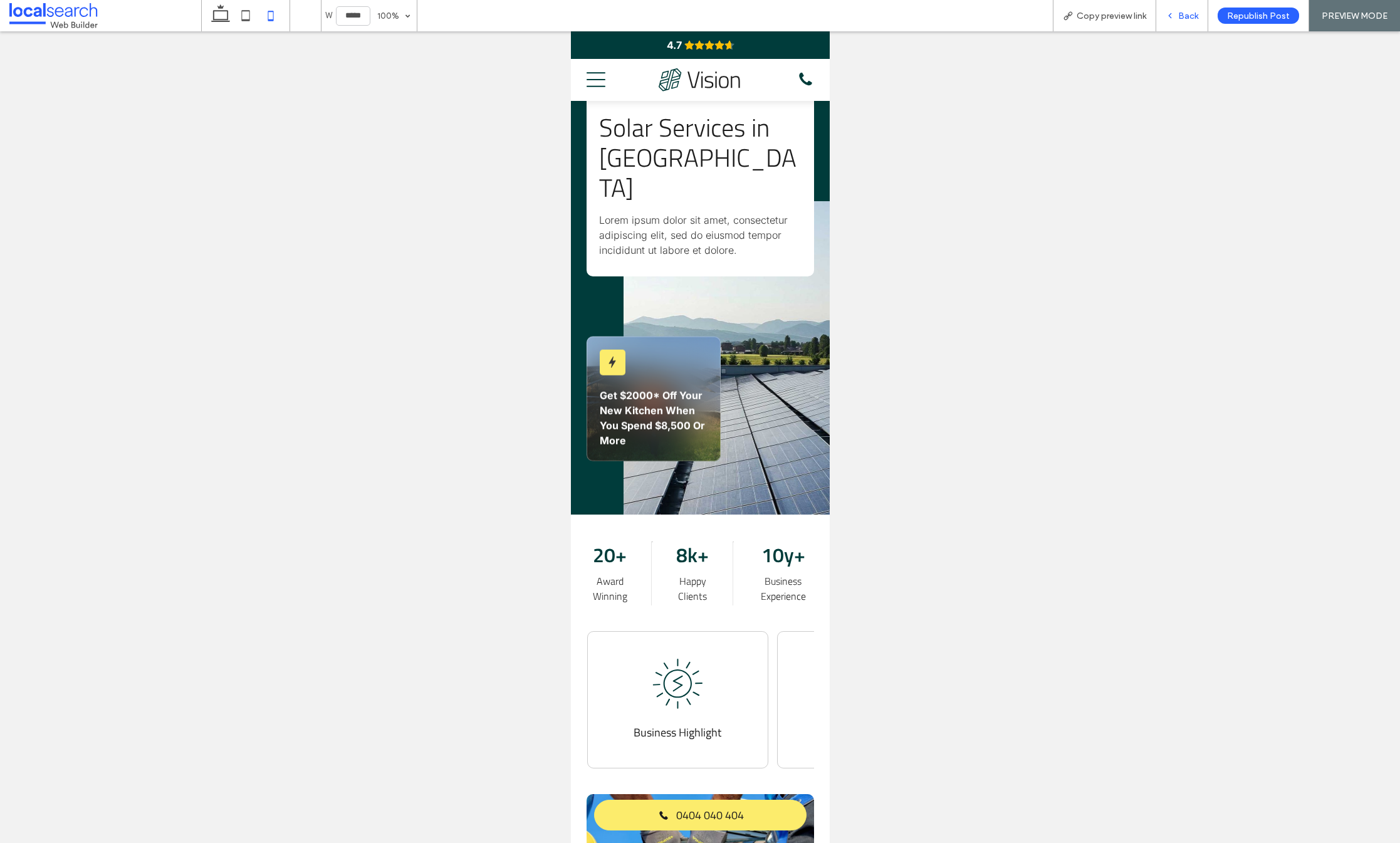
click at [1188, 14] on span "Back" at bounding box center [1188, 16] width 20 height 10
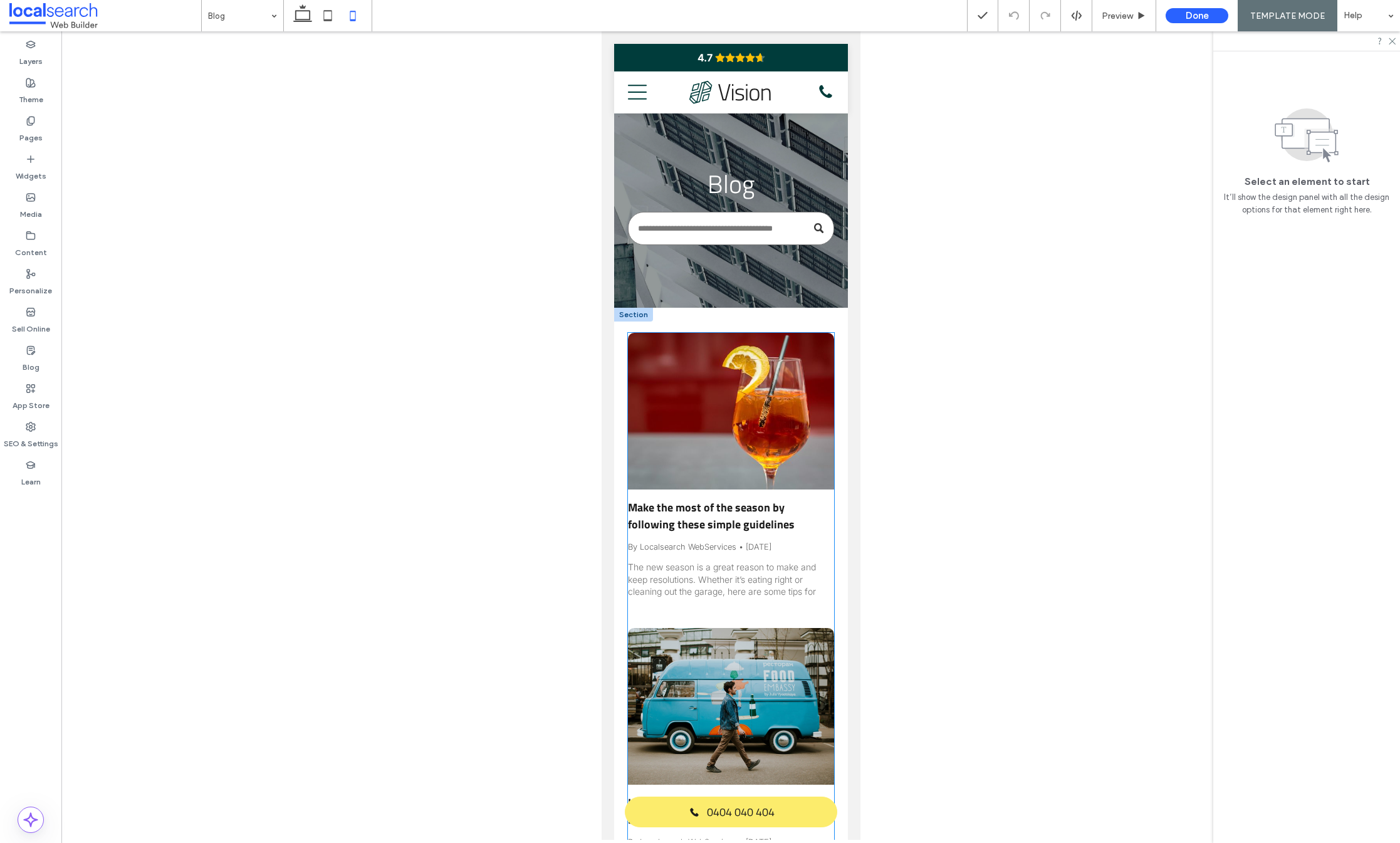
click at [706, 401] on div at bounding box center [730, 412] width 218 height 166
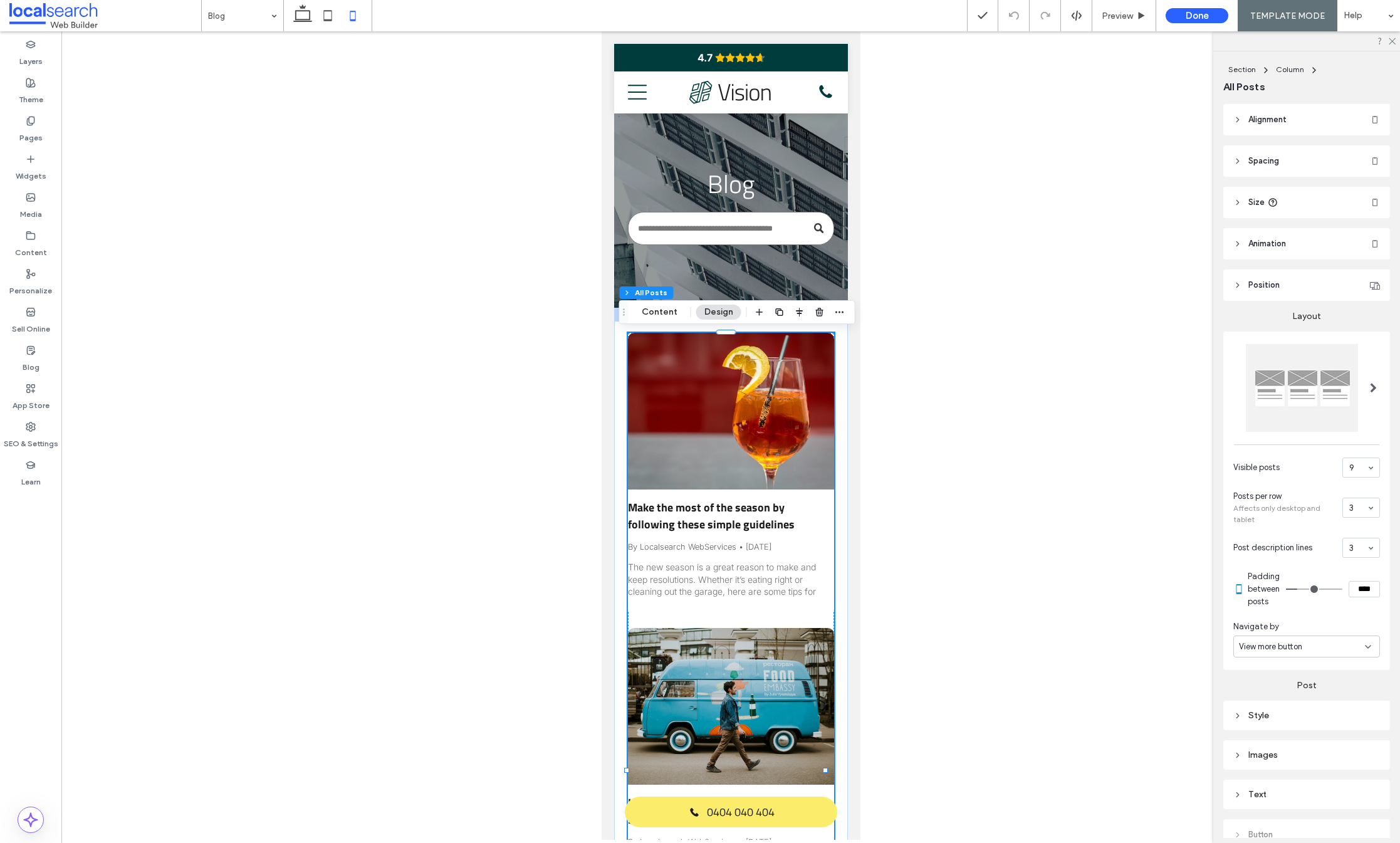
click at [706, 401] on div at bounding box center [730, 412] width 218 height 166
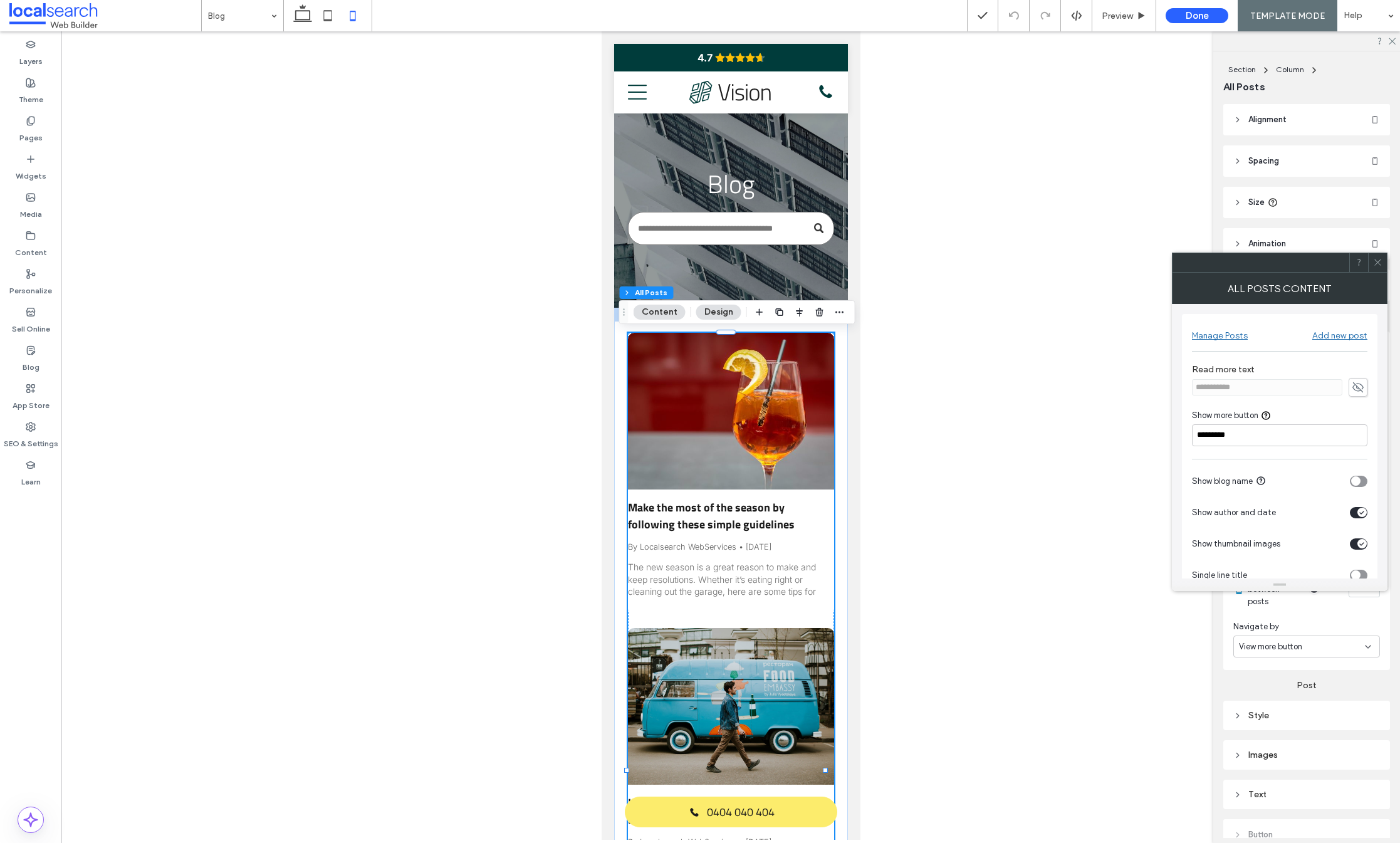
click at [1376, 261] on use at bounding box center [1377, 263] width 6 height 6
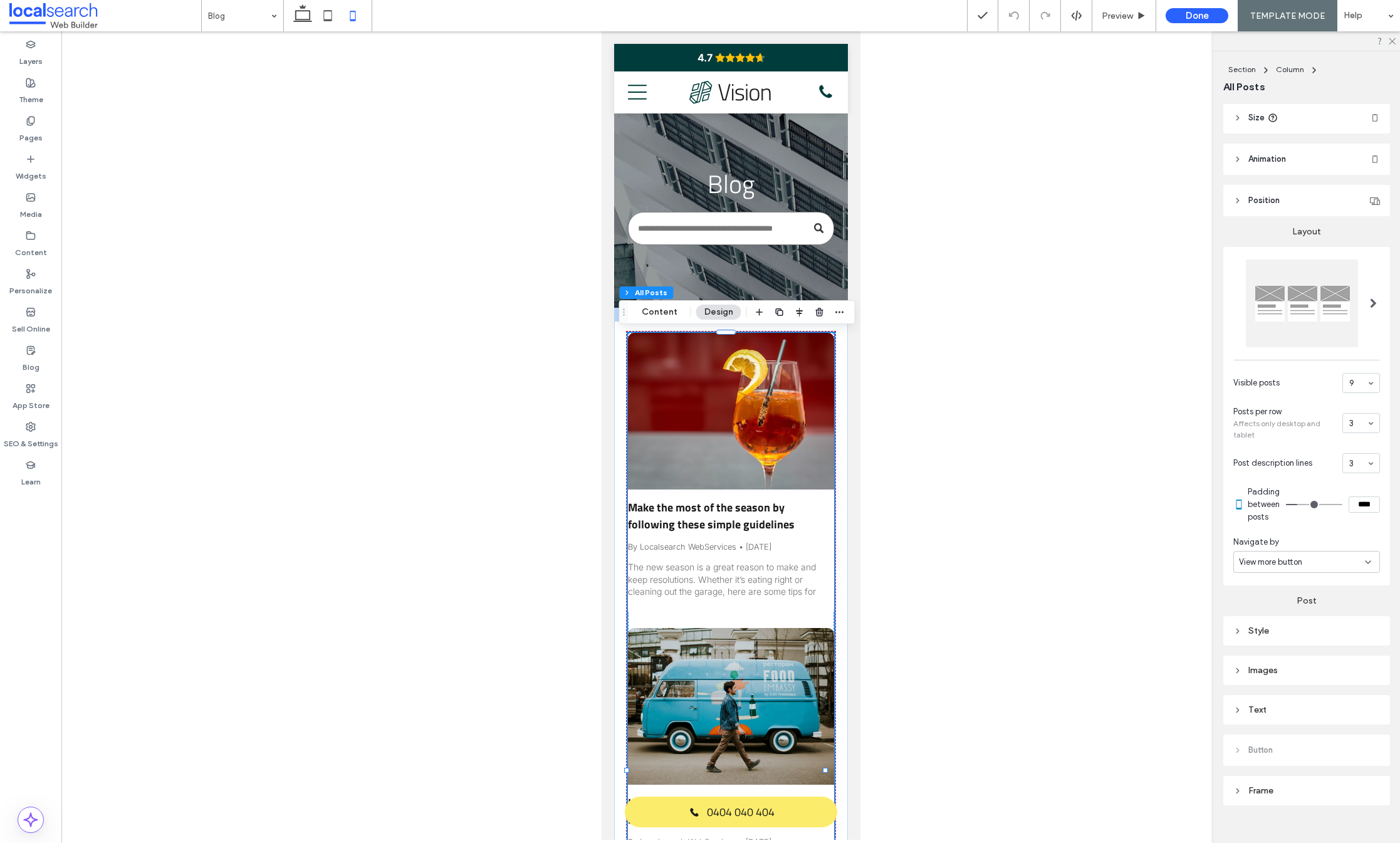
scroll to position [102, 0]
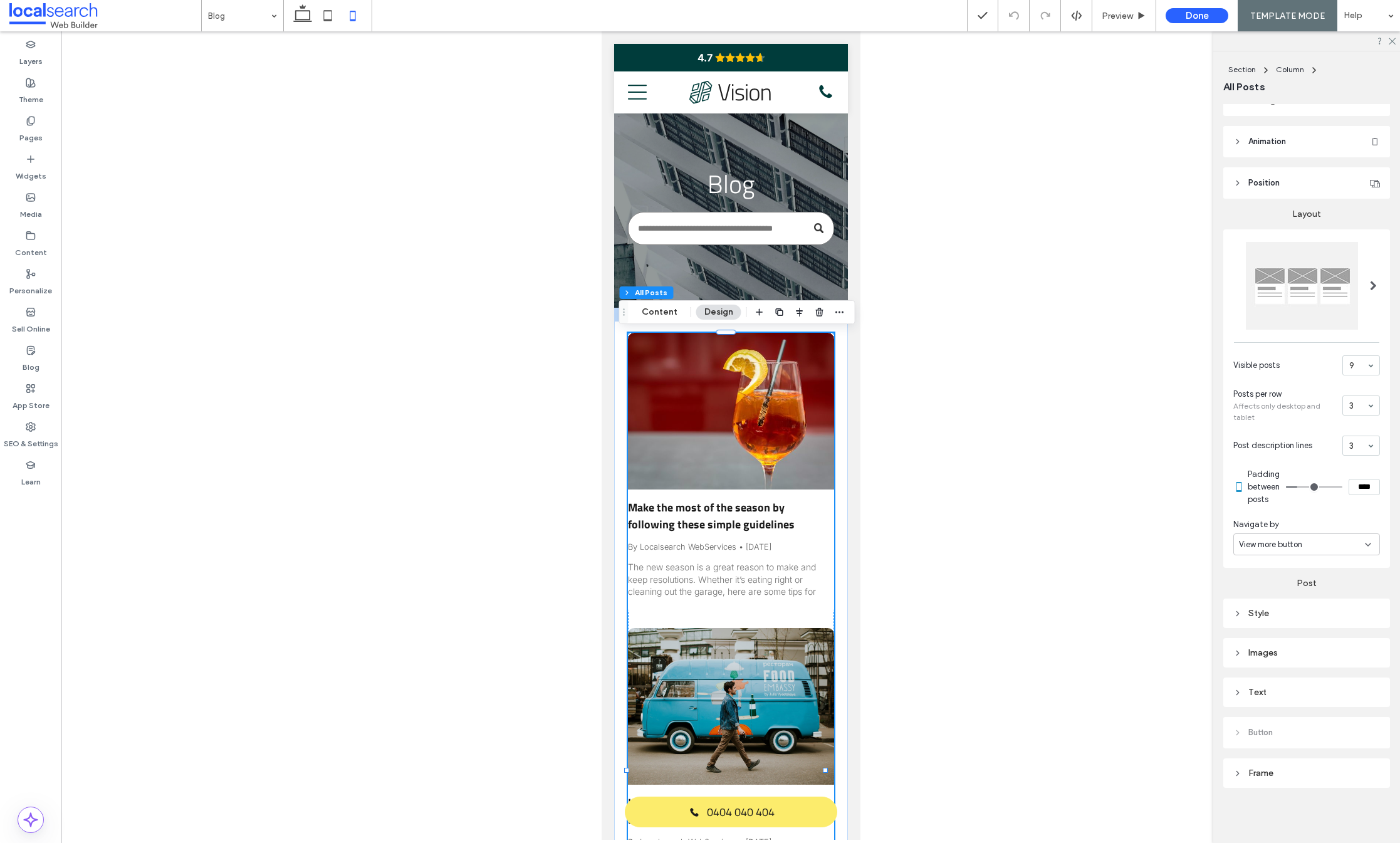
click at [1282, 643] on div "Images" at bounding box center [1306, 653] width 166 height 30
click at [1288, 651] on div "Images" at bounding box center [1307, 653] width 147 height 10
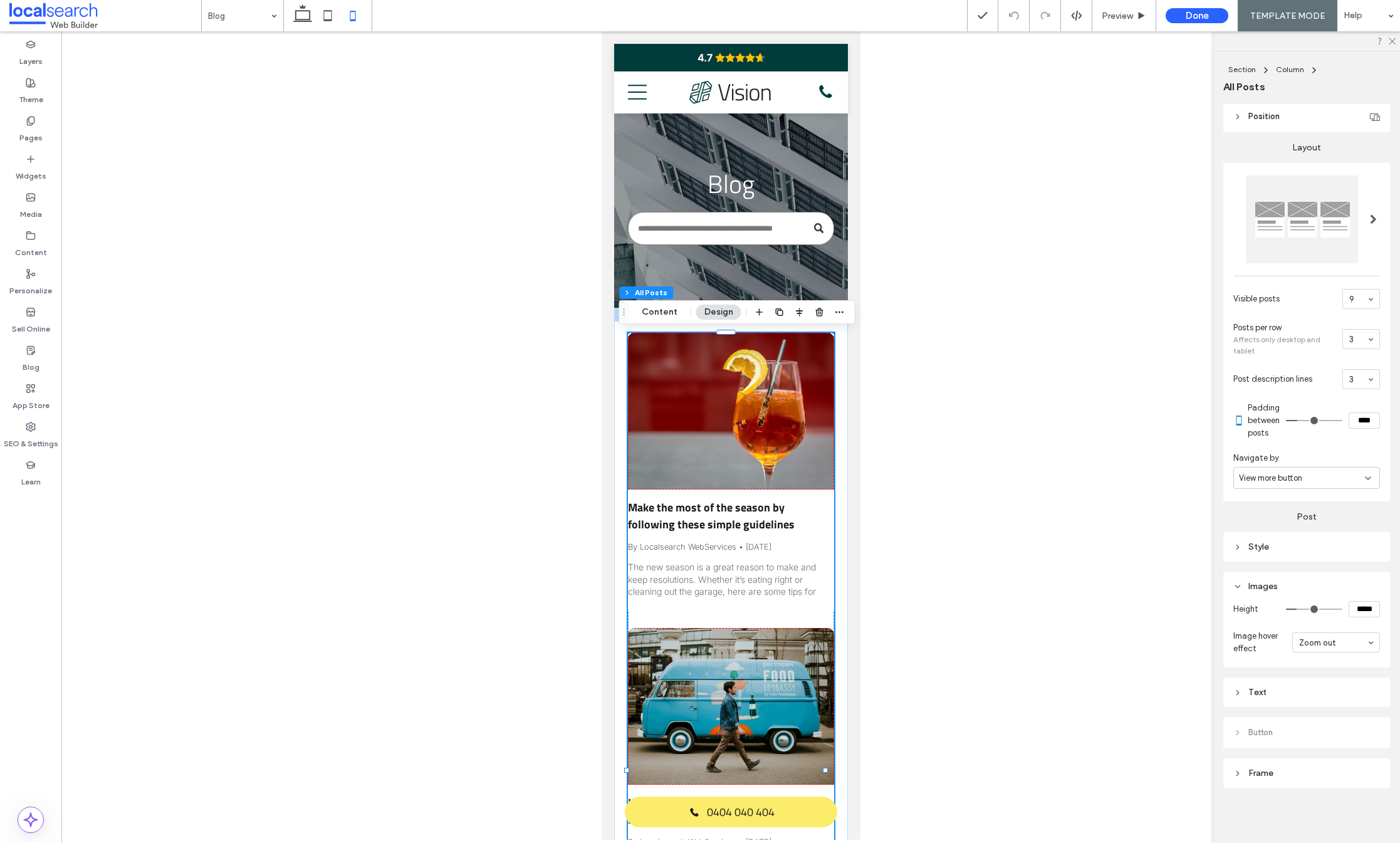
click at [1362, 611] on input "*****" at bounding box center [1364, 609] width 31 height 16
type input "*****"
type input "***"
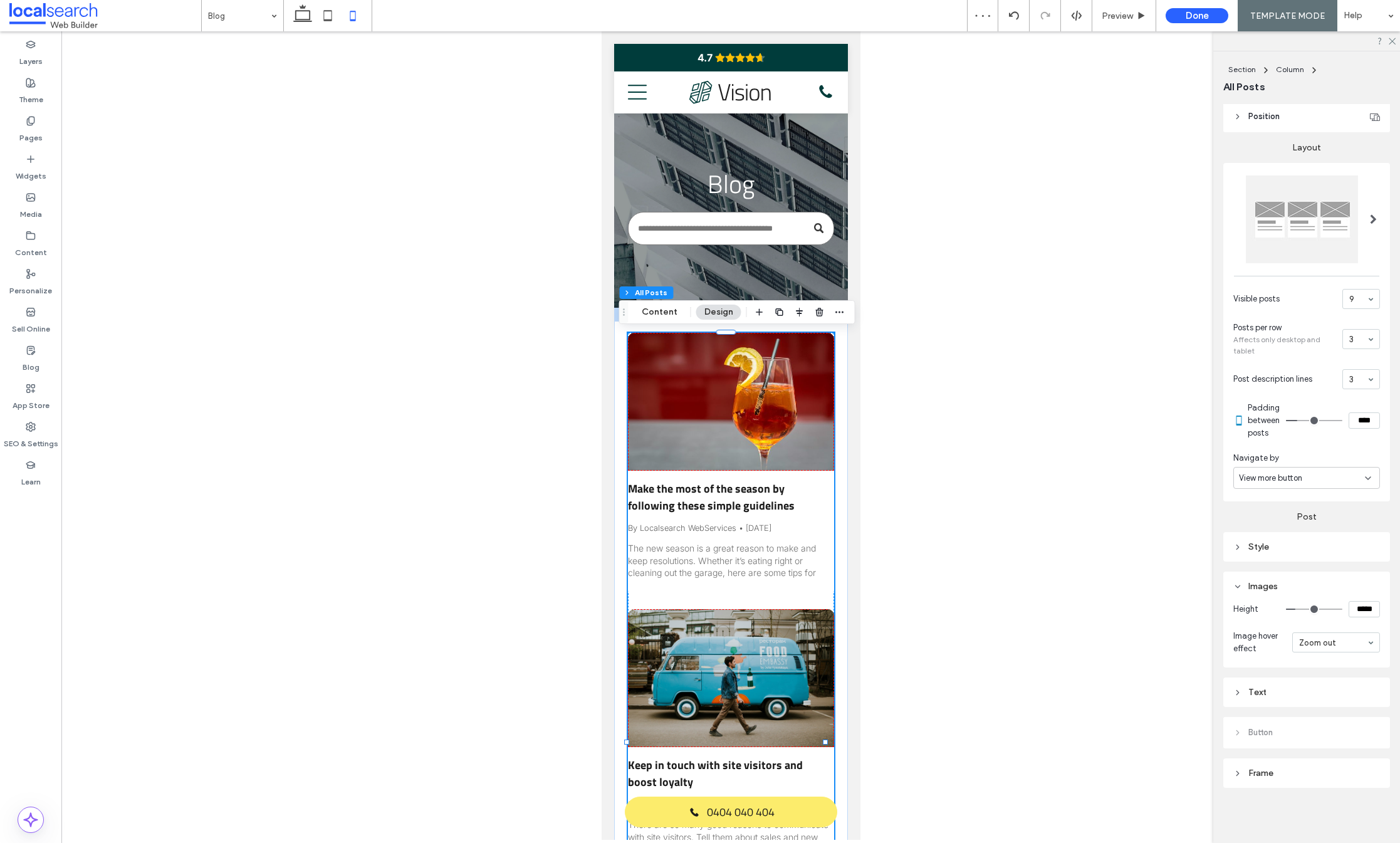
drag, startPoint x: 1353, startPoint y: 608, endPoint x: 1334, endPoint y: 608, distance: 19.0
click at [1334, 608] on div "*****" at bounding box center [1333, 609] width 94 height 16
drag, startPoint x: 1339, startPoint y: 608, endPoint x: 1333, endPoint y: 608, distance: 6.0
click at [1333, 608] on div "*****" at bounding box center [1333, 609] width 94 height 16
type input "*****"
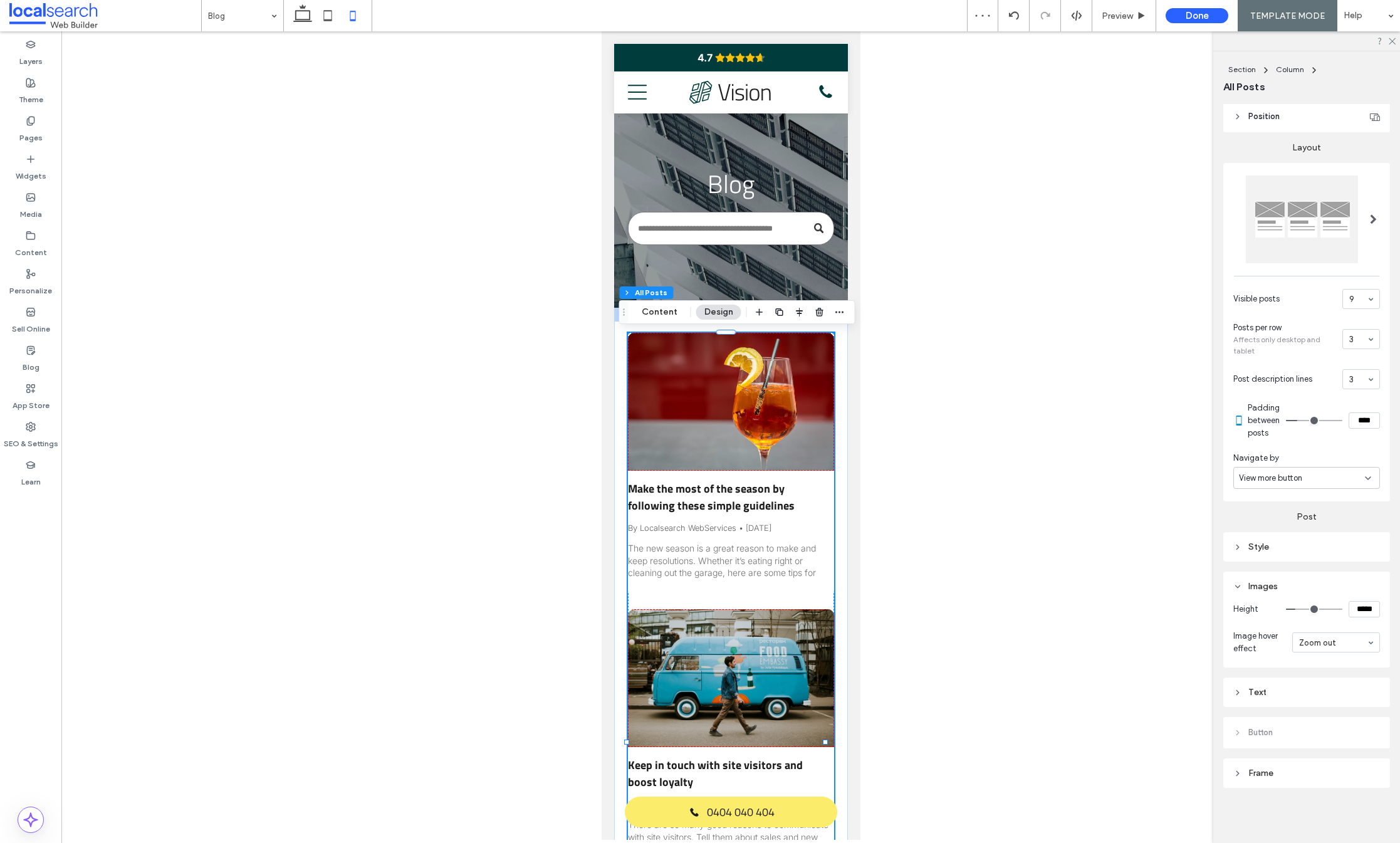
type input "***"
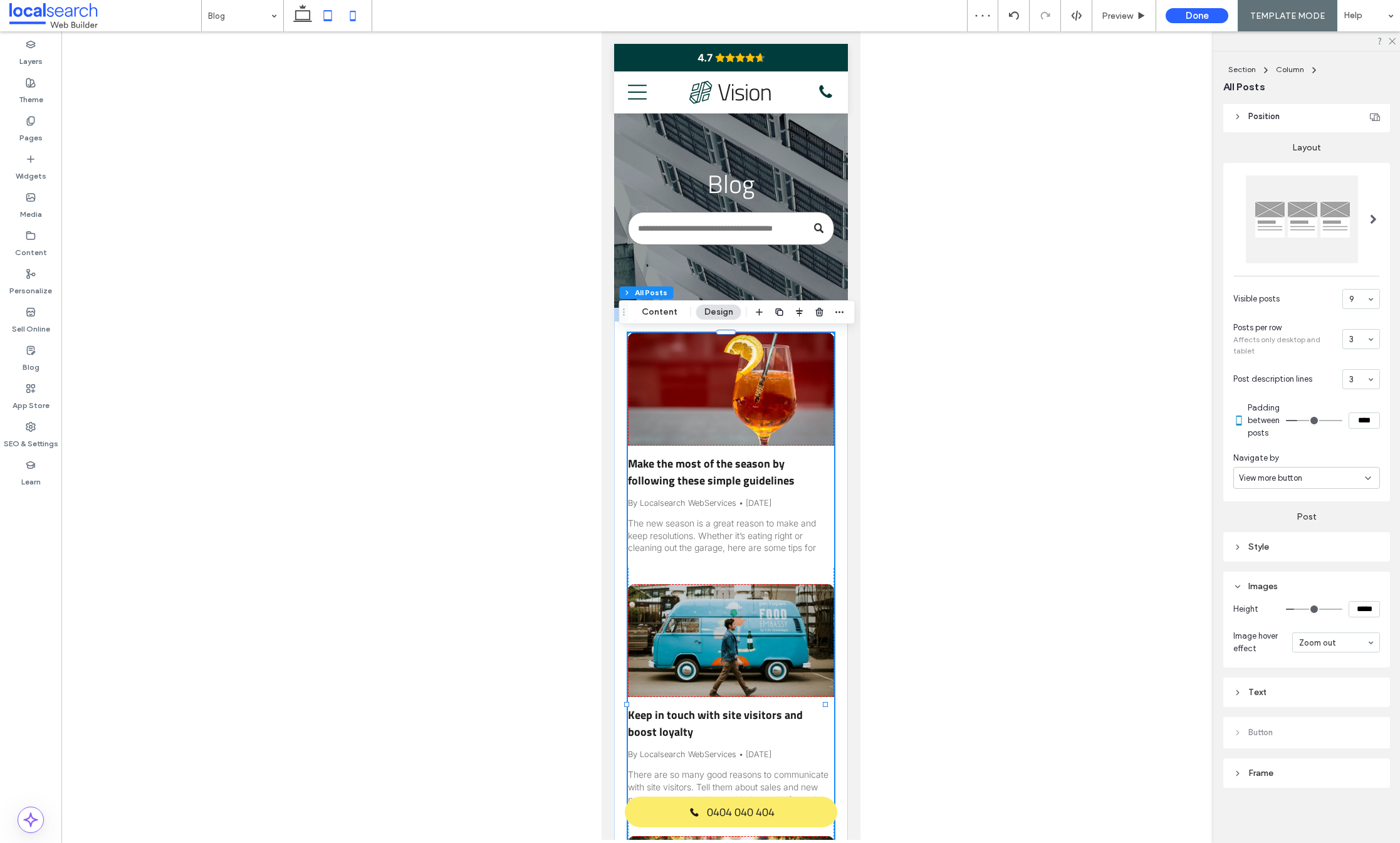
click at [329, 23] on icon at bounding box center [328, 16] width 25 height 25
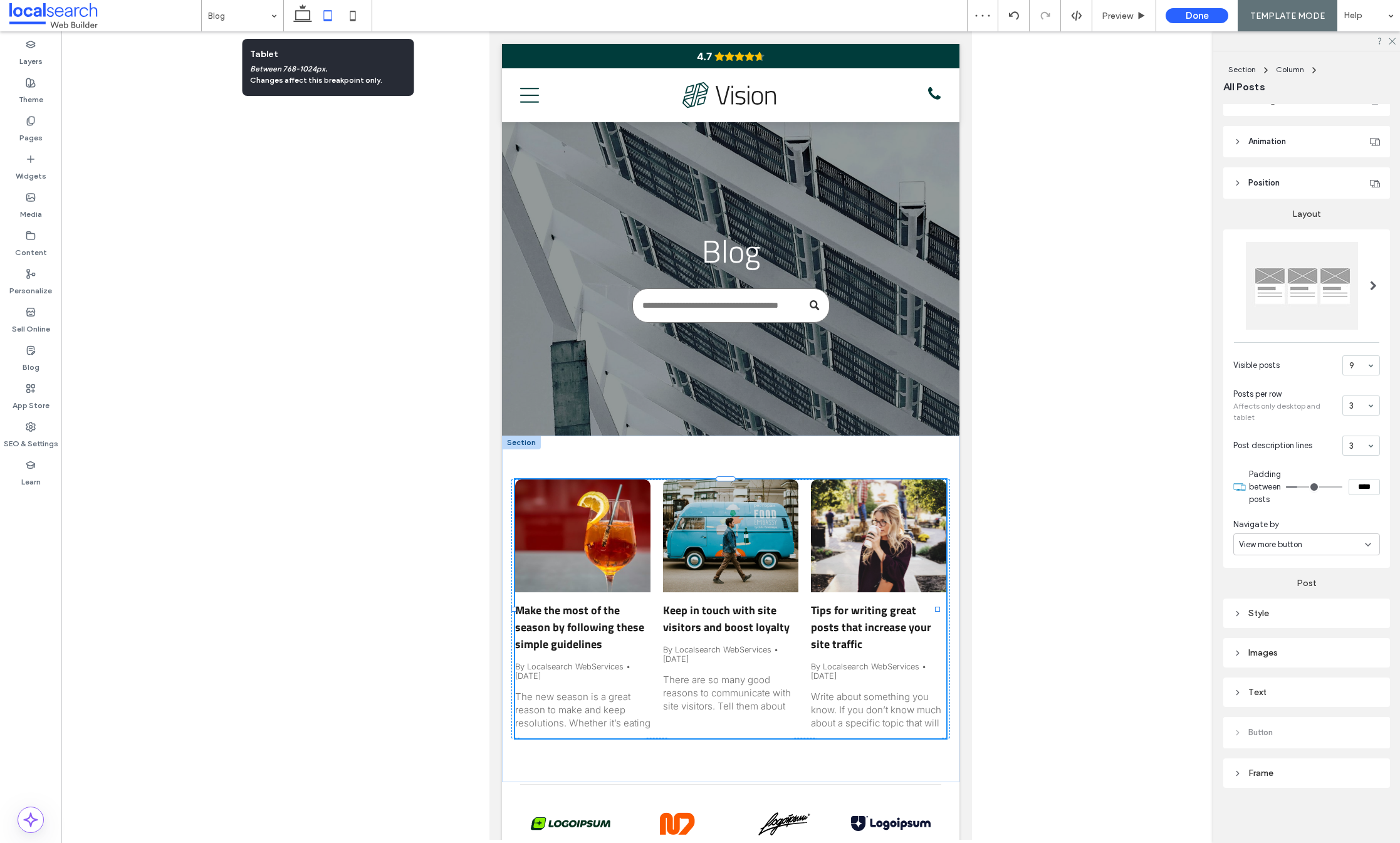
scroll to position [102, 0]
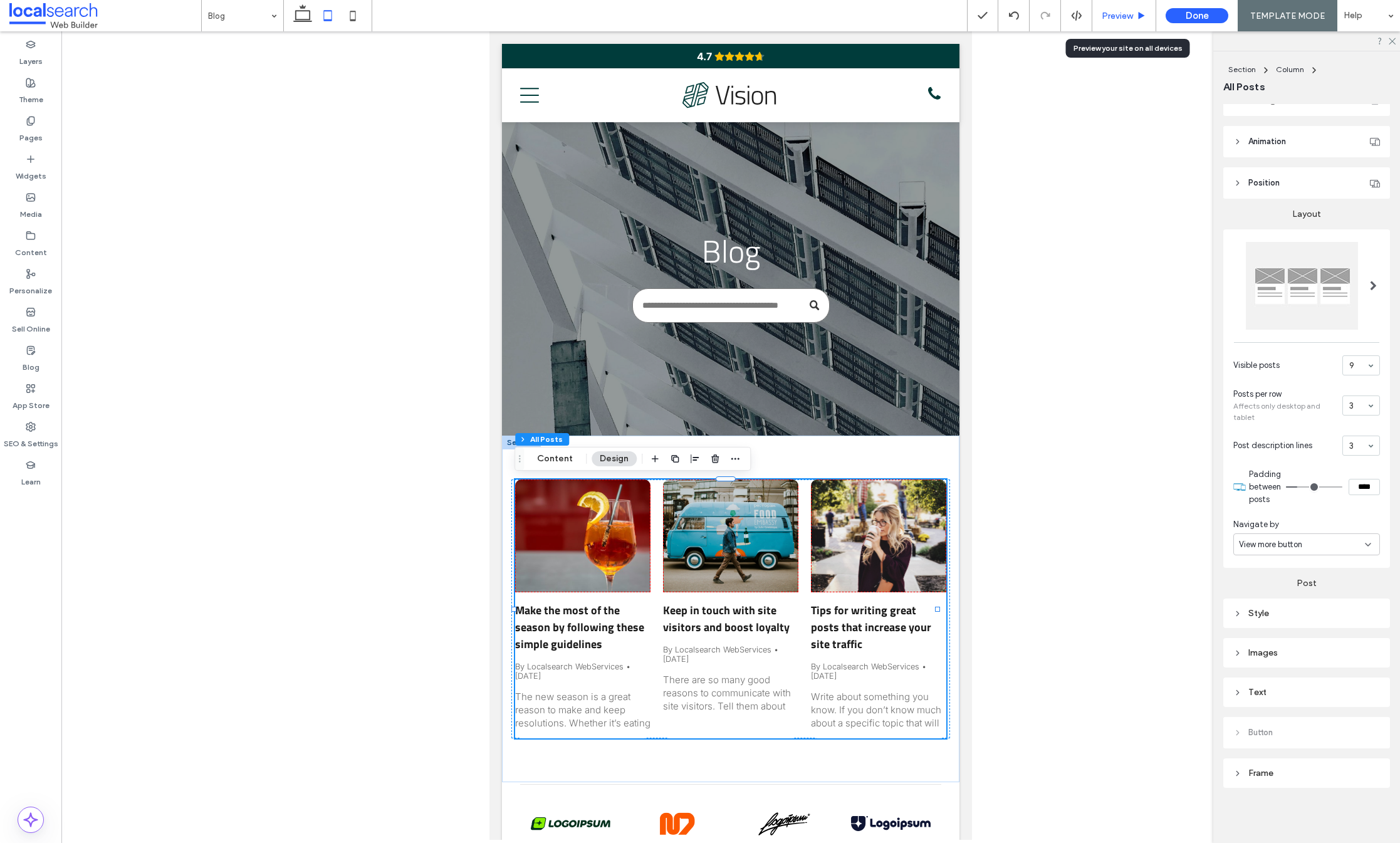
click at [1137, 14] on div "Preview" at bounding box center [1124, 16] width 64 height 10
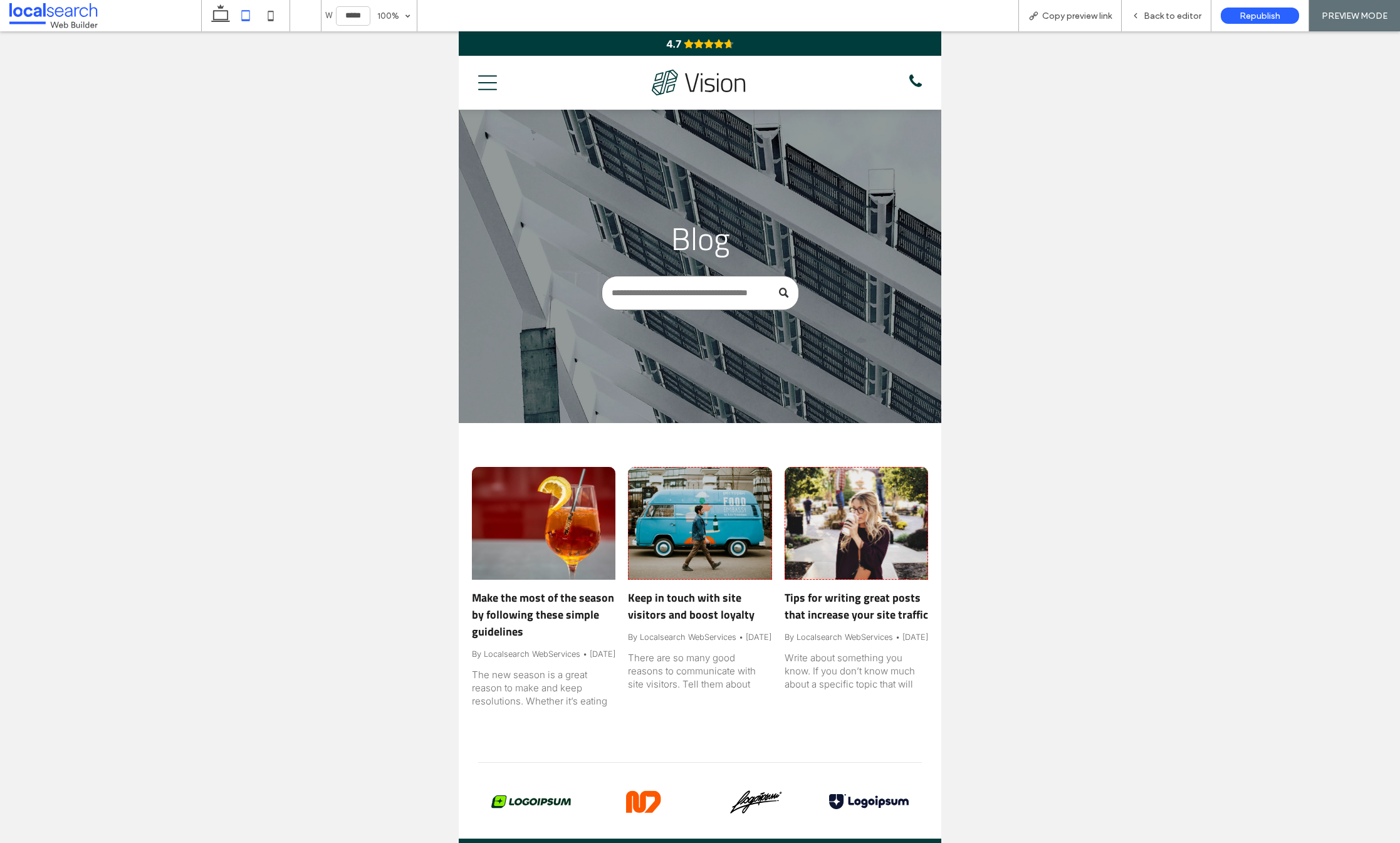
click at [583, 550] on div at bounding box center [545, 524] width 152 height 120
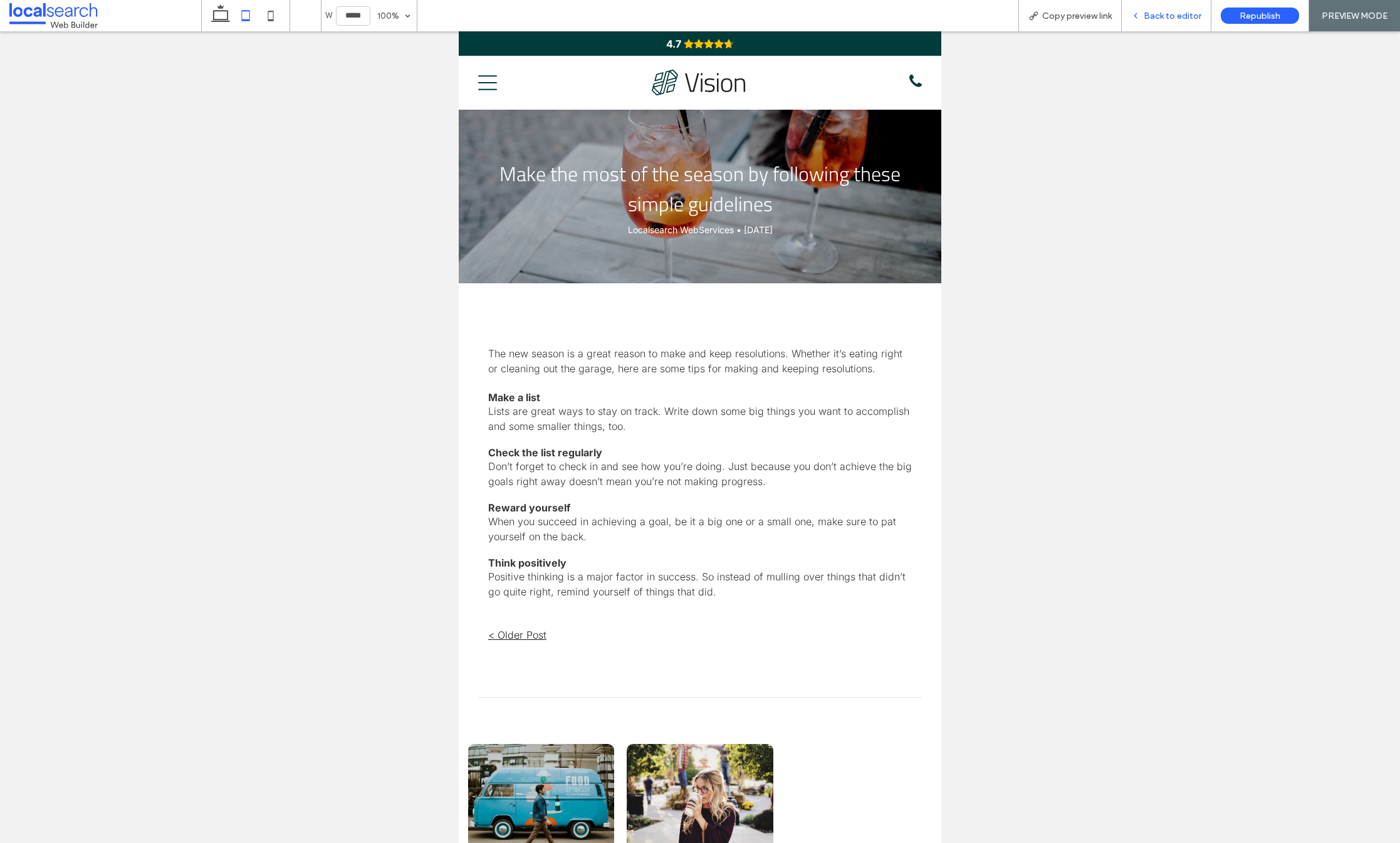
click at [1186, 18] on span "Back to editor" at bounding box center [1173, 16] width 58 height 10
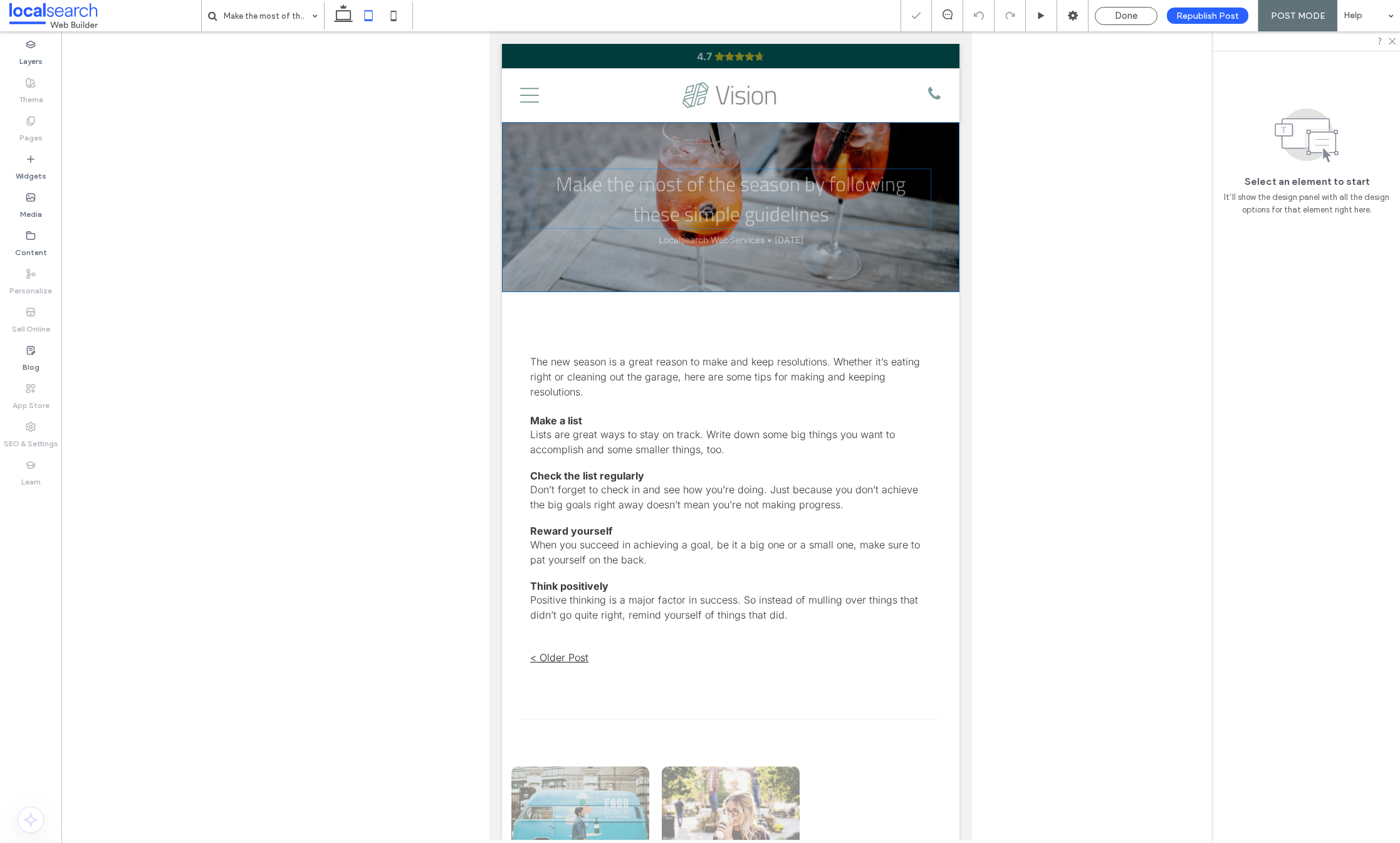
click at [664, 178] on h1 "Make the most of the season by following these simple guidelines" at bounding box center [731, 198] width 401 height 60
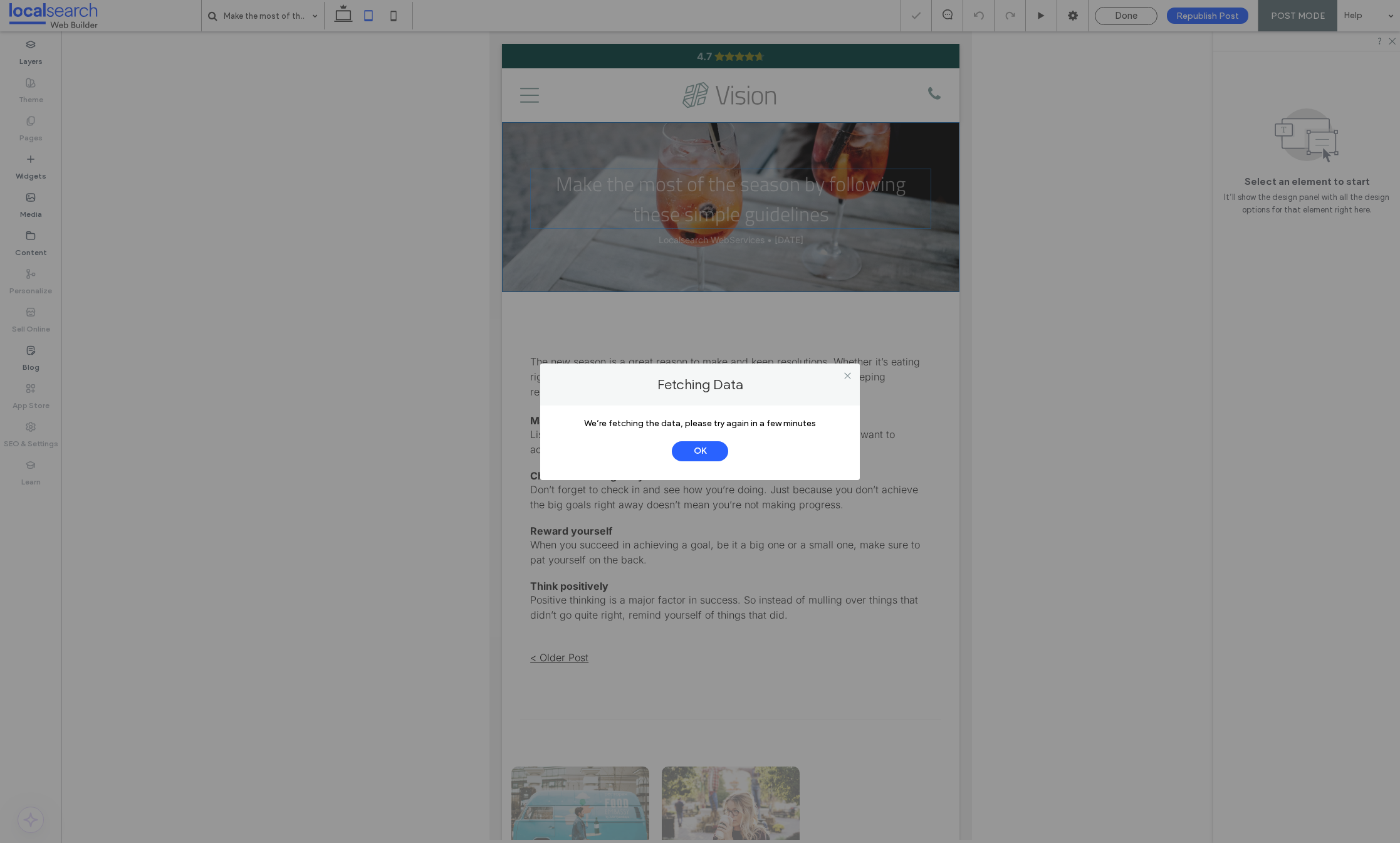
click at [664, 178] on div "Fetching Data We’re fetching the data, please try again in a few minutes OK" at bounding box center [700, 421] width 1400 height 843
click at [694, 454] on button "OK" at bounding box center [700, 451] width 56 height 20
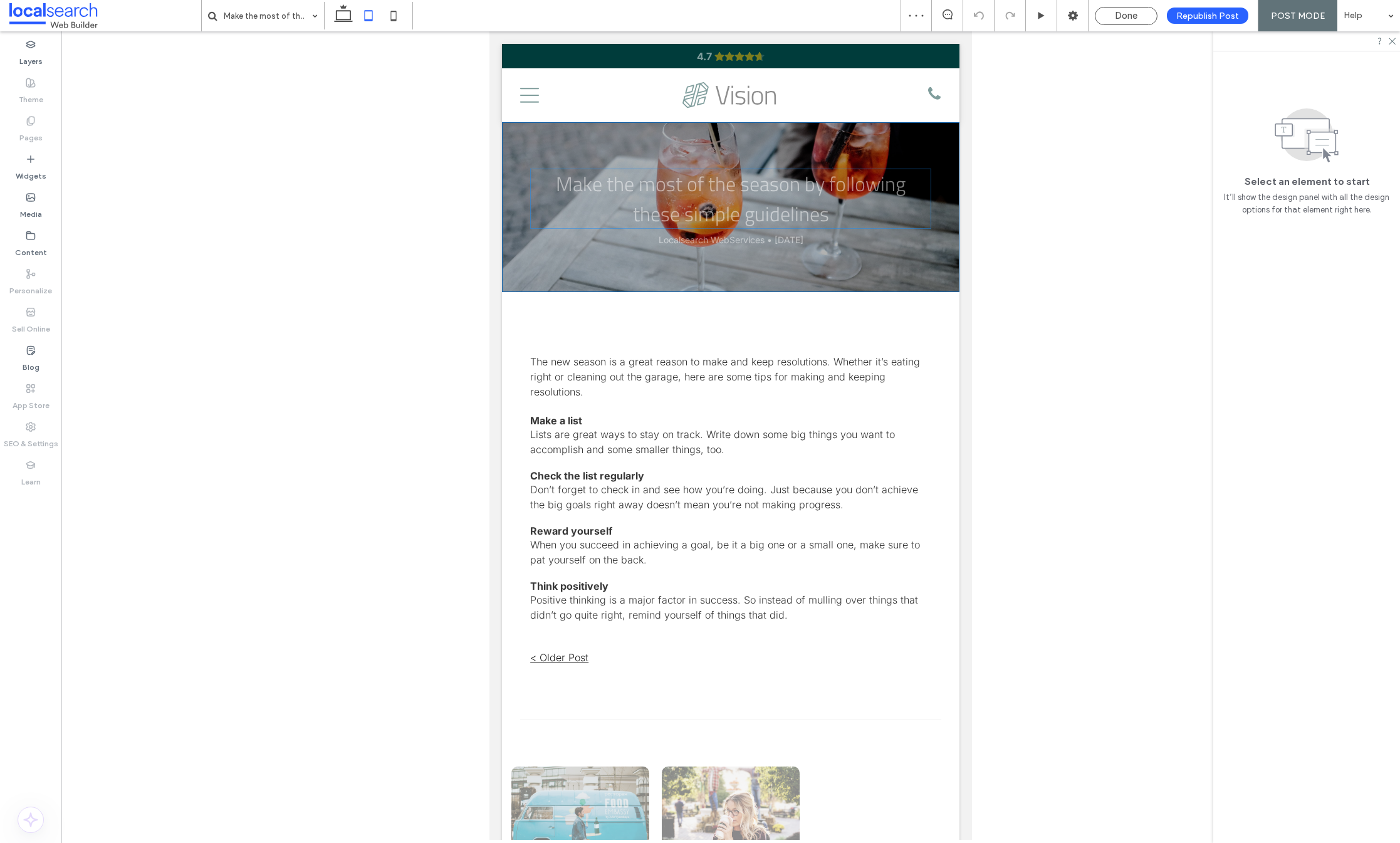
click at [767, 209] on h1 "Make the most of the season by following these simple guidelines" at bounding box center [731, 198] width 401 height 60
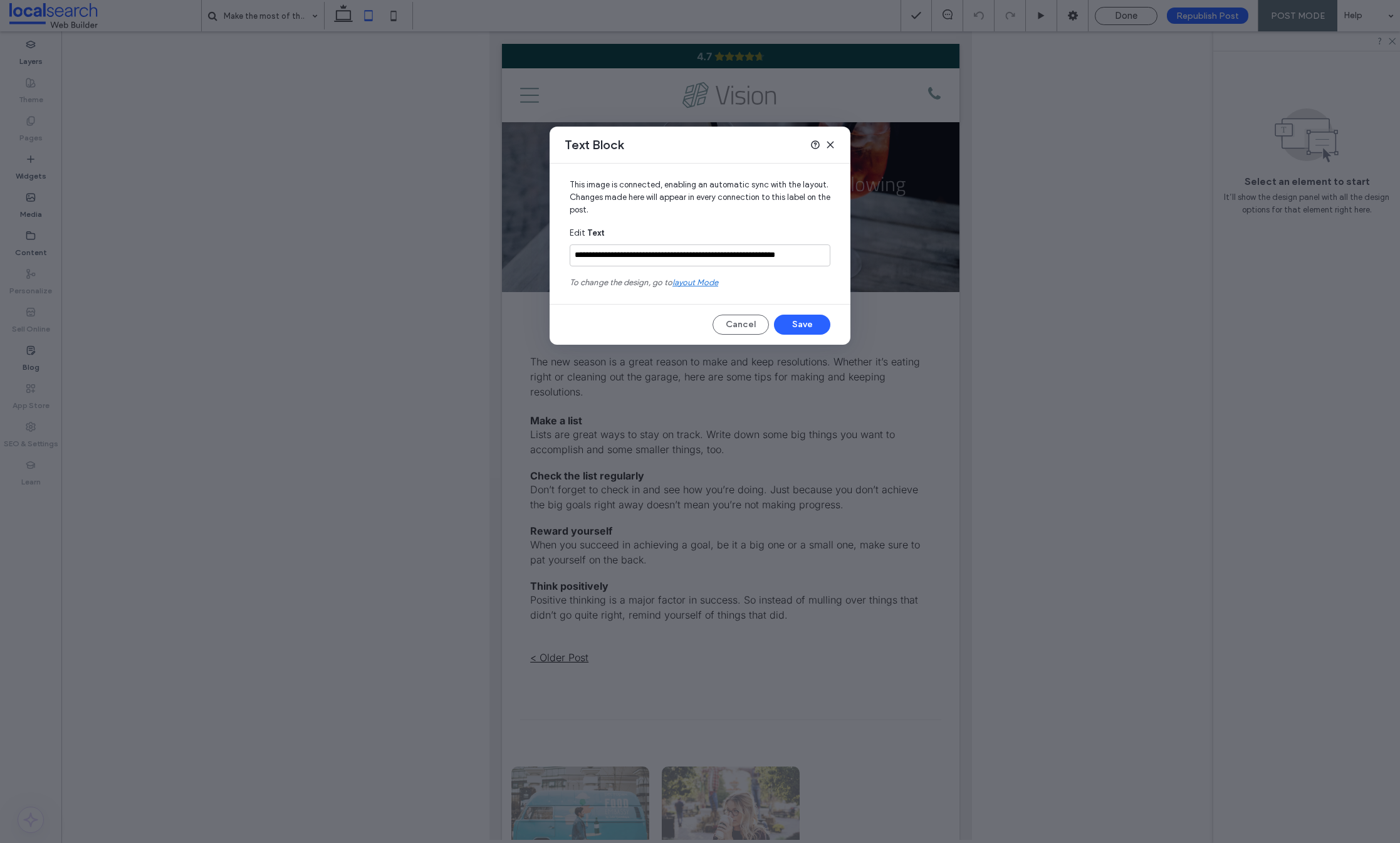
click at [706, 282] on span "layout mode" at bounding box center [696, 282] width 46 height 10
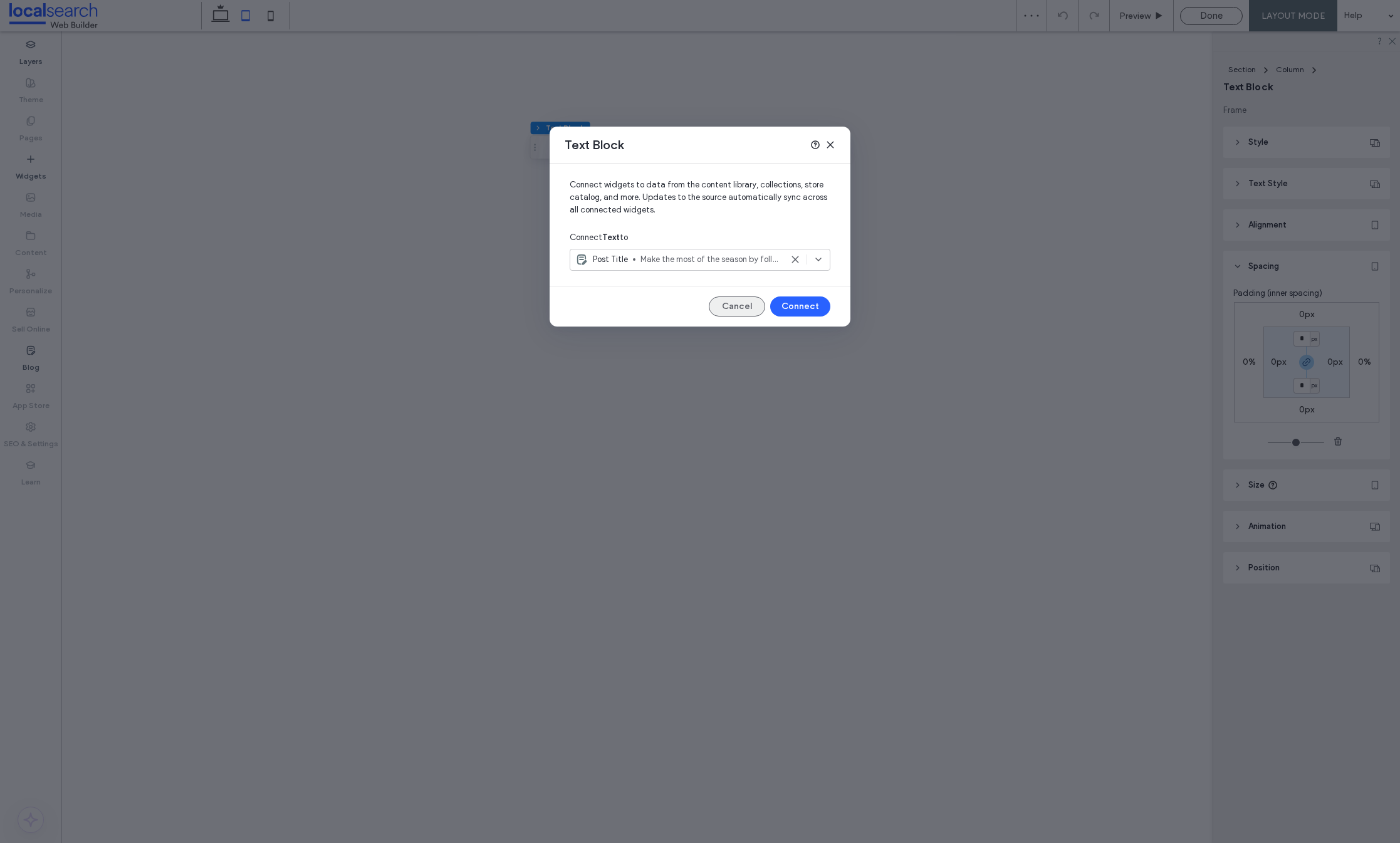
click at [747, 309] on button "Cancel" at bounding box center [737, 306] width 56 height 20
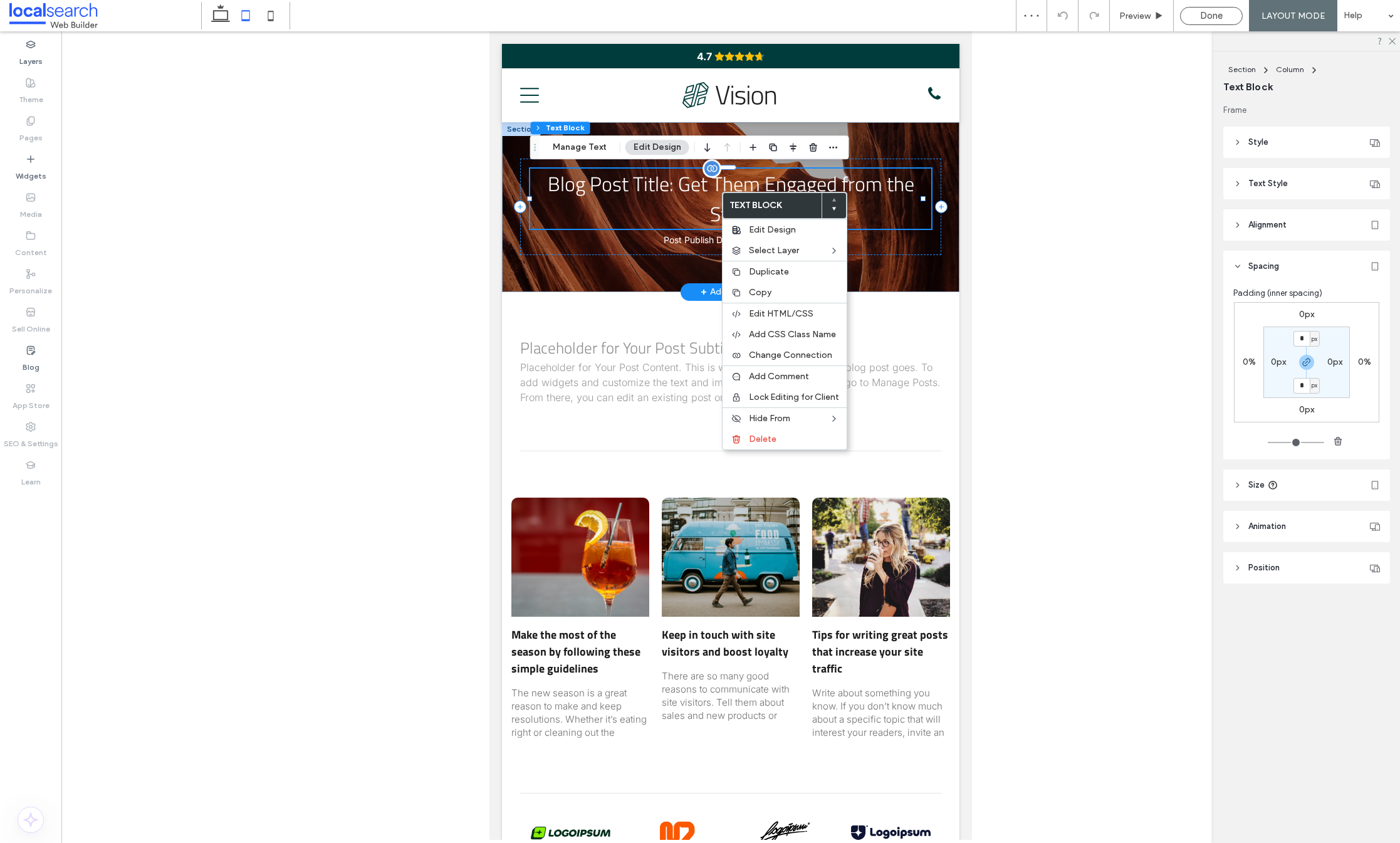
drag, startPoint x: 721, startPoint y: 192, endPoint x: 1215, endPoint y: 229, distance: 495.4
click at [760, 227] on span "Edit Design" at bounding box center [773, 229] width 47 height 10
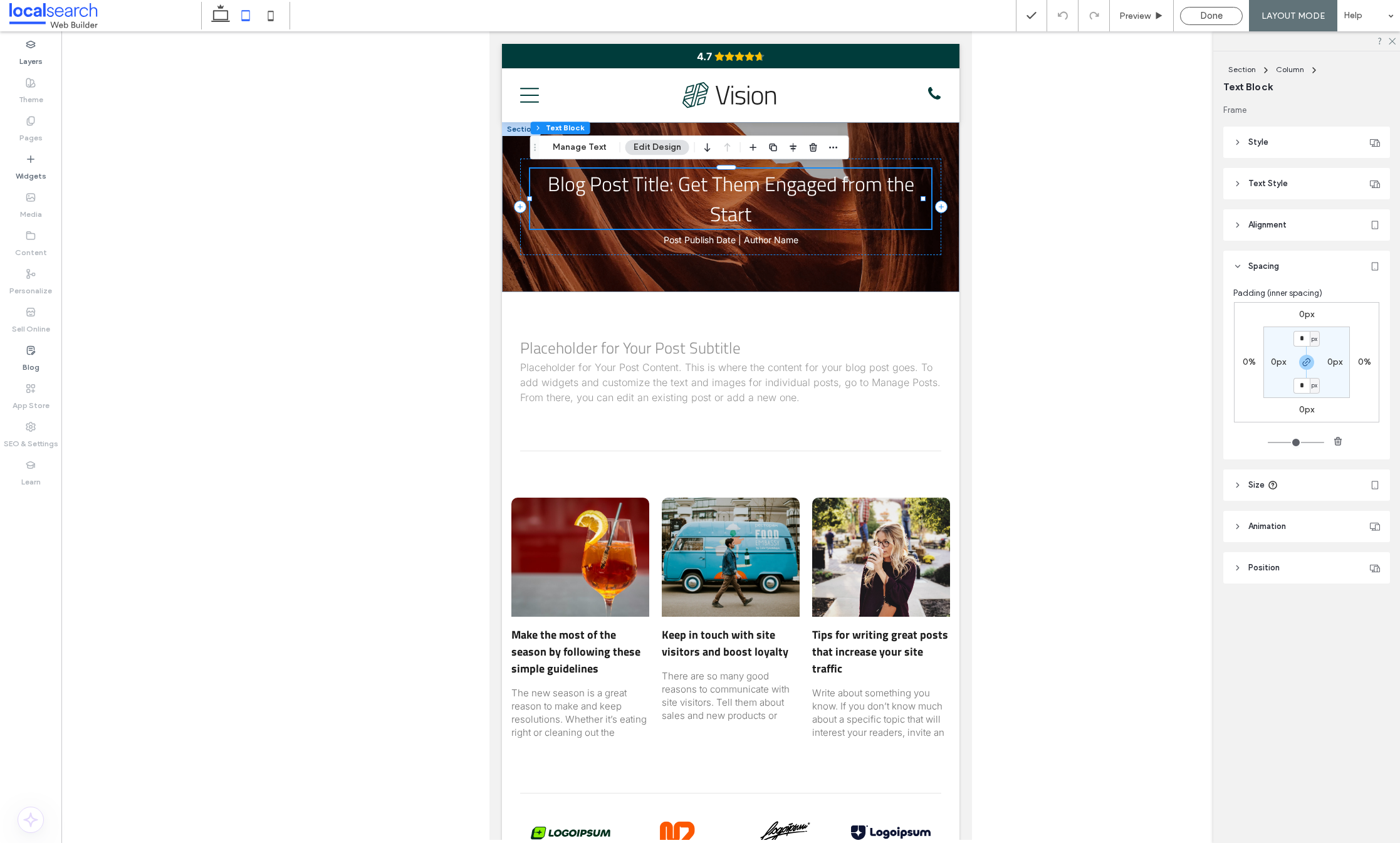
click at [1282, 185] on span "Text Style" at bounding box center [1268, 184] width 39 height 13
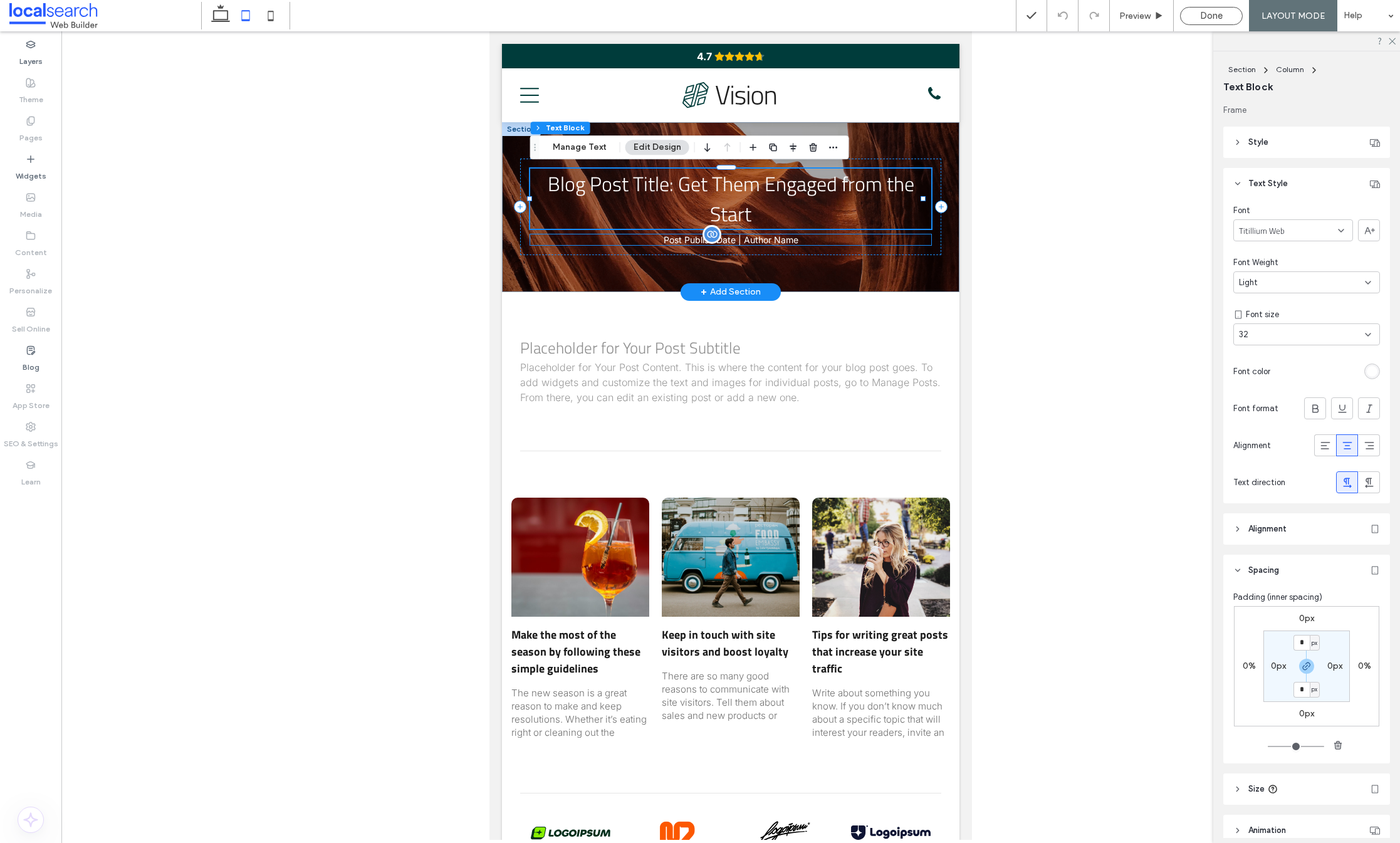
click at [835, 244] on div "Post Publish Date | Author Name" at bounding box center [731, 240] width 401 height 10
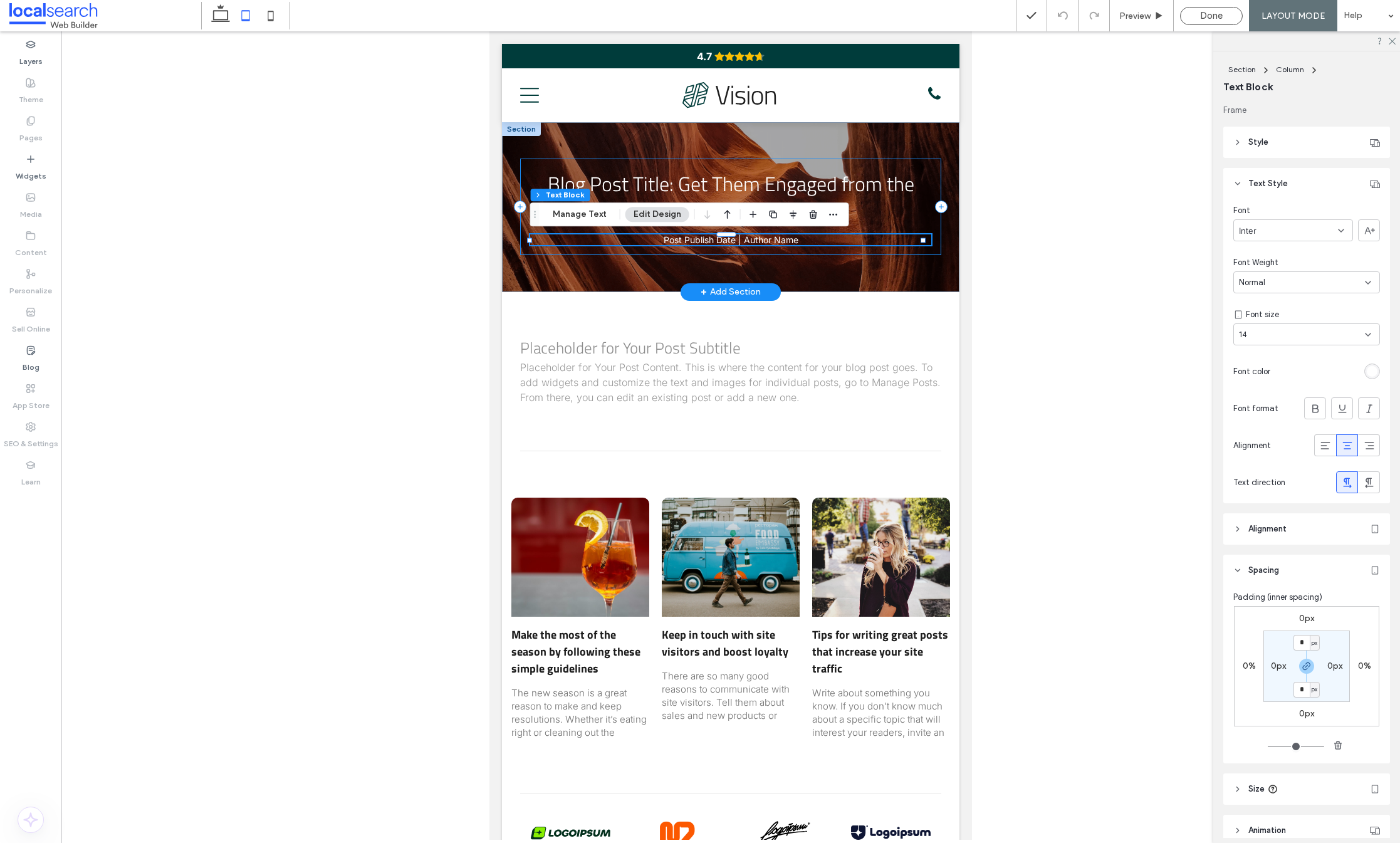
click at [837, 253] on div "Blog Post Title: Get Them Engaged from the Start Post Publish Date | Author Name" at bounding box center [730, 206] width 421 height 96
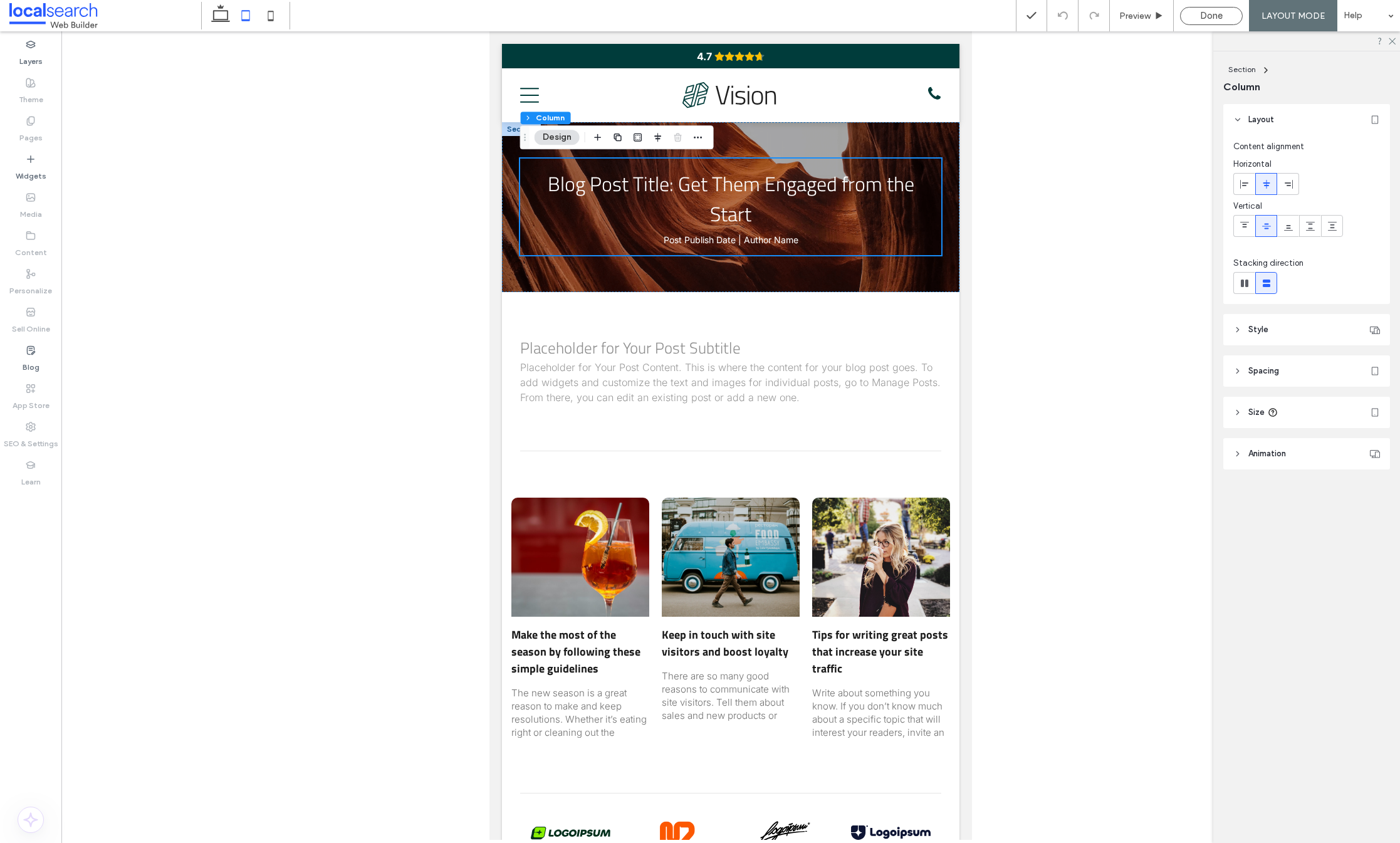
click at [1294, 375] on header "Spacing" at bounding box center [1306, 371] width 166 height 31
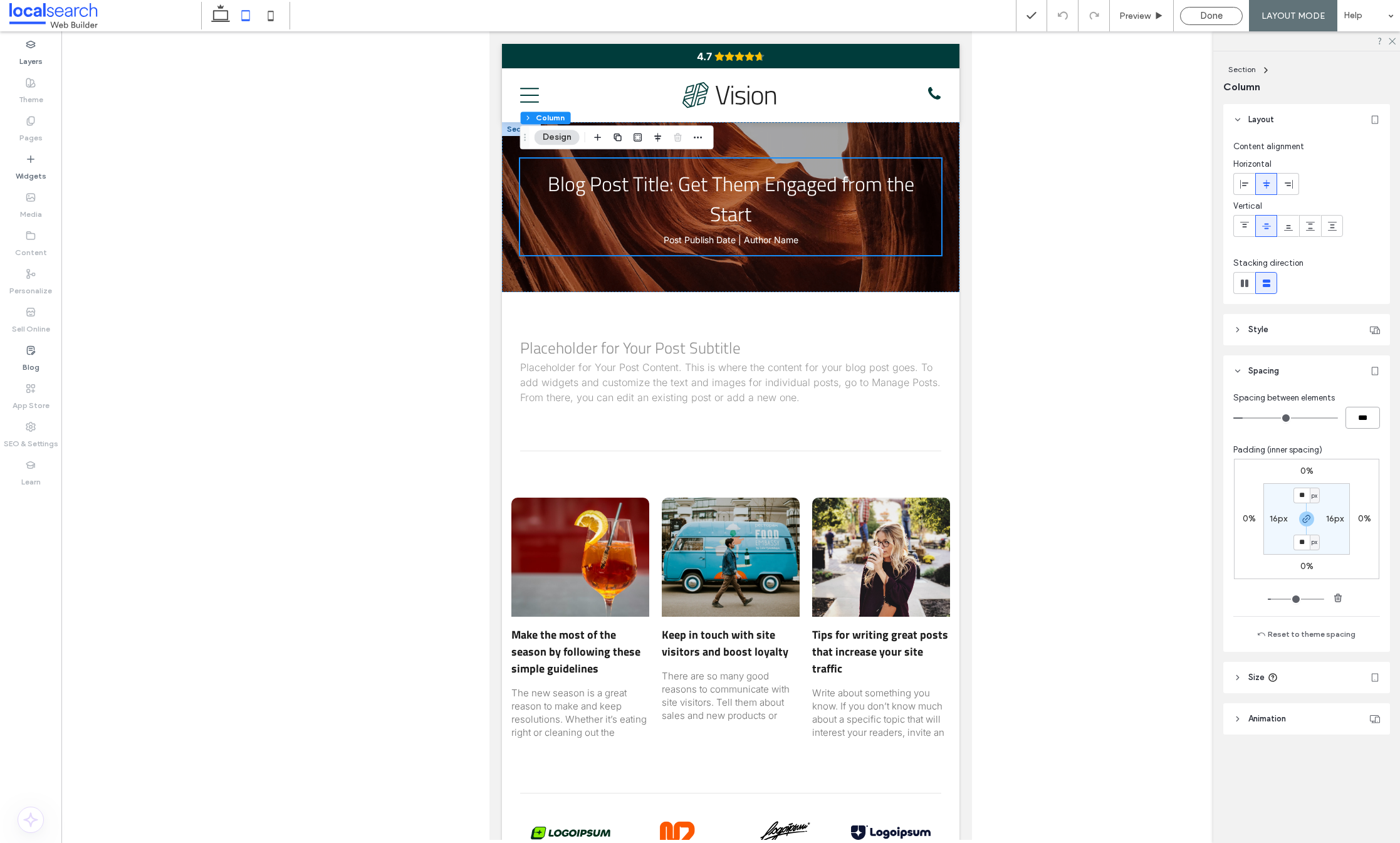
click at [1360, 419] on input "***" at bounding box center [1363, 418] width 35 height 22
type input "**"
click at [1379, 431] on div "Spacing between elements **** Padding (inner spacing) 0% 0% 0% 0% ** px 16px **…" at bounding box center [1307, 517] width 147 height 250
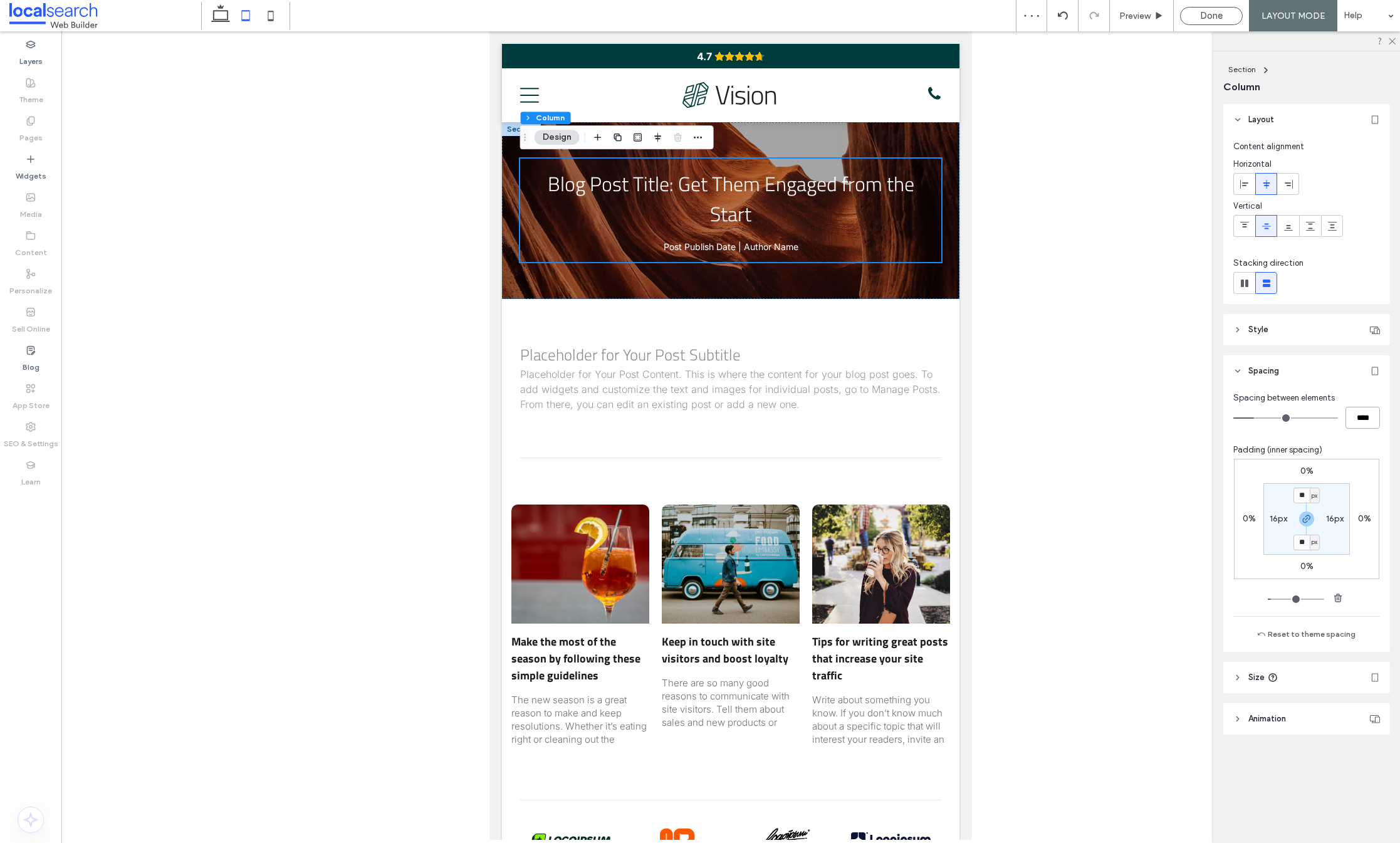
click at [1357, 416] on input "****" at bounding box center [1363, 418] width 35 height 22
drag, startPoint x: 1359, startPoint y: 417, endPoint x: 1345, endPoint y: 416, distance: 14.0
click at [1350, 416] on input "****" at bounding box center [1363, 418] width 35 height 22
type input "****"
type input "**"
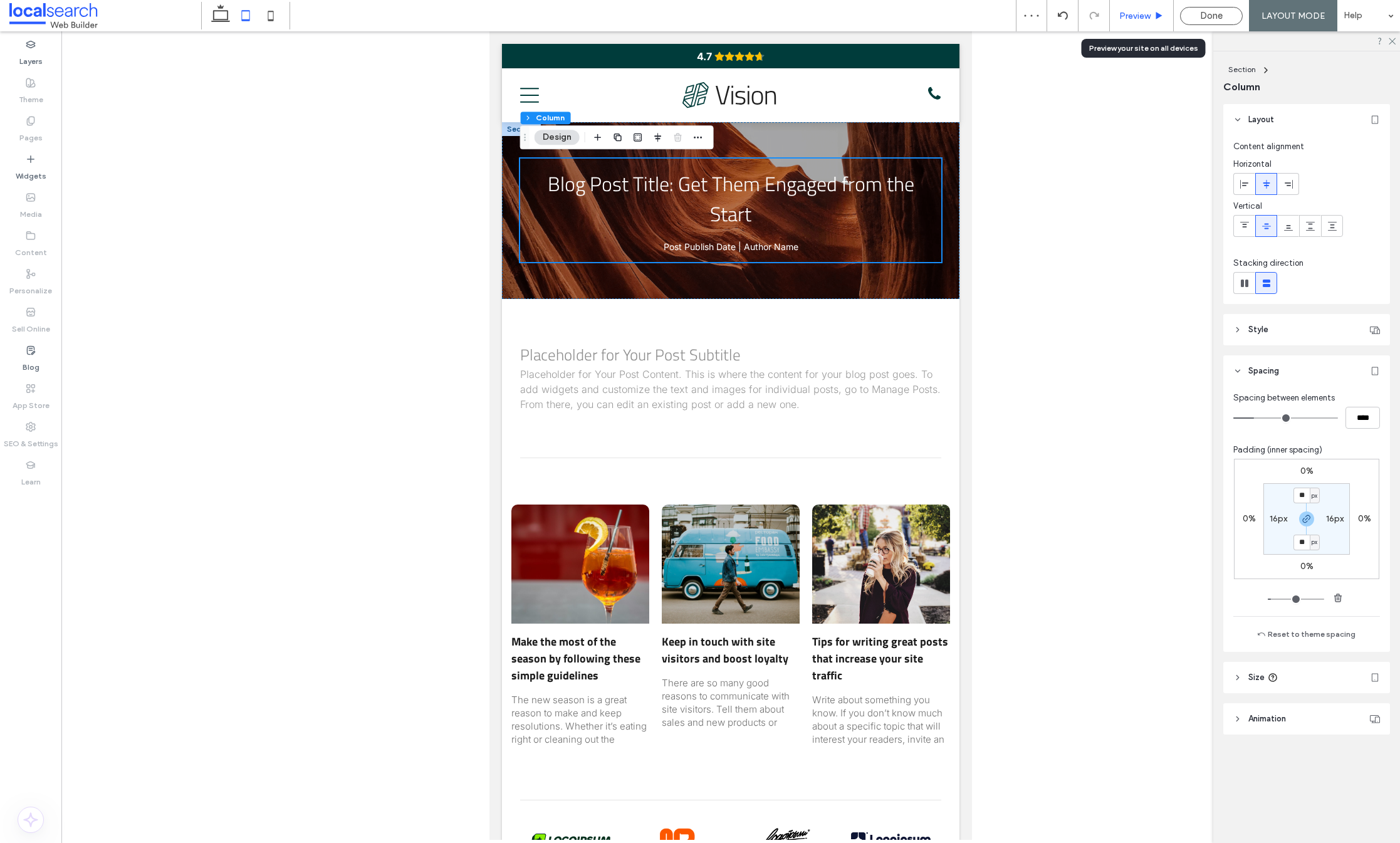
click at [1144, 19] on span "Preview" at bounding box center [1135, 16] width 31 height 10
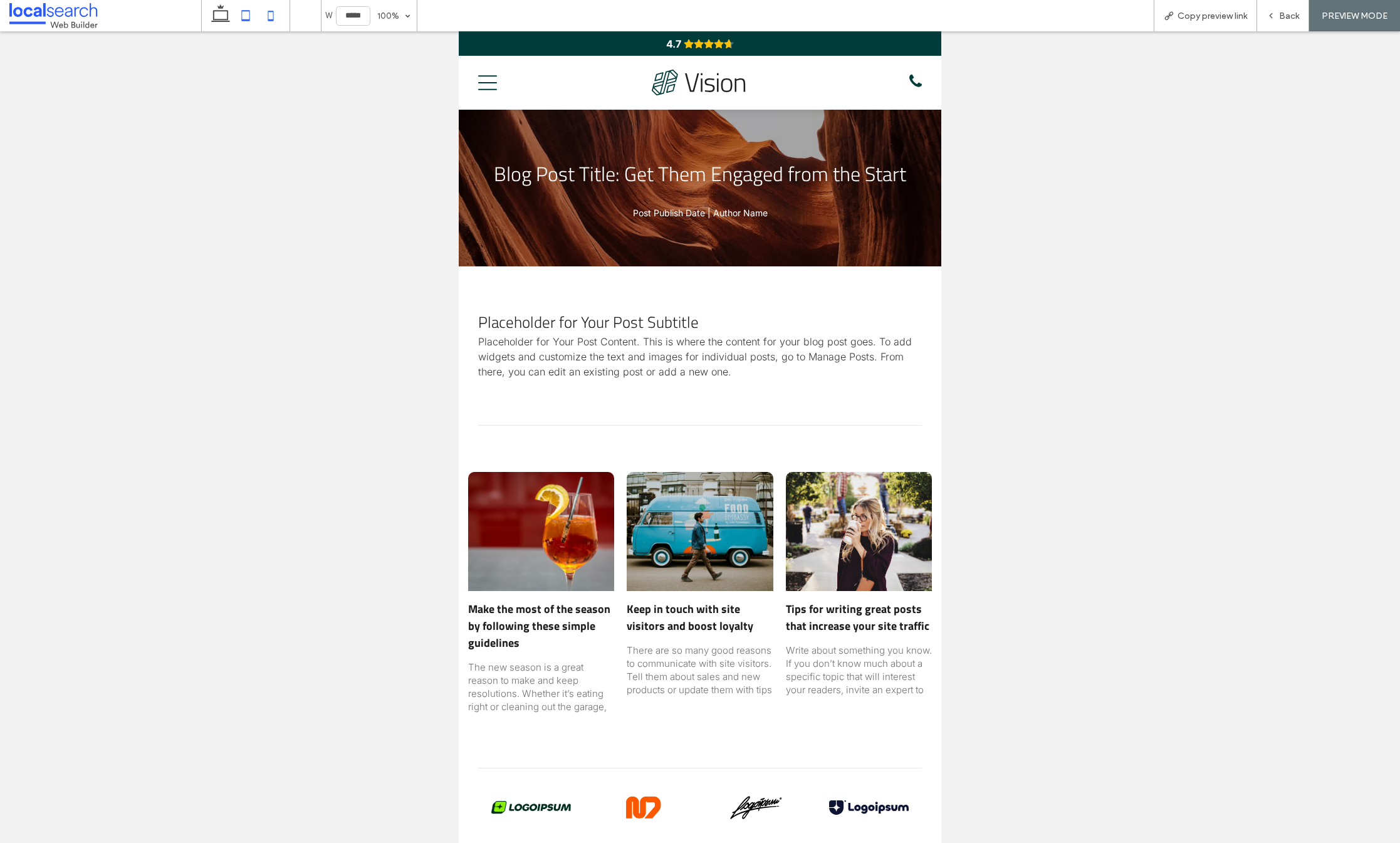
click at [269, 11] on use at bounding box center [272, 16] width 6 height 10
type input "*****"
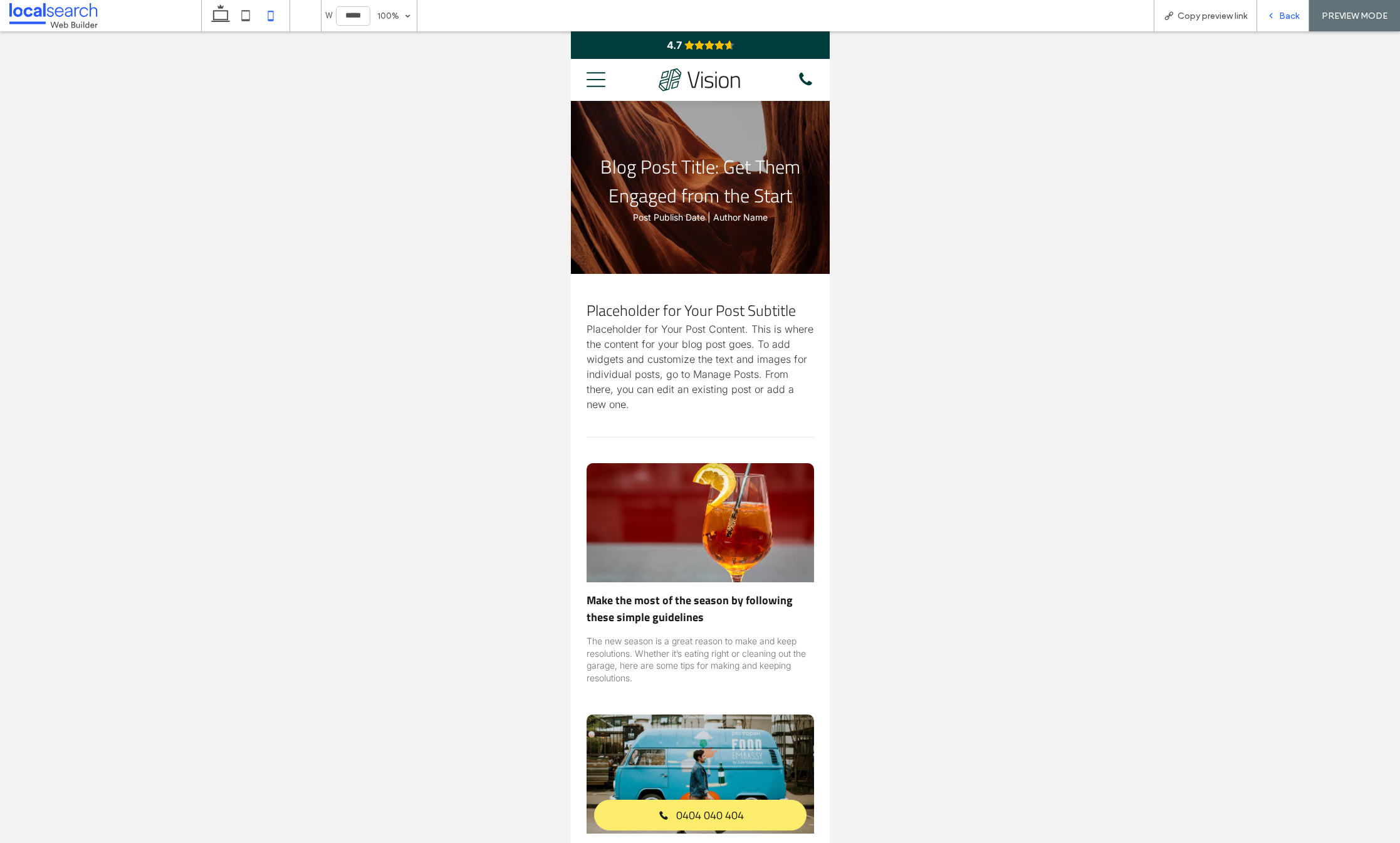
click at [1290, 15] on span "Back" at bounding box center [1289, 16] width 20 height 10
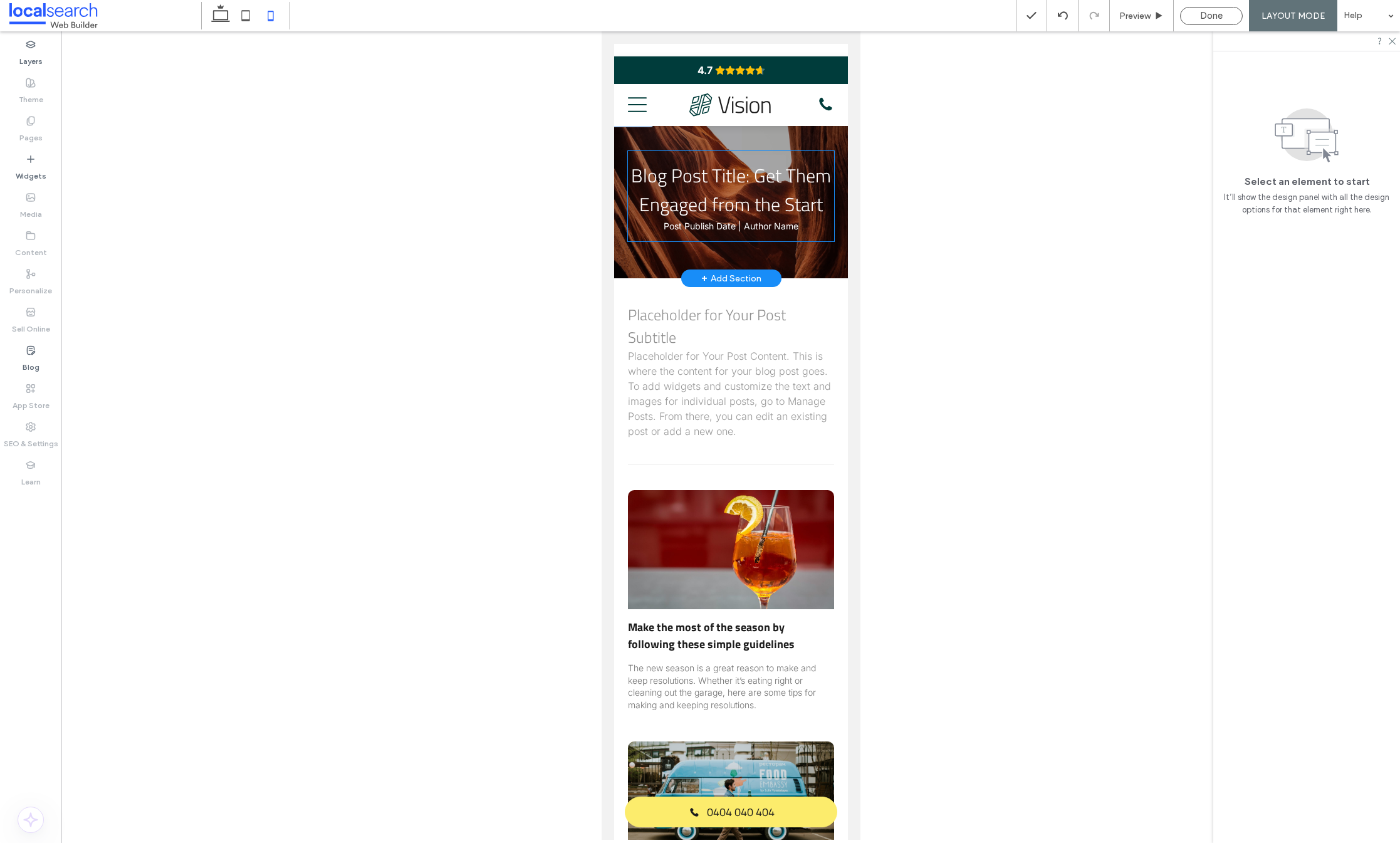
click at [818, 241] on div "Blog Post Title: Get Them Engaged from the Start Post Publish Date | Author Name" at bounding box center [730, 196] width 206 height 90
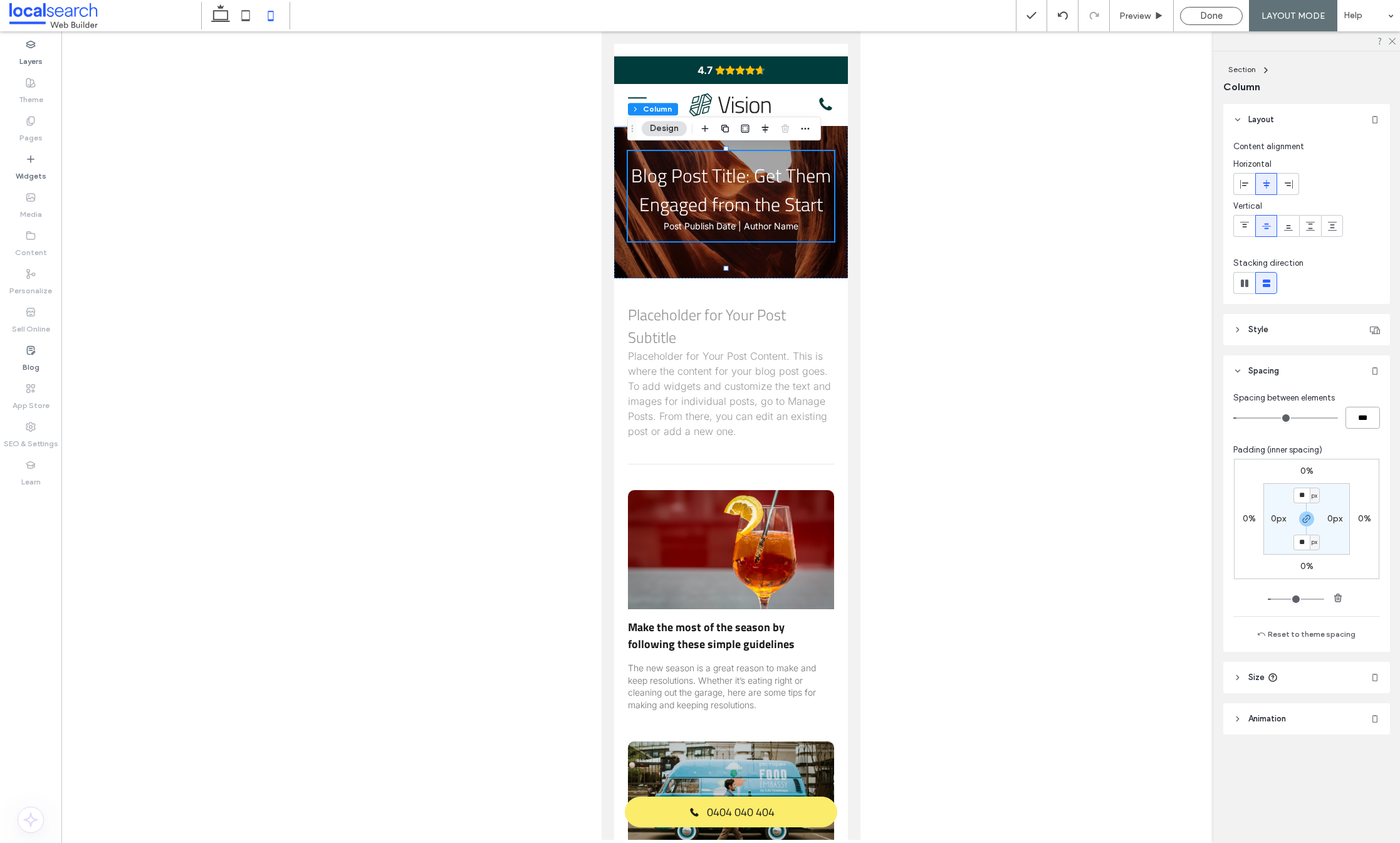
click at [1359, 414] on input "***" at bounding box center [1363, 418] width 35 height 22
click at [1362, 417] on input "***" at bounding box center [1363, 418] width 35 height 22
click at [1364, 426] on input "****" at bounding box center [1363, 418] width 35 height 22
drag, startPoint x: 1359, startPoint y: 417, endPoint x: 1342, endPoint y: 414, distance: 17.3
click at [1347, 414] on input "****" at bounding box center [1363, 418] width 35 height 22
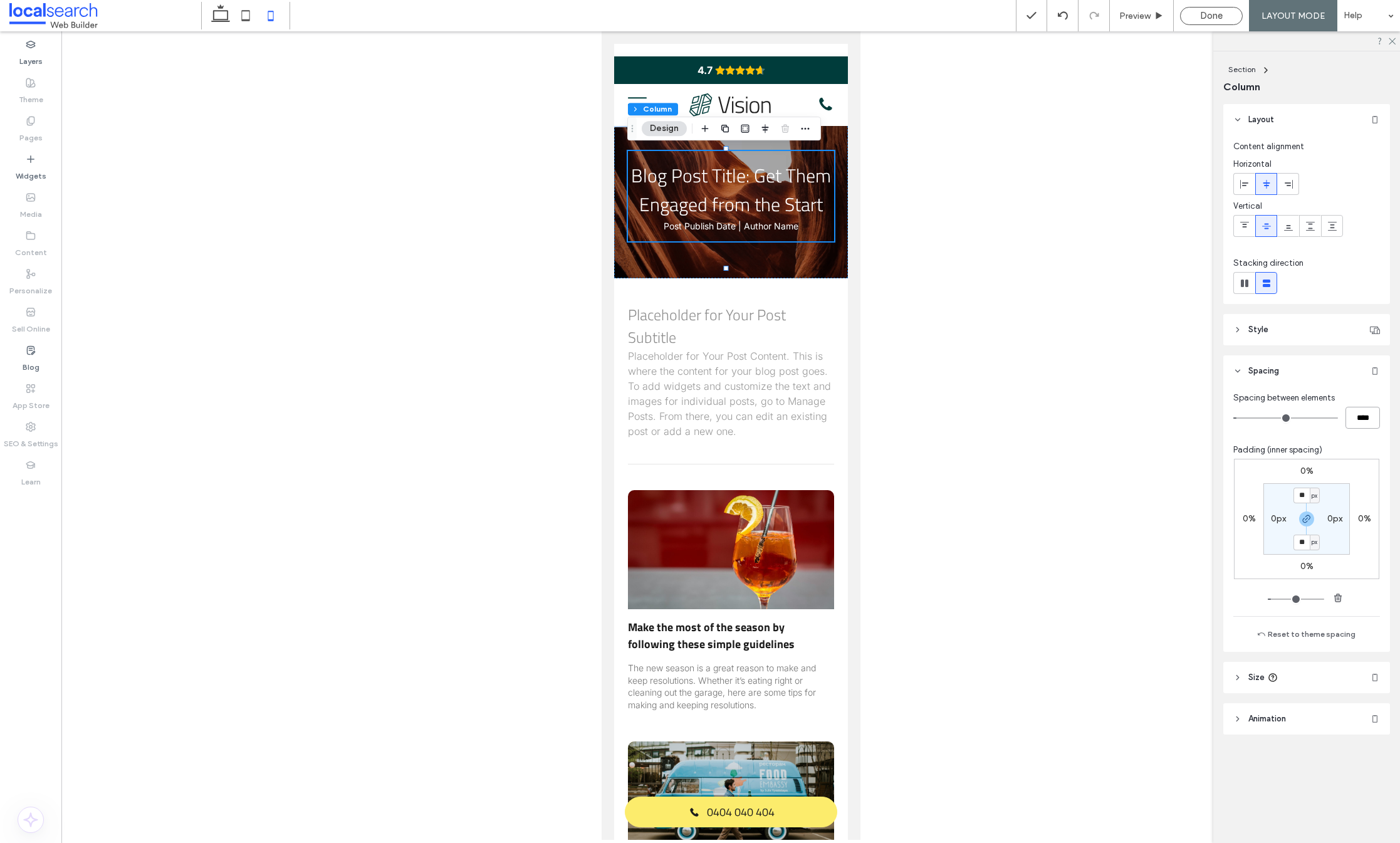
type input "****"
type input "**"
click at [1354, 430] on div "Spacing between elements **** Padding (inner spacing) 0% 0% 0% 0% ** px 0px ** …" at bounding box center [1307, 517] width 147 height 250
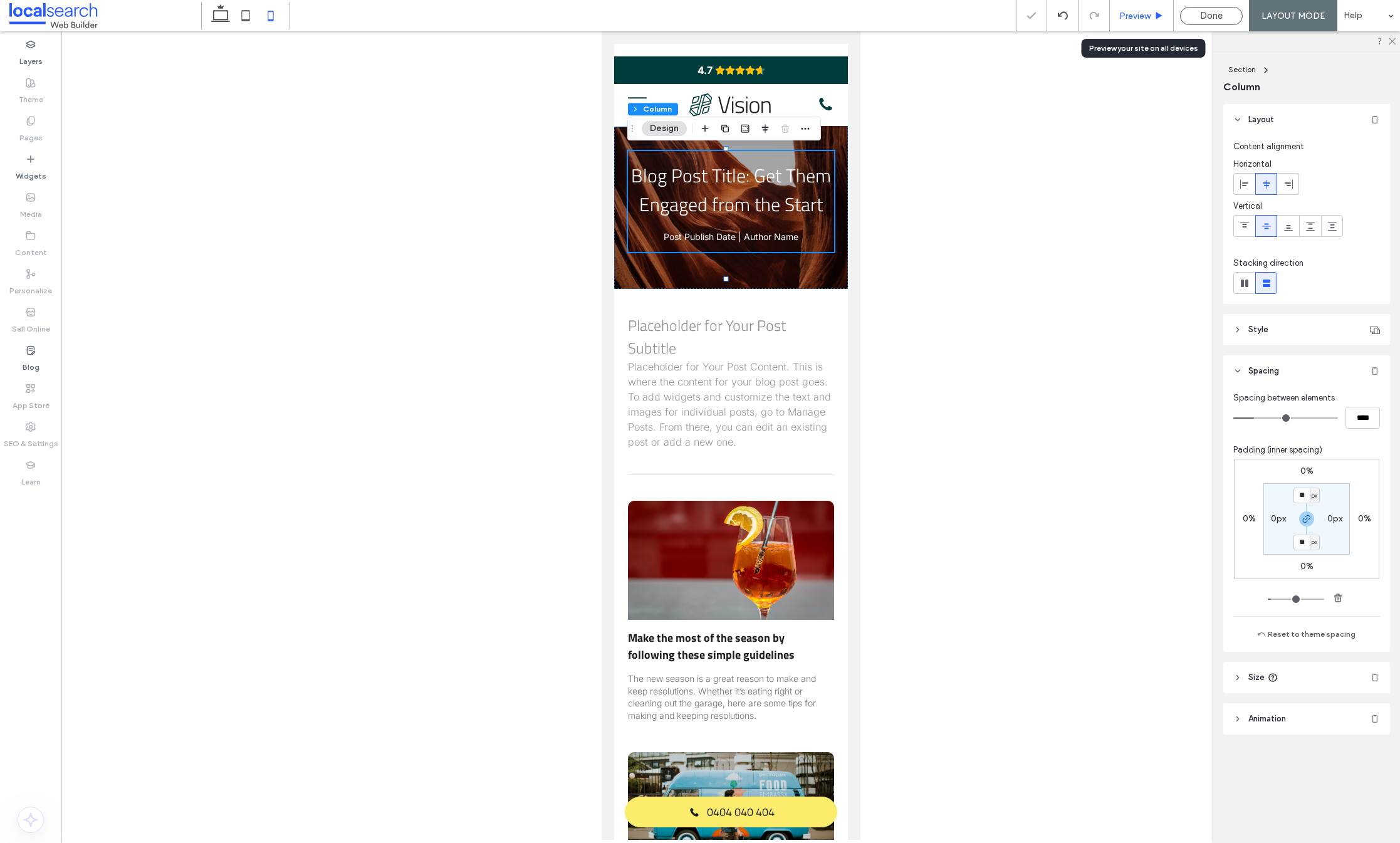
click at [1153, 9] on div "Preview" at bounding box center [1142, 16] width 64 height 31
click at [1153, 16] on div "Preview" at bounding box center [1142, 16] width 64 height 10
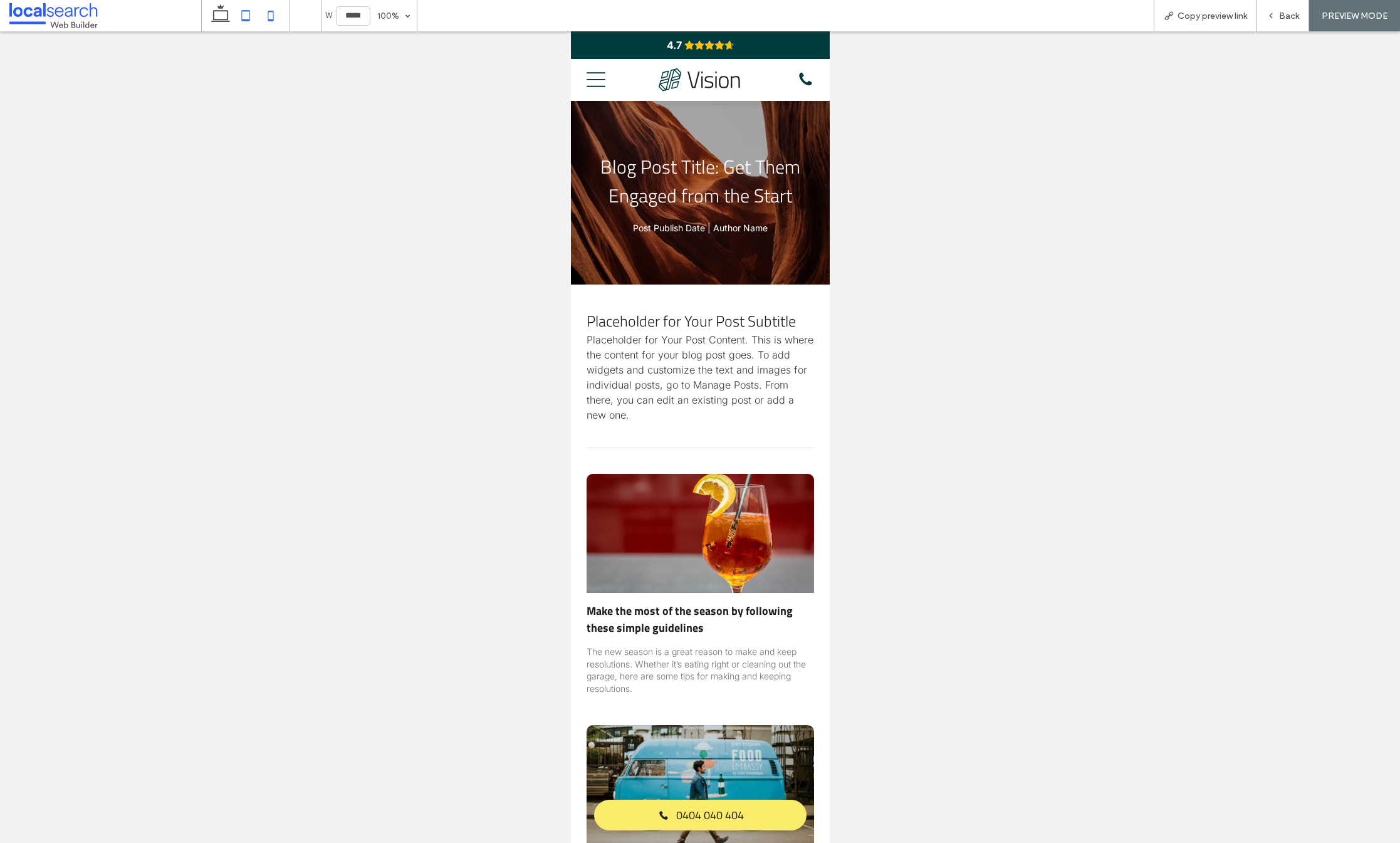
click at [246, 11] on icon at bounding box center [246, 16] width 25 height 25
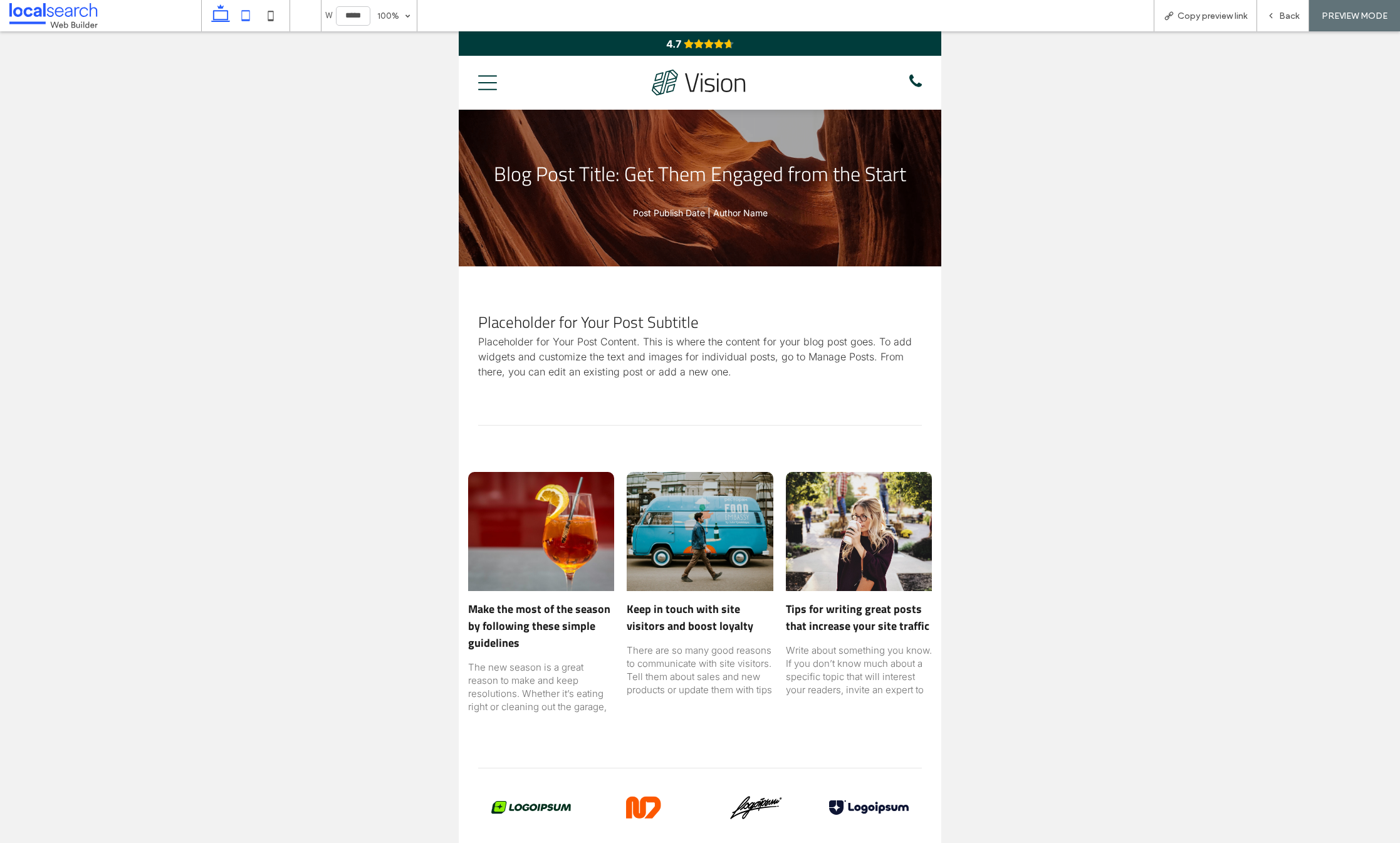
click at [226, 13] on icon at bounding box center [221, 16] width 25 height 25
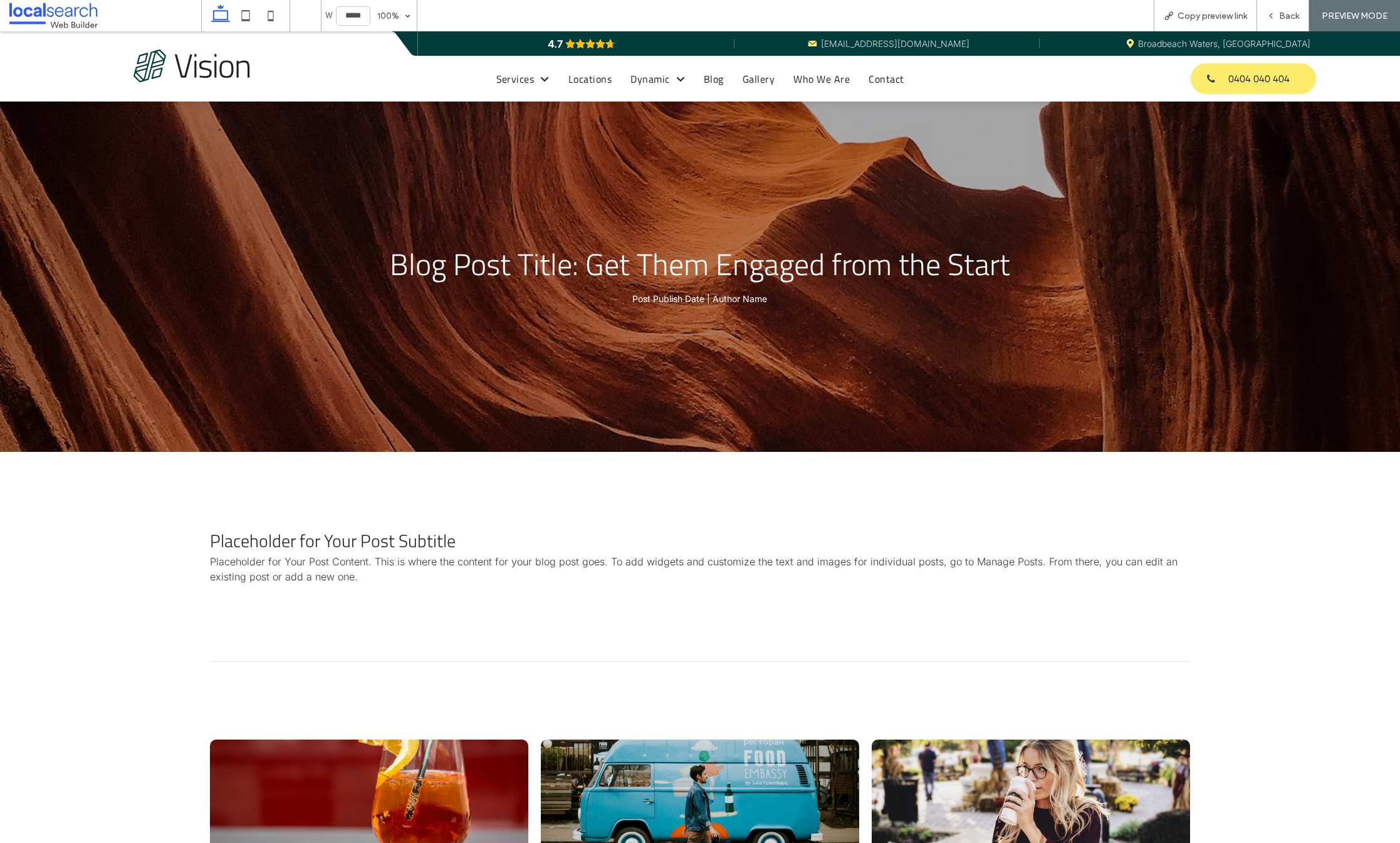
type input "******"
click at [1289, 19] on span "Back" at bounding box center [1289, 16] width 20 height 10
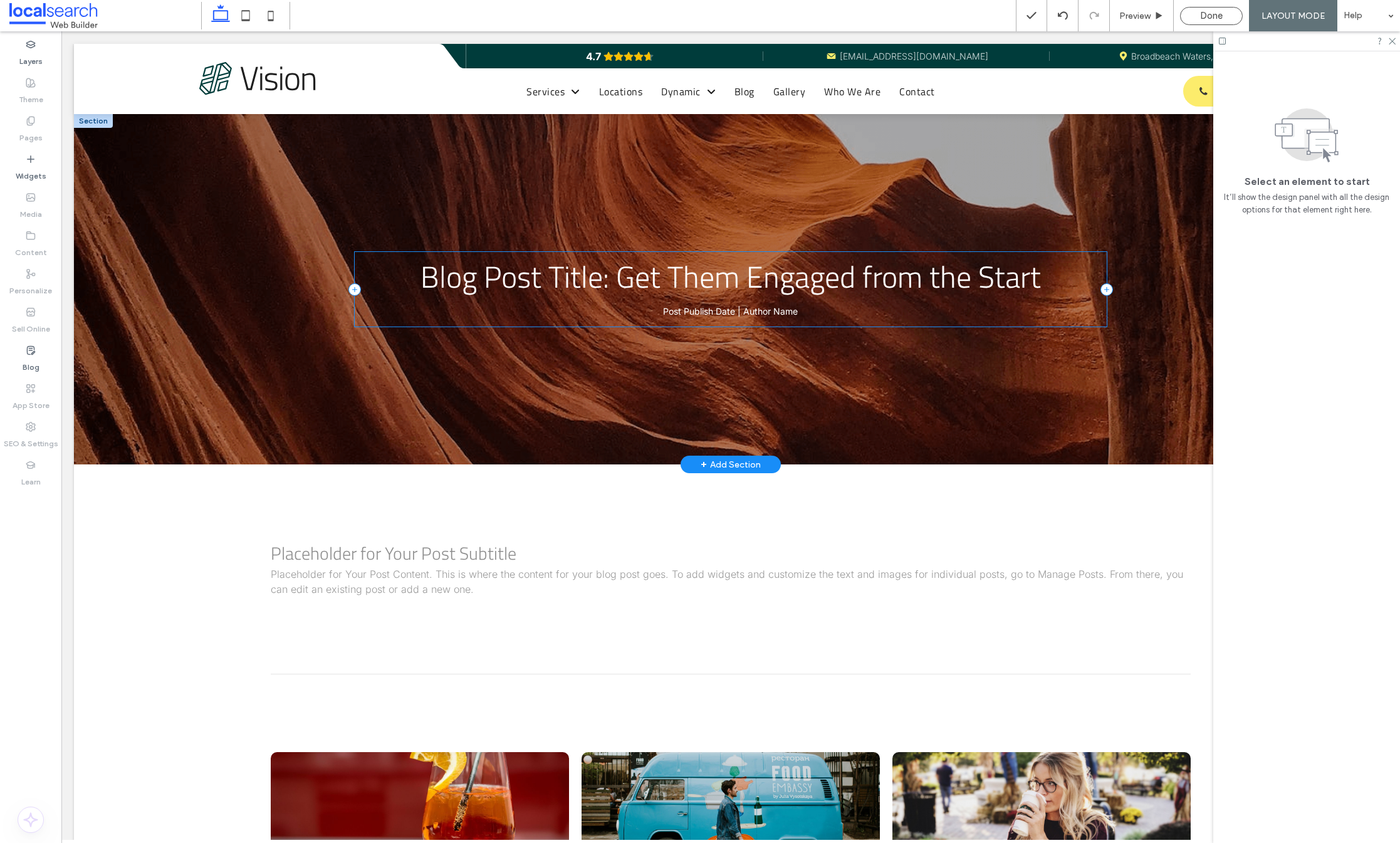
click at [1048, 316] on div "Blog Post Title: Get Them Engaged from the Start Post Publish Date | Author Name" at bounding box center [730, 289] width 752 height 75
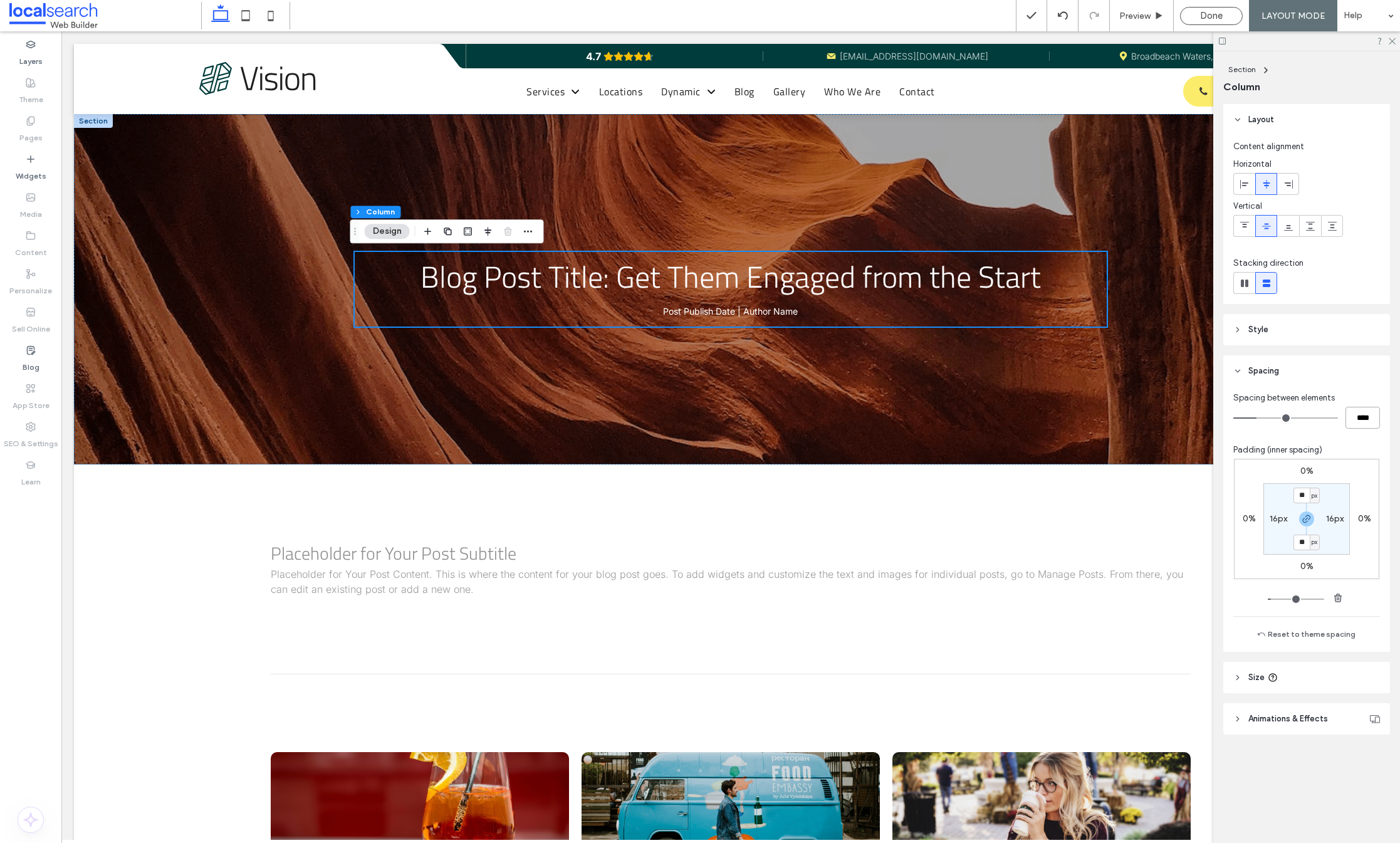
click at [1361, 417] on input "****" at bounding box center [1363, 418] width 35 height 22
drag, startPoint x: 1362, startPoint y: 417, endPoint x: 1294, endPoint y: 411, distance: 68.3
click at [1294, 411] on div "****" at bounding box center [1307, 418] width 147 height 22
type input "****"
type input "**"
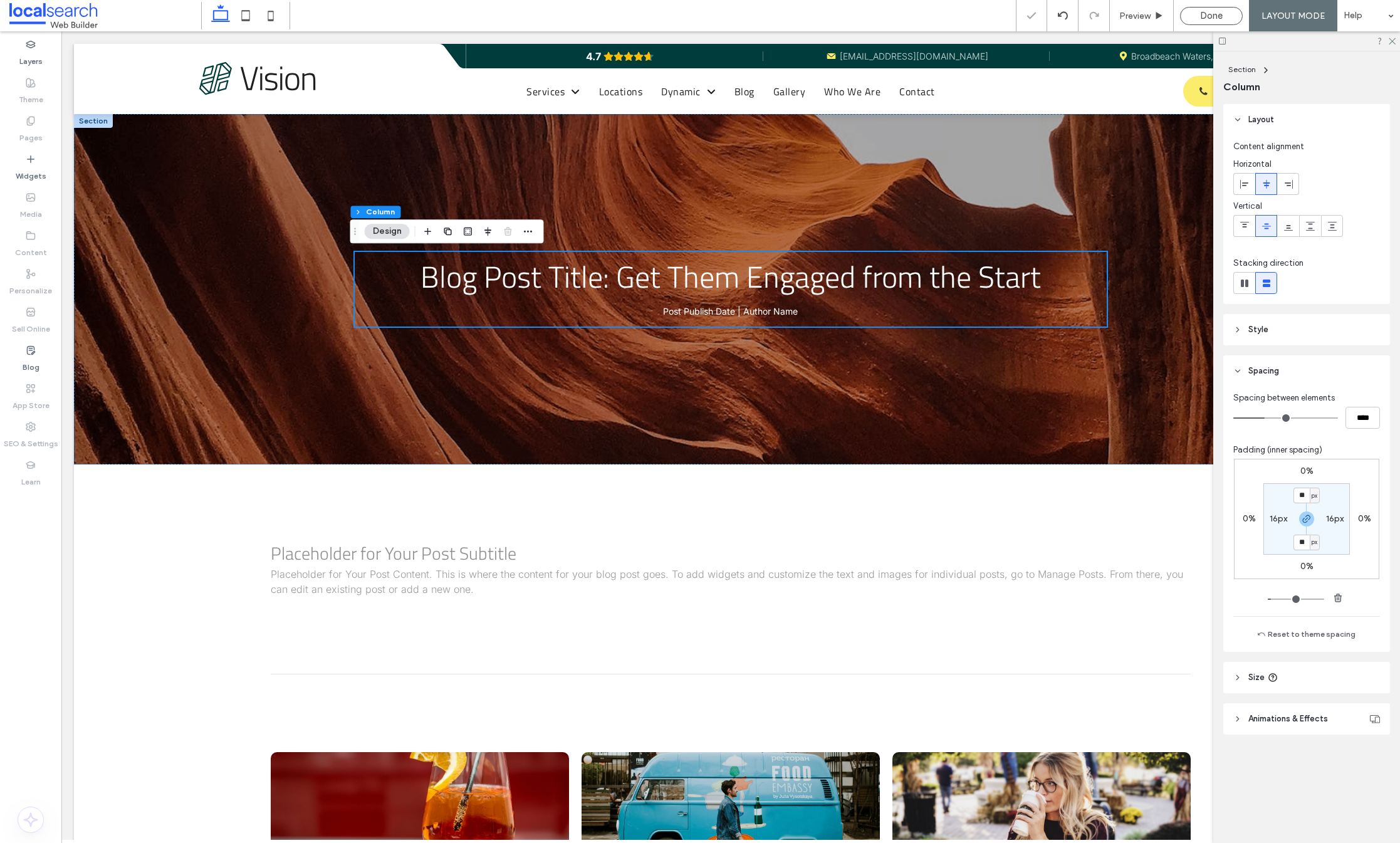
click at [1361, 433] on div "Spacing between elements **** Padding (inner spacing) 0% 0% 0% 0% ** px 16px **…" at bounding box center [1307, 517] width 147 height 250
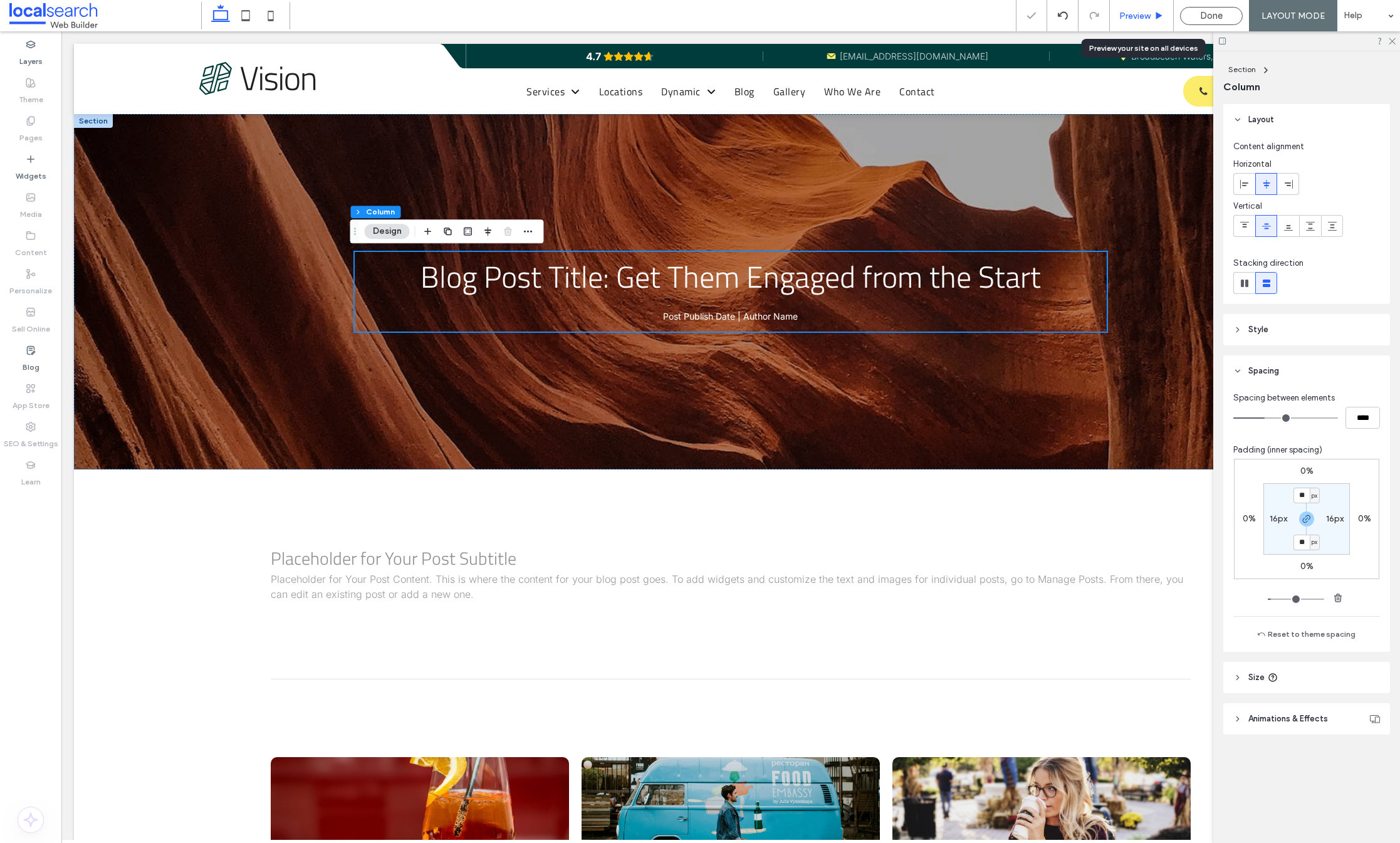
click at [1125, 13] on span "Preview" at bounding box center [1135, 16] width 31 height 10
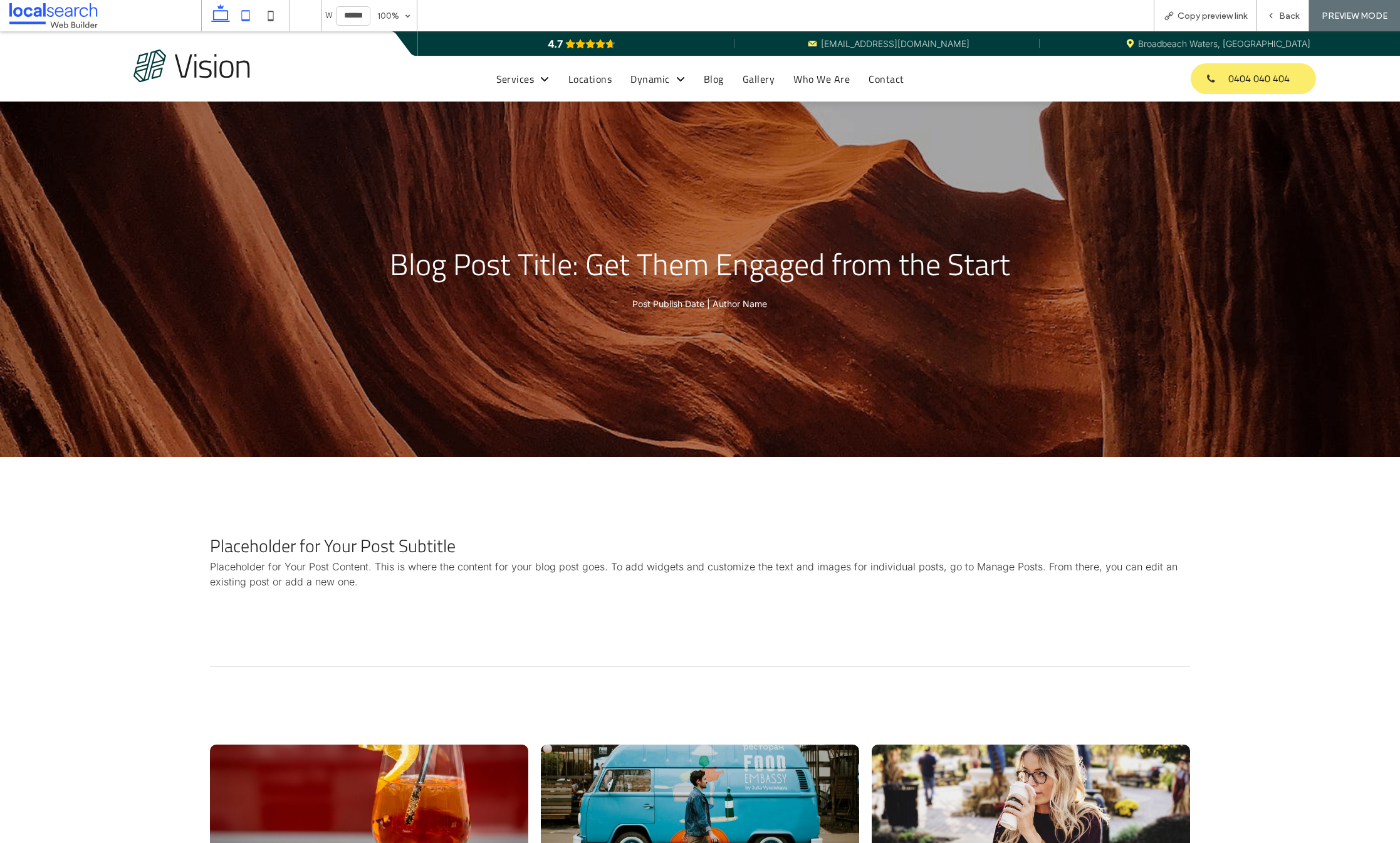
click at [245, 22] on icon at bounding box center [246, 16] width 25 height 25
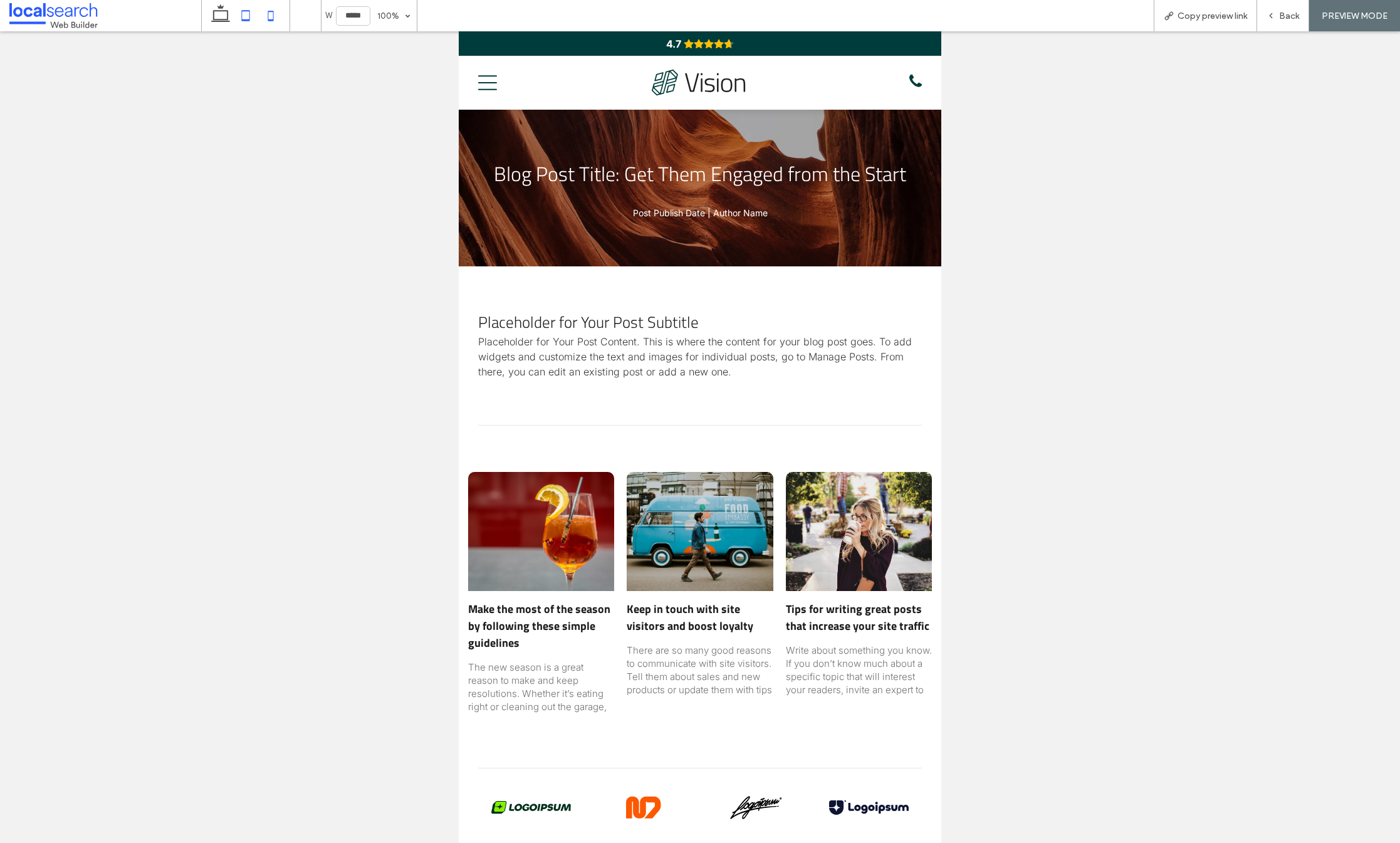
click at [275, 19] on icon at bounding box center [271, 16] width 25 height 25
type input "*****"
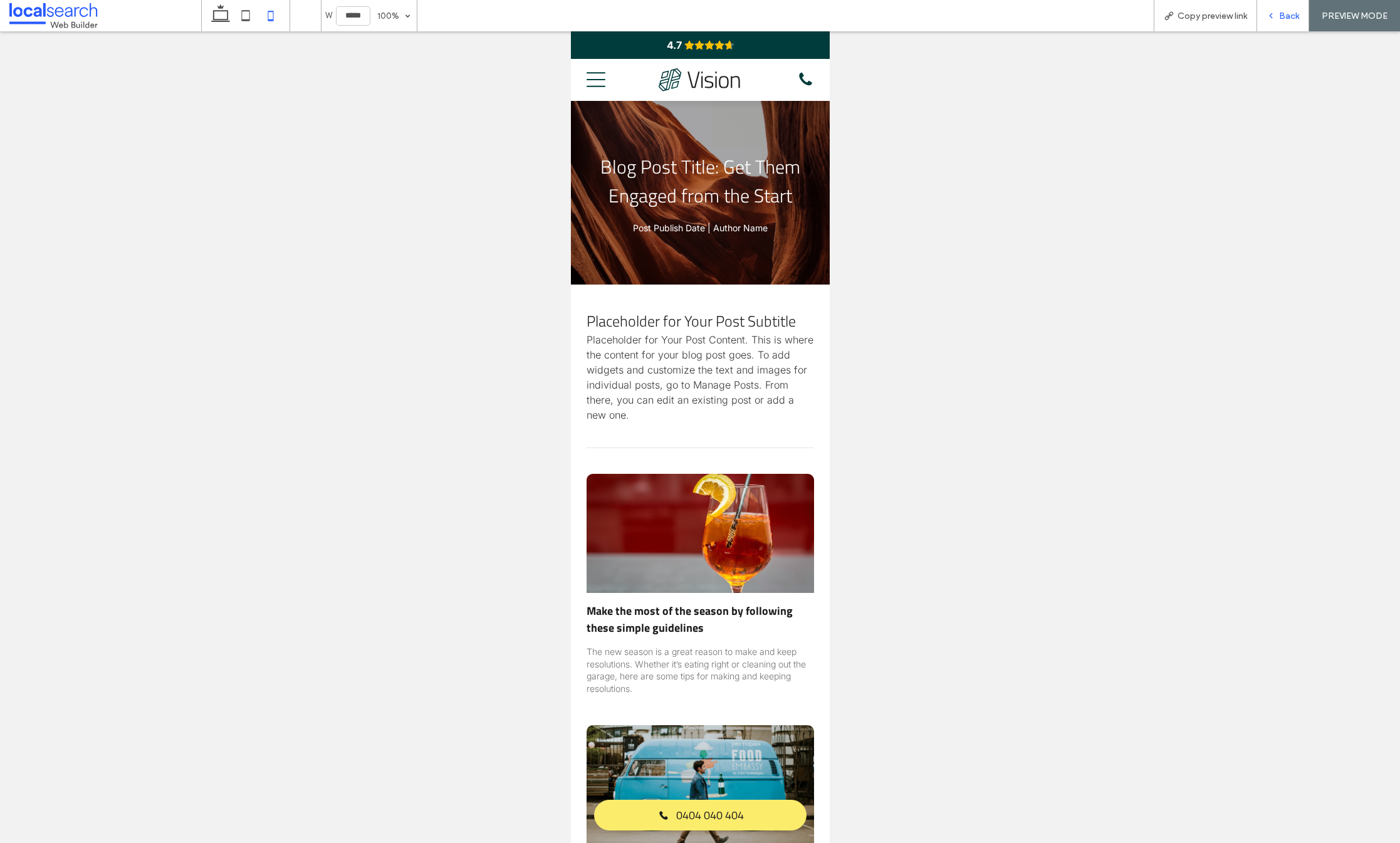
click at [1277, 16] on div "Back" at bounding box center [1282, 16] width 51 height 10
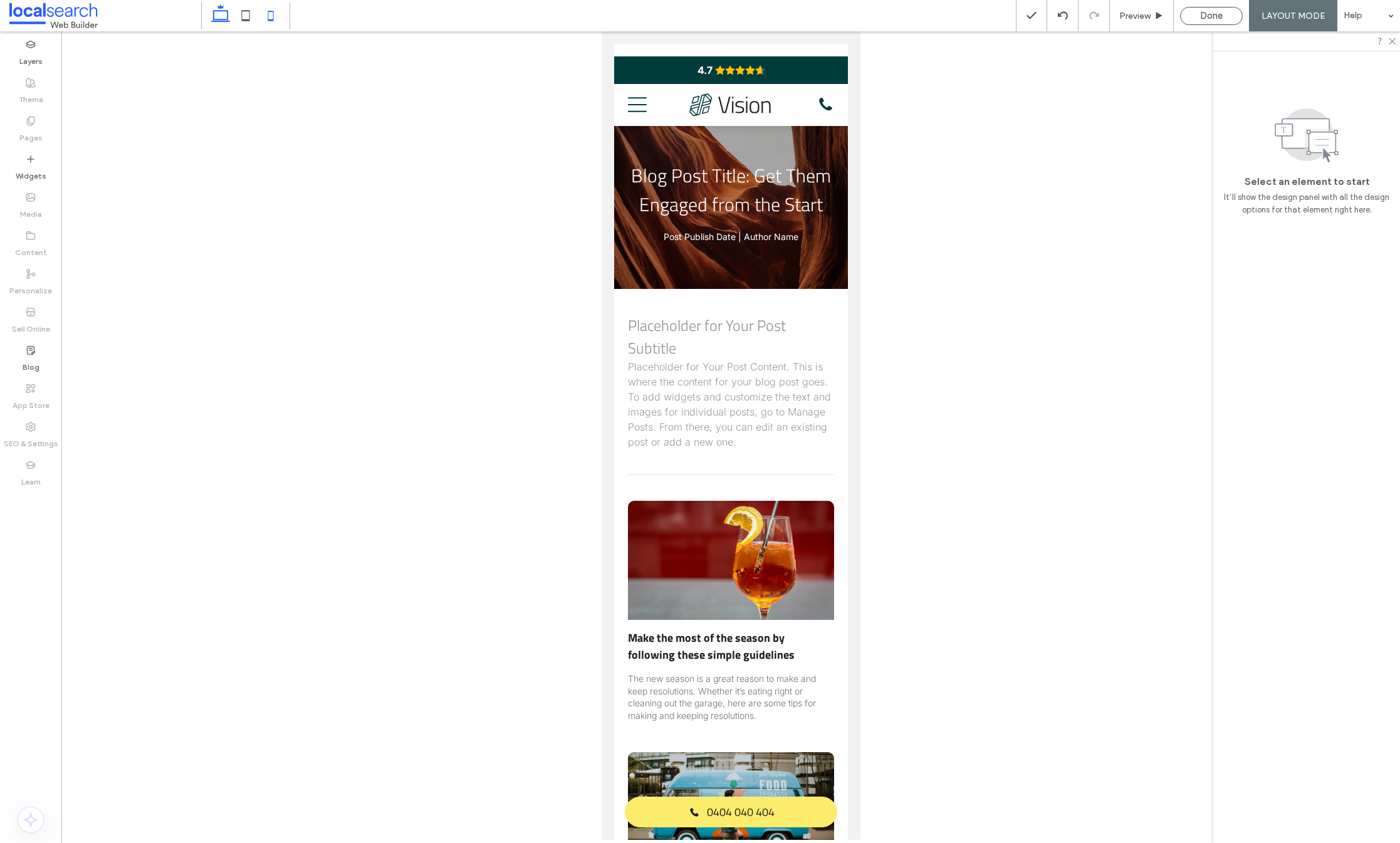
click at [221, 14] on icon at bounding box center [221, 16] width 25 height 25
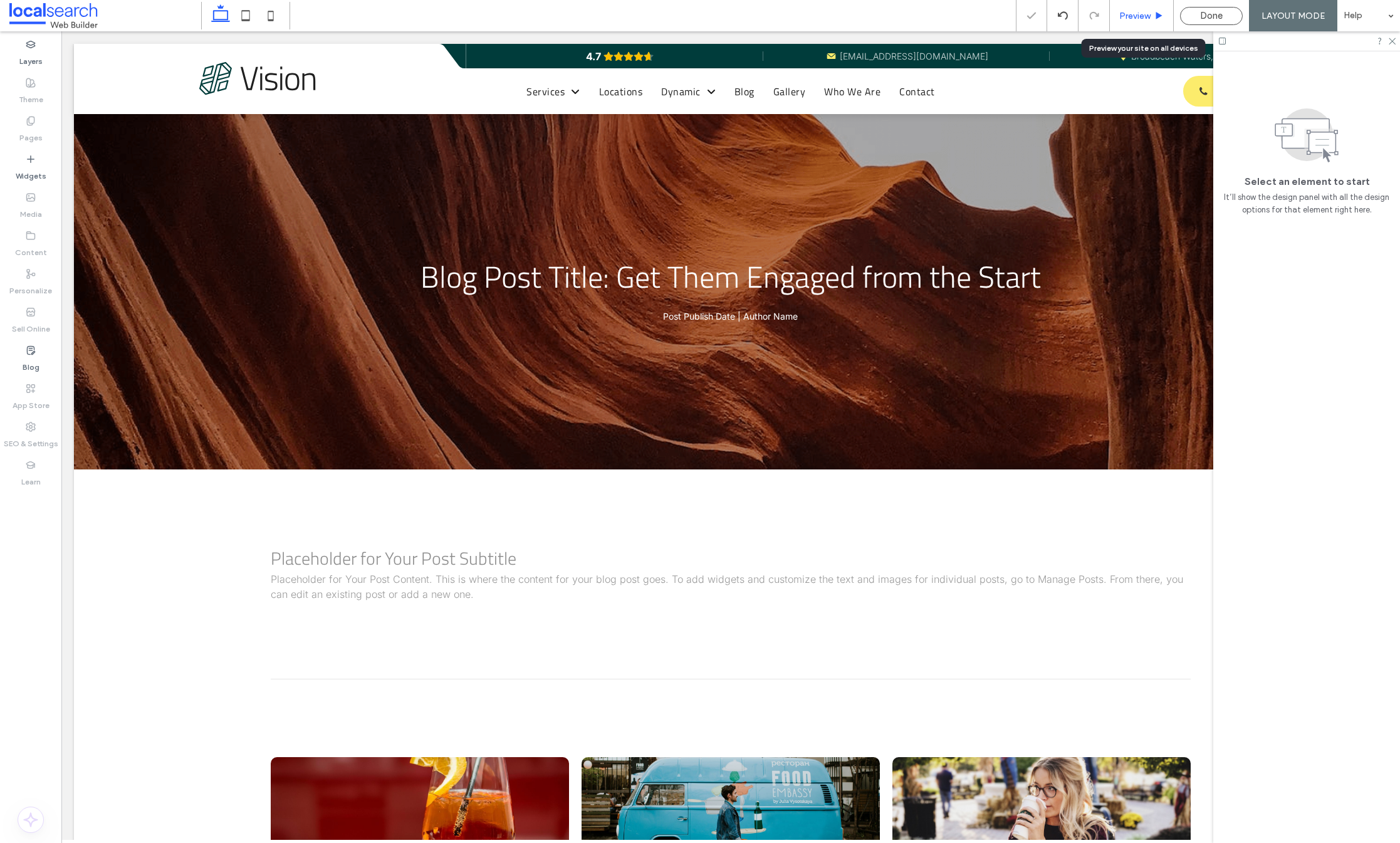
drag, startPoint x: 690, startPoint y: 63, endPoint x: 1154, endPoint y: 15, distance: 466.5
click at [1154, 15] on div "Preview" at bounding box center [1142, 16] width 64 height 10
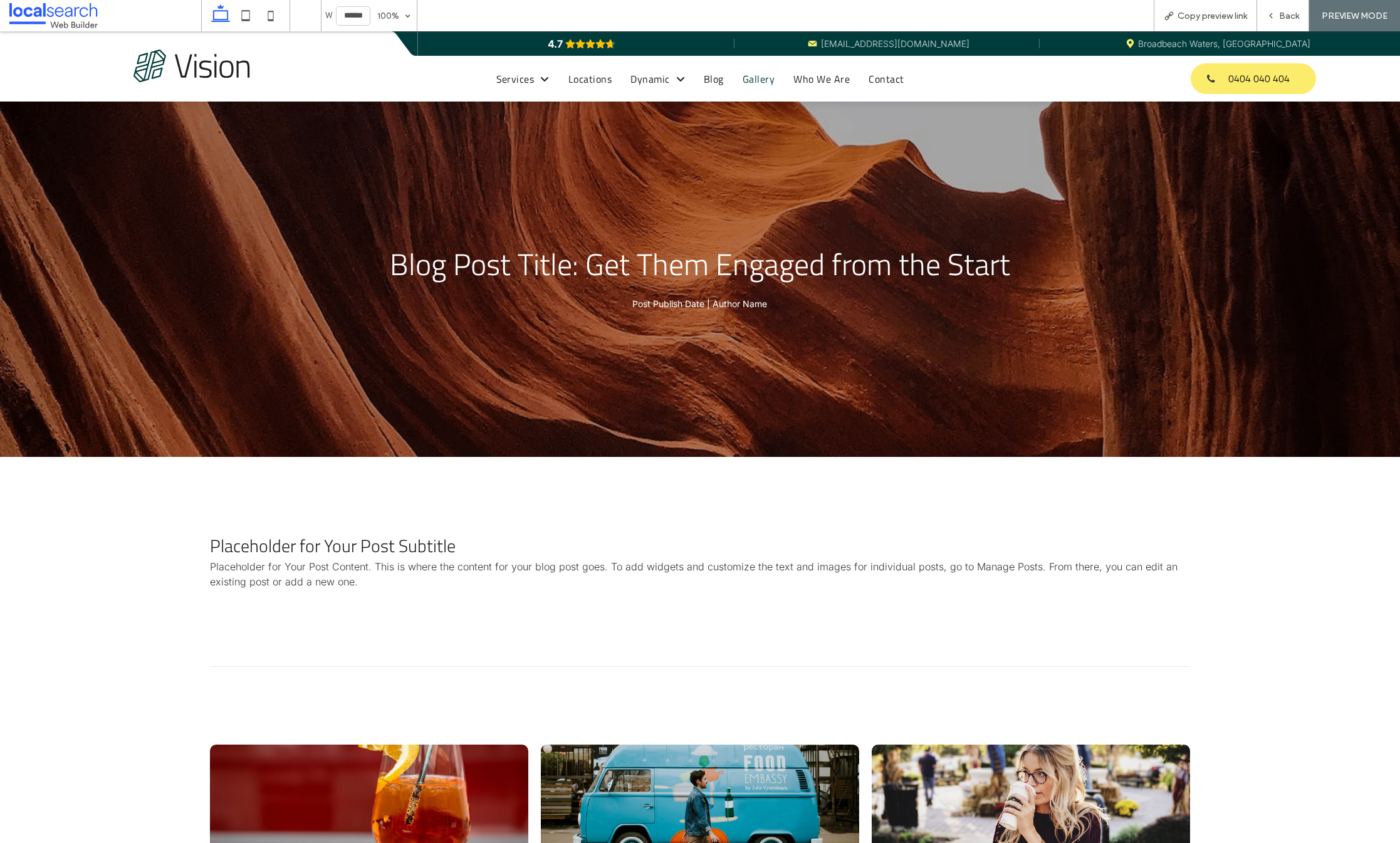
click at [753, 81] on span "Gallery" at bounding box center [758, 79] width 32 height 15
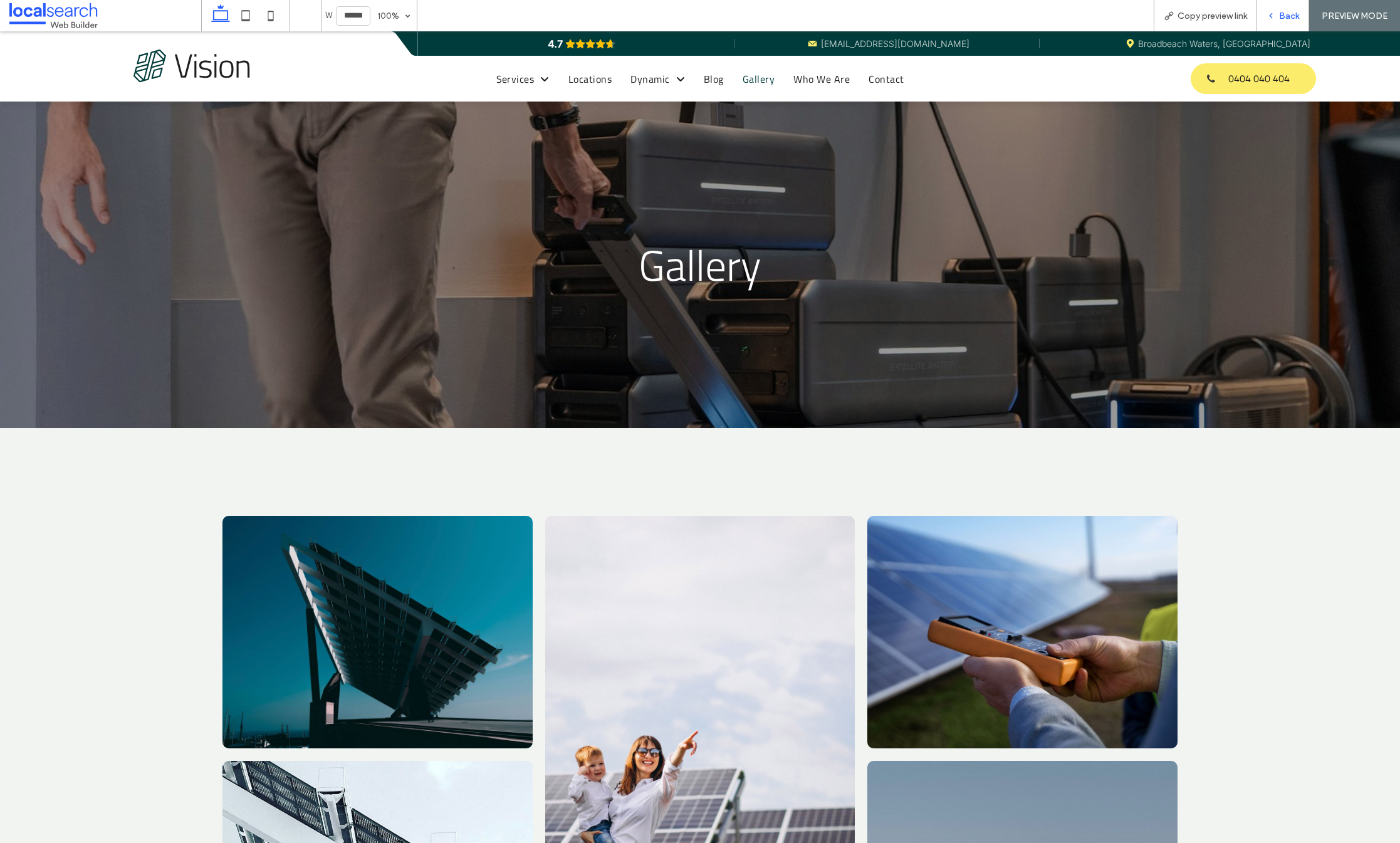
click at [1296, 16] on span "Back" at bounding box center [1289, 16] width 20 height 10
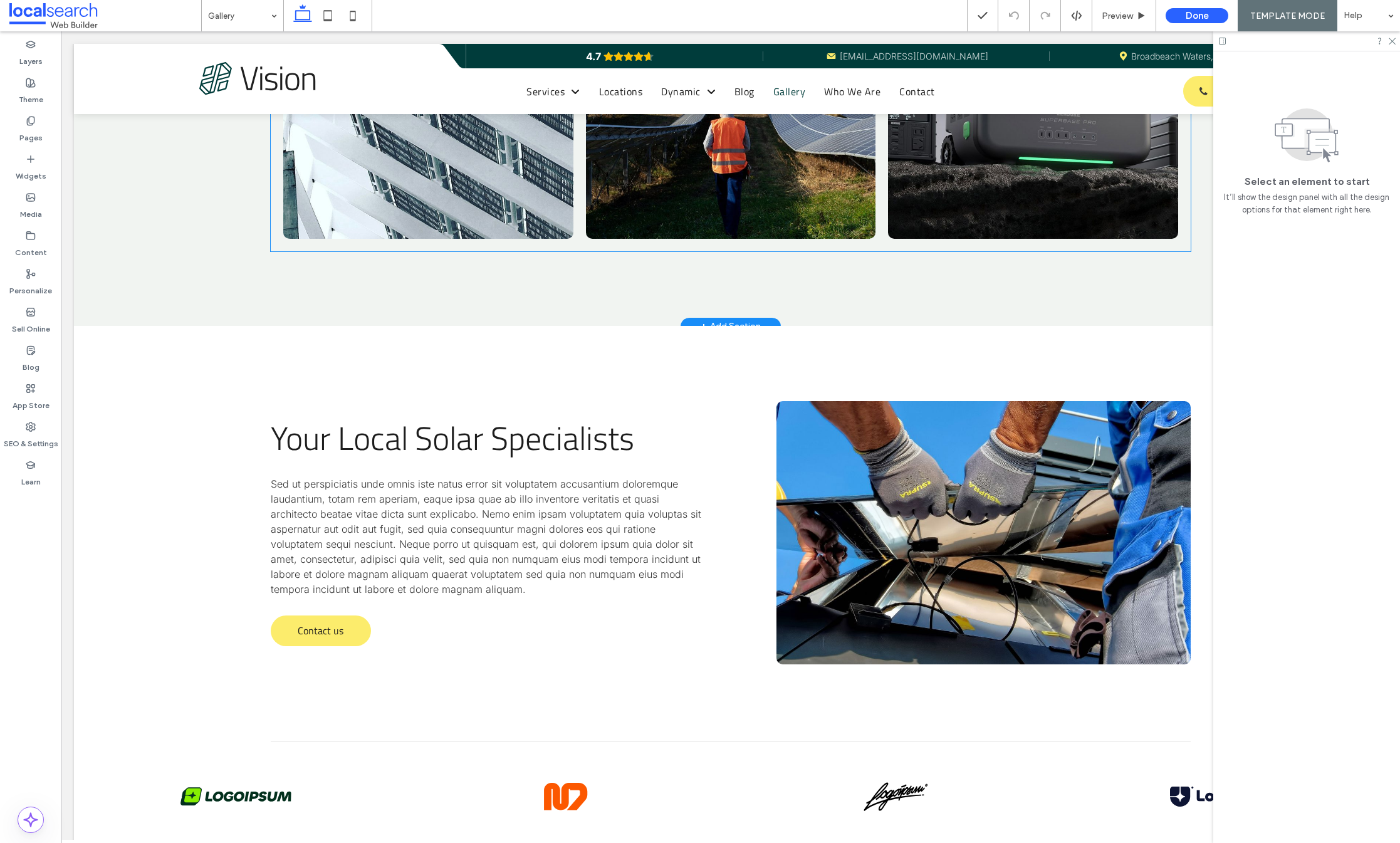
scroll to position [1035, 0]
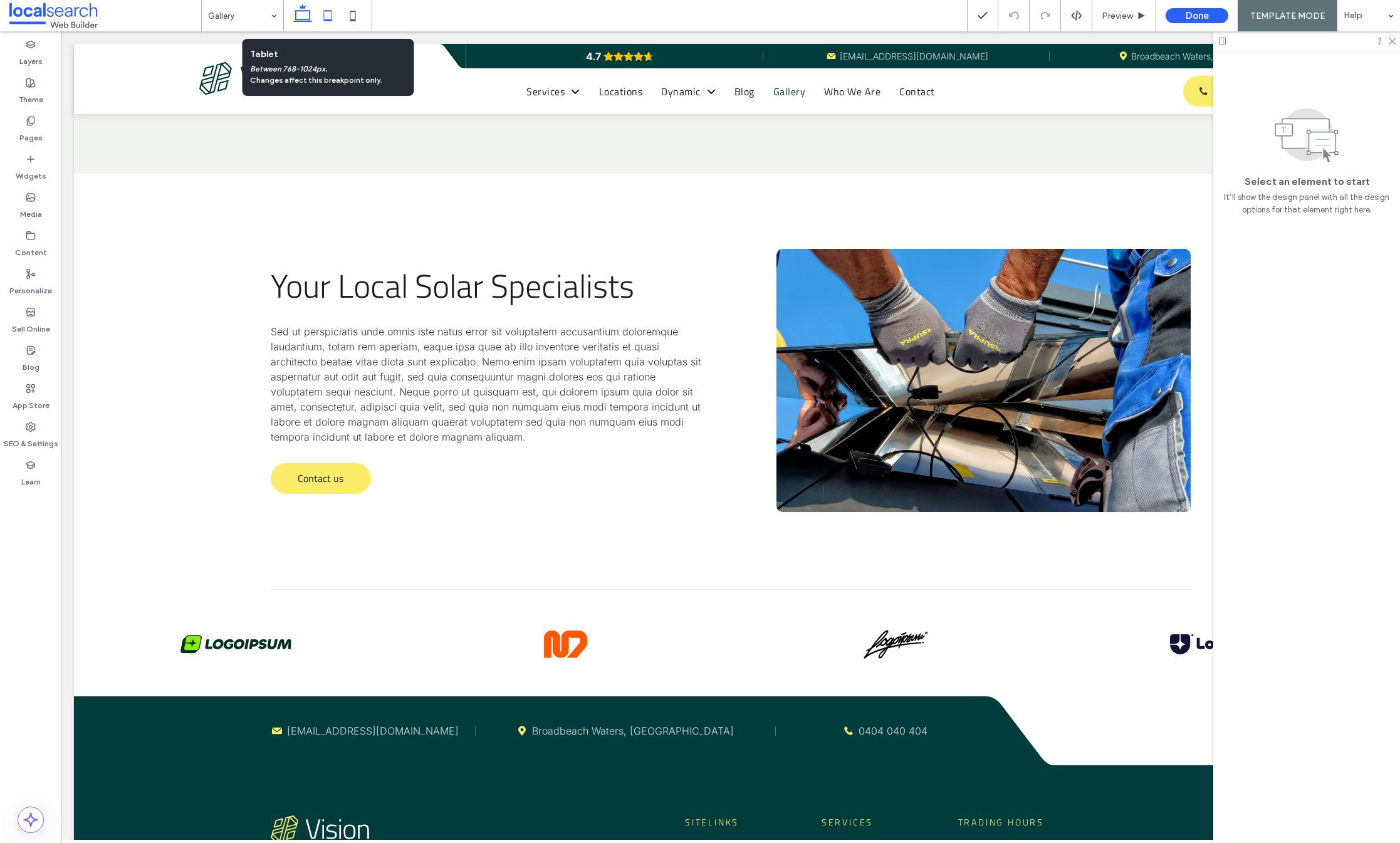
click at [326, 15] on icon at bounding box center [328, 16] width 25 height 25
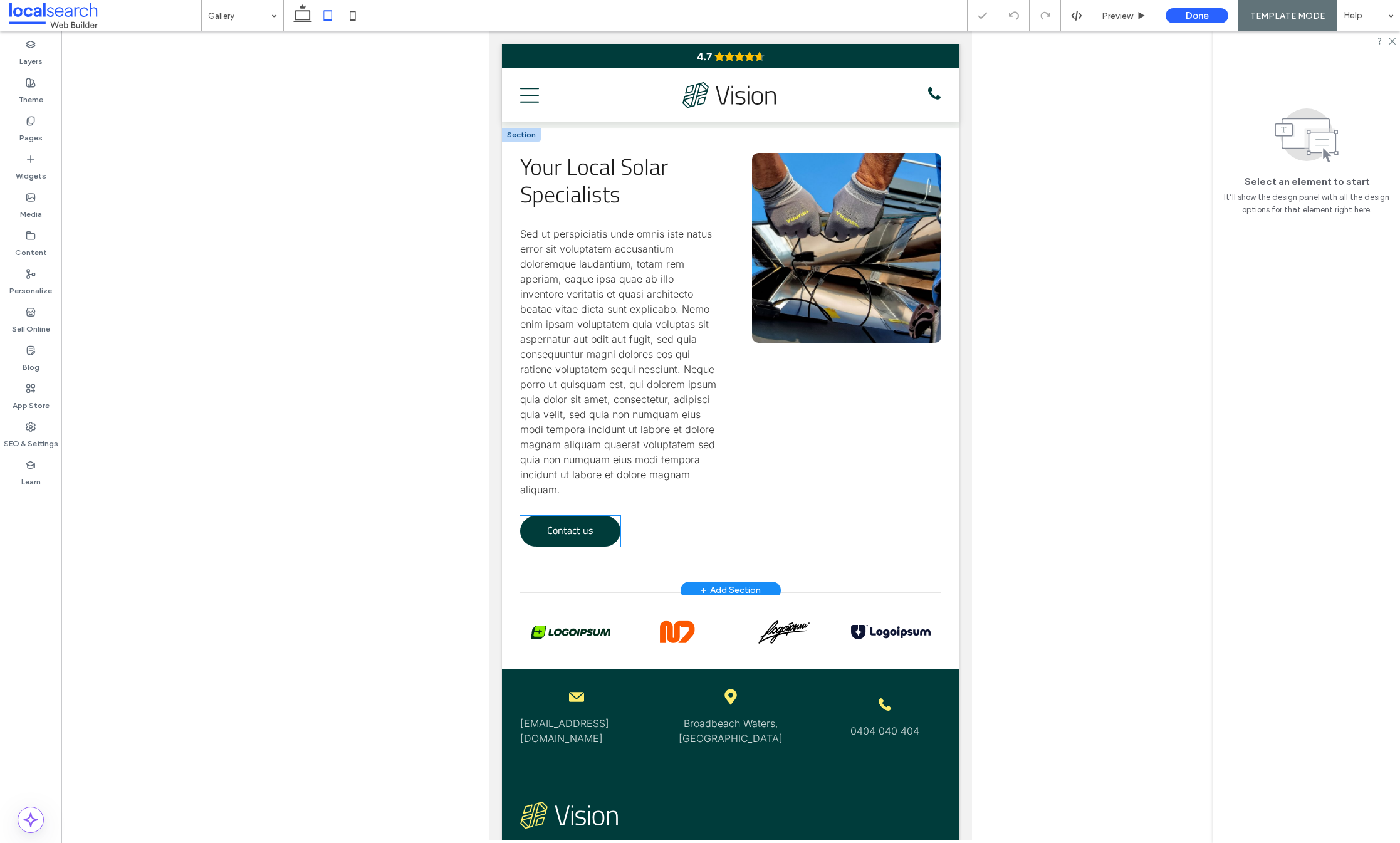
click at [570, 523] on span "Contact us" at bounding box center [570, 530] width 46 height 27
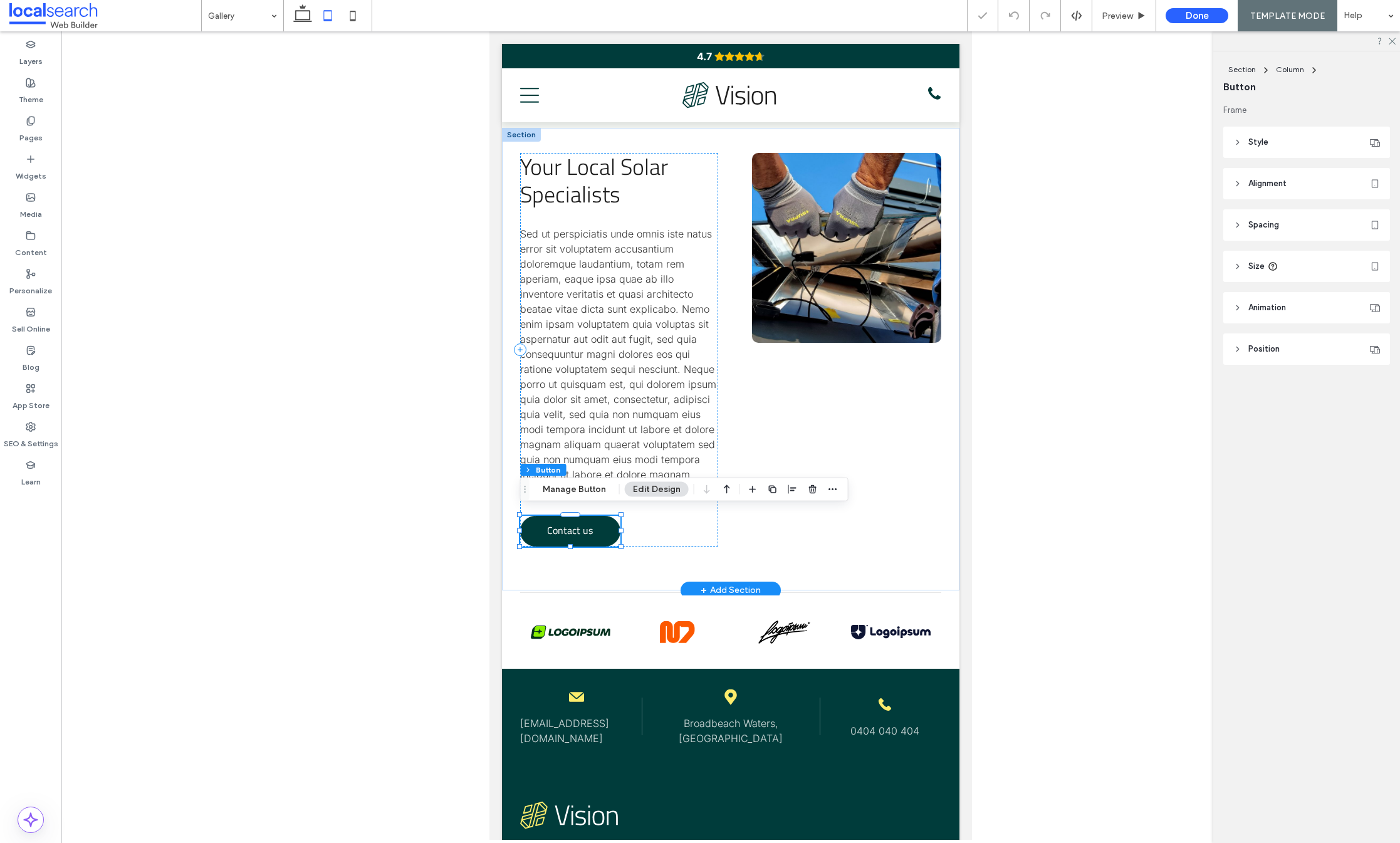
click at [570, 523] on span "Contact us" at bounding box center [570, 530] width 46 height 27
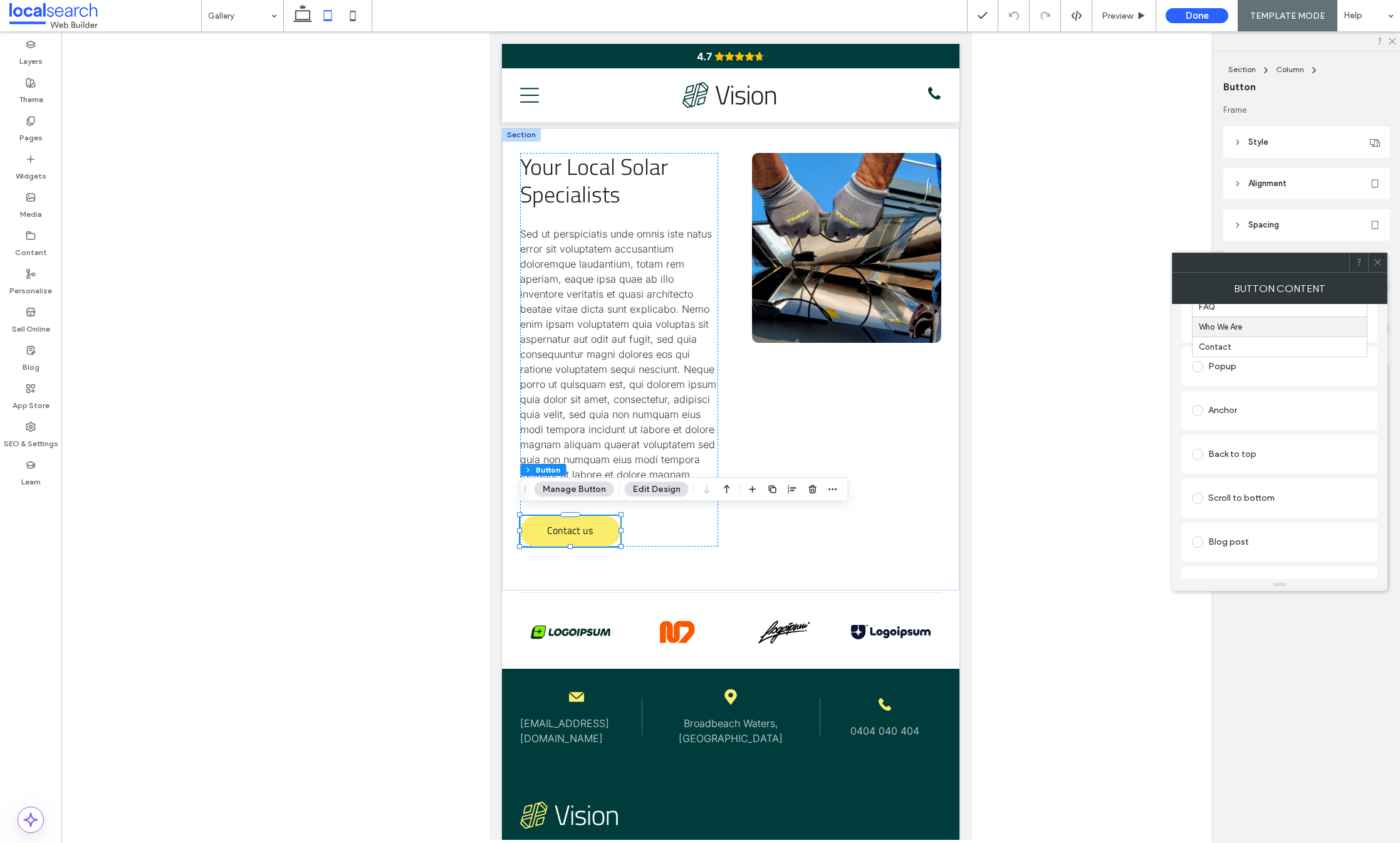
scroll to position [158, 0]
click at [352, 14] on icon at bounding box center [353, 16] width 25 height 25
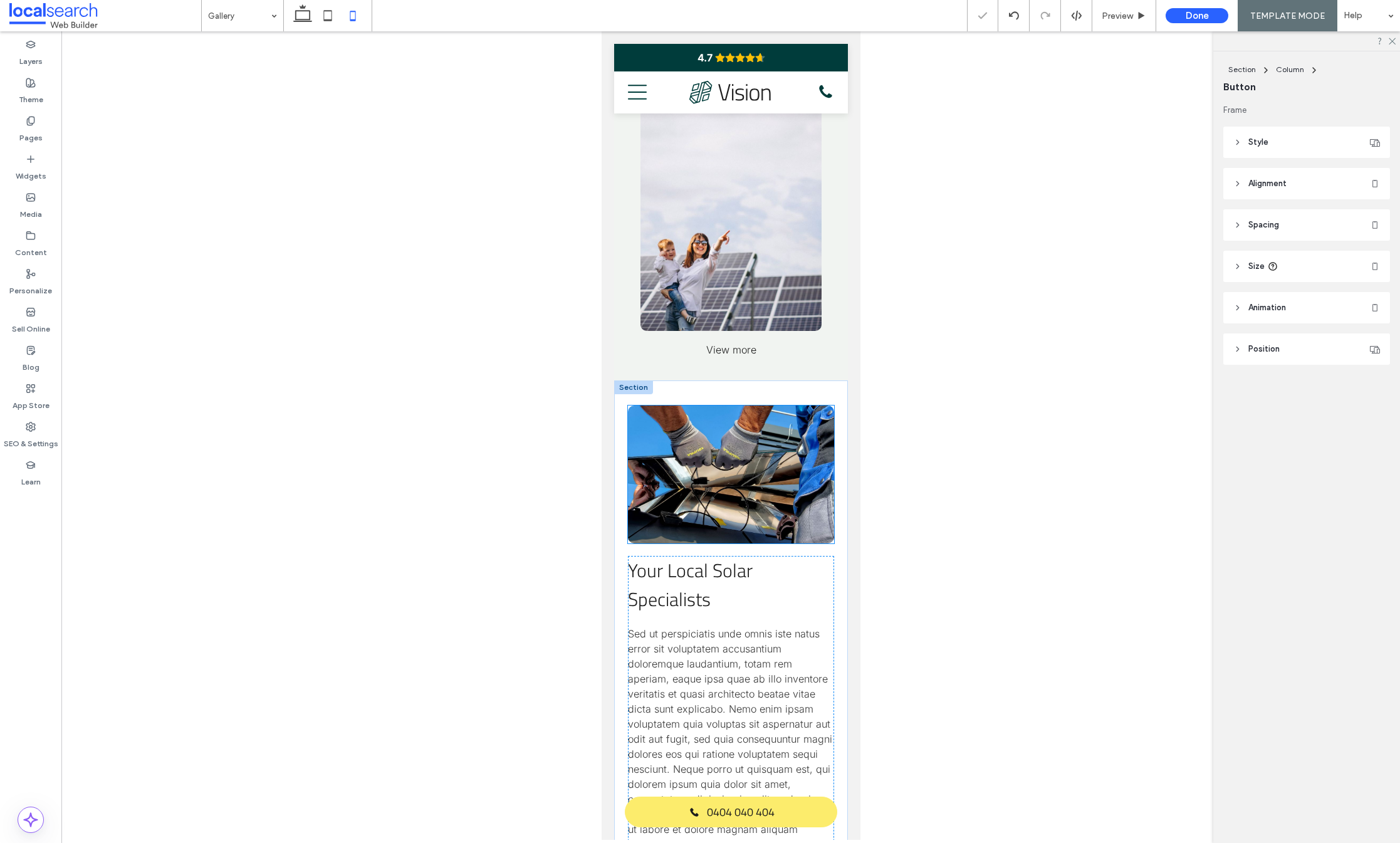
scroll to position [756, 0]
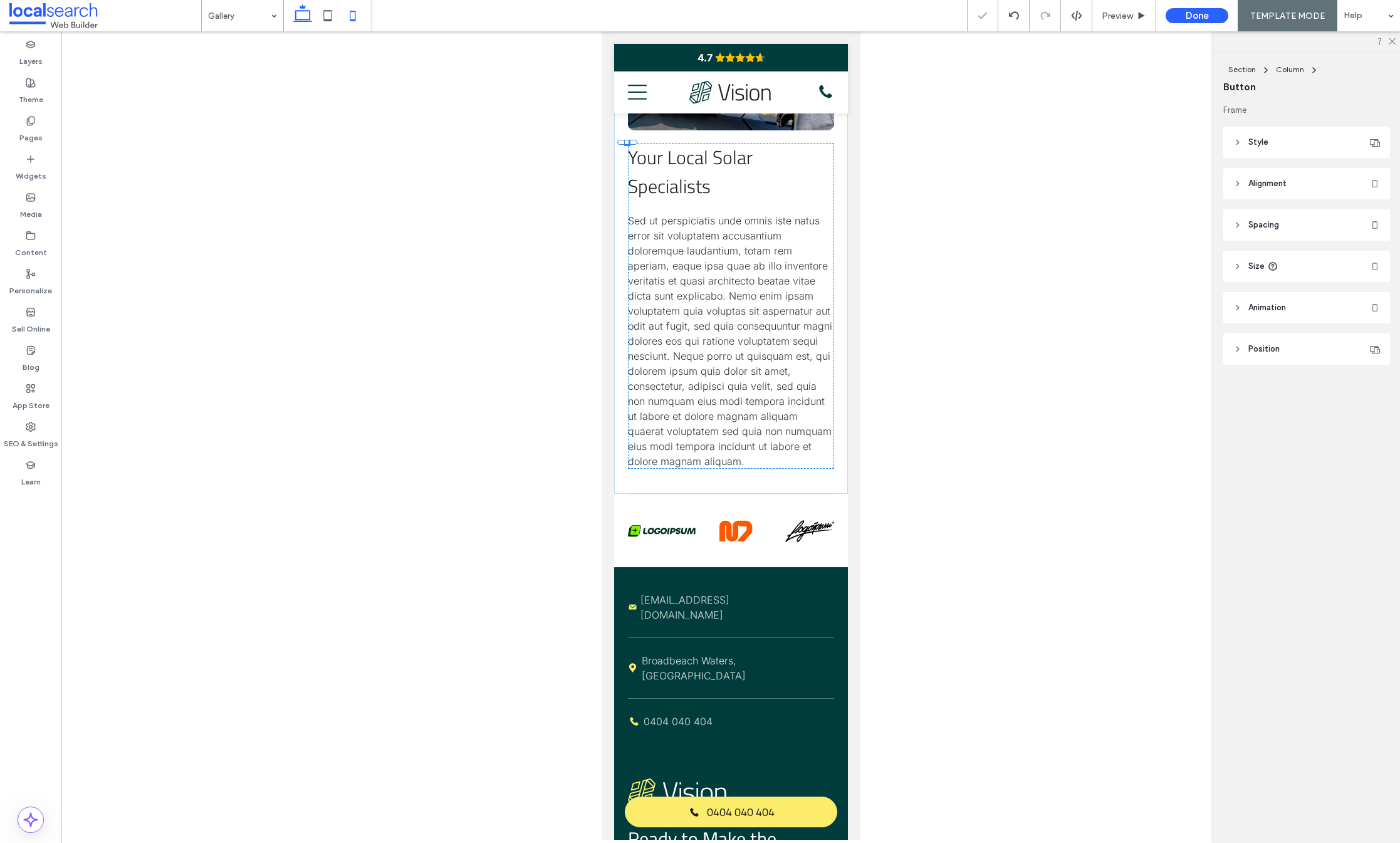
click at [309, 16] on icon at bounding box center [303, 16] width 25 height 25
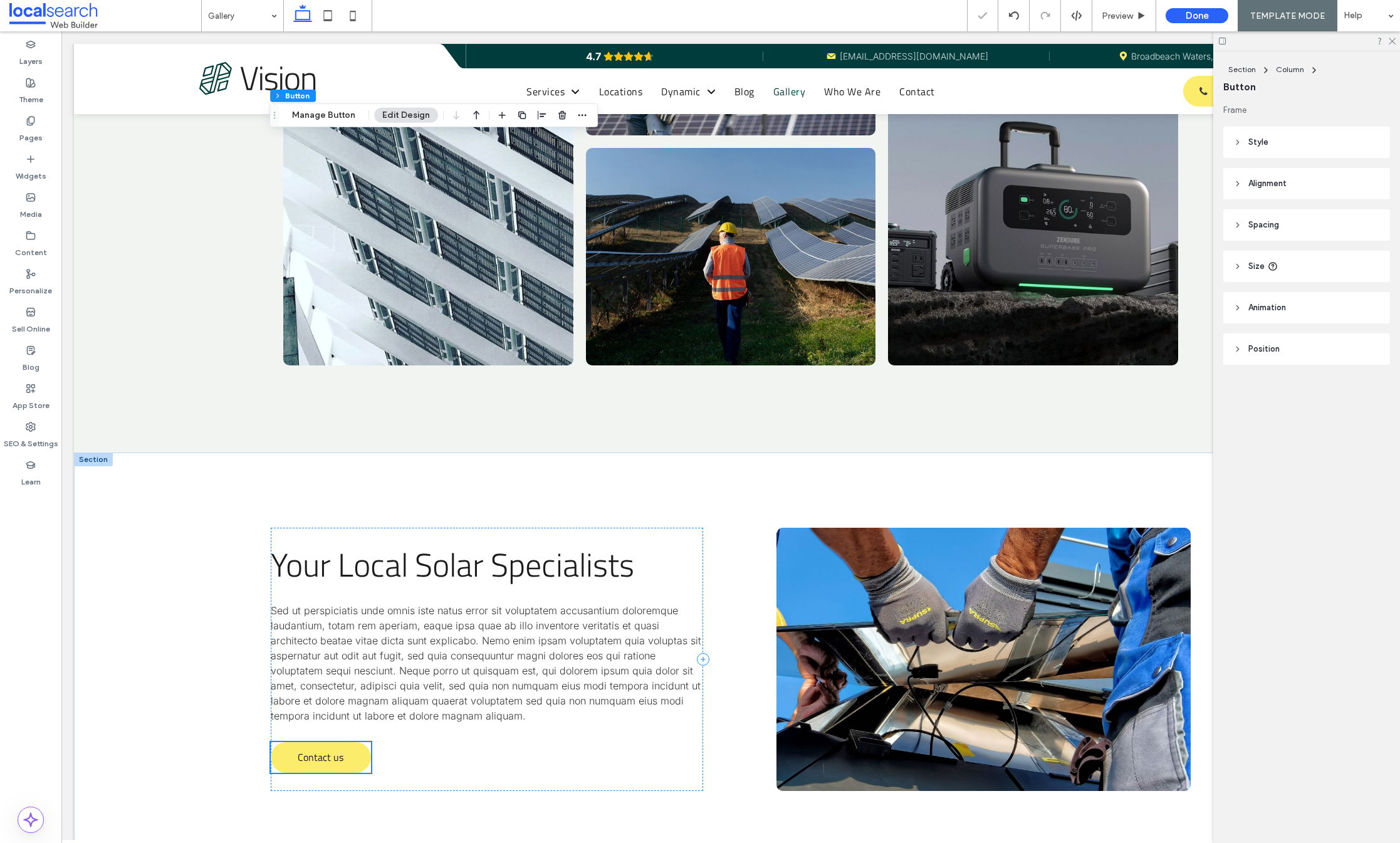
scroll to position [1357, 0]
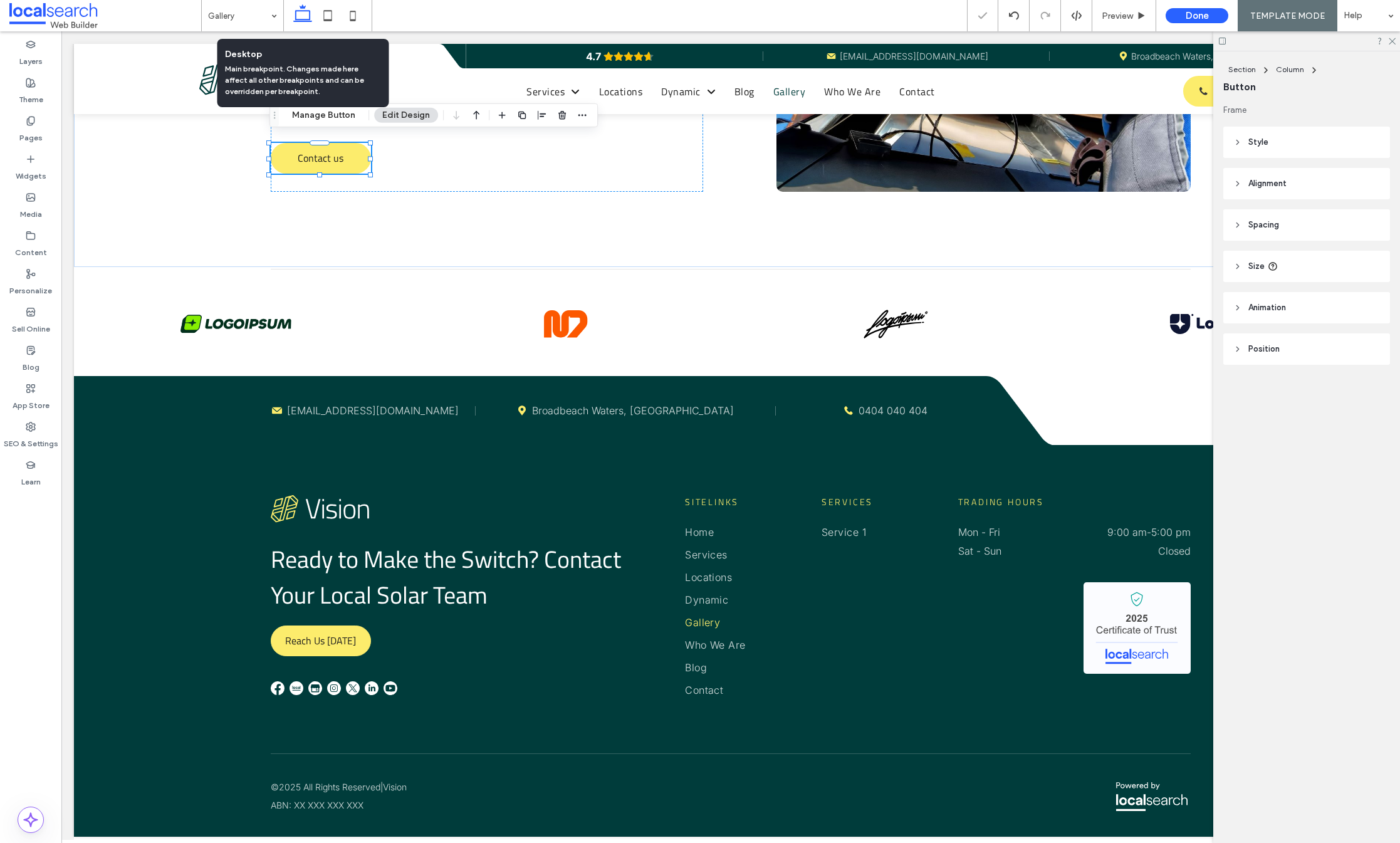
click at [309, 11] on use at bounding box center [302, 13] width 18 height 18
click at [326, 10] on use at bounding box center [328, 16] width 8 height 10
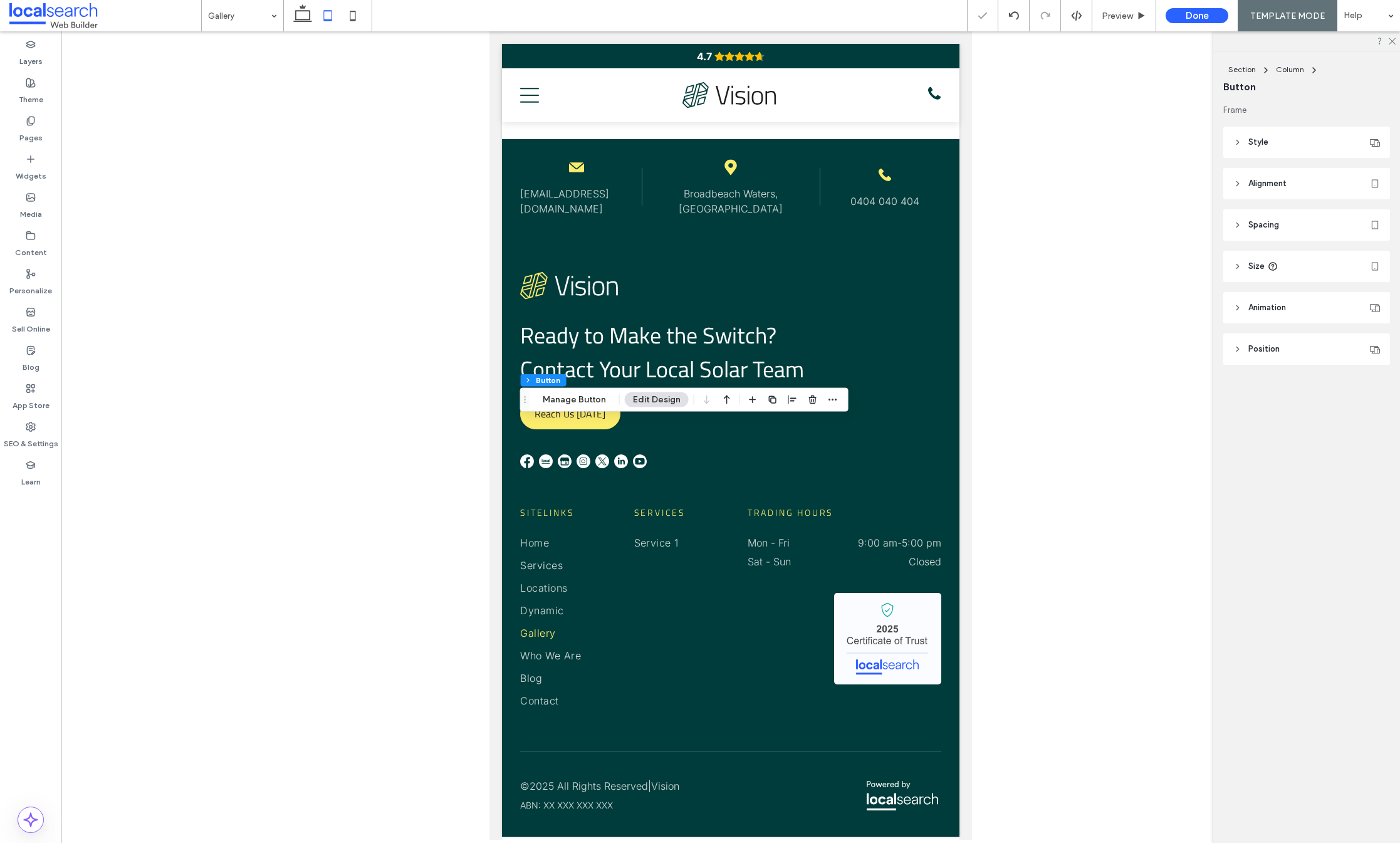
scroll to position [715, 0]
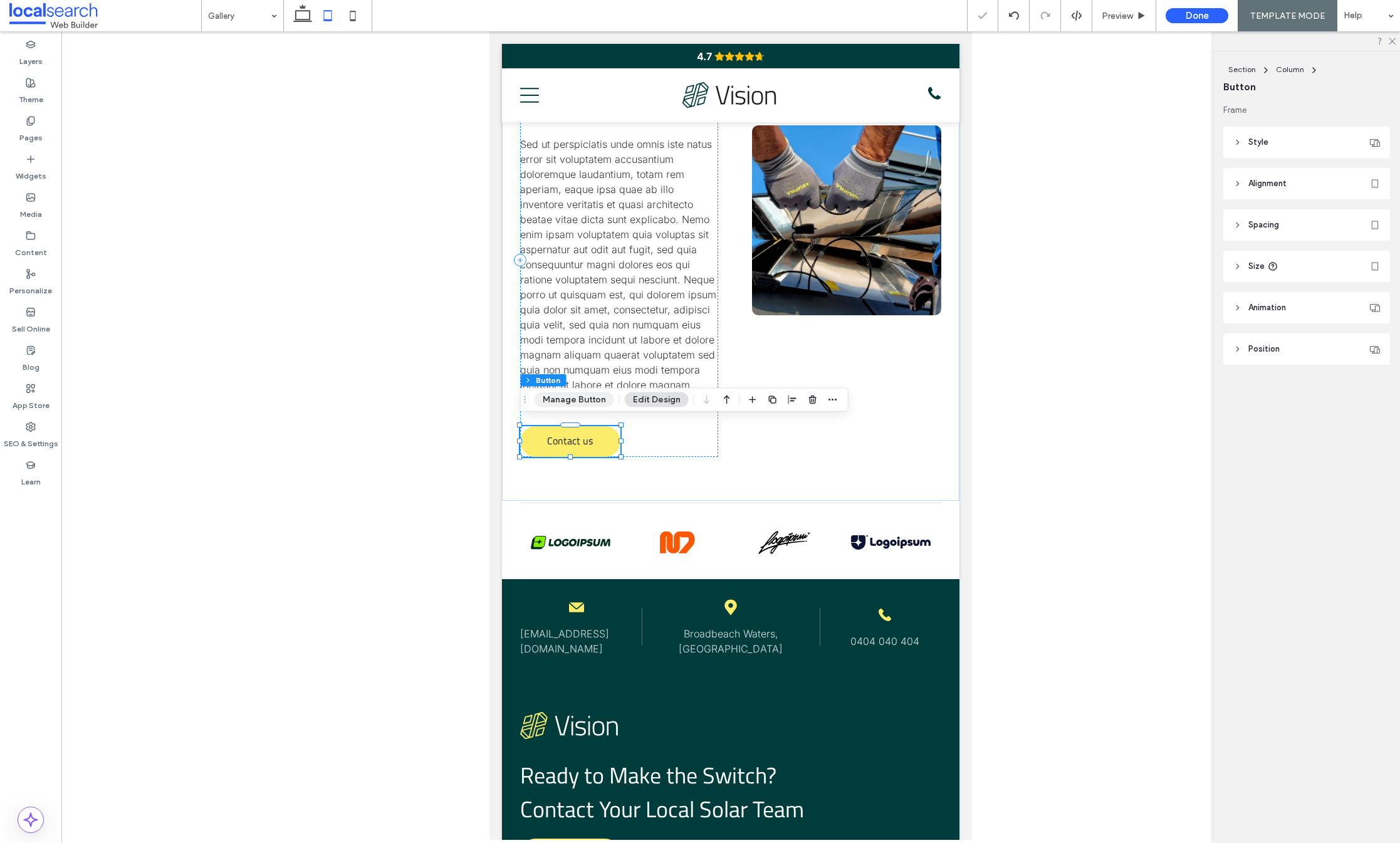
click at [556, 394] on button "Manage Button" at bounding box center [574, 400] width 80 height 15
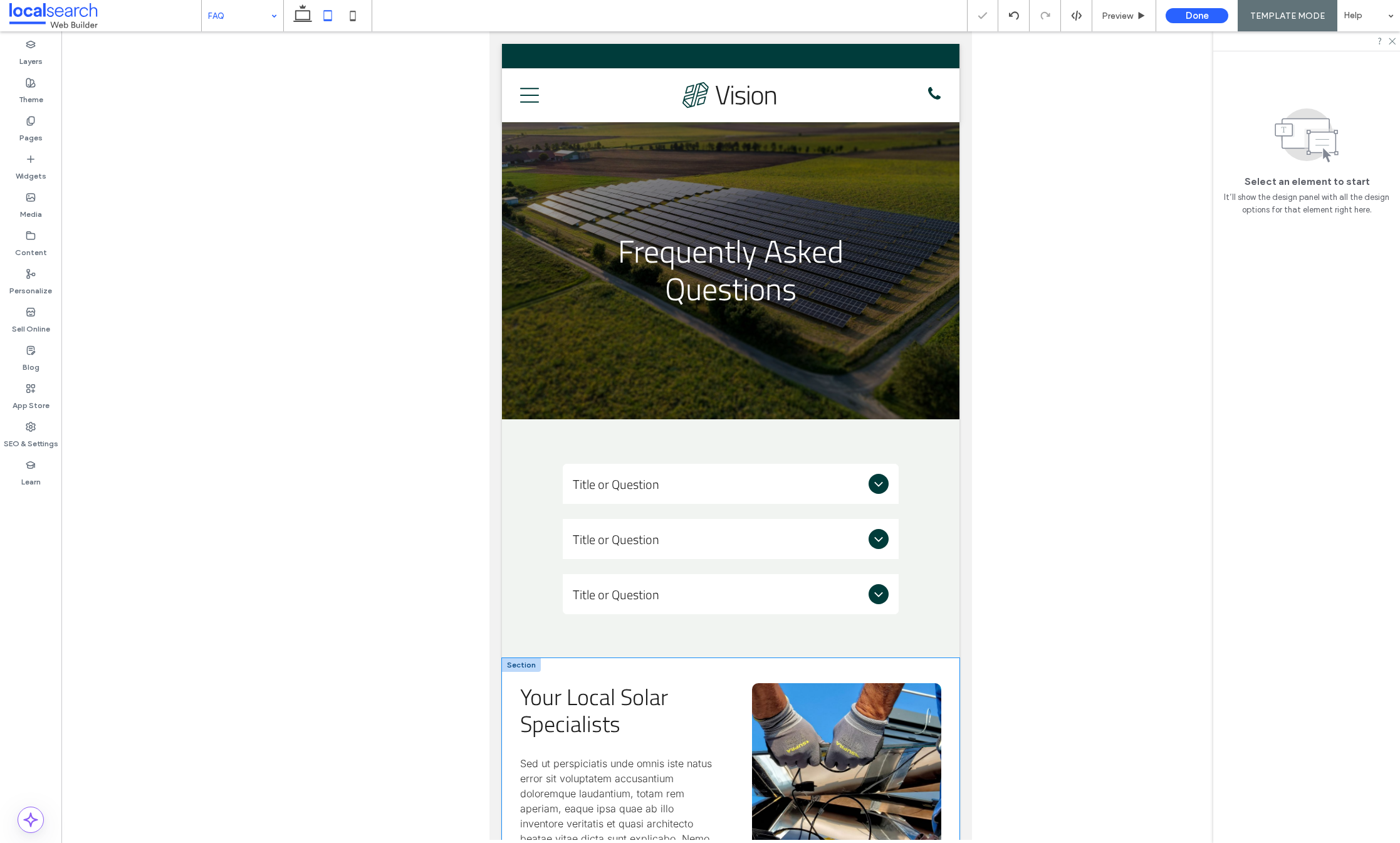
scroll to position [585, 0]
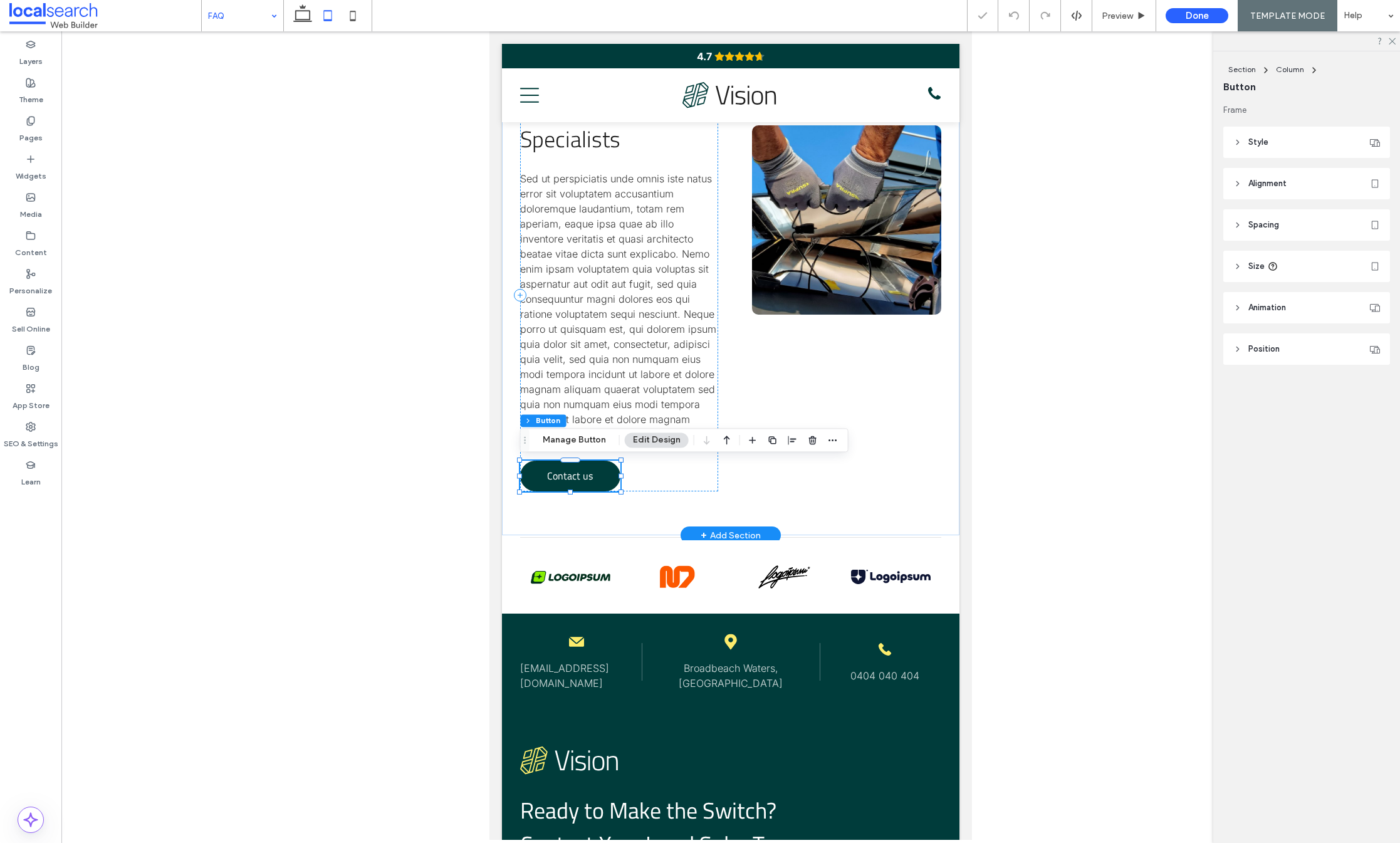
click at [568, 480] on span "Contact us" at bounding box center [570, 475] width 46 height 27
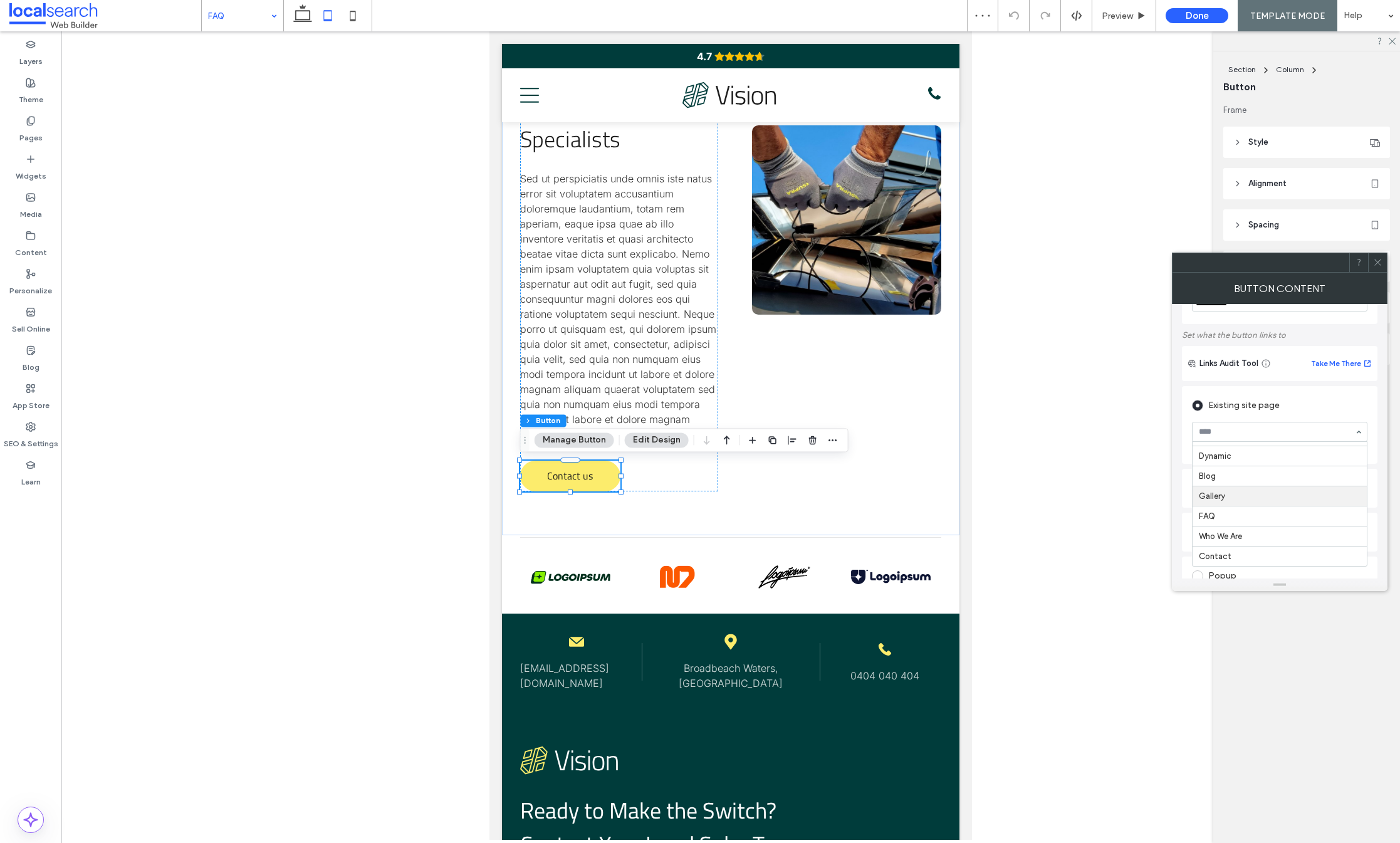
scroll to position [104, 0]
click at [301, 19] on icon at bounding box center [303, 16] width 25 height 25
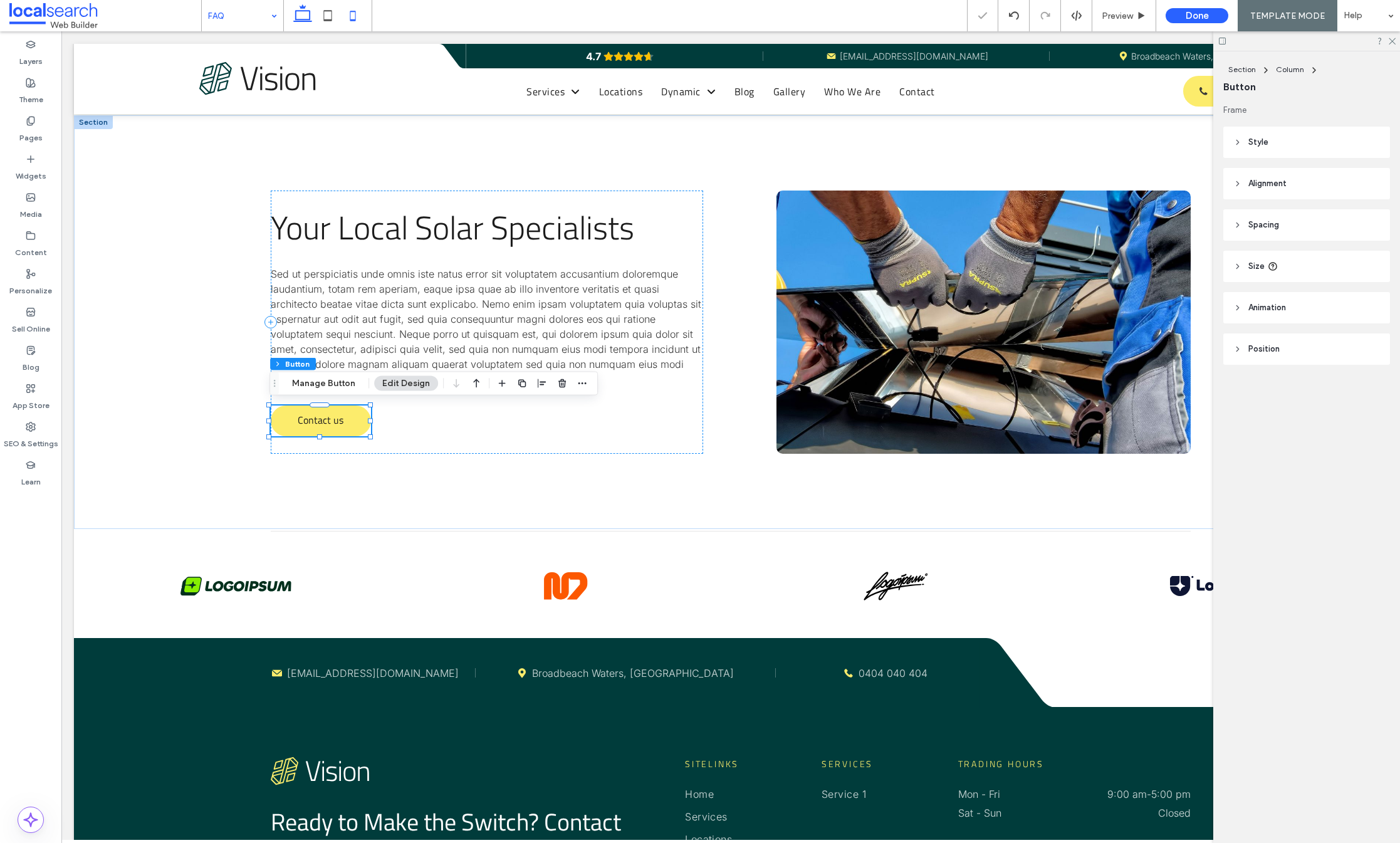
click at [356, 19] on icon at bounding box center [353, 16] width 25 height 25
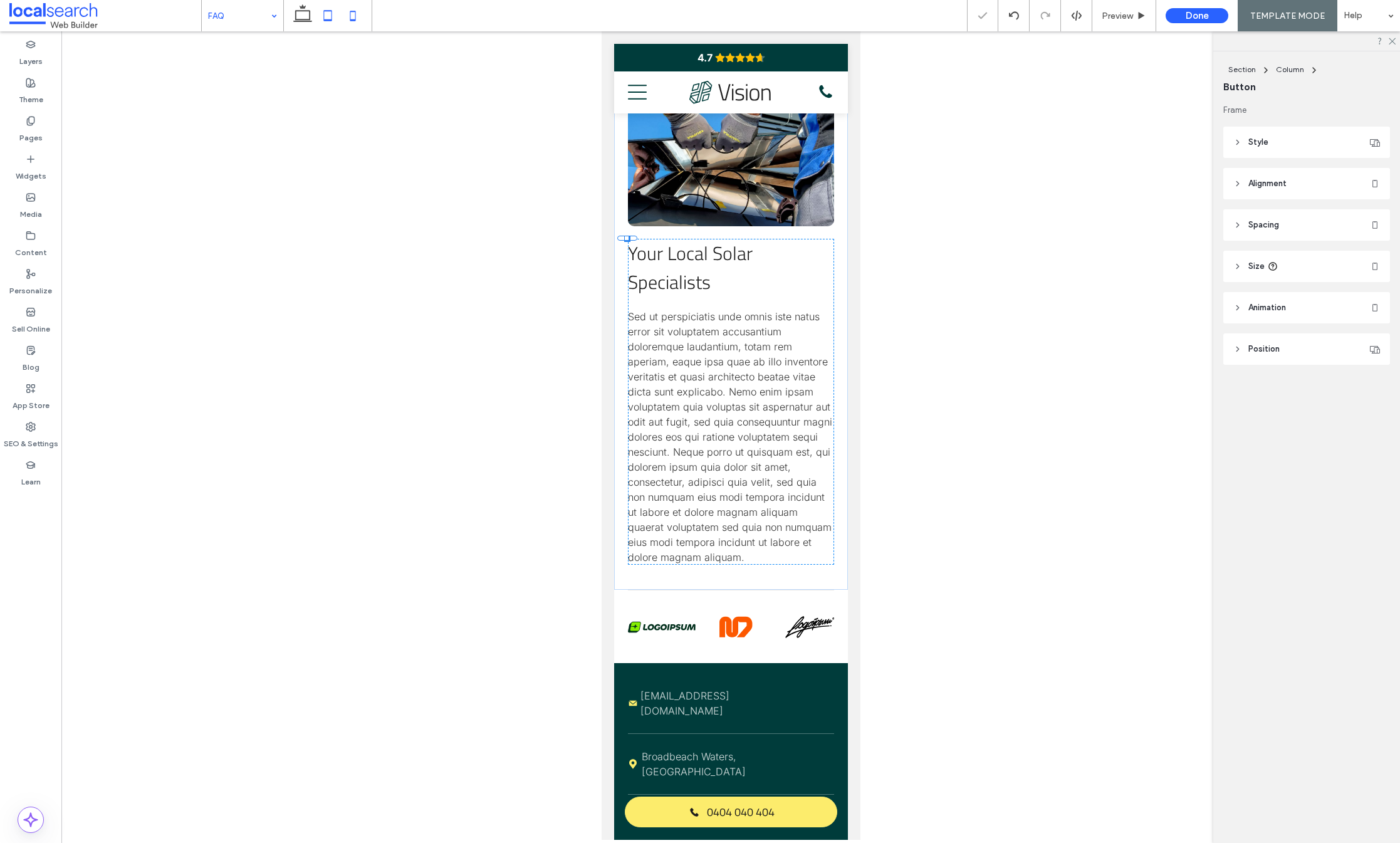
click at [334, 16] on icon at bounding box center [328, 16] width 25 height 25
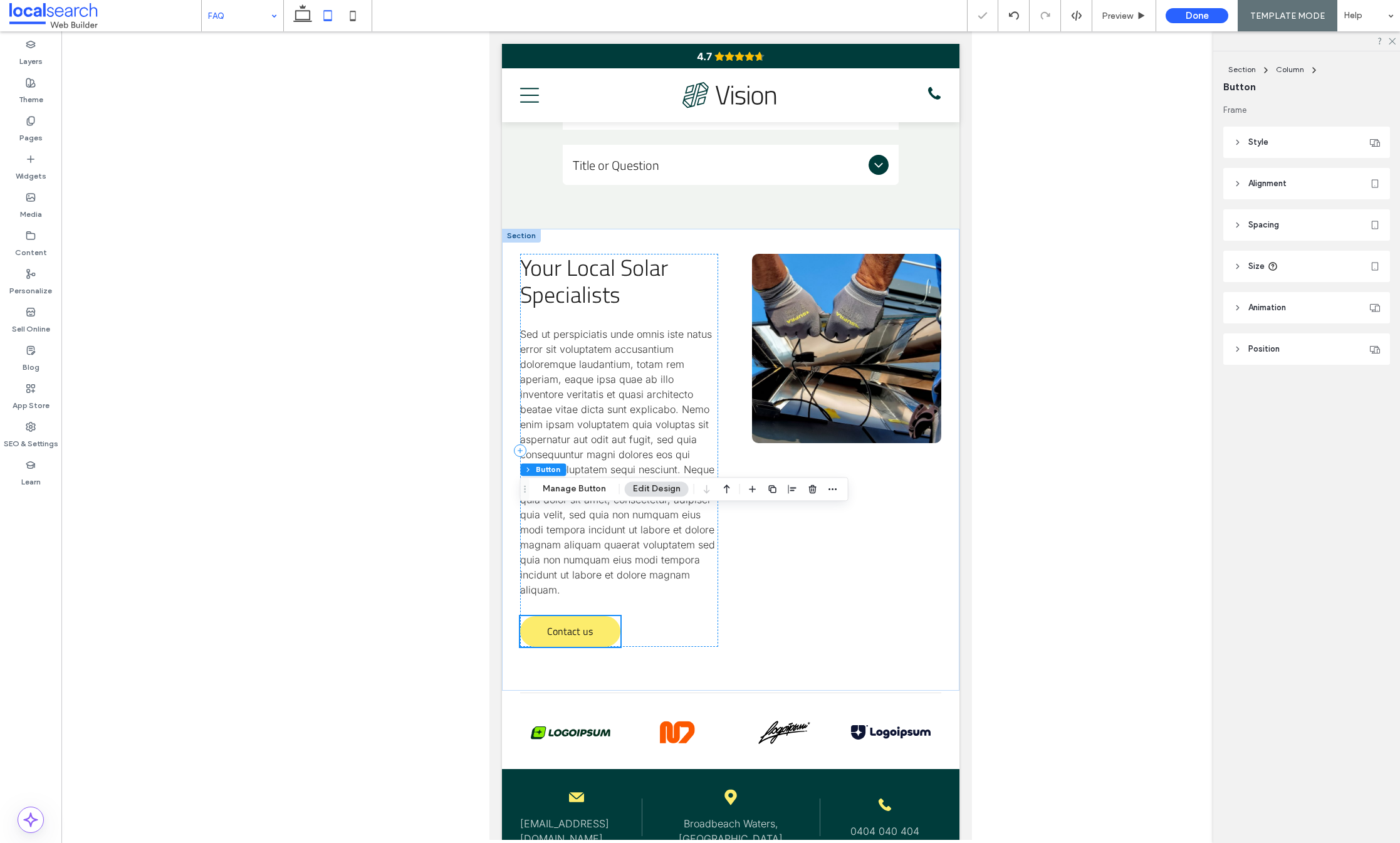
scroll to position [536, 0]
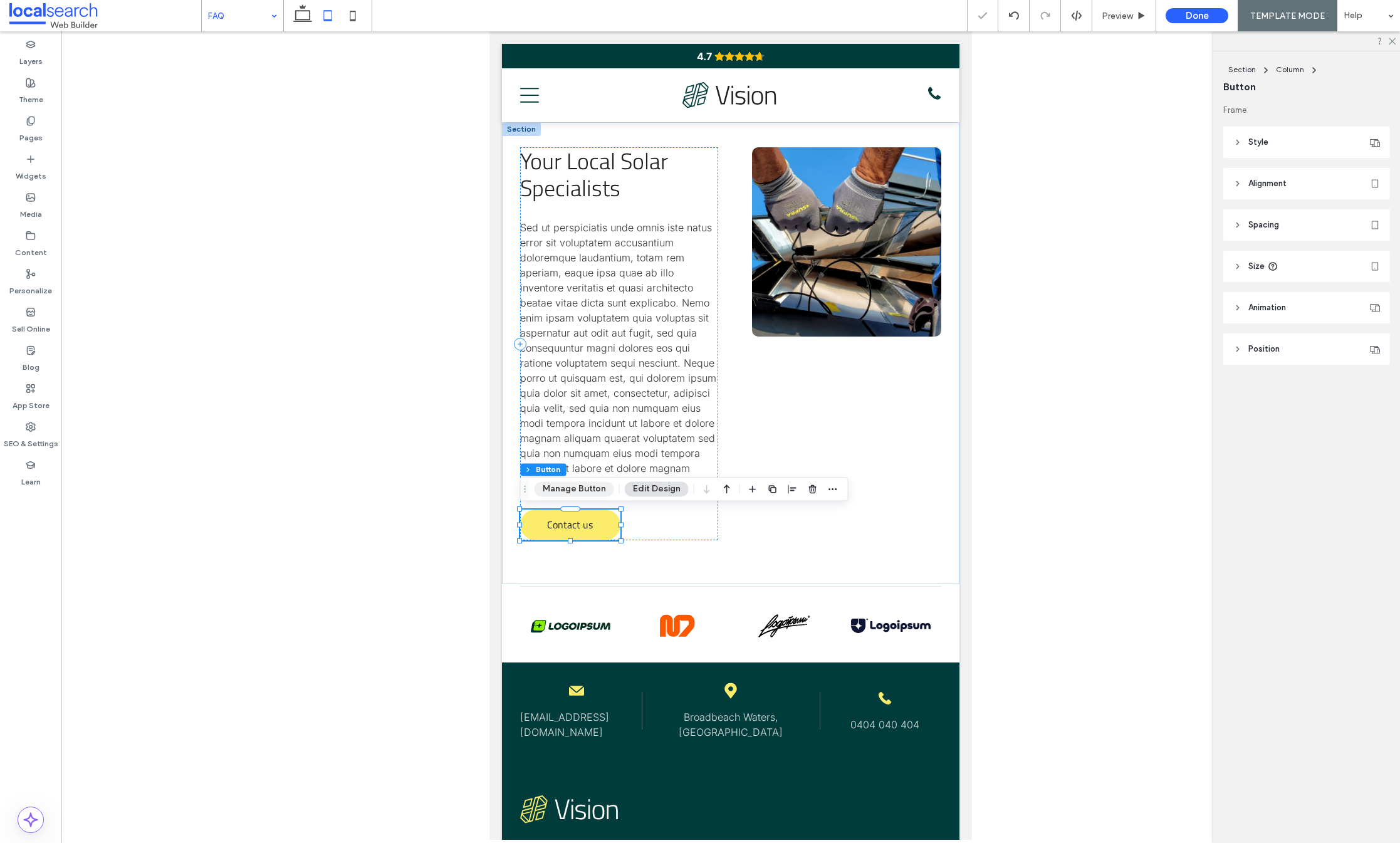
click at [582, 489] on button "Manage Button" at bounding box center [574, 489] width 80 height 15
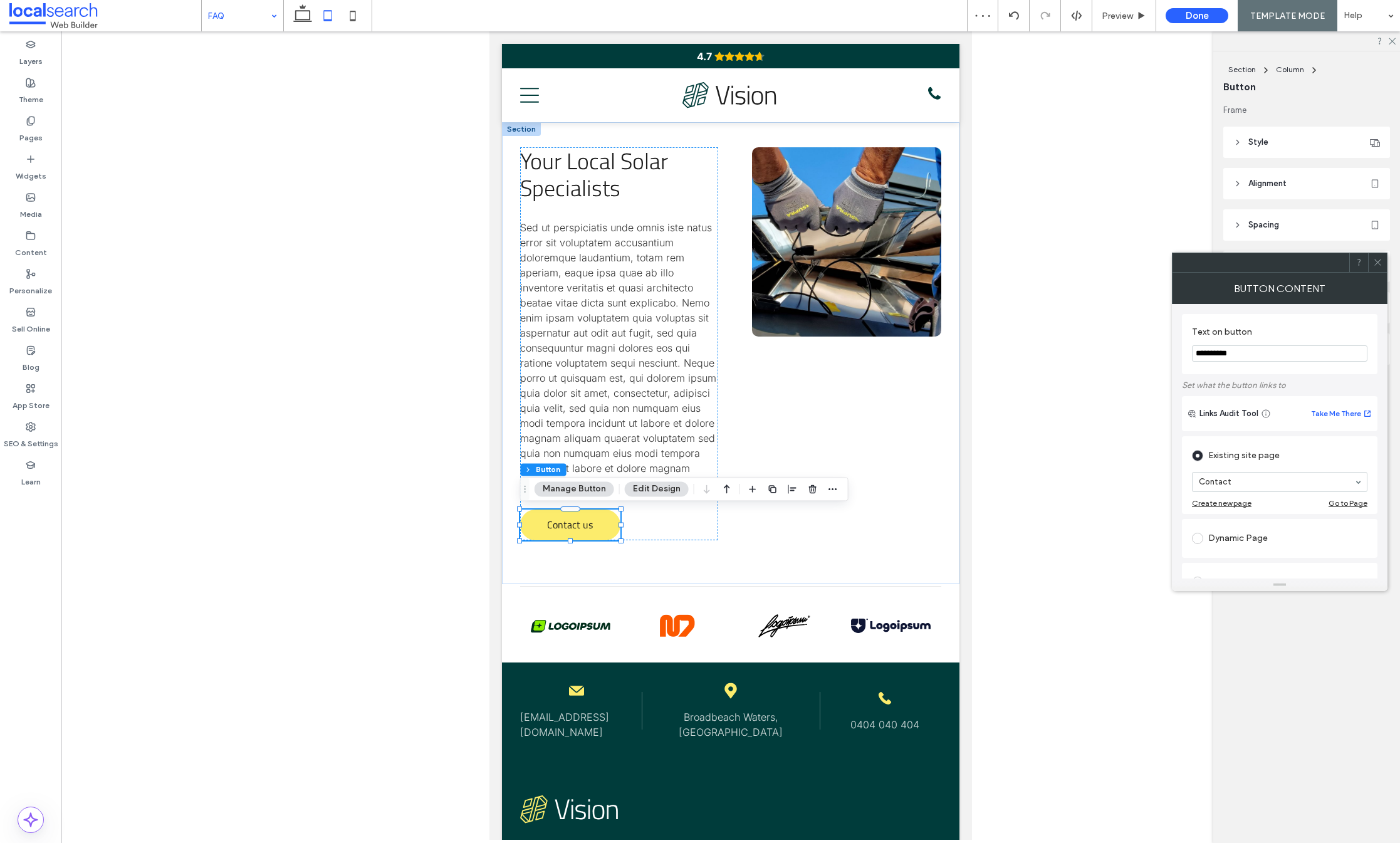
click at [1376, 261] on icon at bounding box center [1378, 262] width 10 height 10
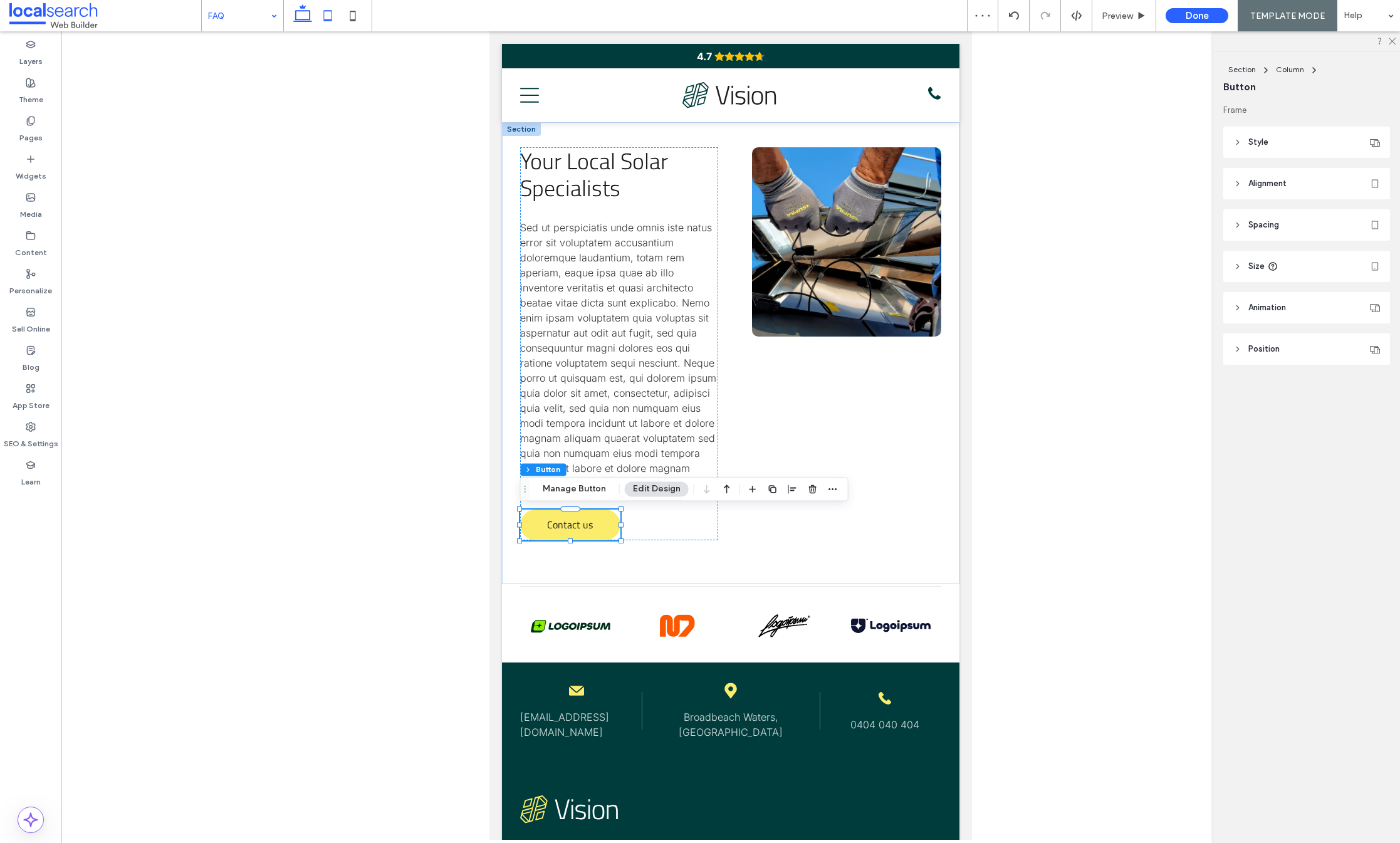
click at [309, 12] on icon at bounding box center [303, 16] width 25 height 25
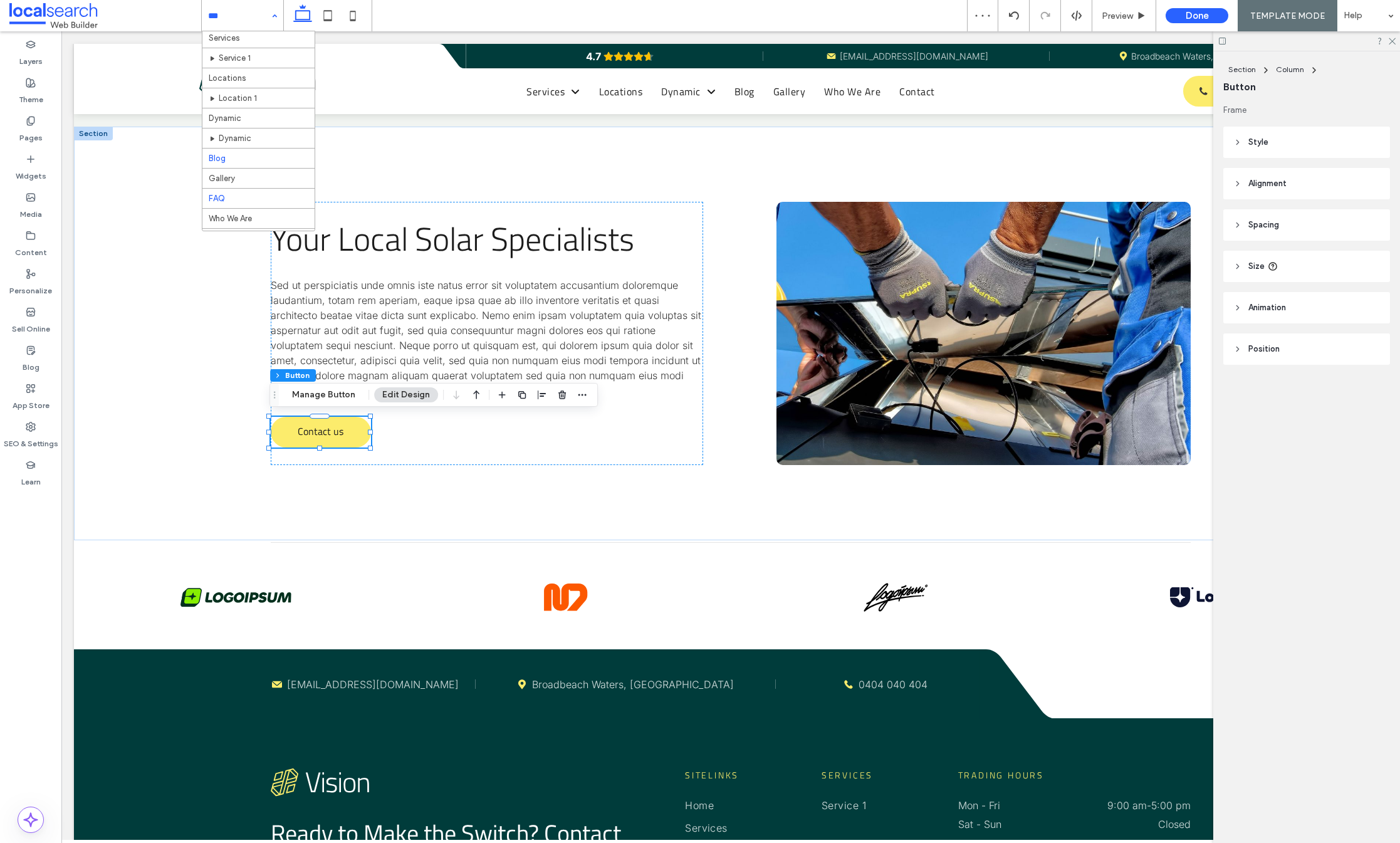
scroll to position [47, 0]
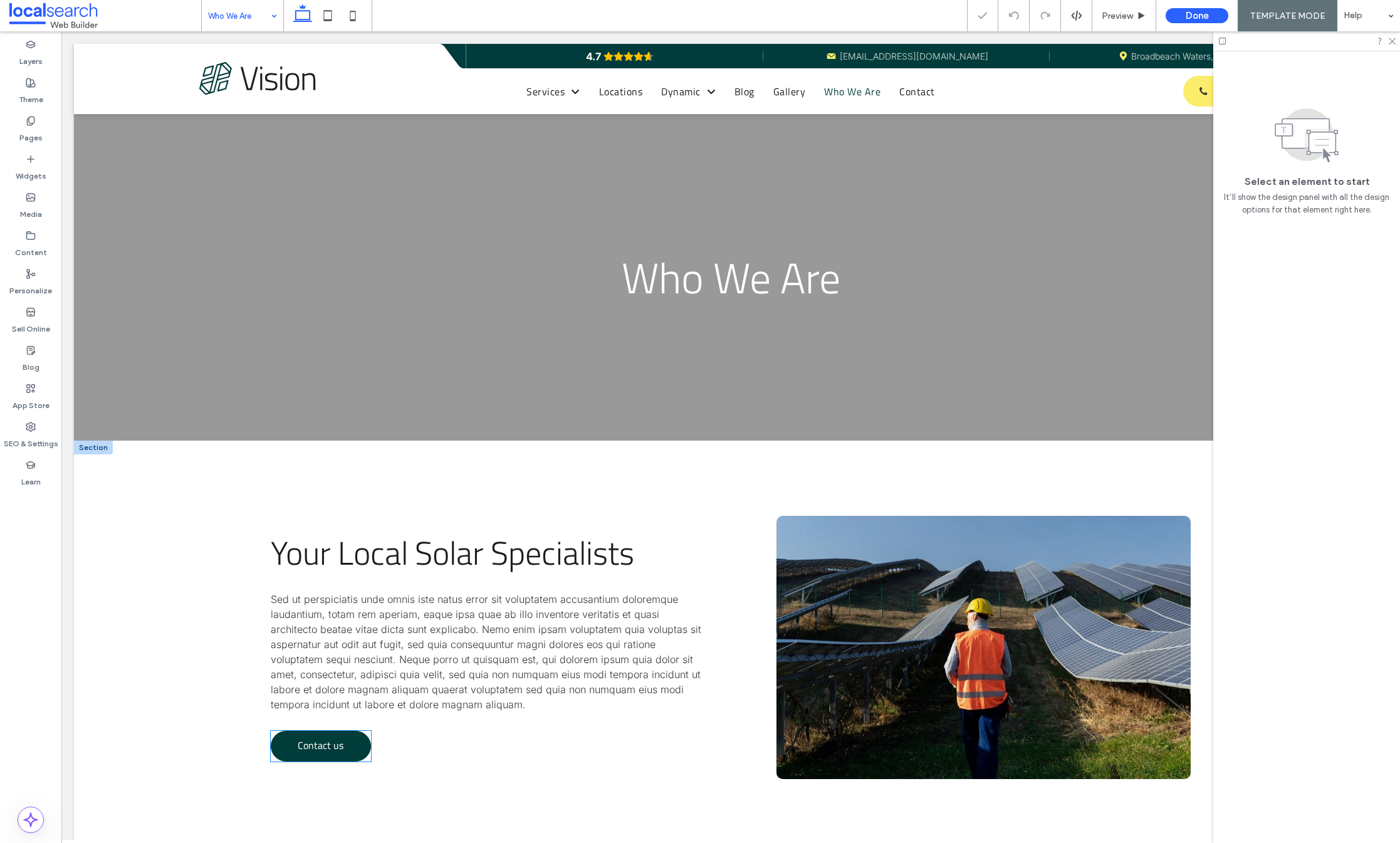
click at [327, 743] on span "Contact us" at bounding box center [320, 745] width 46 height 27
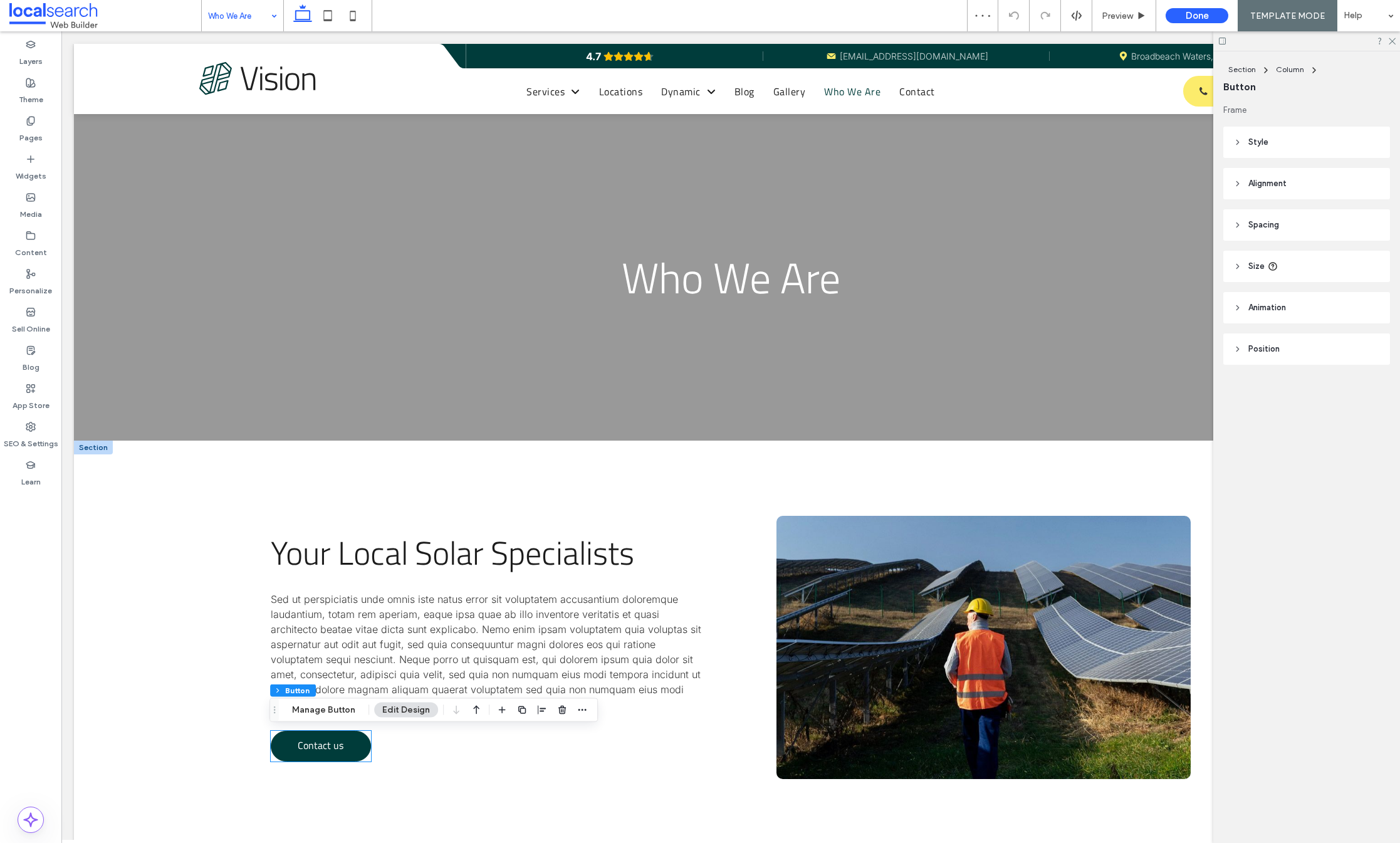
click at [327, 743] on span "Contact us" at bounding box center [320, 745] width 46 height 27
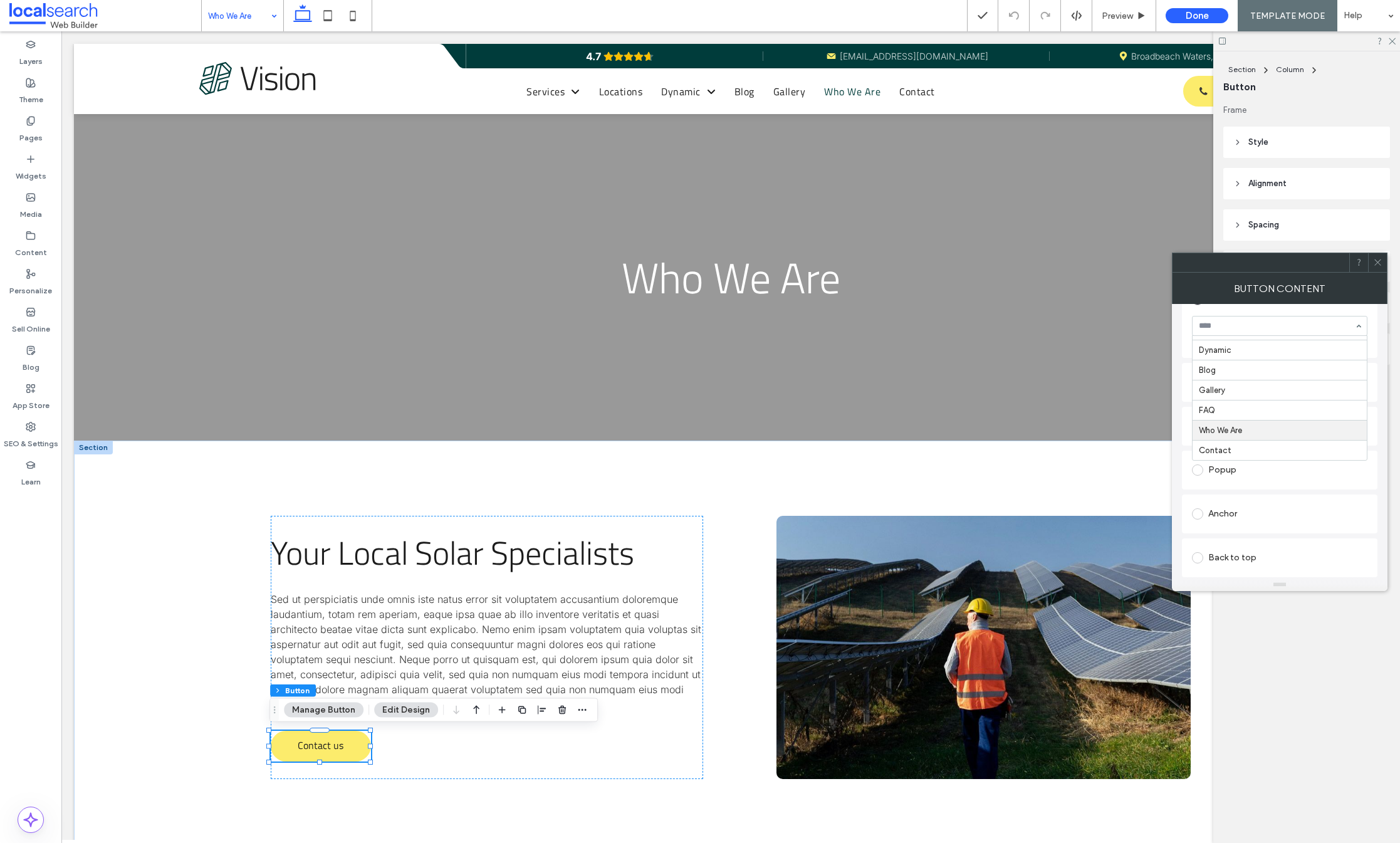
scroll to position [239, 0]
click at [323, 13] on icon at bounding box center [328, 16] width 25 height 25
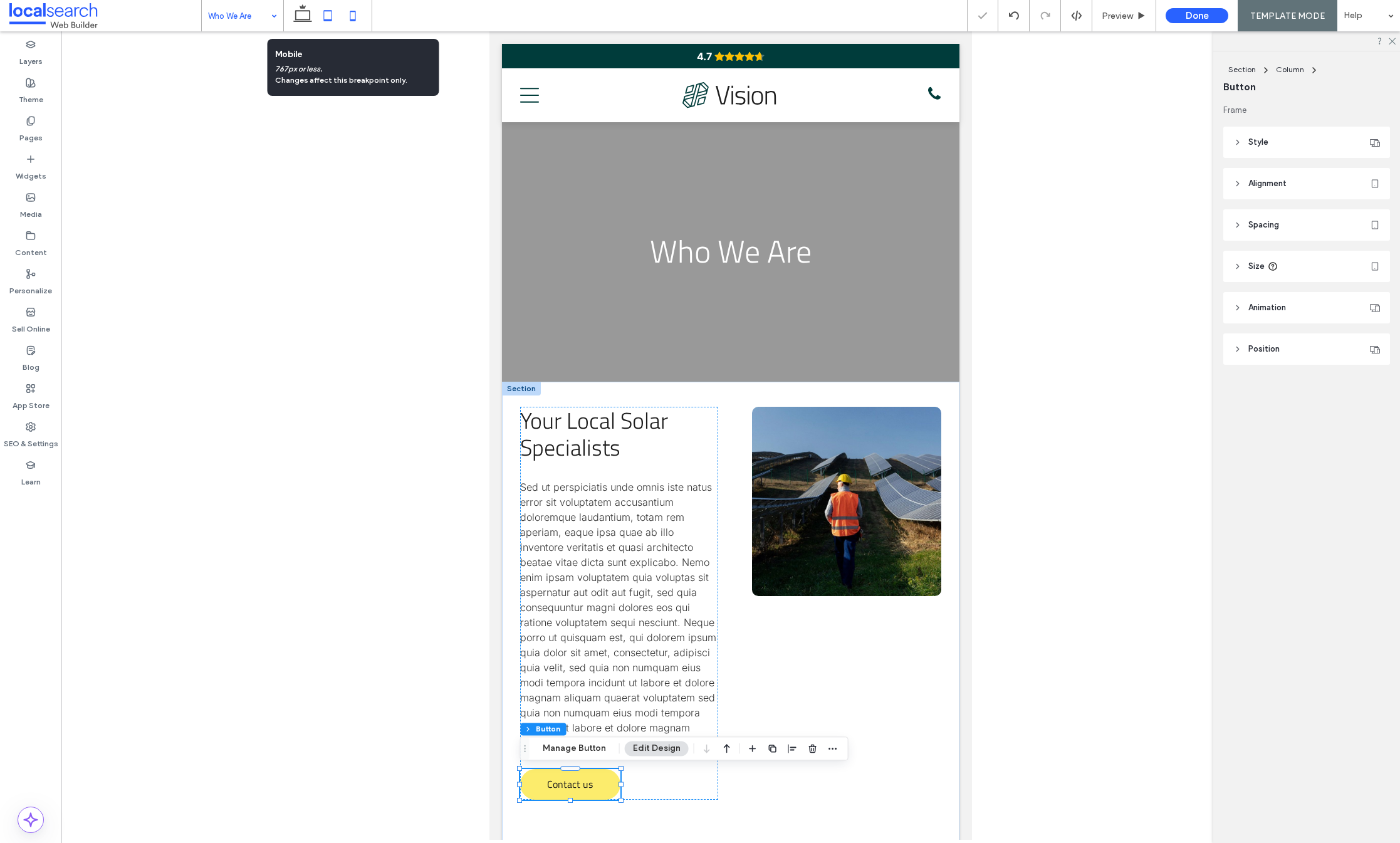
click at [346, 13] on icon at bounding box center [353, 16] width 25 height 25
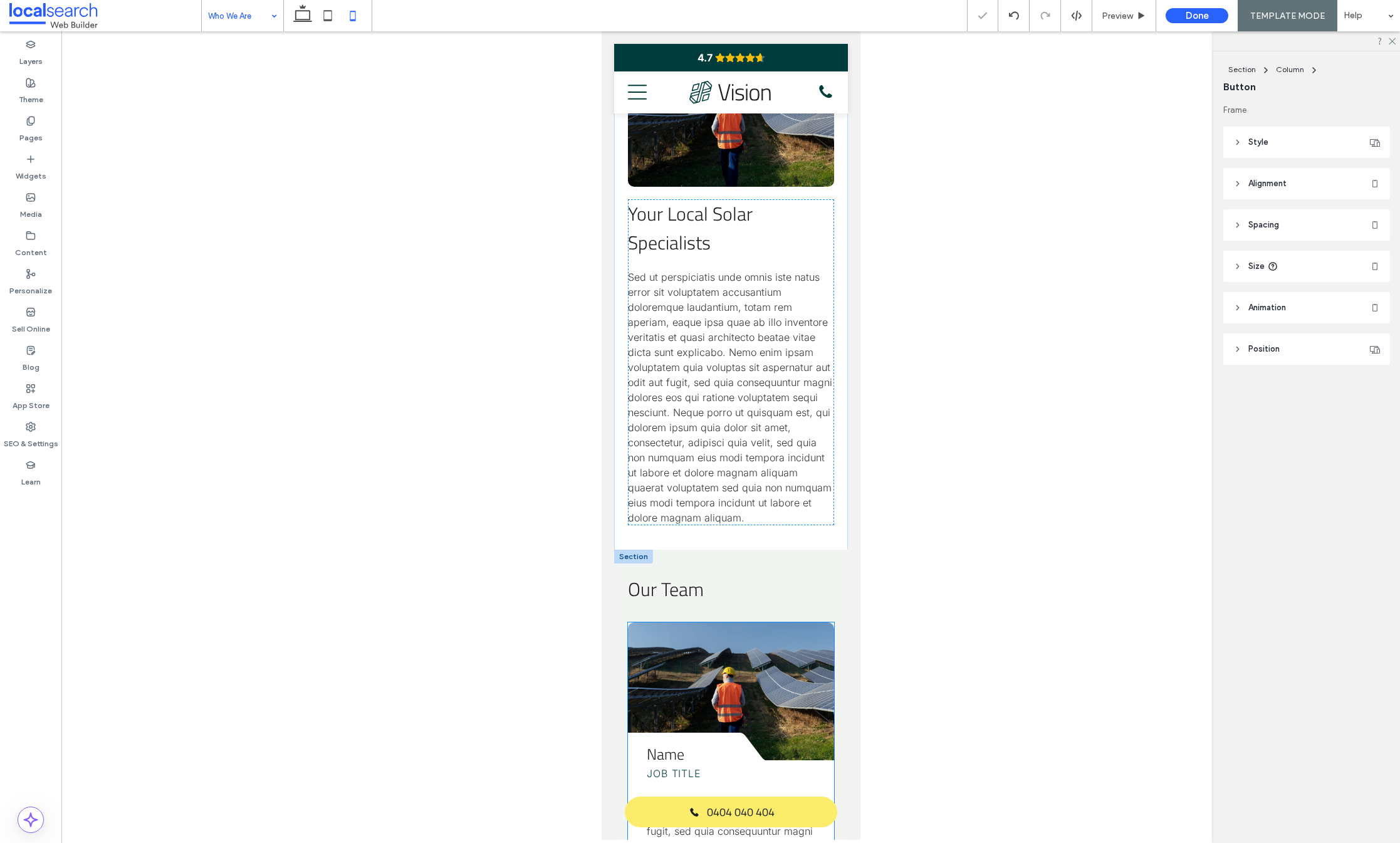
scroll to position [395, 0]
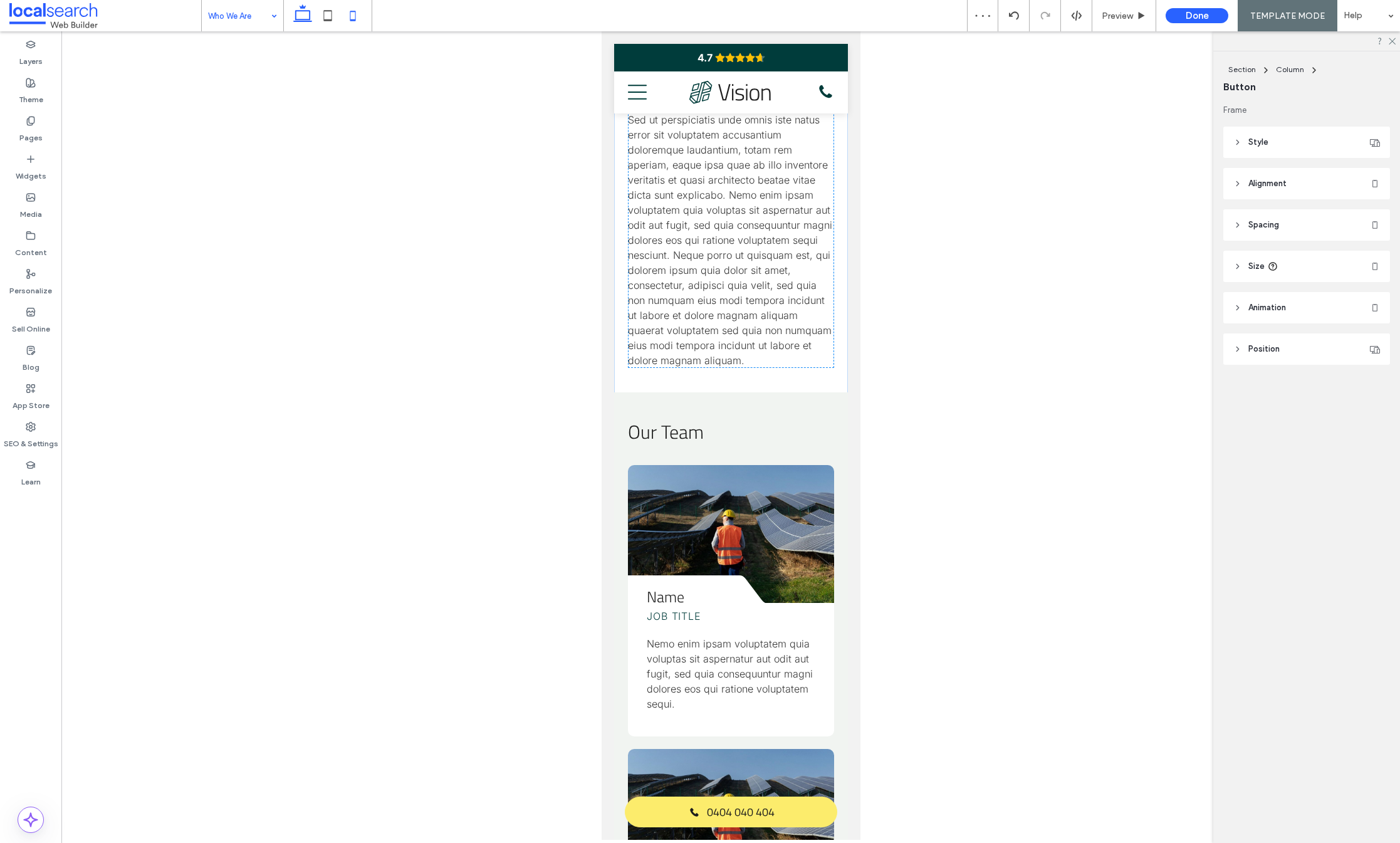
click at [309, 16] on icon at bounding box center [303, 16] width 25 height 25
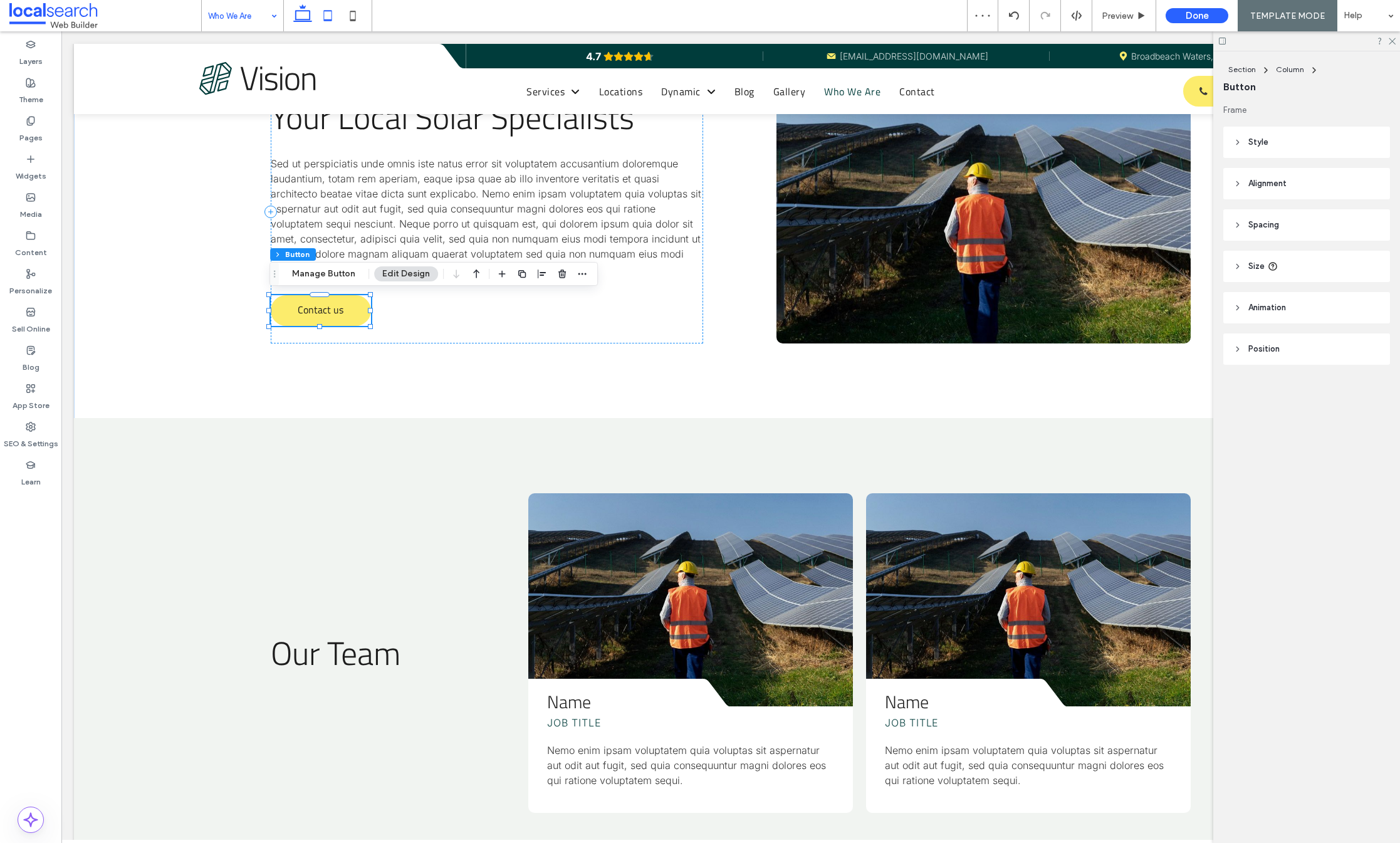
click at [323, 14] on icon at bounding box center [328, 16] width 25 height 25
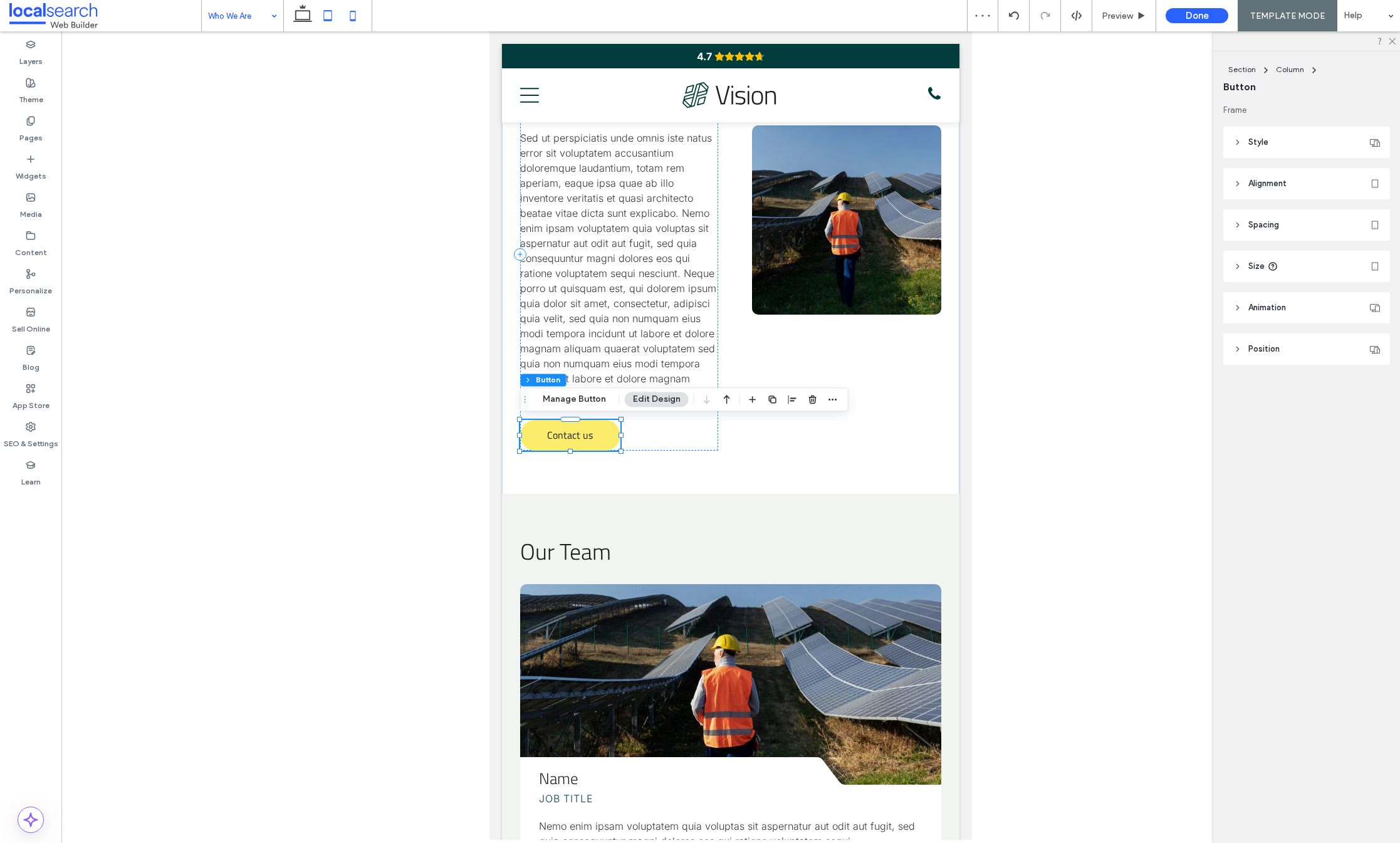
click at [350, 14] on icon at bounding box center [353, 16] width 25 height 25
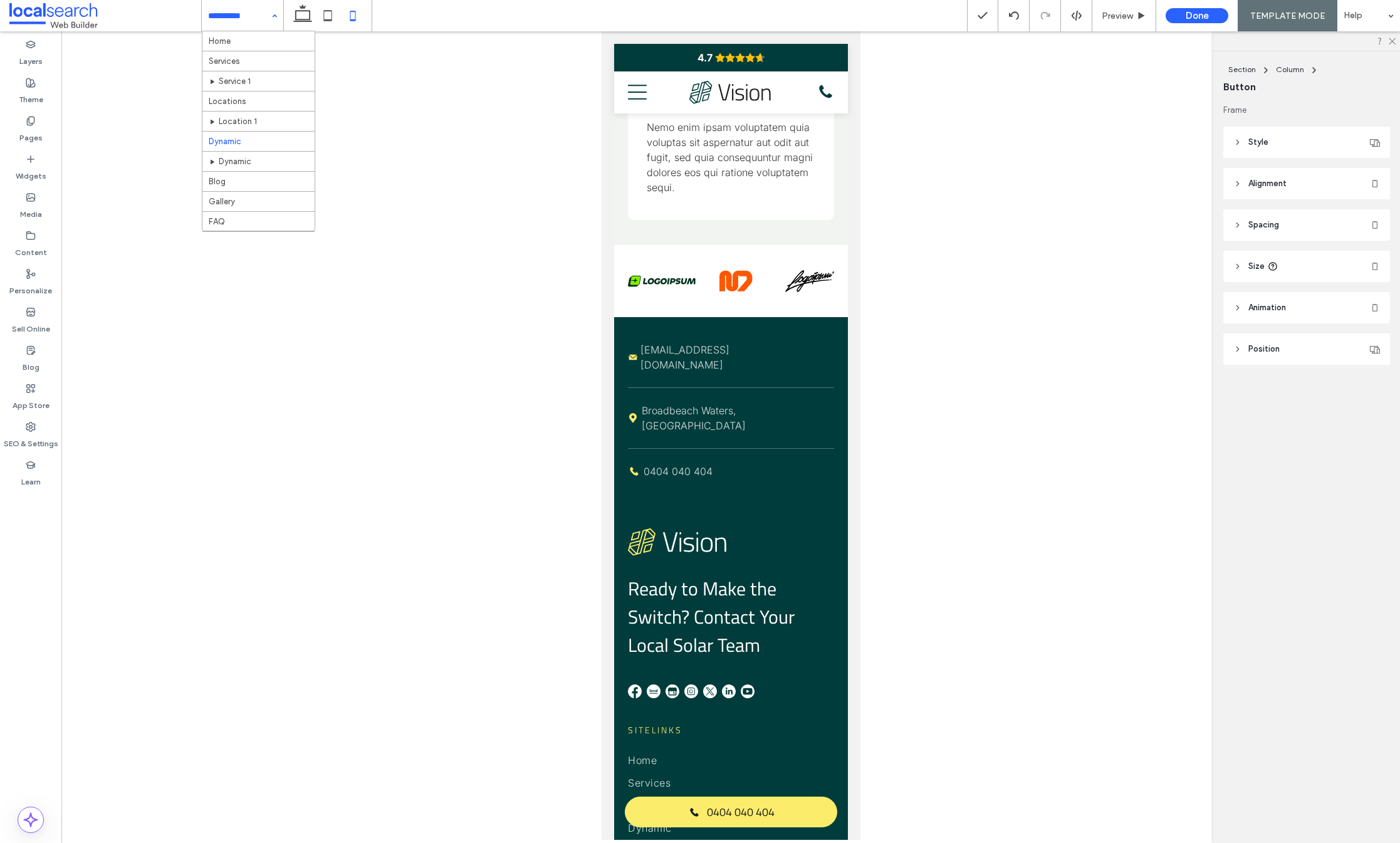
scroll to position [47, 0]
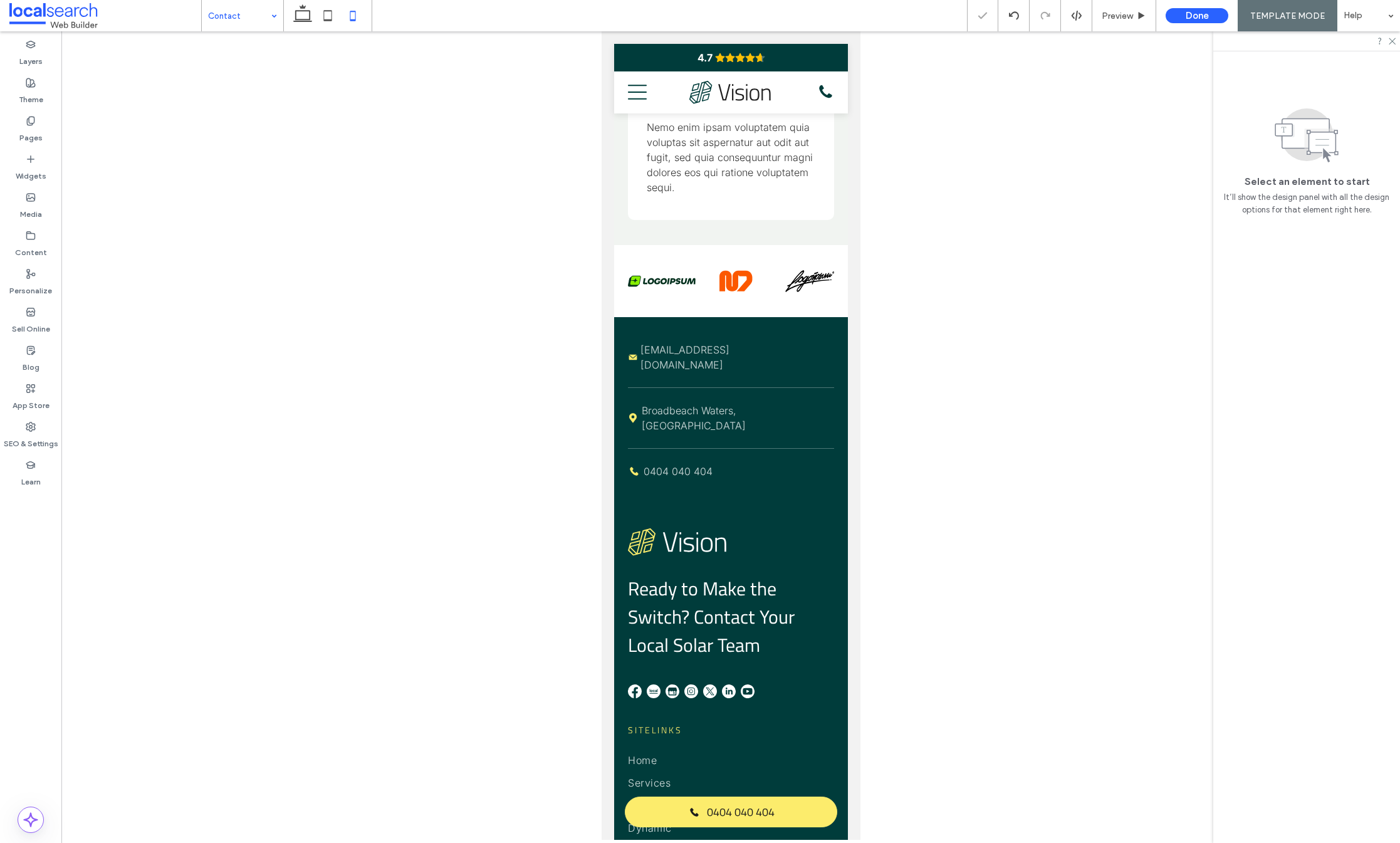
click at [301, 14] on icon at bounding box center [303, 16] width 25 height 25
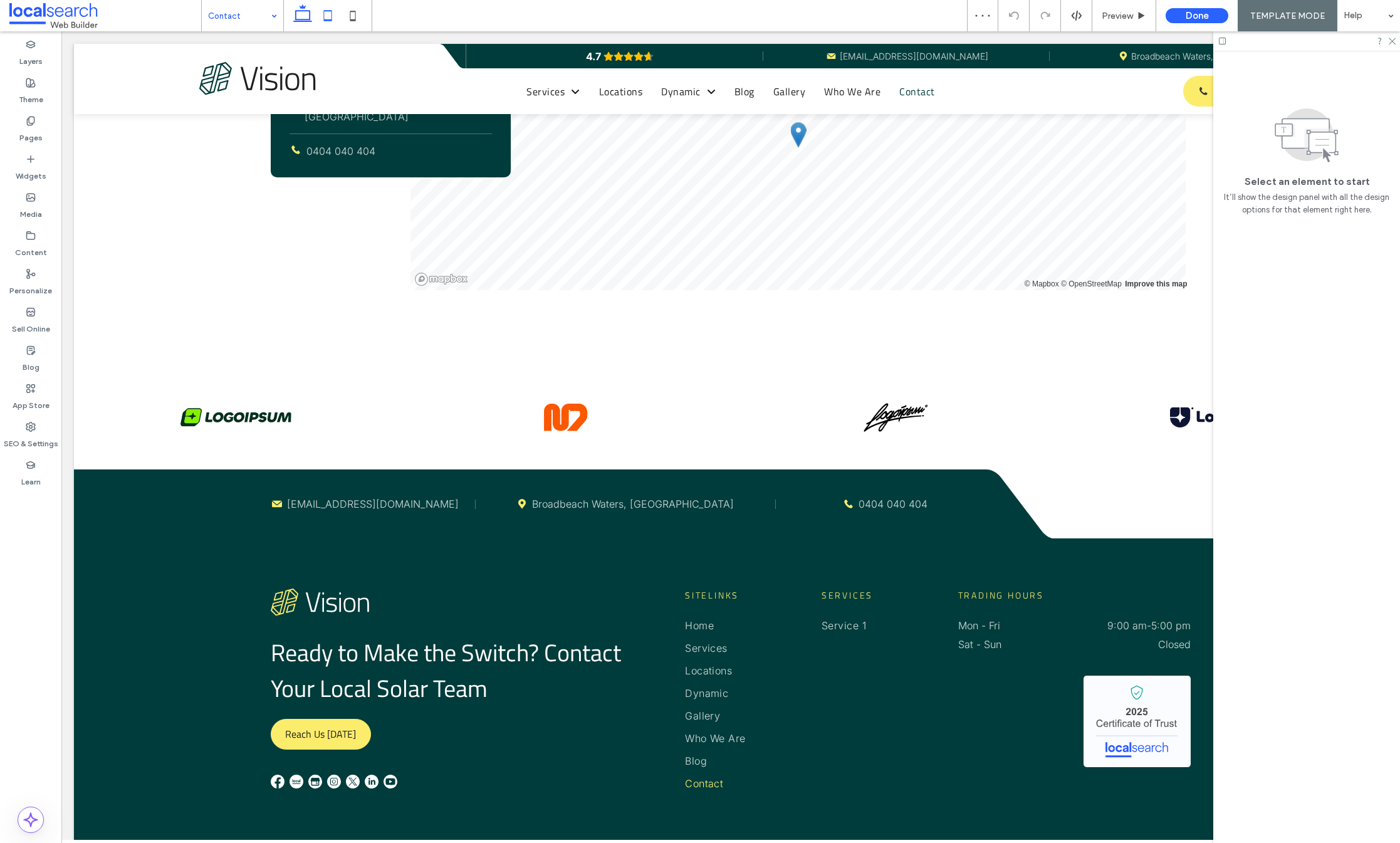
click at [330, 17] on icon at bounding box center [328, 16] width 25 height 25
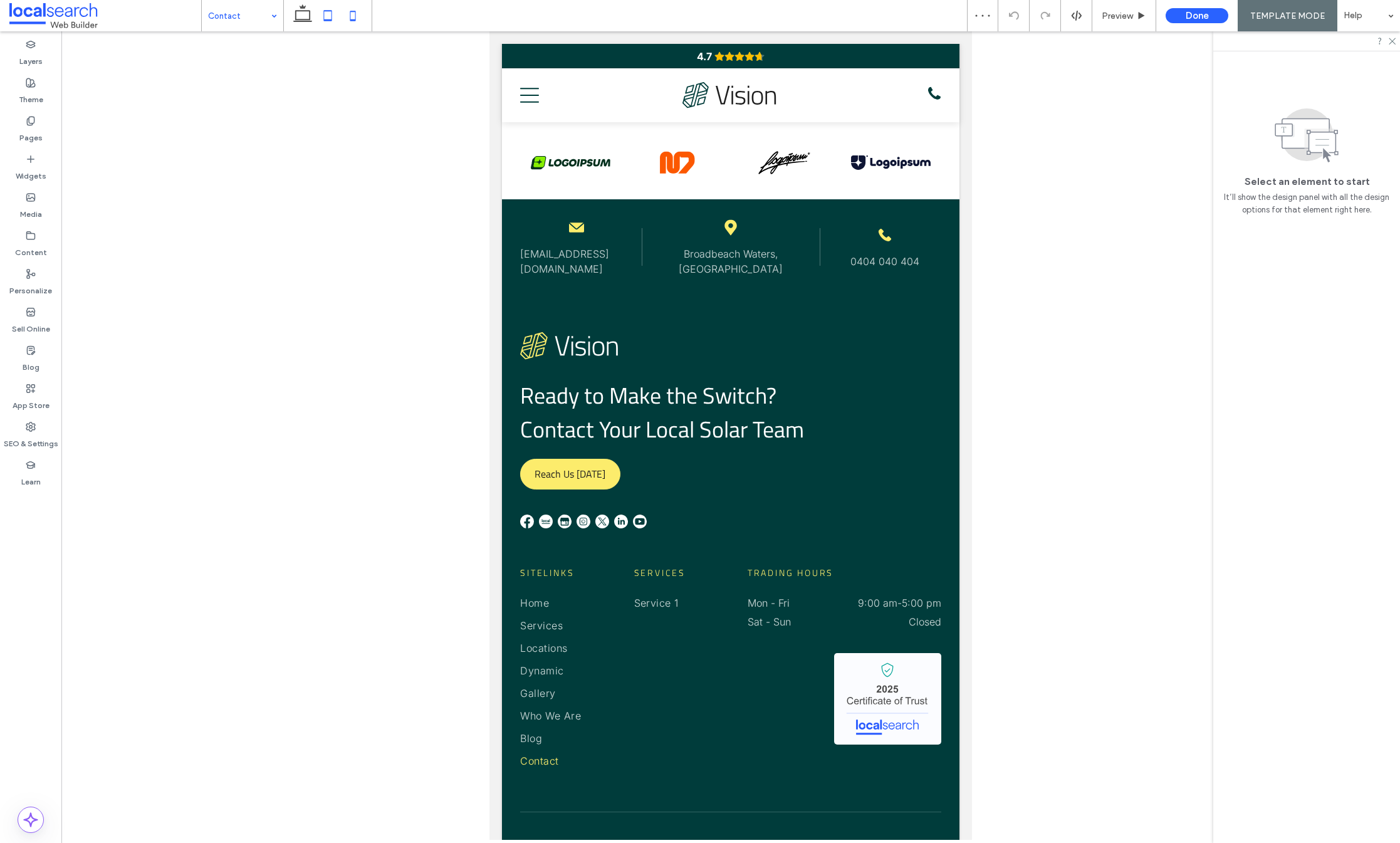
click at [346, 16] on icon at bounding box center [353, 16] width 25 height 25
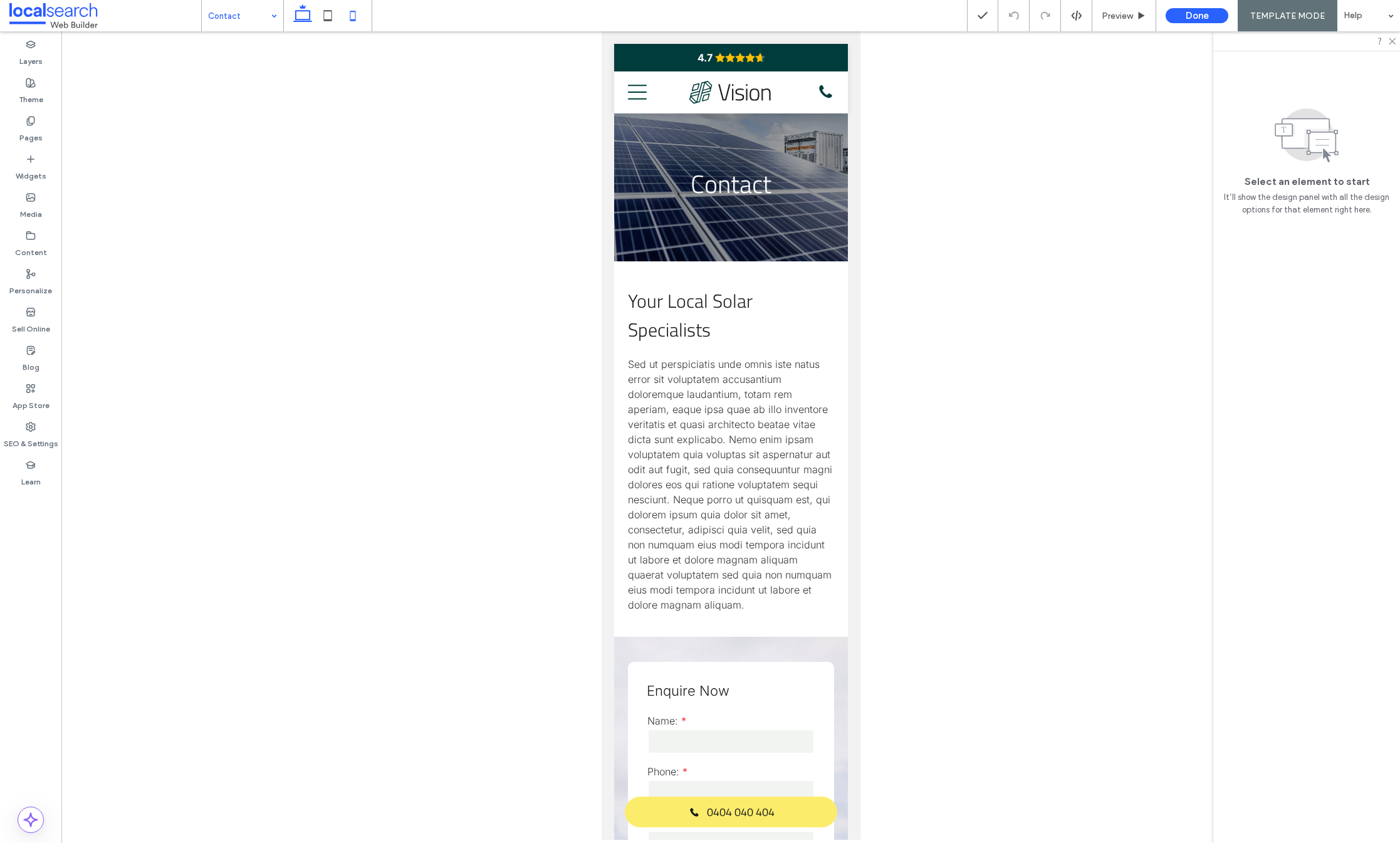
click at [306, 16] on icon at bounding box center [303, 16] width 25 height 25
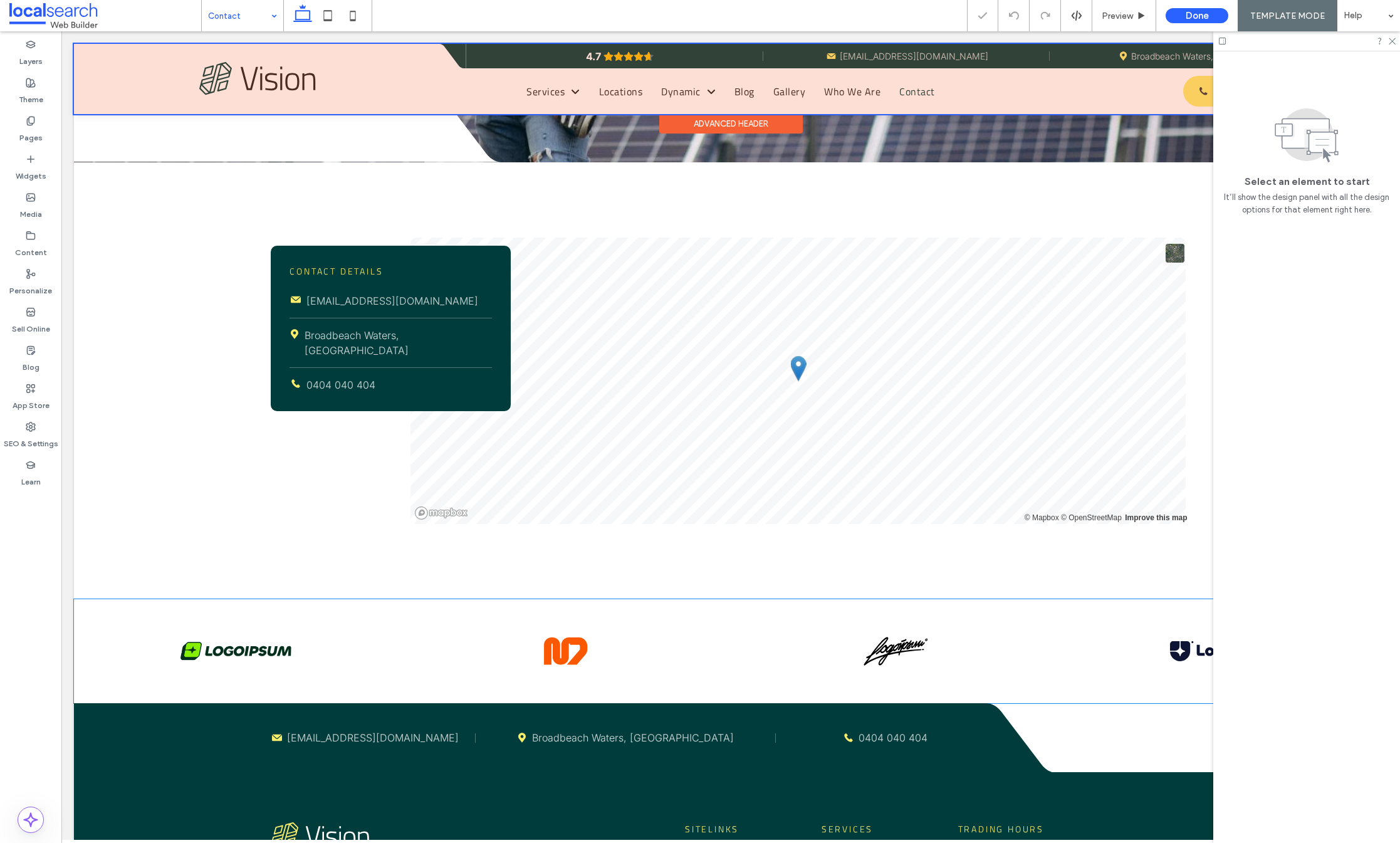
scroll to position [705, 0]
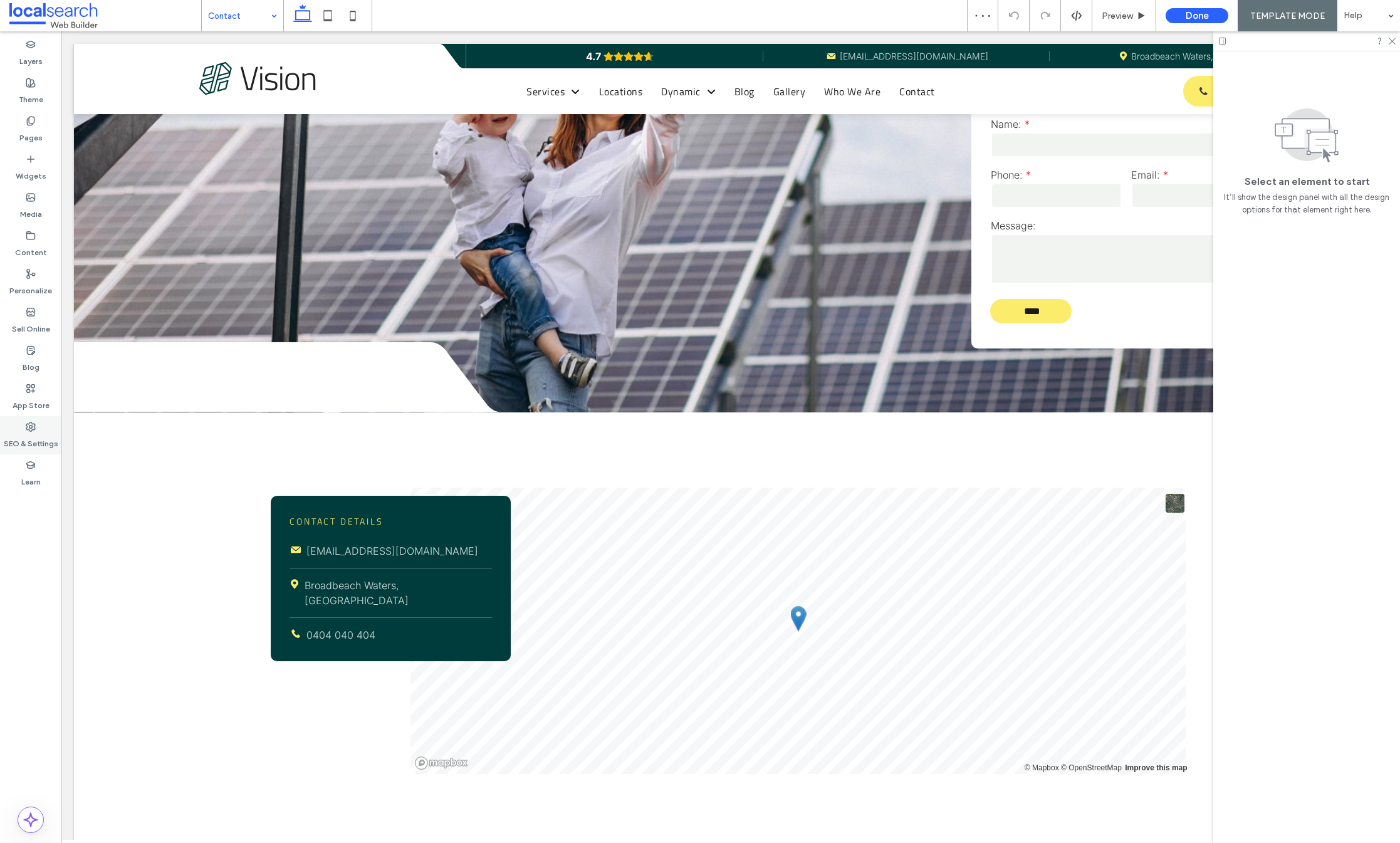
click at [33, 438] on label "SEO & Settings" at bounding box center [31, 441] width 55 height 18
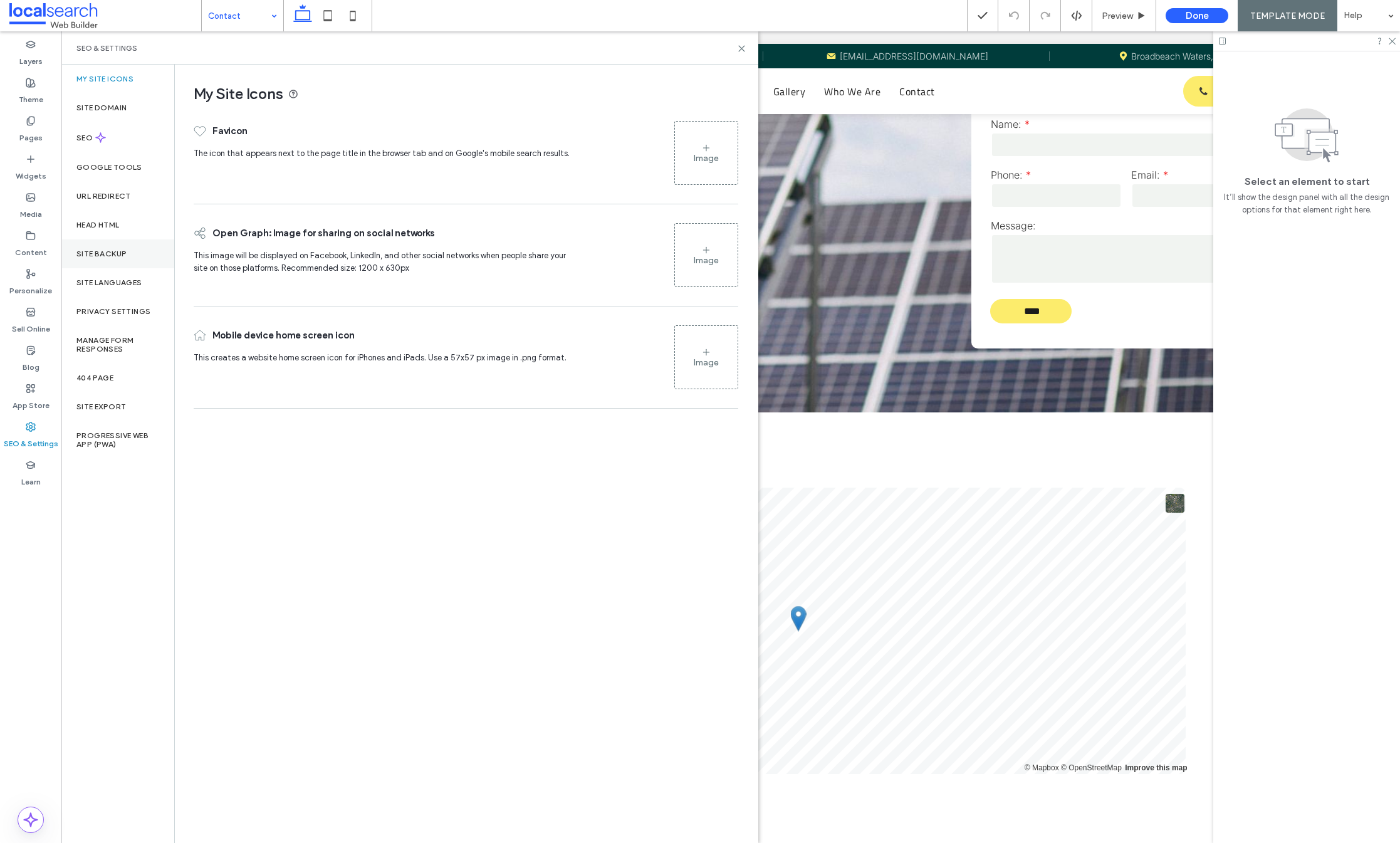
click at [120, 258] on div "Site Backup" at bounding box center [118, 254] width 112 height 29
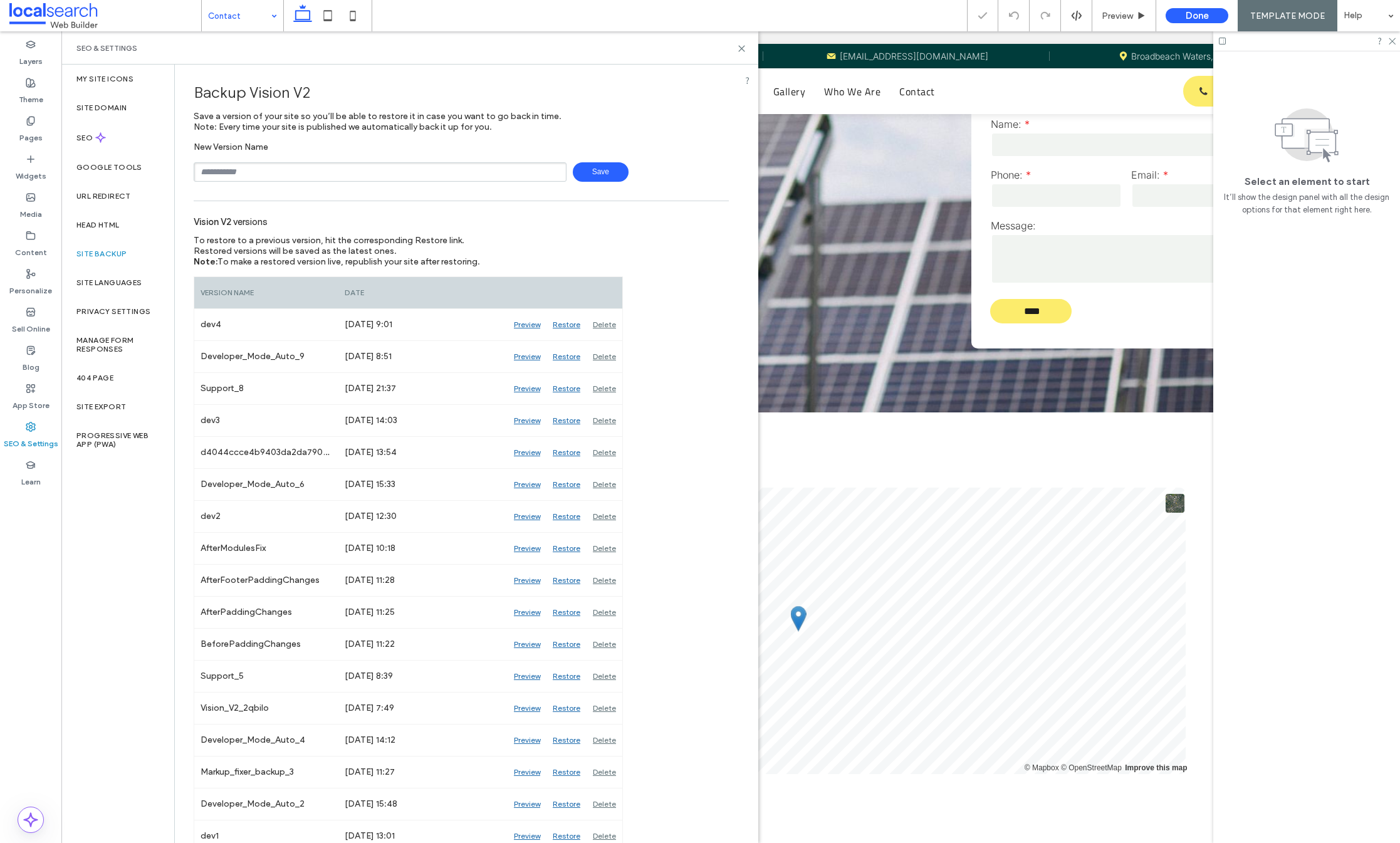
click at [448, 172] on input "text" at bounding box center [380, 172] width 373 height 19
type input "****"
click at [580, 171] on span "Save" at bounding box center [600, 172] width 55 height 19
drag, startPoint x: 737, startPoint y: 48, endPoint x: 677, endPoint y: 15, distance: 68.5
click at [737, 48] on icon at bounding box center [741, 48] width 10 height 10
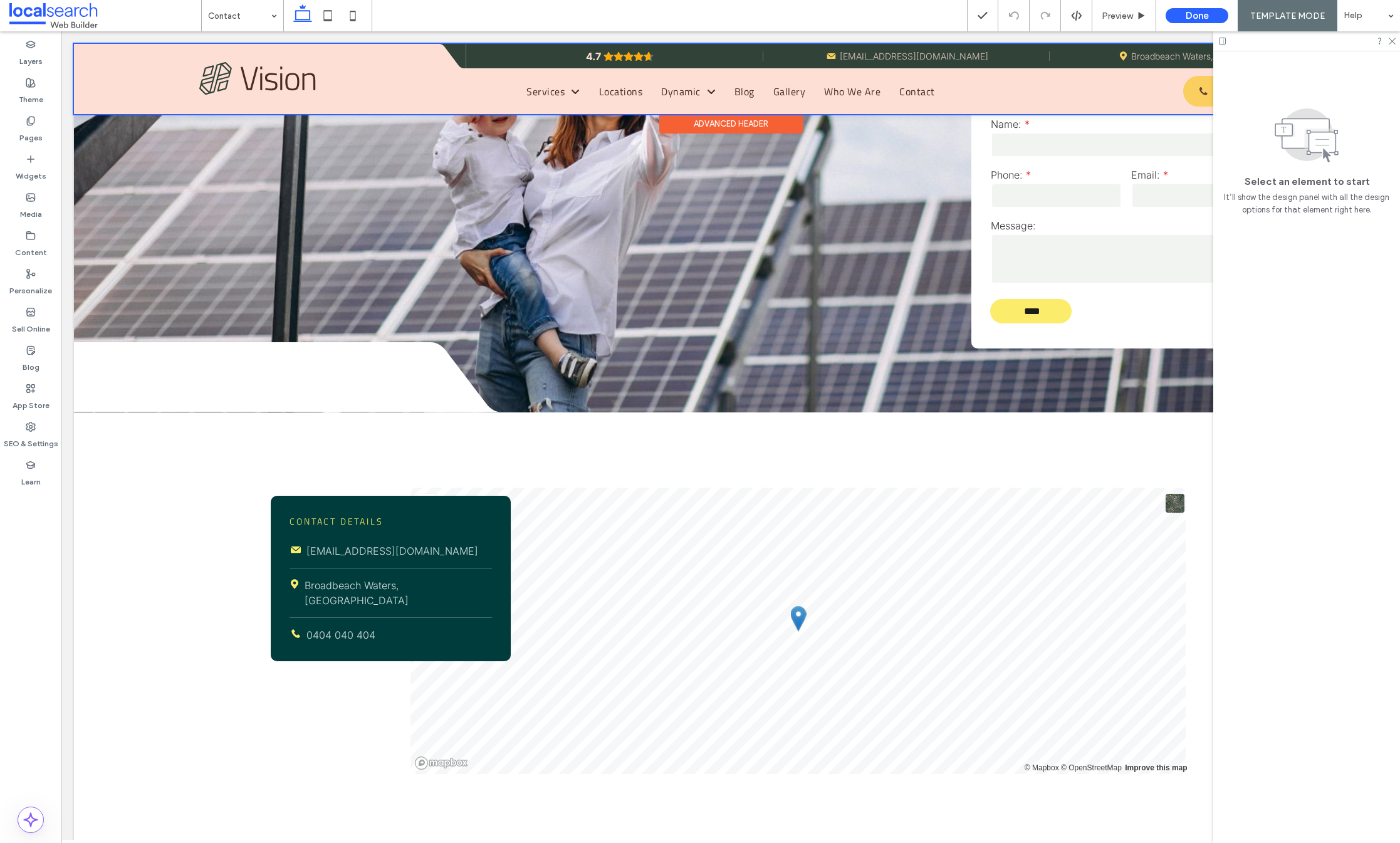
click at [740, 45] on div at bounding box center [730, 78] width 1313 height 70
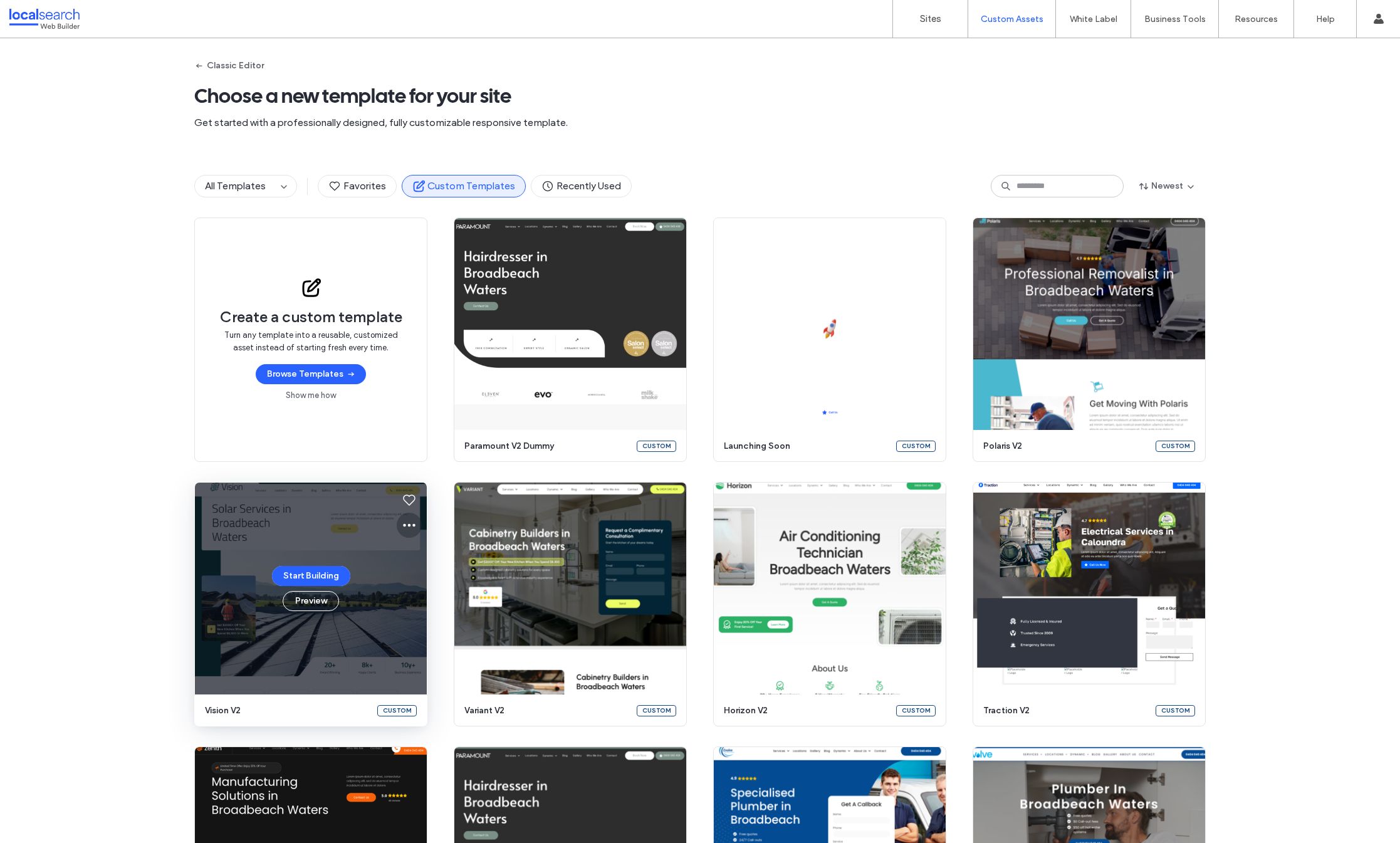
click at [408, 525] on use at bounding box center [409, 525] width 13 height 3
click at [433, 587] on span "Edit template" at bounding box center [444, 584] width 53 height 13
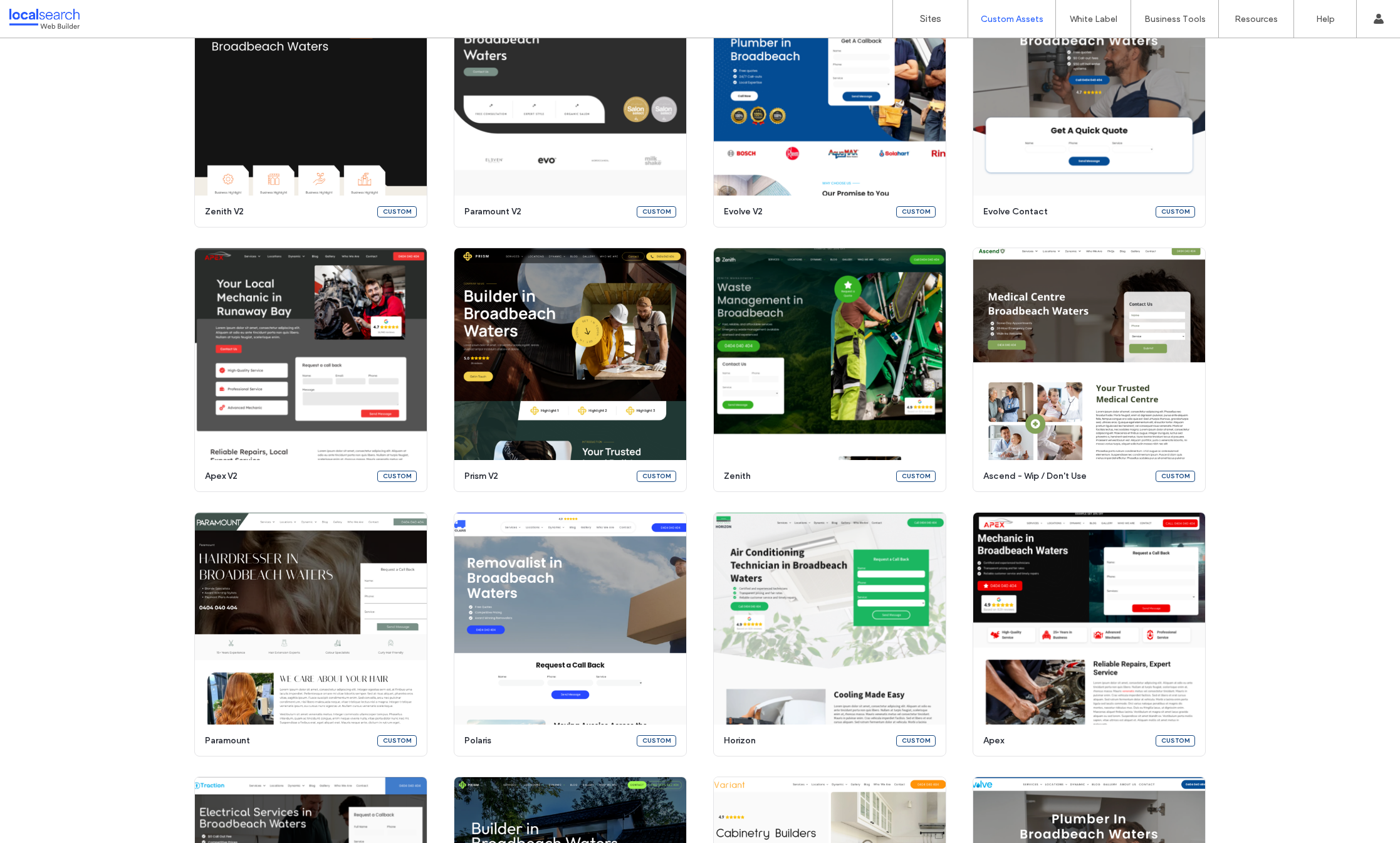
scroll to position [799, 0]
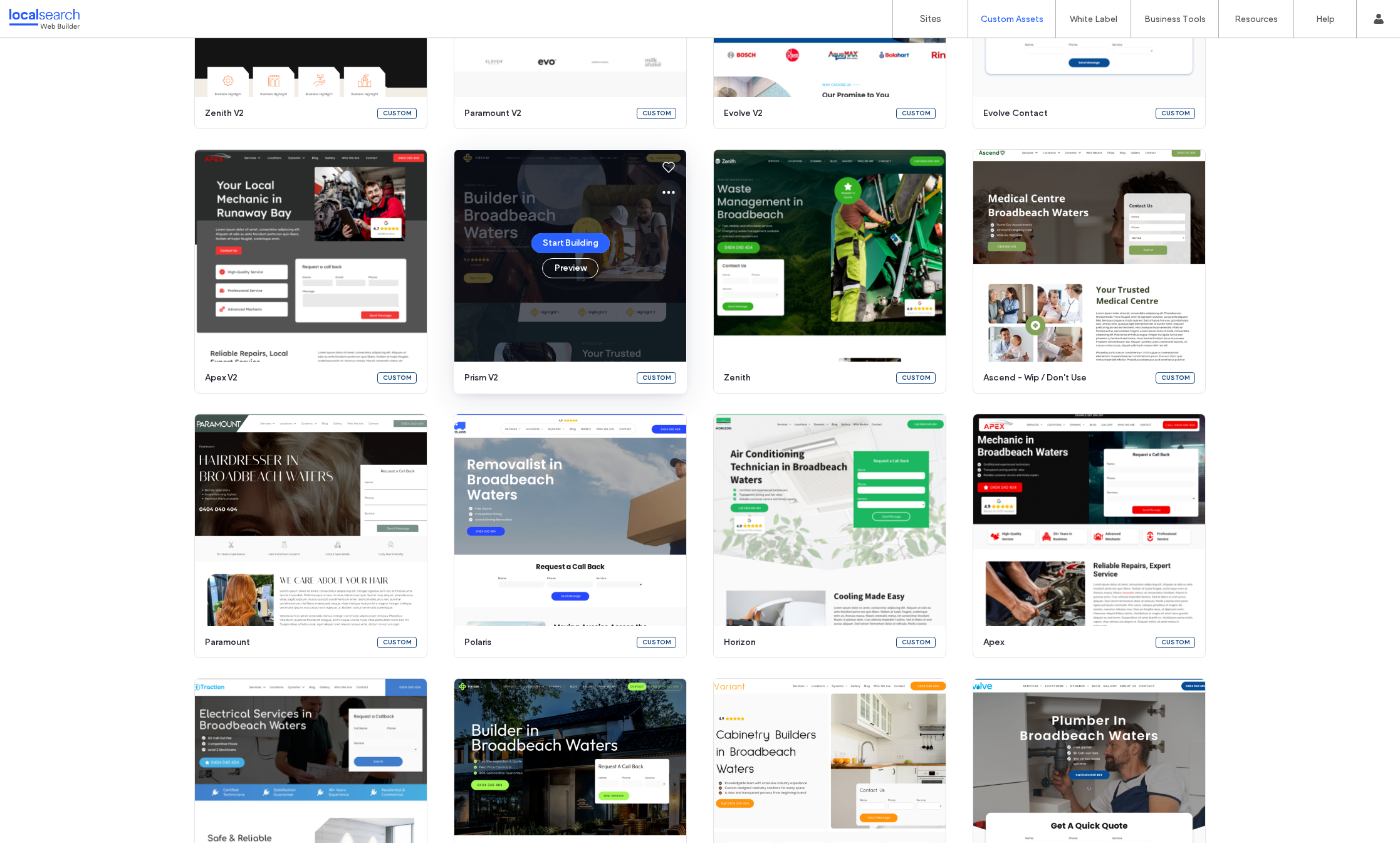
click at [662, 191] on icon at bounding box center [669, 192] width 15 height 15
click at [678, 254] on span "Edit template" at bounding box center [704, 251] width 53 height 13
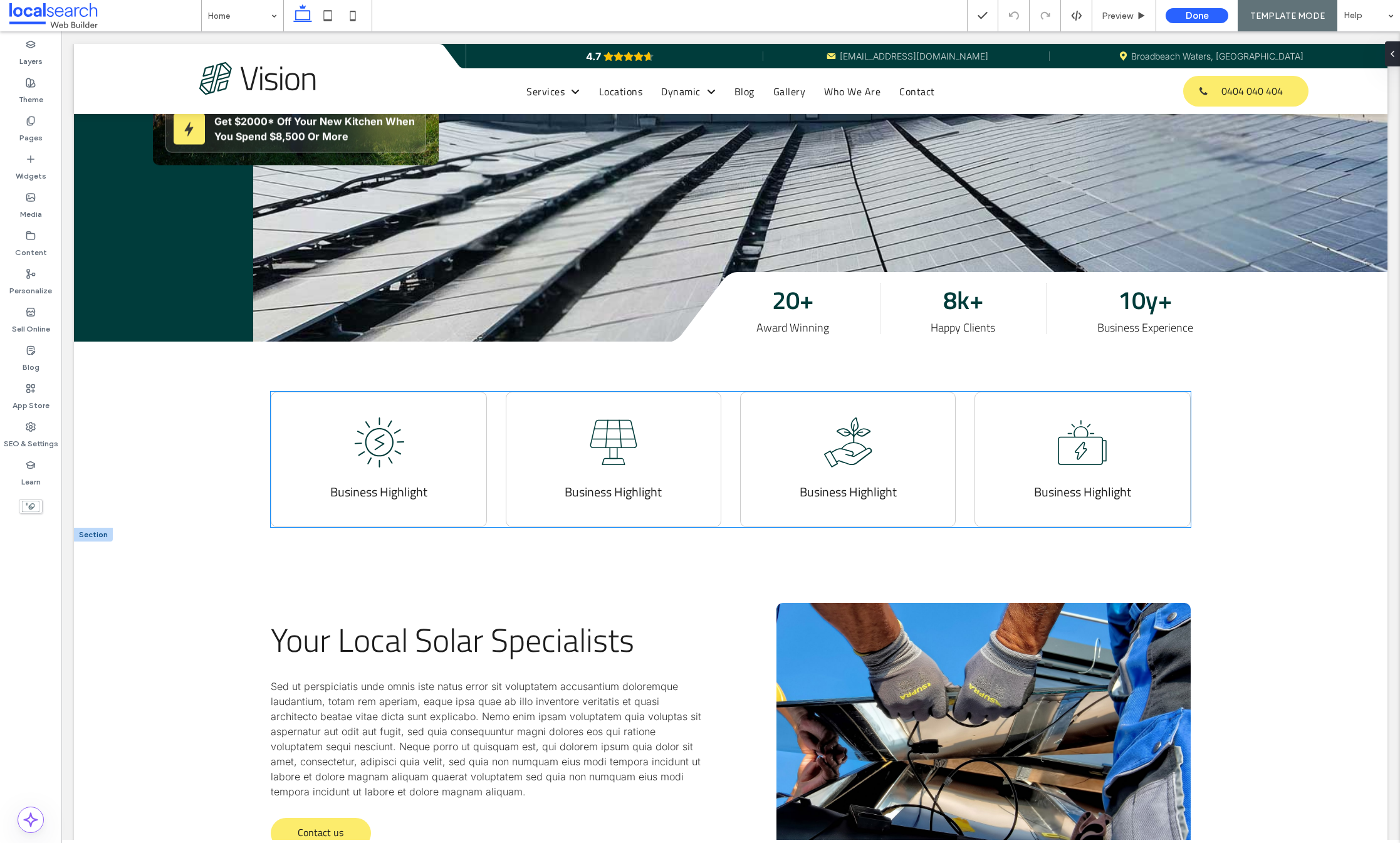
scroll to position [419, 0]
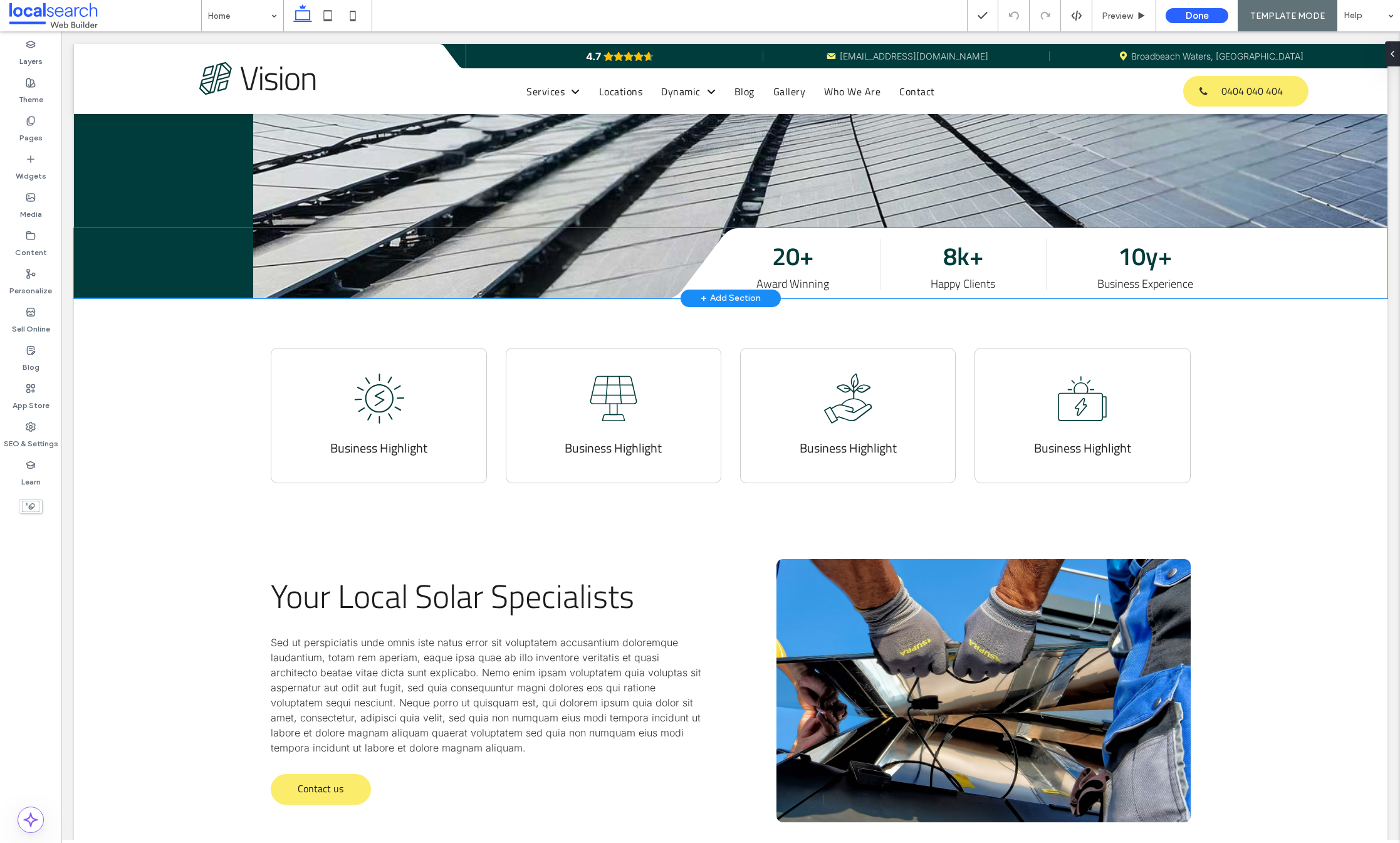
click at [812, 256] on div "20+ Award Winning" at bounding box center [792, 265] width 73 height 55
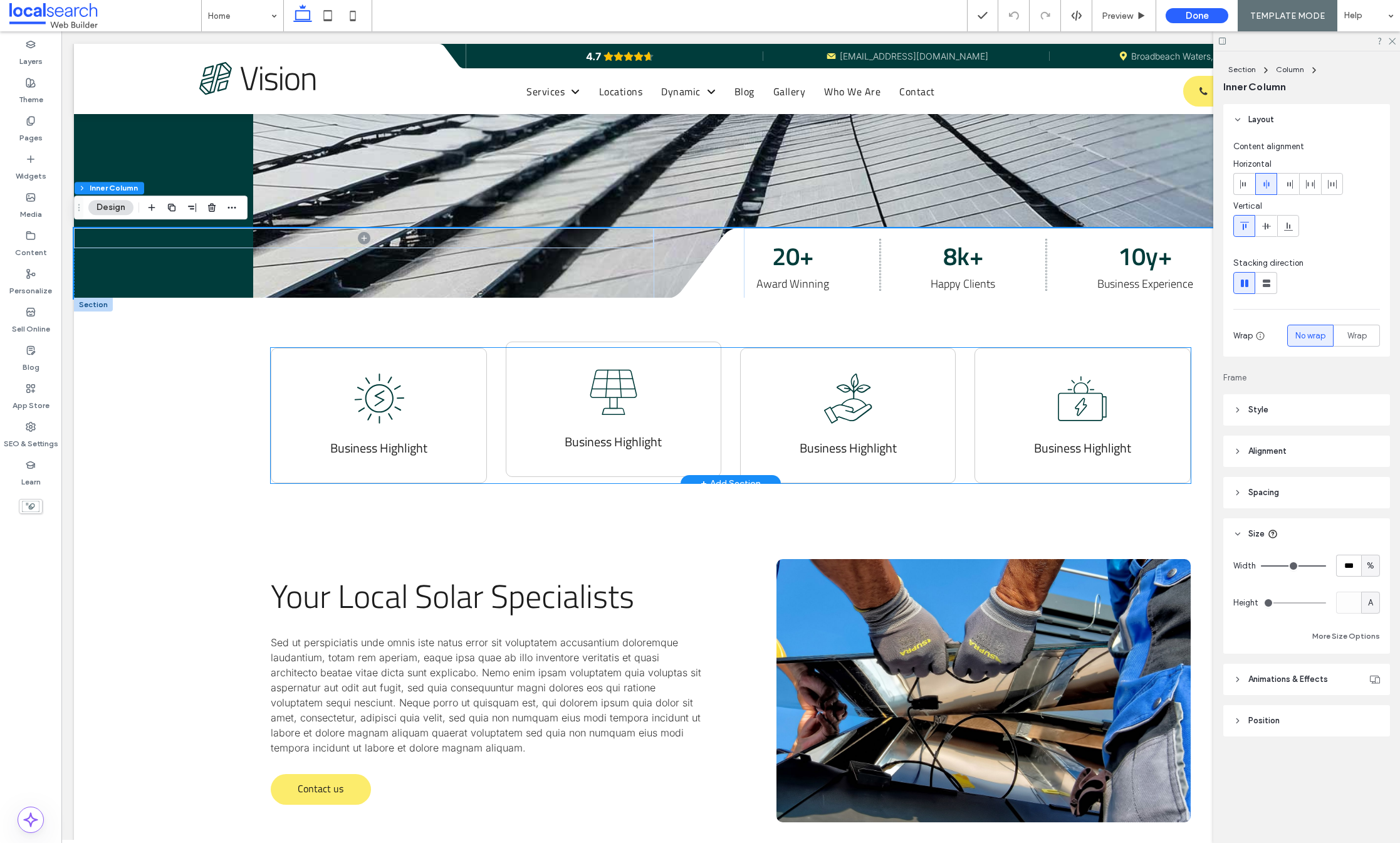
scroll to position [178, 0]
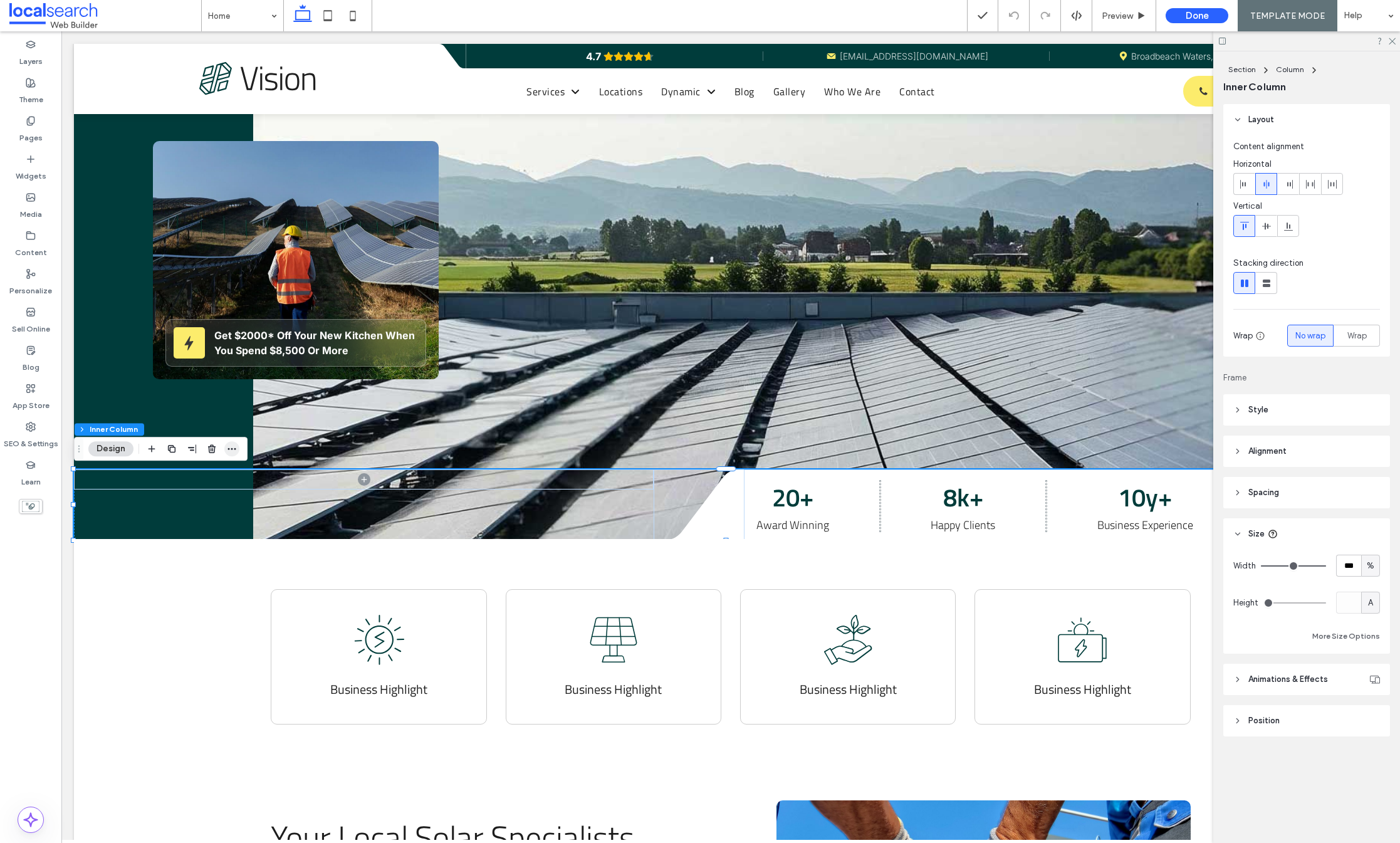
click at [234, 451] on icon "button" at bounding box center [232, 449] width 10 height 10
click at [29, 44] on icon at bounding box center [31, 44] width 10 height 10
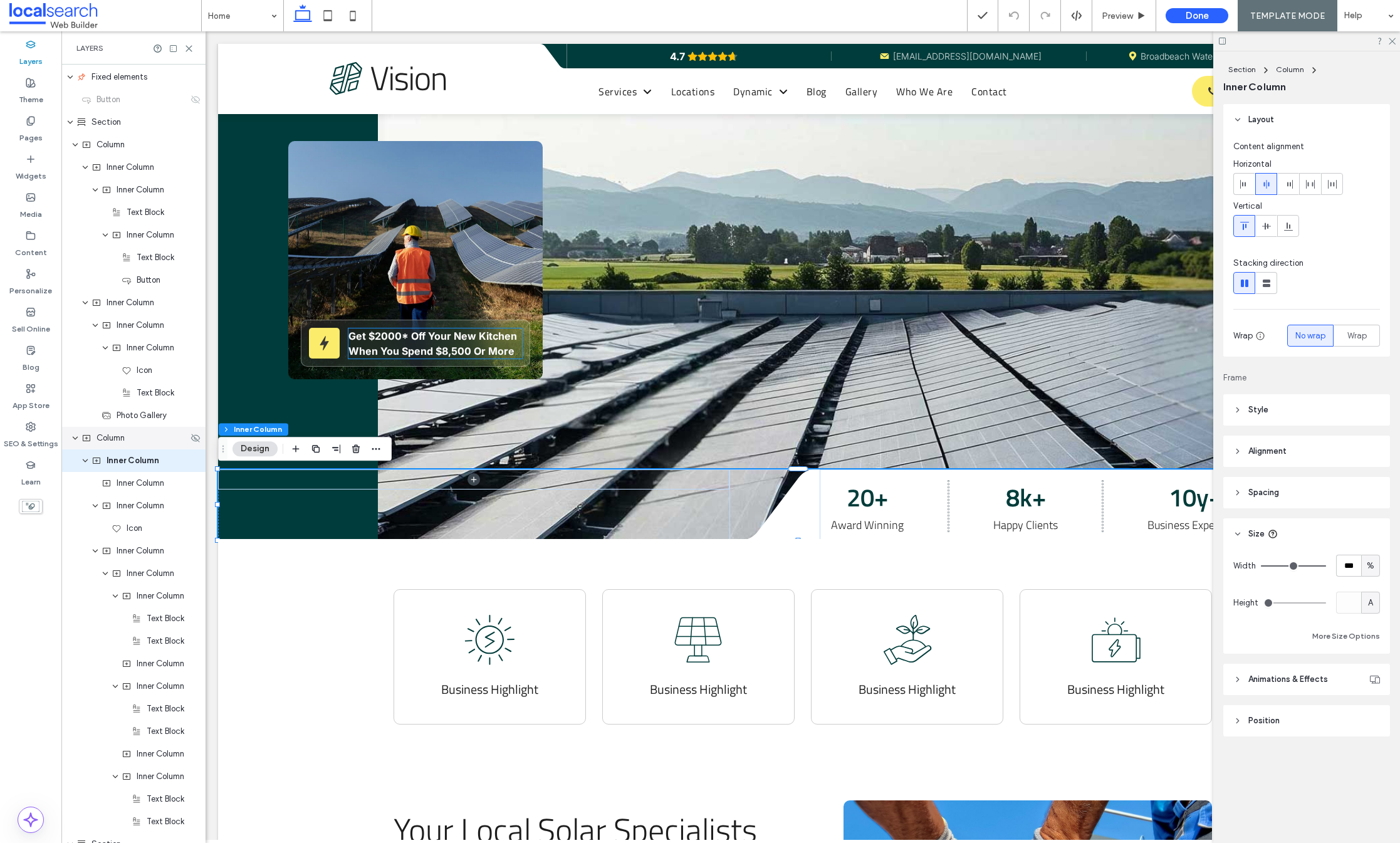
scroll to position [570, 0]
click at [190, 454] on icon at bounding box center [195, 454] width 10 height 10
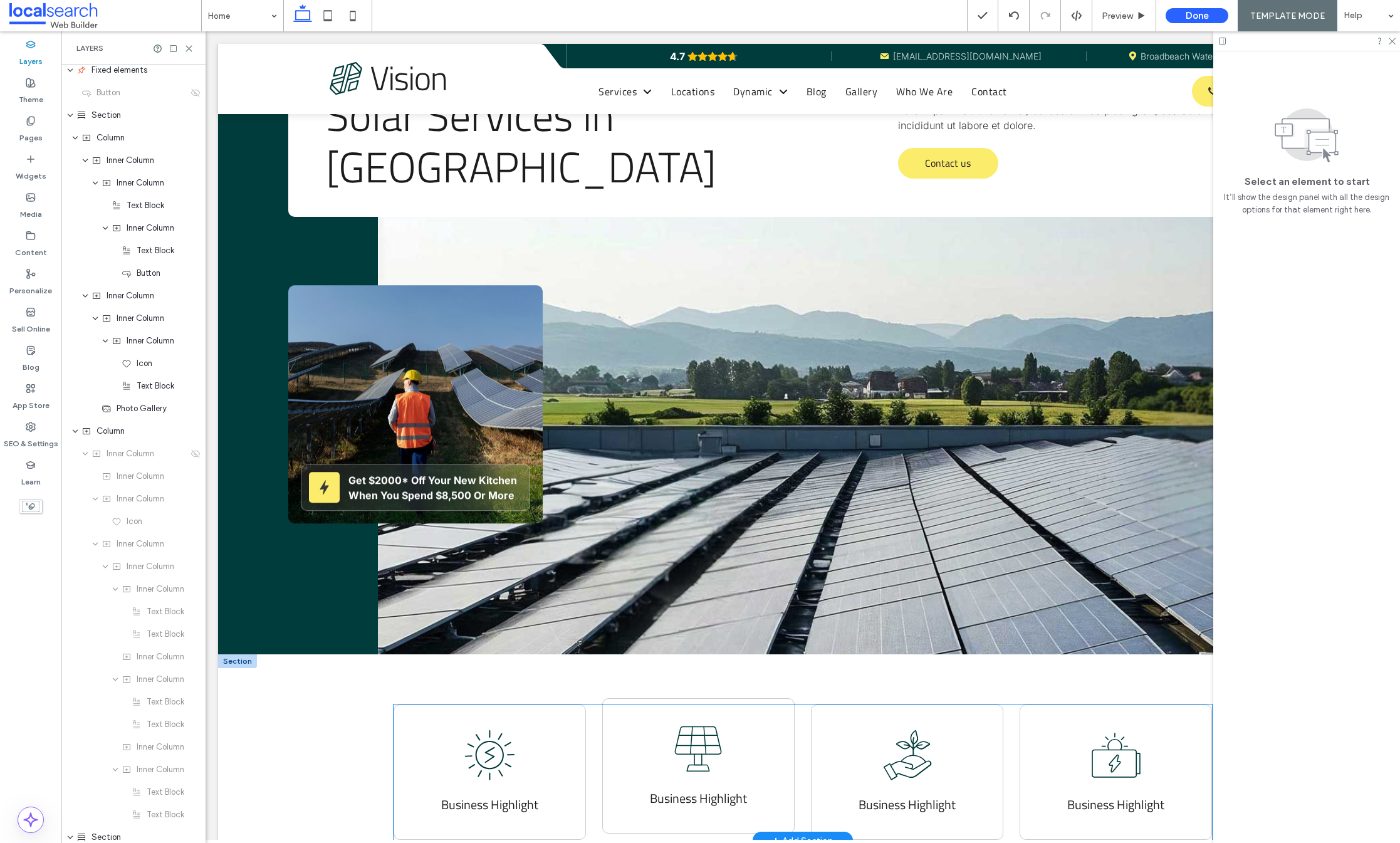
scroll to position [0, 0]
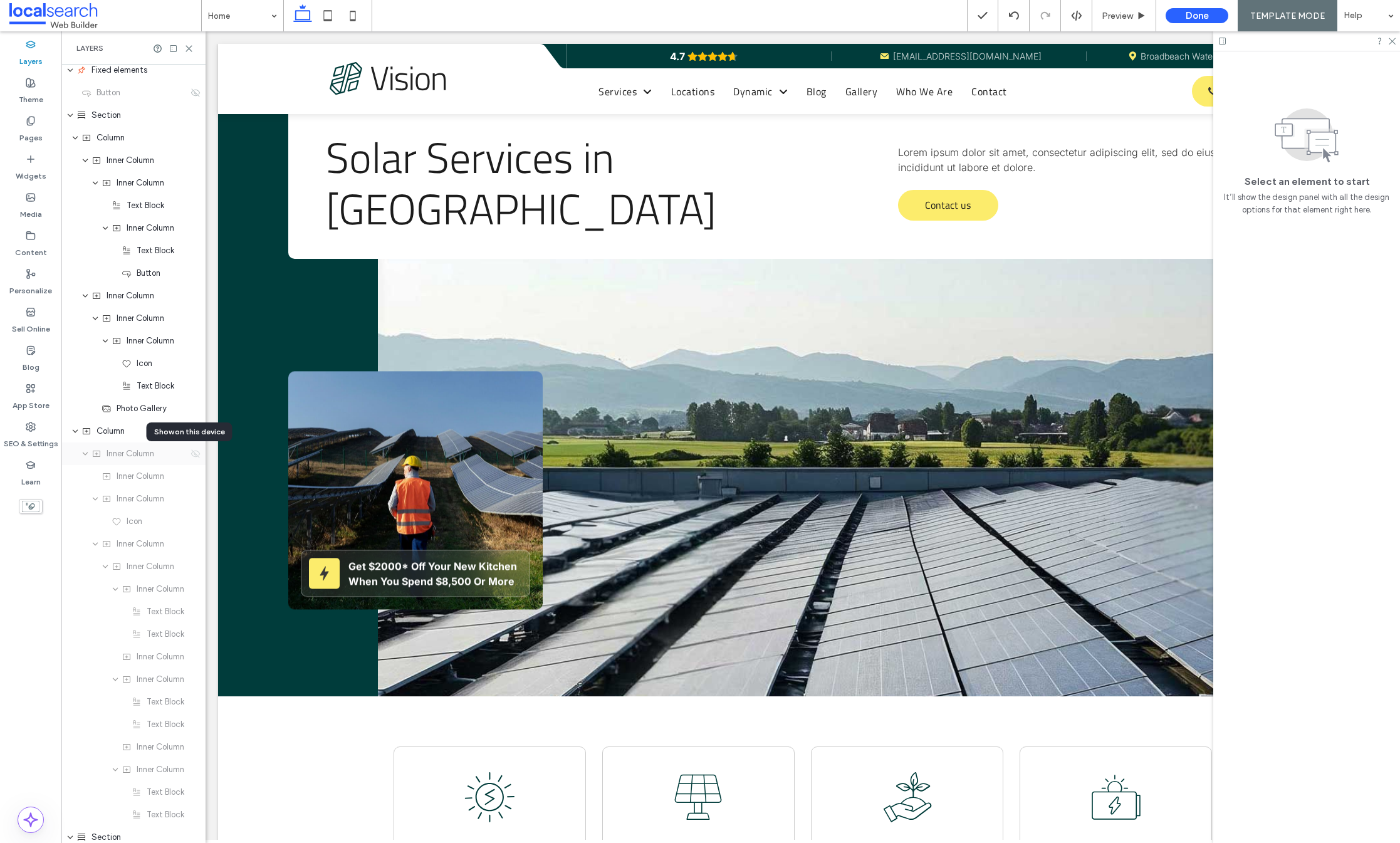
click at [191, 455] on use at bounding box center [195, 453] width 9 height 8
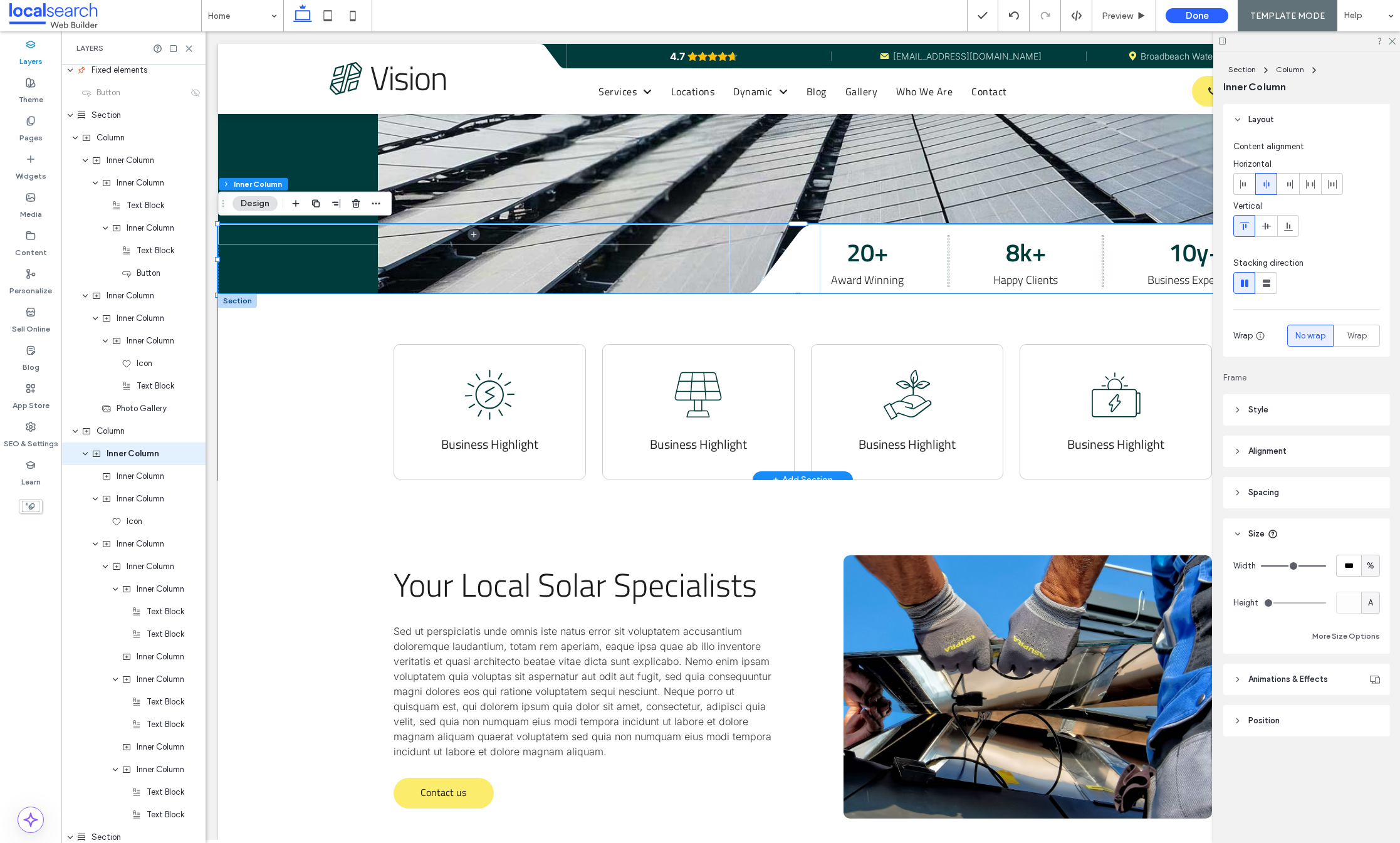
scroll to position [0, 186]
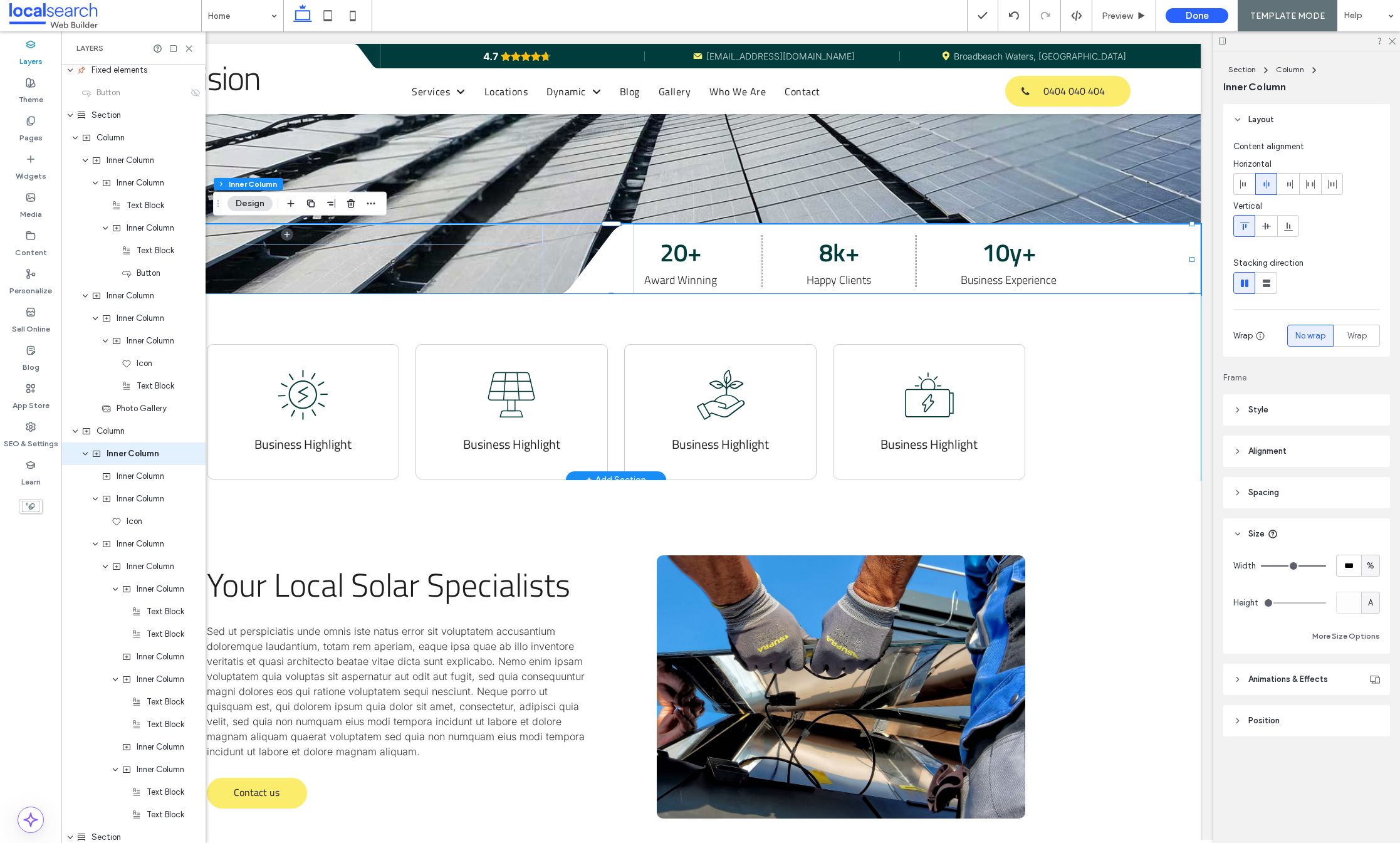
click at [1114, 380] on div "Business Highlight Business Highlight .cls-1-1330527609-1330527609 { fill-rule:…" at bounding box center [616, 387] width 1170 height 187
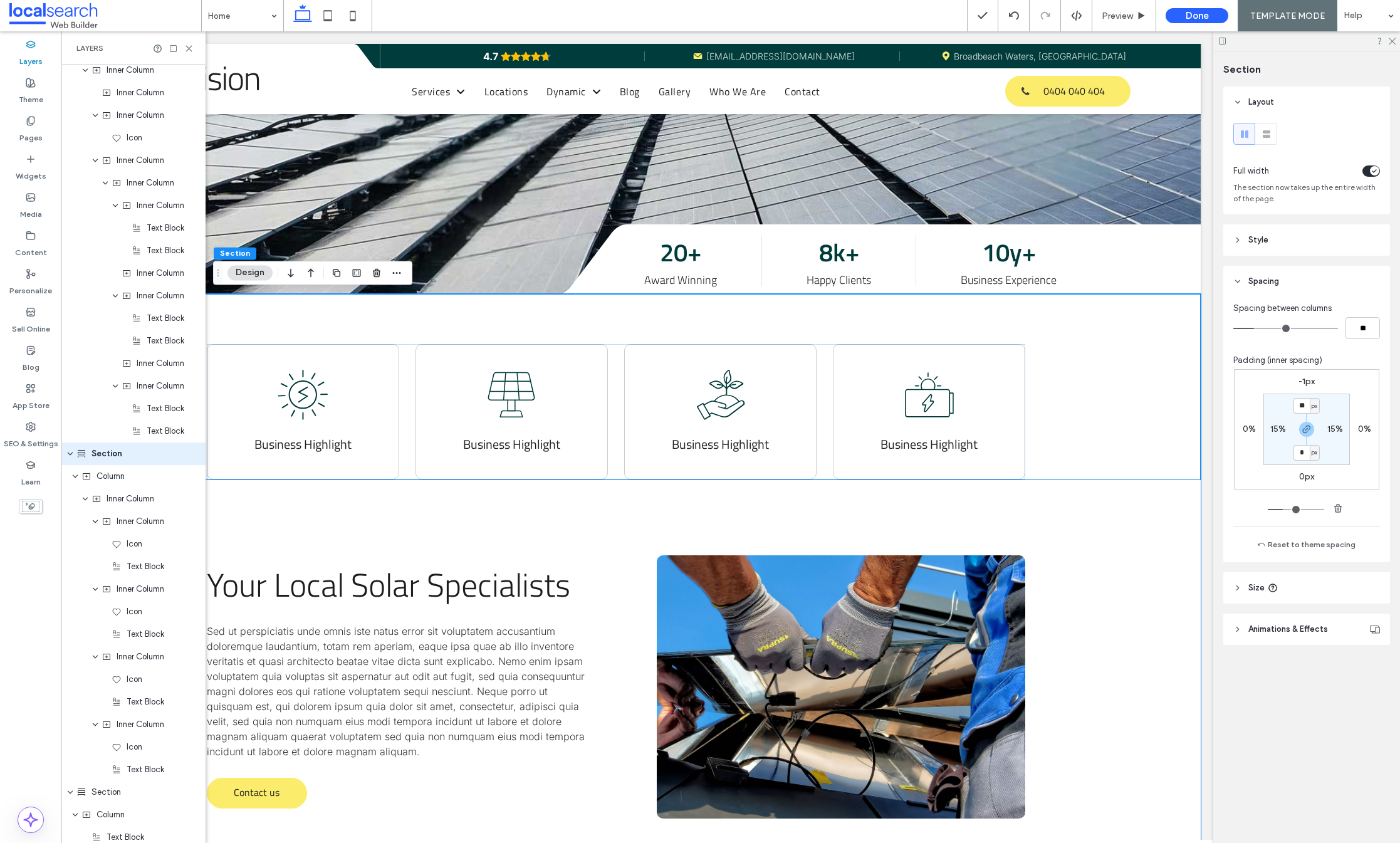
click at [1113, 587] on div "Your Local Solar Specialists Sed ut perspiciatis unde omnis iste natus error si…" at bounding box center [616, 687] width 1170 height 414
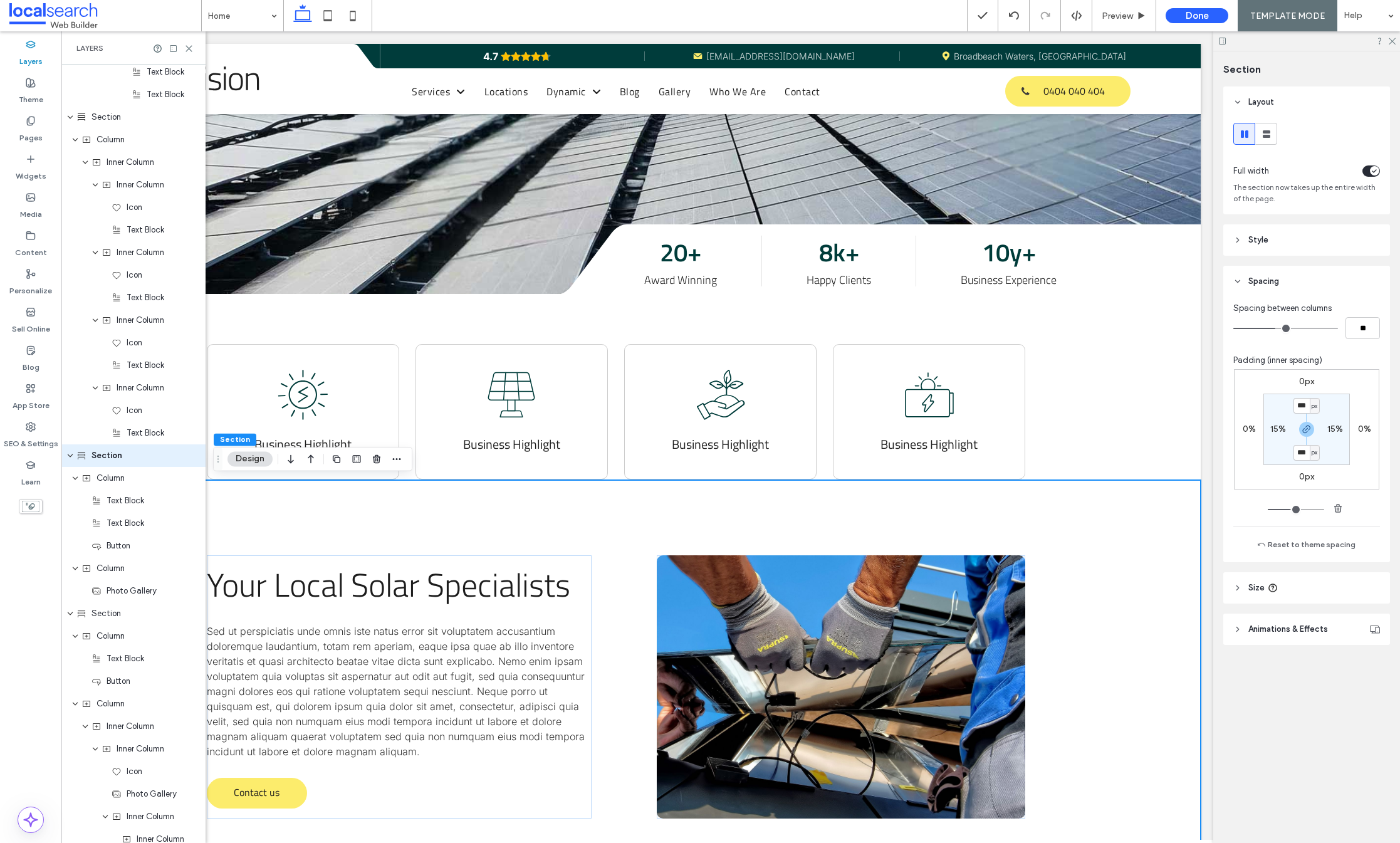
scroll to position [1292, 0]
